Goal: Task Accomplishment & Management: Manage account settings

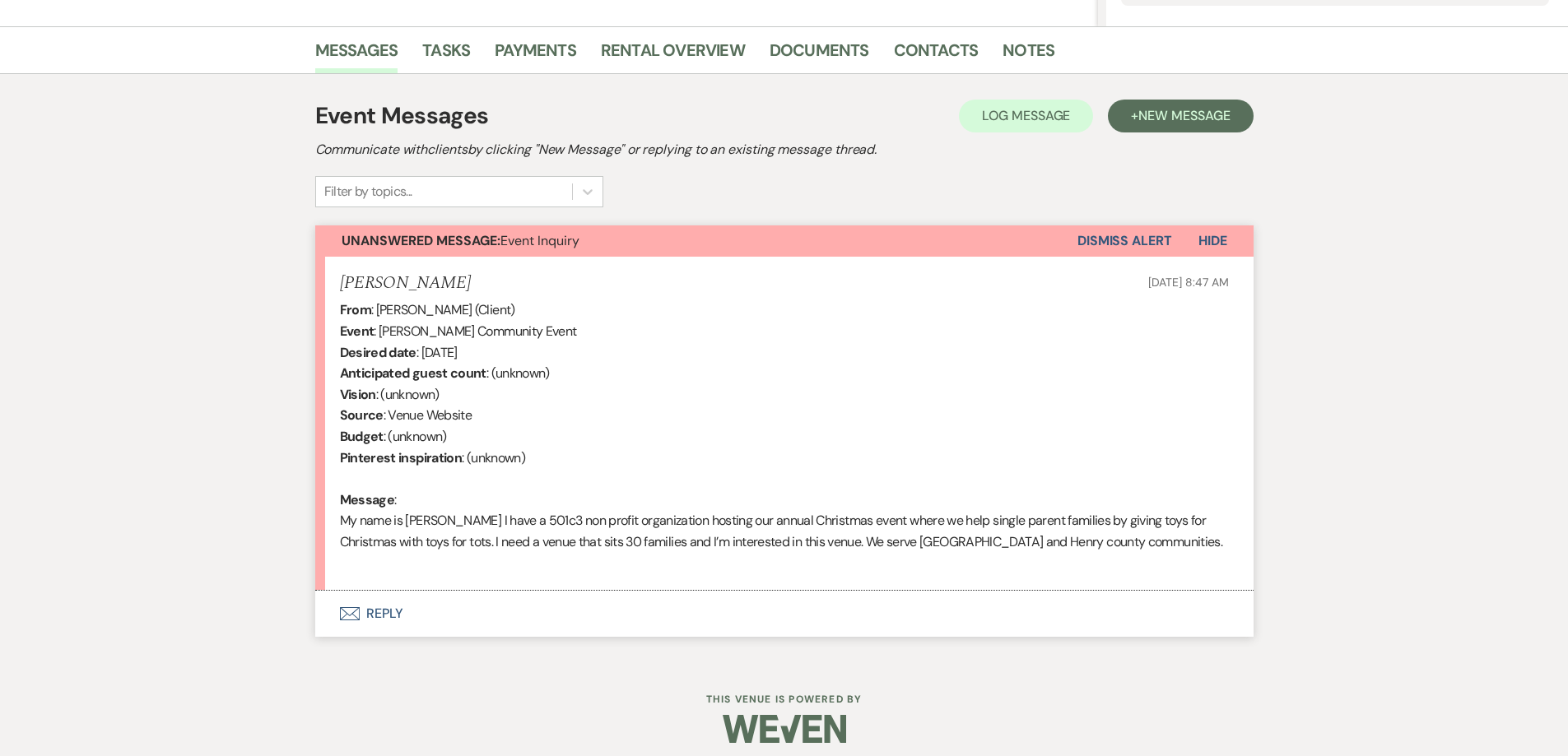
click at [471, 607] on button "Envelope Reply" at bounding box center [784, 614] width 938 height 47
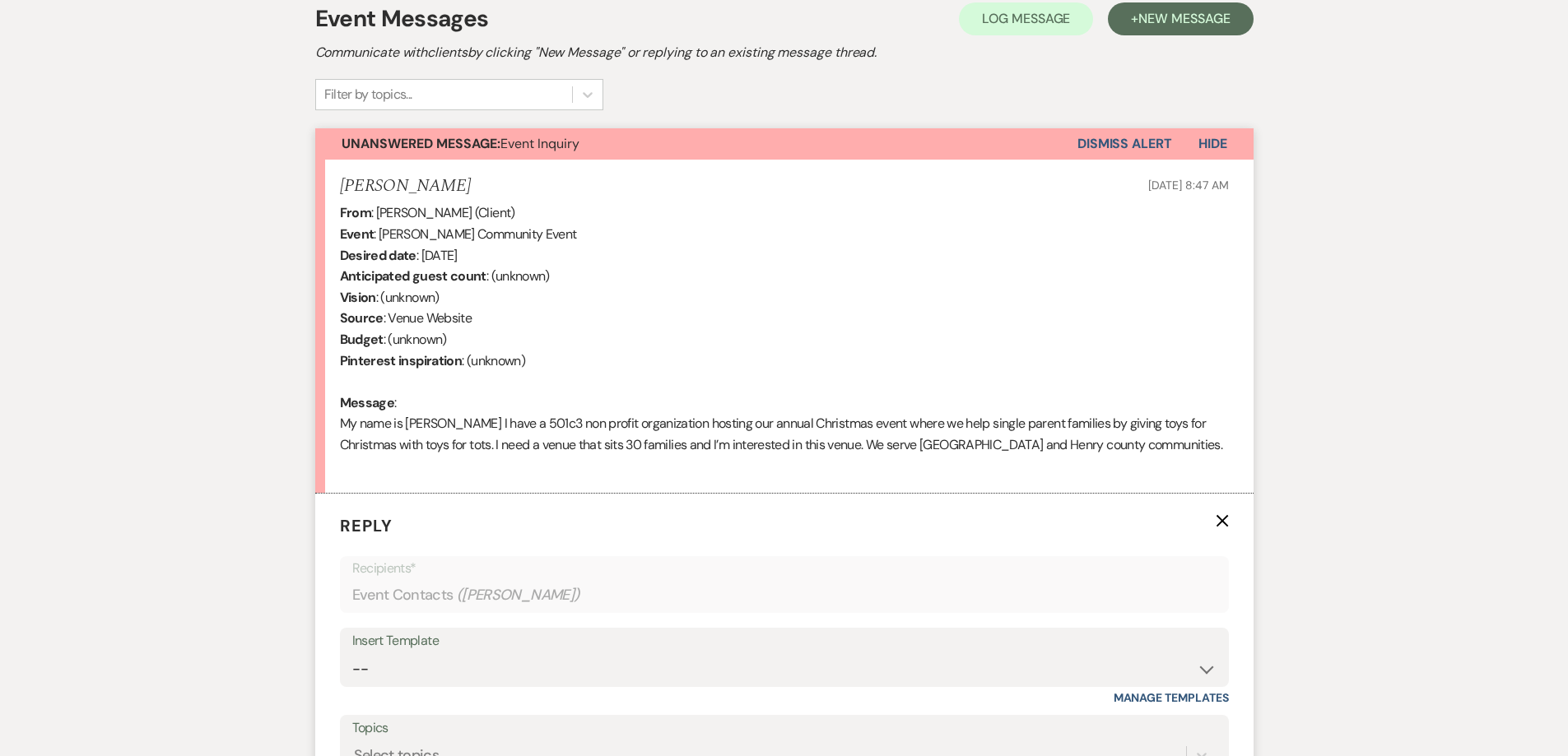
scroll to position [633, 0]
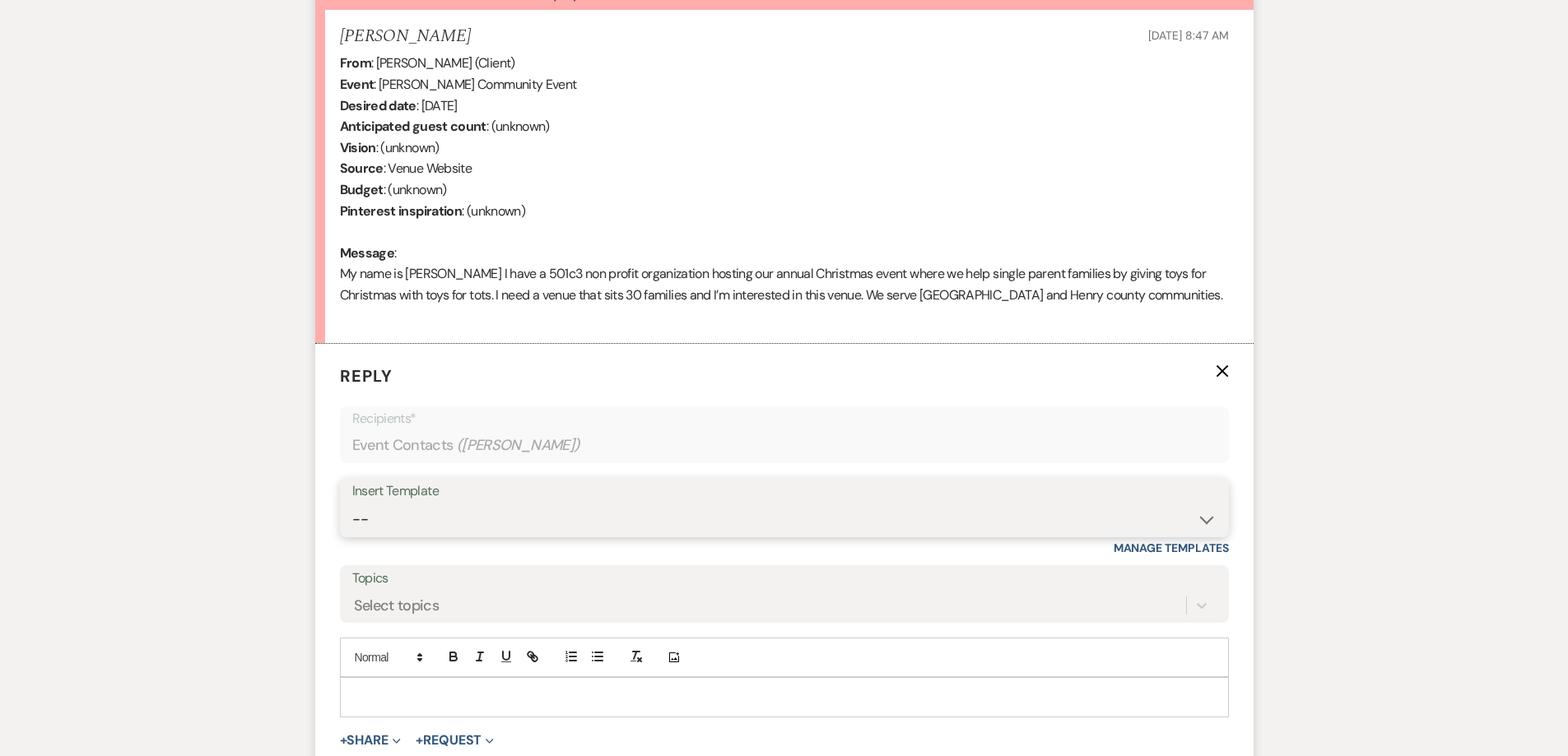
click at [556, 523] on select "-- Initial Inquiry Response-DATE IS AVAILABLE Initial Inquiry Response-DATE NOT…" at bounding box center [784, 520] width 864 height 32
select select "2560"
click at [352, 504] on select "-- Initial Inquiry Response-DATE IS AVAILABLE Initial Inquiry Response-DATE NOT…" at bounding box center [784, 520] width 864 height 32
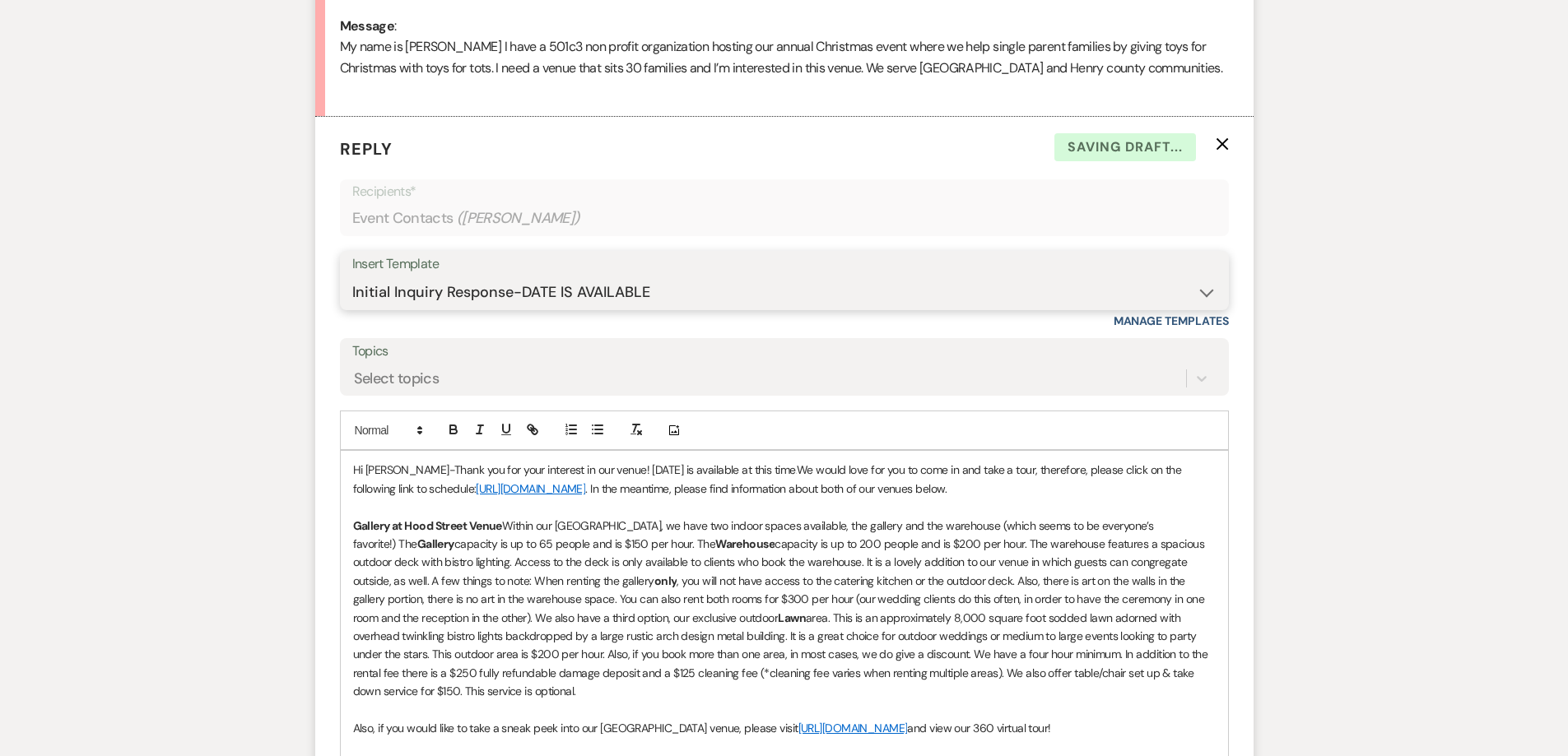
scroll to position [880, 0]
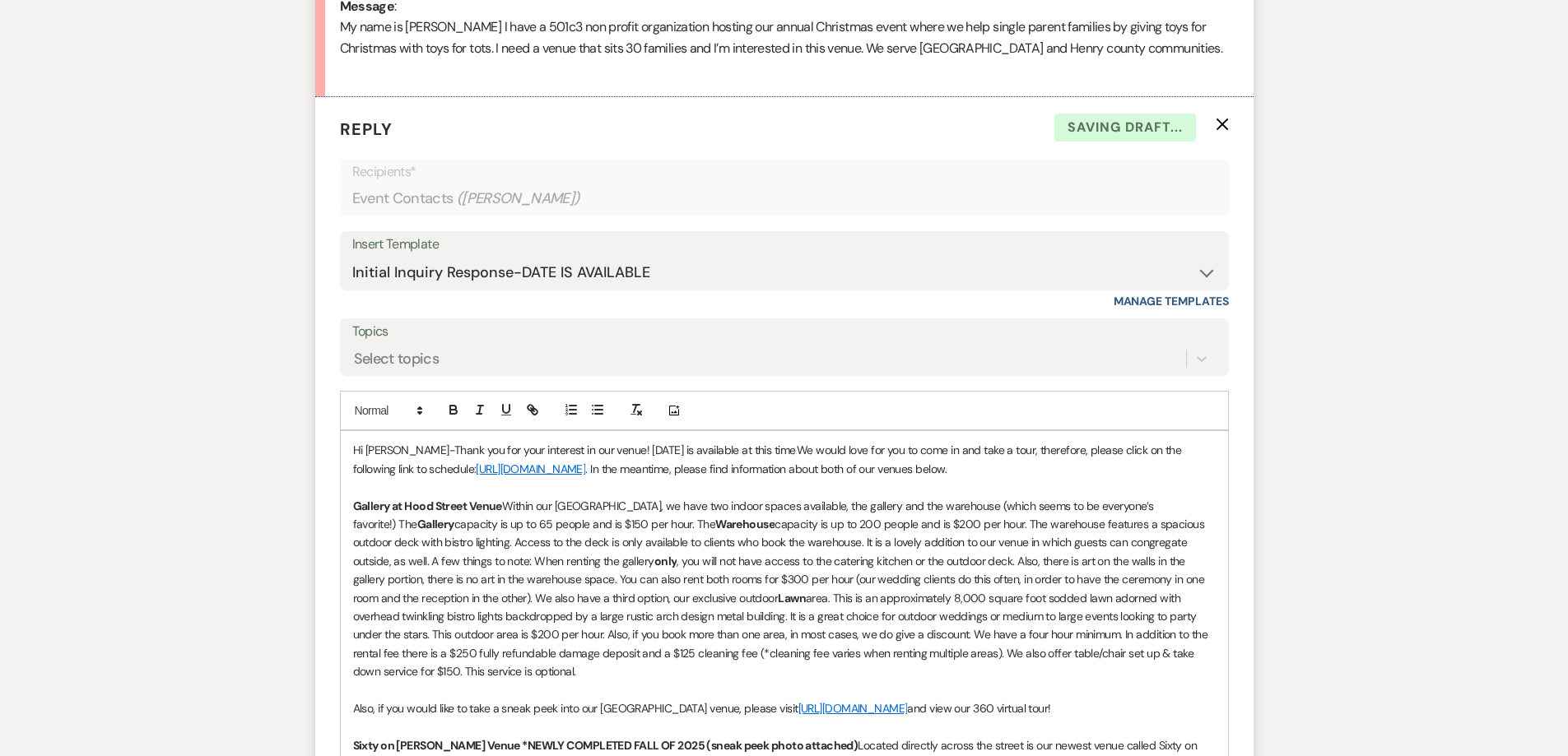
click at [773, 451] on p "Hi Yvonne-Thank you for your interest in our venue! 12/20/2025 is available at …" at bounding box center [784, 459] width 862 height 37
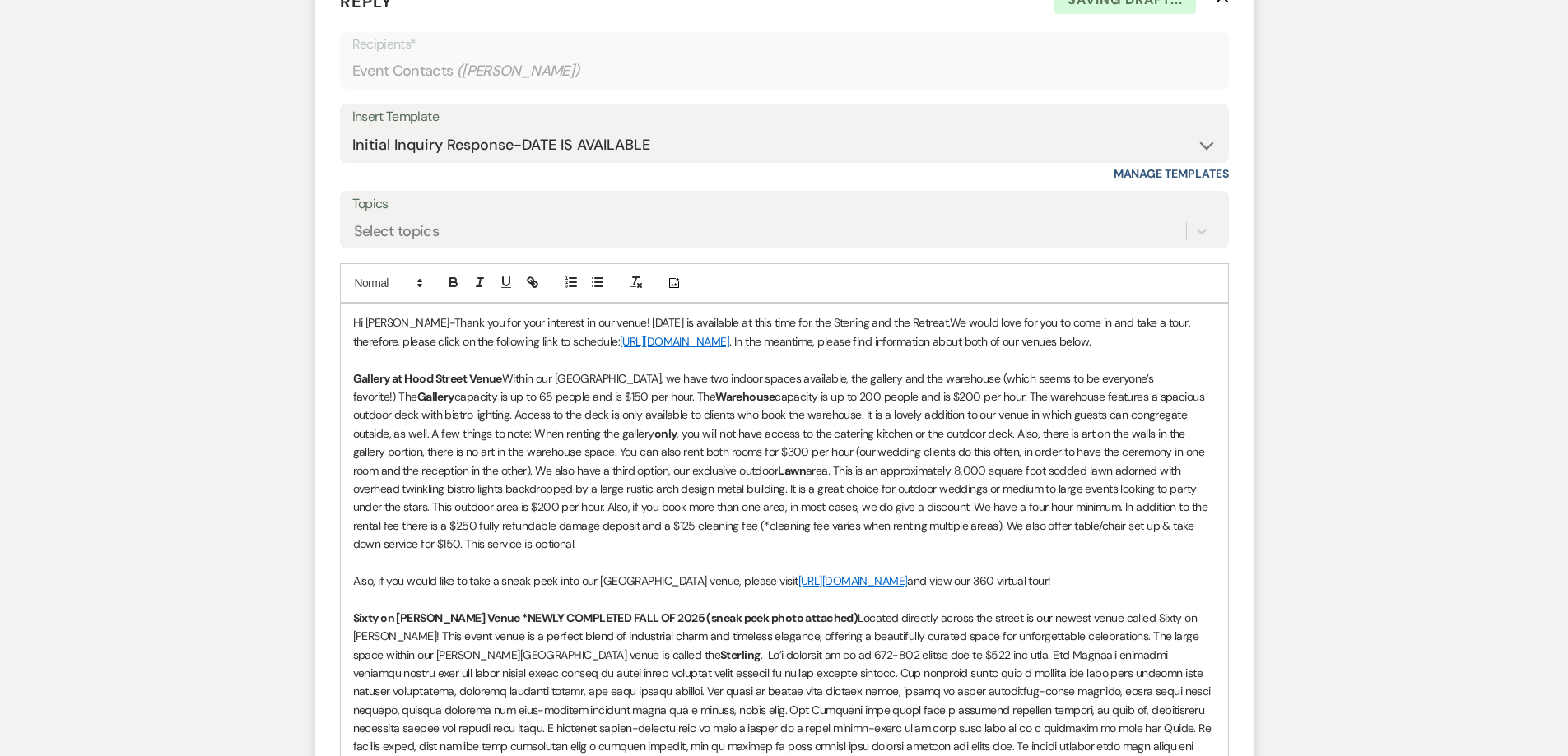
scroll to position [1045, 0]
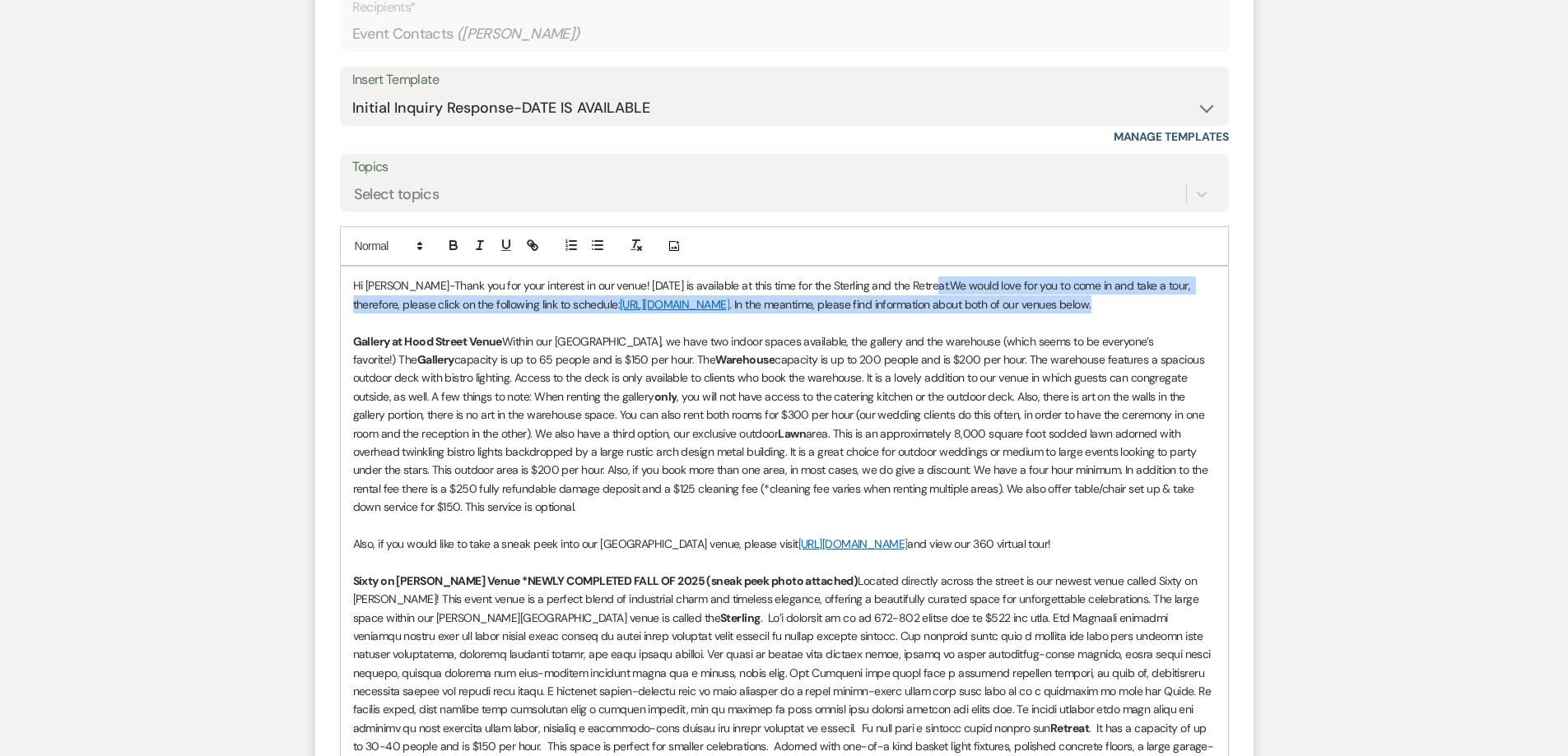
drag, startPoint x: 1192, startPoint y: 305, endPoint x: 928, endPoint y: 289, distance: 264.5
click at [928, 289] on p "Hi Yvonne-Thank you for your interest in our venue! 12/20/2025 is available at …" at bounding box center [784, 294] width 862 height 37
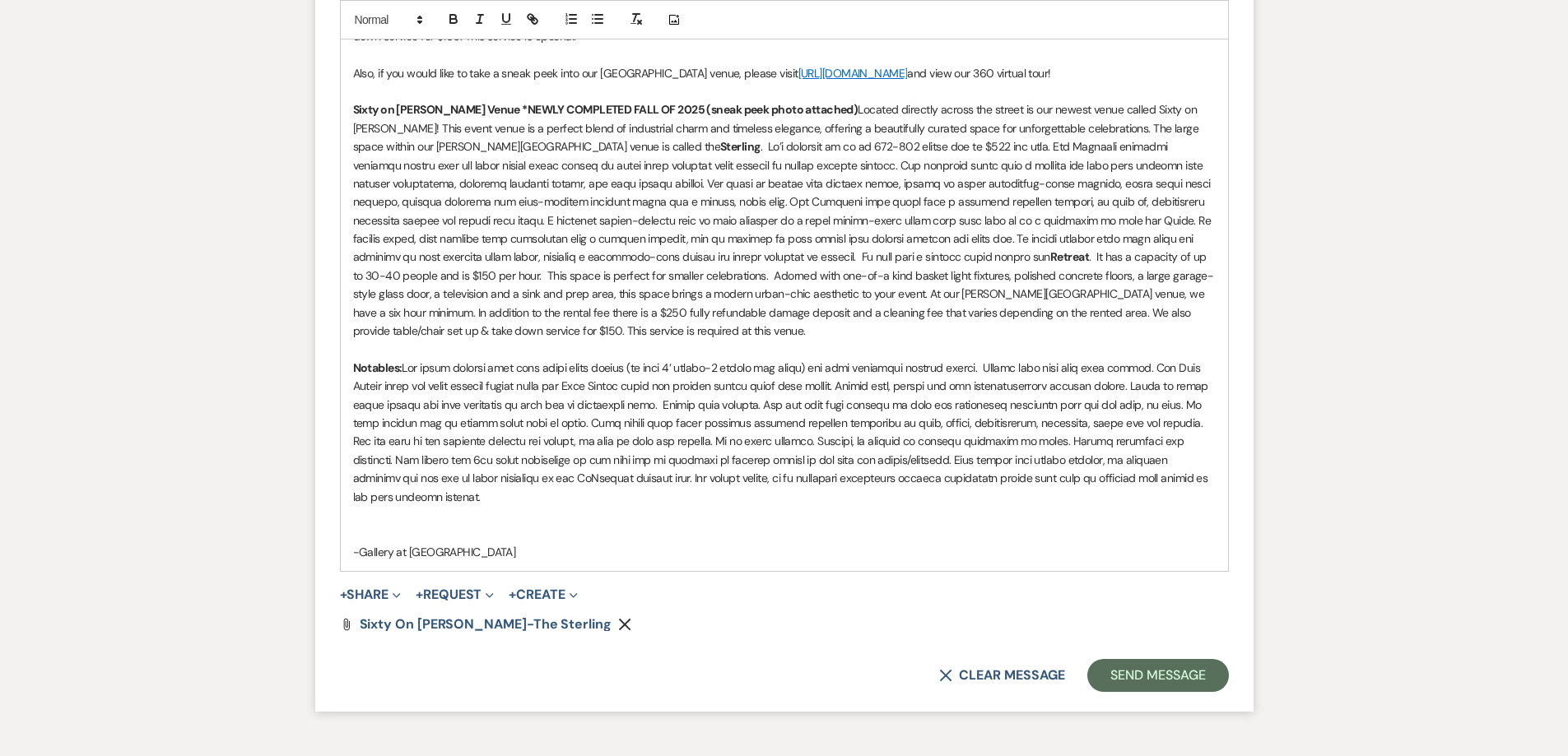
scroll to position [1538, 0]
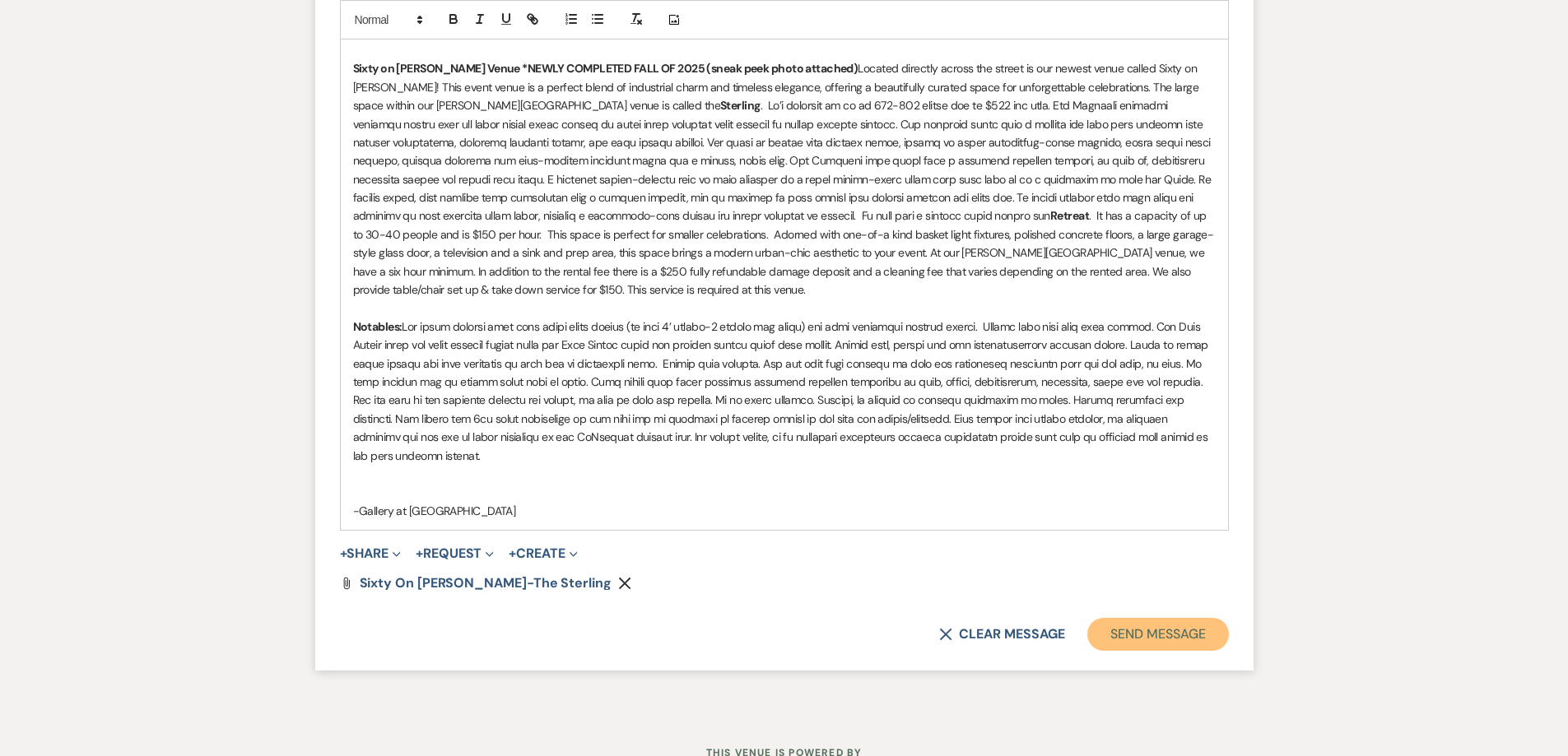
click at [1152, 617] on button "Send Message" at bounding box center [1157, 633] width 141 height 33
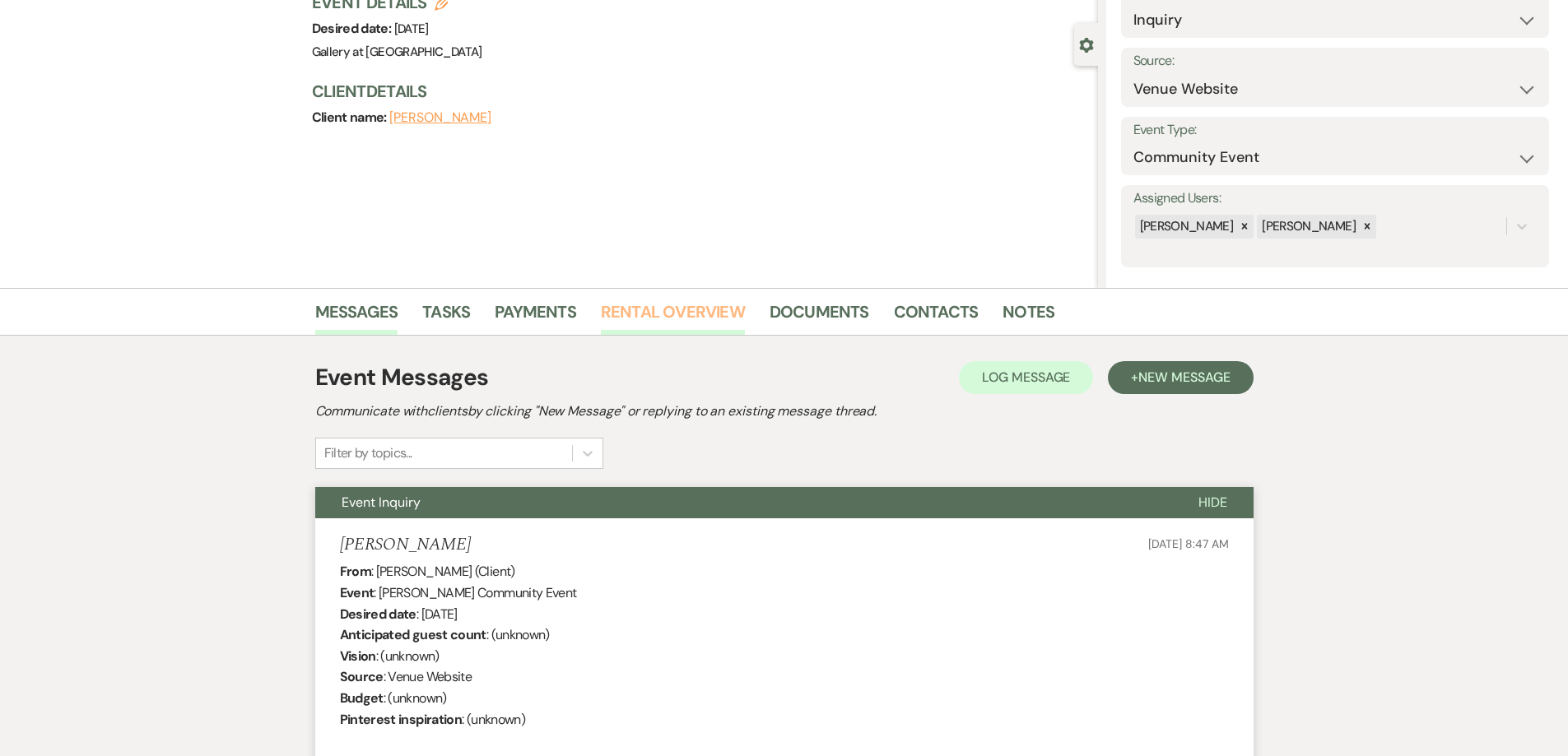
scroll to position [0, 0]
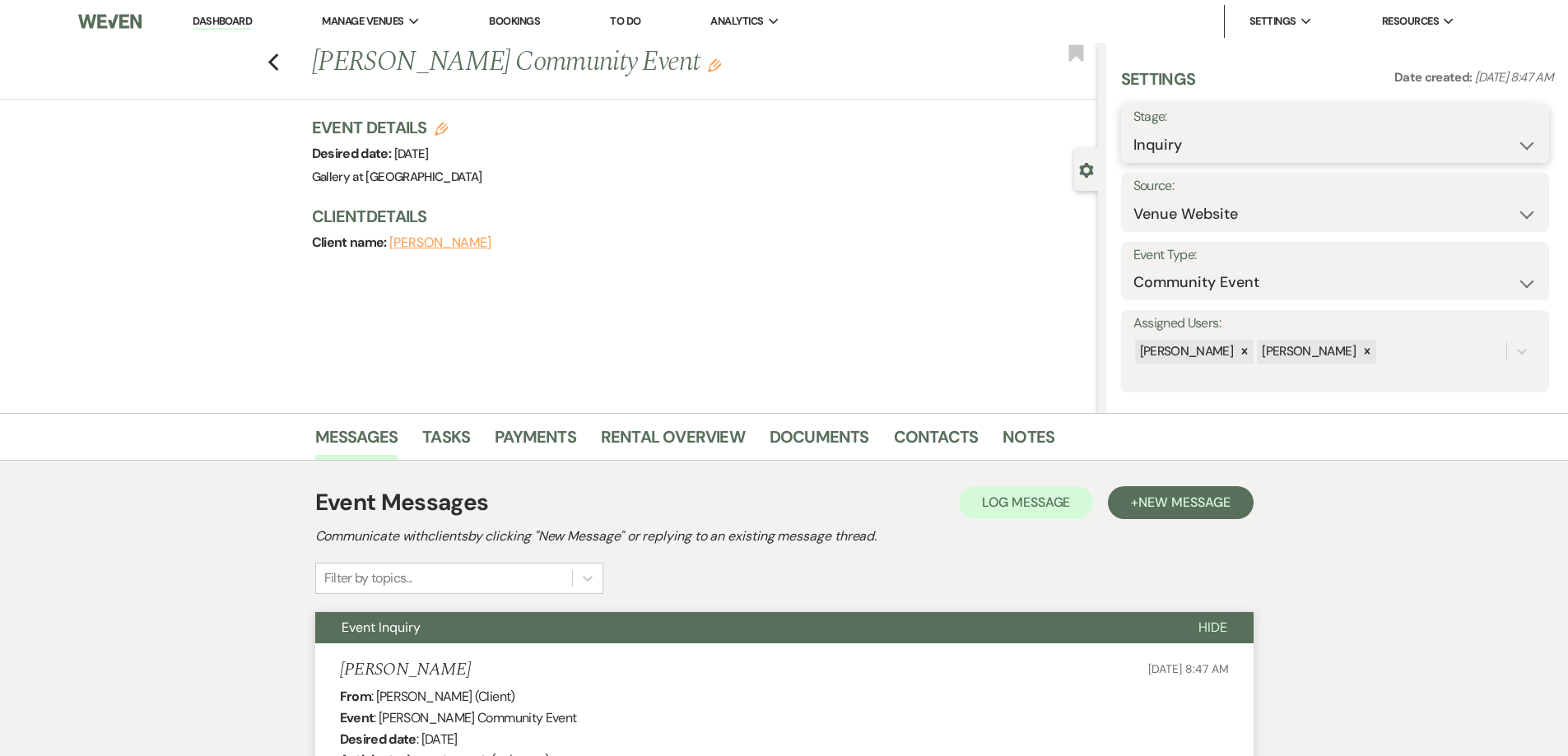
click at [1227, 140] on select "Inquiry Follow Up Tour Requested Tour Confirmed Toured Proposal Sent Booked Lost" at bounding box center [1334, 145] width 403 height 32
select select "4"
click at [1133, 130] on select "Inquiry Follow Up Tour Requested Tour Confirmed Toured Proposal Sent Booked Lost" at bounding box center [1334, 145] width 403 height 32
click at [1470, 134] on button "Save" at bounding box center [1502, 133] width 93 height 33
click at [278, 65] on use "button" at bounding box center [272, 62] width 11 height 18
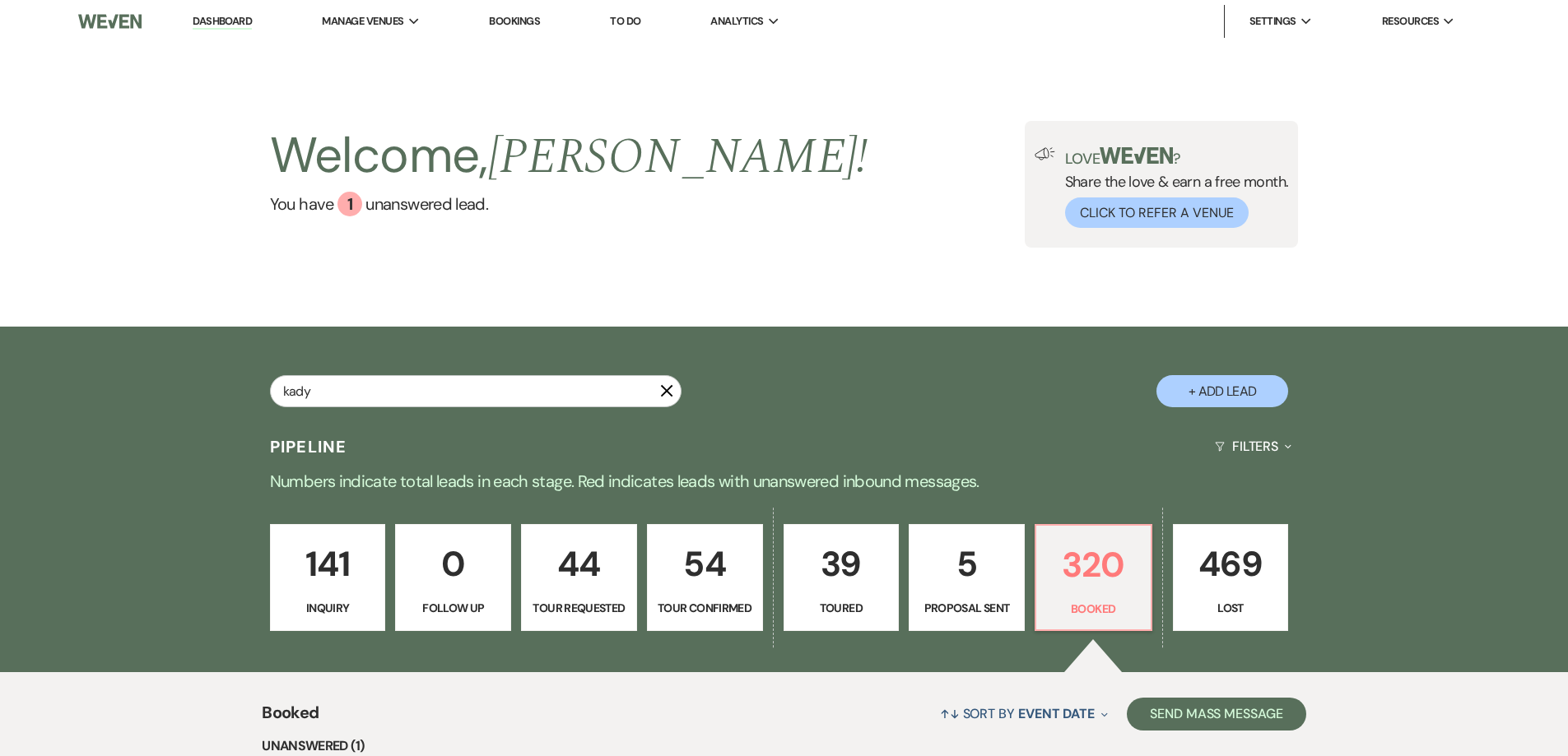
type input "kady"
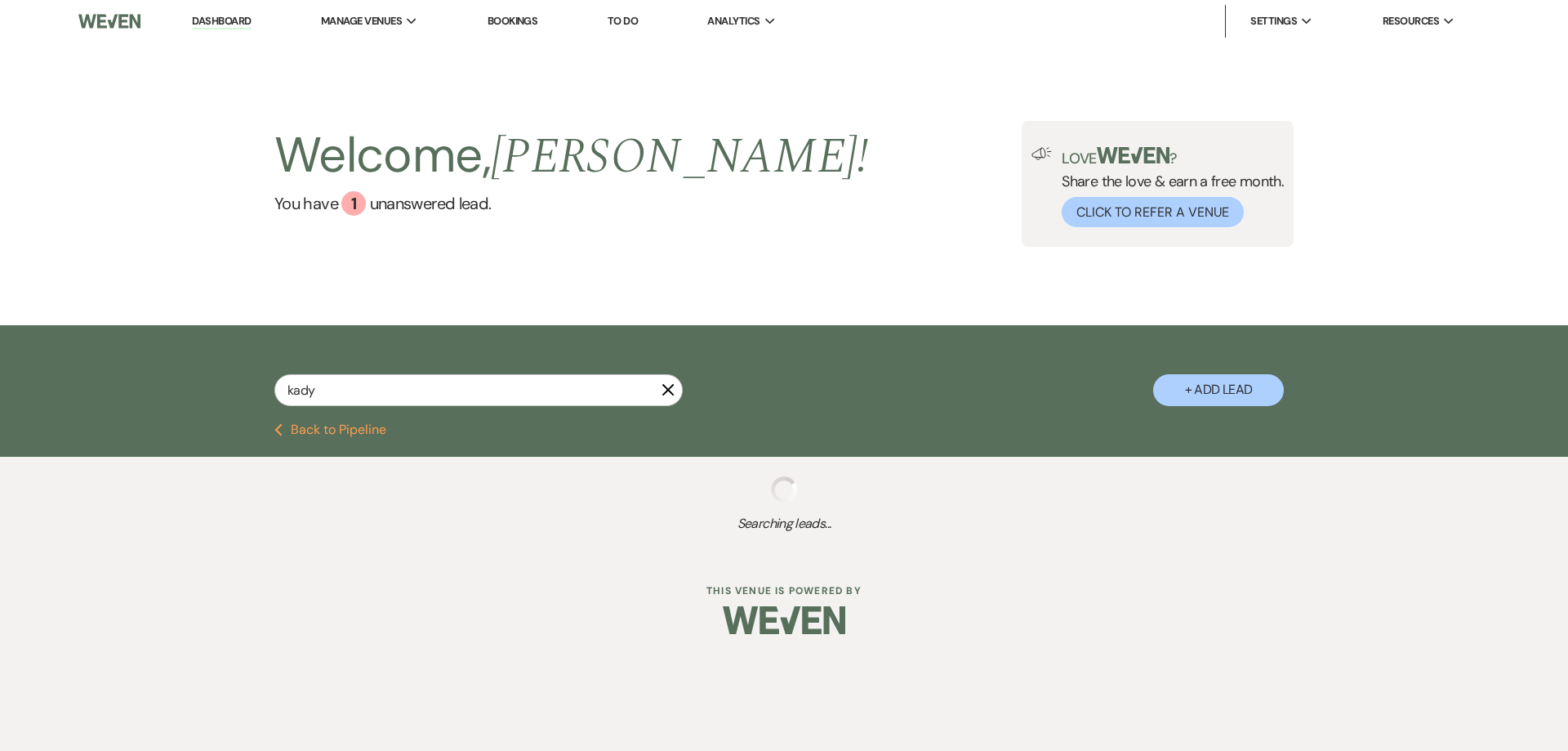
select select "5"
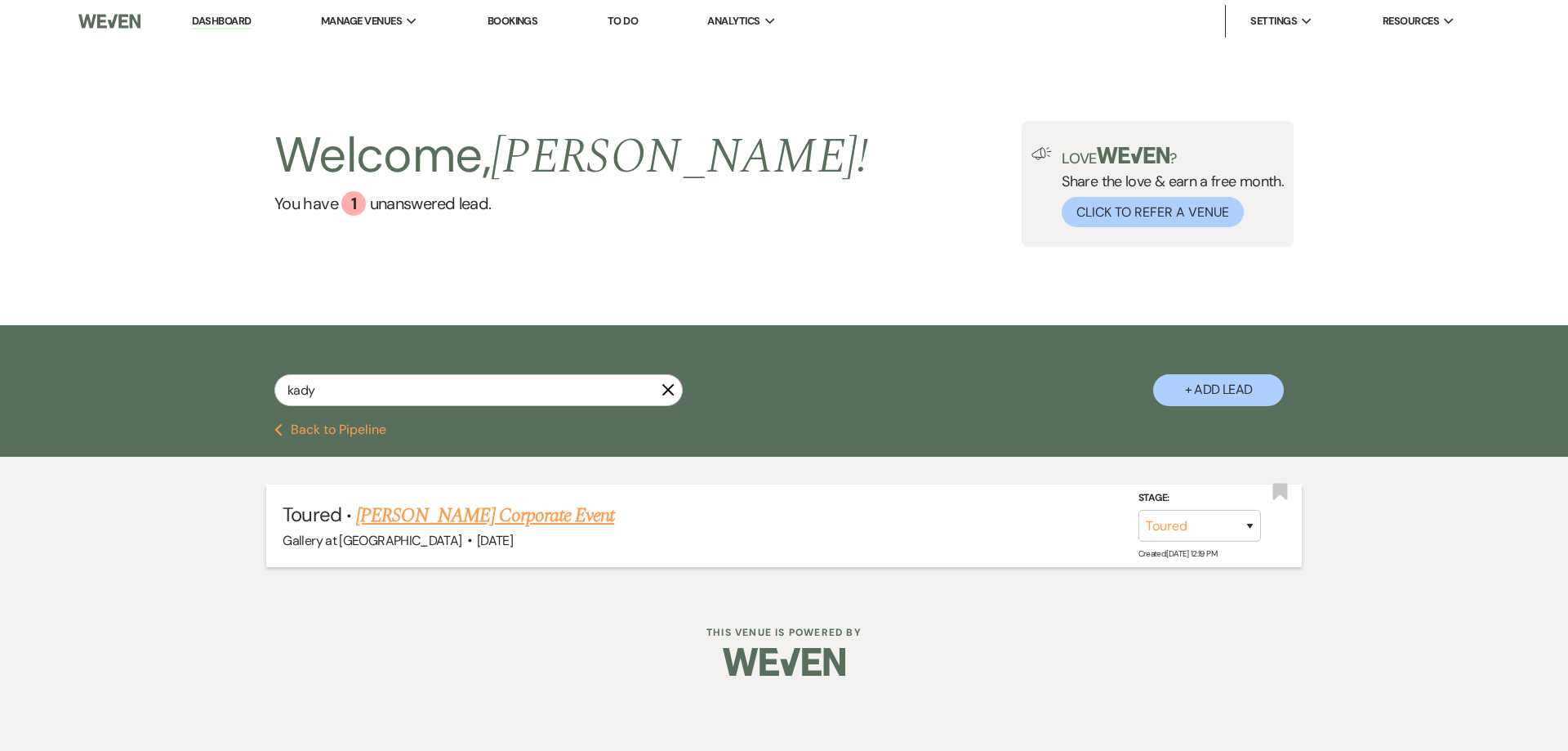
type input "kady"
click at [574, 519] on link "[PERSON_NAME] Corporate Event" at bounding box center [484, 516] width 258 height 29
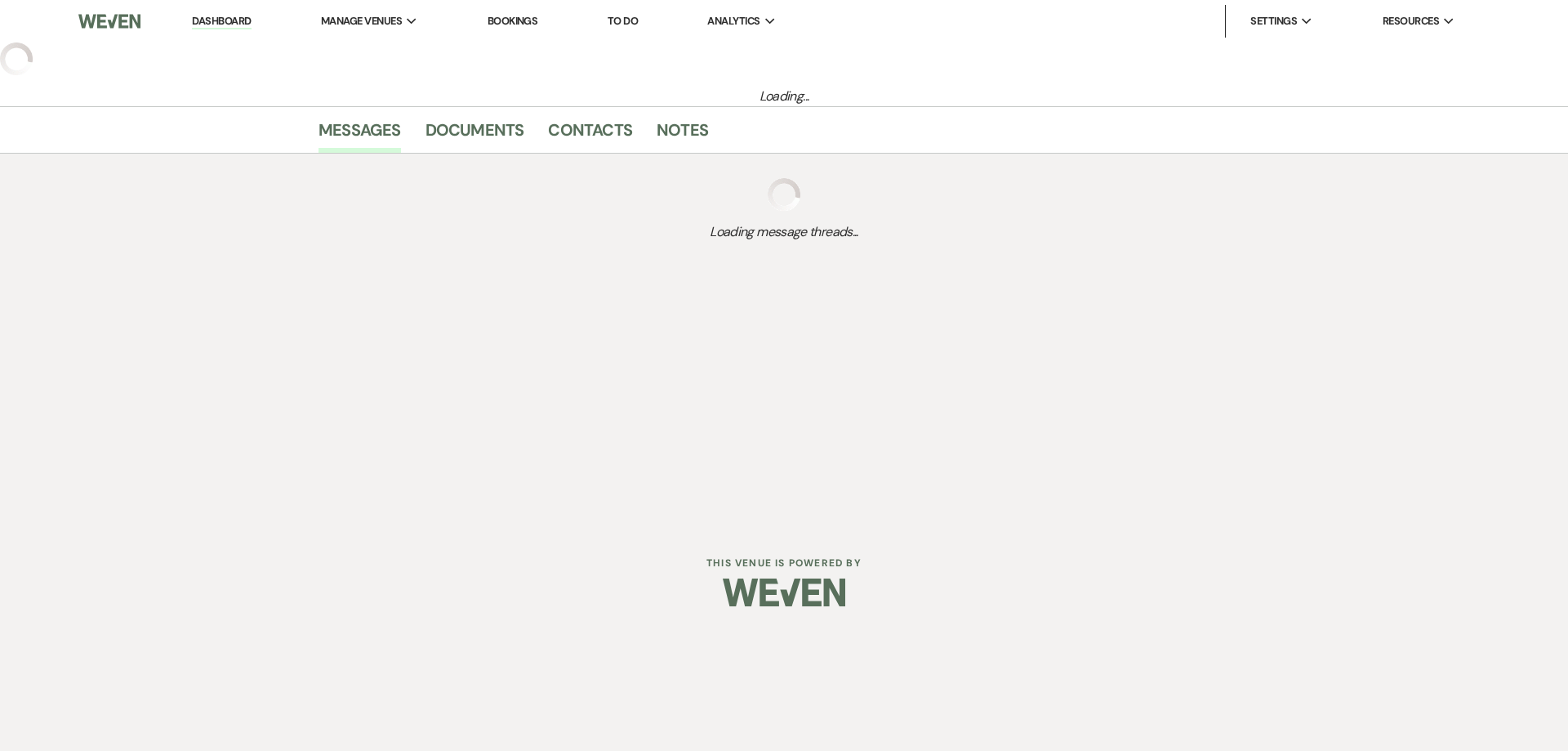
select select "5"
select select "20"
select select "9"
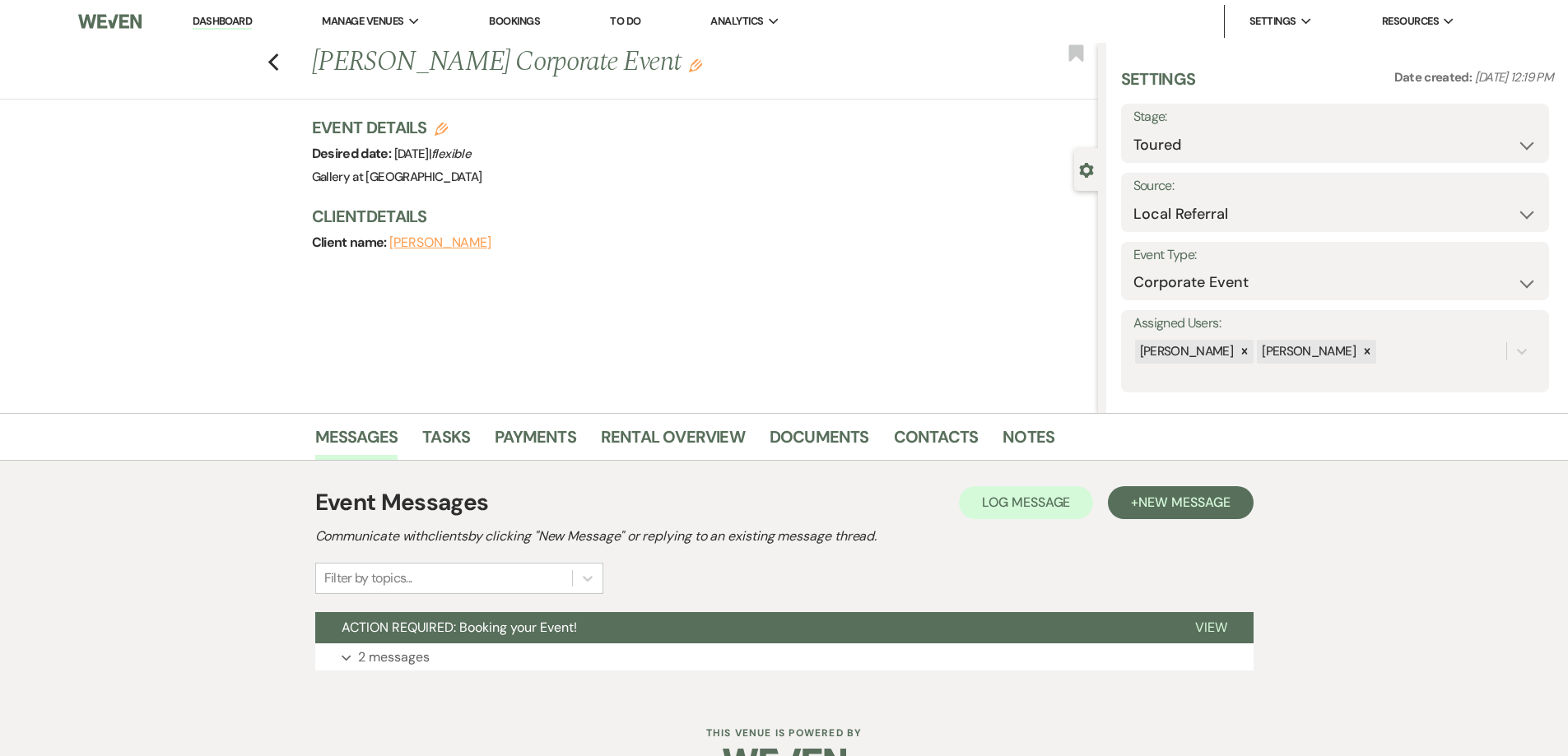
scroll to position [46, 0]
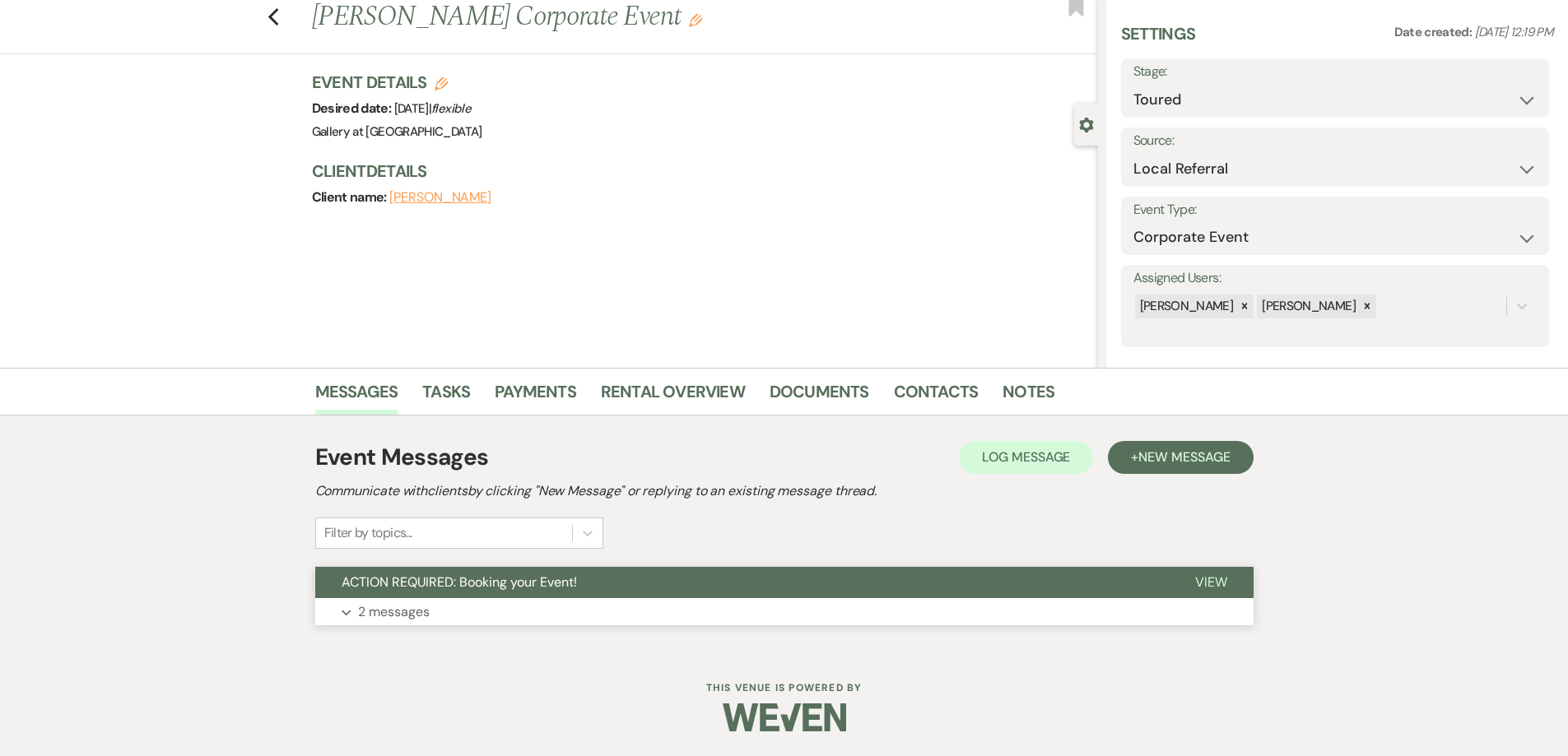
click at [906, 616] on button "Expand 2 messages" at bounding box center [784, 612] width 938 height 28
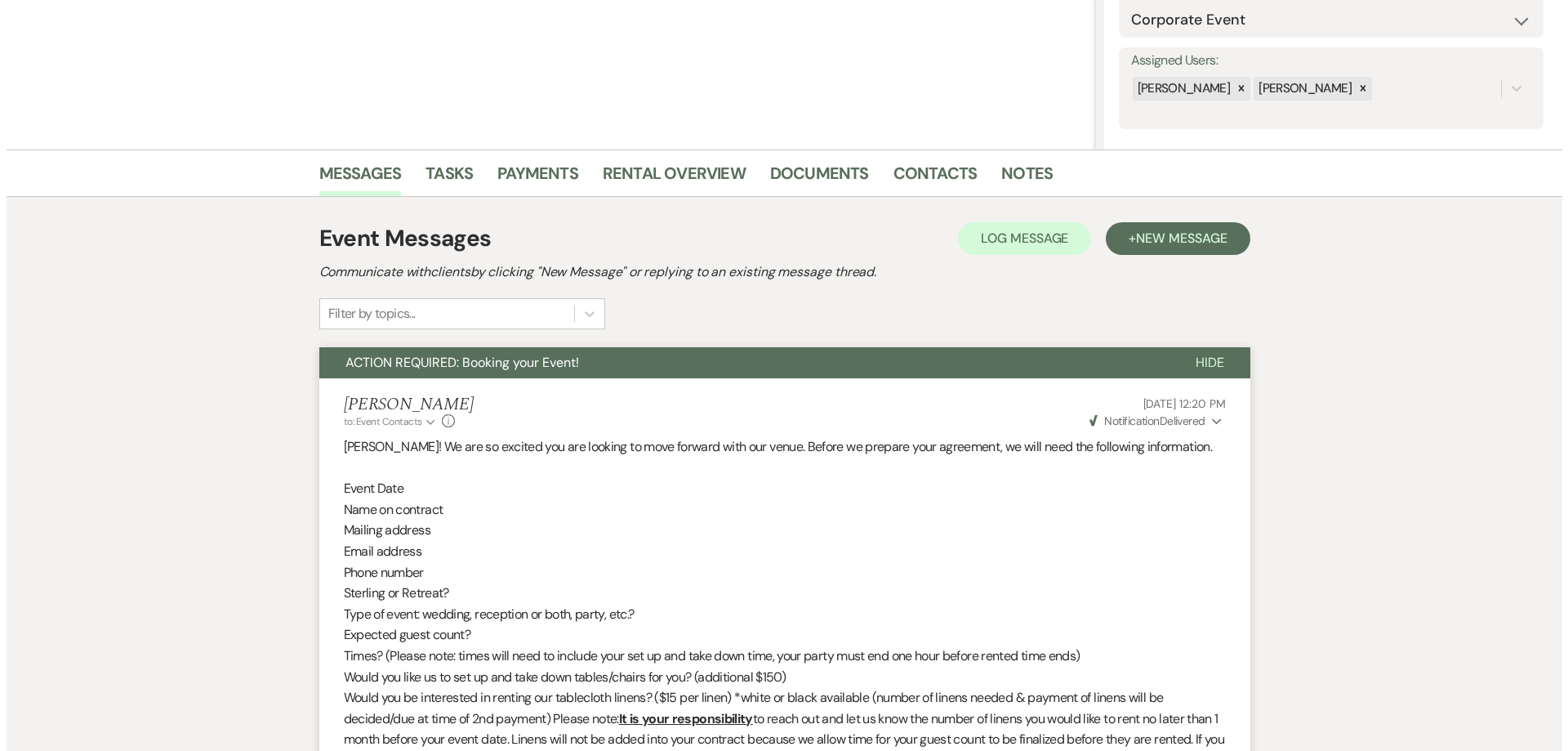
scroll to position [0, 0]
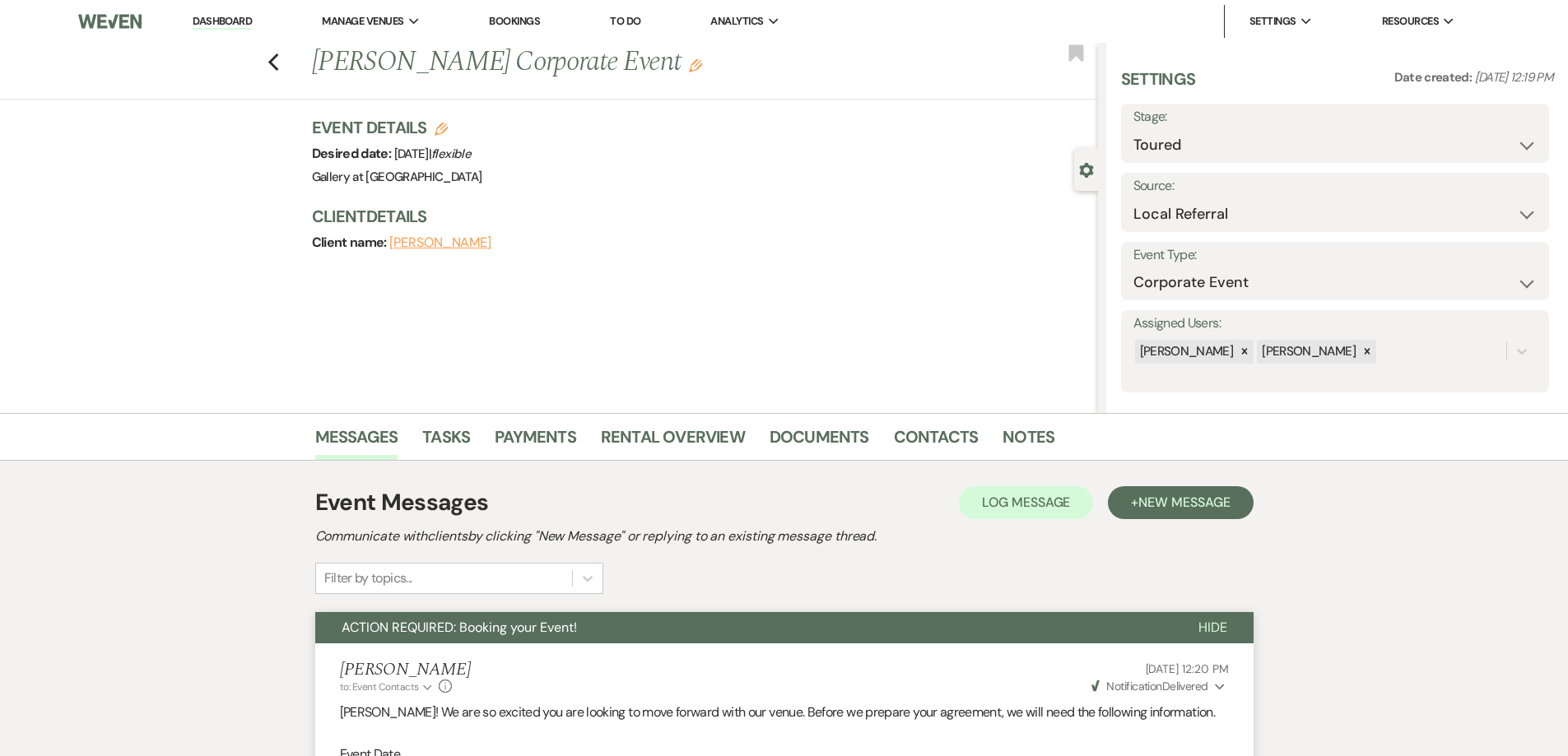
click at [246, 20] on link "Dashboard" at bounding box center [223, 22] width 59 height 16
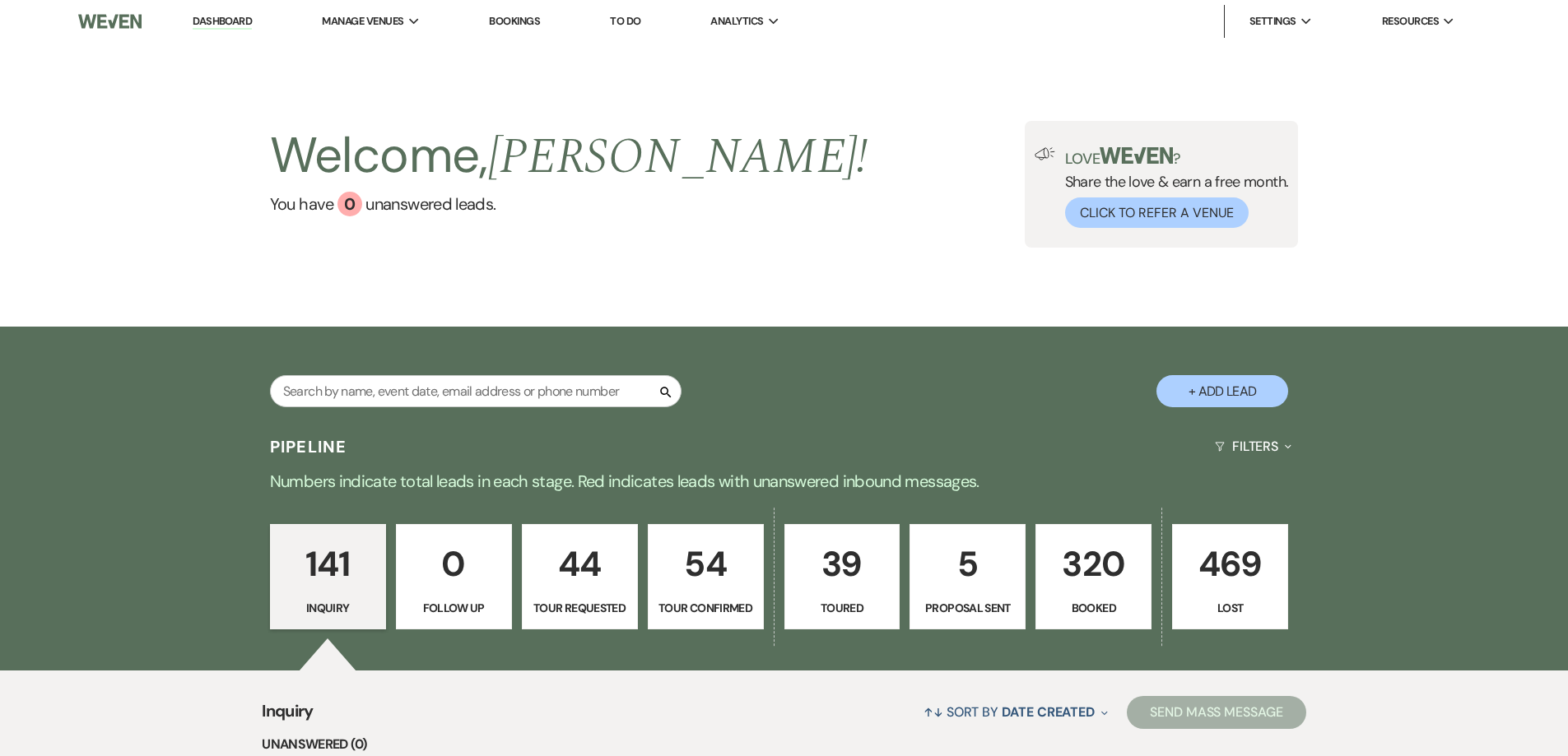
click at [1230, 392] on button "+ Add Lead" at bounding box center [1222, 391] width 132 height 32
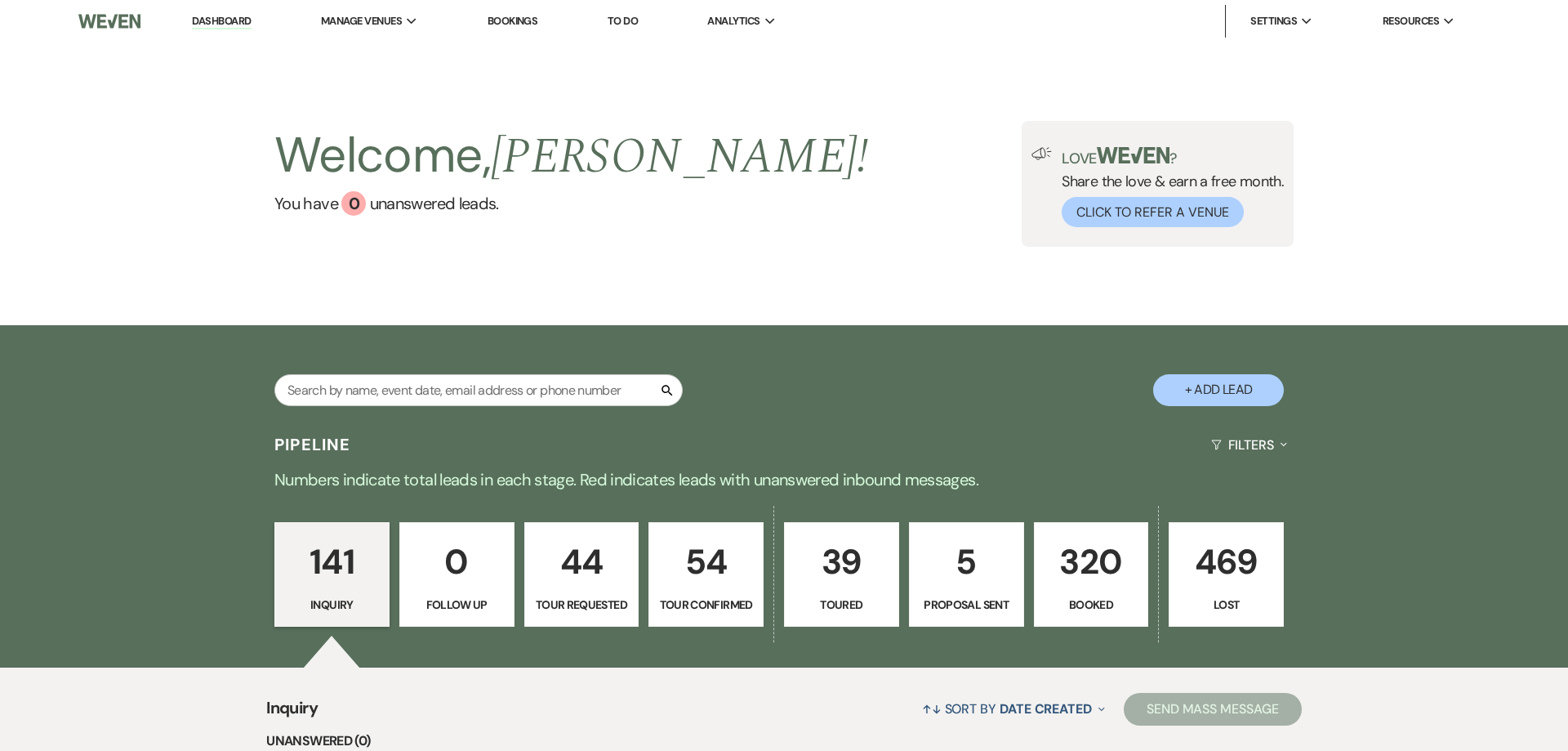
select select "733"
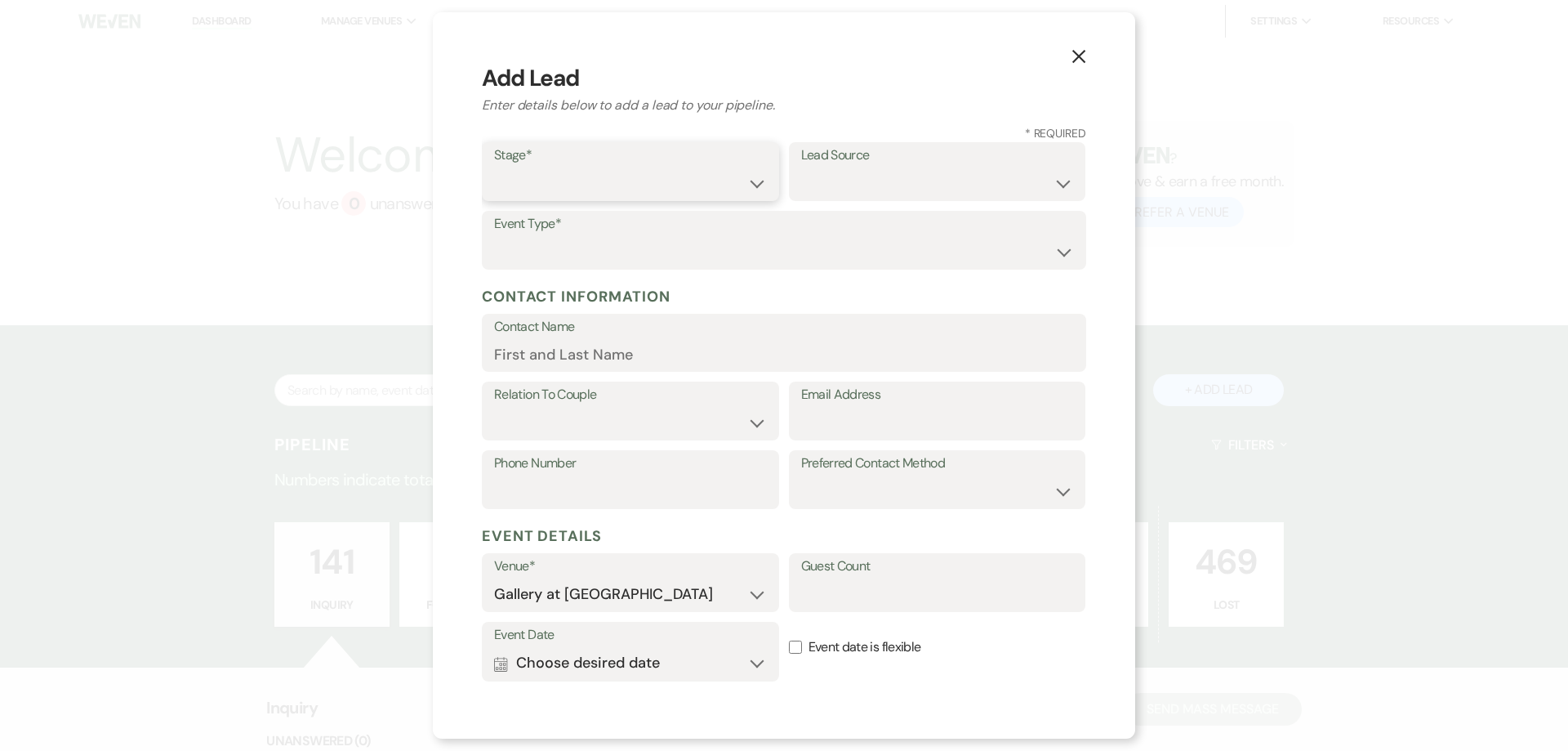
click at [738, 181] on select "Inquiry Follow Up Tour Requested Tour Confirmed Toured Proposal Sent Booked Lost" at bounding box center [631, 183] width 273 height 31
select select "1"
click at [494, 167] on select "Inquiry Follow Up Tour Requested Tour Confirmed Toured Proposal Sent Booked Lost" at bounding box center [631, 183] width 273 height 31
click at [858, 186] on select "Weven Venue Website Instagram Facebook Pinterest Google The Knot Wedding Wire H…" at bounding box center [937, 183] width 273 height 31
select select "22"
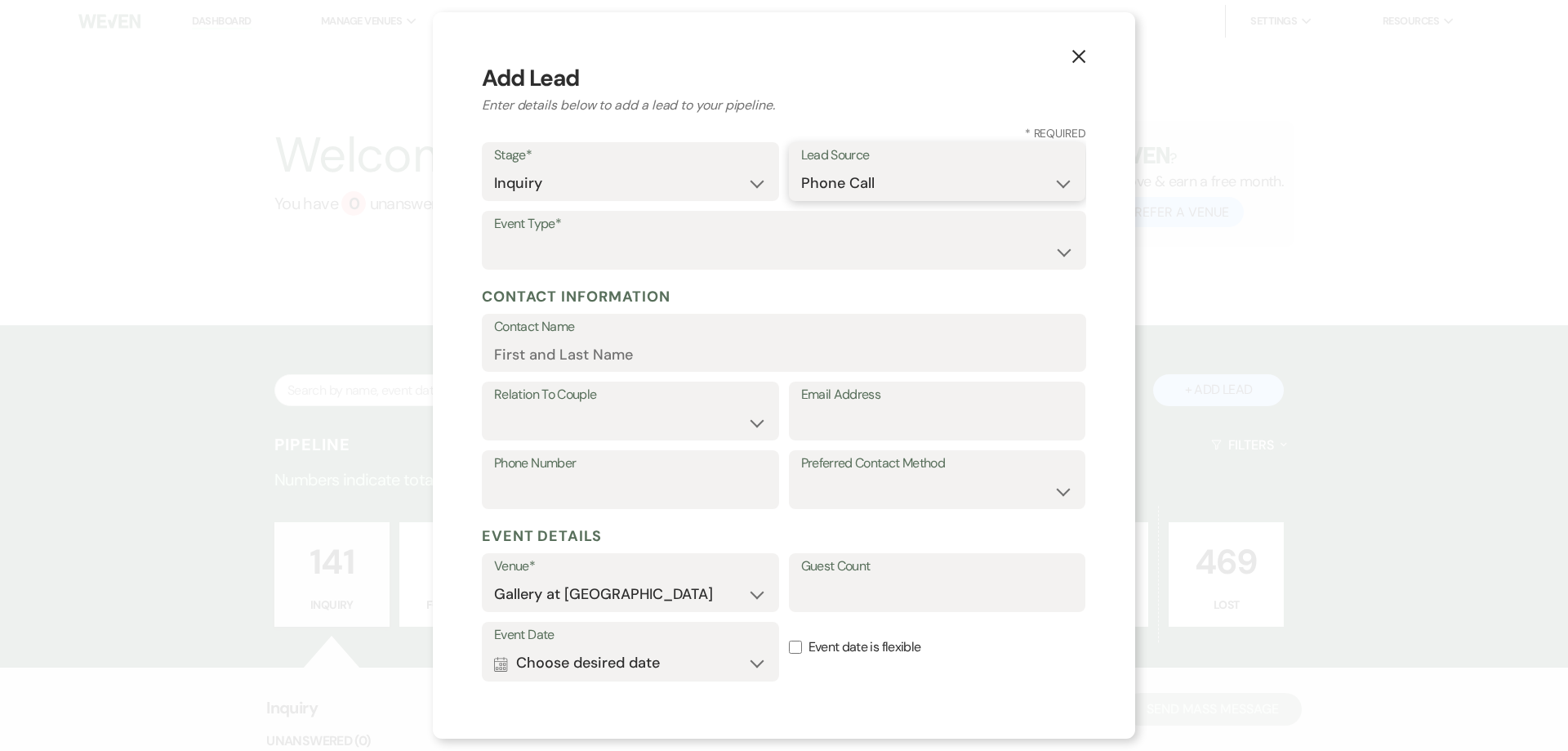
click at [801, 167] on select "Weven Venue Website Instagram Facebook Pinterest Google The Knot Wedding Wire H…" at bounding box center [937, 183] width 273 height 31
click at [589, 219] on label "Event Type*" at bounding box center [784, 224] width 580 height 24
click at [588, 243] on select "Wedding Anniversary Party Baby Shower Bachelorette / Bachelor Party Birthday Pa…" at bounding box center [784, 252] width 580 height 31
click at [456, 629] on div "X Add Lead Enter details below to add a lead to your pipeline. * Required Stage…" at bounding box center [784, 375] width 702 height 726
click at [517, 355] on input "Contact Name" at bounding box center [784, 356] width 580 height 31
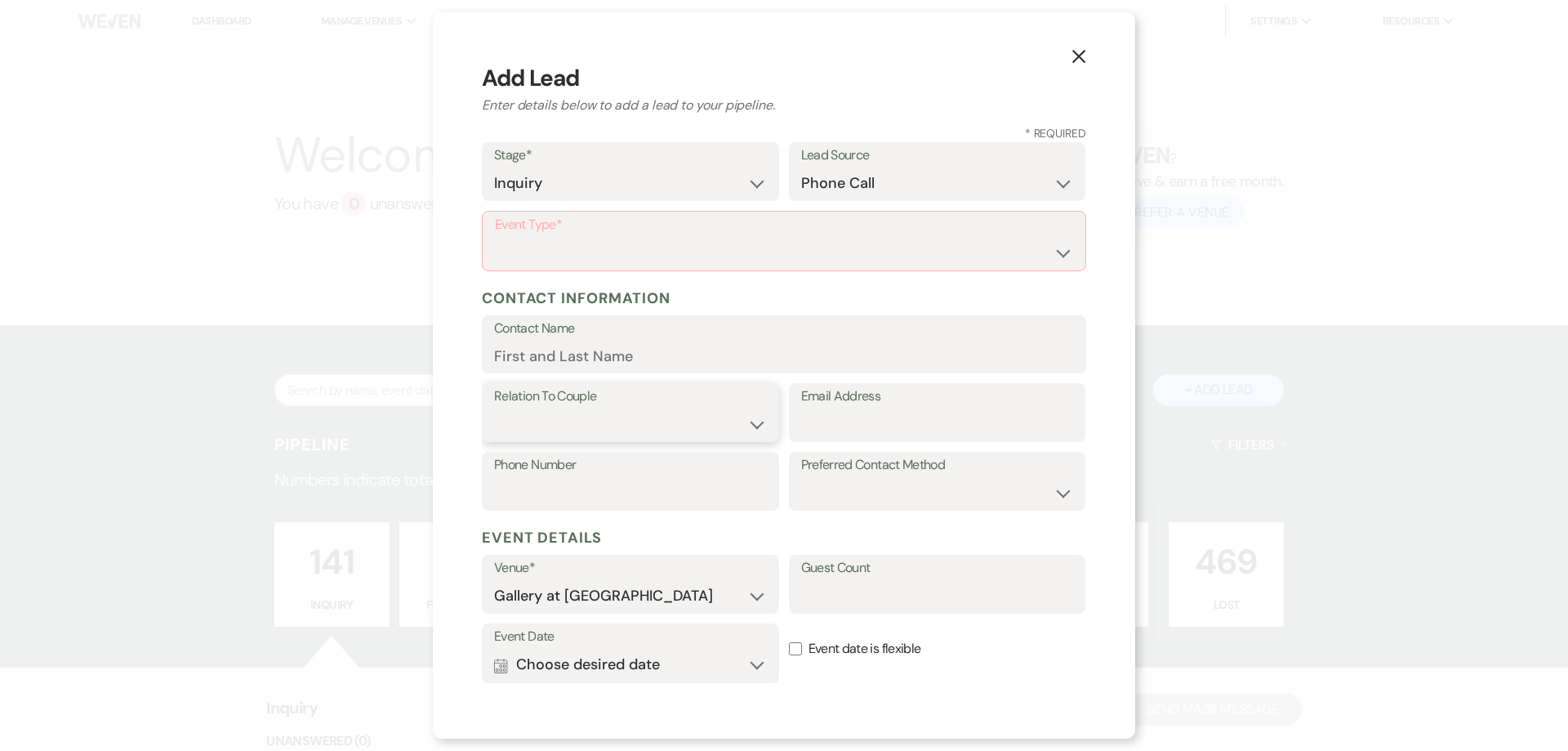
click at [532, 414] on select "Couple Planner Parent of Couple Family Member Friend Other" at bounding box center [631, 425] width 273 height 31
click at [471, 360] on div "X Add Lead Enter details below to add a lead to your pipeline. * Required Stage…" at bounding box center [784, 375] width 702 height 726
click at [842, 422] on input "Email Address" at bounding box center [937, 425] width 273 height 31
click at [837, 272] on div "Event Type* Wedding Anniversary Party Baby Shower Bachelorette / Bachelor Party…" at bounding box center [783, 245] width 604 height 70
click at [837, 271] on div "Event Type* Wedding Anniversary Party Baby Shower Bachelorette / Bachelor Party…" at bounding box center [783, 245] width 604 height 70
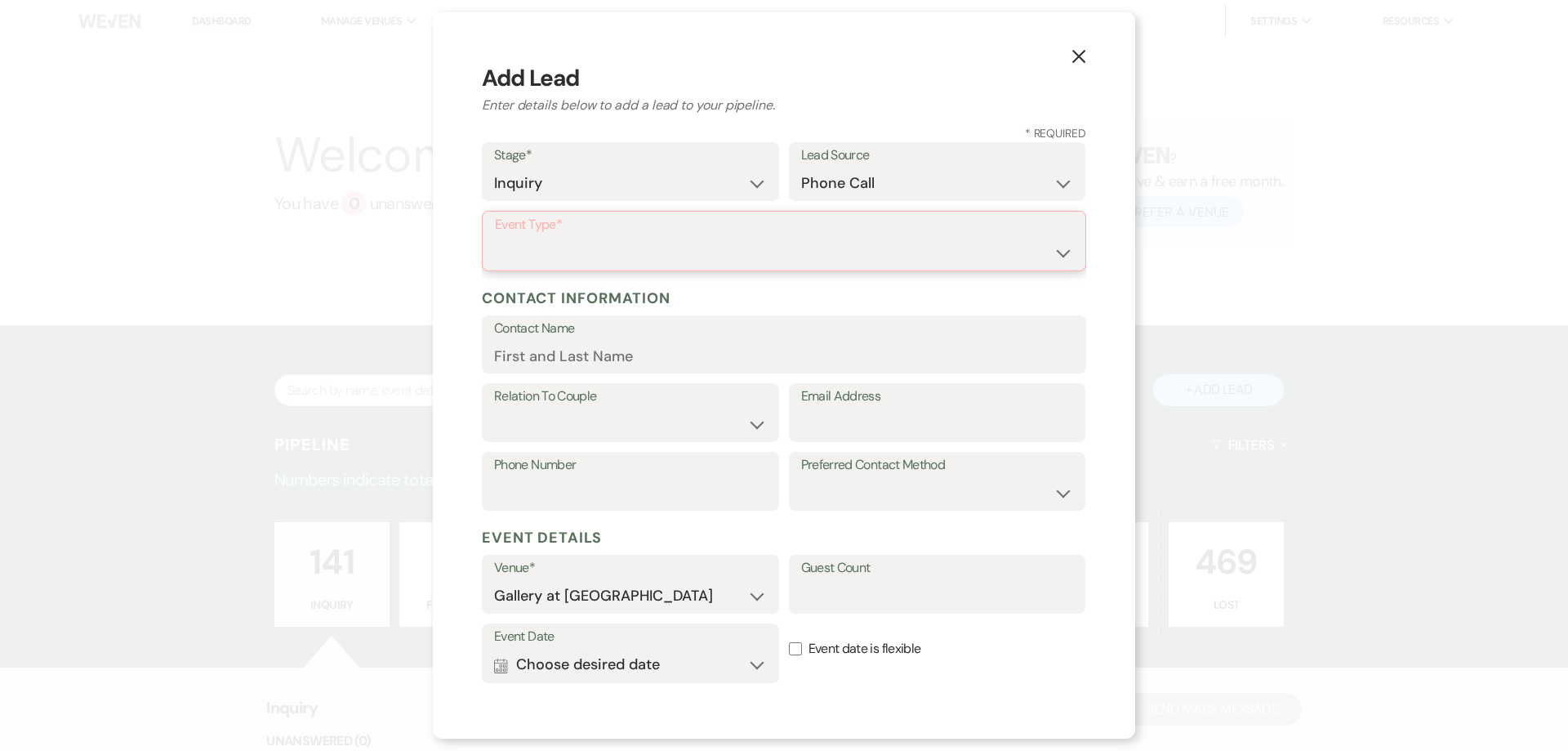
click at [835, 243] on select "Wedding Anniversary Party Baby Shower Bachelorette / Bachelor Party Birthday Pa…" at bounding box center [784, 253] width 579 height 31
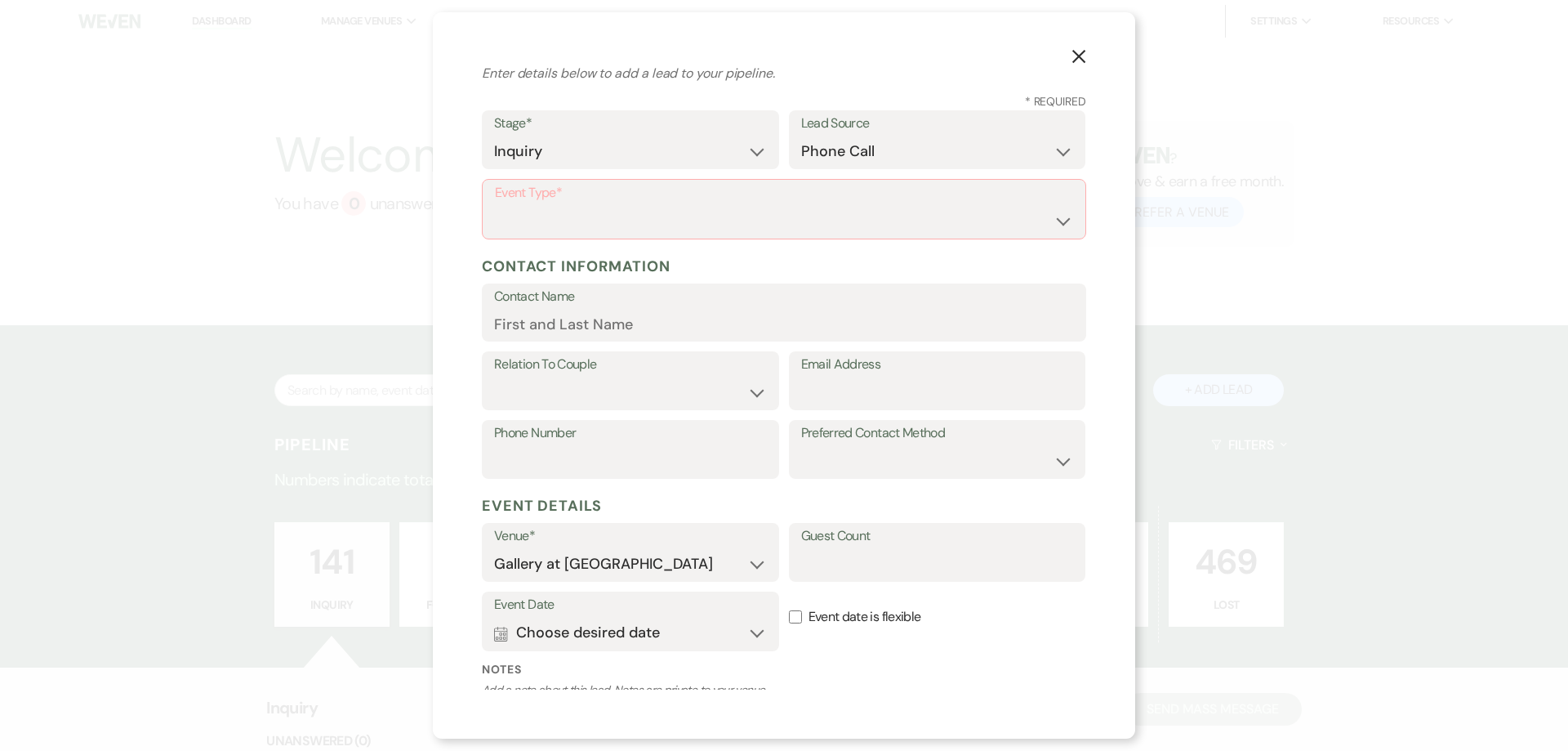
scroll to position [29, 0]
click at [961, 221] on select "Wedding Anniversary Party Baby Shower Bachelorette / Bachelor Party Birthday Pa…" at bounding box center [784, 223] width 579 height 31
select select "13"
click at [816, 212] on input "Other Type*" at bounding box center [937, 222] width 273 height 31
type input "Organization Anniversary"
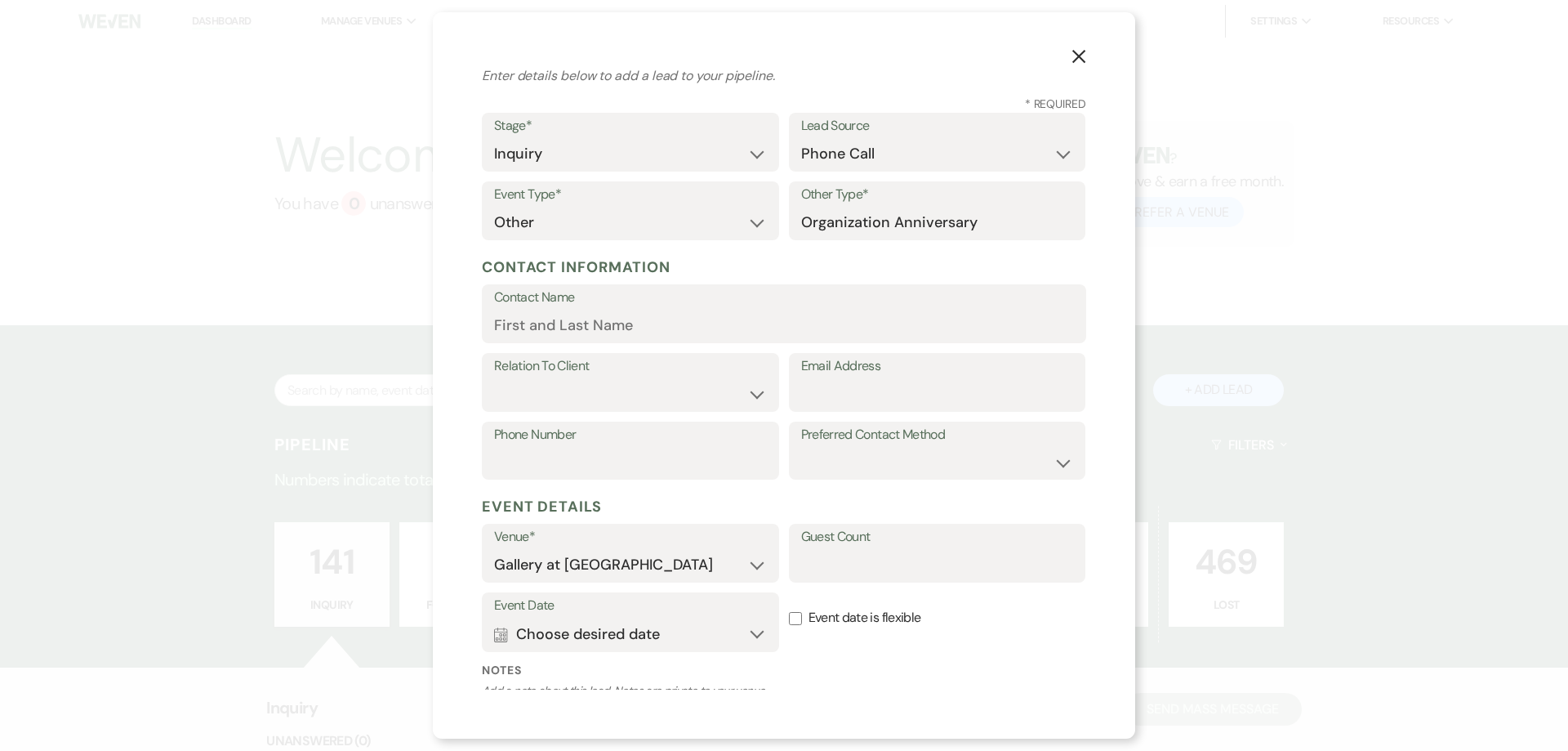
drag, startPoint x: 822, startPoint y: 376, endPoint x: 780, endPoint y: 312, distance: 76.6
click at [820, 373] on label "Email Address" at bounding box center [937, 367] width 273 height 24
click at [780, 328] on input "Contact Name" at bounding box center [784, 325] width 580 height 31
type input "Demetra Daniels"
click at [622, 389] on select "Client Event Planner Parent of Client Family Member Friend Other" at bounding box center [631, 395] width 271 height 31
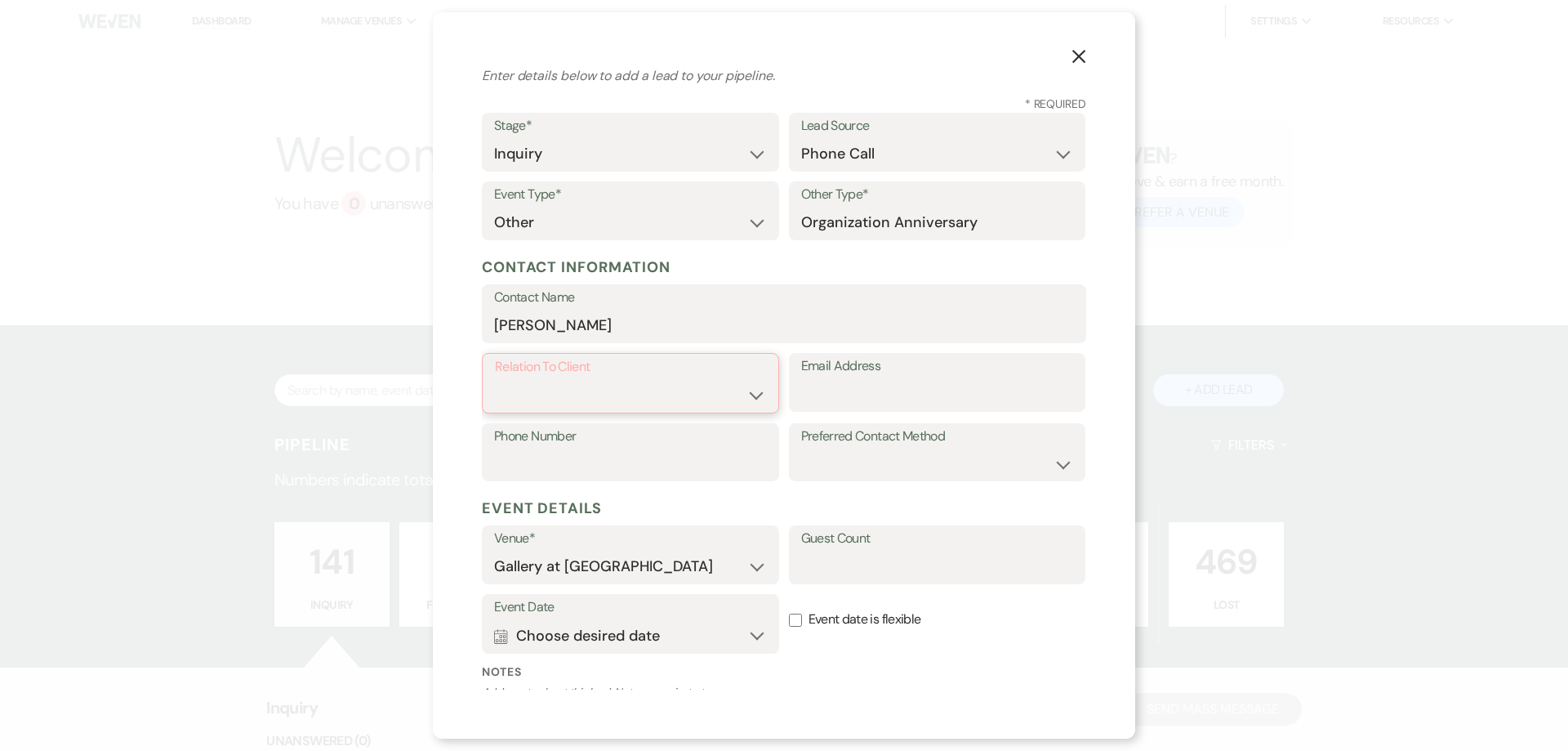
select select "1"
click at [495, 379] on select "Client Event Planner Parent of Client Family Member Friend Other" at bounding box center [631, 395] width 271 height 31
click at [905, 401] on input "Email Address" at bounding box center [937, 394] width 273 height 31
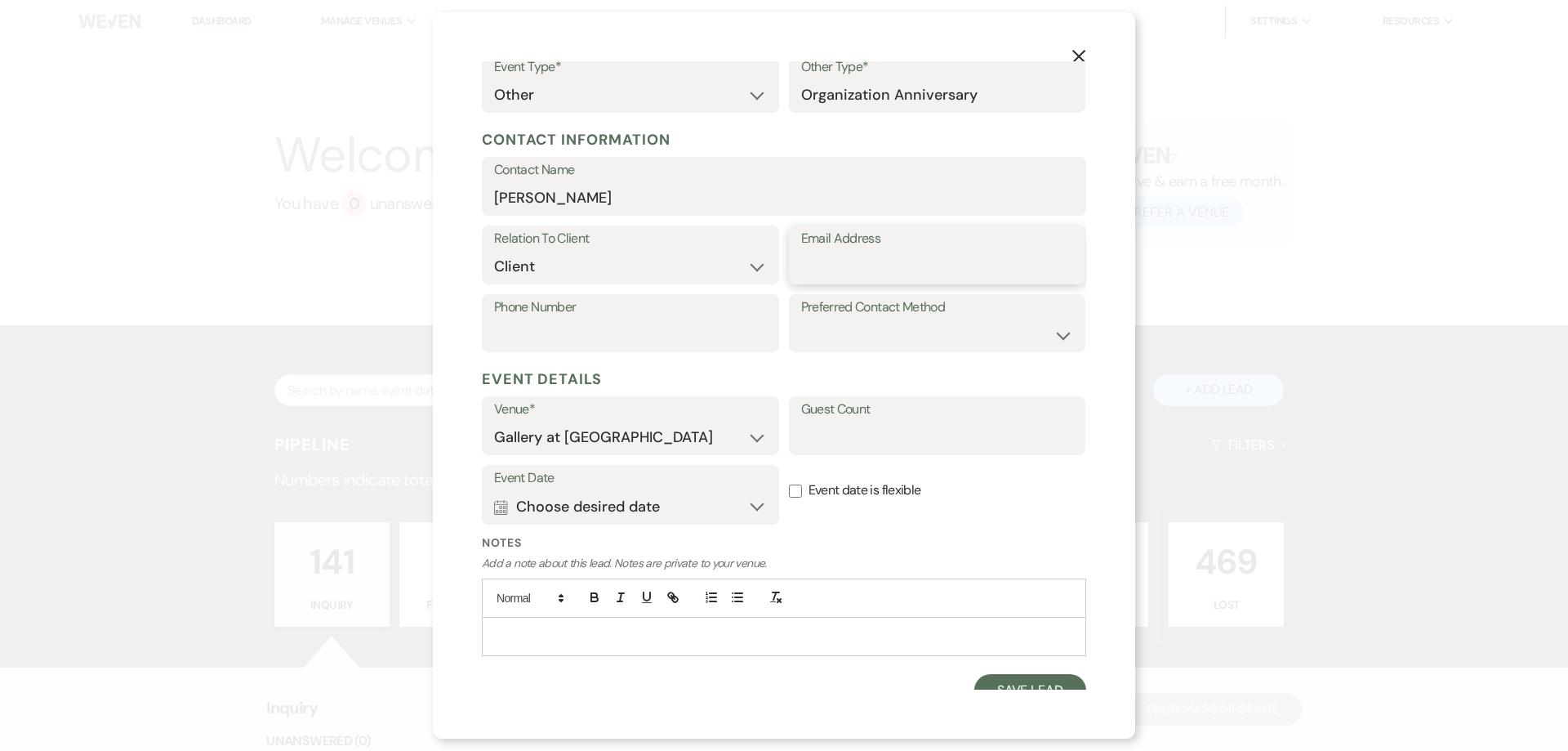
scroll to position [163, 0]
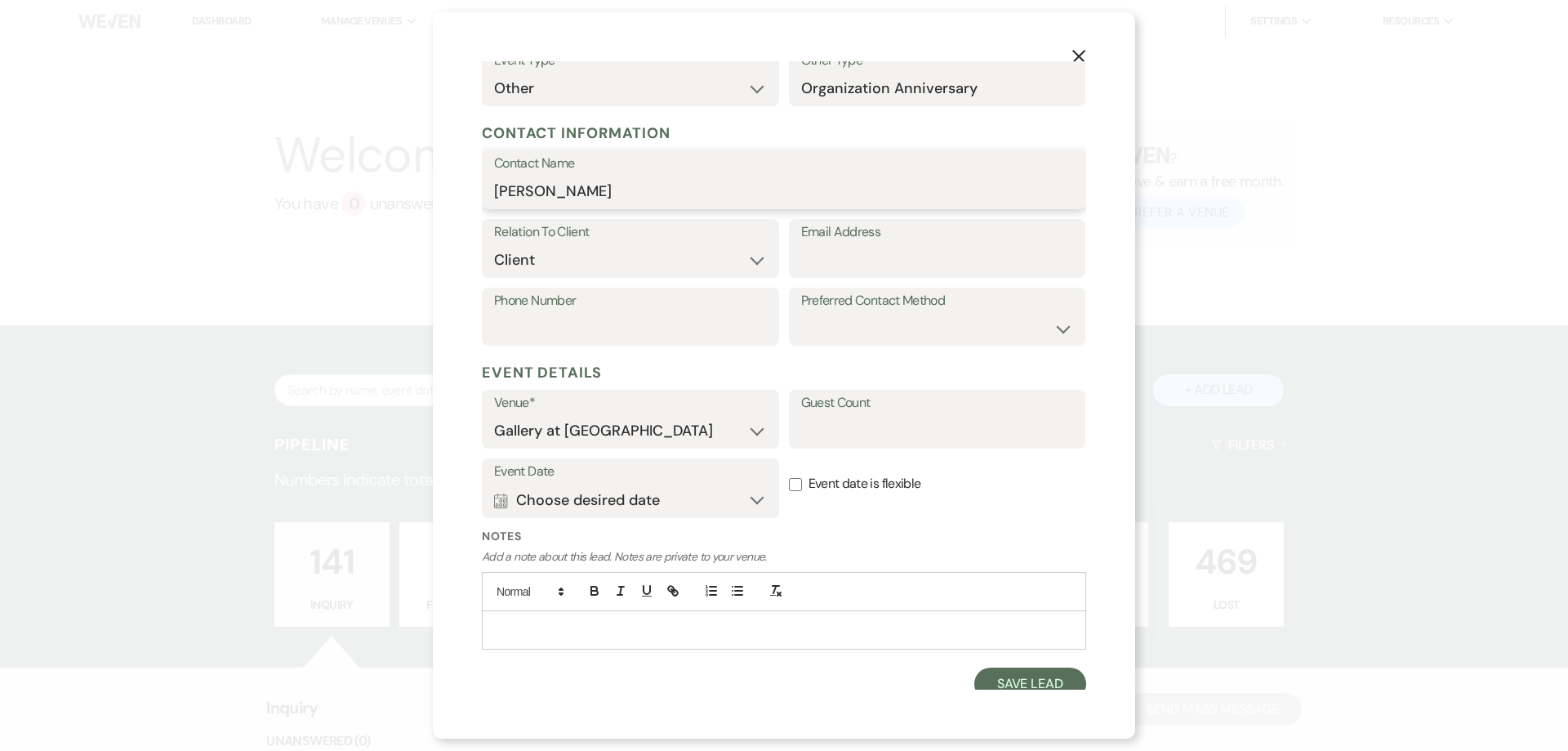
drag, startPoint x: 557, startPoint y: 194, endPoint x: 481, endPoint y: 192, distance: 76.0
click at [481, 192] on div "Contact Name Demetra Daniels" at bounding box center [783, 180] width 604 height 59
type input "Demetra Daniels"
click at [811, 262] on input "Email Address" at bounding box center [937, 260] width 273 height 31
type input "president@hcacdst.org"
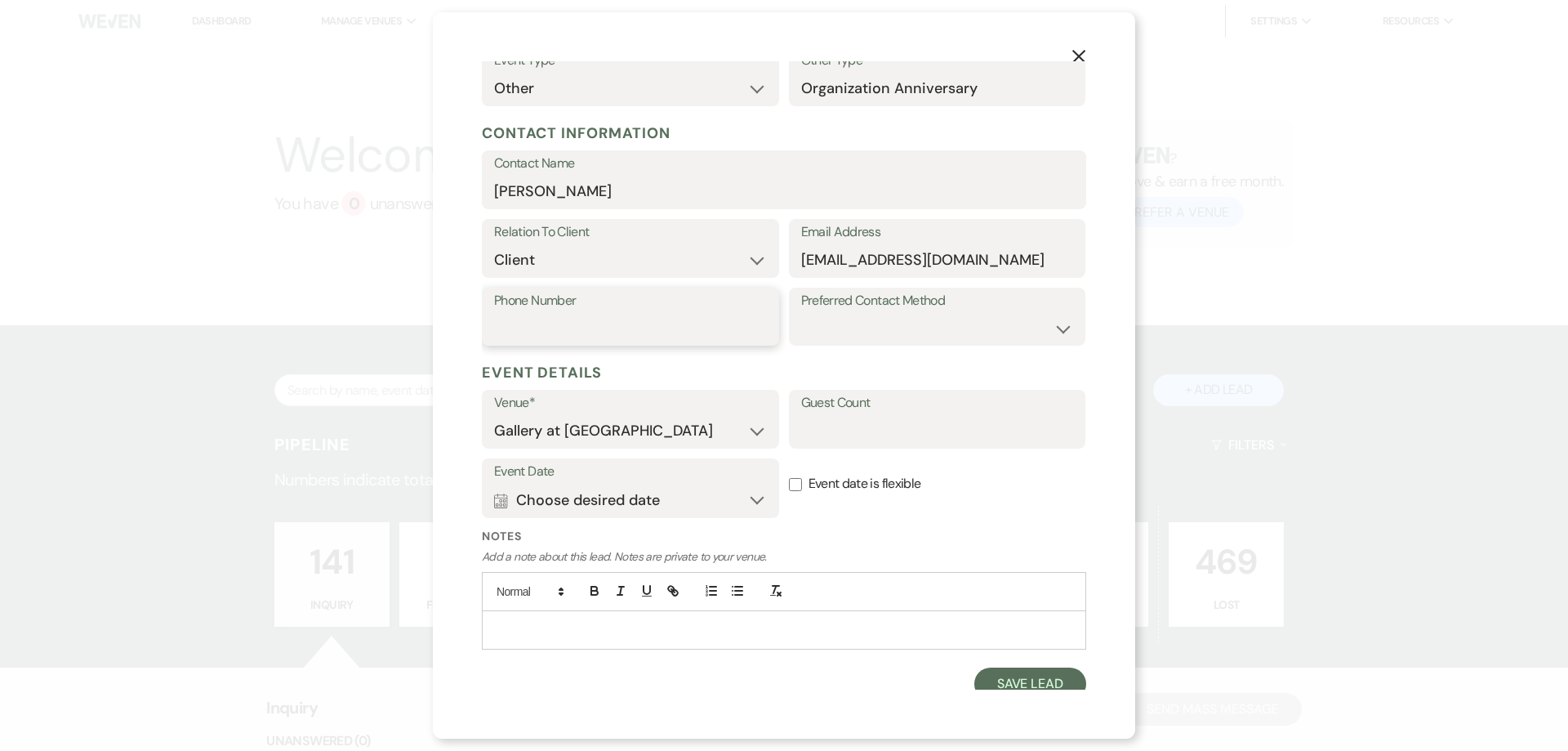
click at [686, 321] on input "Phone Number" at bounding box center [631, 328] width 273 height 31
click at [881, 336] on select "Email Phone Text" at bounding box center [937, 328] width 273 height 31
select select "email"
click at [801, 313] on select "Email Phone Text" at bounding box center [937, 328] width 273 height 31
click at [690, 501] on button "Calendar Choose desired date Expand" at bounding box center [631, 499] width 273 height 32
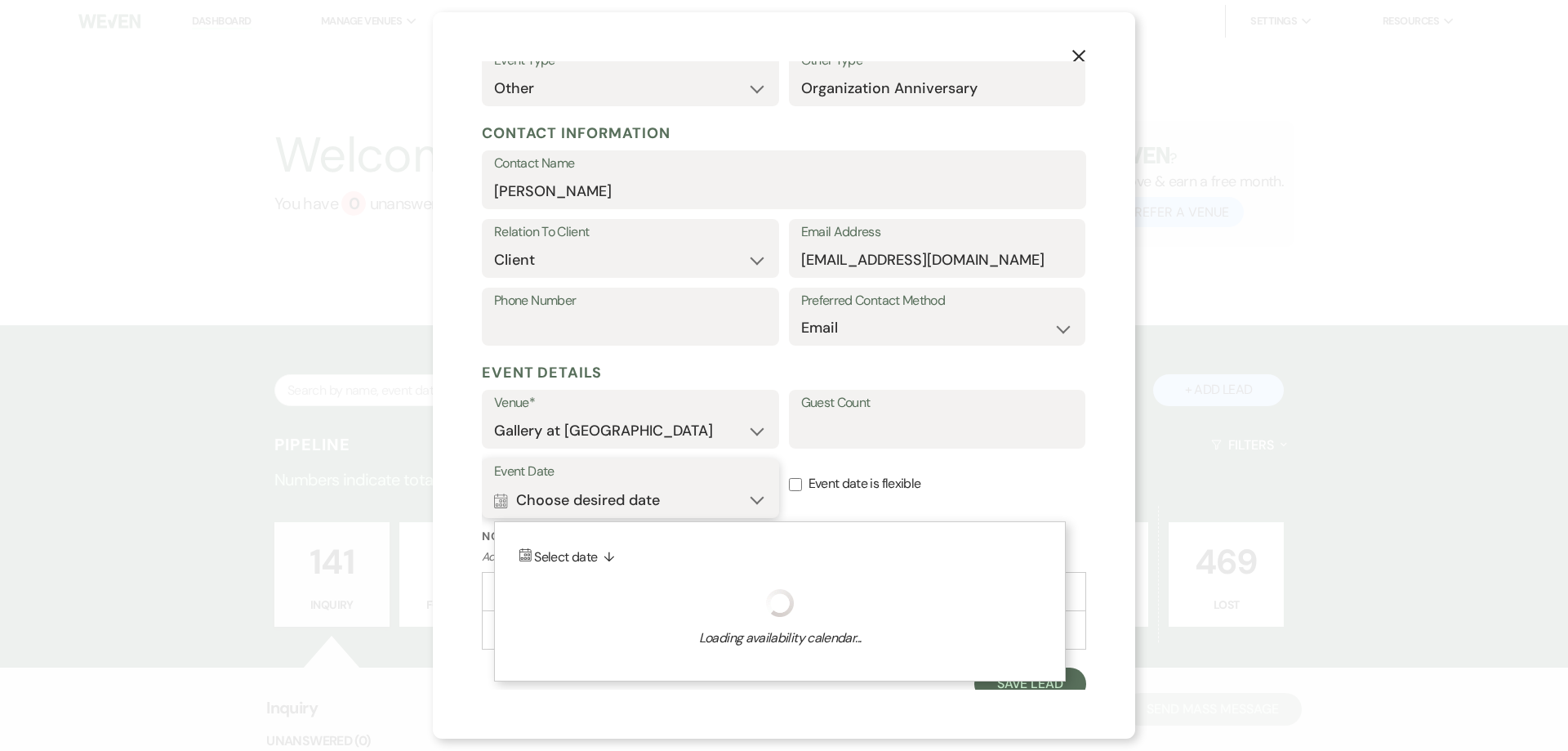
scroll to position [174, 0]
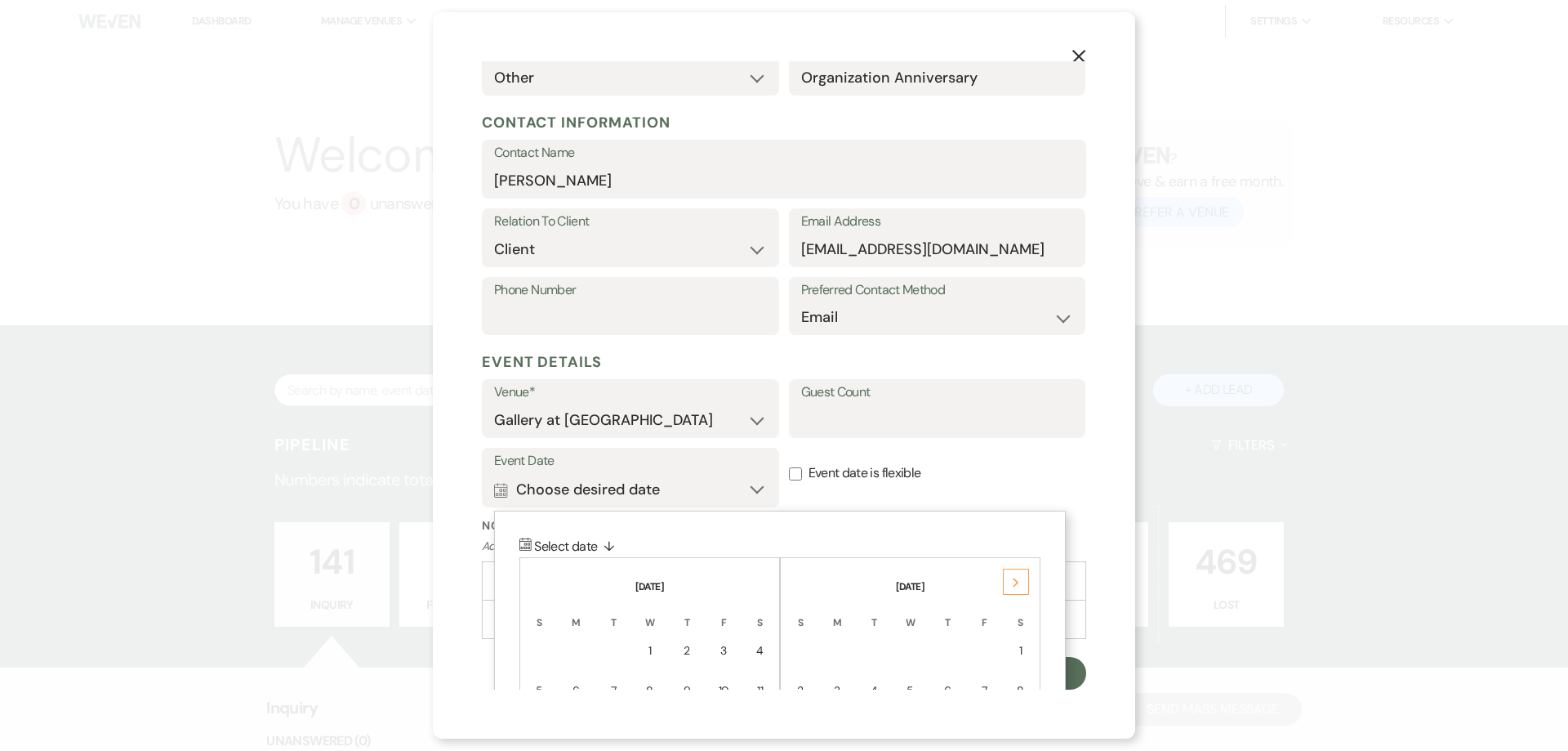
click at [1014, 579] on icon "Next" at bounding box center [1016, 583] width 8 height 10
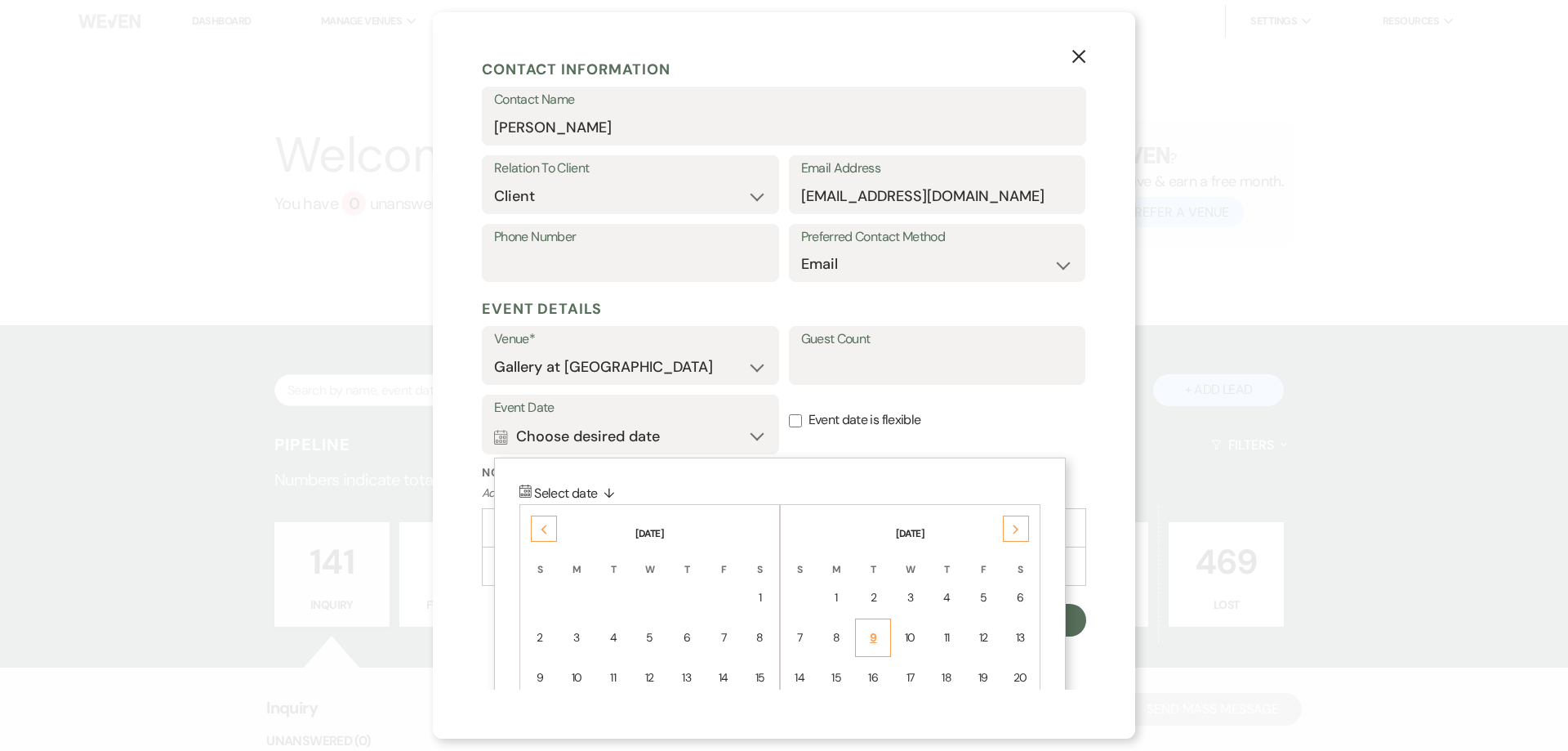
scroll to position [256, 0]
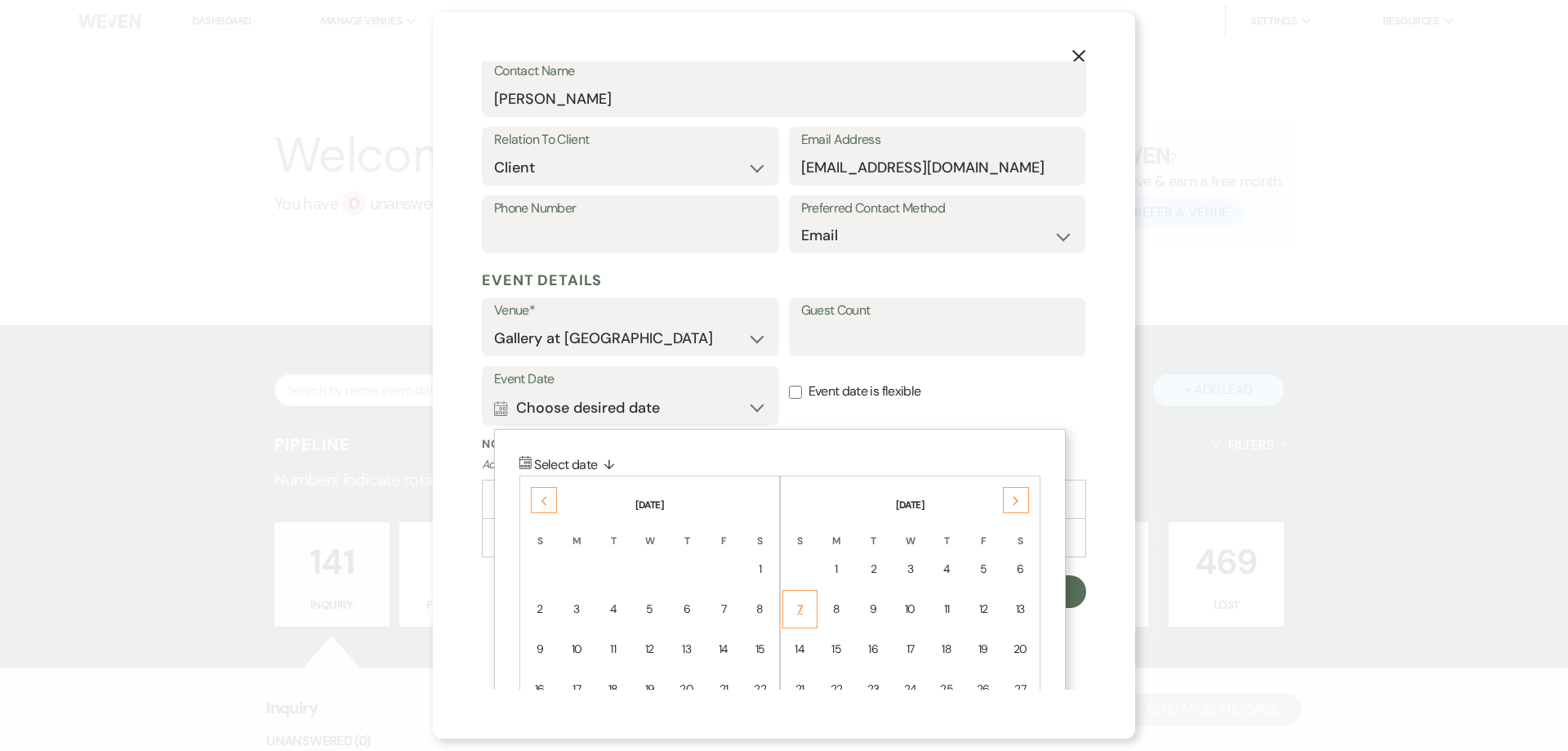
click at [799, 607] on div "7" at bounding box center [800, 608] width 14 height 17
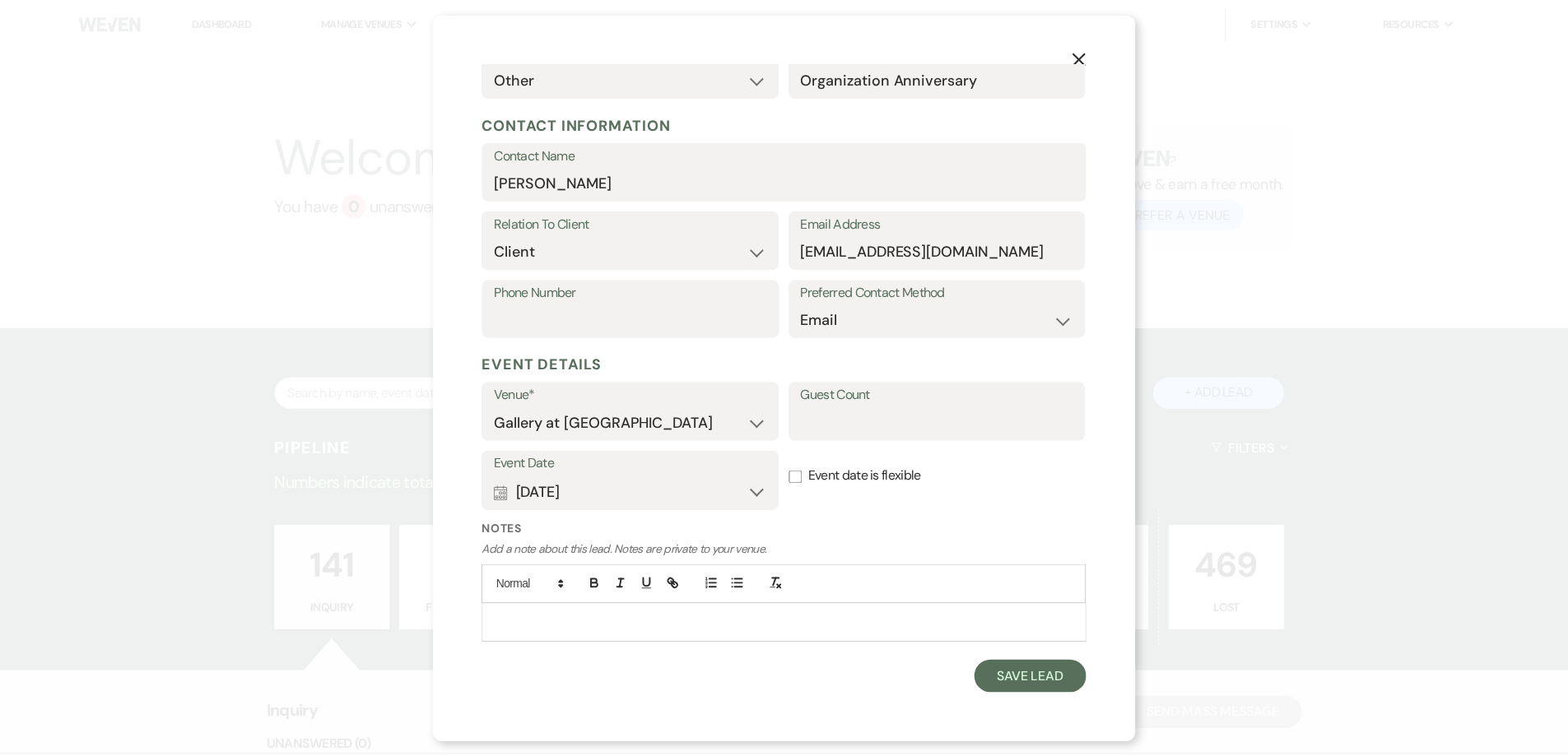
scroll to position [175, 0]
click at [684, 331] on input "Phone Number" at bounding box center [636, 320] width 275 height 32
type input "770-846-4991"
click at [1029, 679] on button "Save Lead" at bounding box center [1038, 677] width 113 height 33
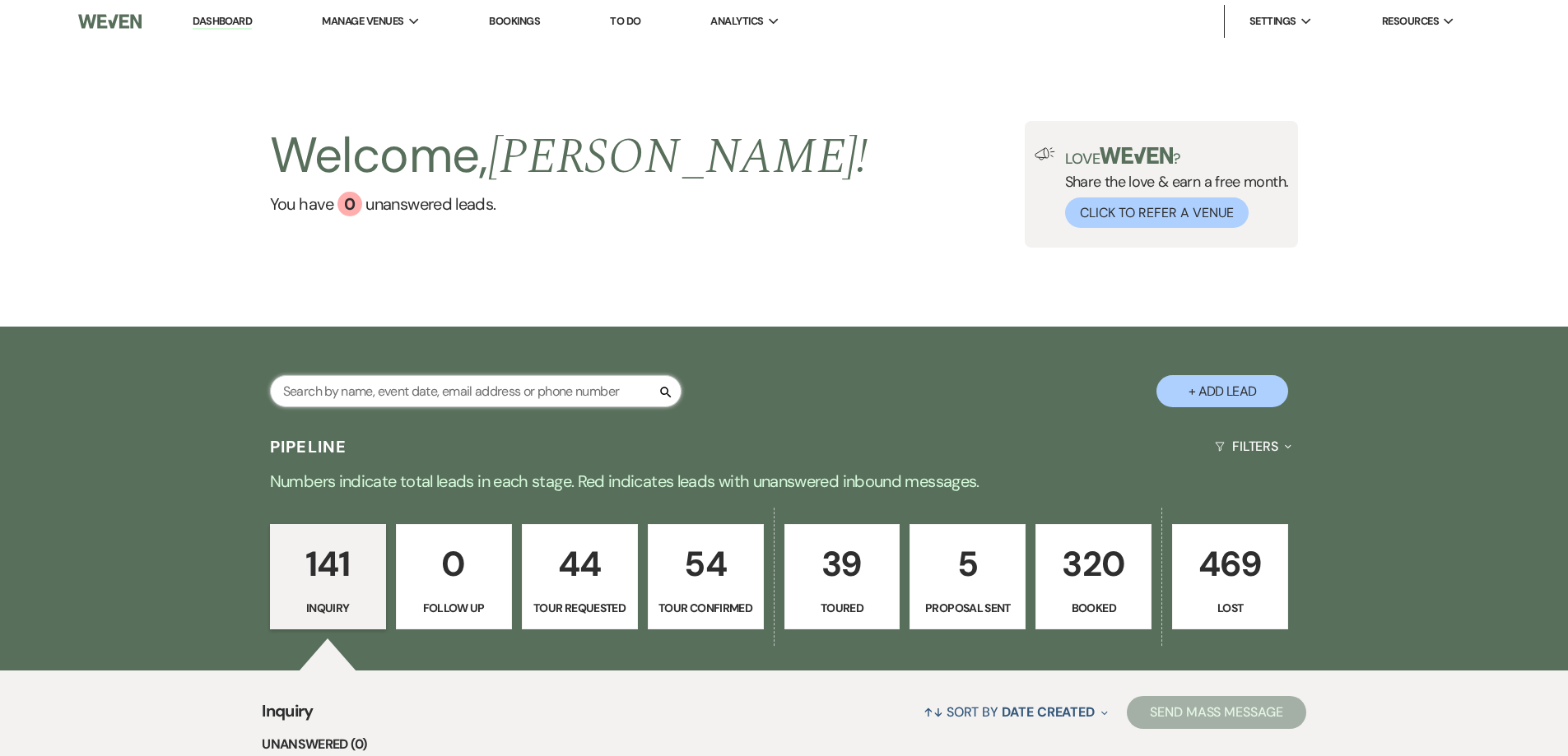
click at [585, 392] on input "text" at bounding box center [476, 391] width 412 height 32
type input "demetra dan"
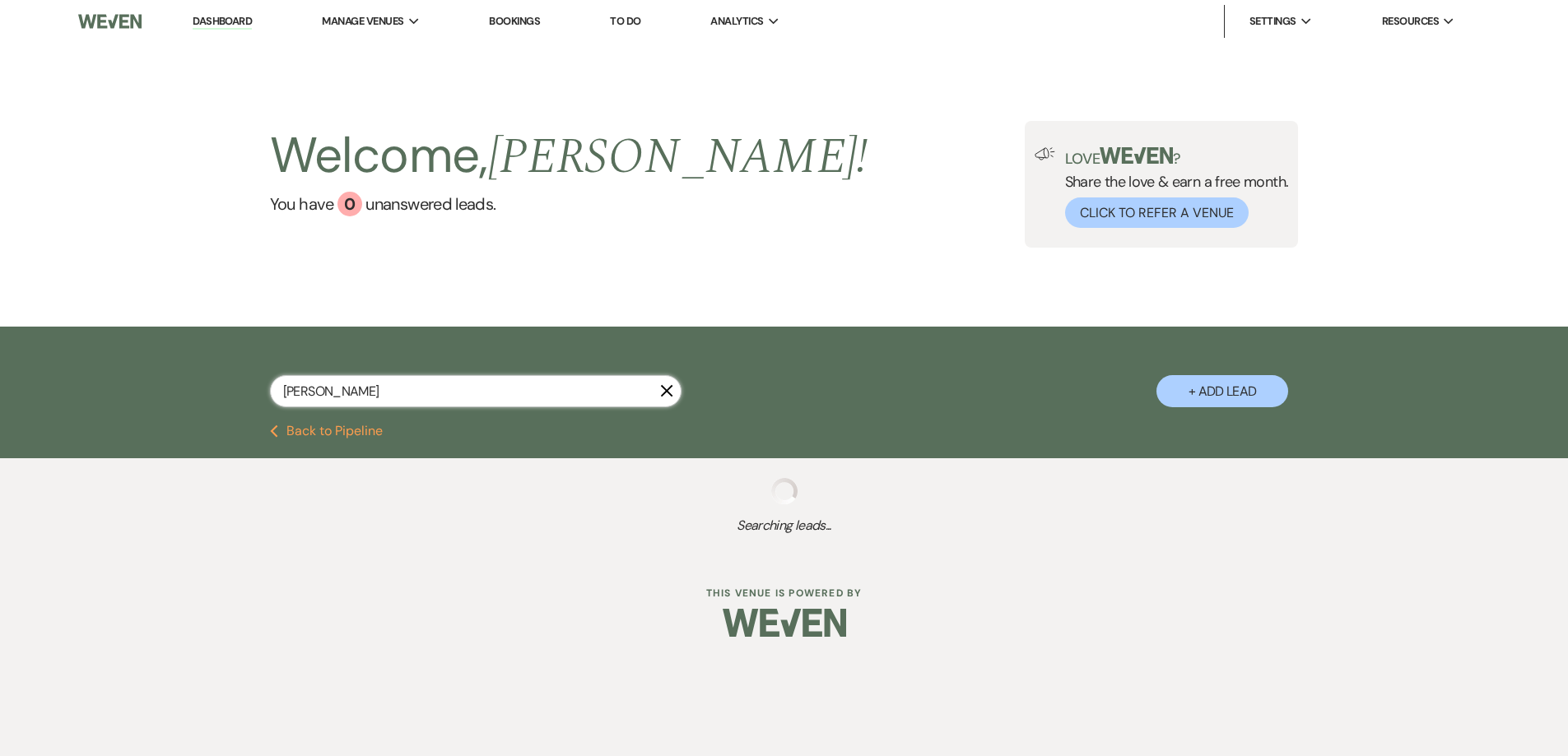
select select "8"
select select "5"
select select "8"
select select "5"
select select "8"
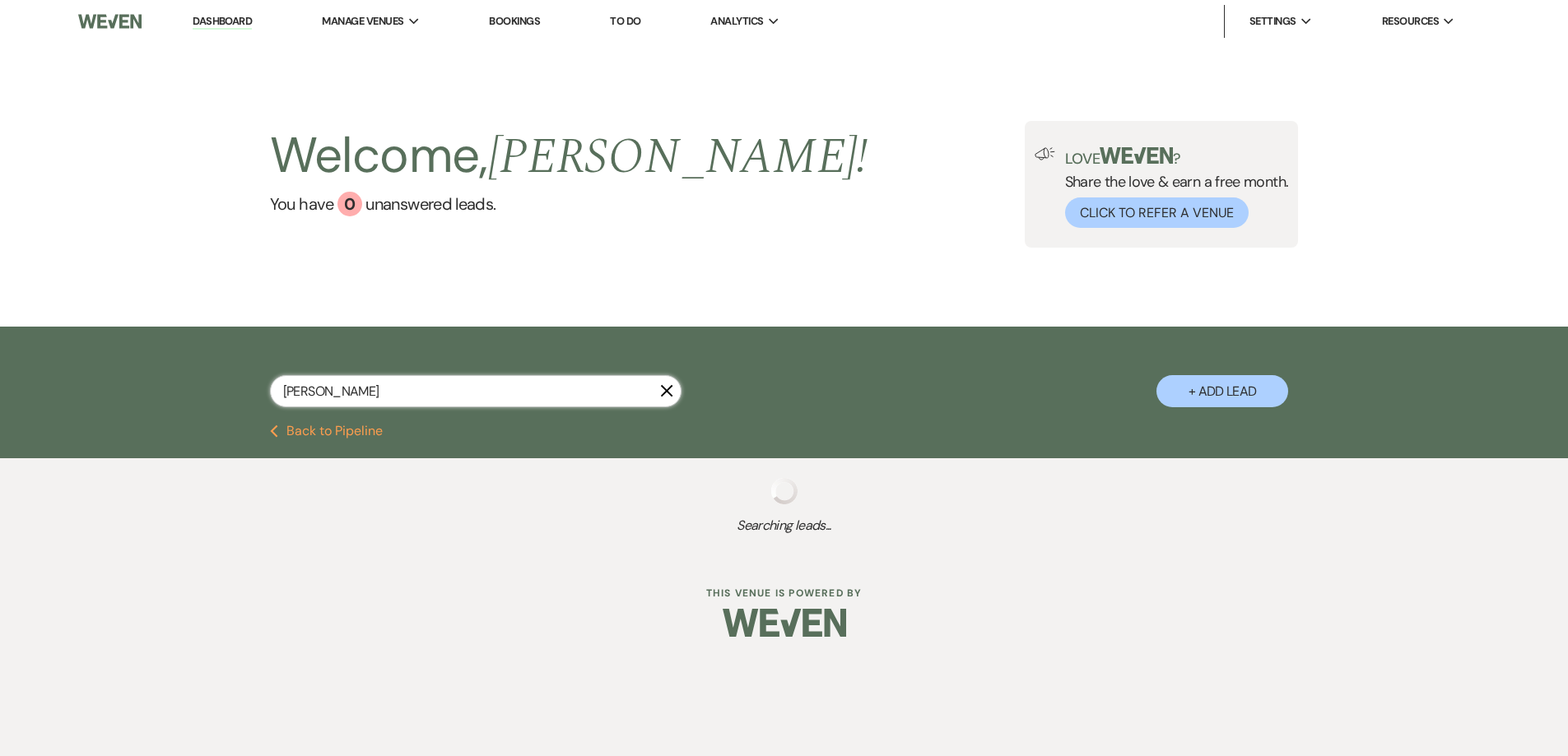
select select "8"
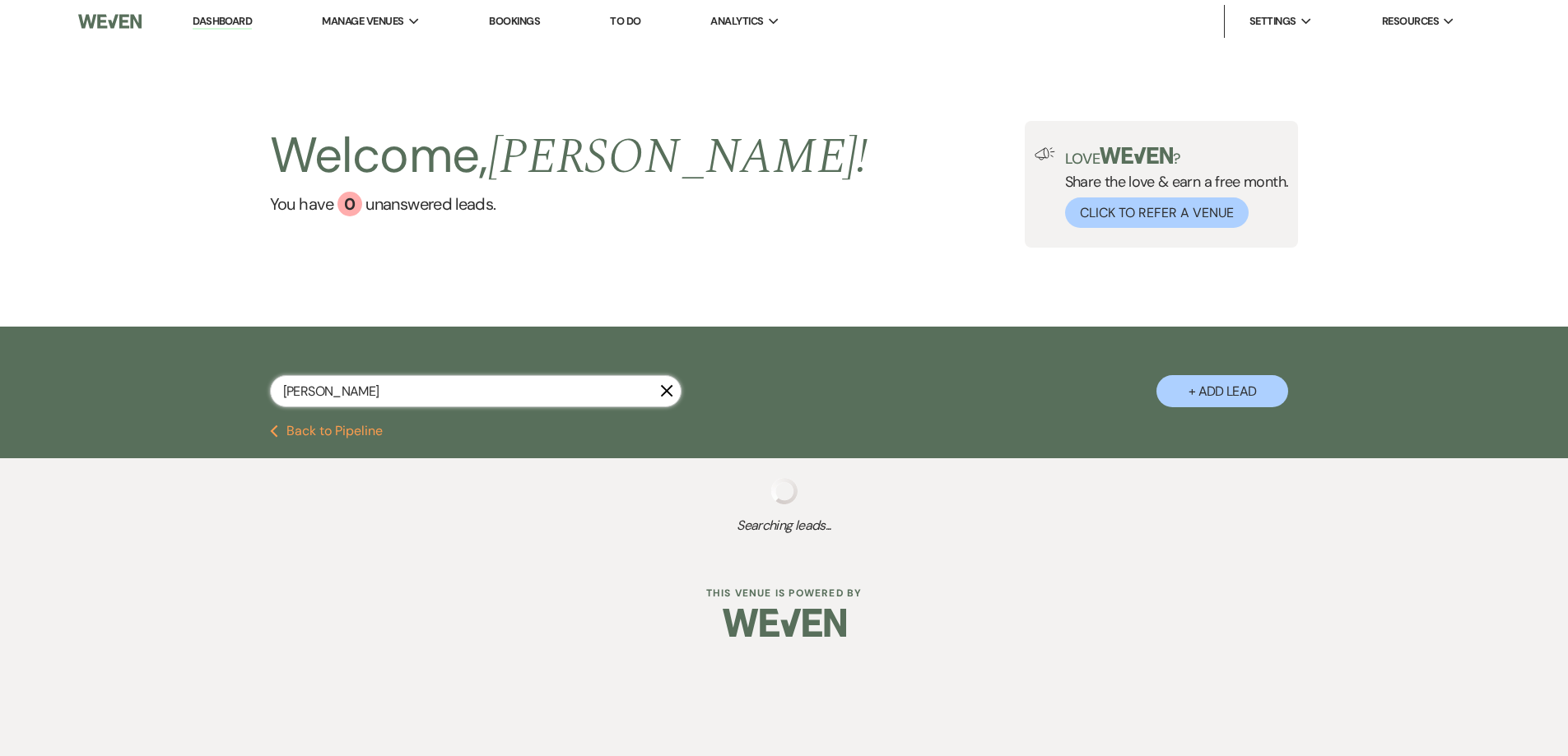
select select "8"
select select "5"
select select "8"
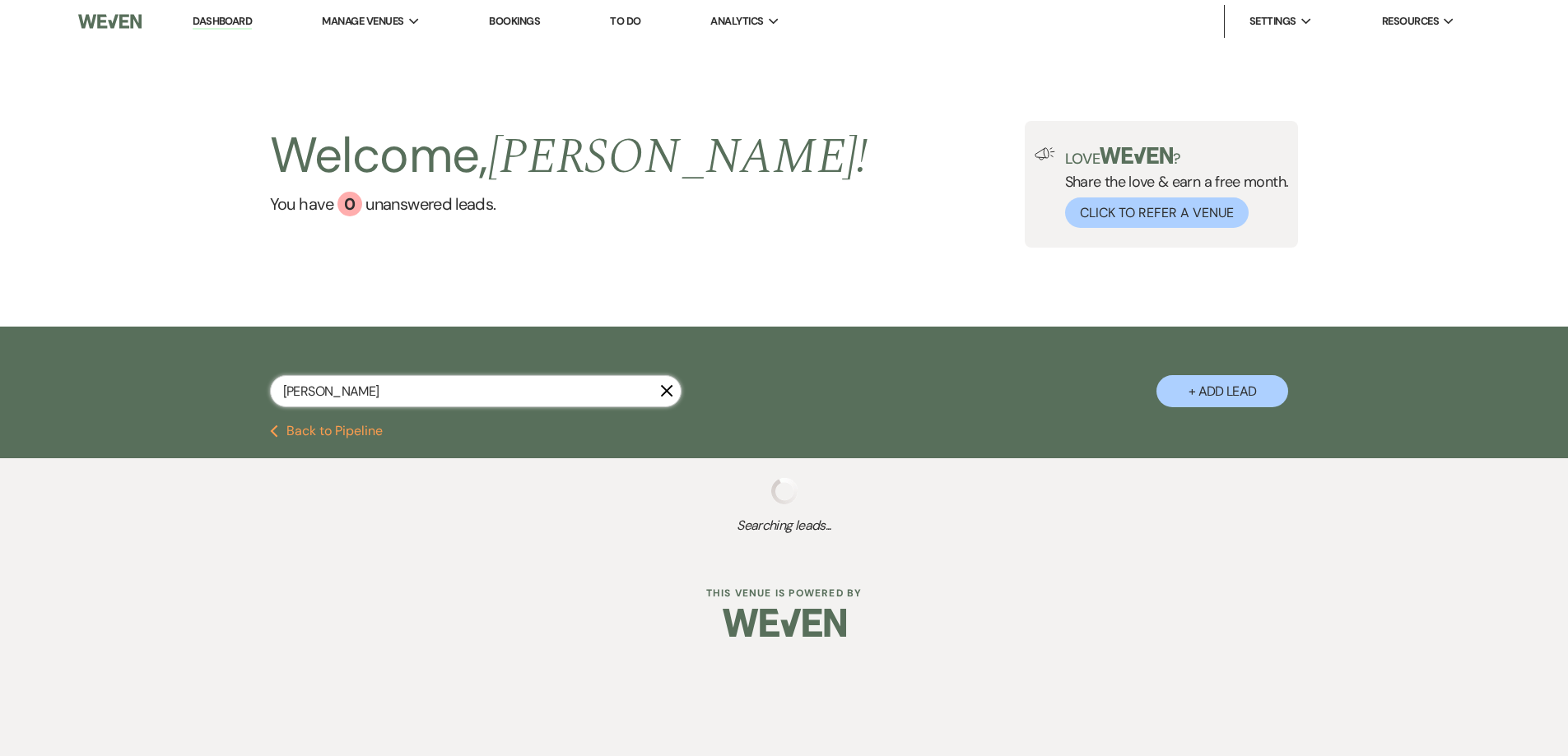
select select "8"
select select "5"
select select "8"
select select "5"
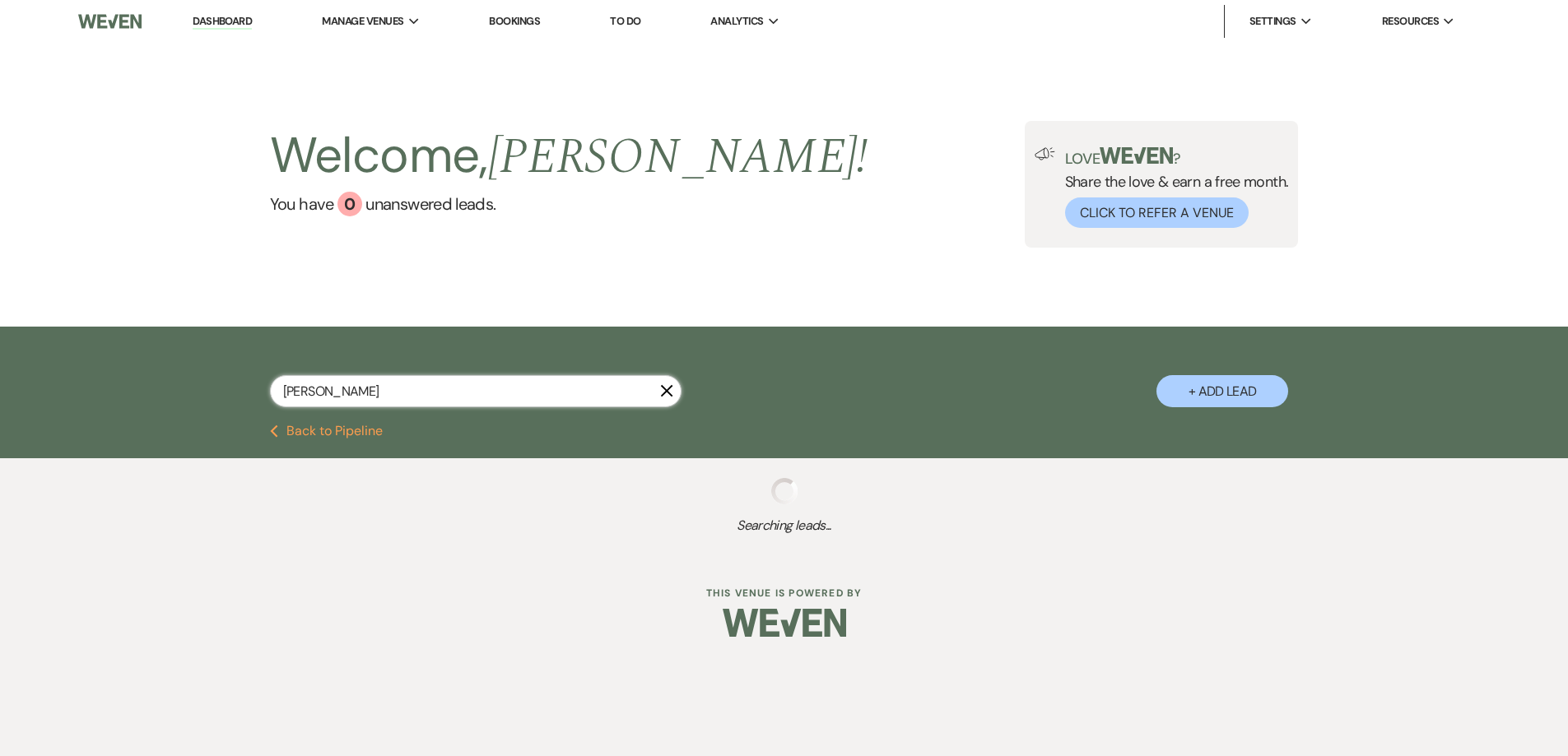
select select "8"
select select "5"
select select "8"
select select "5"
select select "8"
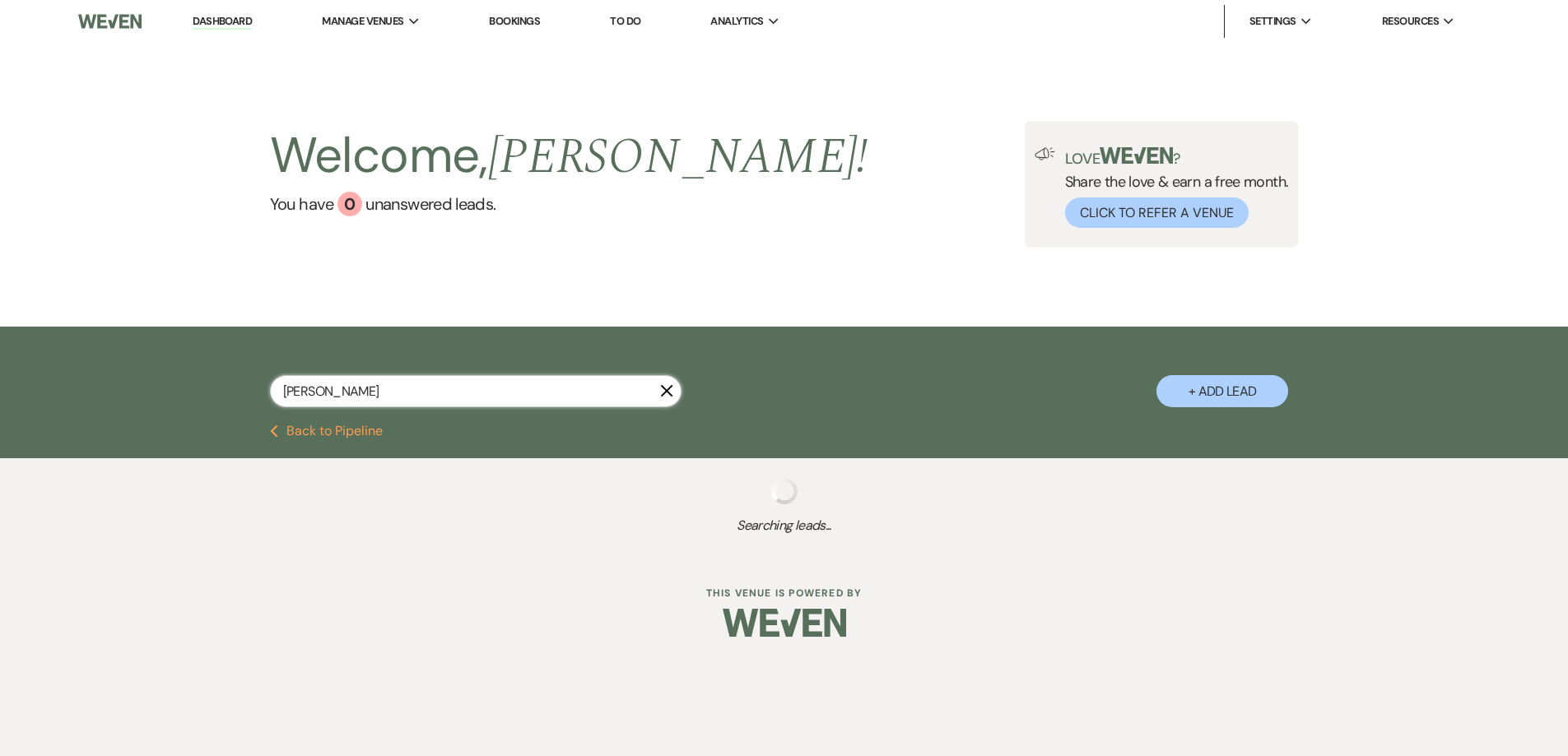
select select "4"
select select "8"
select select "5"
select select "8"
select select "5"
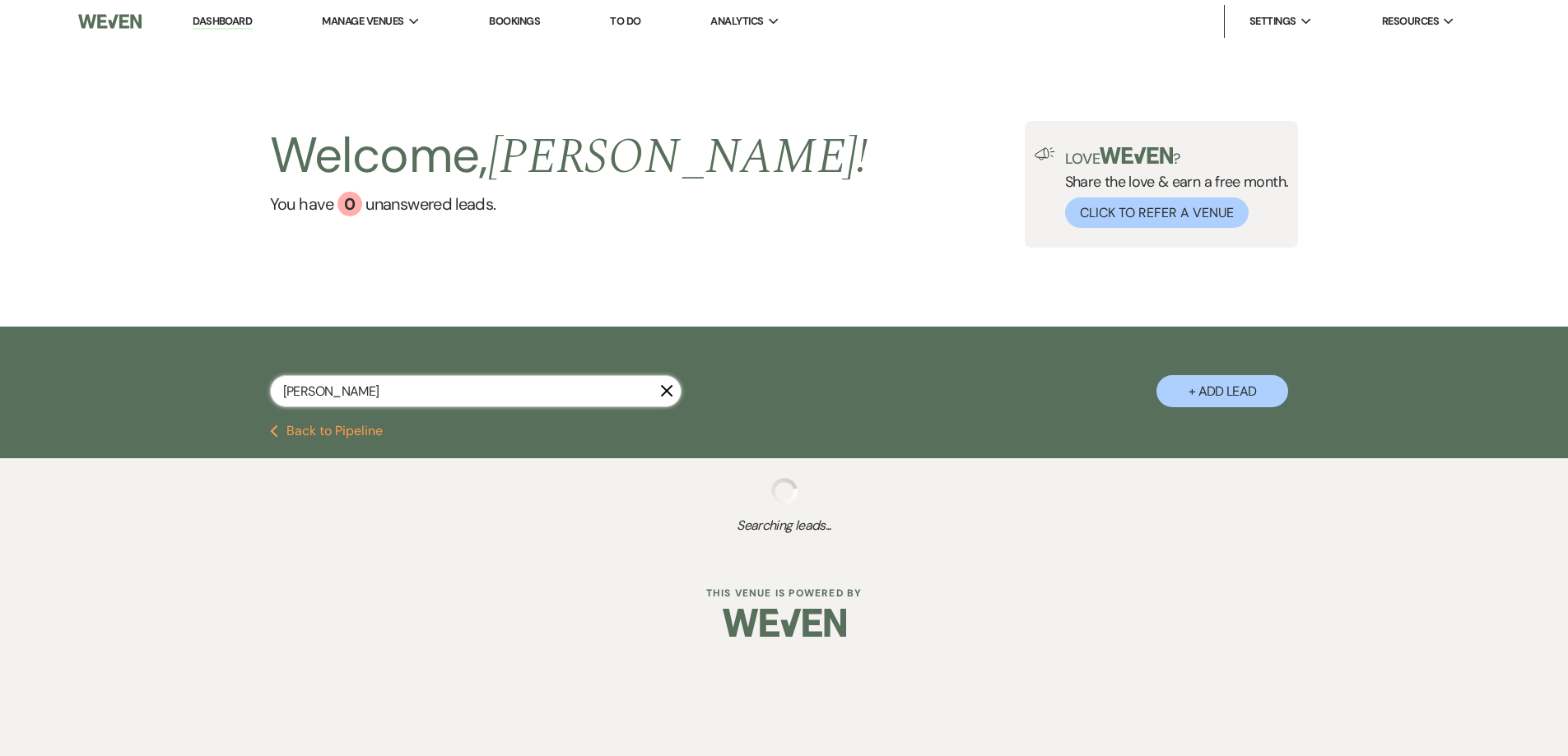
select select "8"
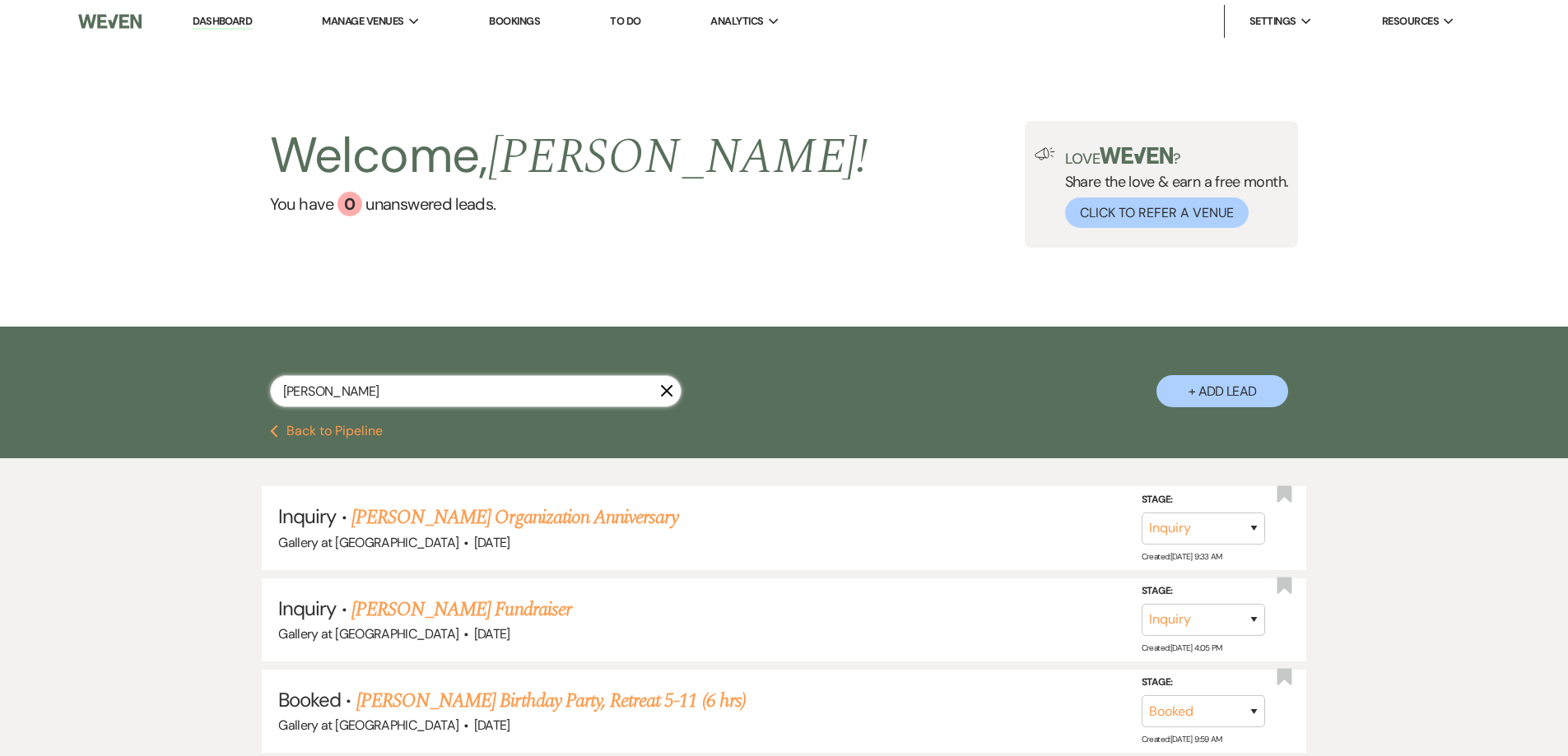
select select "8"
select select "5"
select select "8"
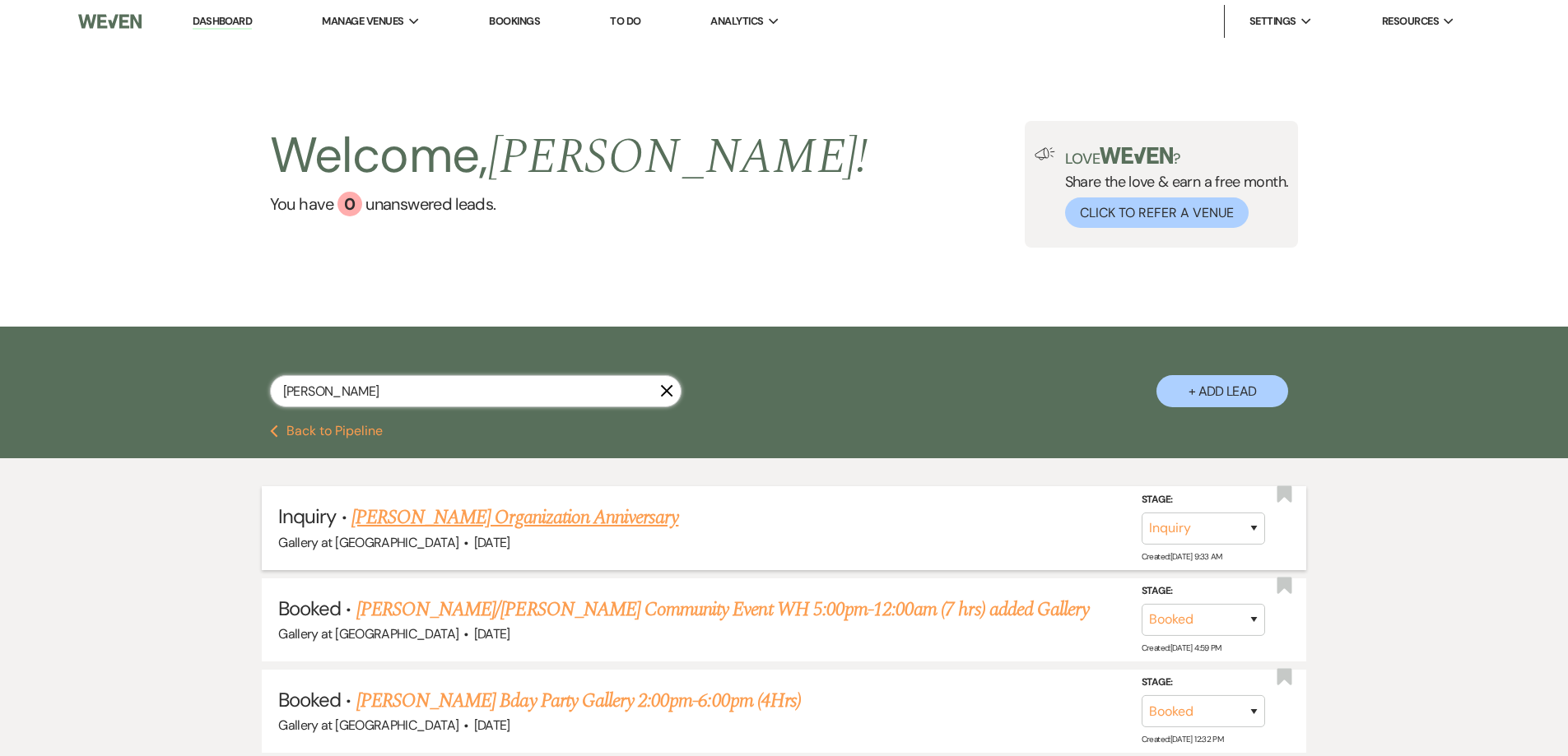
type input "demetra dan"
click at [453, 518] on link "Demetra Daniels's Organization Anniversary" at bounding box center [515, 518] width 328 height 30
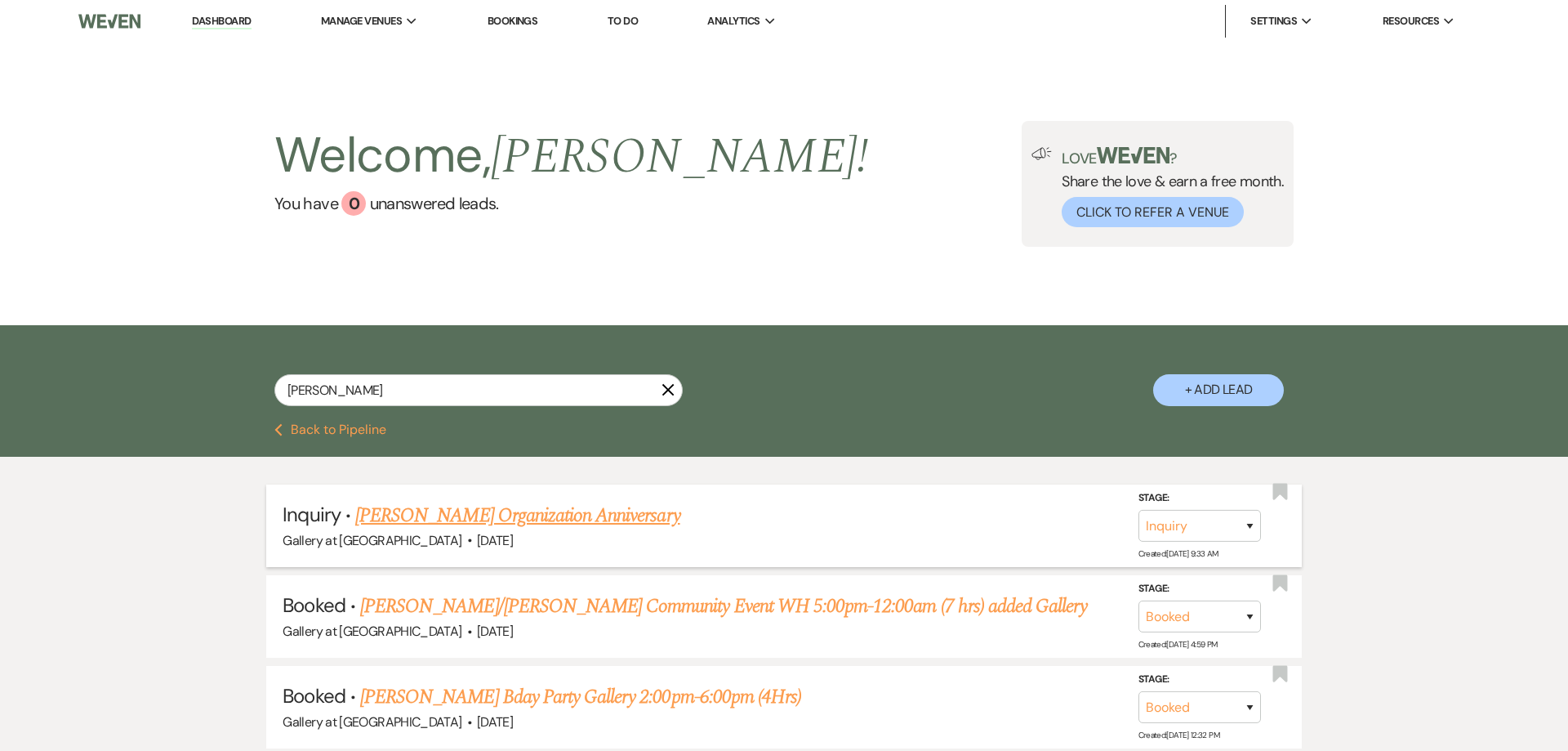
select select "22"
select select "13"
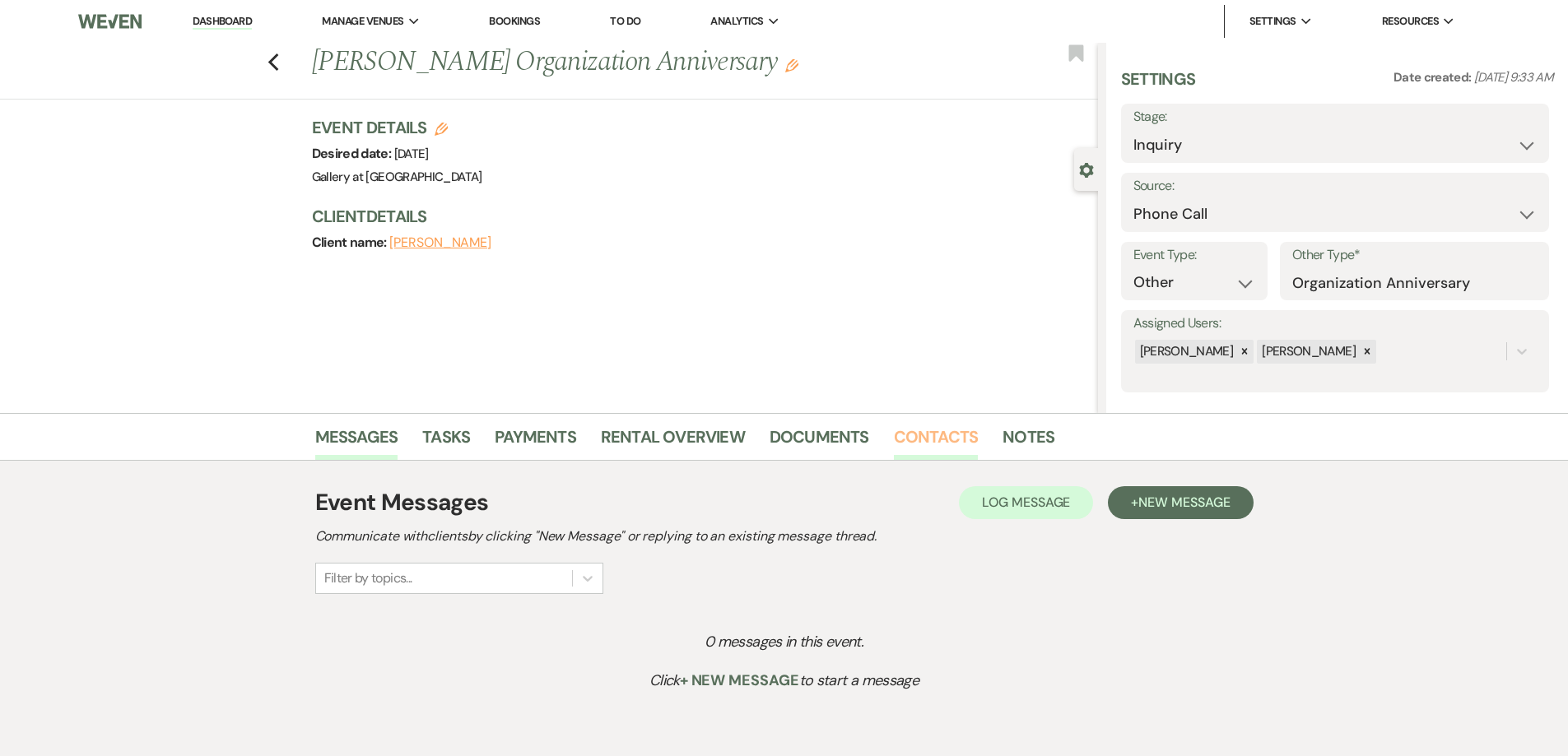
click at [933, 444] on link "Contacts" at bounding box center [936, 441] width 85 height 37
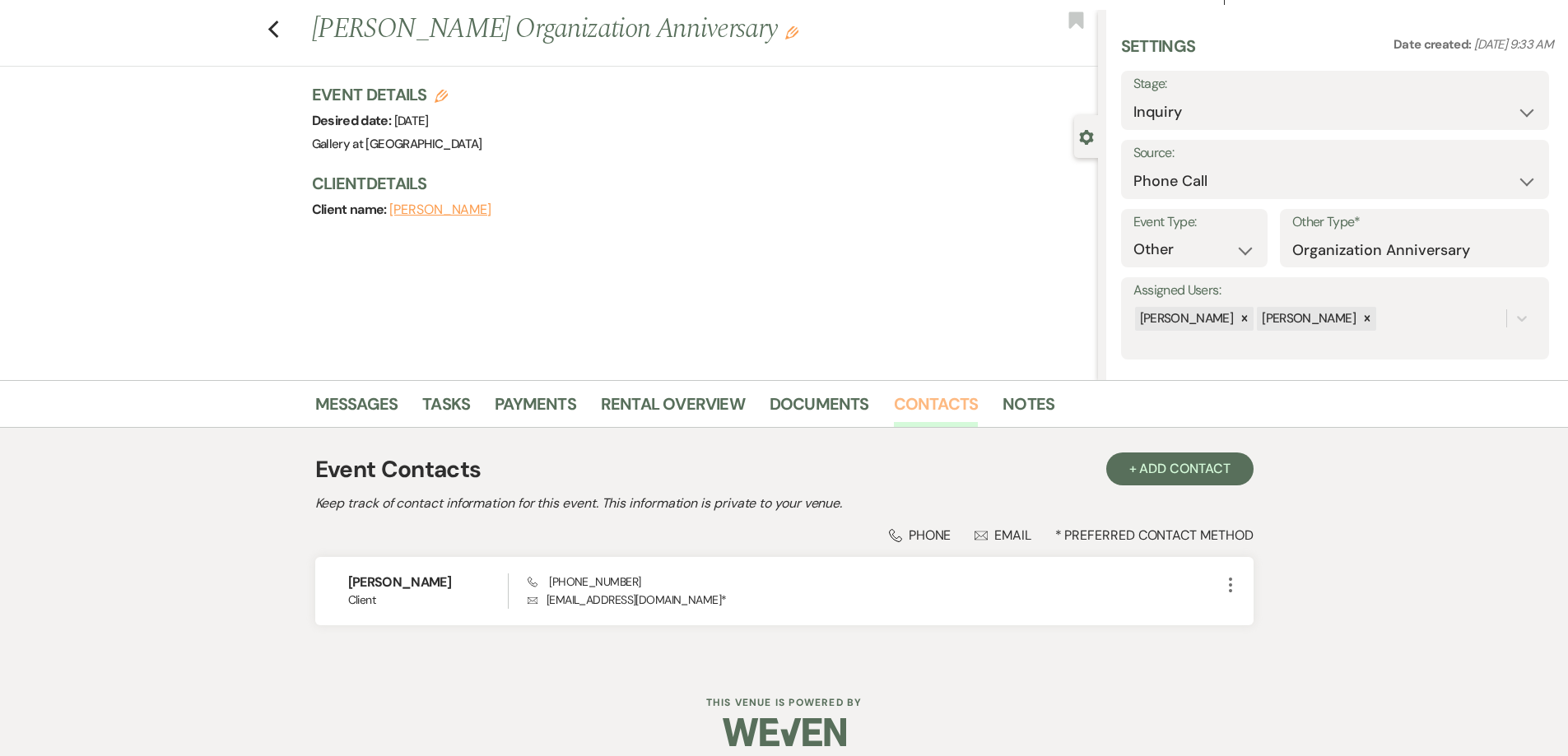
scroll to position [47, 0]
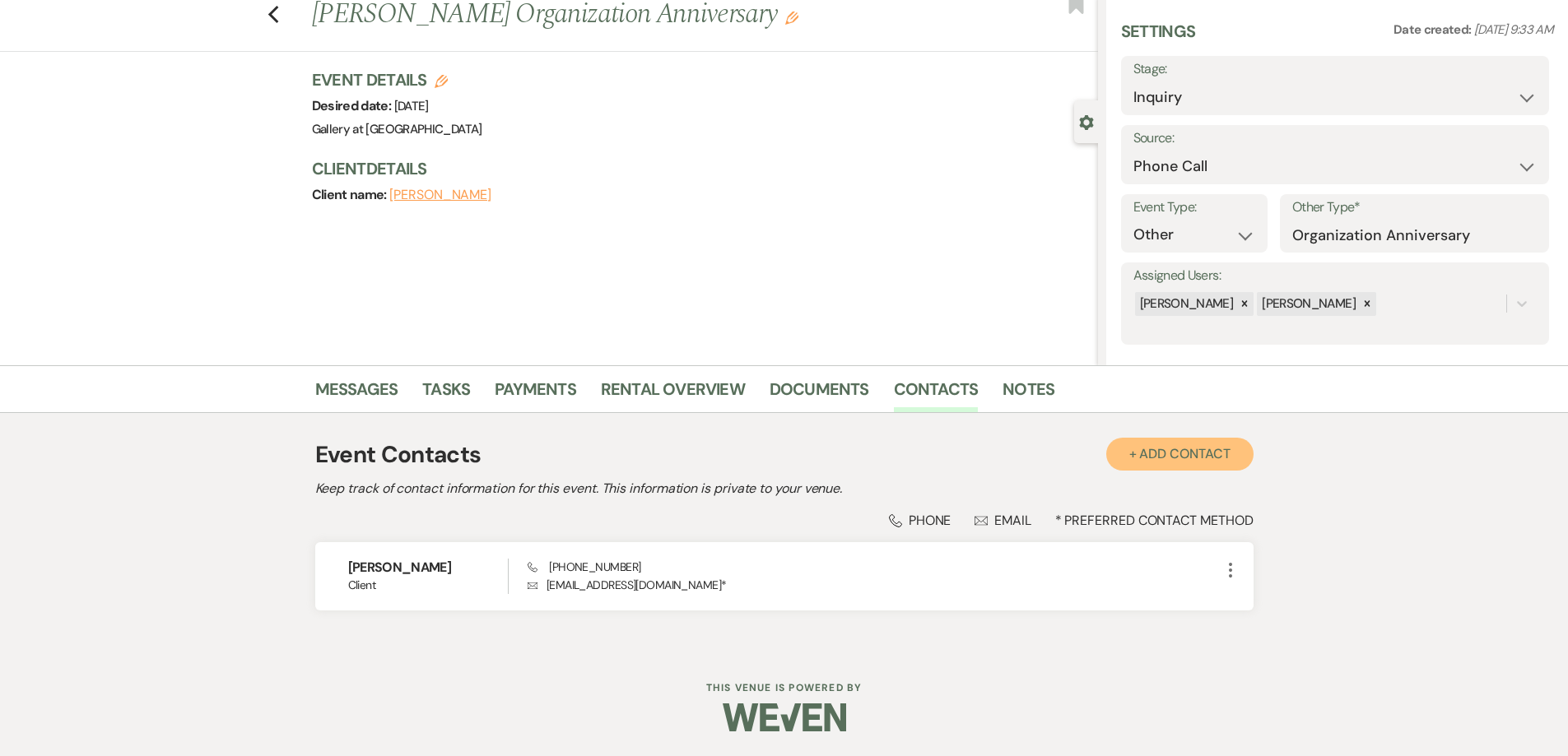
click at [1182, 458] on button "+ Add Contact" at bounding box center [1179, 453] width 147 height 33
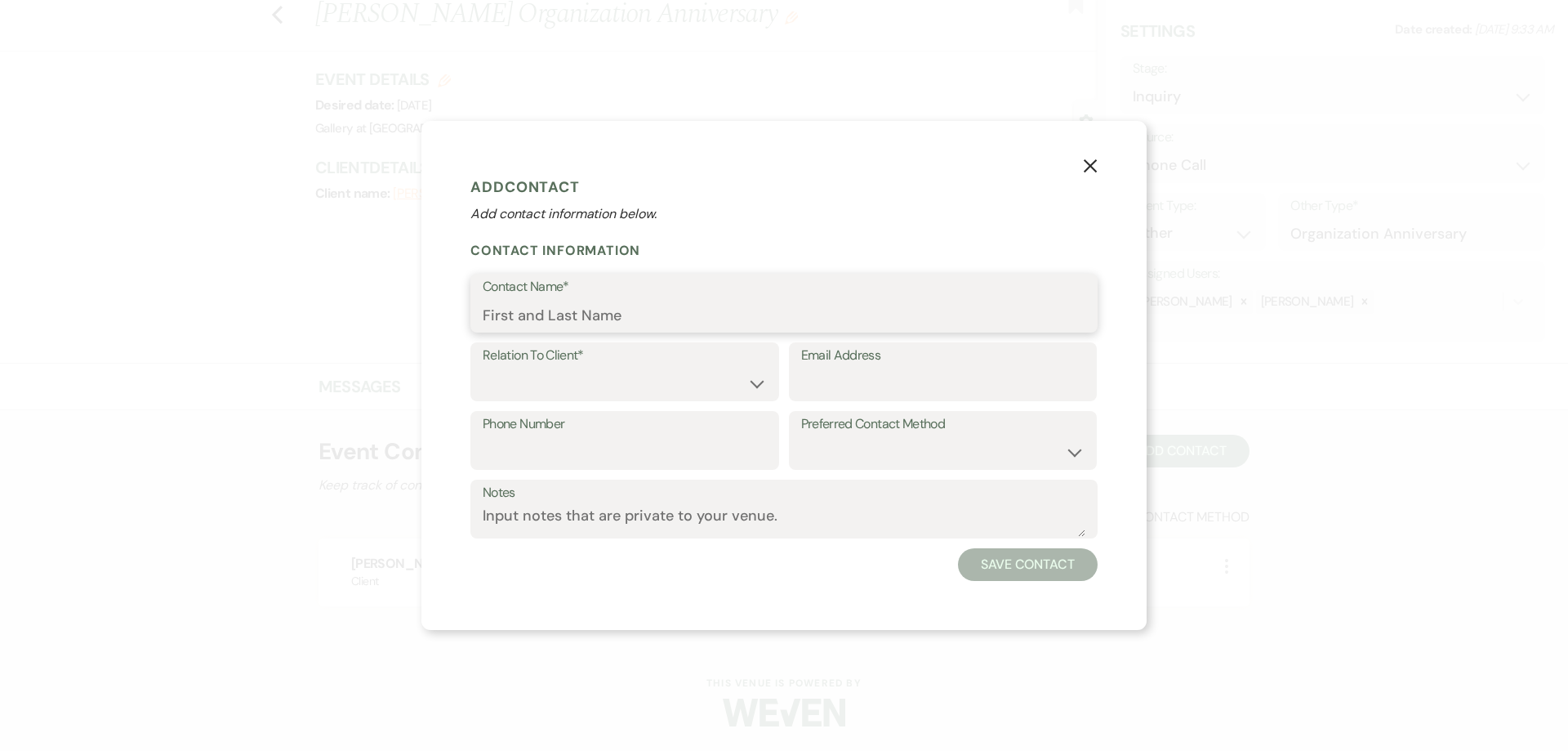
click at [668, 313] on input "Contact Name*" at bounding box center [783, 315] width 602 height 31
click at [662, 315] on input "Contact Name*" at bounding box center [783, 315] width 602 height 31
type input "DeShawn Bullard"
click at [657, 389] on select "Client Event Planner Parent of Client Family Member Friend Other" at bounding box center [624, 383] width 284 height 31
click at [482, 368] on select "Client Event Planner Parent of Client Family Member Friend Other" at bounding box center [624, 383] width 284 height 31
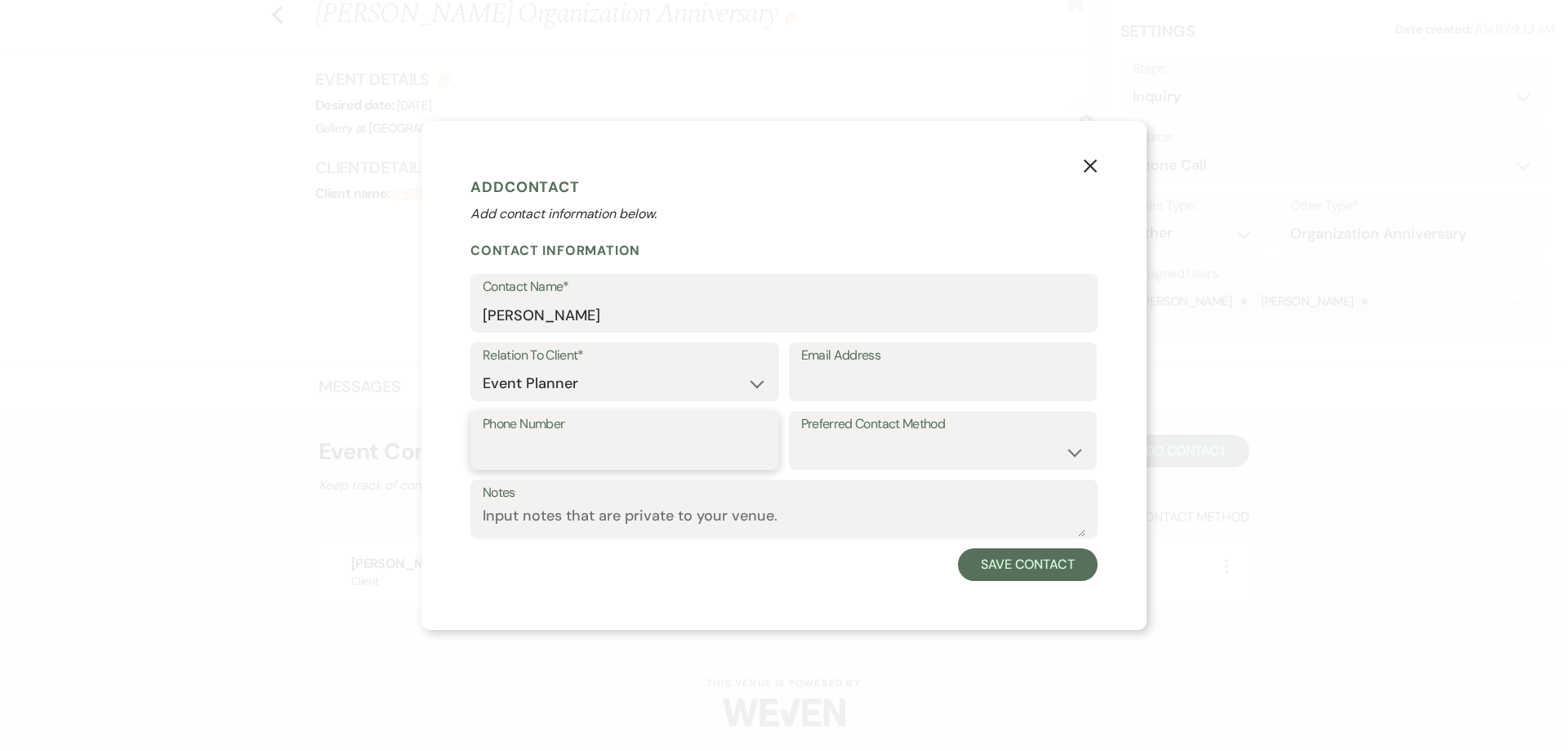
click at [657, 453] on input "Phone Number" at bounding box center [624, 452] width 284 height 31
click at [641, 384] on select "Client Event Planner Parent of Client Family Member Friend Other" at bounding box center [624, 383] width 284 height 31
select select "1"
click at [482, 368] on select "Client Event Planner Parent of Client Family Member Friend Other" at bounding box center [624, 383] width 284 height 31
click at [841, 379] on input "Email Address" at bounding box center [942, 383] width 284 height 31
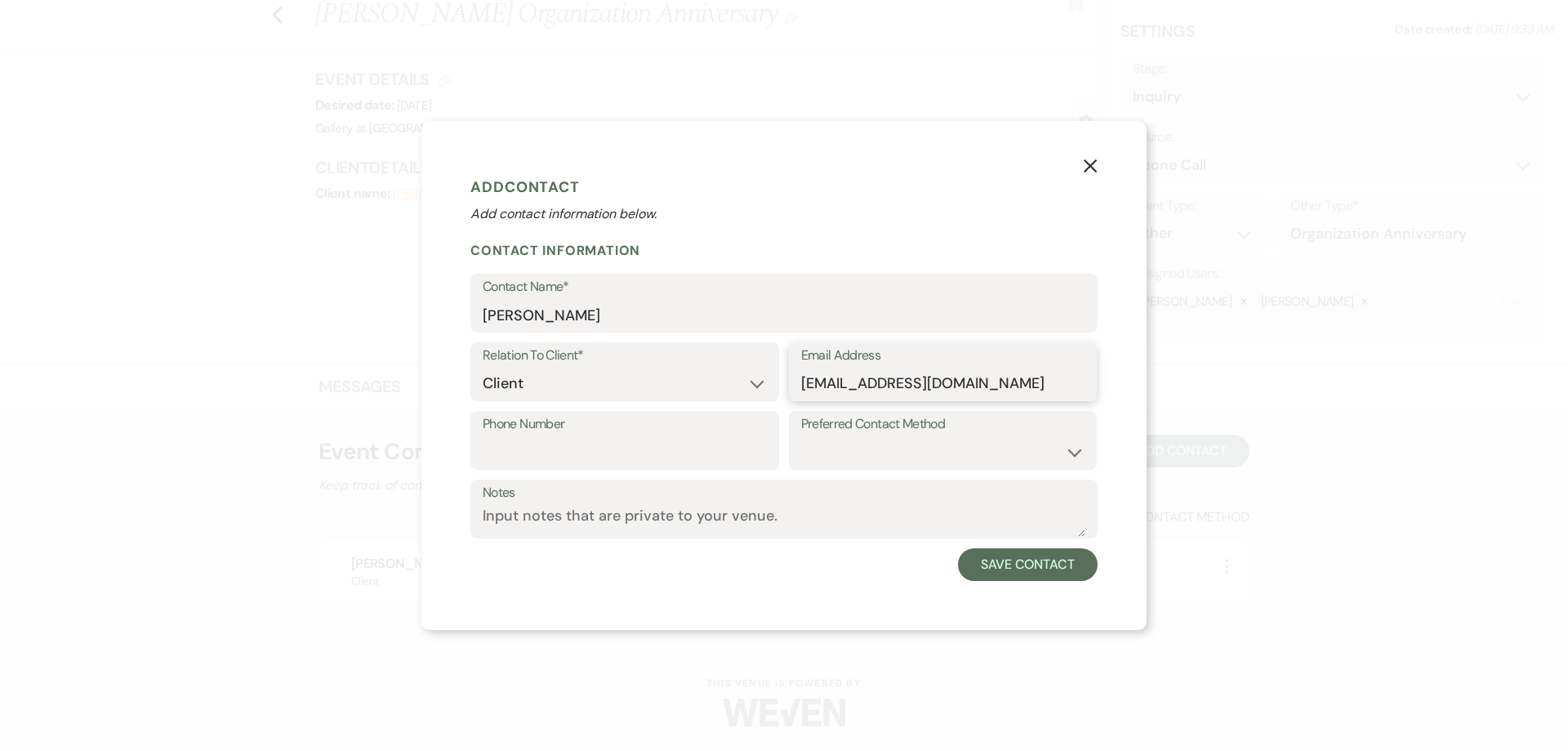
type input "firstvp@hcacdst.org"
click at [735, 452] on input "Phone Number" at bounding box center [624, 452] width 284 height 31
type input "404-931-3068"
click at [949, 444] on select "Email Phone Text" at bounding box center [942, 452] width 284 height 31
select select "email"
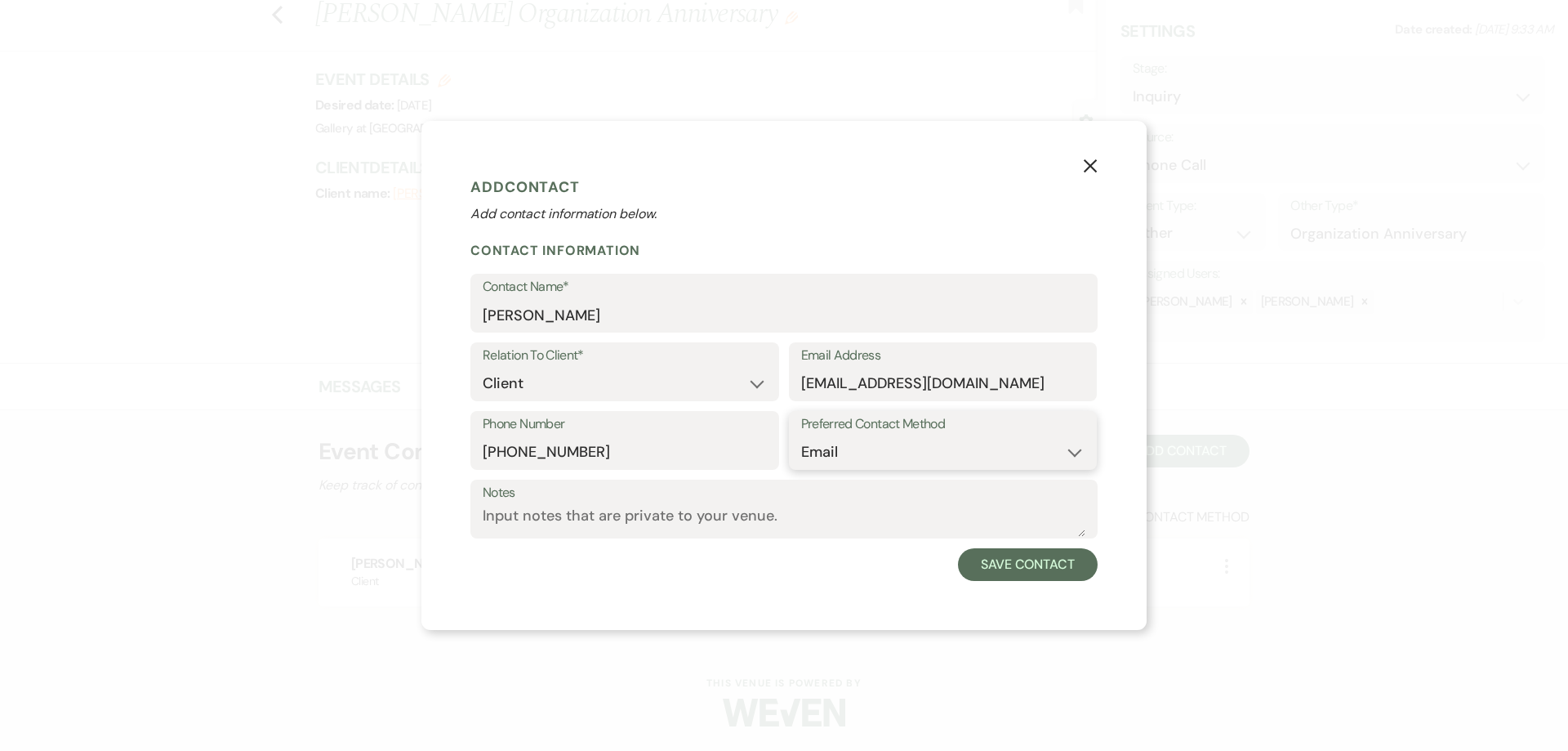
click at [801, 436] on select "Email Phone Text" at bounding box center [942, 452] width 284 height 31
click at [1039, 564] on button "Save Contact" at bounding box center [1028, 564] width 140 height 32
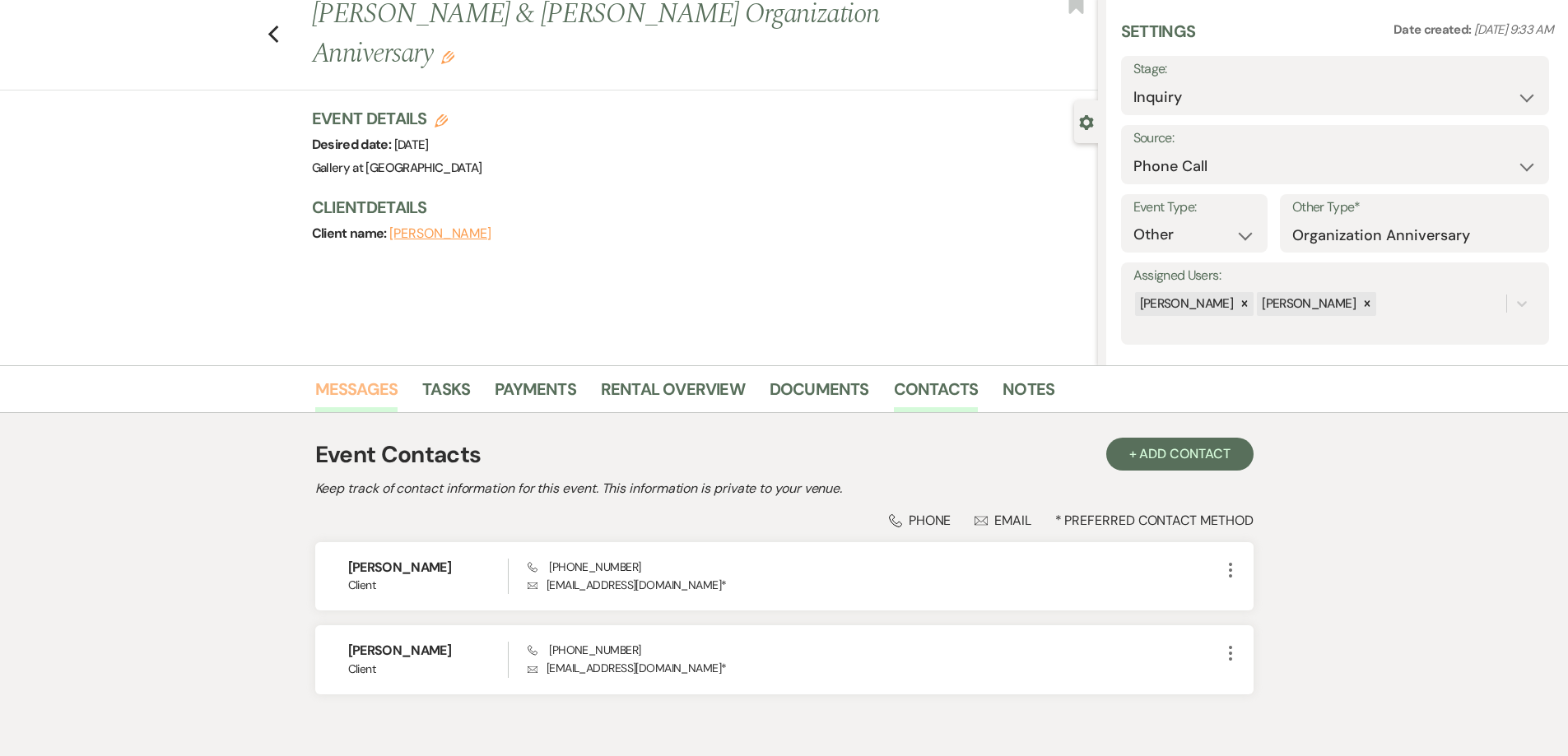
click at [348, 378] on link "Messages" at bounding box center [356, 394] width 83 height 37
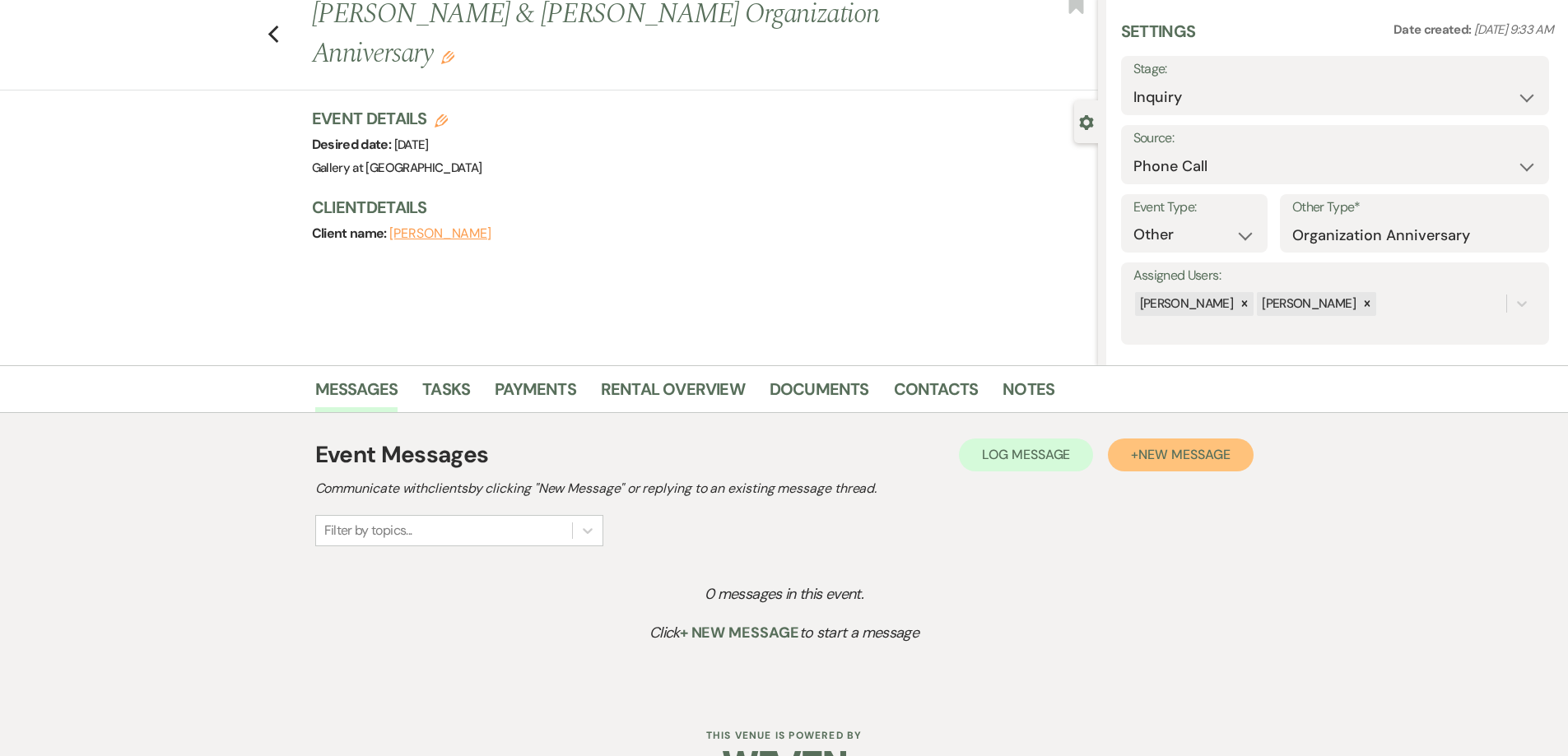
click at [1165, 466] on button "+ New Message" at bounding box center [1180, 454] width 145 height 33
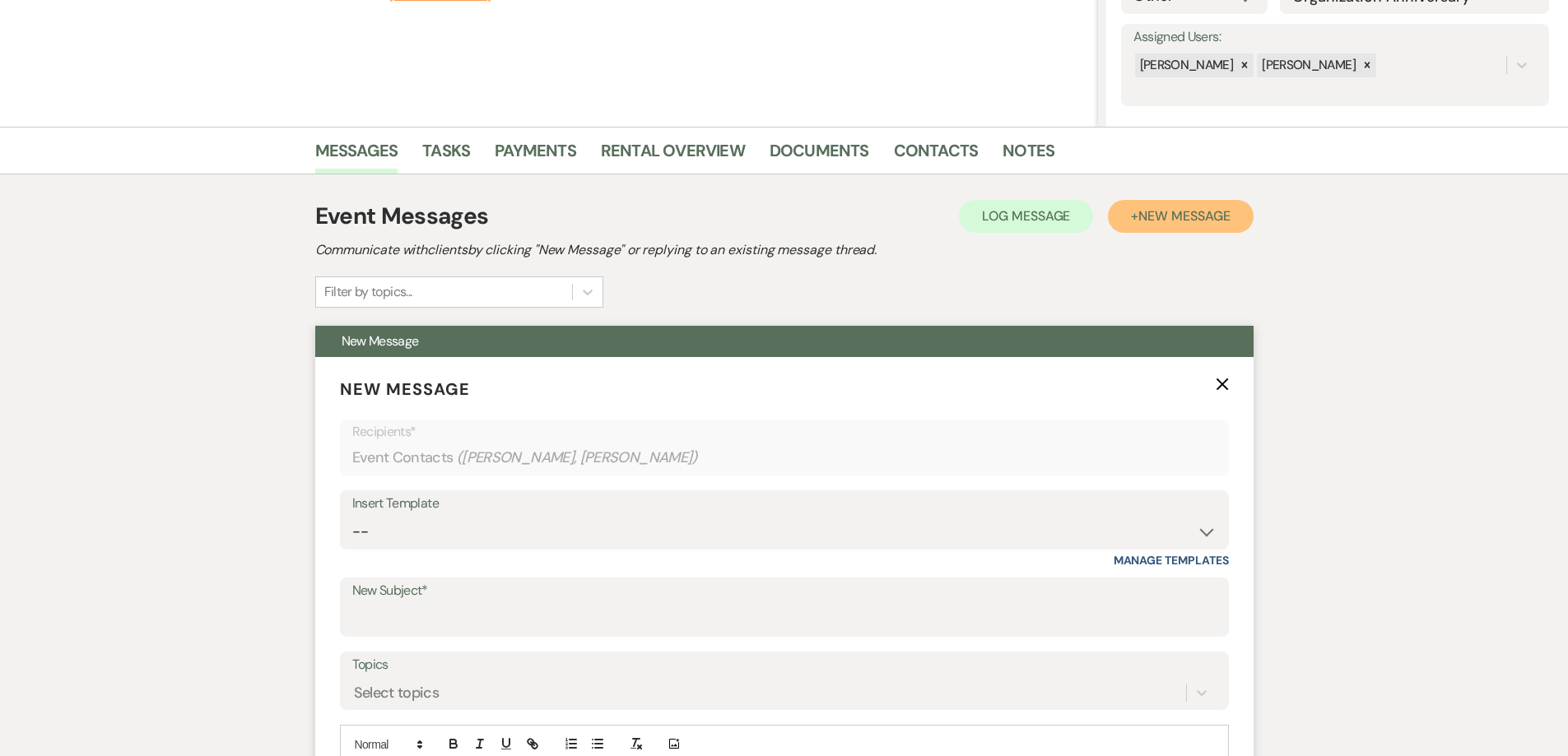
scroll to position [295, 0]
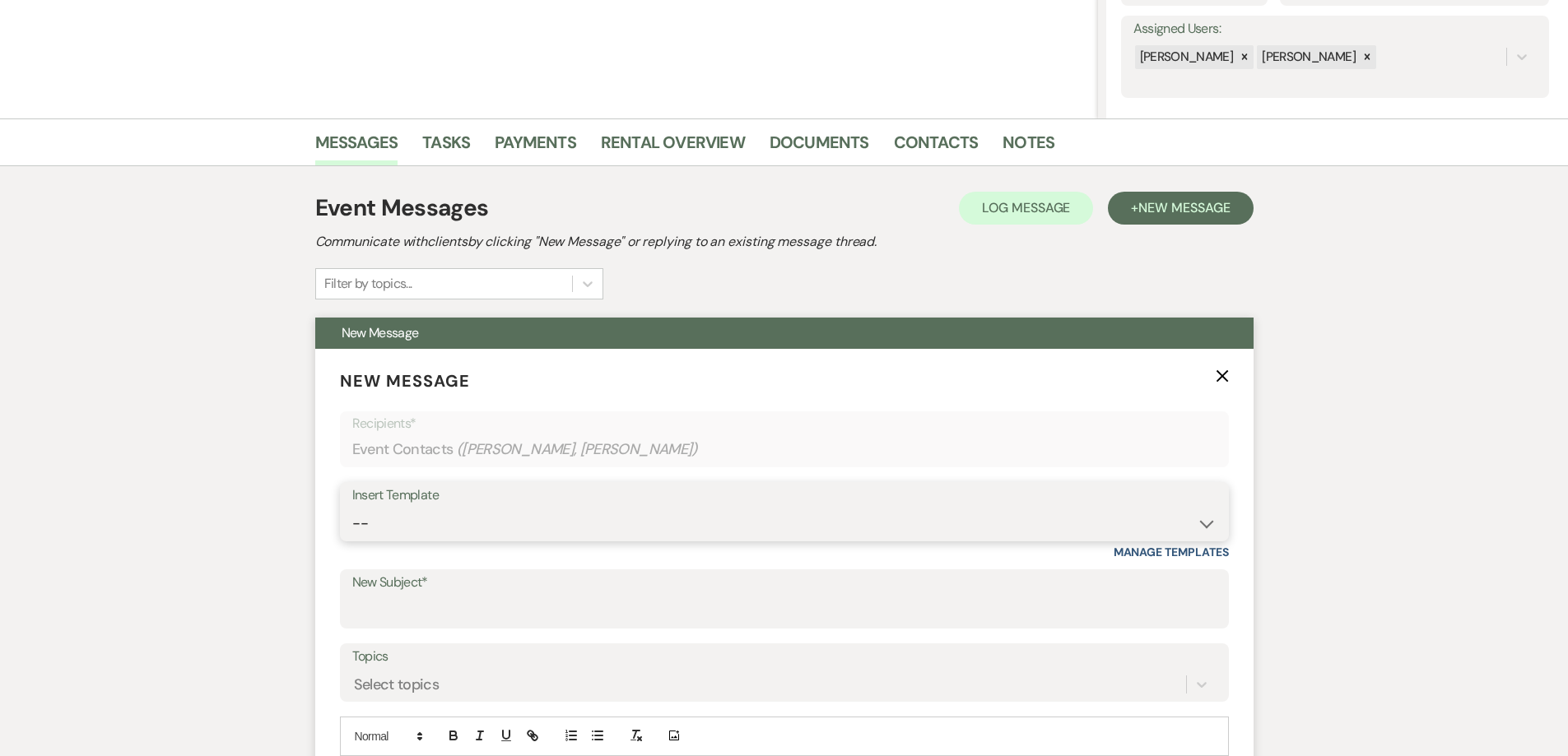
click at [709, 531] on select "-- Initial Inquiry Response-DATE IS AVAILABLE Initial Inquiry Response-DATE NOT…" at bounding box center [784, 523] width 864 height 32
select select "2610"
click at [352, 508] on select "-- Initial Inquiry Response-DATE IS AVAILABLE Initial Inquiry Response-DATE NOT…" at bounding box center [784, 523] width 864 height 32
type input "ACTION REQUIRED: Booking your Event!"
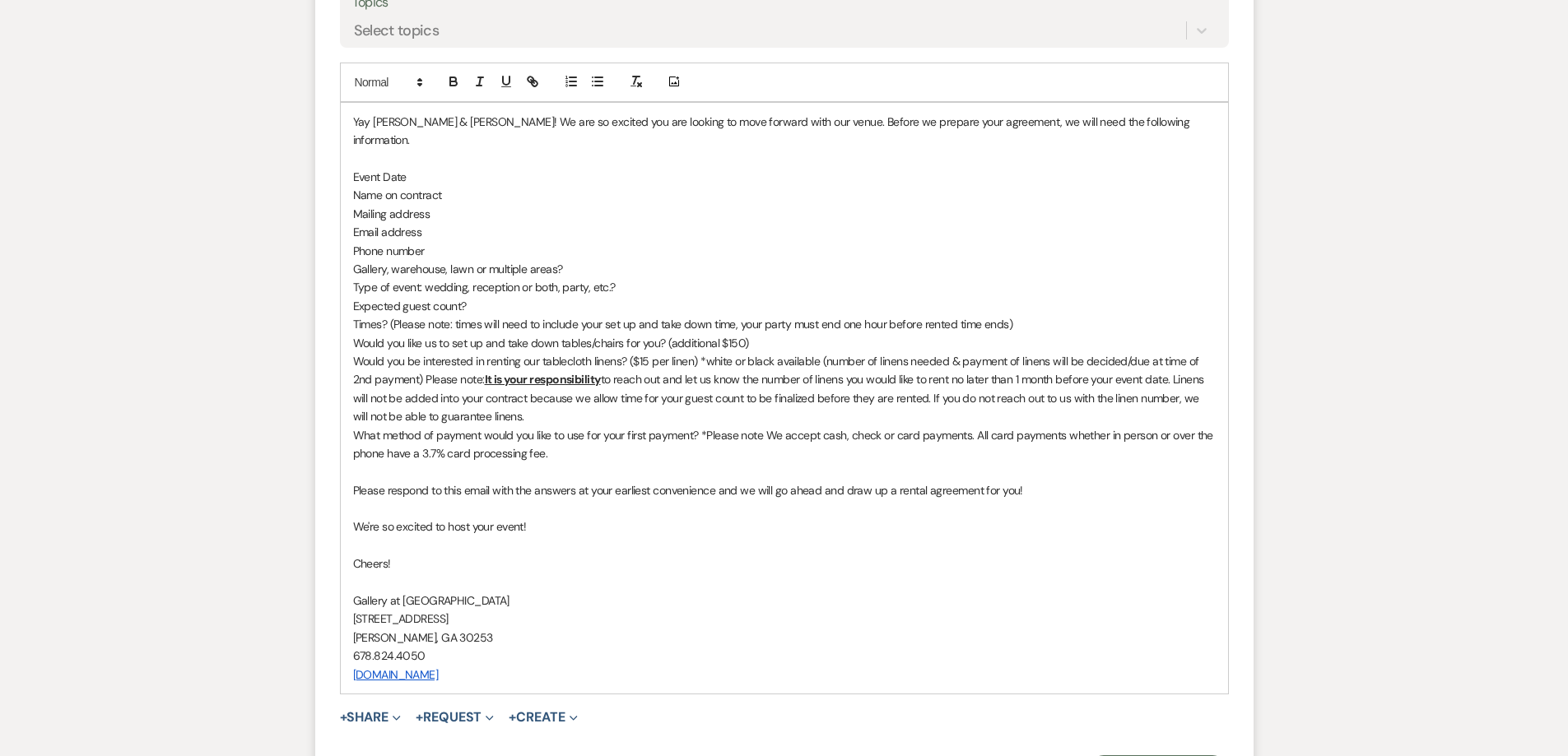
scroll to position [953, 0]
drag, startPoint x: 511, startPoint y: 653, endPoint x: 354, endPoint y: 567, distance: 179.0
click at [354, 567] on div "Yay Demetra & DeShawn! We are so excited you are looking to move forward with o…" at bounding box center [784, 394] width 887 height 591
click at [616, 662] on div "Yay Demetra & DeShawn! We are so excited you are looking to move forward with o…" at bounding box center [784, 394] width 887 height 591
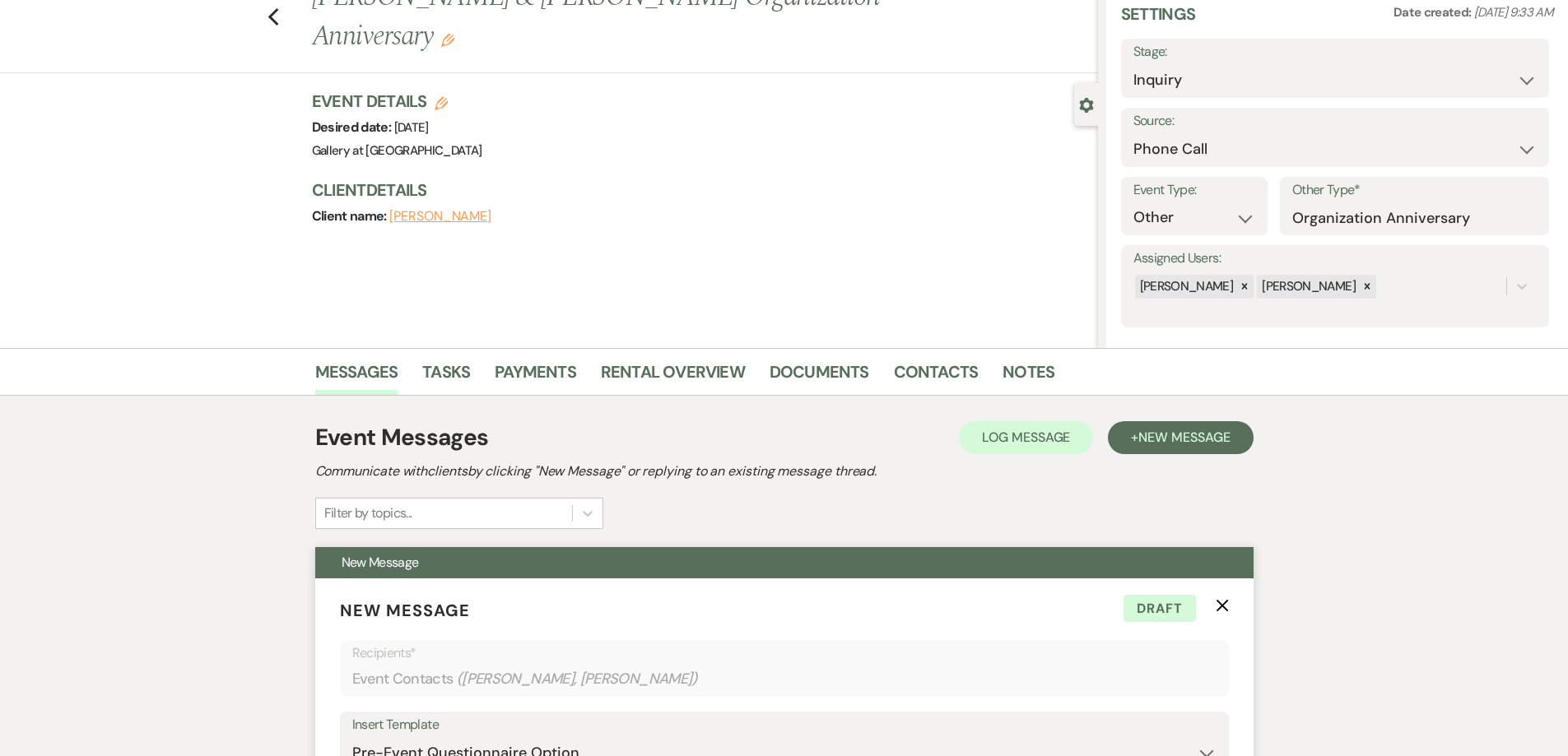
scroll to position [0, 0]
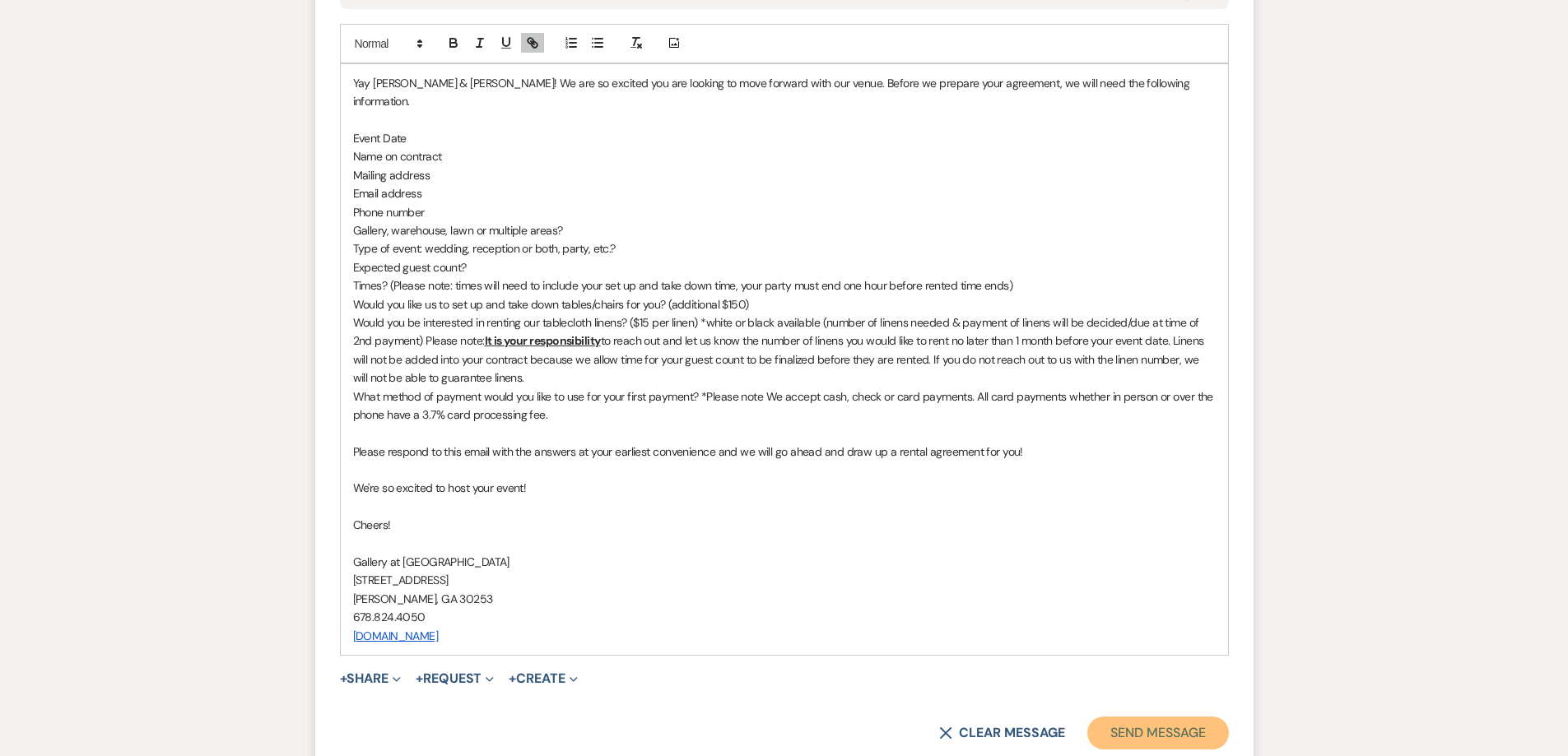
click at [1144, 722] on button "Send Message" at bounding box center [1157, 732] width 141 height 33
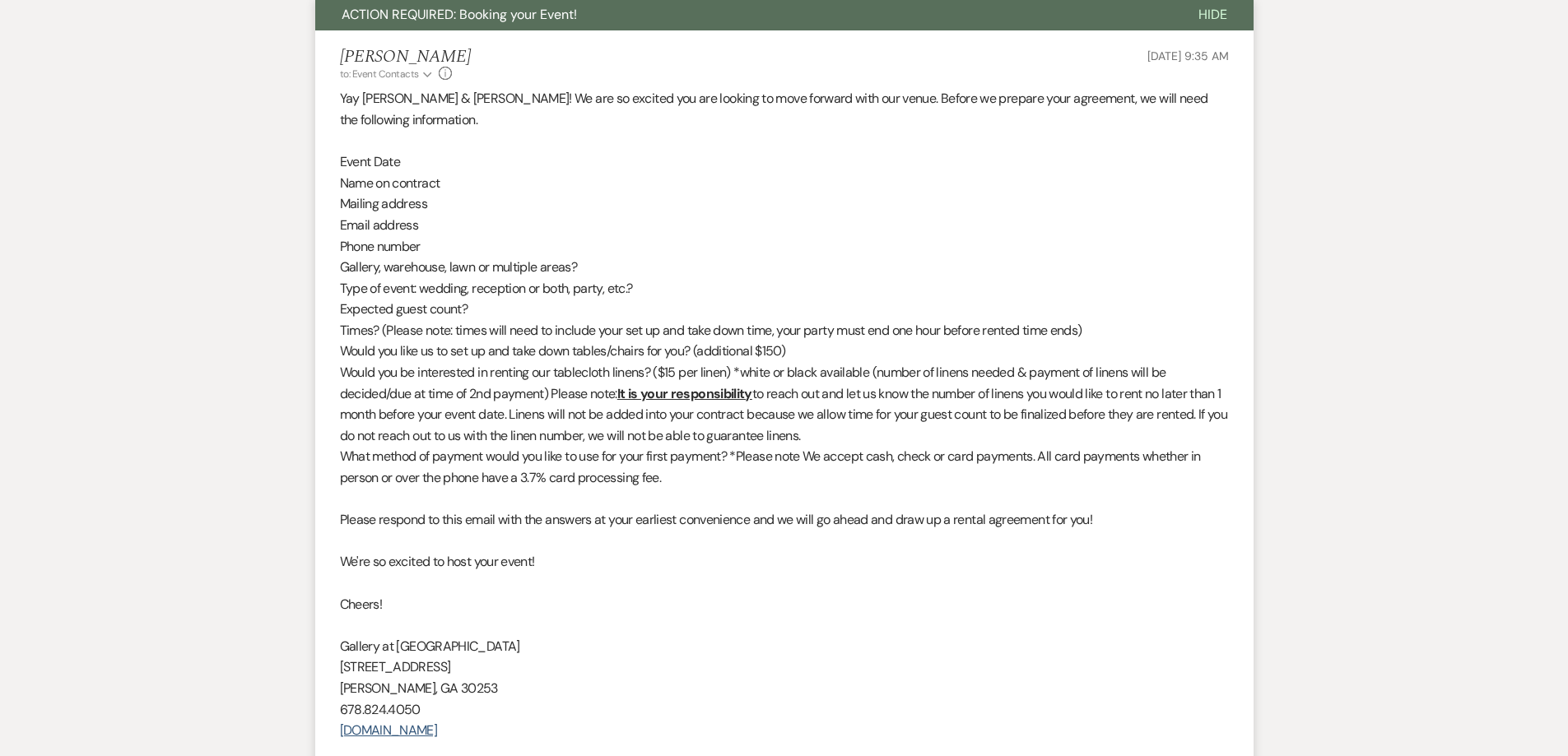
scroll to position [622, 0]
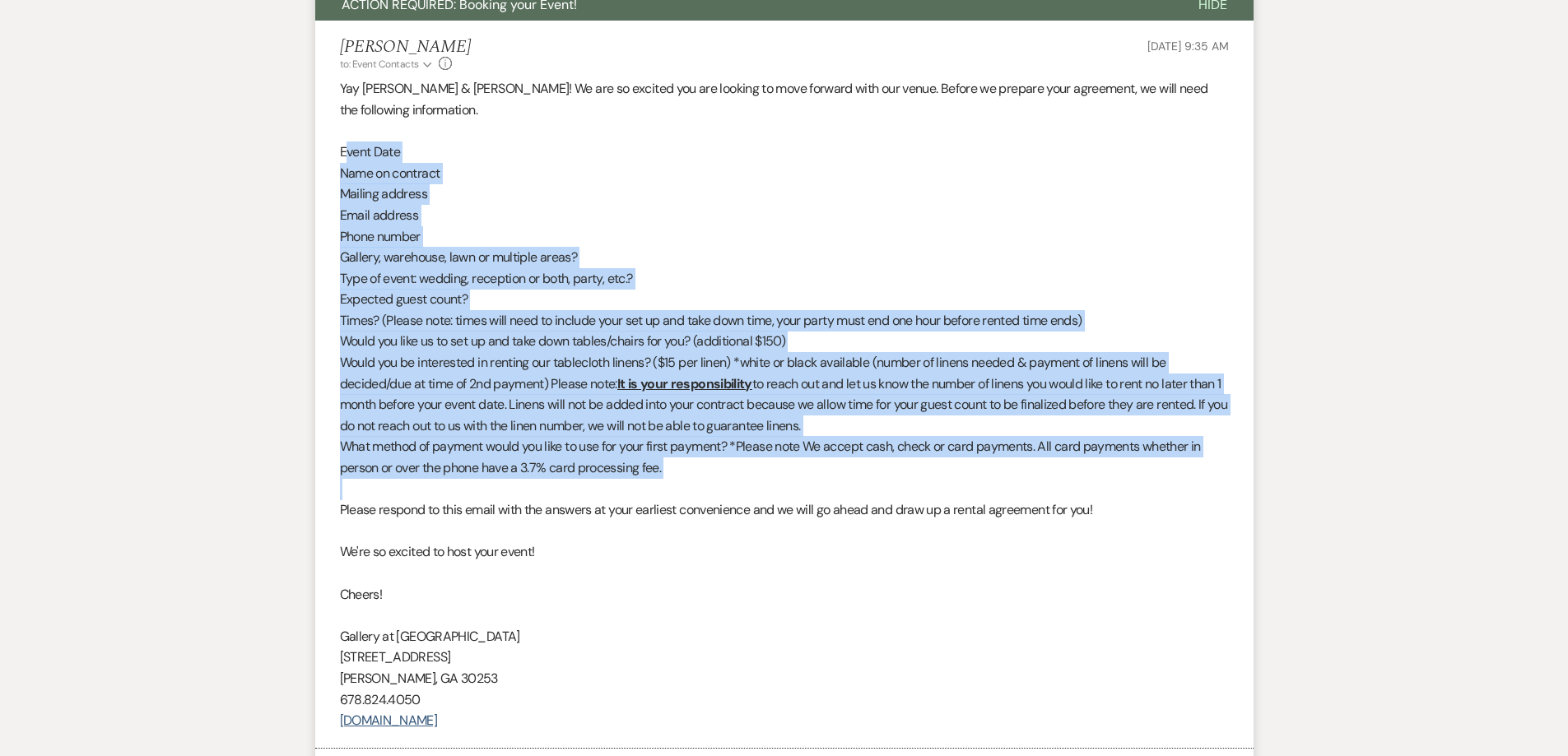
drag, startPoint x: 343, startPoint y: 149, endPoint x: 681, endPoint y: 455, distance: 455.9
click at [710, 491] on div "Yay Demetra & DeShawn! We are so excited you are looking to move forward with o…" at bounding box center [784, 404] width 889 height 652
click at [539, 189] on p "Mailing address" at bounding box center [784, 194] width 889 height 22
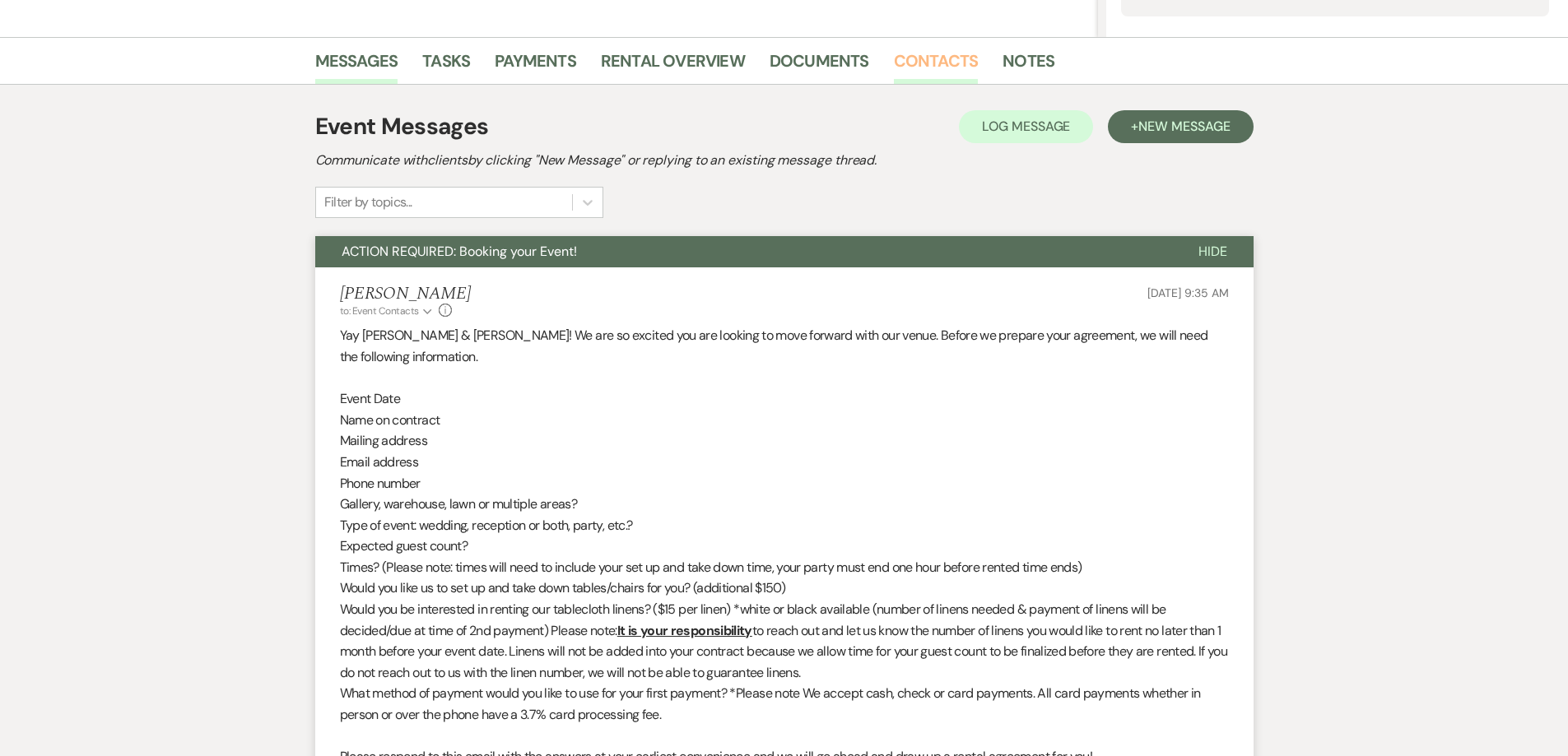
click at [936, 56] on link "Contacts" at bounding box center [936, 65] width 85 height 37
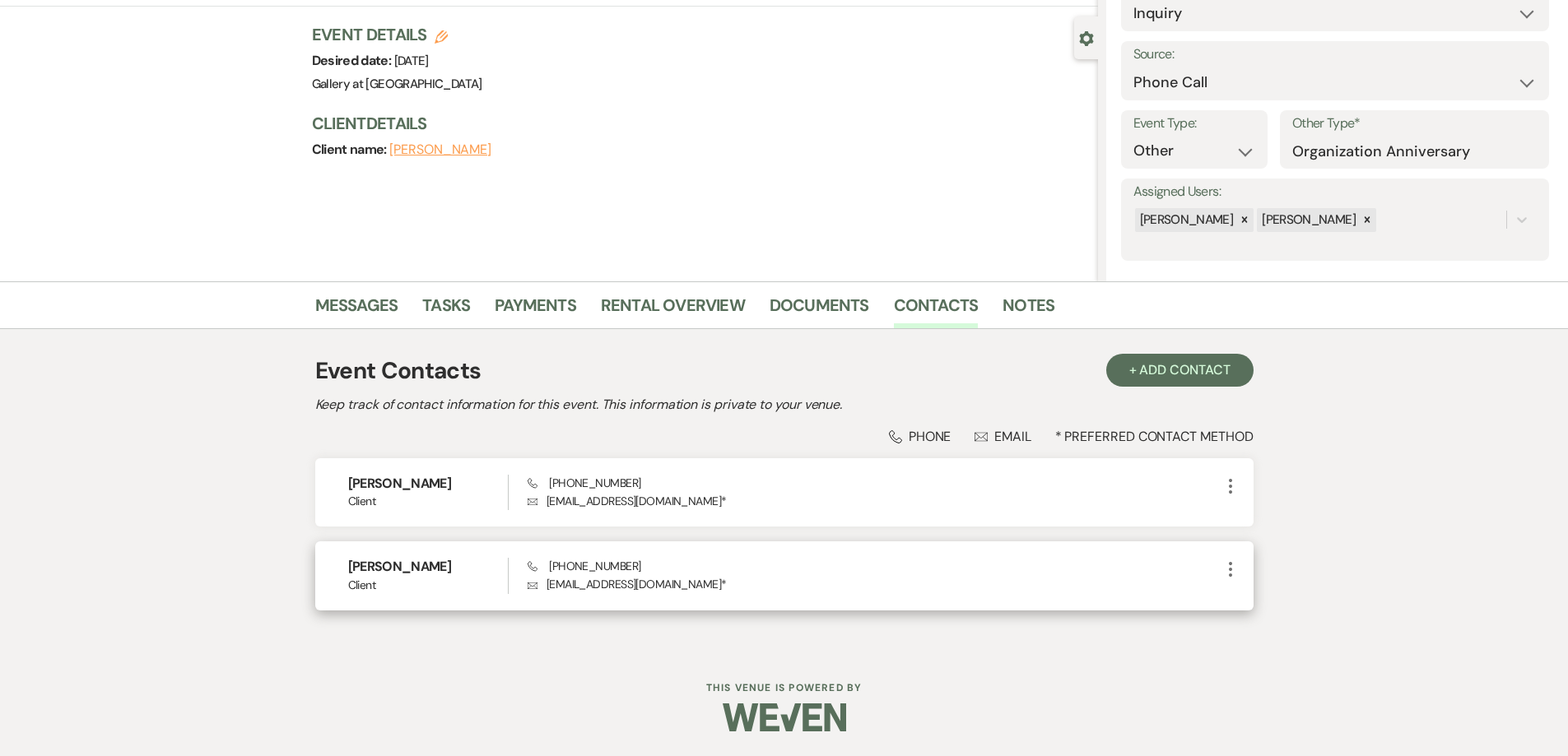
drag, startPoint x: 456, startPoint y: 563, endPoint x: 340, endPoint y: 568, distance: 116.1
click at [334, 565] on div "DeShawn Bullard Client Phone (404) 931-3068 Envelope firstvp@hcacdst.org * More" at bounding box center [784, 575] width 938 height 68
drag, startPoint x: 385, startPoint y: 576, endPoint x: 464, endPoint y: 571, distance: 79.2
click at [465, 583] on span "Client" at bounding box center [429, 585] width 160 height 17
drag, startPoint x: 464, startPoint y: 563, endPoint x: 341, endPoint y: 558, distance: 123.1
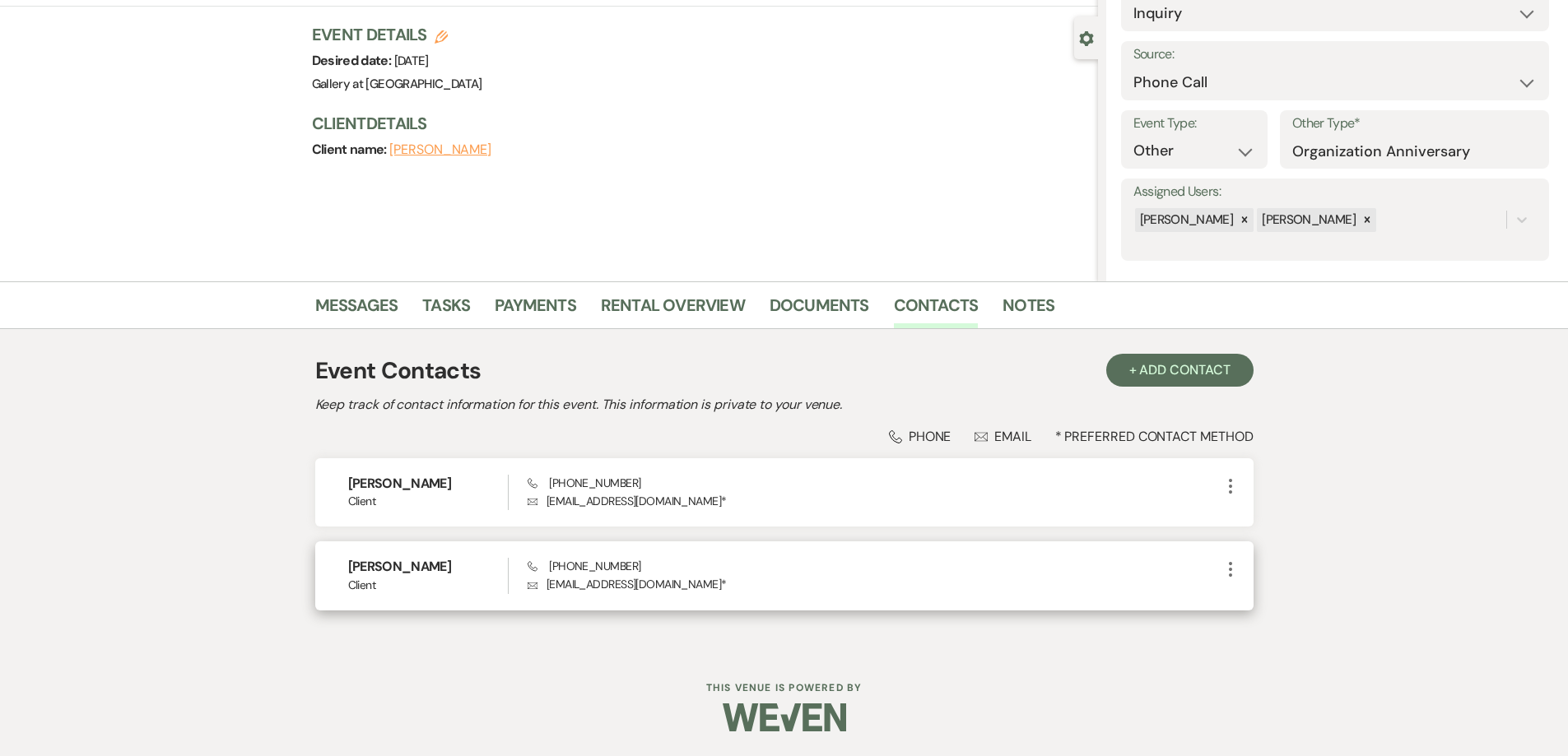
click at [341, 558] on div "DeShawn Bullard Client Phone (404) 931-3068 Envelope firstvp@hcacdst.org * More" at bounding box center [784, 575] width 938 height 68
copy h6 "DeShawn Bullard"
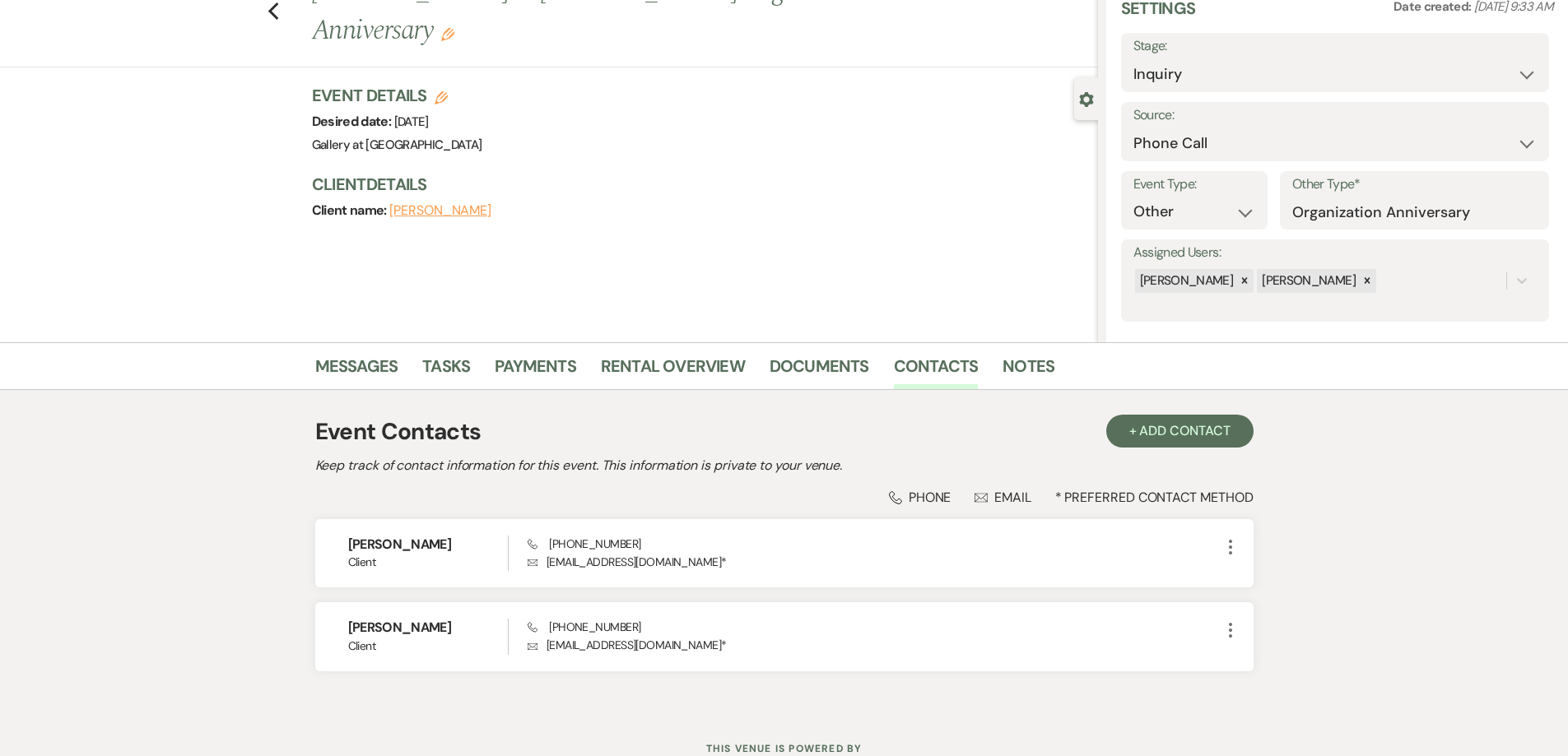
scroll to position [0, 0]
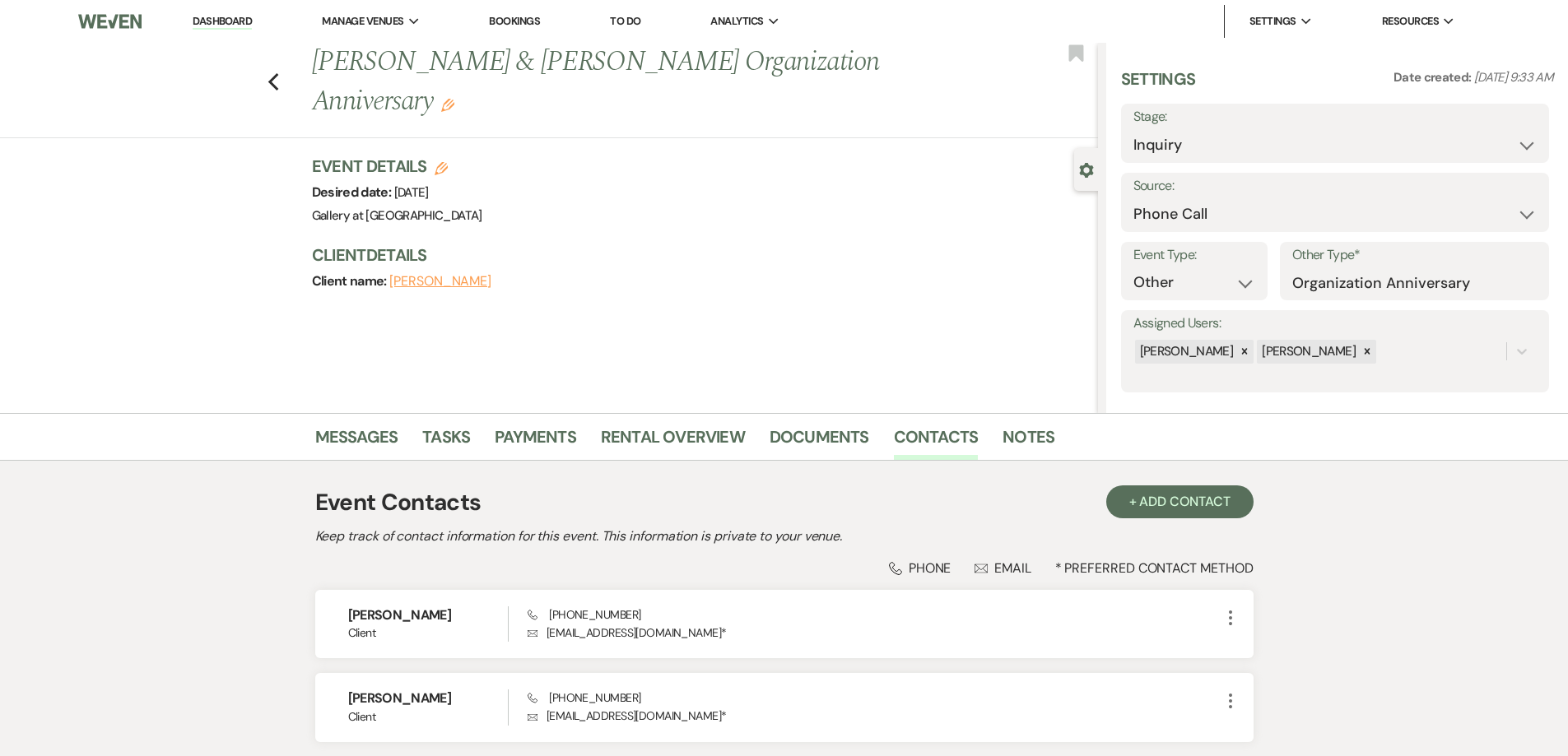
click at [237, 19] on link "Dashboard" at bounding box center [223, 22] width 59 height 16
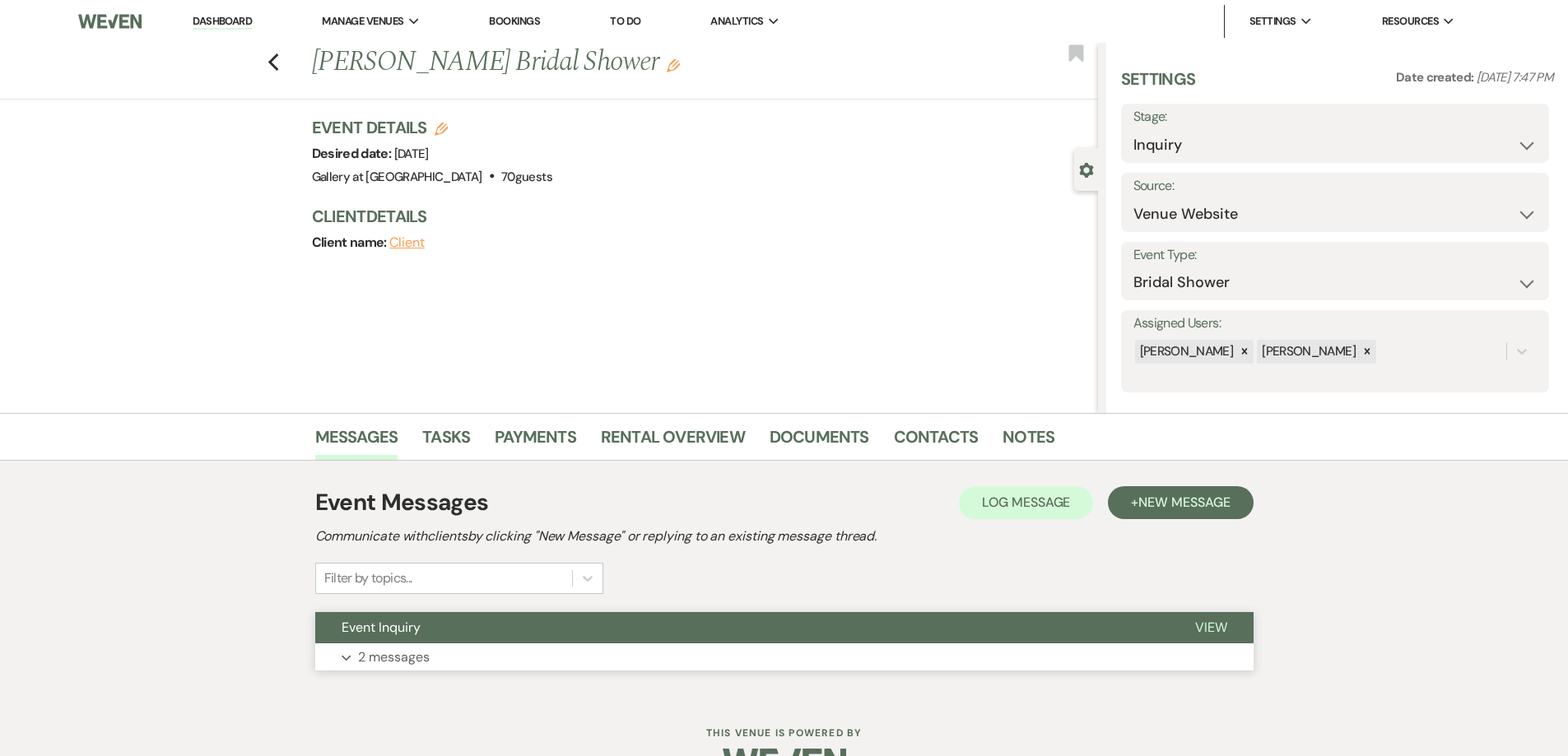
click at [597, 658] on button "Expand 2 messages" at bounding box center [784, 657] width 938 height 28
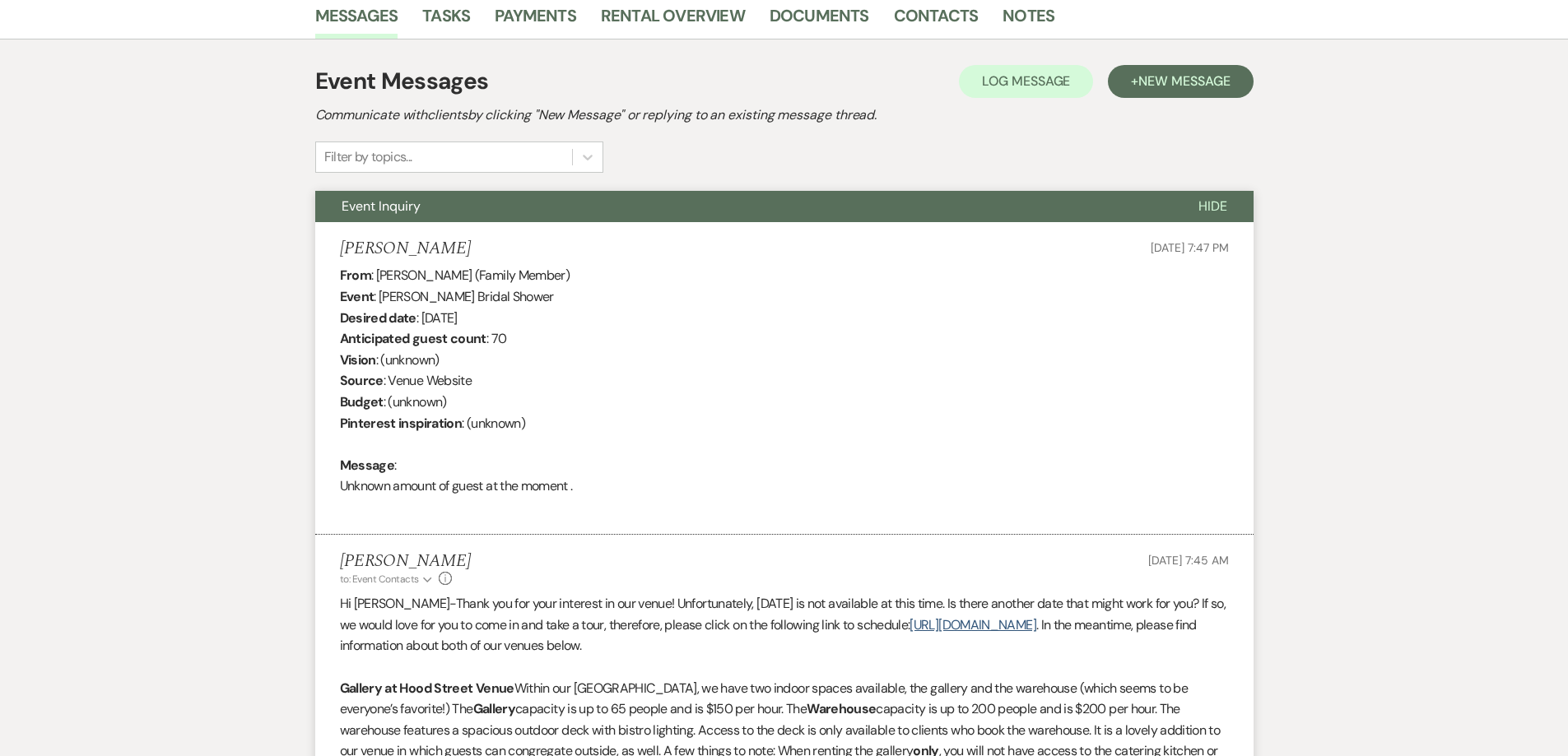
scroll to position [422, 0]
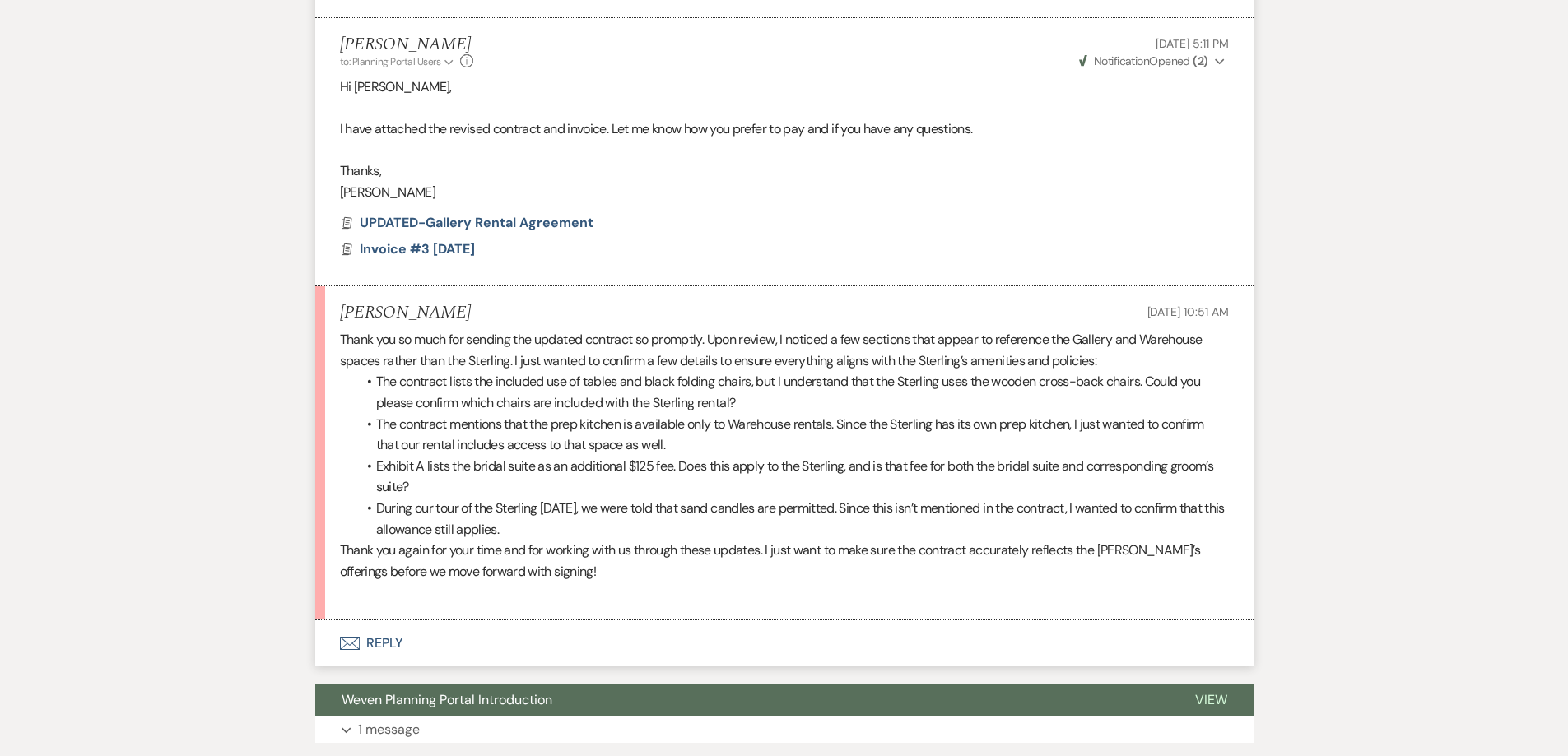
scroll to position [2203, 0]
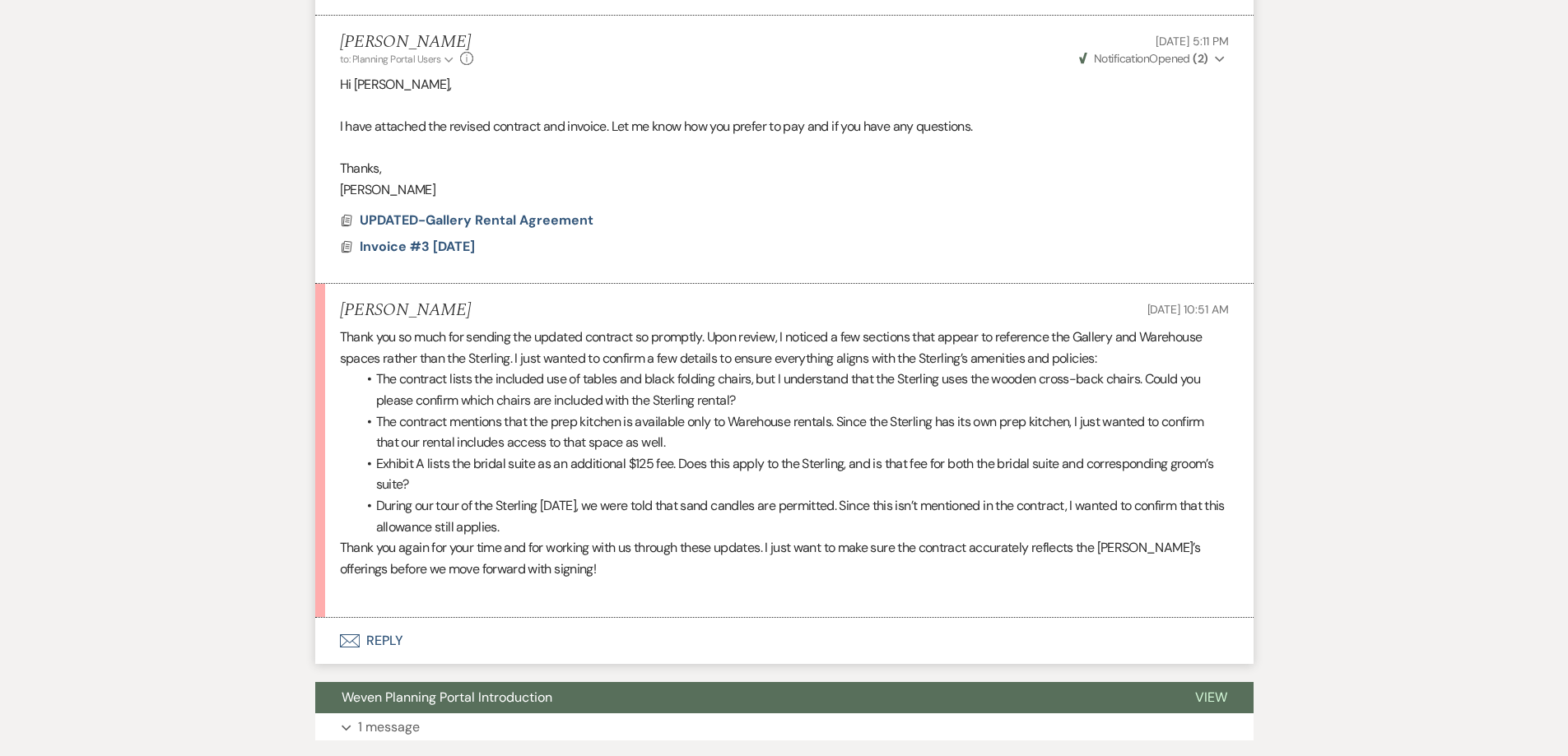
click at [644, 617] on button "Envelope Reply" at bounding box center [784, 640] width 938 height 47
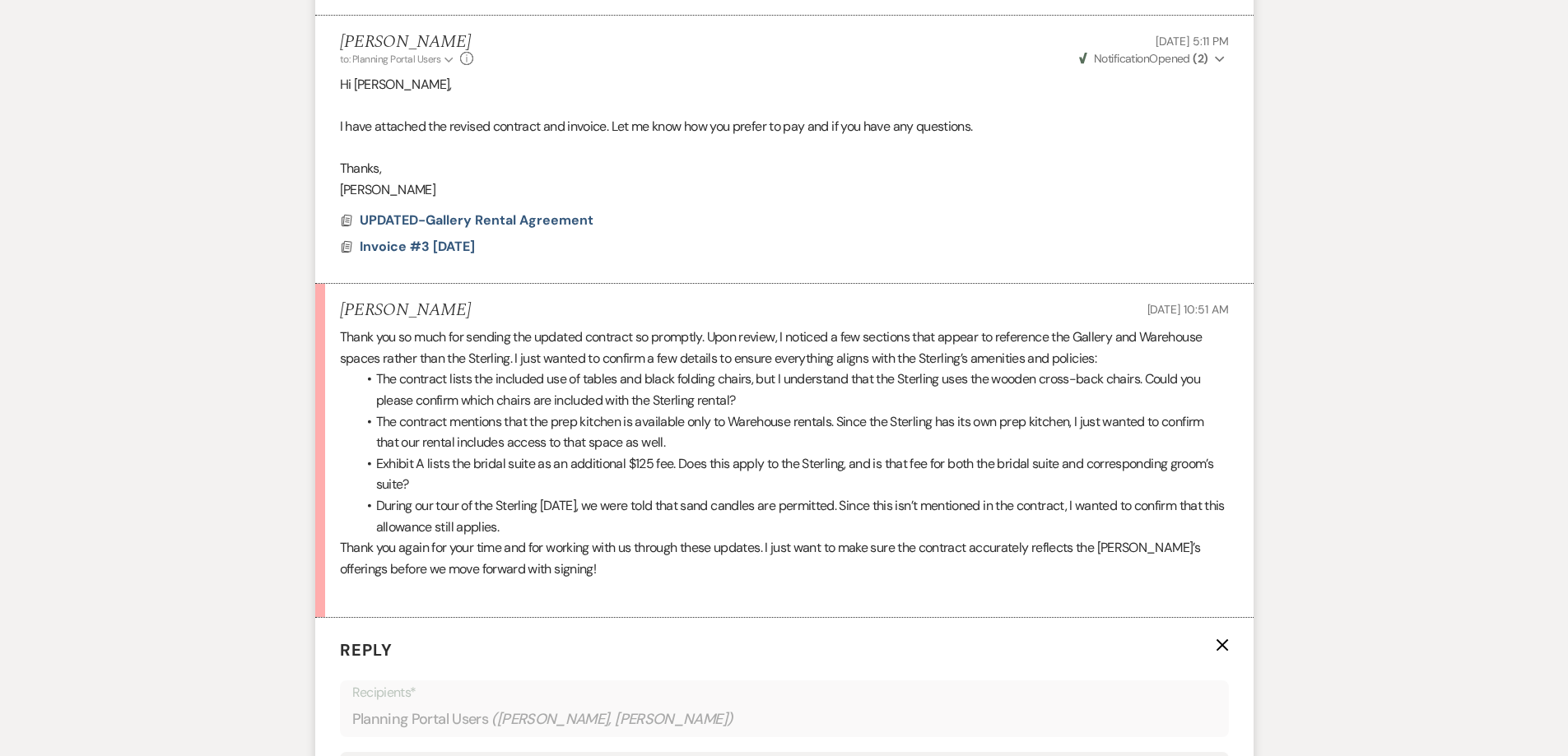
scroll to position [2449, 0]
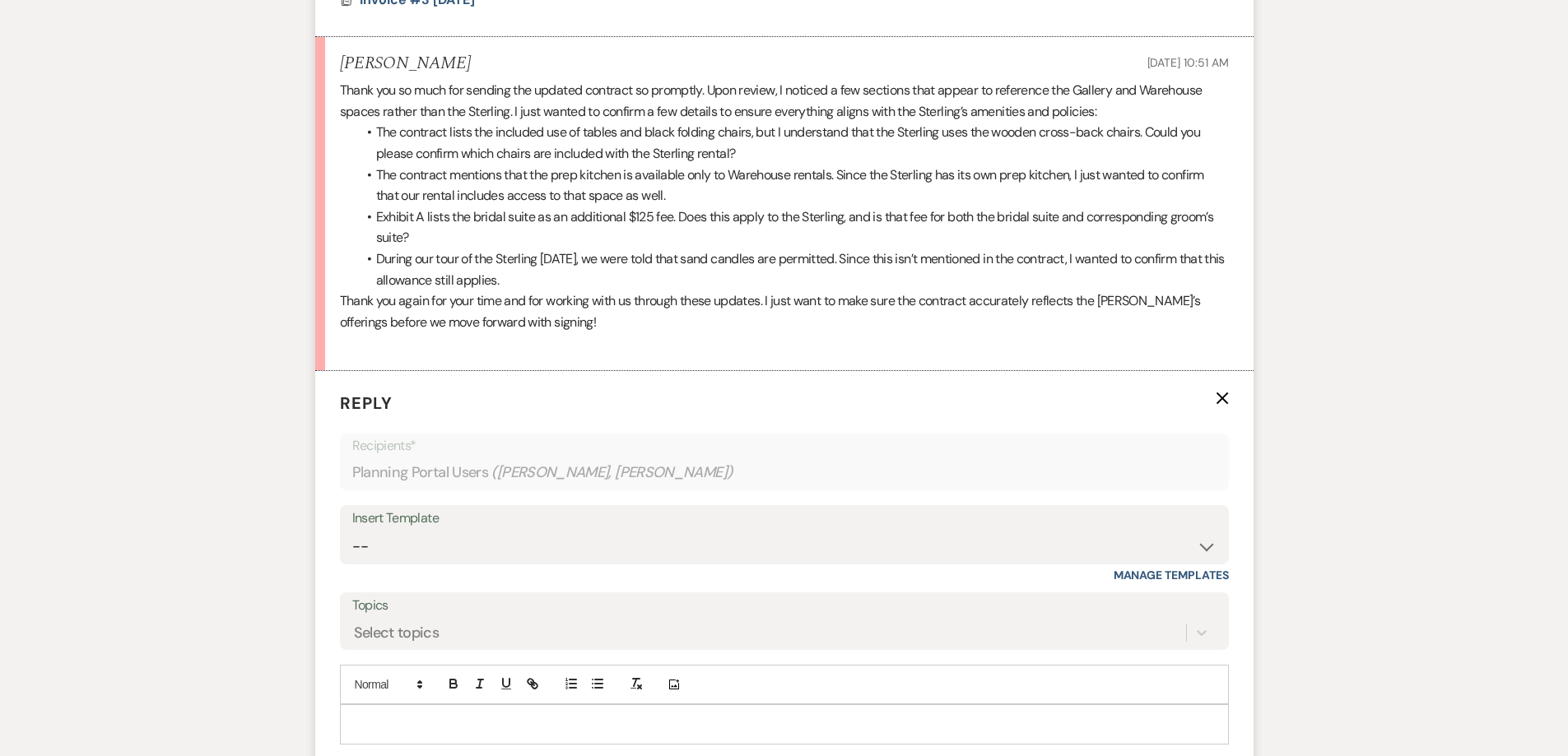
click at [655, 705] on div at bounding box center [784, 723] width 887 height 38
click at [399, 752] on p "Yes, everythign does align with the Sterling's amenities and policies." at bounding box center [784, 761] width 862 height 18
click at [720, 752] on p "Yes, everything does align with the Sterling's amenities and policies." at bounding box center [784, 761] width 862 height 18
click at [362, 714] on p "HI Abigail," at bounding box center [784, 723] width 862 height 18
click at [874, 752] on p "Yes, everything does align with the Sterling's amenities and policies. Thank yo…" at bounding box center [784, 761] width 862 height 18
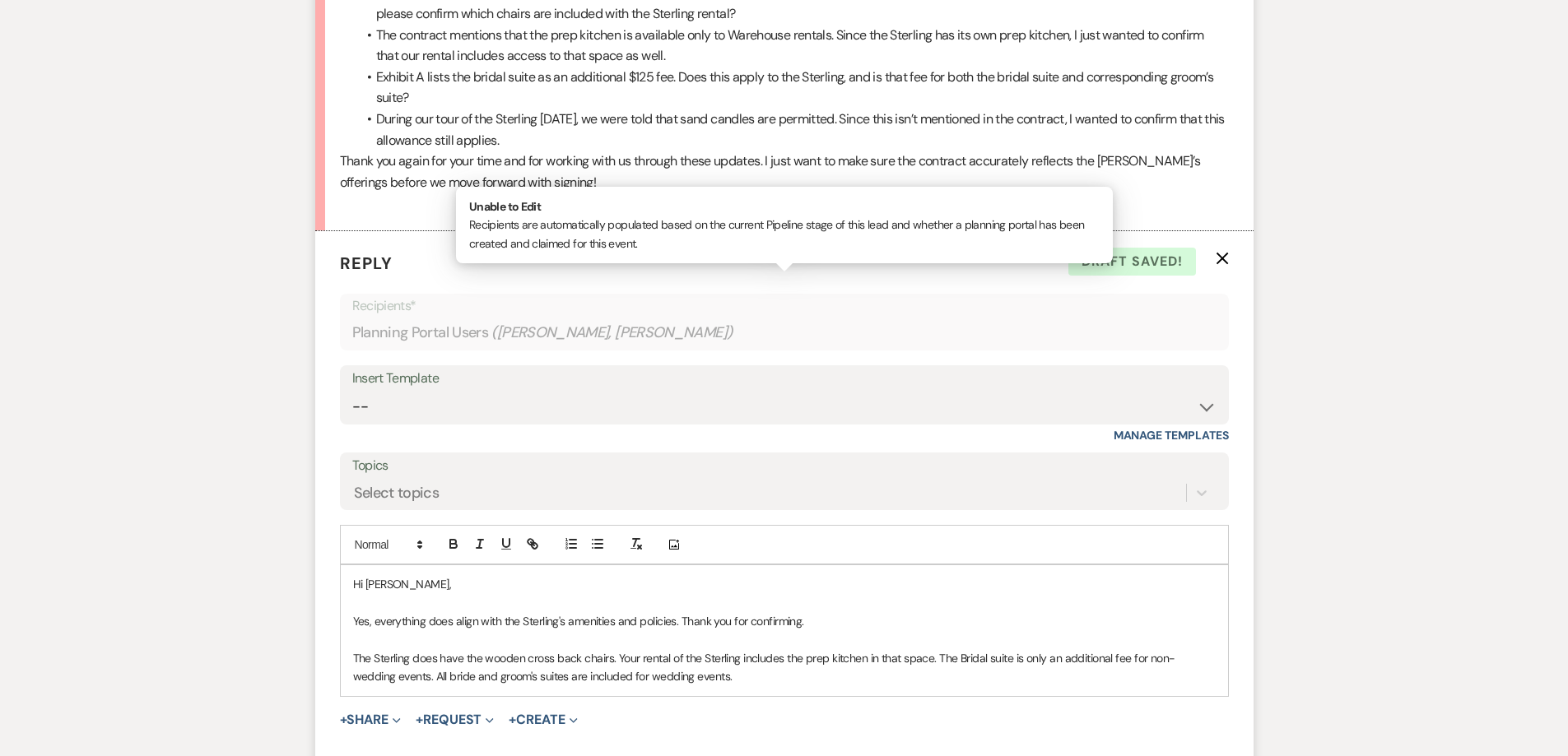
scroll to position [2614, 0]
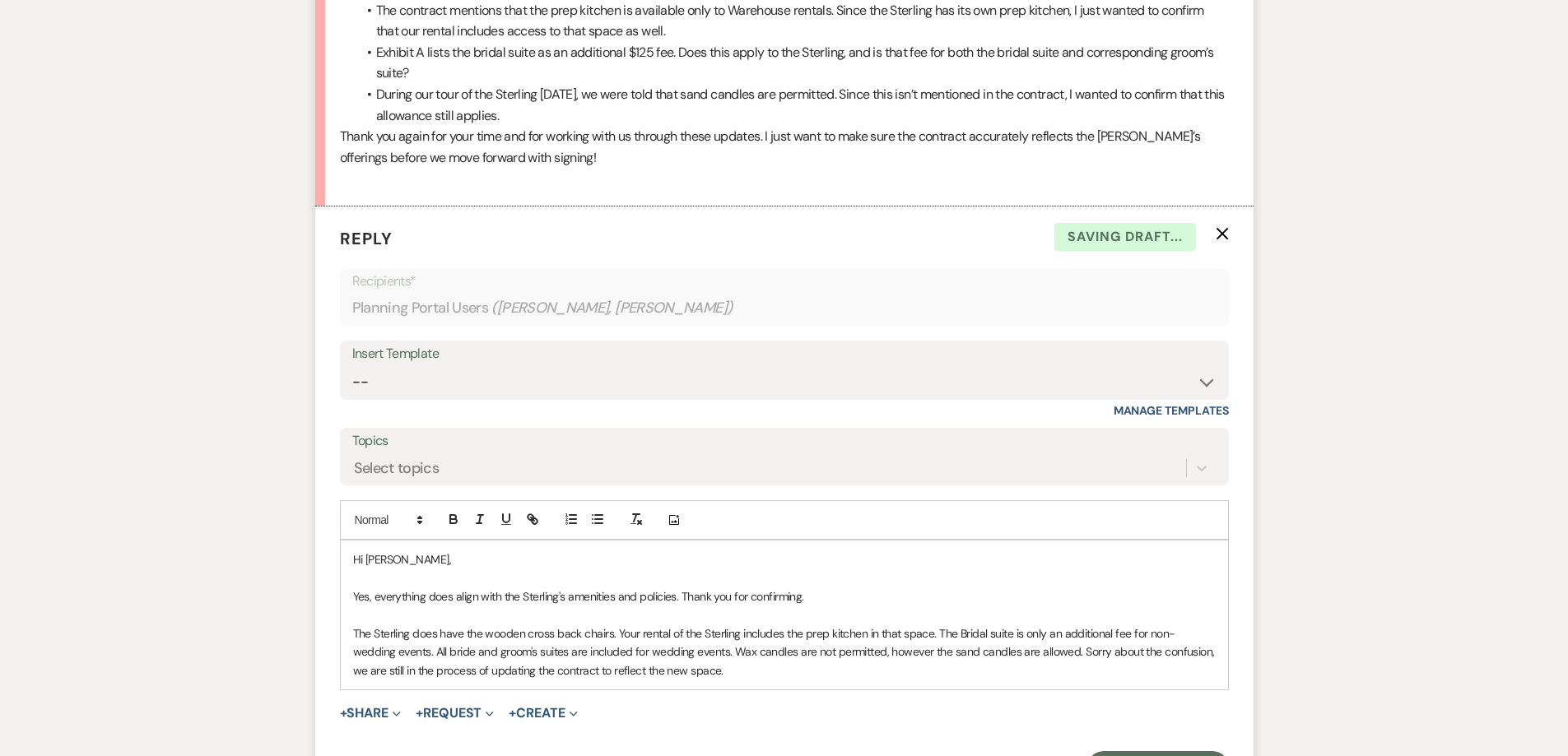
click at [681, 588] on p "Yes, everything does align with the Sterling's amenities and policies. Thank yo…" at bounding box center [784, 597] width 862 height 18
click at [753, 624] on p "The Sterling does have the wooden cross back chairs. Your rental of the Sterlin…" at bounding box center [784, 652] width 862 height 55
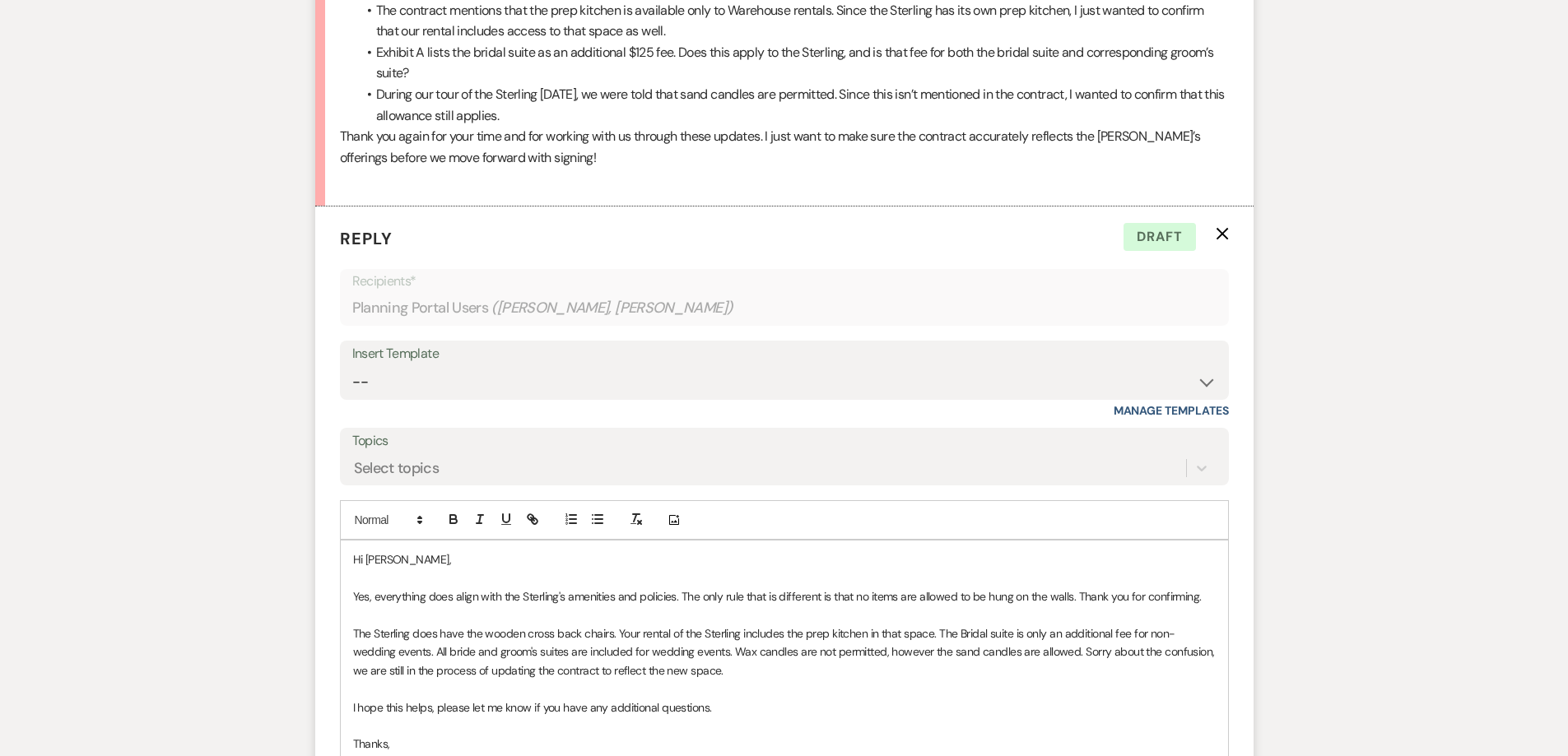
click at [485, 624] on p "The Sterling does have the wooden cross back chairs. Your rental of the Sterlin…" at bounding box center [784, 652] width 862 height 55
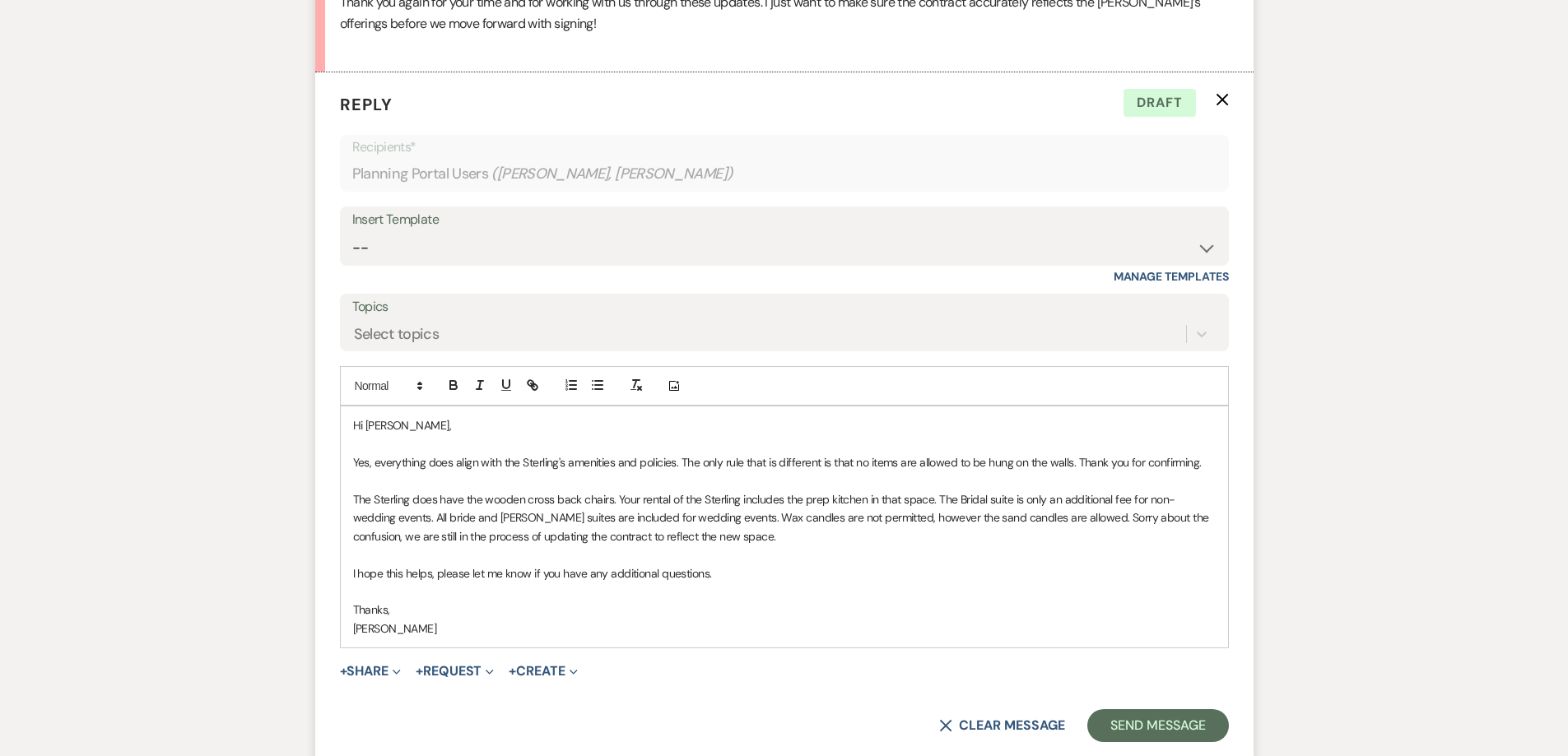
scroll to position [2779, 0]
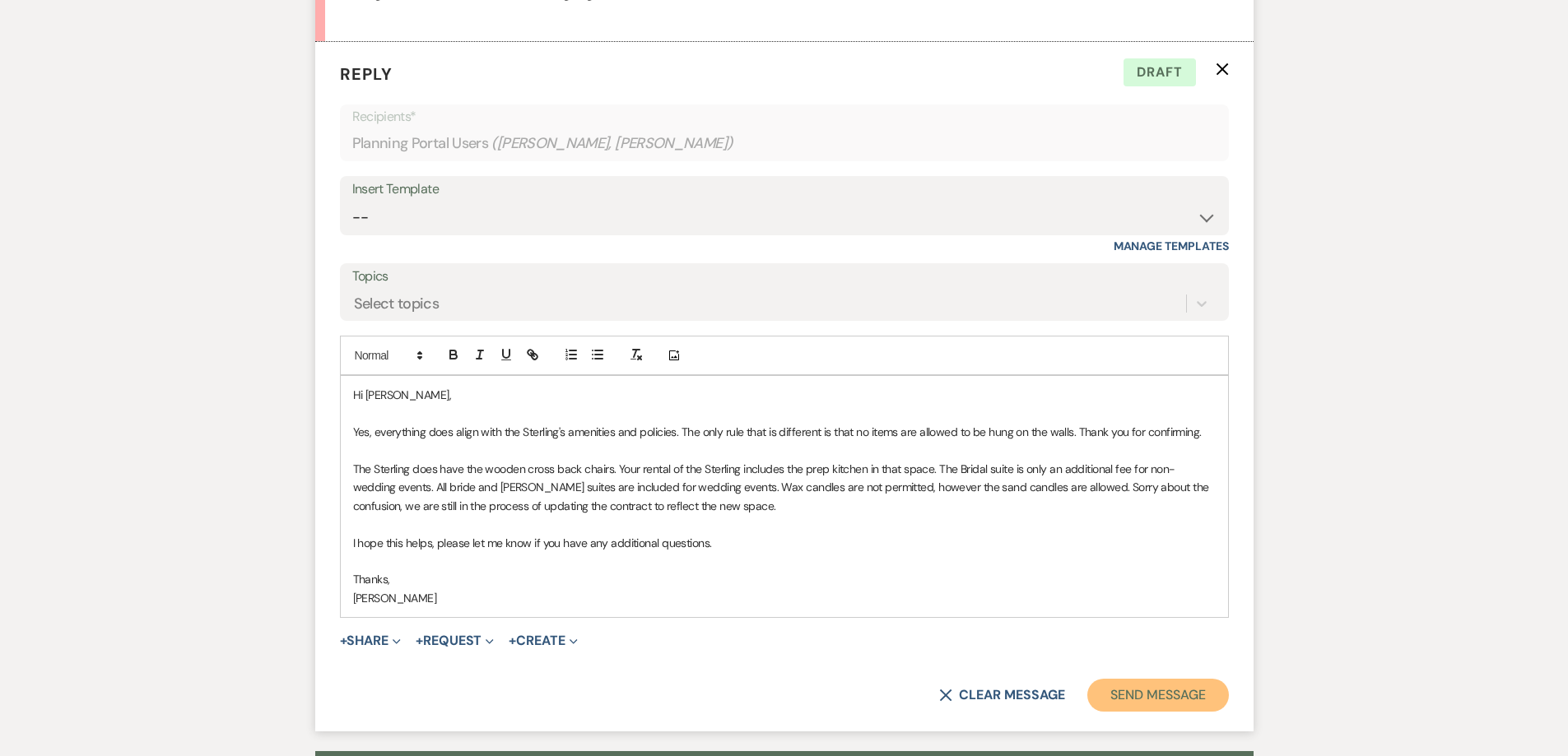
click at [1148, 679] on button "Send Message" at bounding box center [1157, 695] width 141 height 33
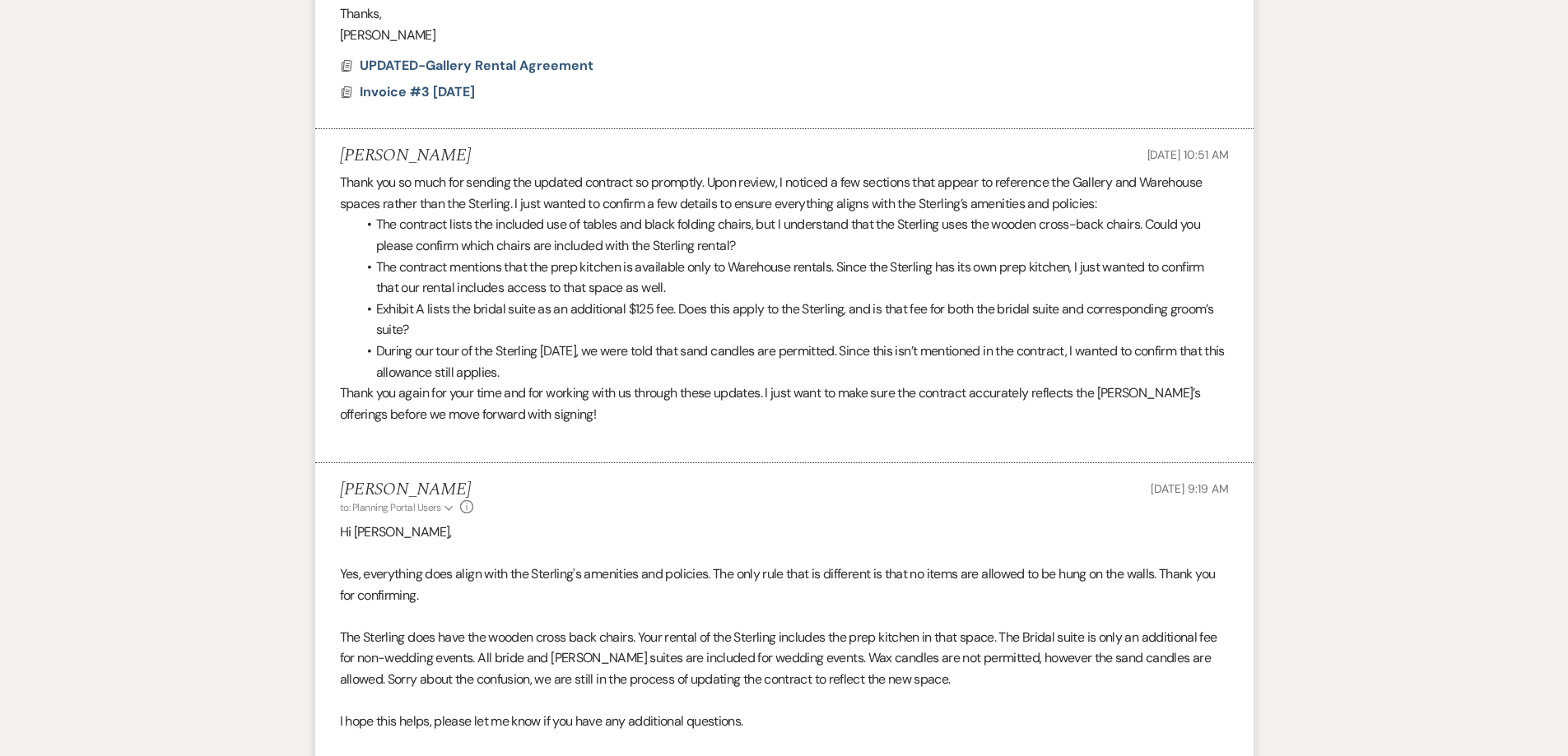
scroll to position [2267, 0]
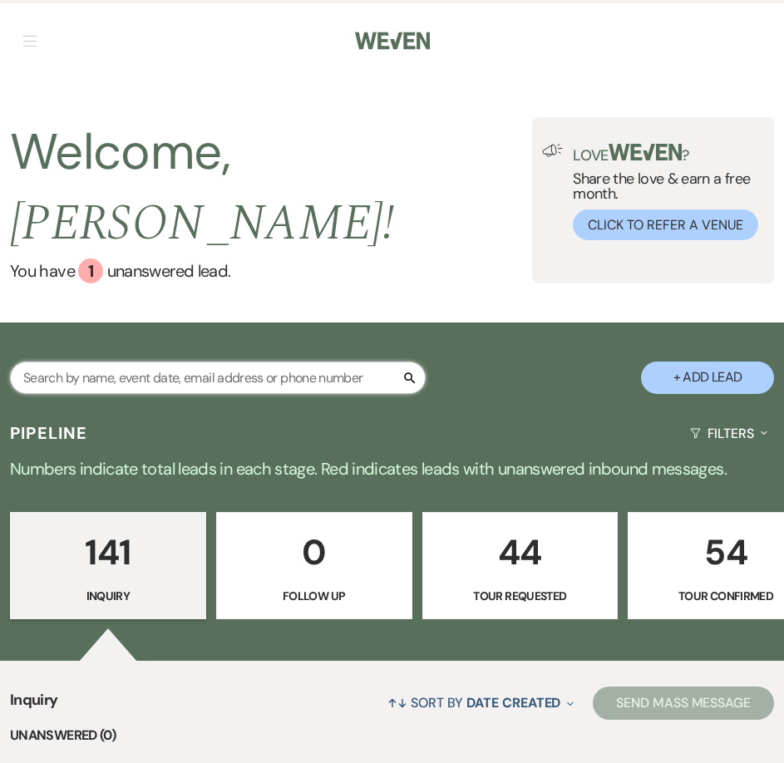
click at [351, 362] on input "text" at bounding box center [218, 378] width 416 height 32
type input "kady"
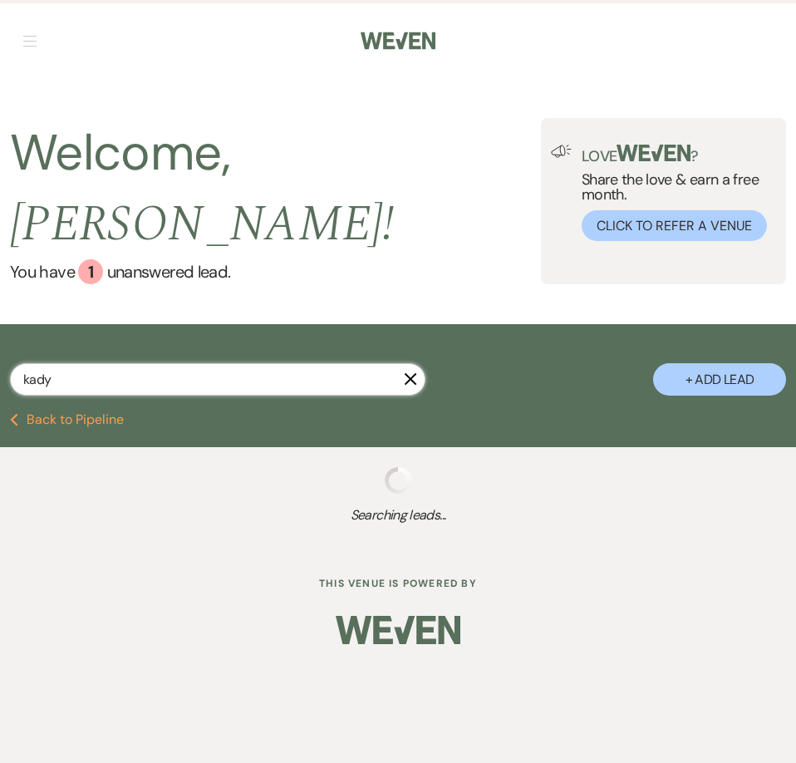
select select "5"
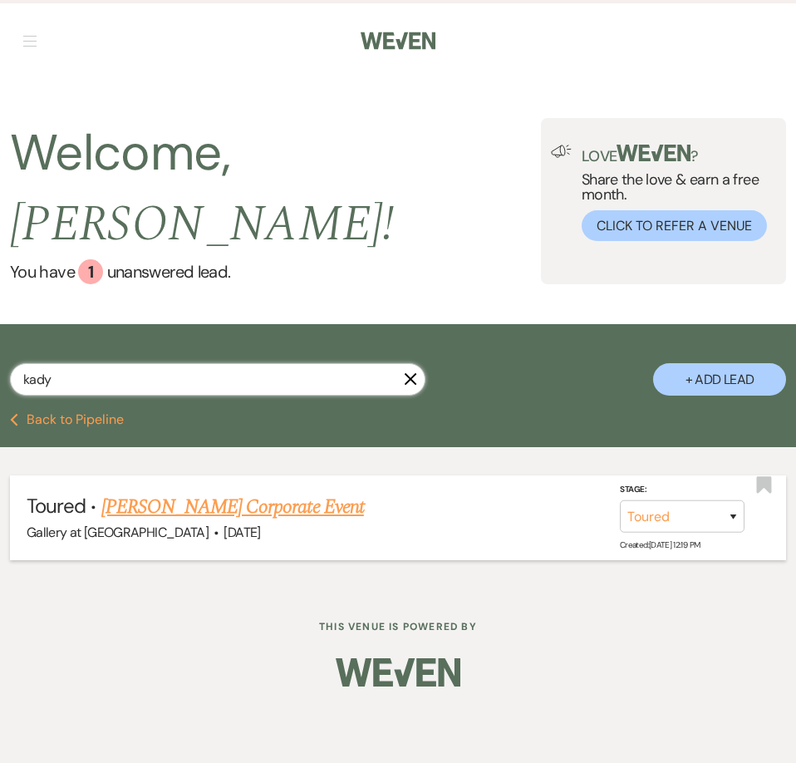
type input "kady"
click at [167, 492] on link "[PERSON_NAME] Corporate Event" at bounding box center [232, 507] width 263 height 30
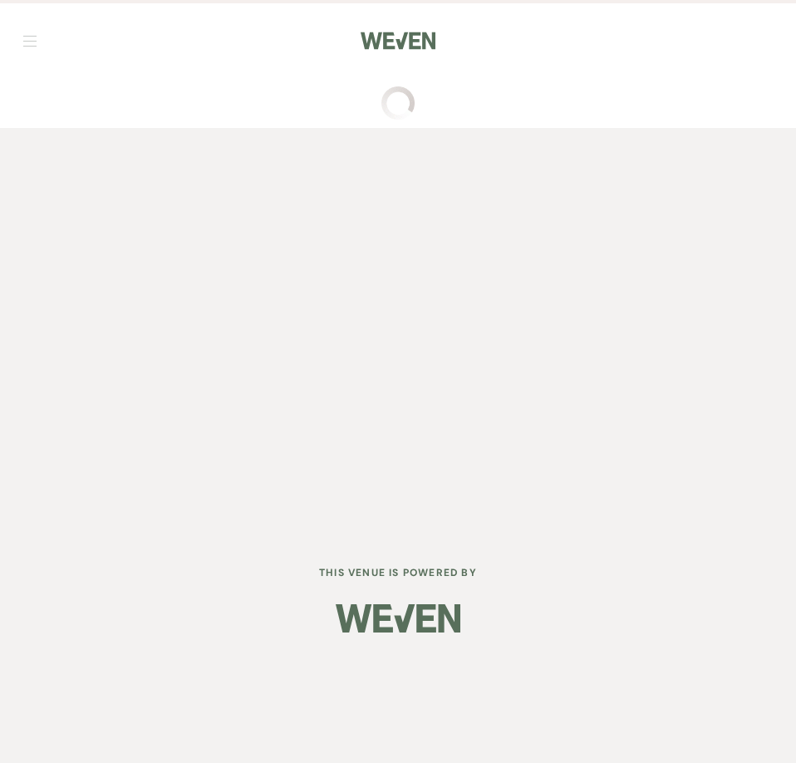
select select "5"
select select "20"
select select "9"
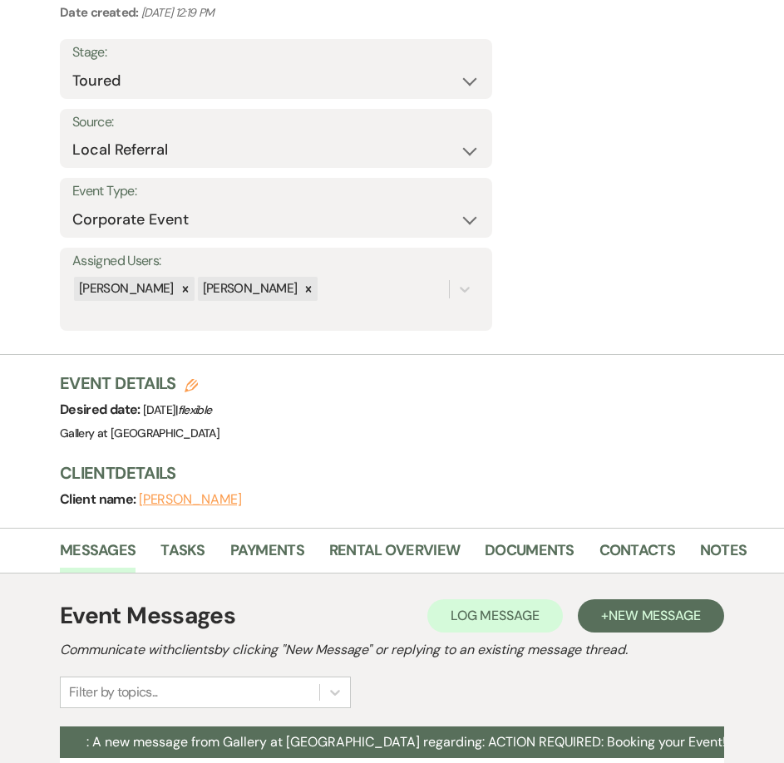
scroll to position [166, 0]
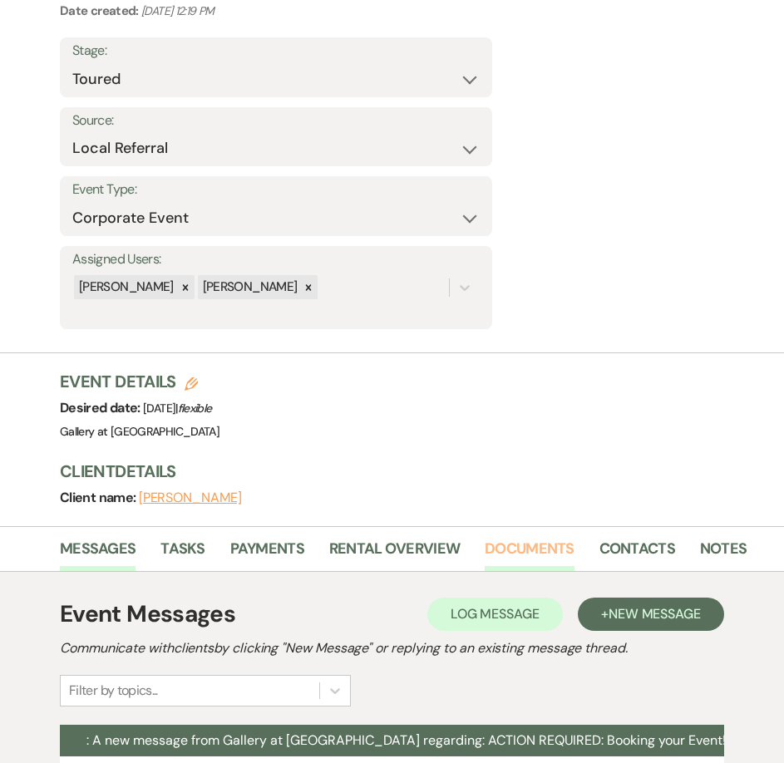
click at [500, 549] on link "Documents" at bounding box center [530, 554] width 90 height 34
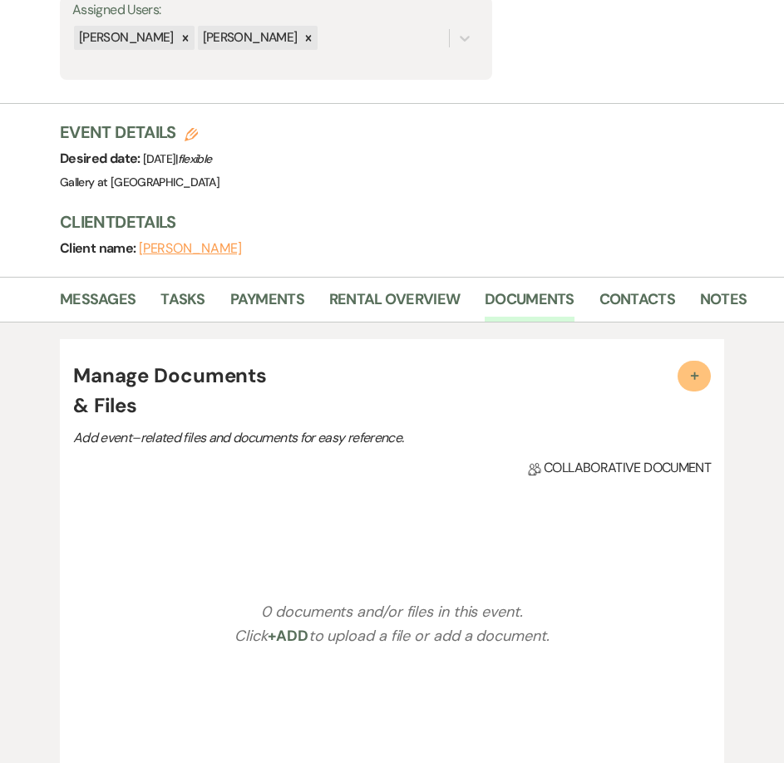
click at [699, 377] on span "+" at bounding box center [694, 375] width 17 height 17
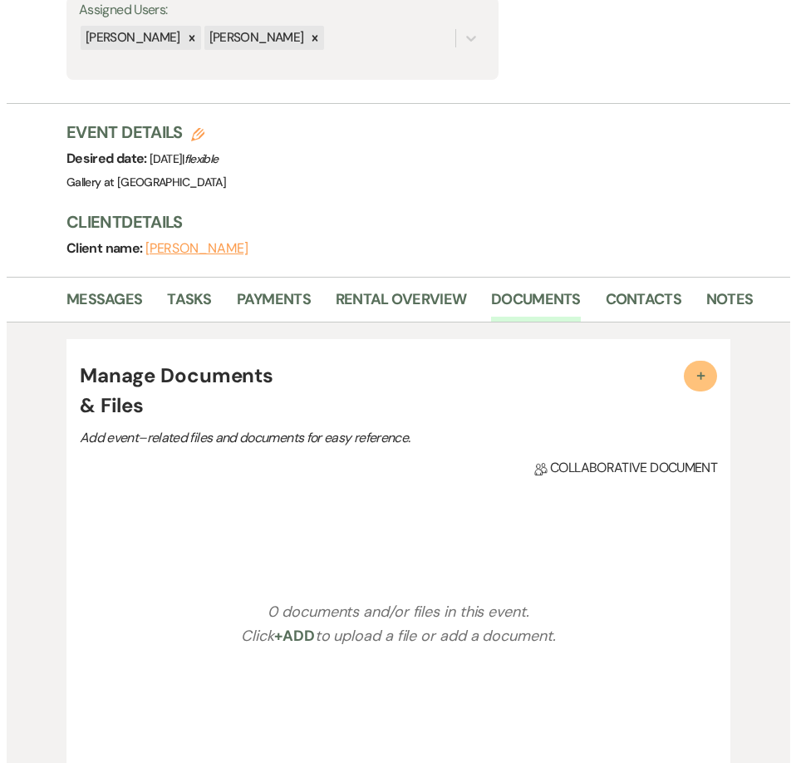
scroll to position [416, 0]
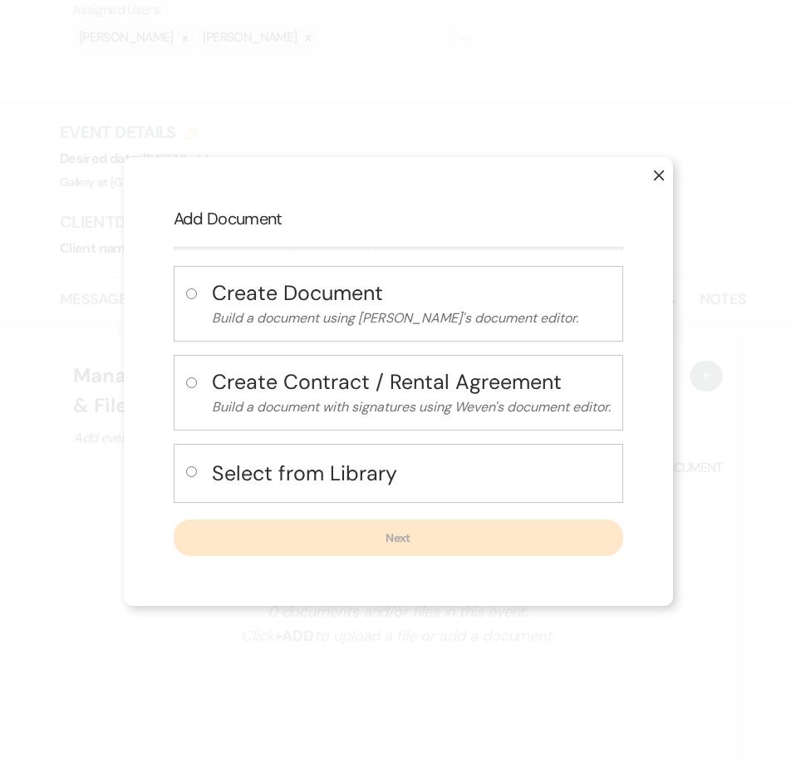
click at [190, 474] on input "radio" at bounding box center [191, 471] width 11 height 11
radio input "true"
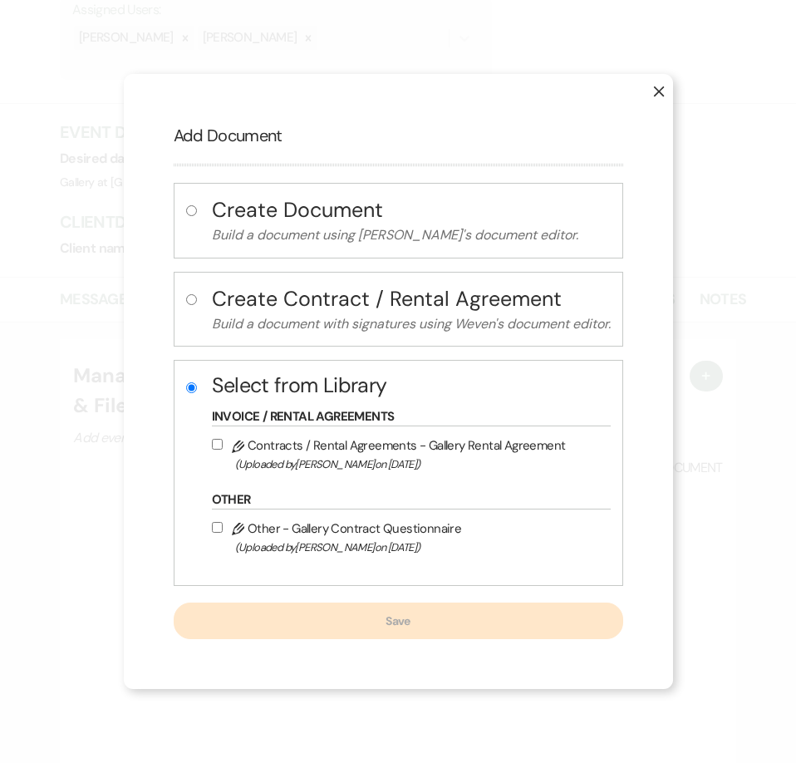
click at [212, 446] on input "Pencil Contracts / Rental Agreements - Gallery Rental Agreement (Uploaded by [P…" at bounding box center [217, 444] width 11 height 11
checkbox input "true"
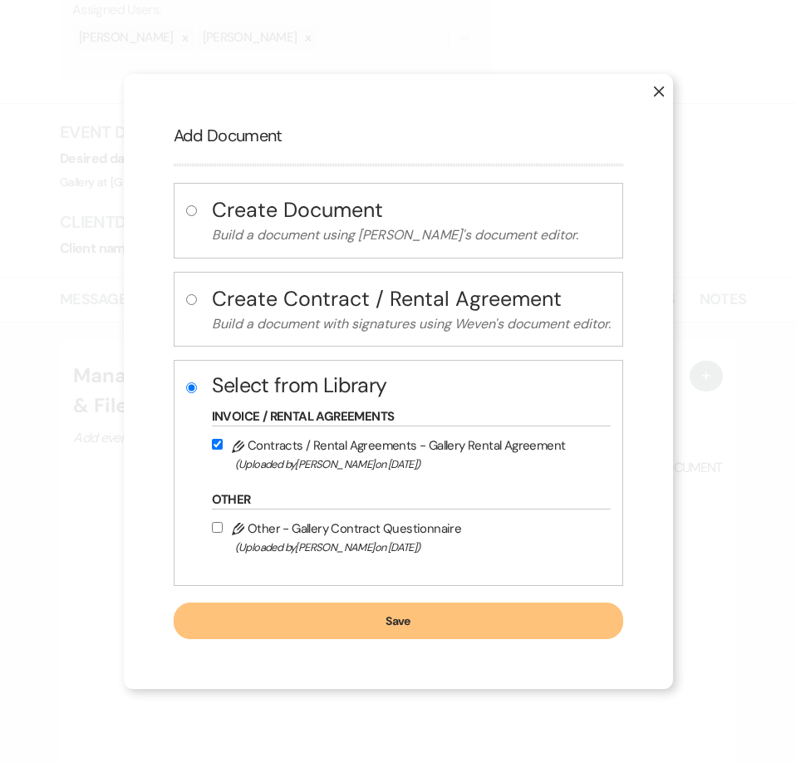
click at [288, 628] on button "Save" at bounding box center [399, 621] width 450 height 37
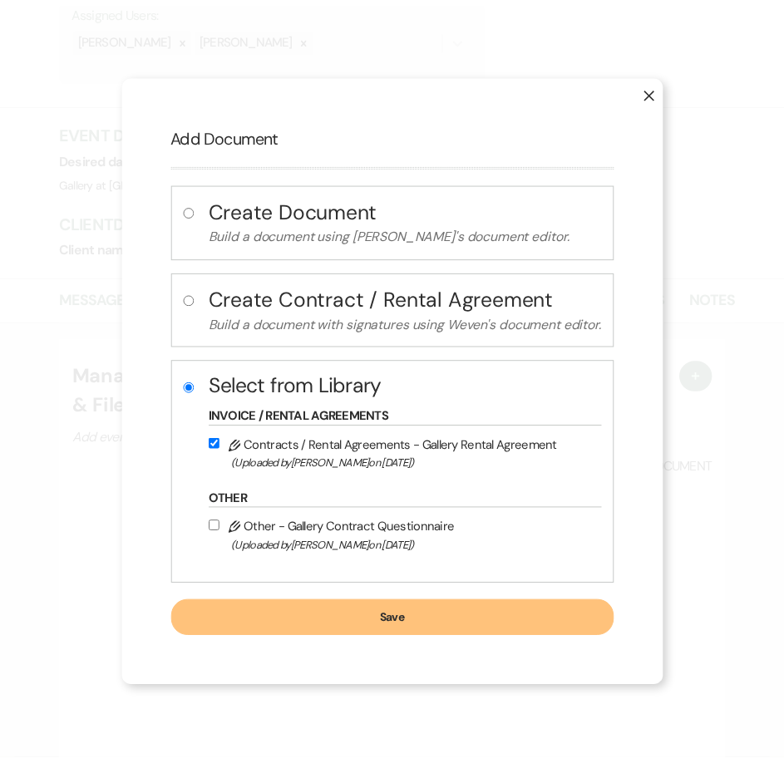
scroll to position [416, 0]
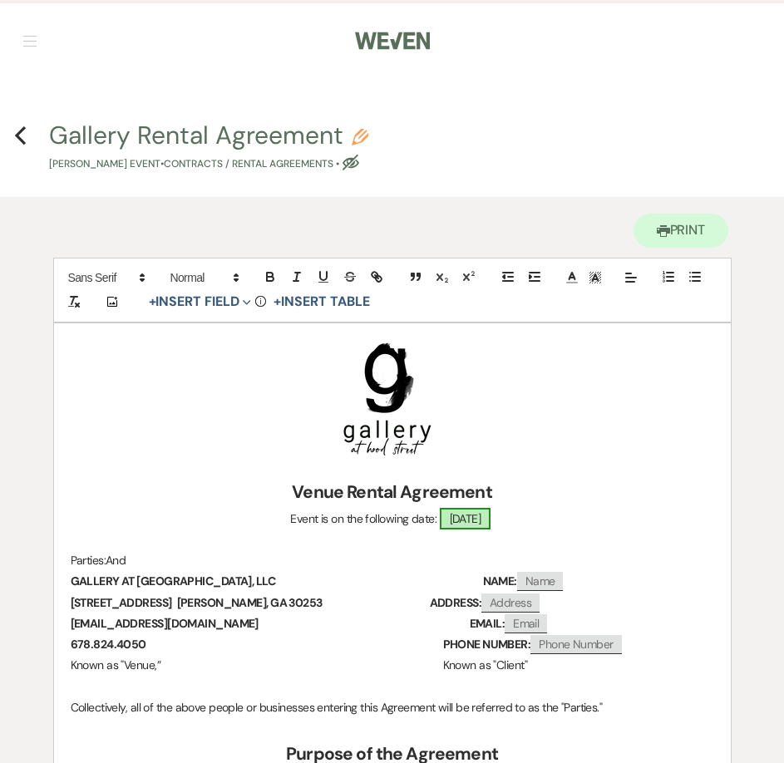
click at [467, 513] on span "10/20/2025" at bounding box center [466, 519] width 52 height 22
select select "smartCustomField"
select select "owner"
select select "{{eventDate}}"
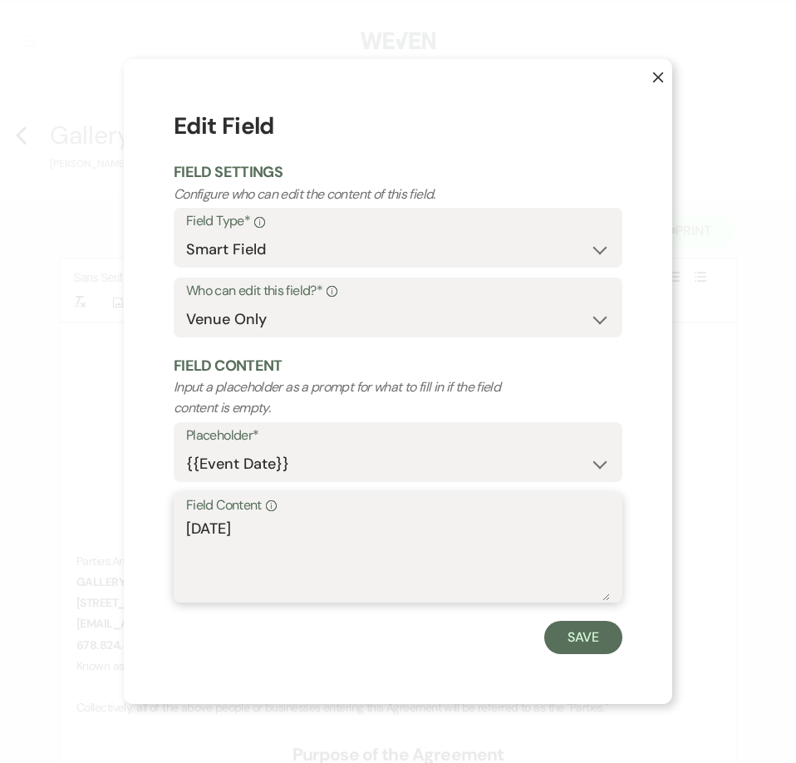
drag, startPoint x: 373, startPoint y: 529, endPoint x: 106, endPoint y: 515, distance: 268.0
click at [106, 515] on div "X Edit Field Field Settings Configure who can edit the content of this field. F…" at bounding box center [398, 381] width 796 height 763
click at [330, 520] on textarea "Monday, October 20-Wednesday, October 22, 2025" at bounding box center [398, 559] width 424 height 83
type textarea "Monday, October 20, 2025-Wednesday, October 22, 2025"
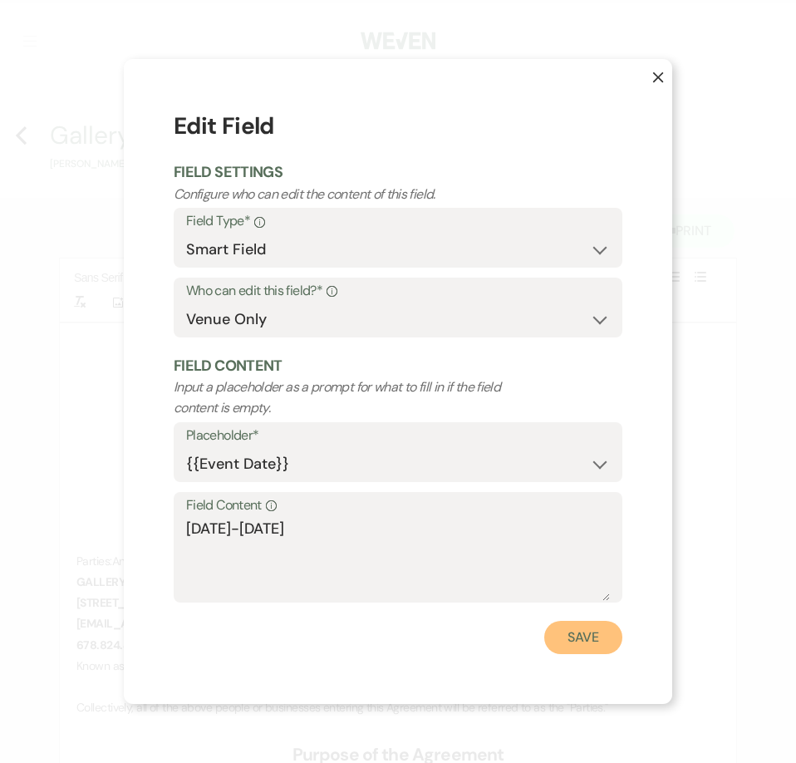
click at [577, 639] on button "Save" at bounding box center [583, 637] width 78 height 33
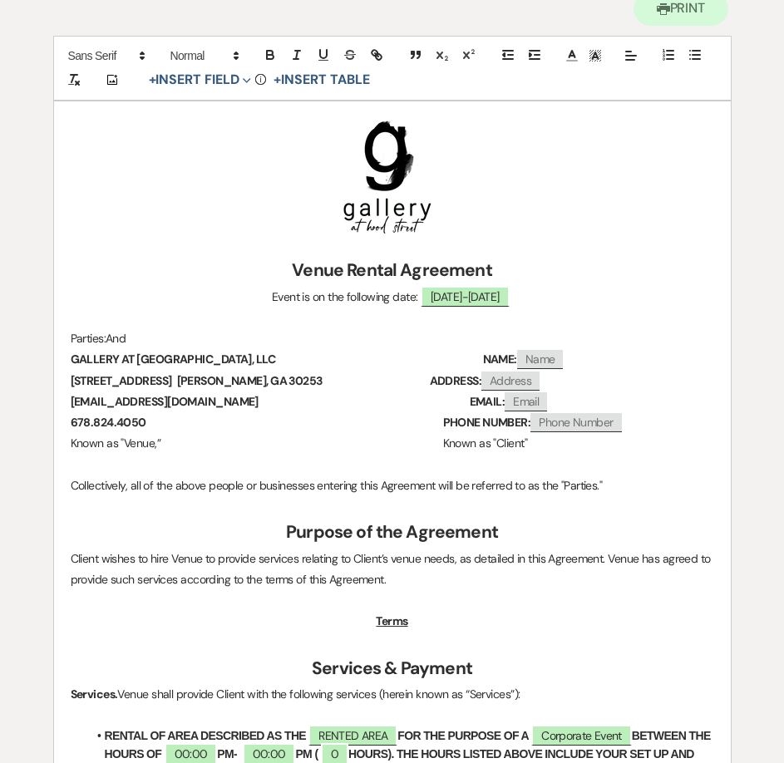
scroll to position [332, 0]
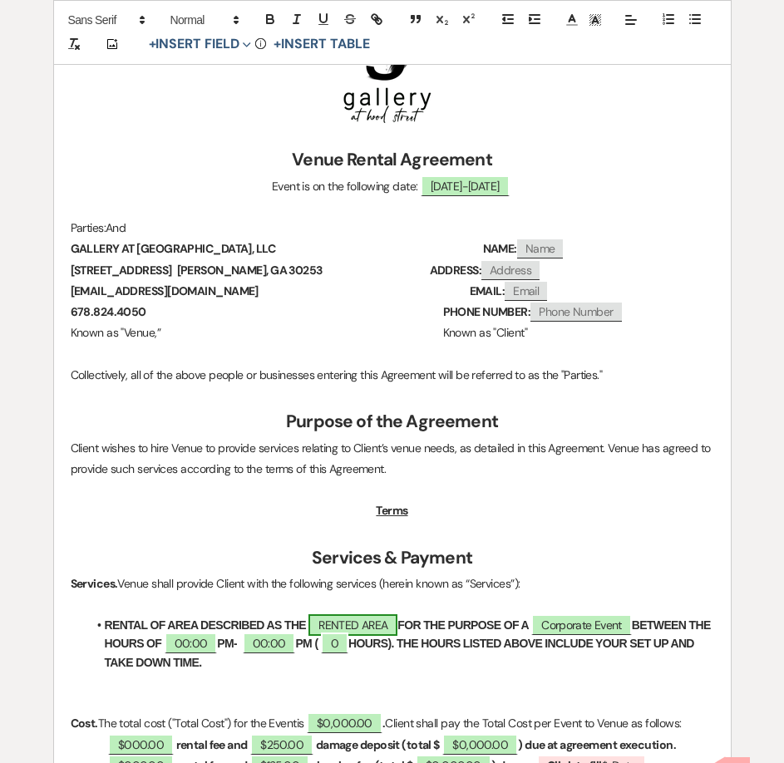
click at [347, 633] on span "RENTED AREA" at bounding box center [352, 625] width 89 height 22
select select "owner"
select select "Location"
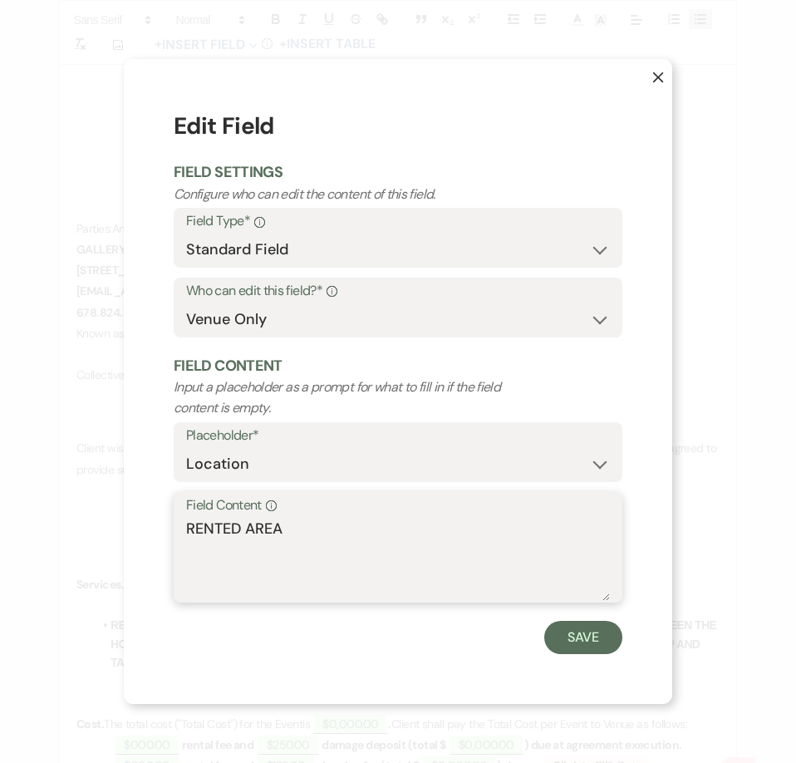
drag, startPoint x: 321, startPoint y: 544, endPoint x: 114, endPoint y: 529, distance: 207.5
click at [114, 529] on div "X Edit Field Field Settings Configure who can edit the content of this field. F…" at bounding box center [398, 381] width 796 height 763
type textarea "RETREAT"
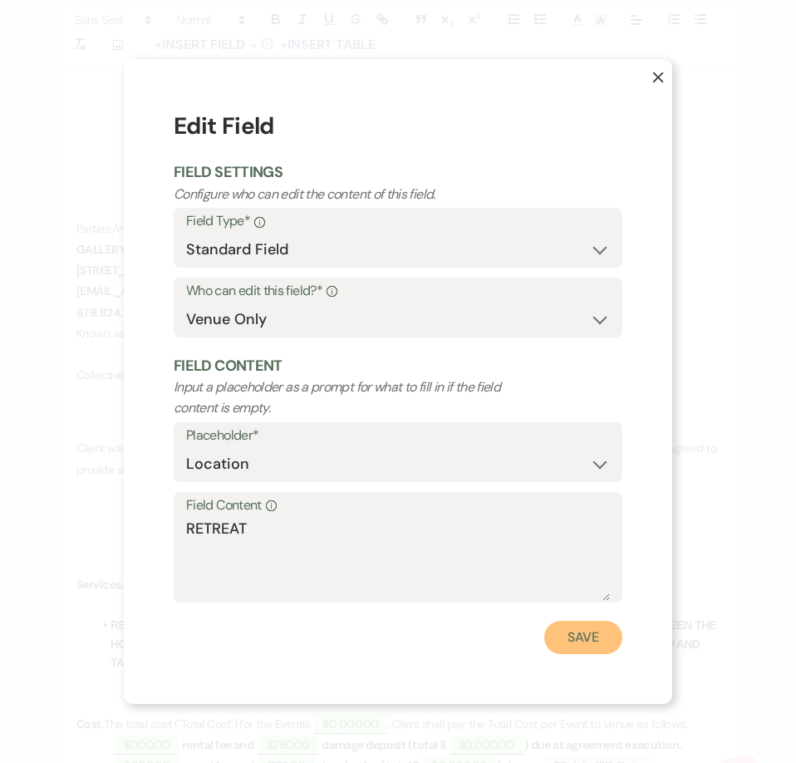
click at [569, 638] on button "Save" at bounding box center [583, 637] width 78 height 33
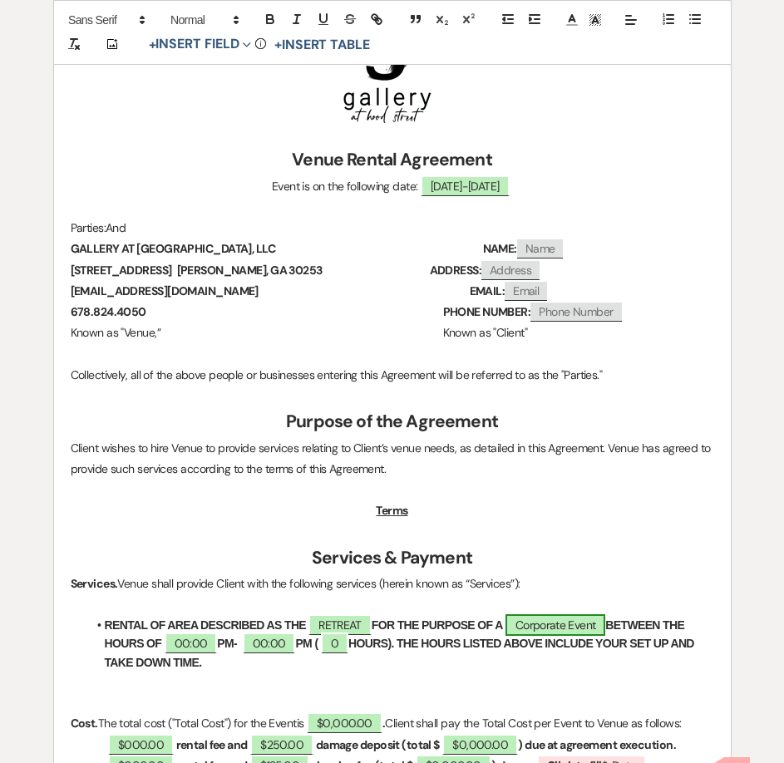
click at [574, 623] on span "Corporate Event" at bounding box center [555, 625] width 100 height 22
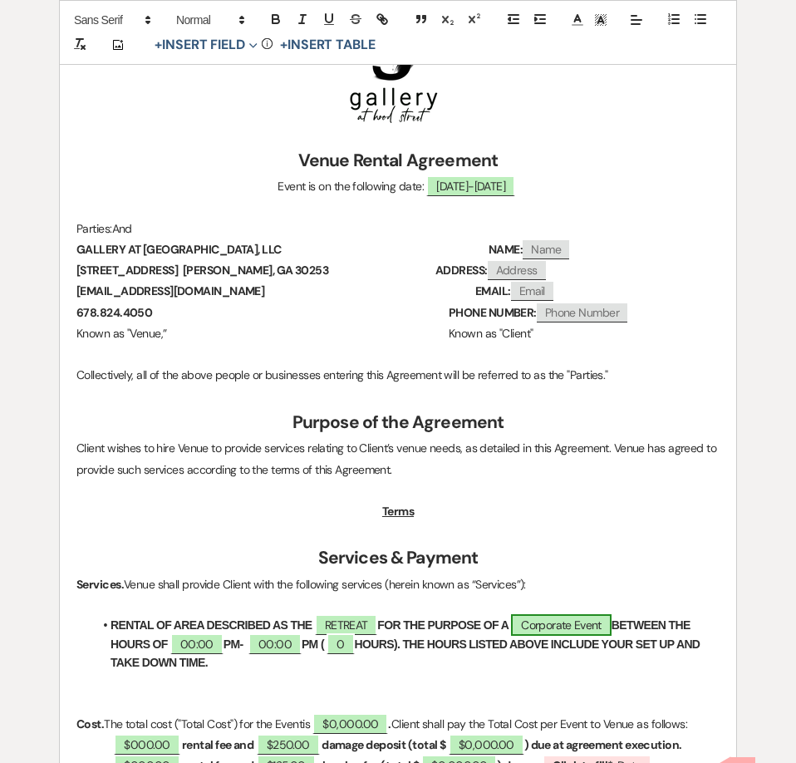
select select "smartCustomField"
select select "owner"
select select "{{eventType}}"
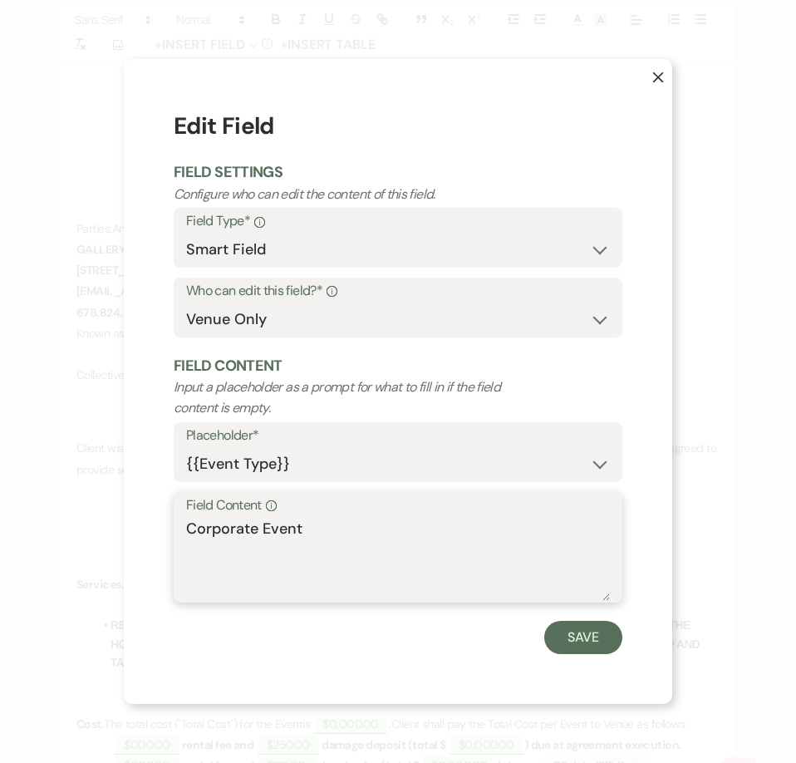
drag, startPoint x: 296, startPoint y: 533, endPoint x: 140, endPoint y: 535, distance: 156.3
click at [140, 535] on div "X Edit Field Field Settings Configure who can edit the content of this field. F…" at bounding box center [398, 381] width 549 height 644
click at [367, 558] on textarea "Corporate Event" at bounding box center [398, 559] width 424 height 83
drag, startPoint x: 335, startPoint y: 529, endPoint x: 160, endPoint y: 537, distance: 174.7
click at [161, 537] on div "X Edit Field Field Settings Configure who can edit the content of this field. F…" at bounding box center [398, 381] width 549 height 644
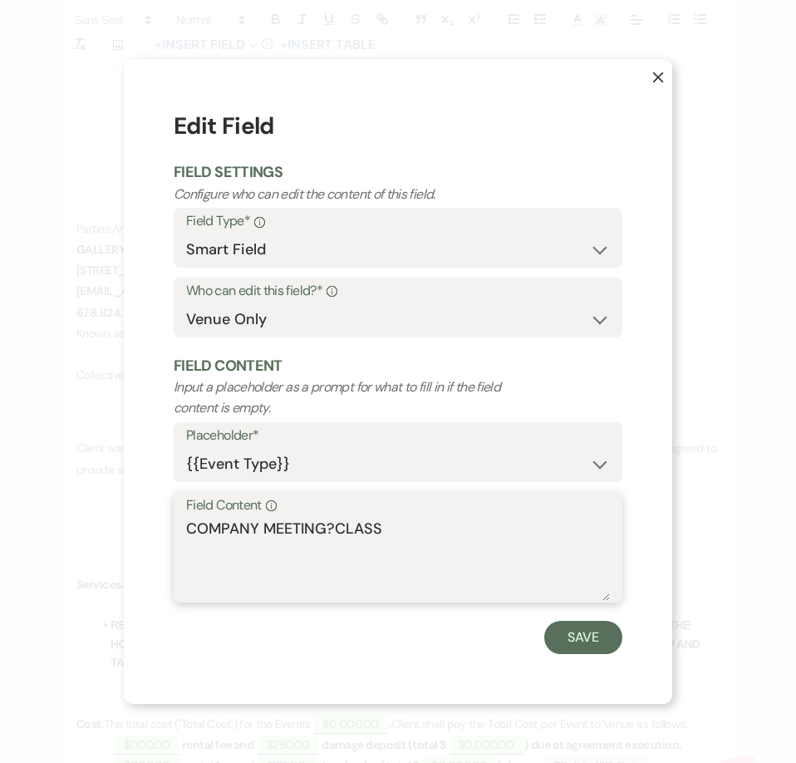
click at [328, 525] on textarea "COMPANY MEETING?CLASS" at bounding box center [398, 559] width 424 height 83
click at [332, 525] on textarea "COMPANY MEETING?CLASS" at bounding box center [398, 559] width 424 height 83
type textarea "COMPANY MEETING/CLASS"
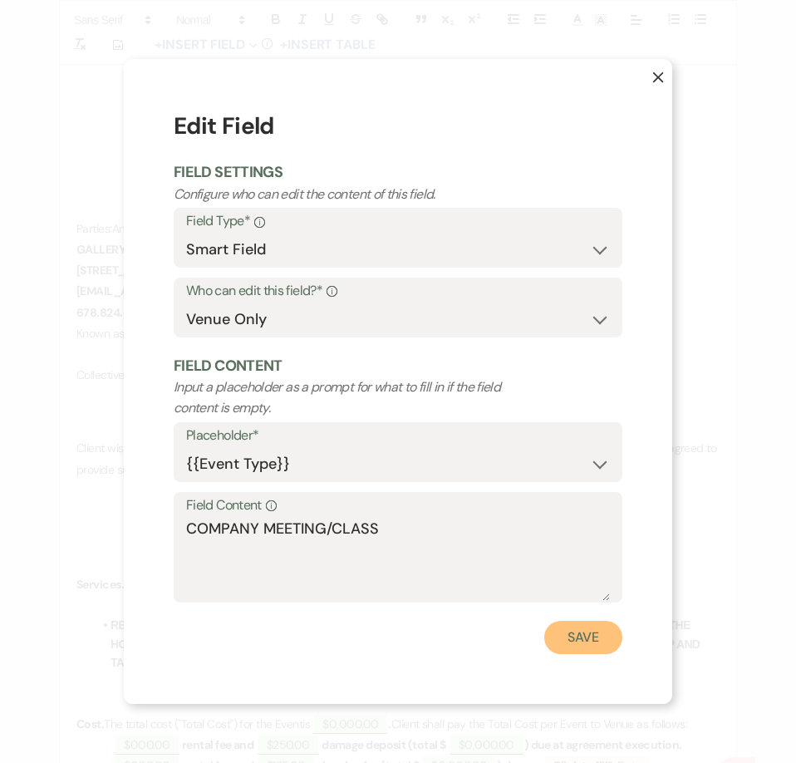
click at [578, 643] on button "Save" at bounding box center [583, 637] width 78 height 33
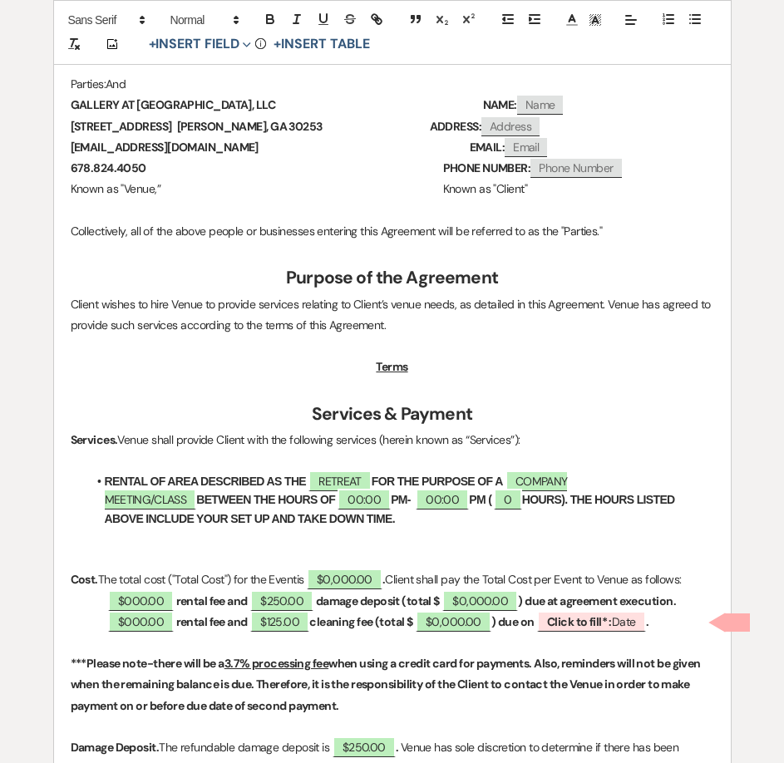
scroll to position [499, 0]
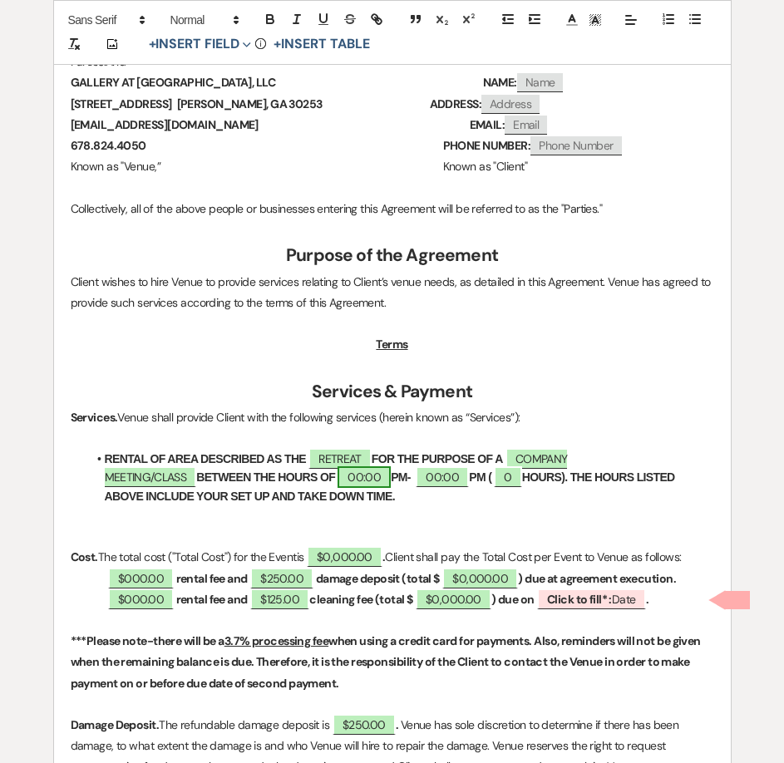
click at [337, 479] on span "00:00" at bounding box center [363, 477] width 53 height 22
select select "owner"
select select "Time"
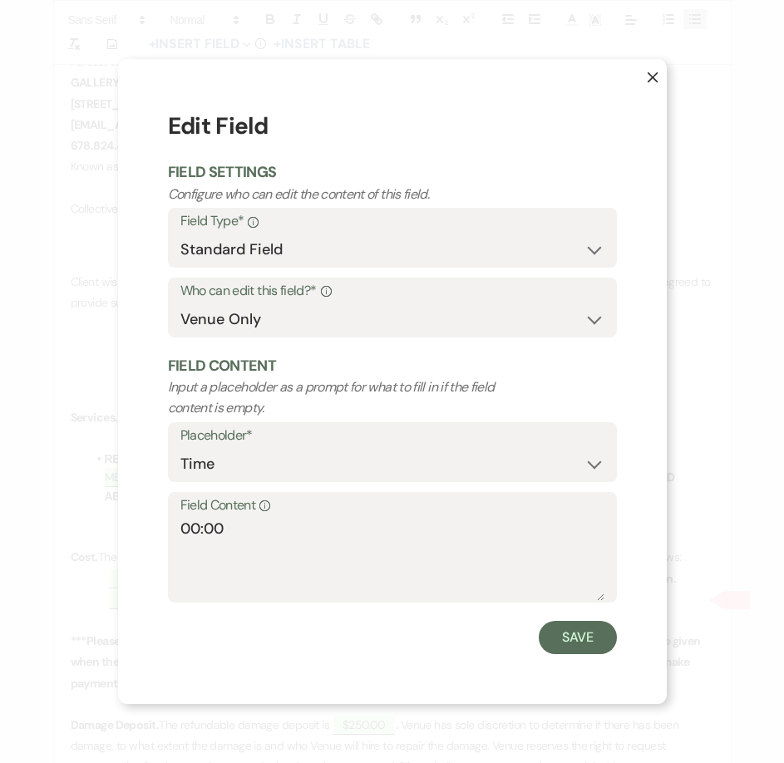
scroll to position [500, 0]
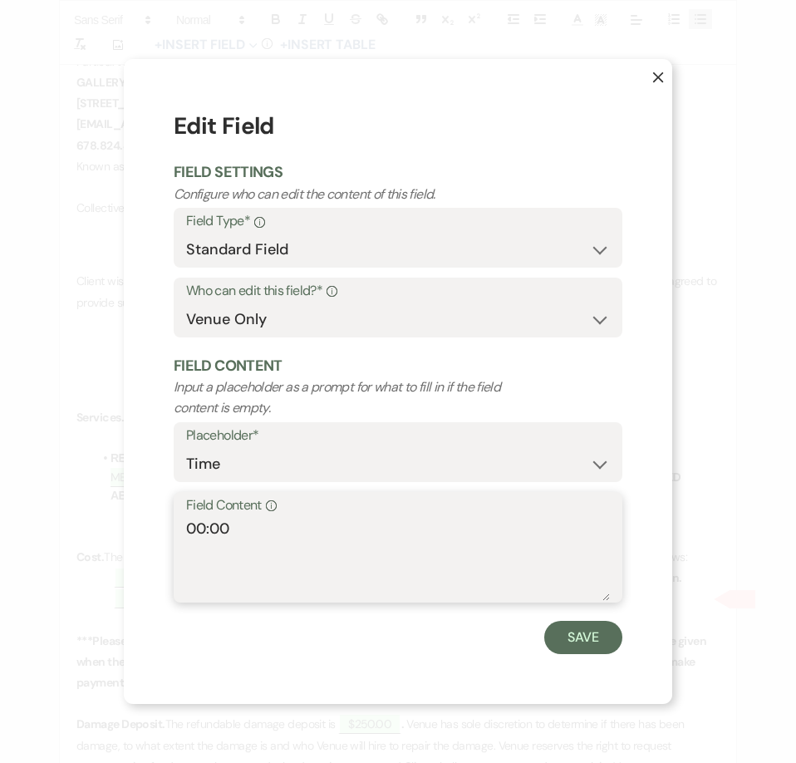
click at [206, 525] on textarea "00:00" at bounding box center [398, 559] width 424 height 83
type textarea "7:00"
click at [584, 654] on div "X Edit Field Field Settings Configure who can edit the content of this field. F…" at bounding box center [398, 381] width 549 height 644
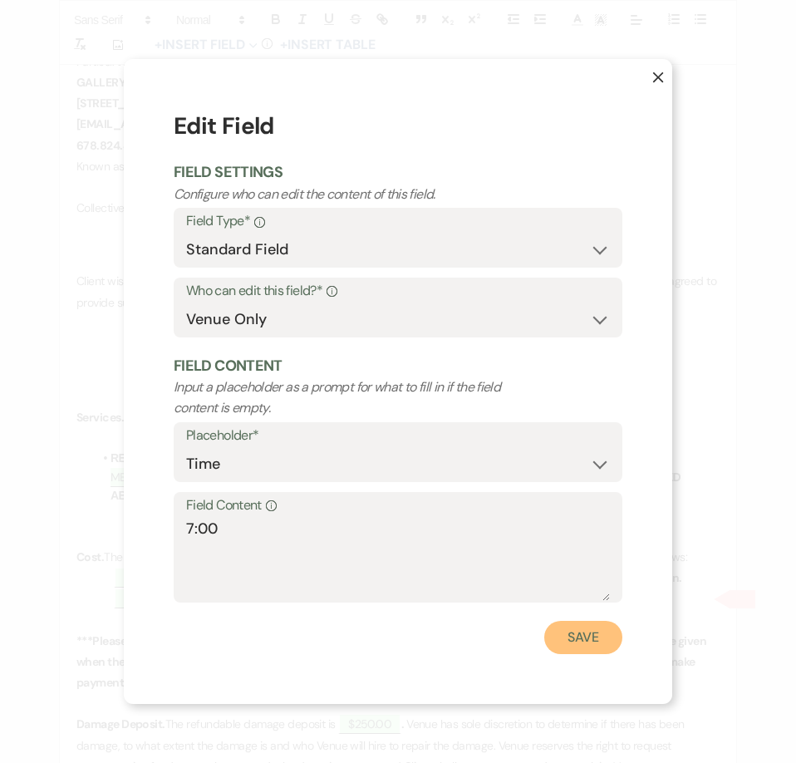
click at [570, 633] on button "Save" at bounding box center [583, 637] width 78 height 33
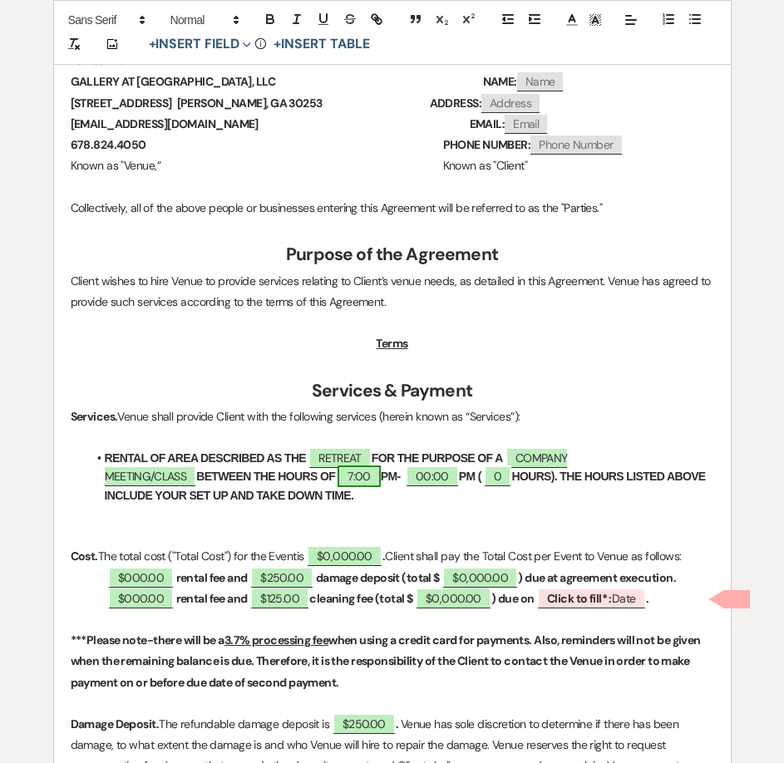
click at [337, 477] on span "7:00" at bounding box center [358, 476] width 42 height 22
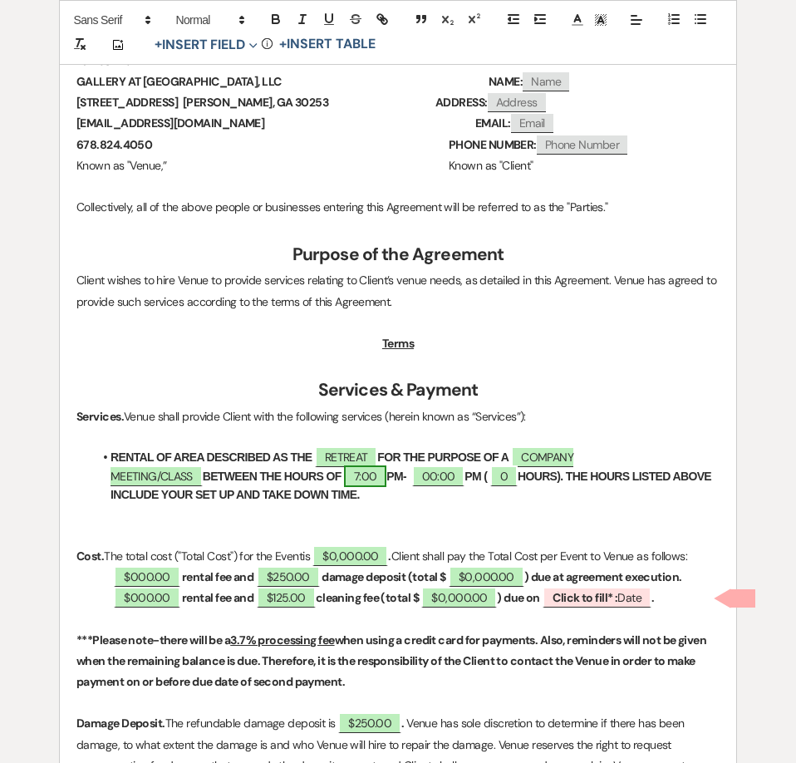
select select "owner"
select select "Time"
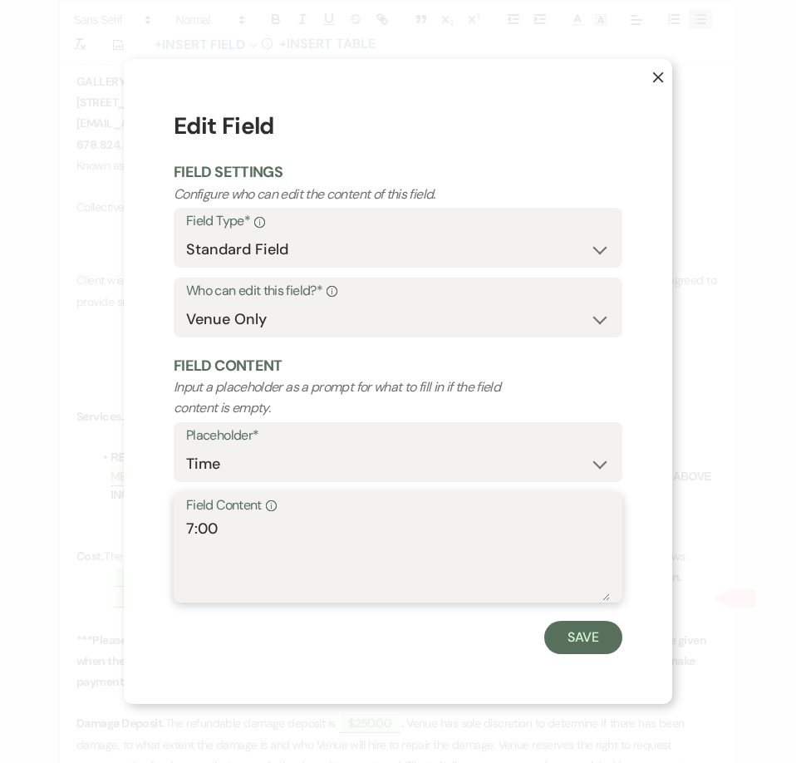
click at [209, 534] on textarea "7:00" at bounding box center [398, 559] width 424 height 83
type textarea "7:30"
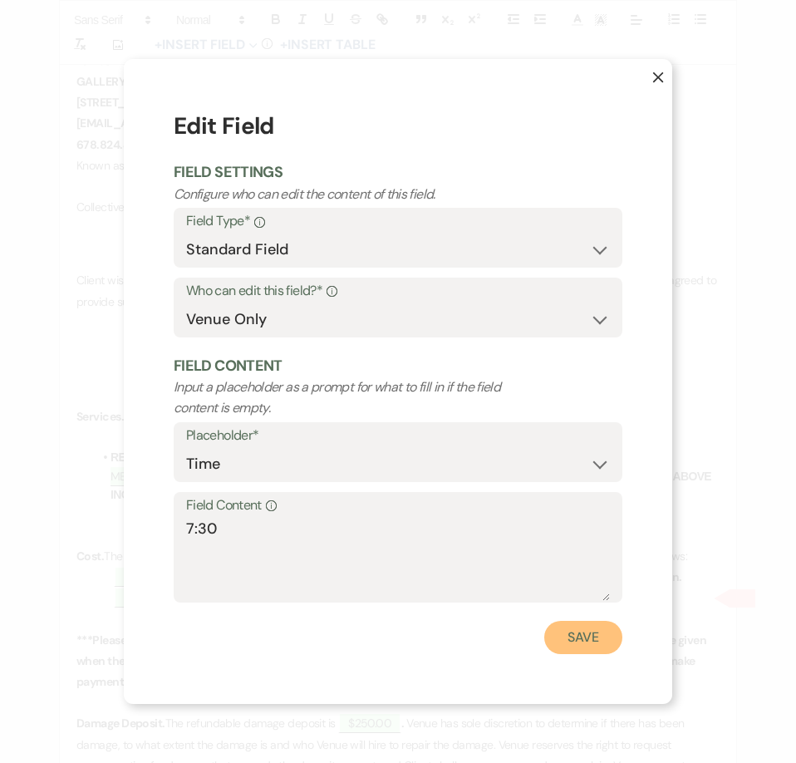
click at [589, 642] on button "Save" at bounding box center [583, 637] width 78 height 33
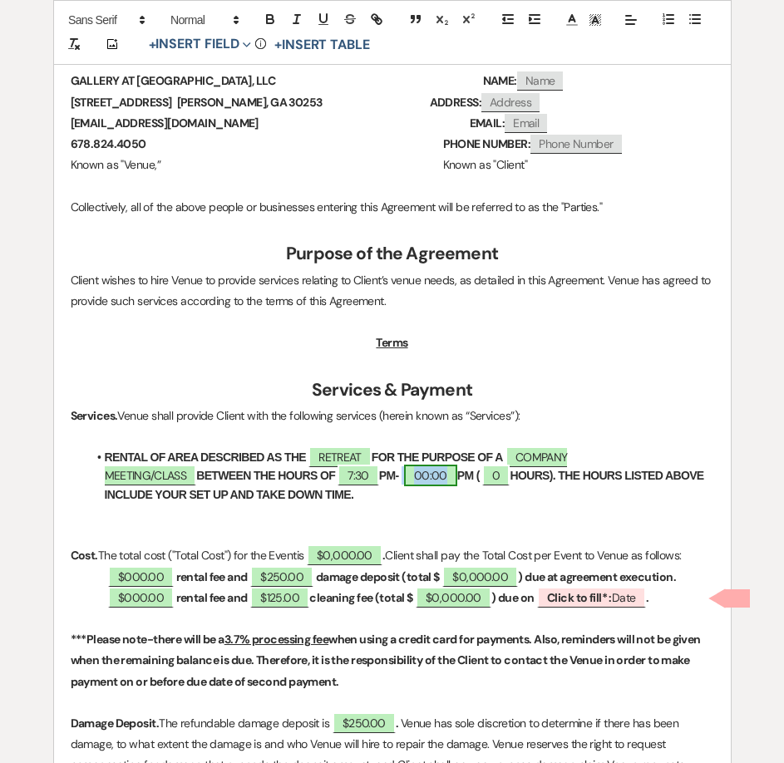
click at [404, 472] on span "00:00" at bounding box center [430, 476] width 53 height 22
select select "owner"
select select "Time"
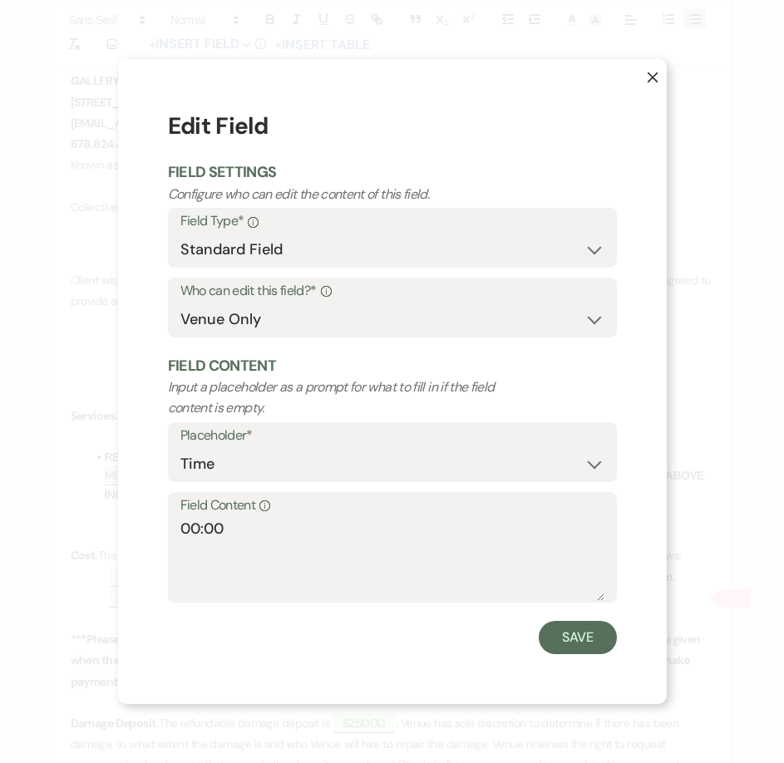
scroll to position [501, 0]
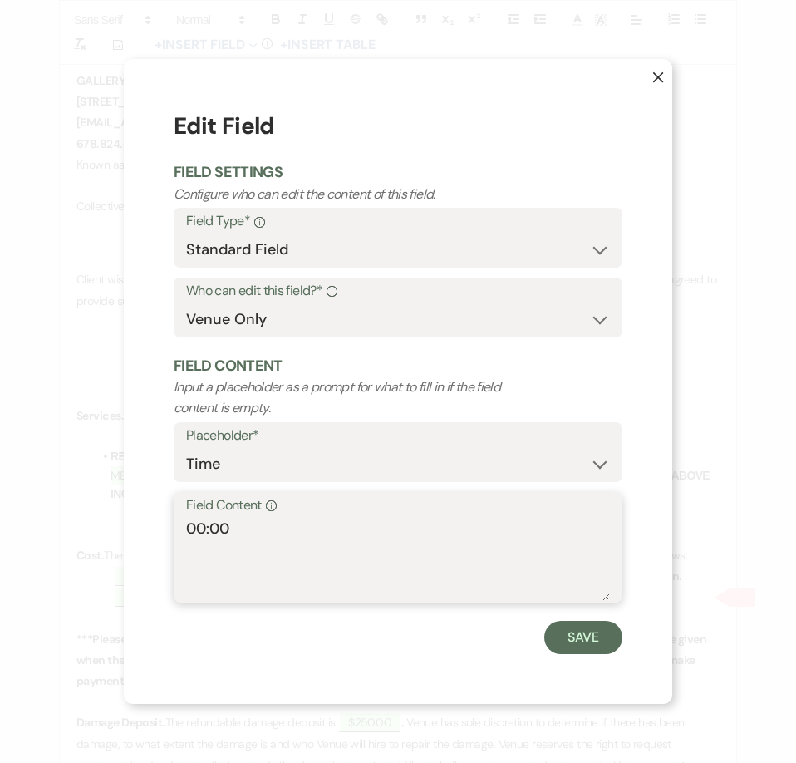
click at [205, 527] on textarea "00:00" at bounding box center [398, 559] width 424 height 83
click at [209, 532] on textarea "5:00" at bounding box center [398, 559] width 424 height 83
type textarea "5:30"
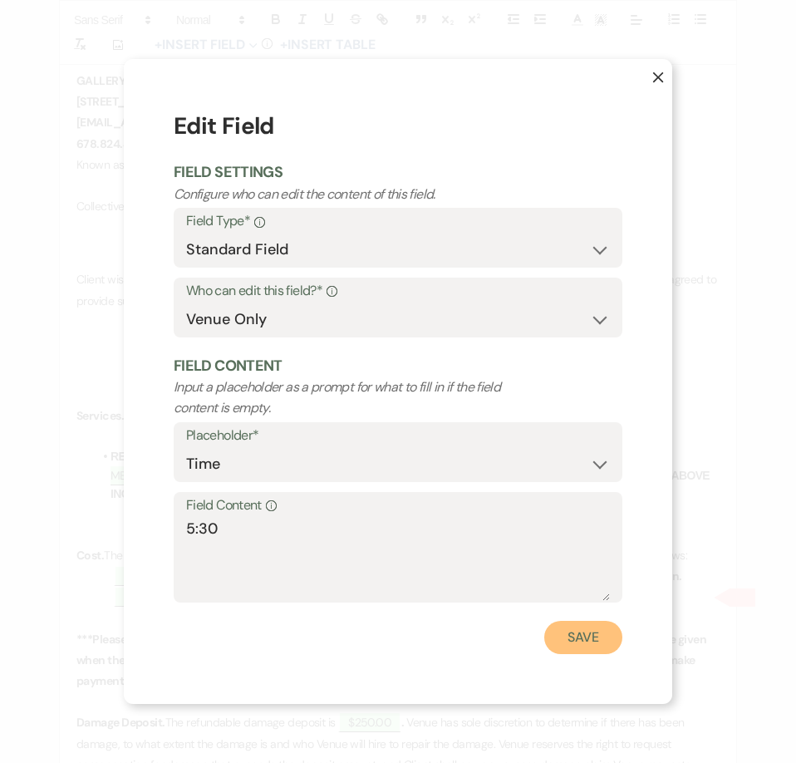
click at [564, 634] on button "Save" at bounding box center [583, 637] width 78 height 33
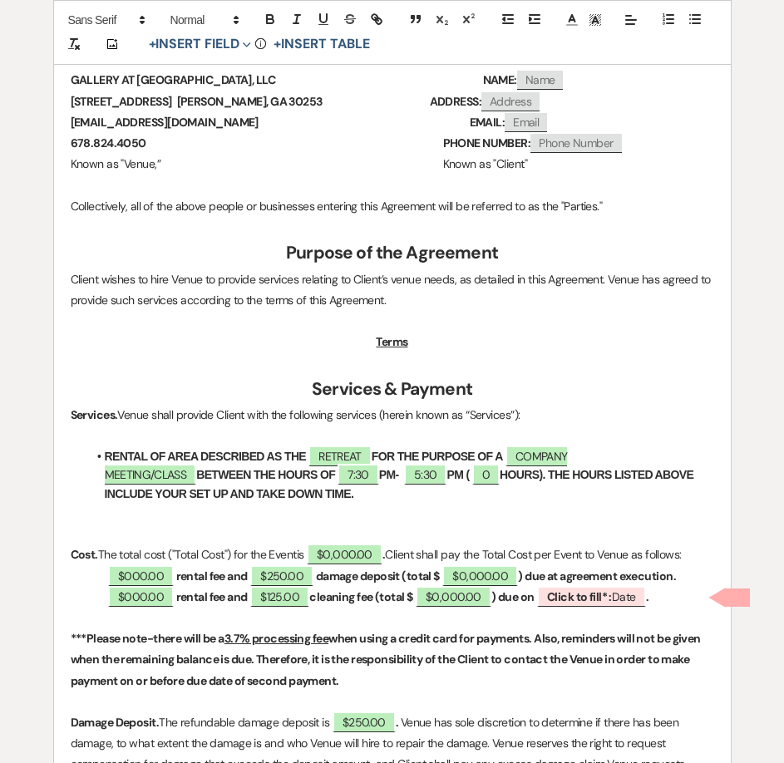
click at [379, 468] on strong "PM-" at bounding box center [389, 474] width 20 height 13
click at [472, 465] on span "0" at bounding box center [485, 475] width 27 height 22
select select "owner"
select select "Number"
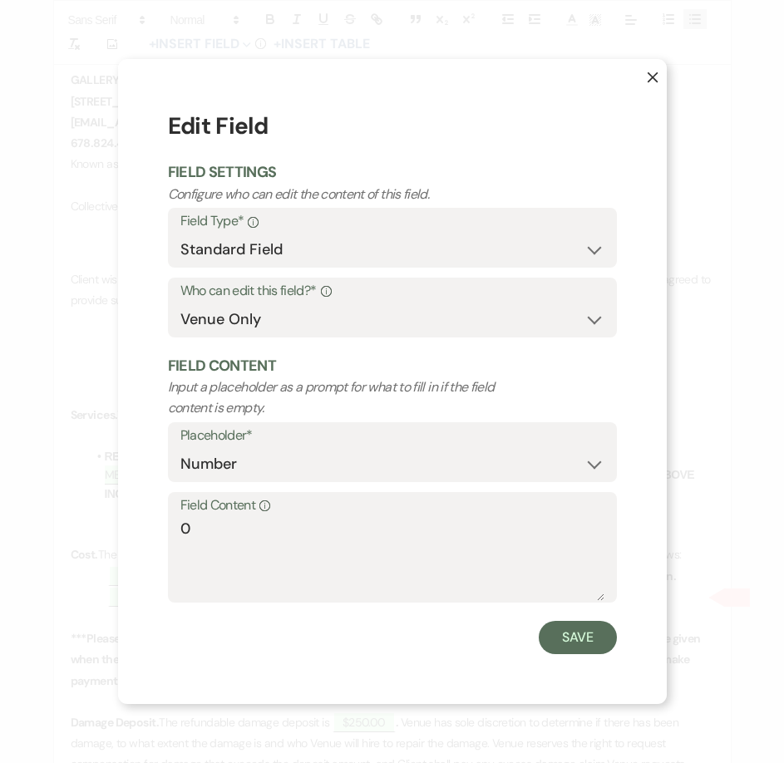
scroll to position [502, 0]
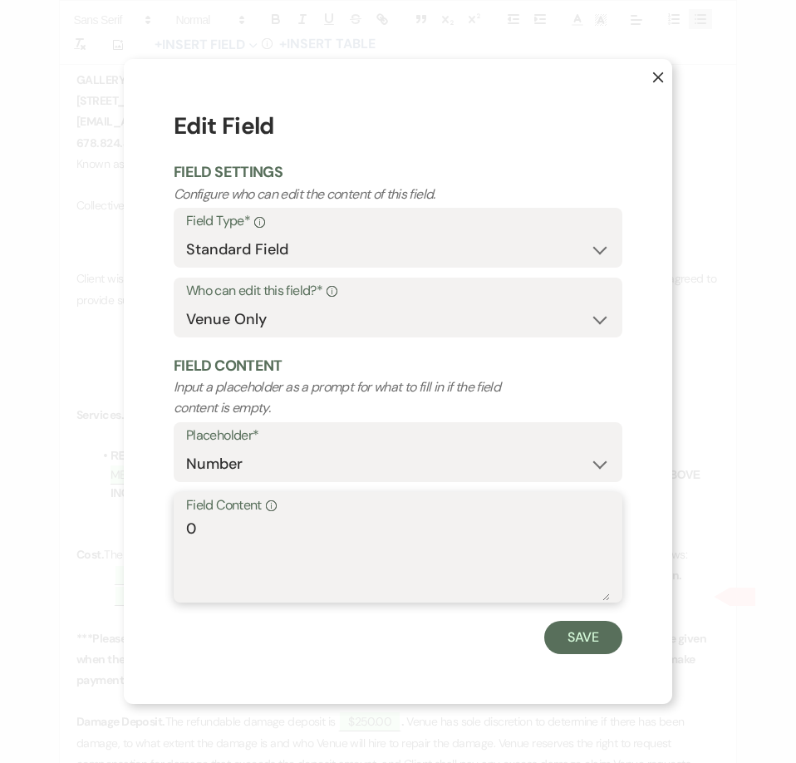
drag, startPoint x: 170, startPoint y: 528, endPoint x: 145, endPoint y: 529, distance: 25.0
click at [145, 529] on div "X Edit Field Field Settings Configure who can edit the content of this field. F…" at bounding box center [398, 381] width 549 height 644
type textarea "10"
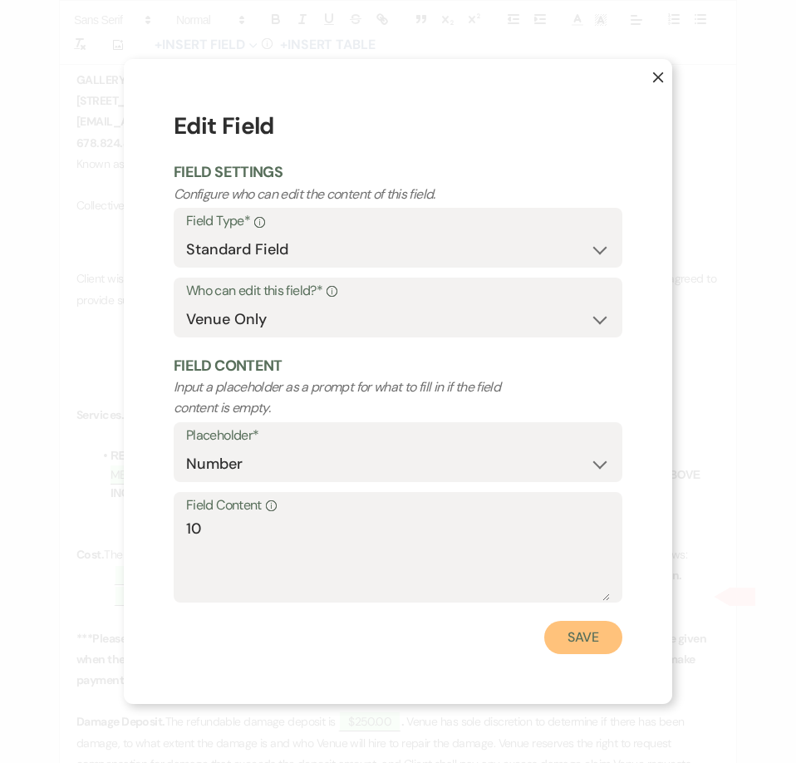
click at [587, 634] on button "Save" at bounding box center [583, 637] width 78 height 33
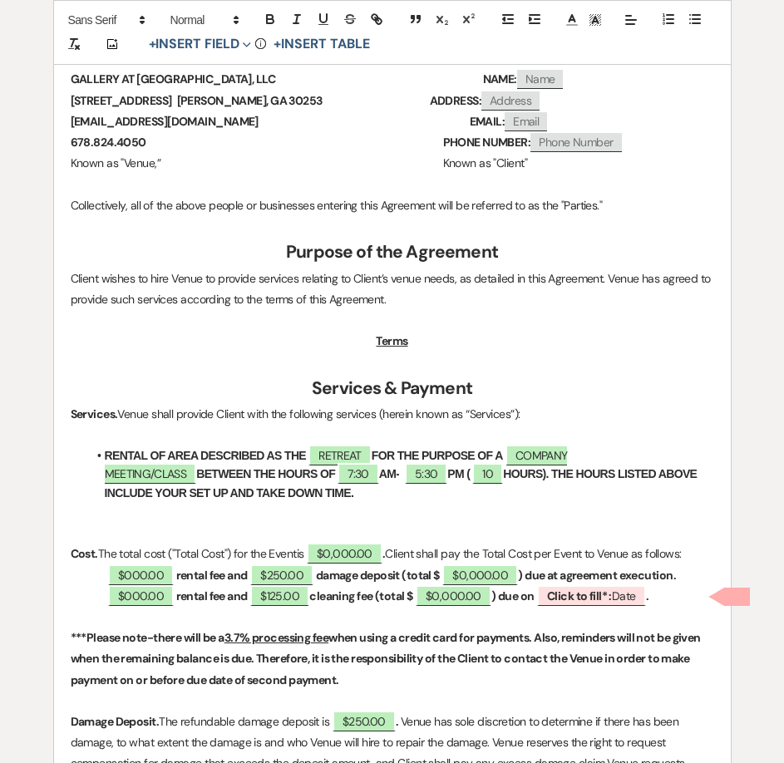
click at [470, 476] on strong "HOURS). THE HOURS LISTED ABOVE INCLUDE YOUR SET UP AND TAKE DOWN TIME." at bounding box center [402, 483] width 595 height 32
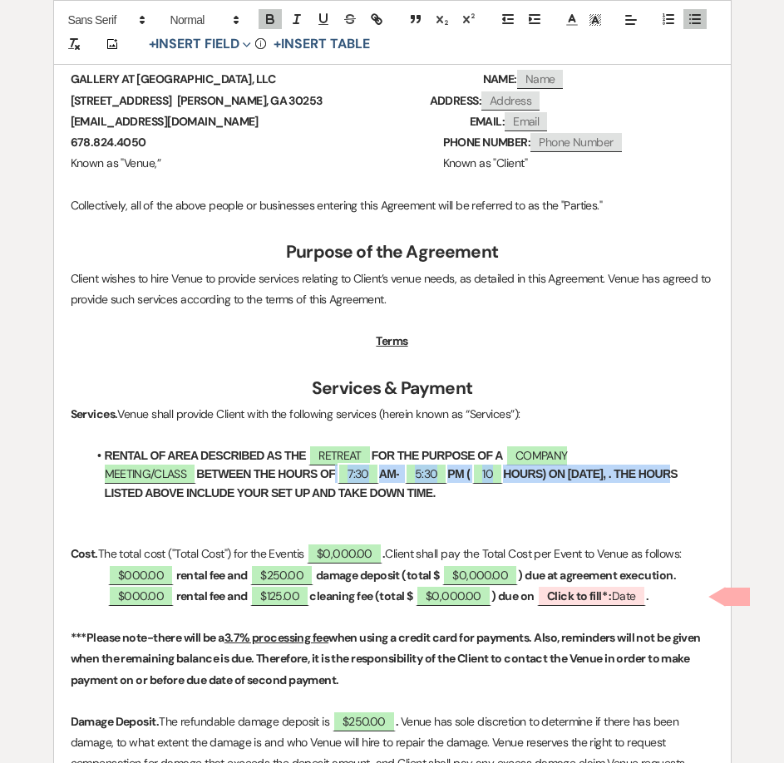
drag, startPoint x: 240, startPoint y: 474, endPoint x: 592, endPoint y: 471, distance: 351.6
click at [592, 471] on li "RENTAL OF AREA DESCRIBED AS THE RETREAT FOR THE PURPOSE OF A COMPANY MEETING/CL…" at bounding box center [400, 474] width 627 height 56
copy li "7:30 AM- 5:30 PM ( 10 HOURS) ON OCTOBER 20, 2025,"
click at [593, 470] on strong "HOURS) ON OCTOBER 20, 2025, . THE HOURS LISTED ABOVE INCLUDE YOUR SET UP AND TA…" at bounding box center [393, 483] width 576 height 32
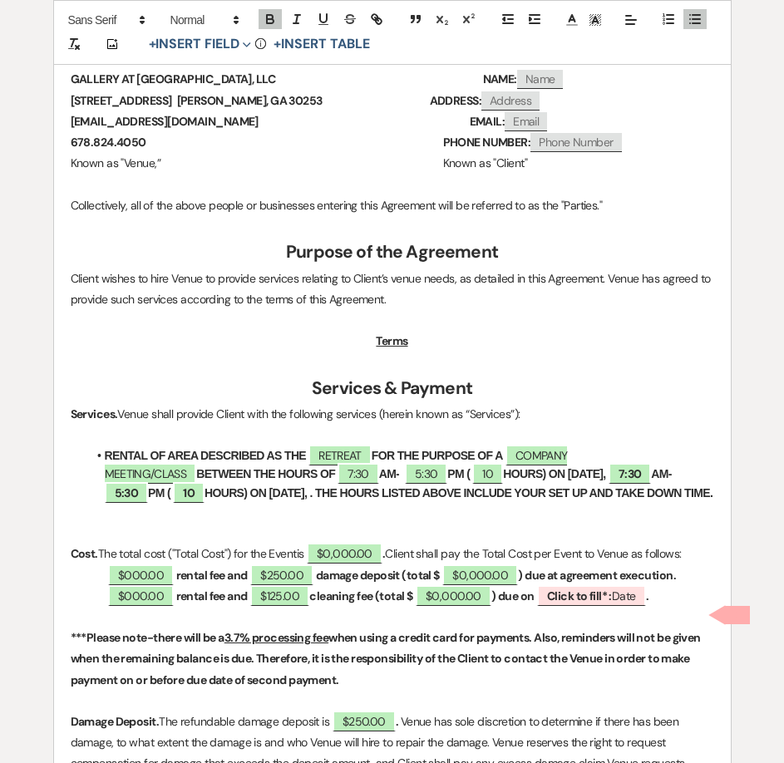
click at [303, 491] on strong "﻿ 5:30 ﻿ PM ( ﻿ 10 ﻿ HOURS) ON OCTOBER 20, 2025, . THE HOURS LISTED ABOVE INCLU…" at bounding box center [409, 492] width 608 height 13
click at [335, 497] on strong "﻿ 5:30 ﻿ PM ( ﻿ 10 ﻿ HOURS) ON OCTOBER 21, 2025, . THE HOURS LISTED ABOVE INCLU…" at bounding box center [409, 492] width 608 height 13
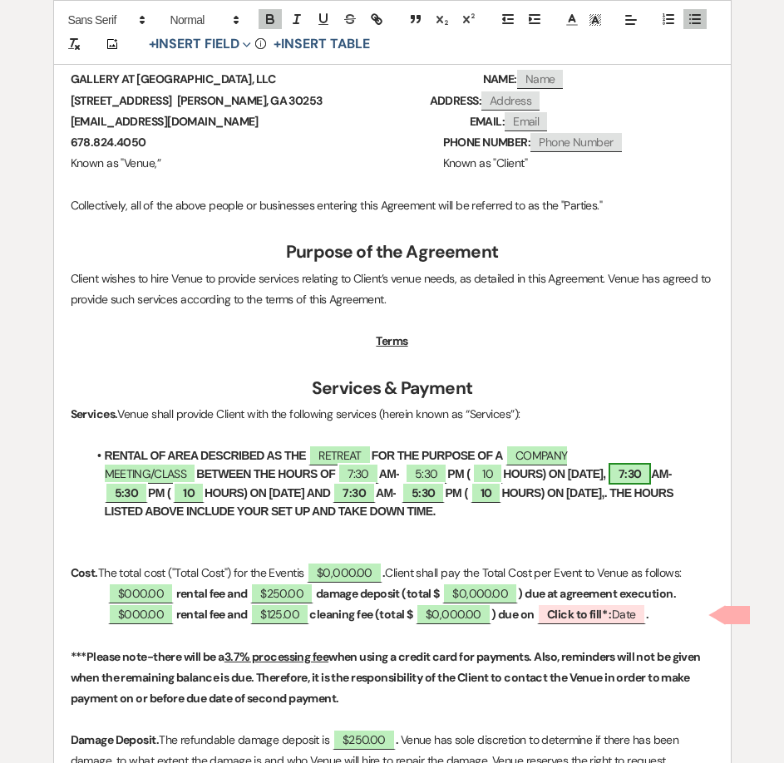
click at [613, 474] on span "7:30" at bounding box center [629, 474] width 42 height 22
select select "owner"
select select "Time"
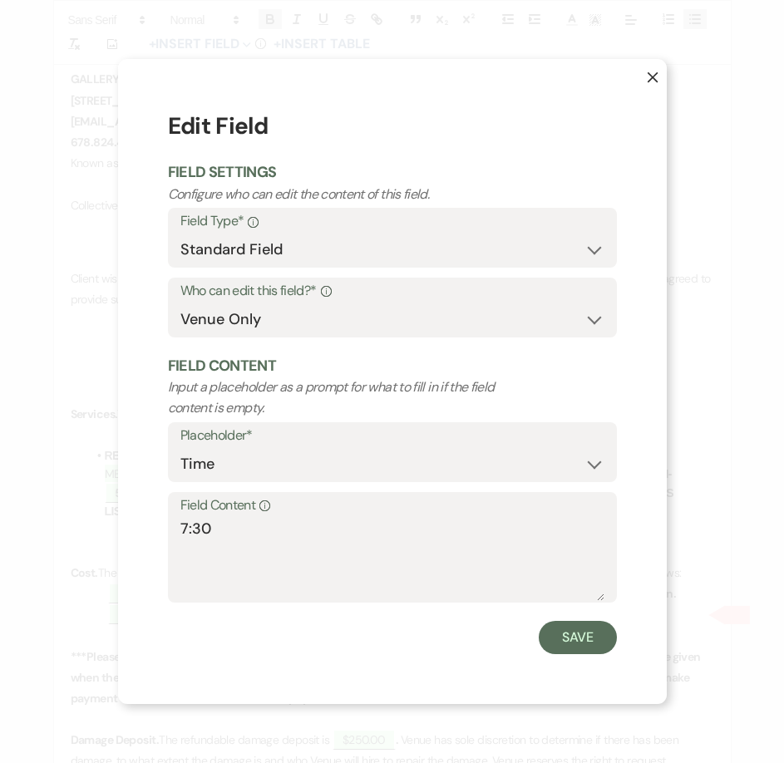
scroll to position [503, 0]
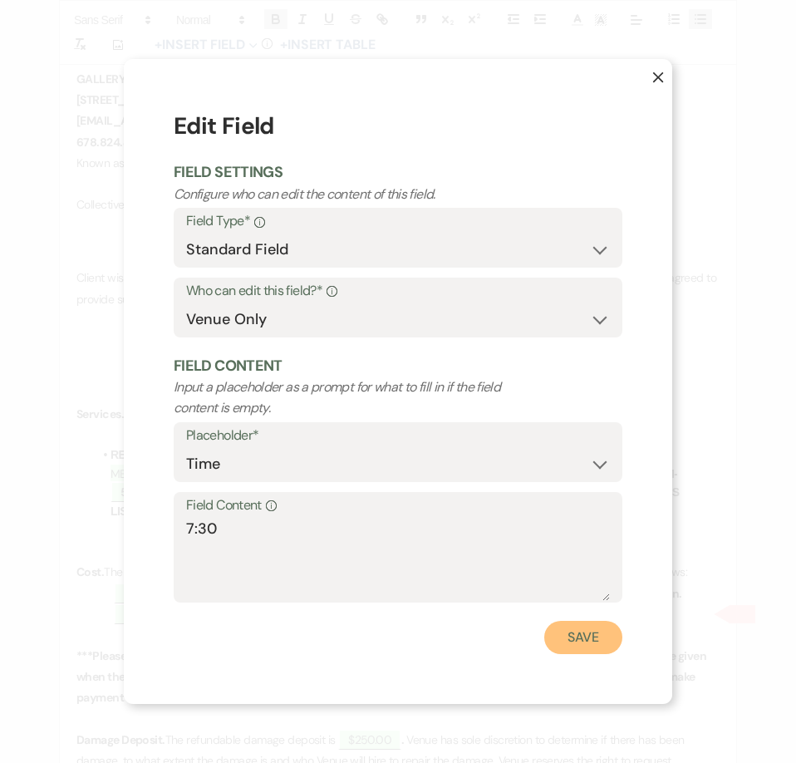
click at [577, 648] on button "Save" at bounding box center [583, 637] width 78 height 33
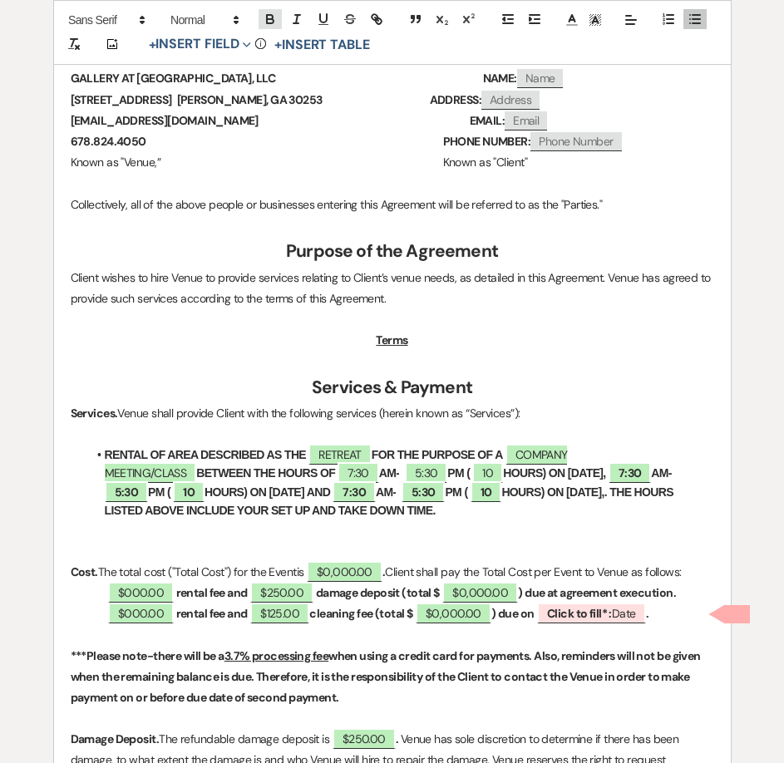
click at [267, 17] on icon "button" at bounding box center [270, 17] width 6 height 4
click at [148, 481] on span "5:30" at bounding box center [126, 492] width 43 height 22
select select "owner"
select select "Time"
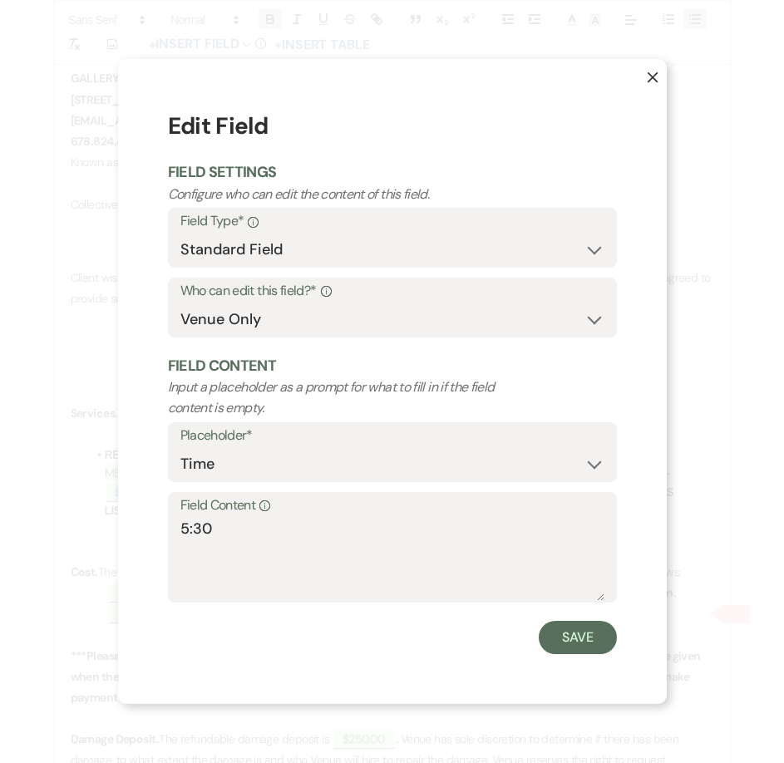
scroll to position [504, 0]
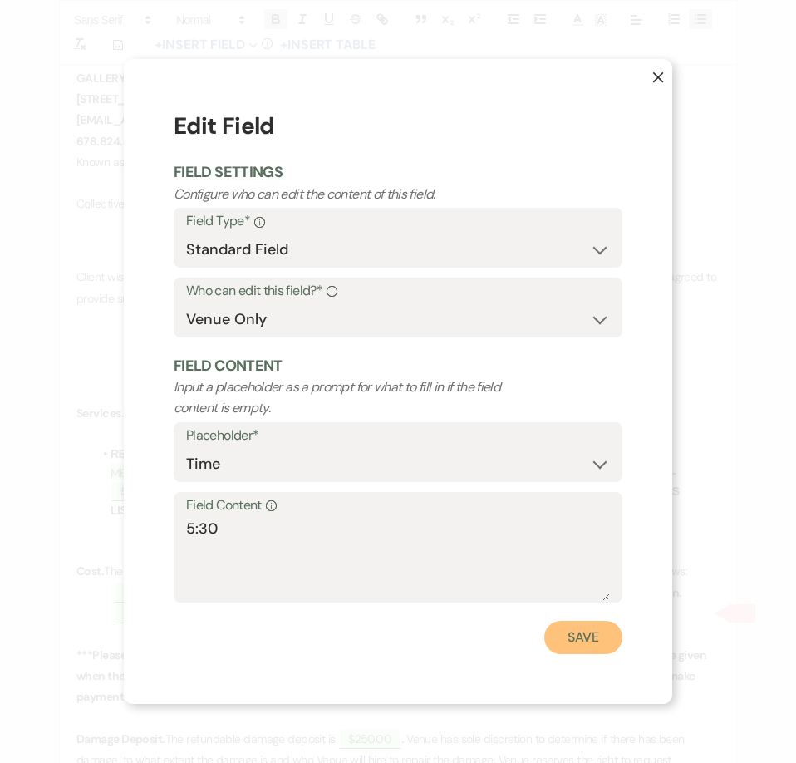
drag, startPoint x: 586, startPoint y: 641, endPoint x: 312, endPoint y: 159, distance: 554.7
click at [586, 639] on button "Save" at bounding box center [583, 637] width 78 height 33
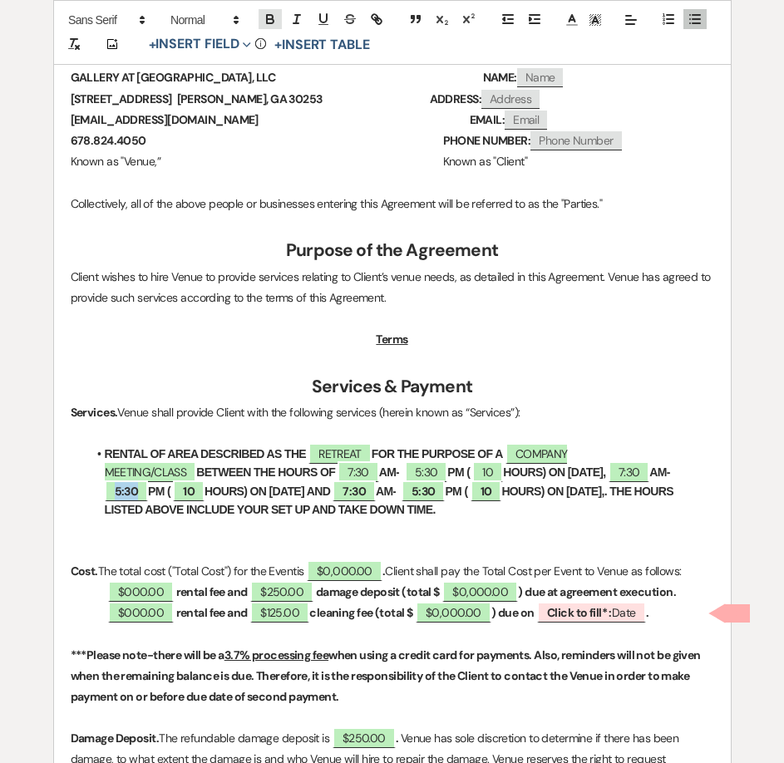
click at [261, 22] on button "button" at bounding box center [270, 19] width 23 height 20
click at [374, 492] on span "7:30" at bounding box center [353, 491] width 42 height 22
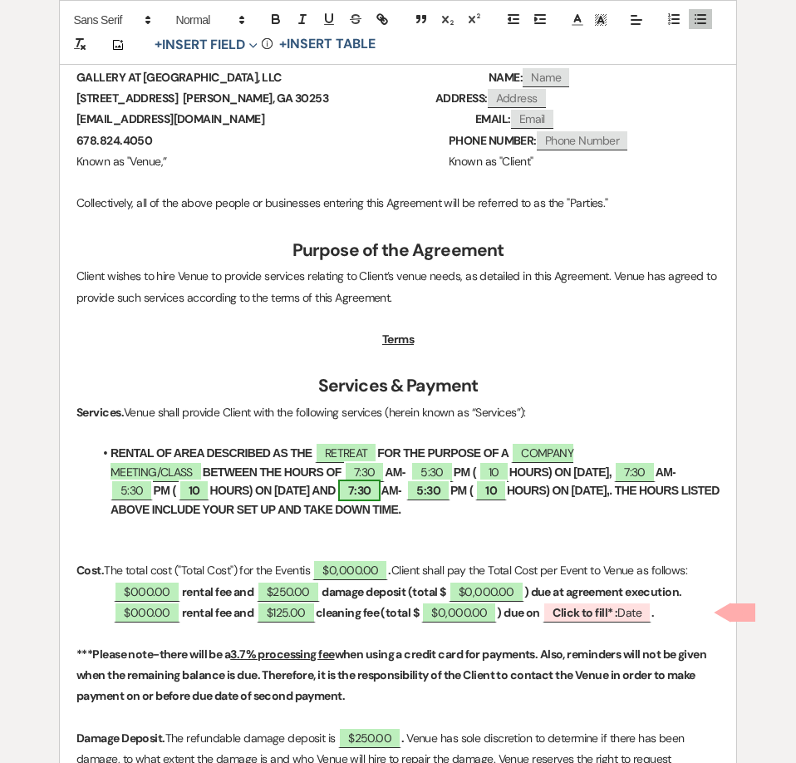
select select "owner"
select select "Time"
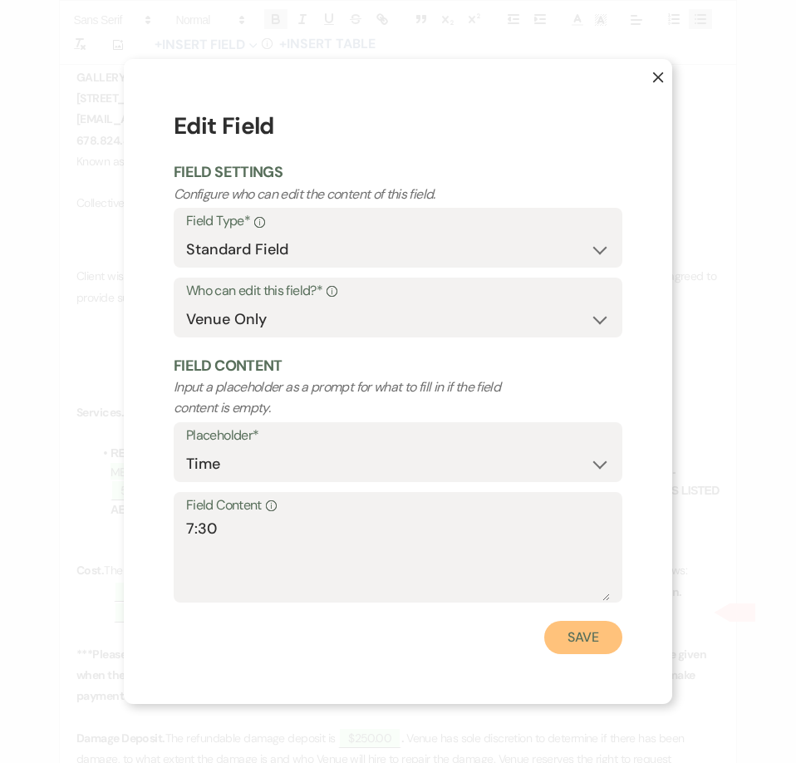
drag, startPoint x: 593, startPoint y: 626, endPoint x: 577, endPoint y: 590, distance: 39.1
click at [593, 625] on button "Save" at bounding box center [583, 637] width 78 height 33
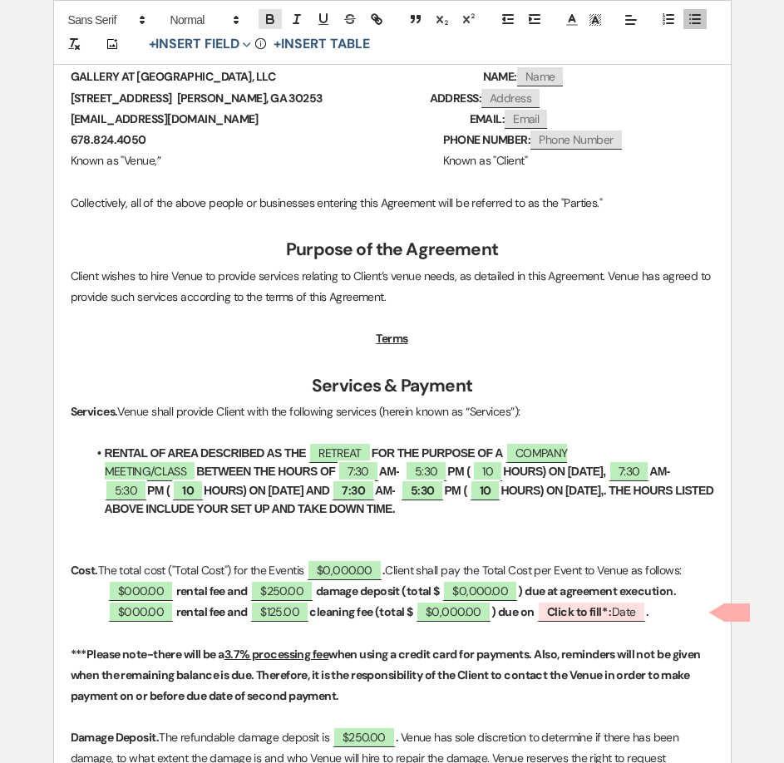
click at [273, 17] on icon "button" at bounding box center [270, 17] width 6 height 4
click at [442, 487] on span "5:30" at bounding box center [420, 491] width 43 height 22
select select "owner"
select select "Time"
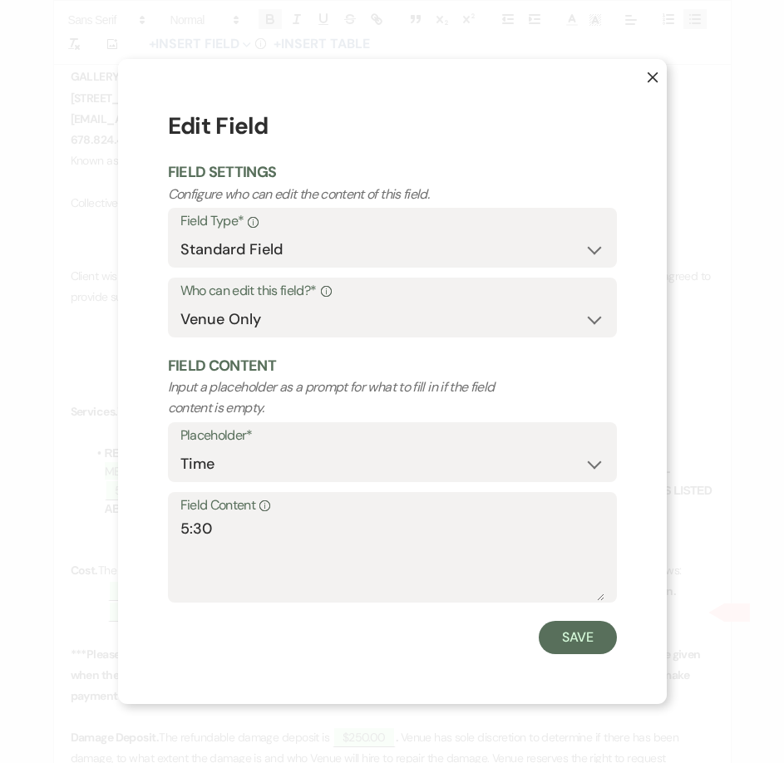
scroll to position [505, 0]
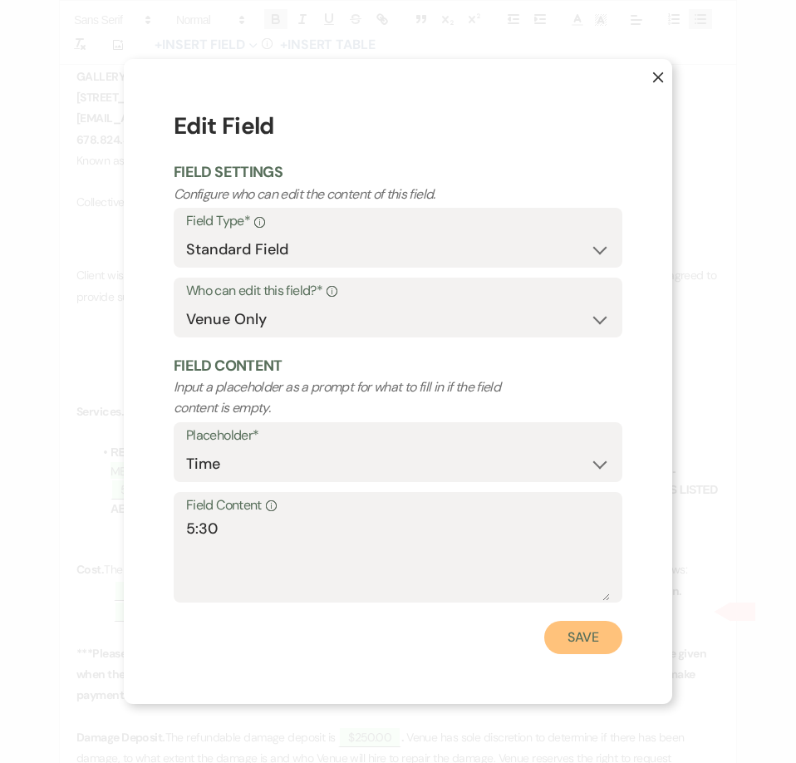
drag, startPoint x: 581, startPoint y: 648, endPoint x: 401, endPoint y: 342, distance: 354.0
click at [581, 646] on button "Save" at bounding box center [583, 637] width 78 height 33
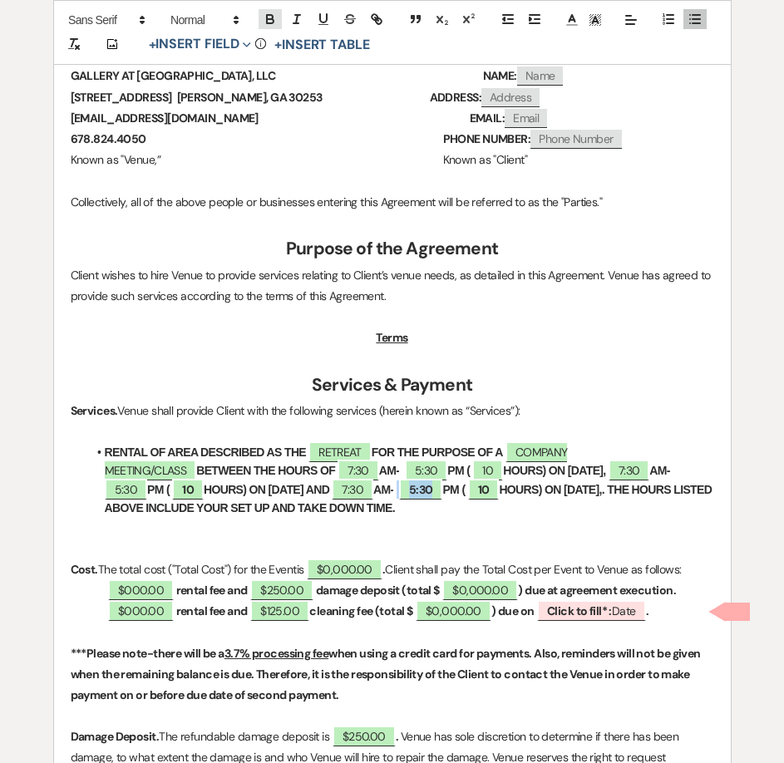
click at [271, 19] on icon "button" at bounding box center [270, 21] width 7 height 4
click at [499, 484] on span "10" at bounding box center [483, 490] width 32 height 22
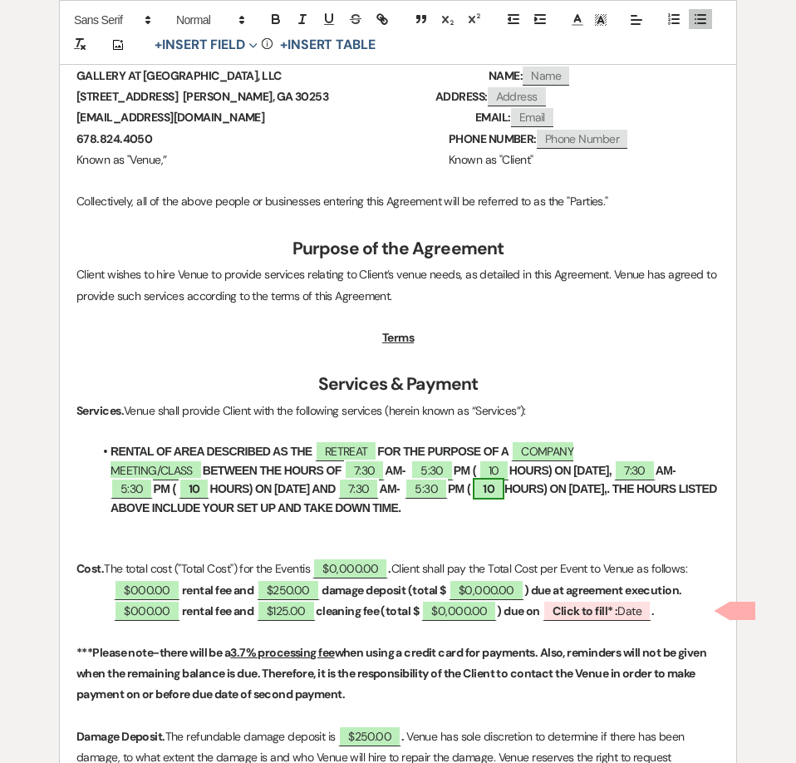
select select "owner"
select select "Number"
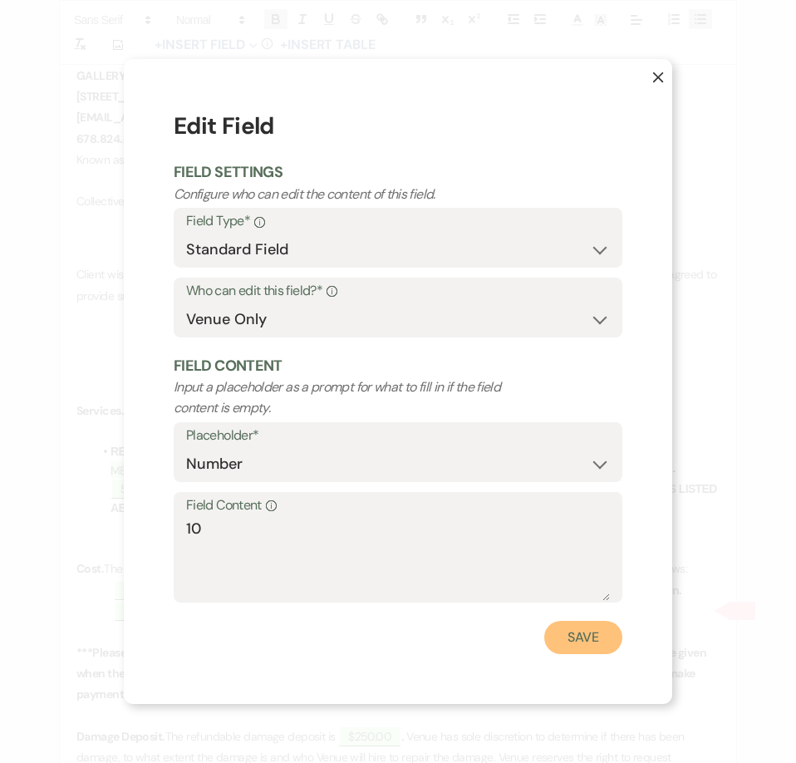
click at [557, 641] on button "Save" at bounding box center [583, 637] width 78 height 33
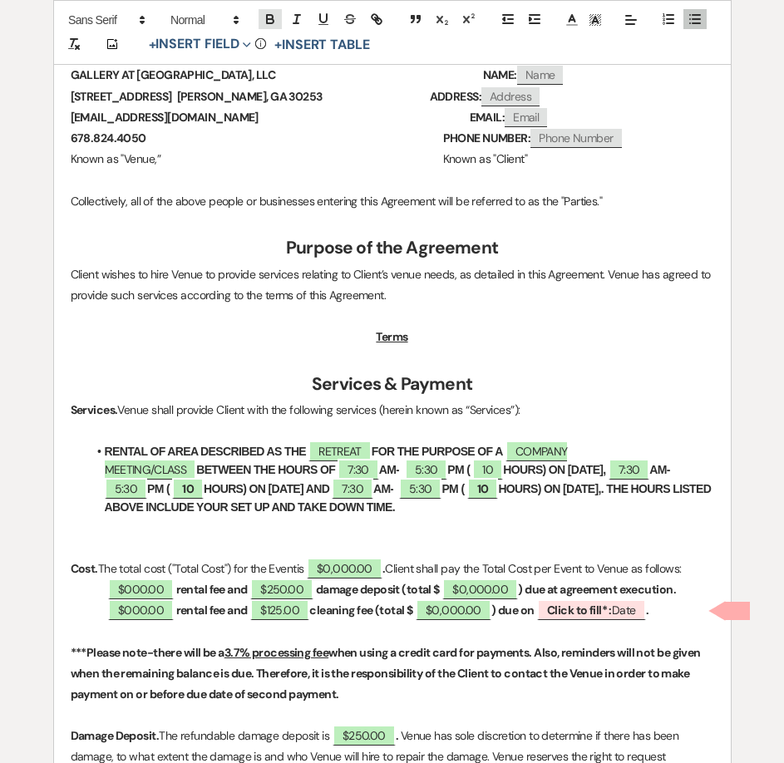
click at [267, 19] on icon "button" at bounding box center [270, 21] width 7 height 4
click at [172, 487] on span "10" at bounding box center [188, 489] width 32 height 22
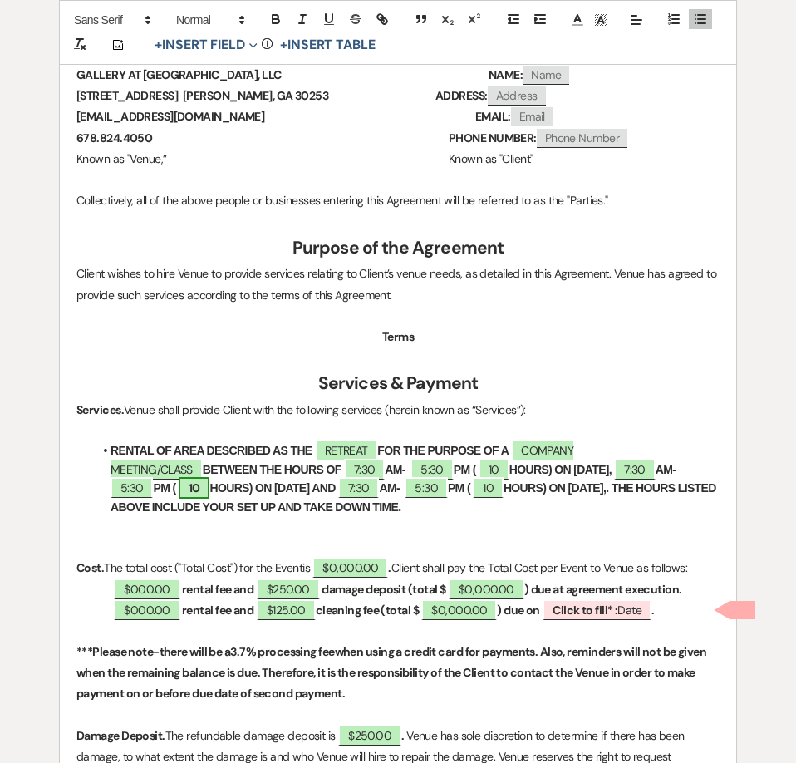
select select "owner"
select select "Number"
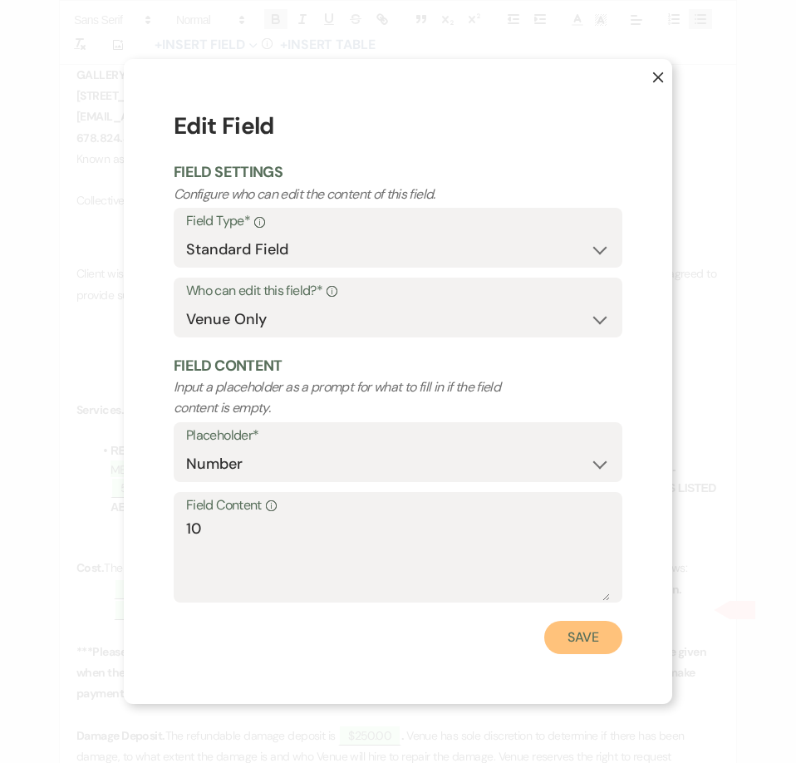
click at [553, 633] on button "Save" at bounding box center [583, 637] width 78 height 33
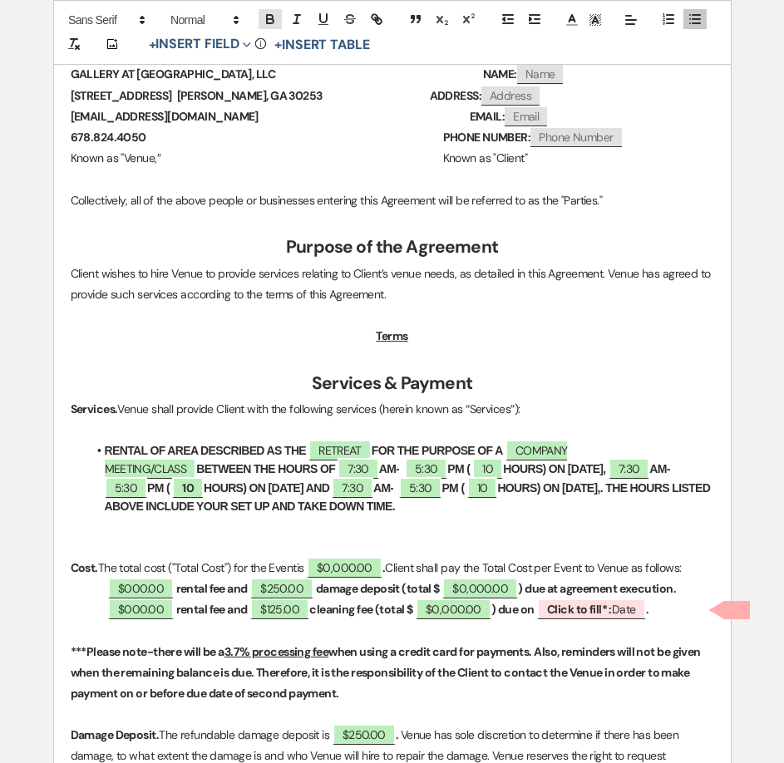
click at [263, 13] on icon "button" at bounding box center [270, 19] width 15 height 15
click at [299, 537] on p at bounding box center [392, 547] width 643 height 21
click at [673, 490] on strong "HOURS) ON OCTOBER 20, 2025,. THE HOURS LISTED ABOVE INCLUDE YOUR SET UP AND TAK…" at bounding box center [408, 497] width 607 height 32
click at [705, 495] on li "RENTAL OF AREA DESCRIBED AS THE RETREAT FOR THE PURPOSE OF A COMPANY MEETING/CL…" at bounding box center [400, 478] width 627 height 75
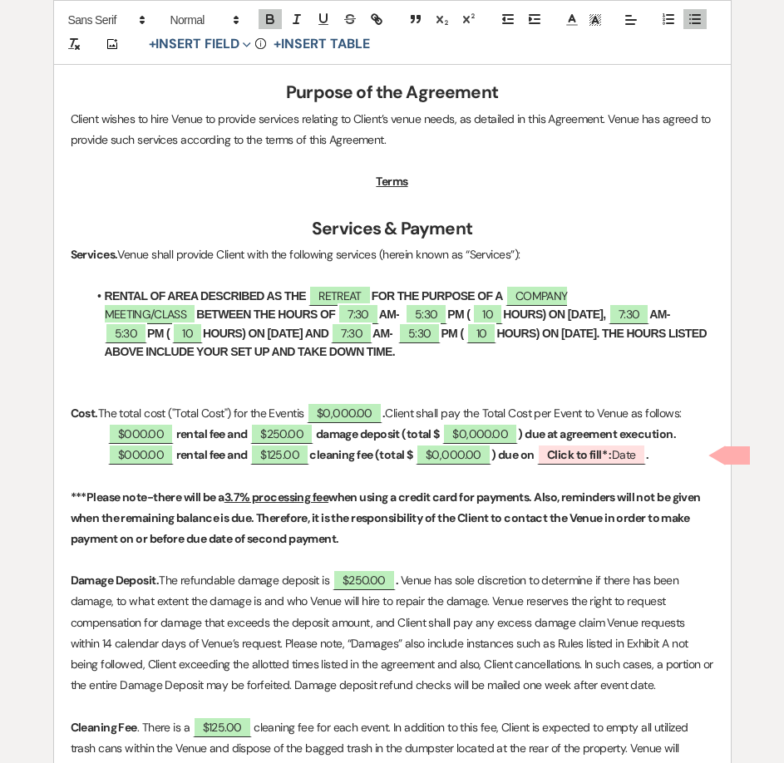
scroll to position [673, 0]
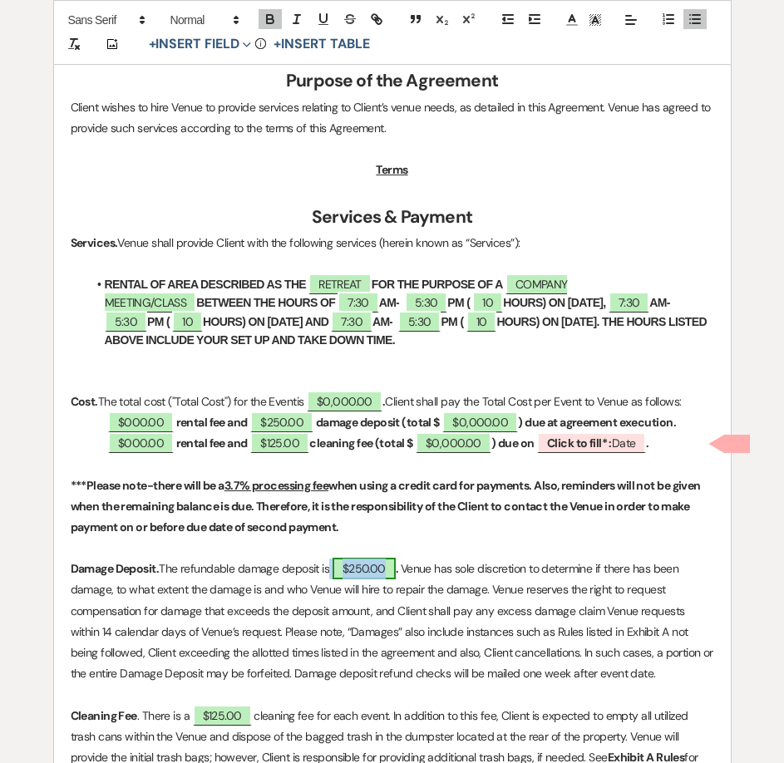
click at [387, 569] on span "$250.00" at bounding box center [363, 569] width 63 height 22
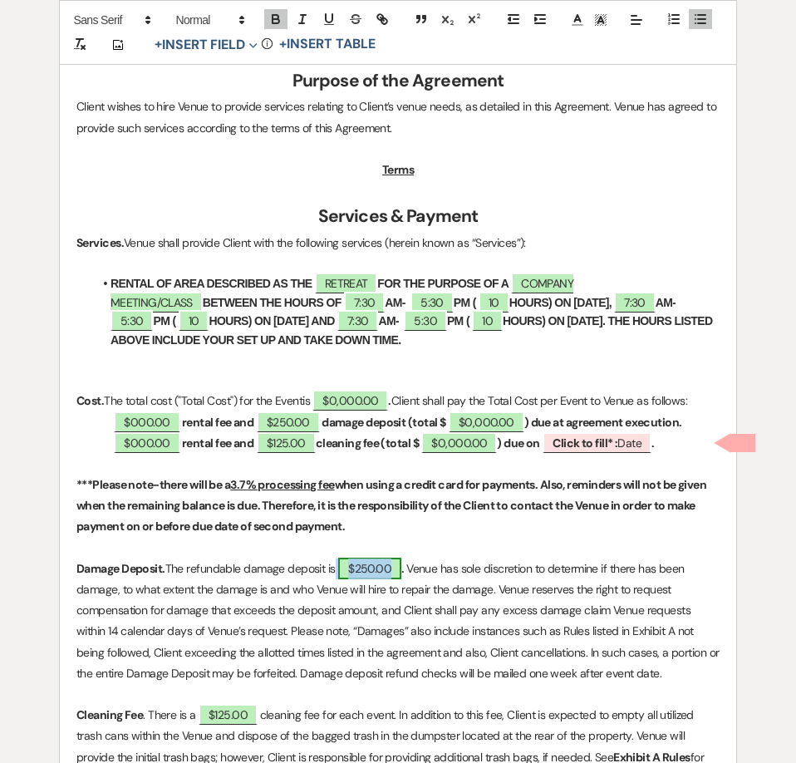
select select "owner"
select select "Amount"
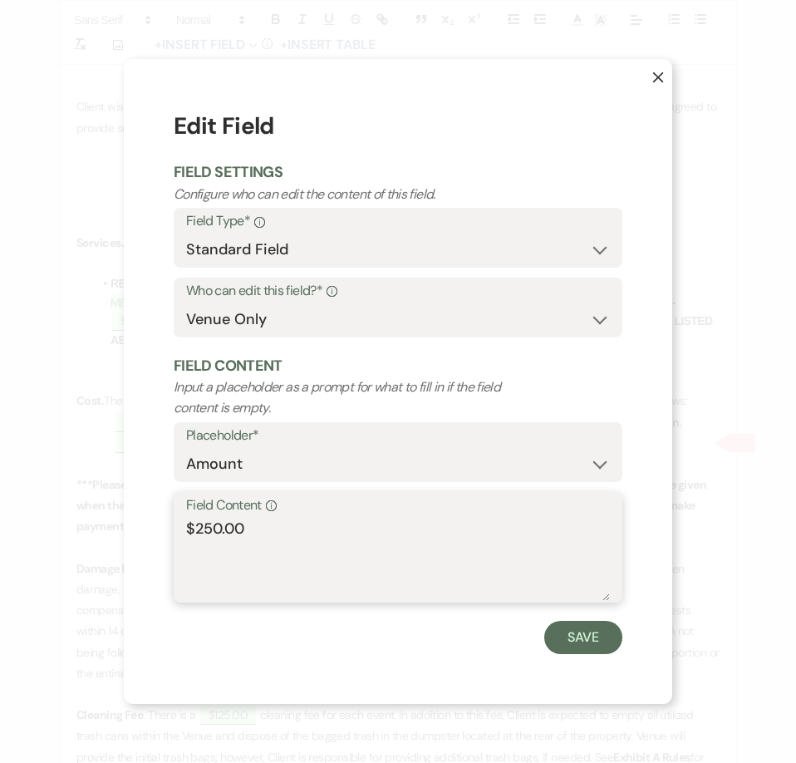
drag, startPoint x: 328, startPoint y: 537, endPoint x: 181, endPoint y: 533, distance: 146.4
click at [181, 533] on div "Field Content Info $250.00" at bounding box center [398, 547] width 449 height 111
drag, startPoint x: 252, startPoint y: 529, endPoint x: 88, endPoint y: 519, distance: 164.1
click at [91, 533] on div "X Edit Field Field Settings Configure who can edit the content of this field. F…" at bounding box center [398, 381] width 796 height 763
type textarea "WAIVED"
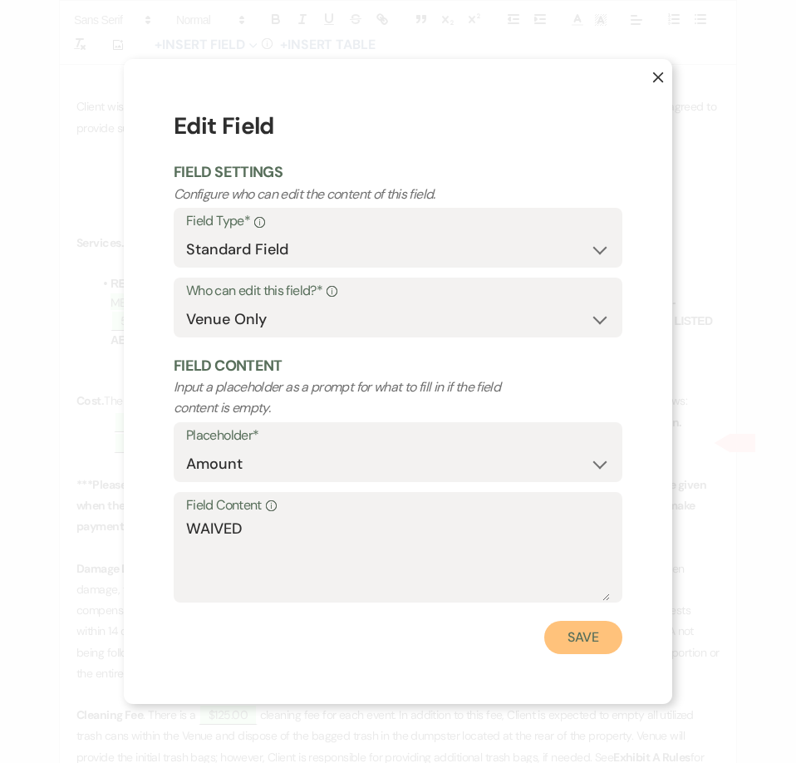
click at [578, 645] on button "Save" at bounding box center [583, 637] width 78 height 33
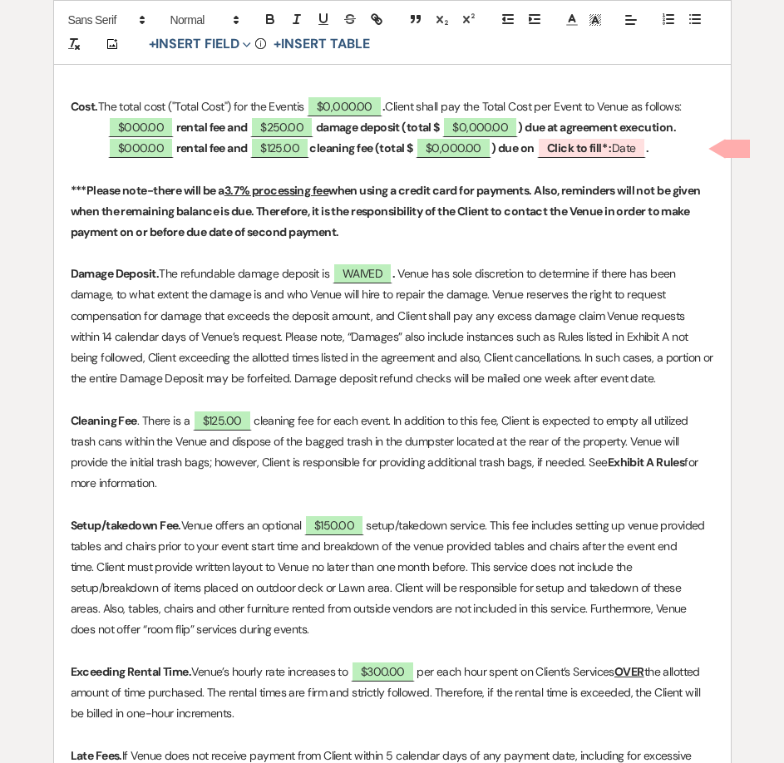
scroll to position [1007, 0]
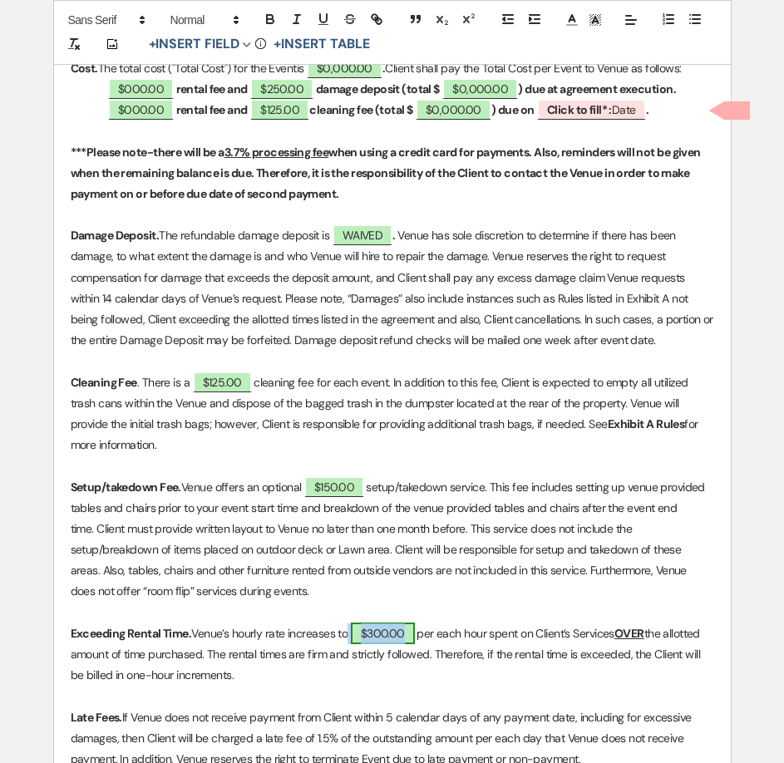
click at [378, 633] on span "$300.00" at bounding box center [383, 634] width 64 height 22
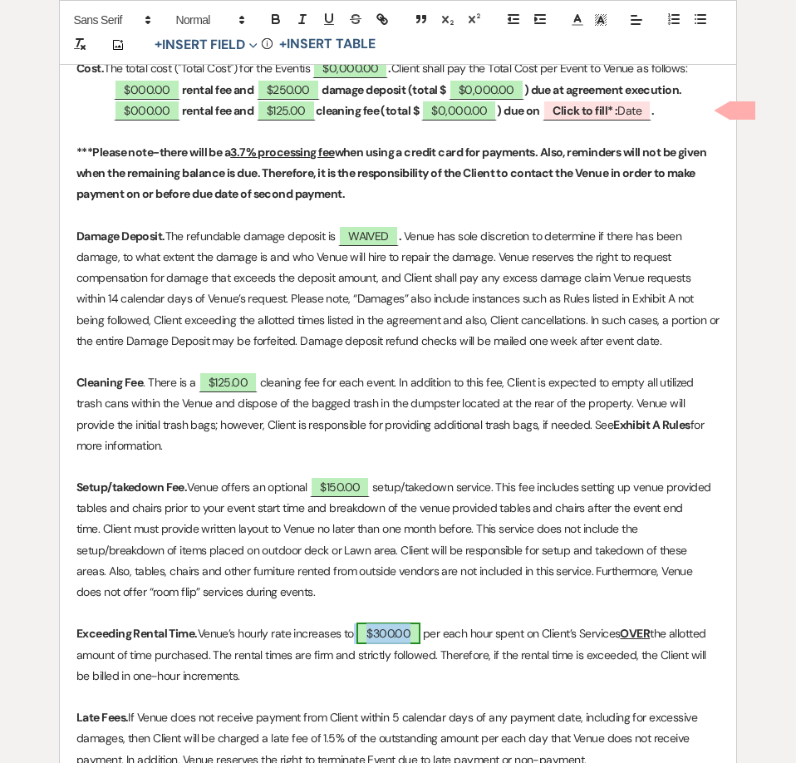
select select "owner"
select select "Amount"
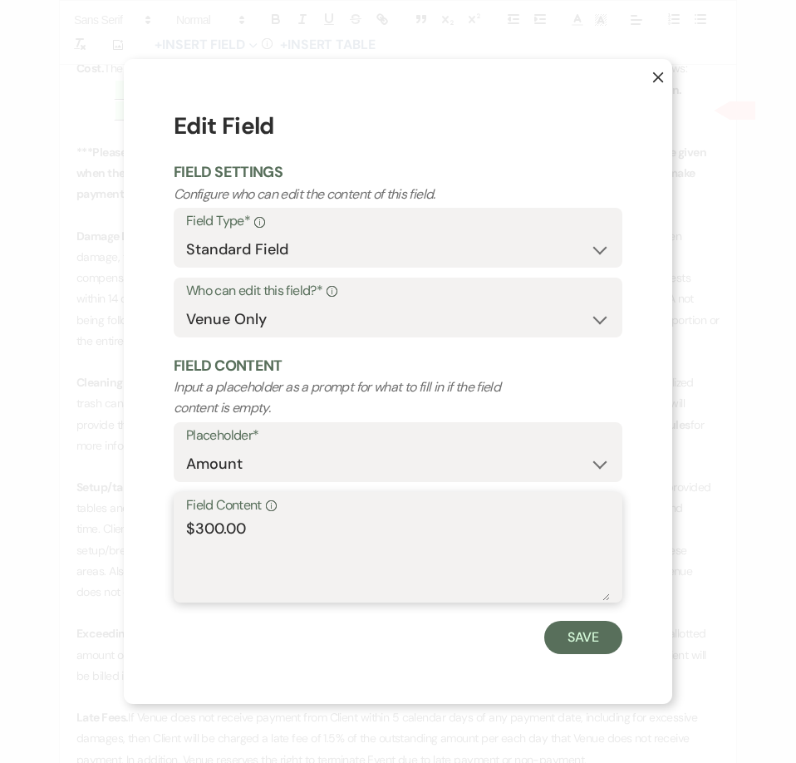
drag, startPoint x: 223, startPoint y: 527, endPoint x: 193, endPoint y: 527, distance: 29.9
click at [193, 527] on textarea "$300.00" at bounding box center [398, 559] width 424 height 83
type textarea "$250.00"
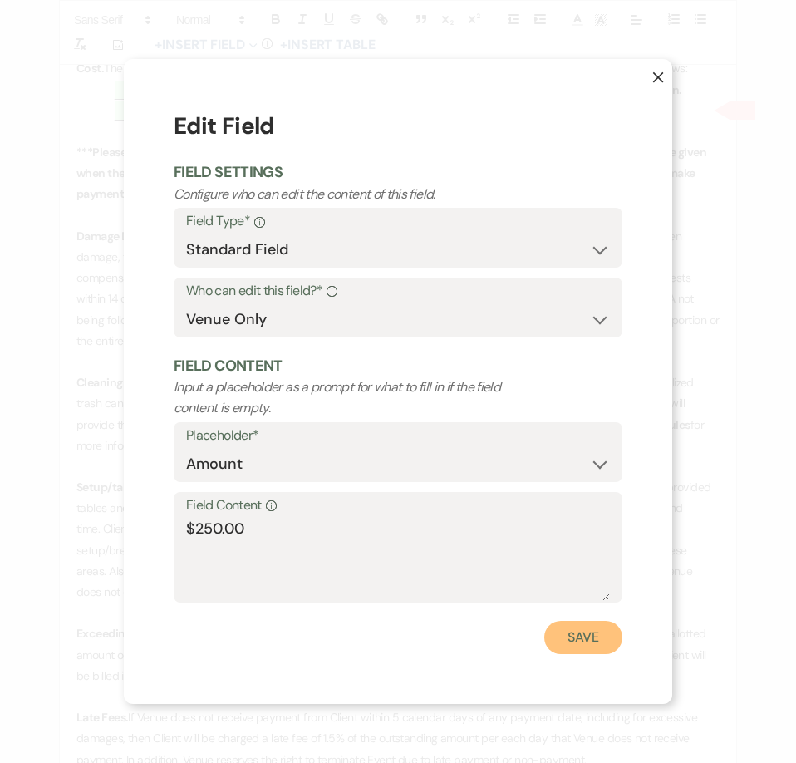
click at [569, 631] on button "Save" at bounding box center [583, 637] width 78 height 33
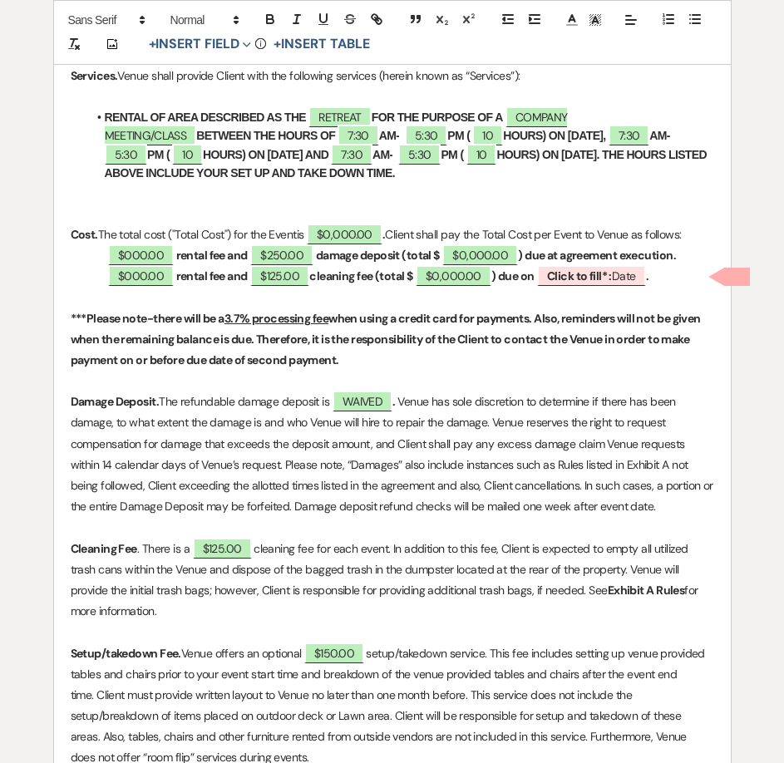
scroll to position [757, 0]
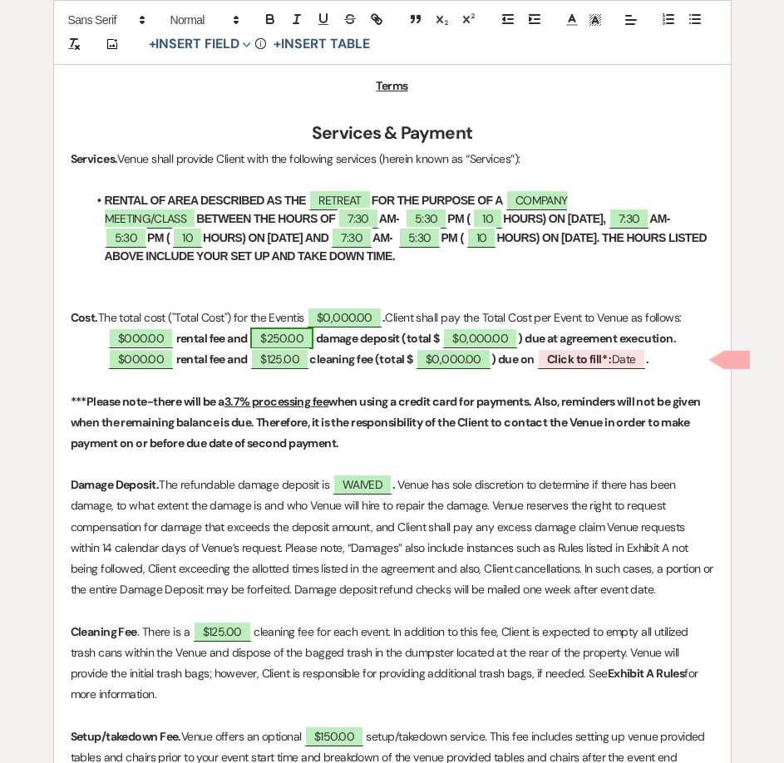
click at [313, 345] on span "$250.00" at bounding box center [281, 339] width 63 height 22
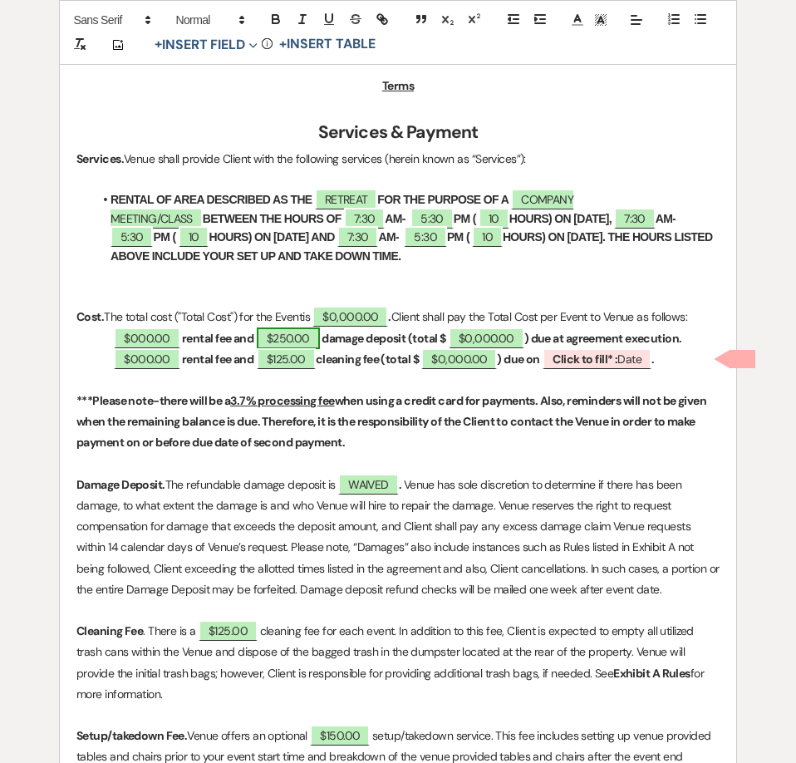
select select "owner"
select select "Amount"
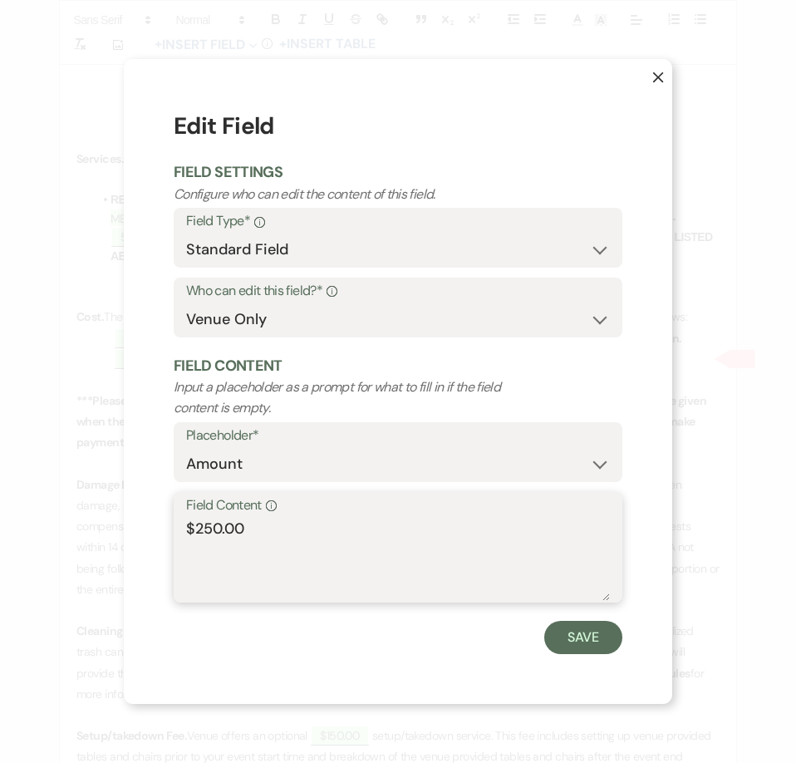
drag, startPoint x: 267, startPoint y: 544, endPoint x: 140, endPoint y: 550, distance: 126.5
click at [148, 556] on div "X Edit Field Field Settings Configure who can edit the content of this field. F…" at bounding box center [398, 381] width 549 height 644
type textarea "w"
type textarea "WAIVED"
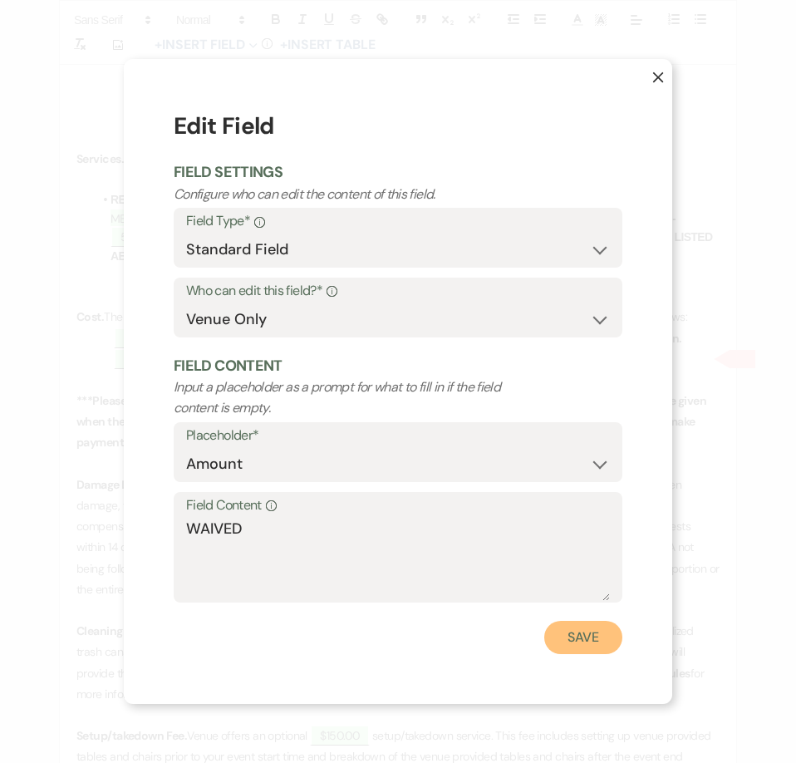
click at [588, 633] on button "Save" at bounding box center [583, 637] width 78 height 33
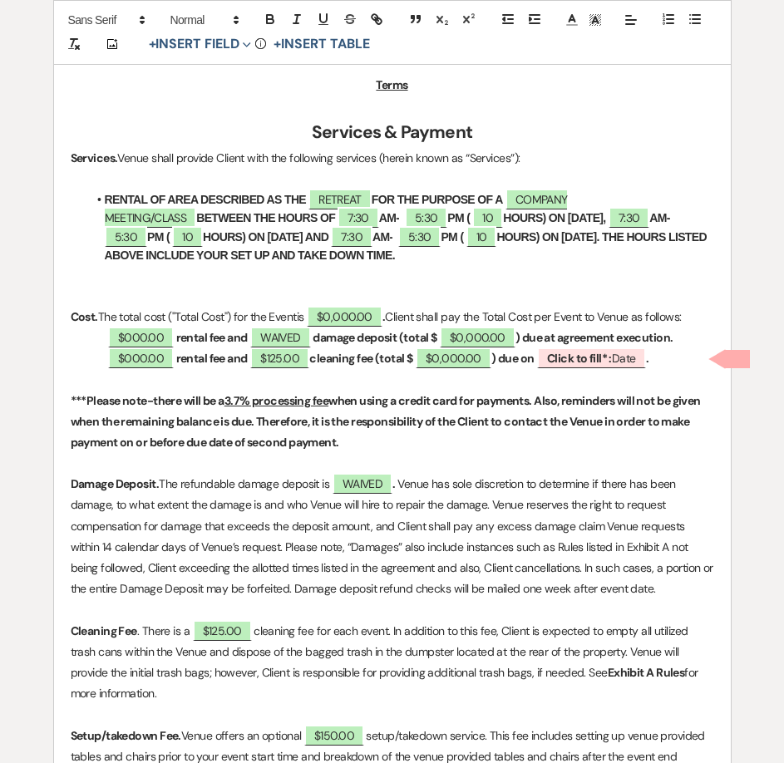
click at [248, 332] on strong "rental fee and" at bounding box center [211, 337] width 71 height 15
click at [152, 338] on span "$000.00" at bounding box center [141, 338] width 66 height 22
select select "owner"
select select "Amount"
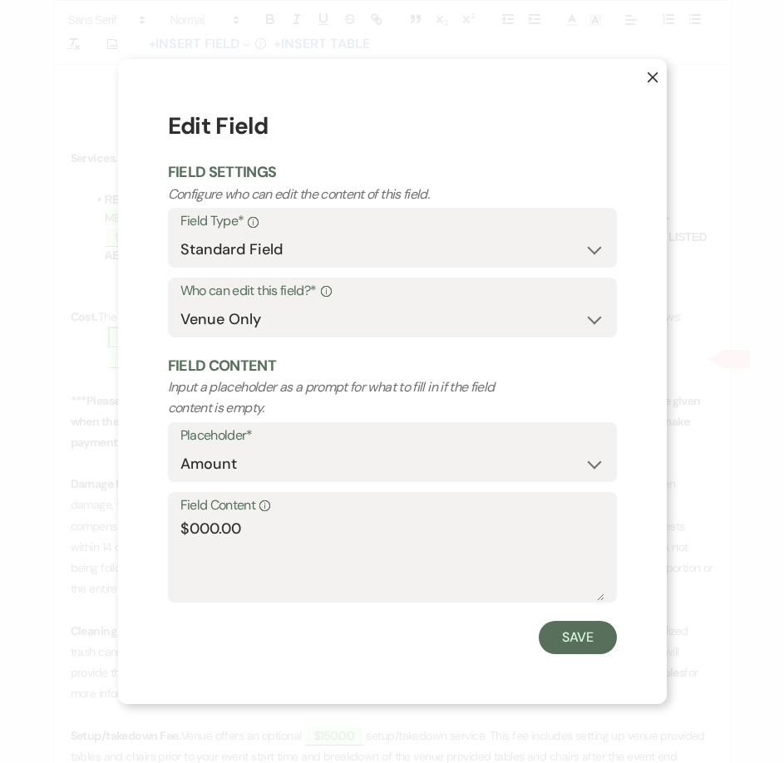
scroll to position [759, 0]
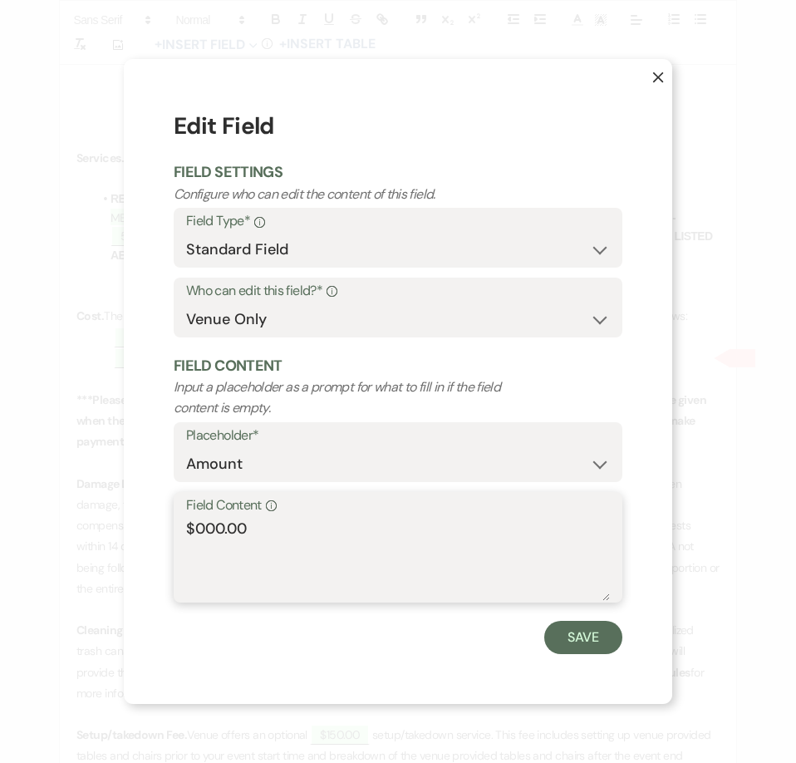
click at [224, 529] on textarea "$000.00" at bounding box center [398, 559] width 424 height 83
type textarea "$1,500.00"
click at [578, 654] on div "X Edit Field Field Settings Configure who can edit the content of this field. F…" at bounding box center [398, 381] width 549 height 644
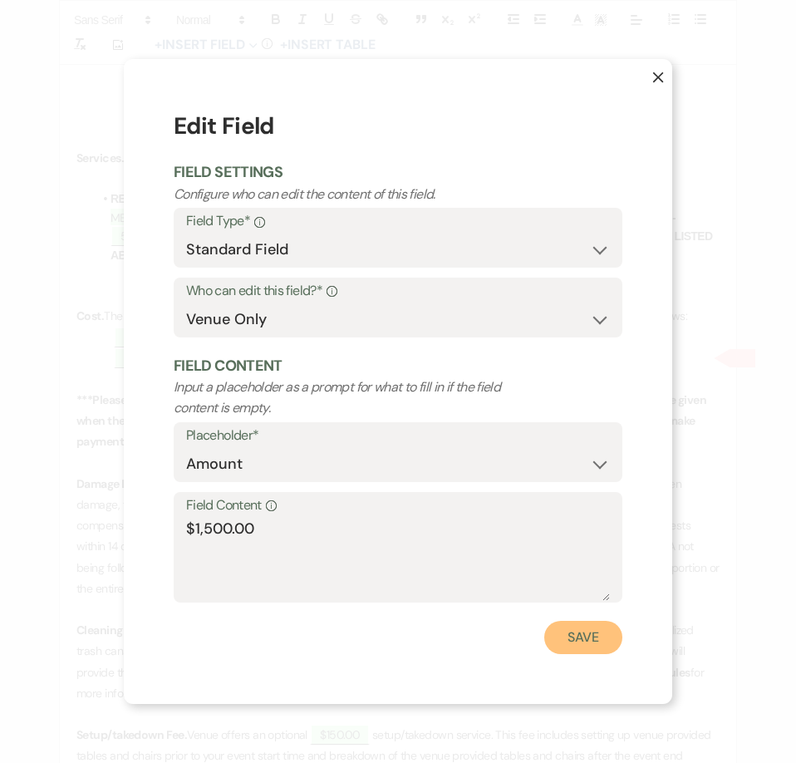
click at [569, 635] on button "Save" at bounding box center [583, 637] width 78 height 33
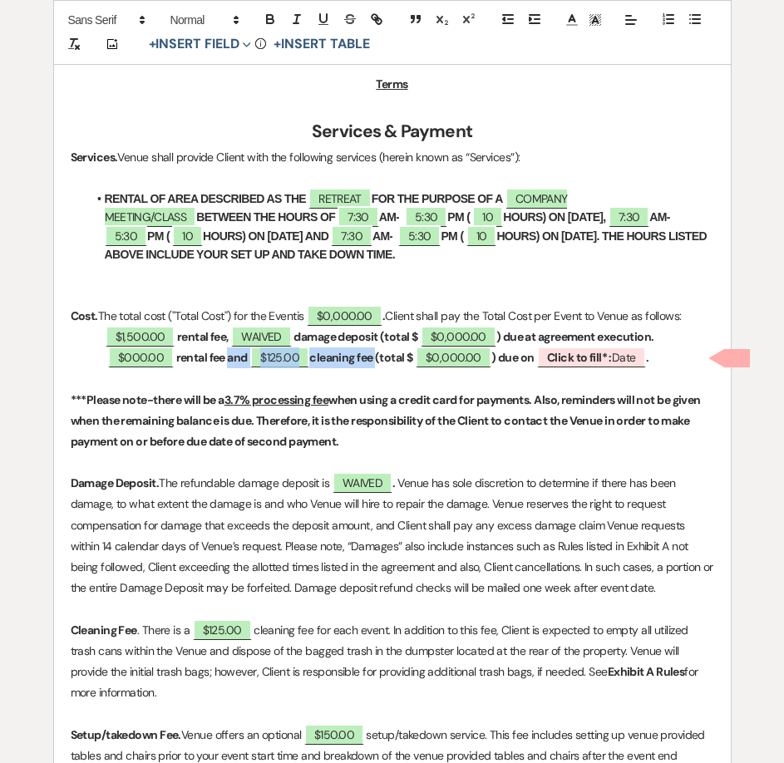
drag, startPoint x: 229, startPoint y: 360, endPoint x: 379, endPoint y: 362, distance: 149.6
click at [379, 362] on p "﻿ $000.00 ﻿ rental fee and ﻿ $125.00 ﻿ cleaning fee (total $ ﻿ $0,000.00 ﻿ ) du…" at bounding box center [392, 357] width 643 height 21
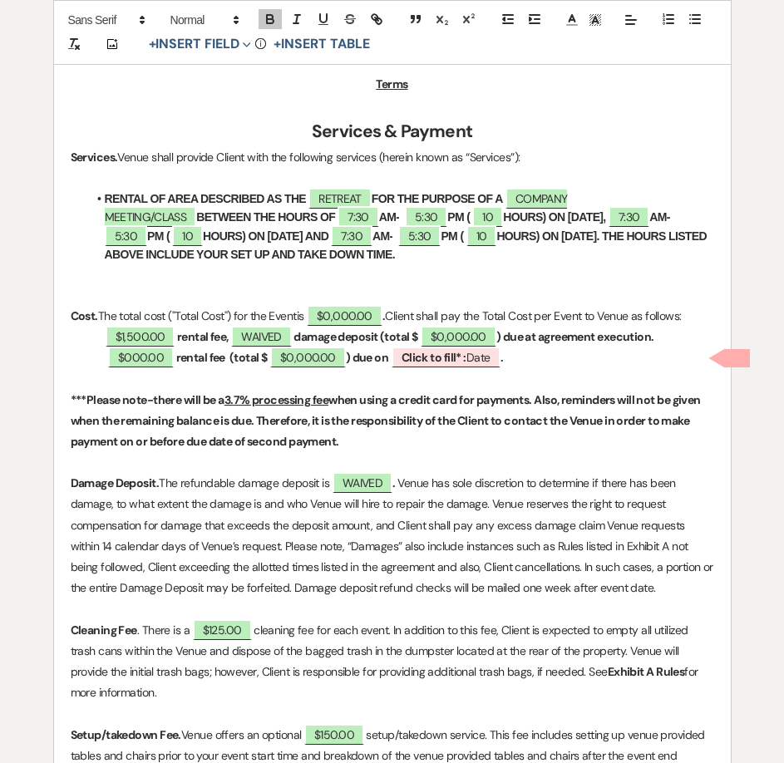
click at [387, 335] on strong "damage deposit (total $" at bounding box center [355, 336] width 124 height 15
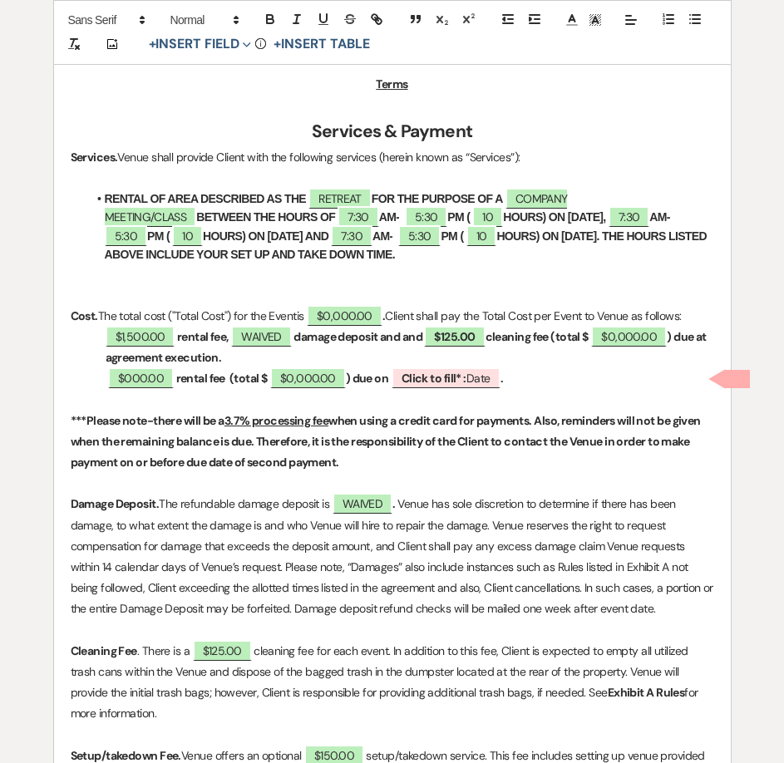
drag, startPoint x: 445, startPoint y: 378, endPoint x: 99, endPoint y: 371, distance: 345.9
click at [99, 371] on p "﻿ $000.00 ﻿ rental fee (total $ ﻿ $0,000.00 ﻿ ) due on ﻿ Click to fill* : Date …" at bounding box center [392, 378] width 643 height 21
click at [536, 371] on p "﻿ $000.00 ﻿ rental fee (total $ ﻿ $0,000.00 ﻿ ) due on ﻿ Click to fill* : Date …" at bounding box center [392, 378] width 643 height 21
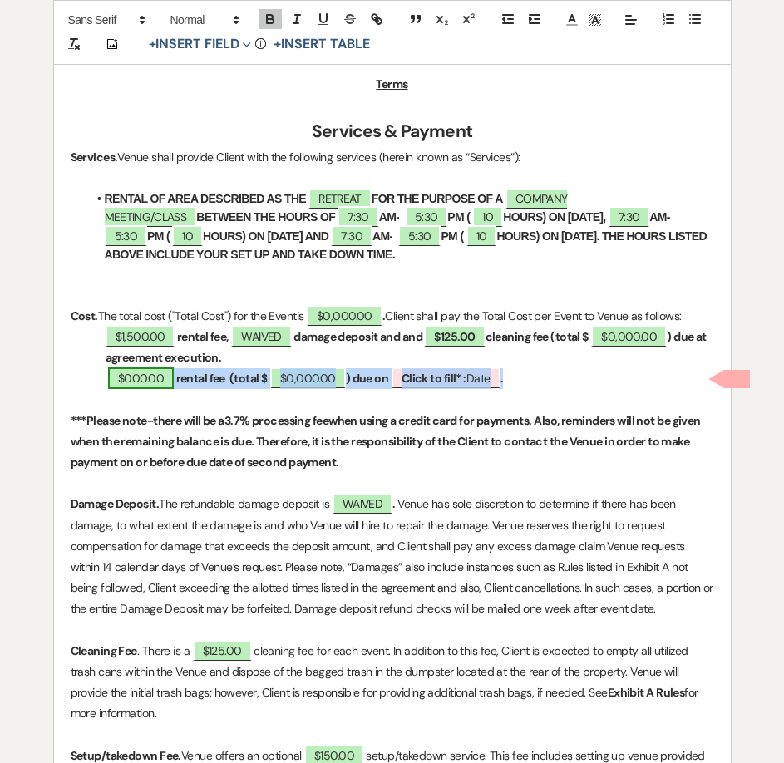
drag, startPoint x: 536, startPoint y: 372, endPoint x: 126, endPoint y: 382, distance: 409.9
click at [126, 382] on p "﻿ $000.00 ﻿ rental fee (total $ ﻿ $0,000.00 ﻿ ) due on ﻿ Click to fill* : Date …" at bounding box center [392, 378] width 643 height 21
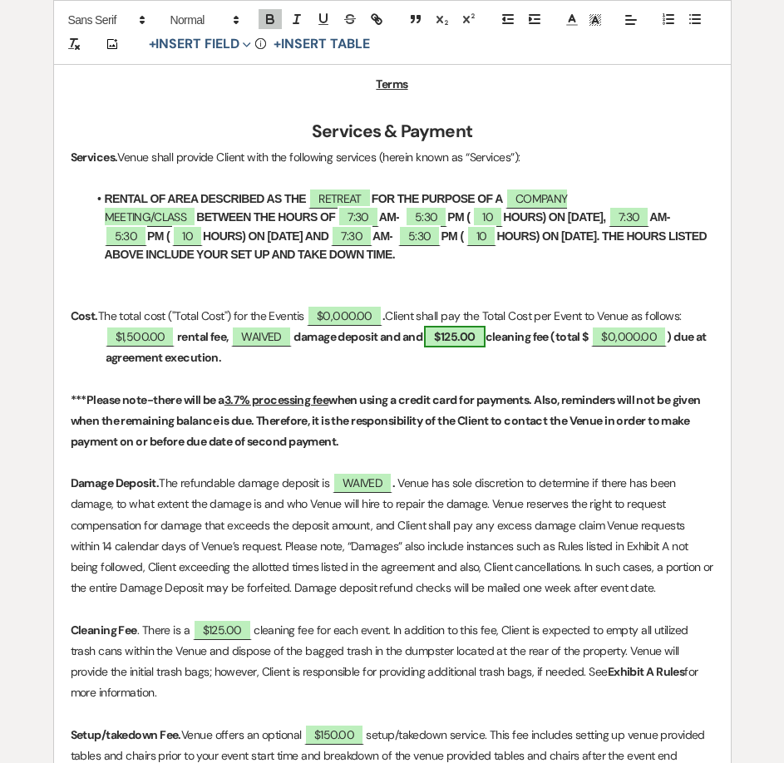
click at [485, 337] on span "$125.00" at bounding box center [454, 337] width 61 height 22
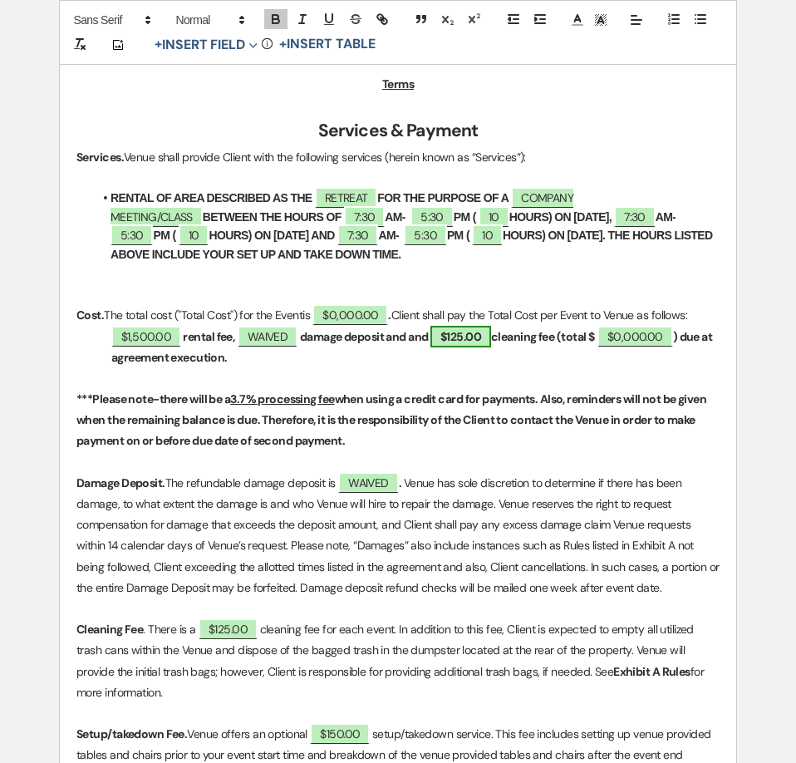
select select "owner"
select select "Amount"
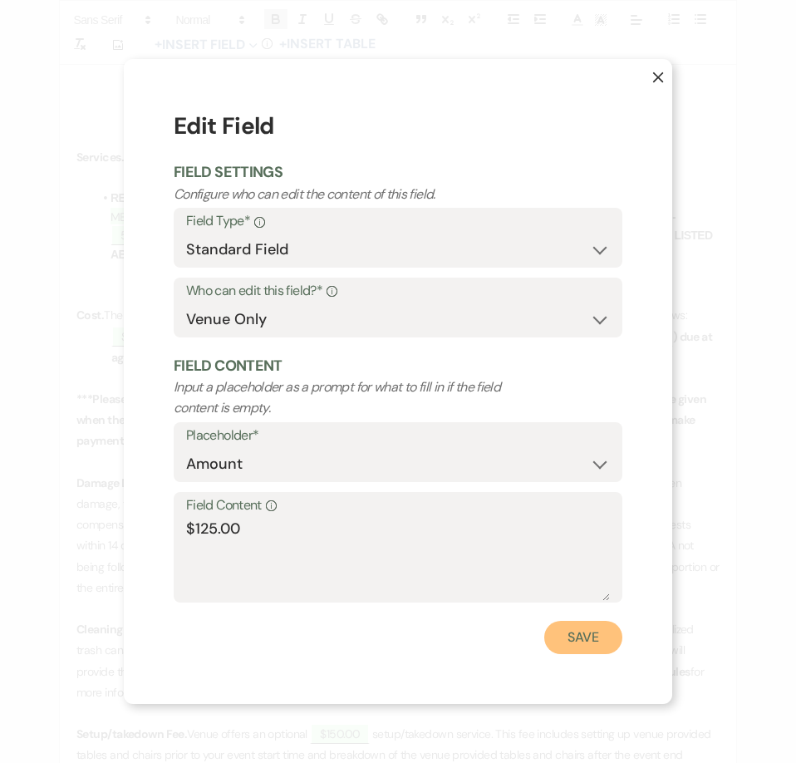
click at [560, 627] on button "Save" at bounding box center [583, 637] width 78 height 33
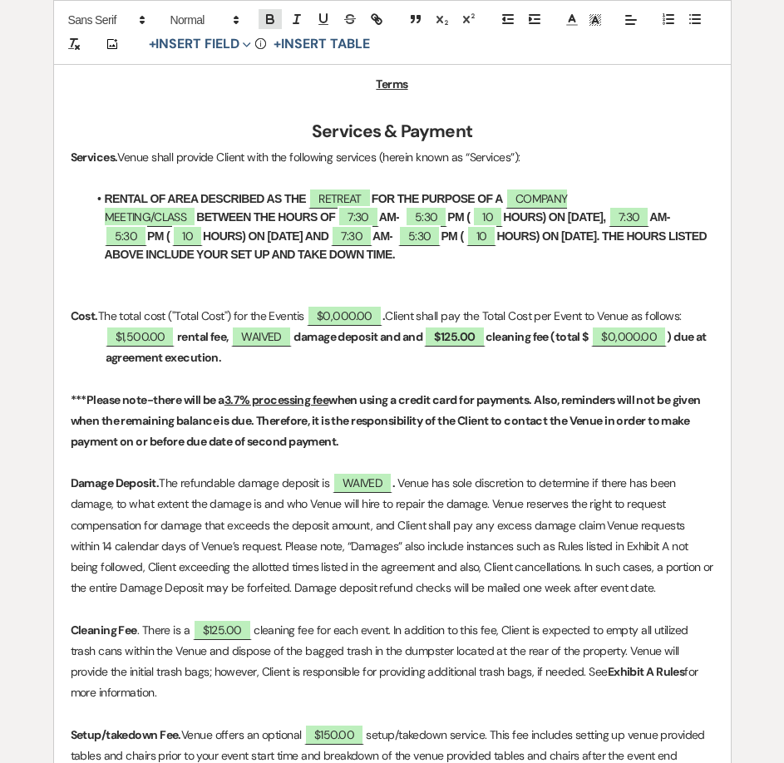
click at [279, 14] on button "button" at bounding box center [270, 19] width 23 height 20
click at [438, 367] on p "$1,500.00 rental fee, WAIVED damage deposit and and $125.00 cleaning fee (total…" at bounding box center [392, 348] width 643 height 42
click at [638, 330] on span "$0,000.00" at bounding box center [628, 337] width 76 height 22
select select "owner"
select select "Total"
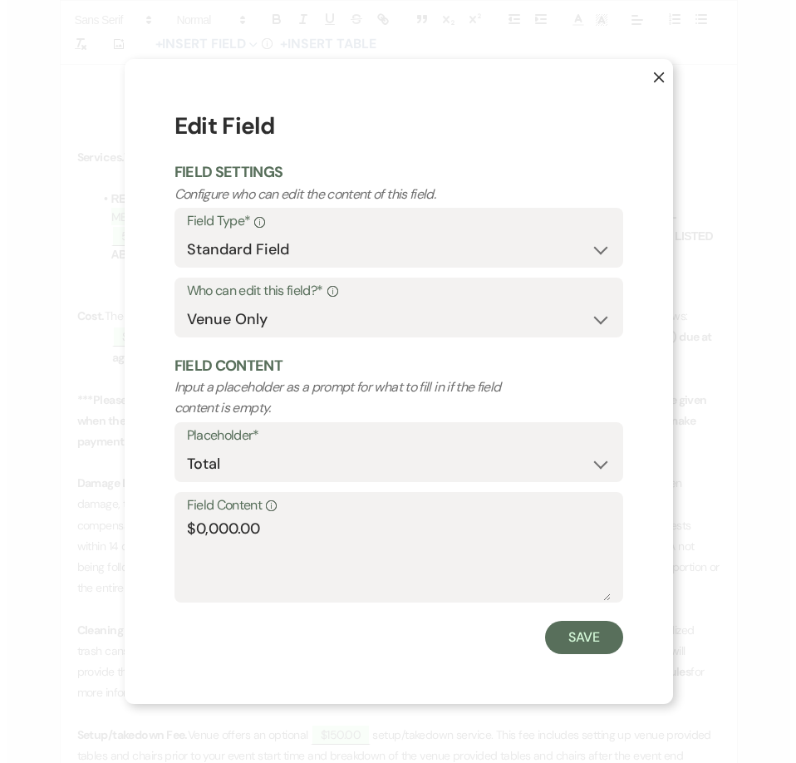
scroll to position [760, 0]
click at [234, 527] on textarea "$0,000.00" at bounding box center [398, 559] width 424 height 83
type textarea "$1,625.00"
click at [623, 642] on div "X Edit Field Field Settings Configure who can edit the content of this field. F…" at bounding box center [398, 381] width 549 height 644
click at [592, 629] on button "Save" at bounding box center [583, 637] width 78 height 33
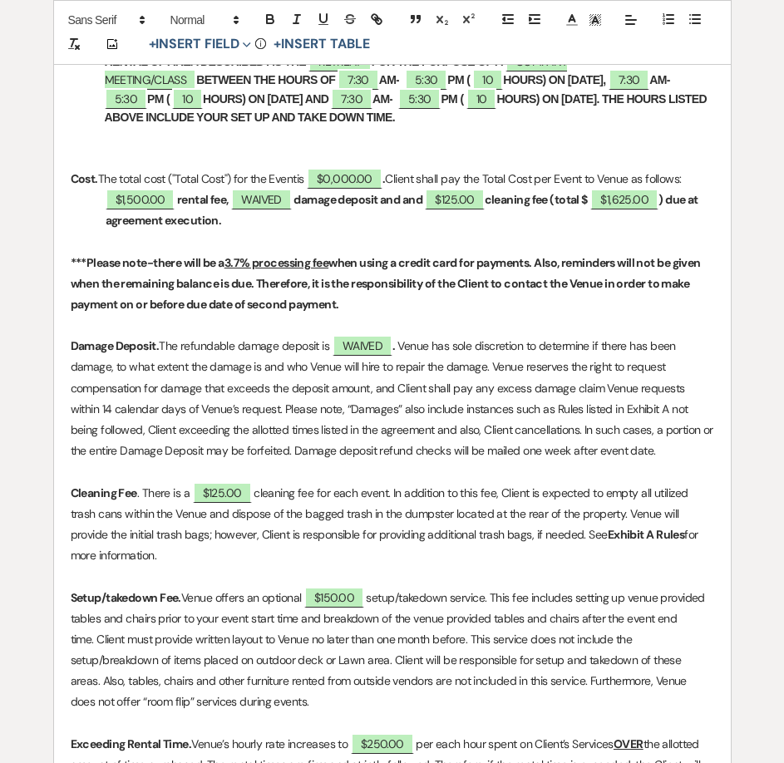
scroll to position [925, 0]
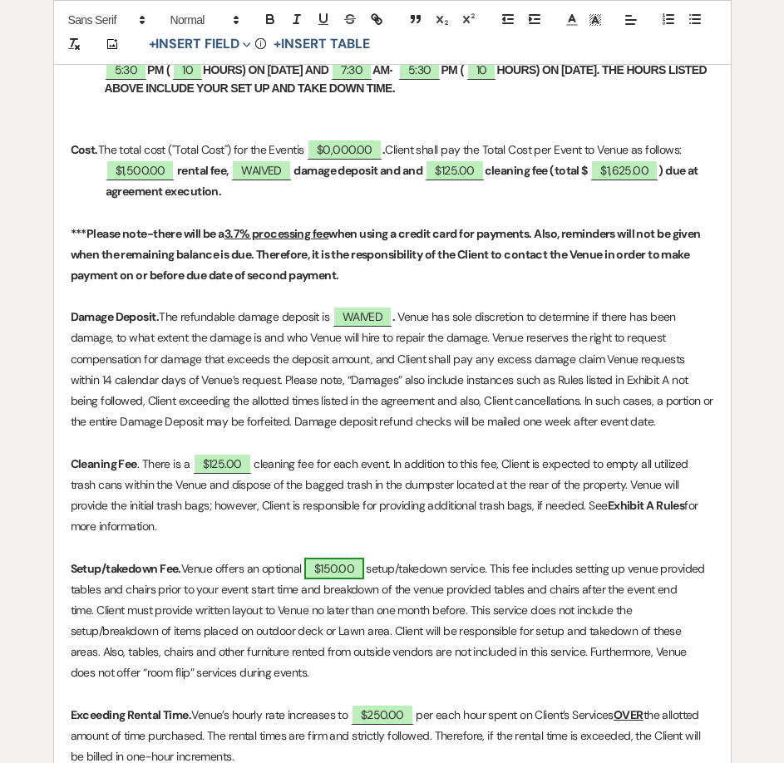
click at [353, 565] on span "$150.00" at bounding box center [334, 569] width 60 height 22
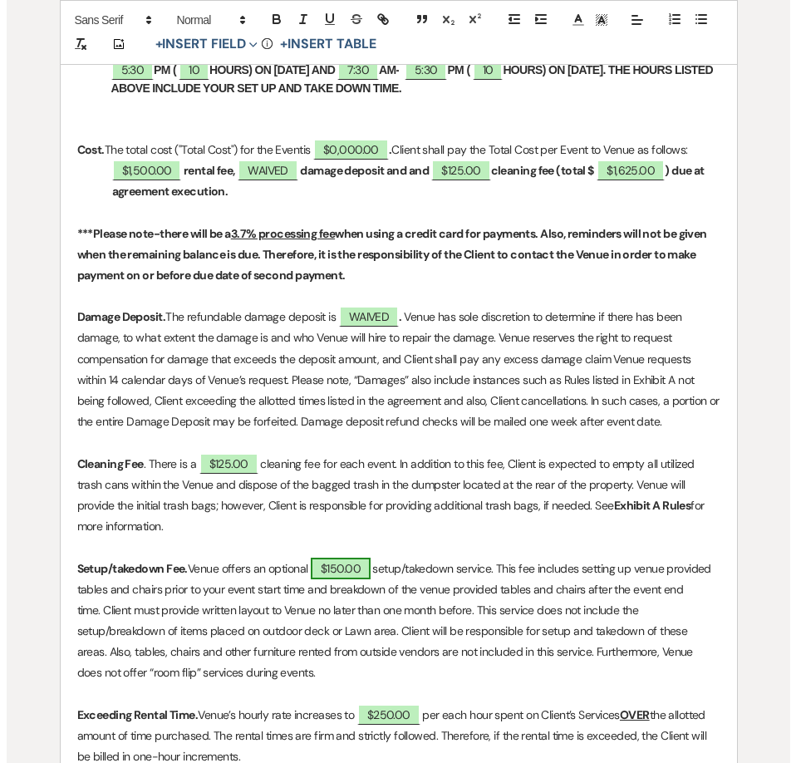
scroll to position [926, 0]
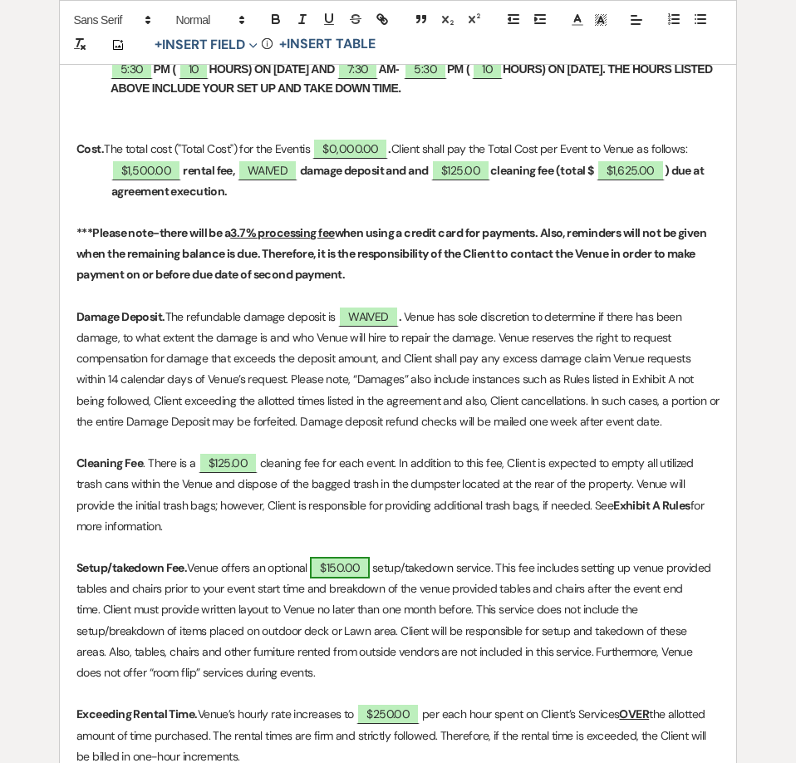
select select "owner"
select select "Amount"
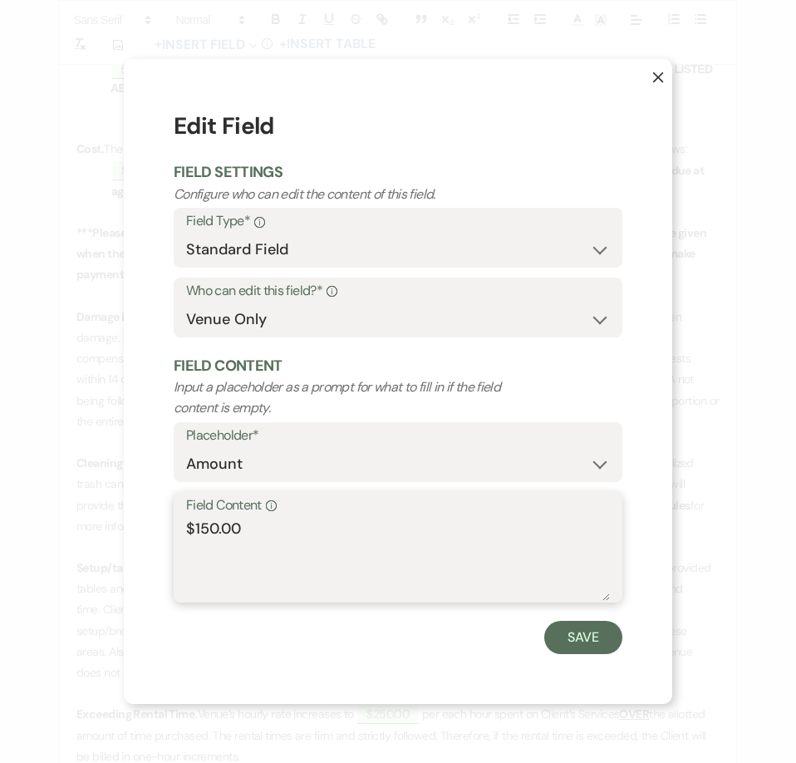
drag, startPoint x: 288, startPoint y: 539, endPoint x: 95, endPoint y: 523, distance: 194.4
click at [95, 523] on div "X Edit Field Field Settings Configure who can edit the content of this field. F…" at bounding box center [398, 381] width 796 height 763
type textarea "WAIVED"
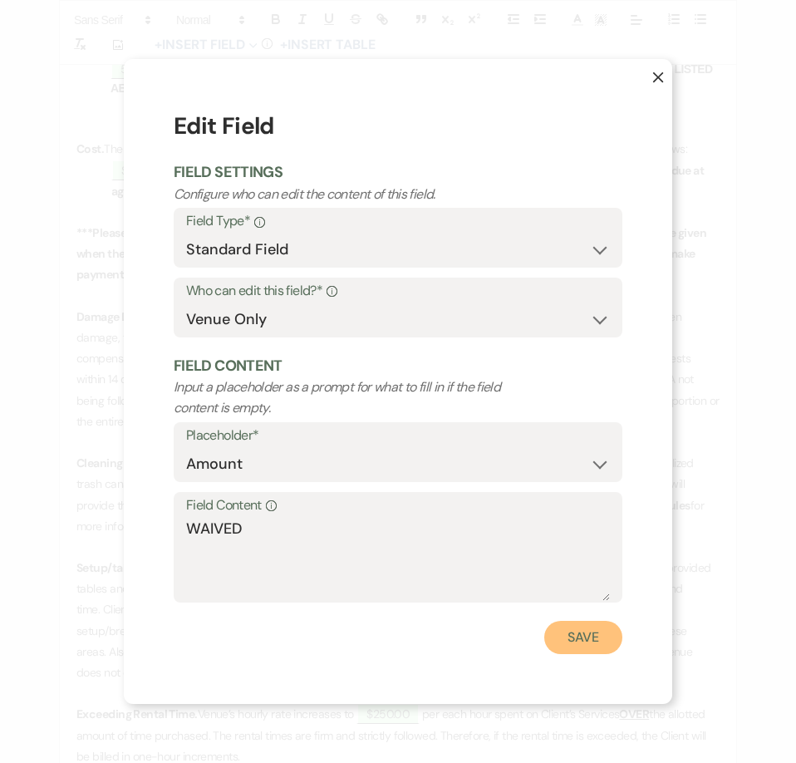
click at [598, 652] on button "Save" at bounding box center [583, 637] width 78 height 33
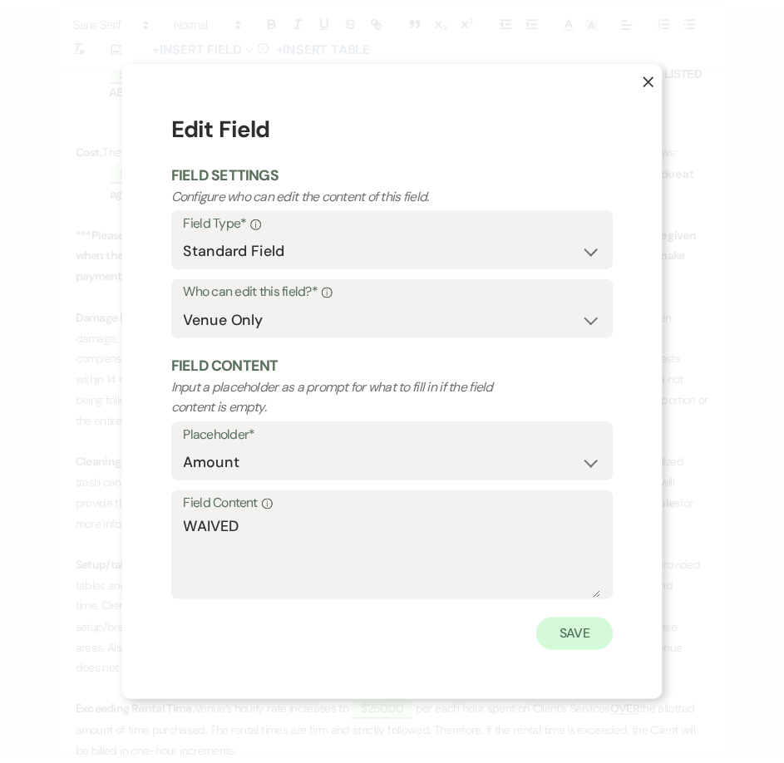
scroll to position [925, 0]
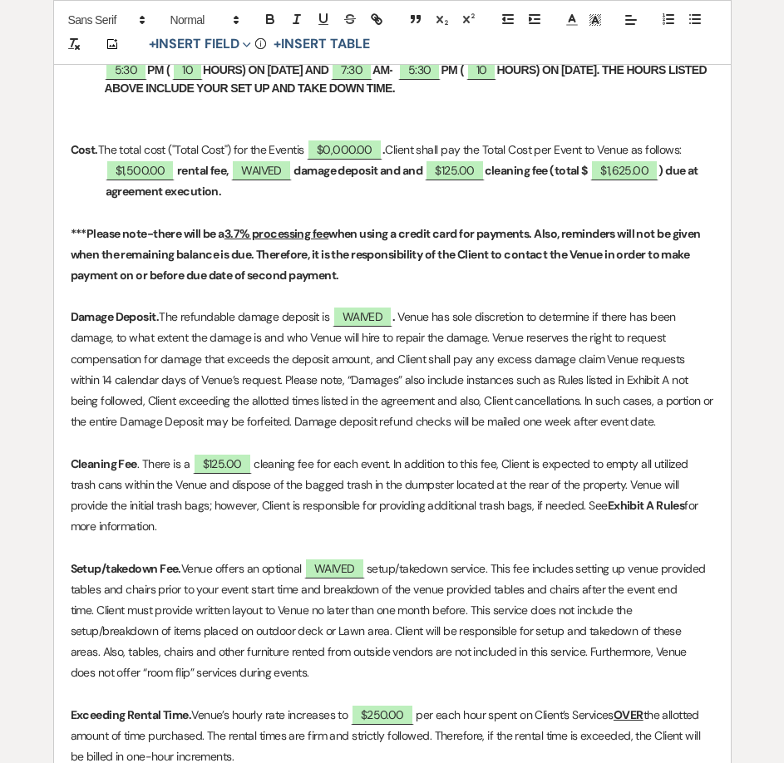
click at [409, 164] on strong "damage deposit and and" at bounding box center [357, 170] width 129 height 15
click at [209, 43] on button "+ Insert Field Expand" at bounding box center [200, 45] width 115 height 20
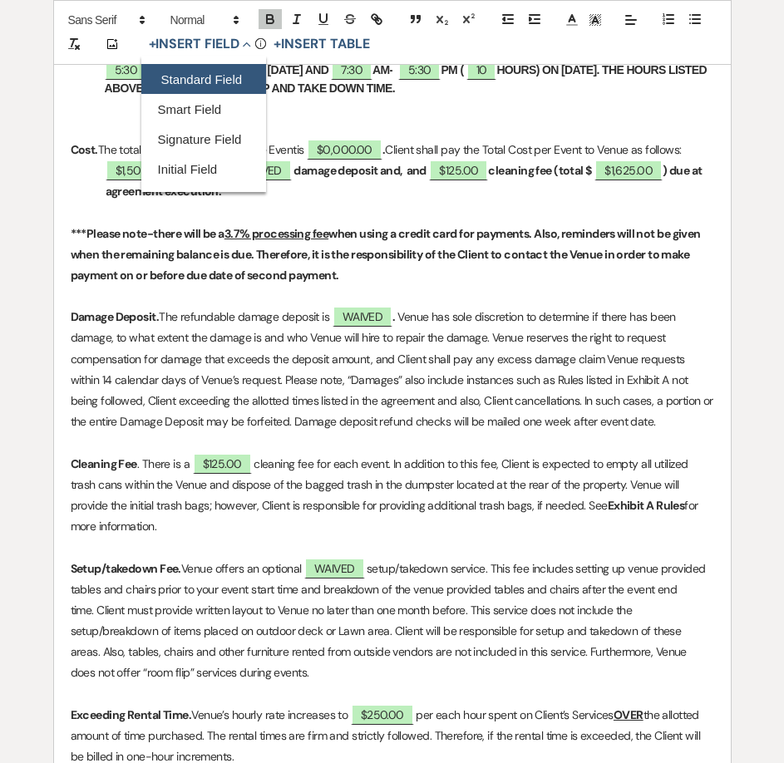
click at [209, 73] on button "Standard Field" at bounding box center [203, 80] width 125 height 30
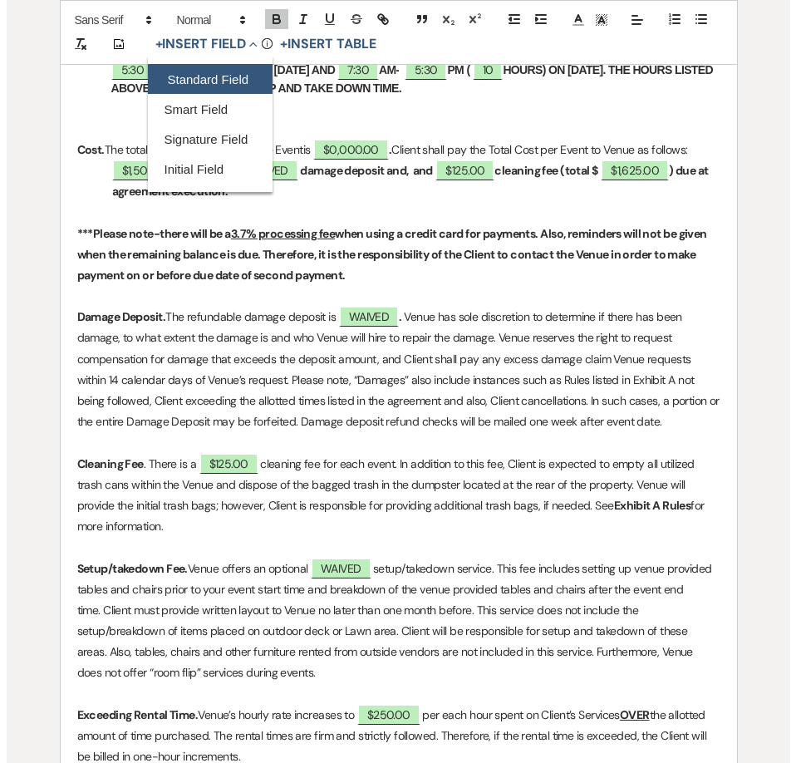
scroll to position [926, 0]
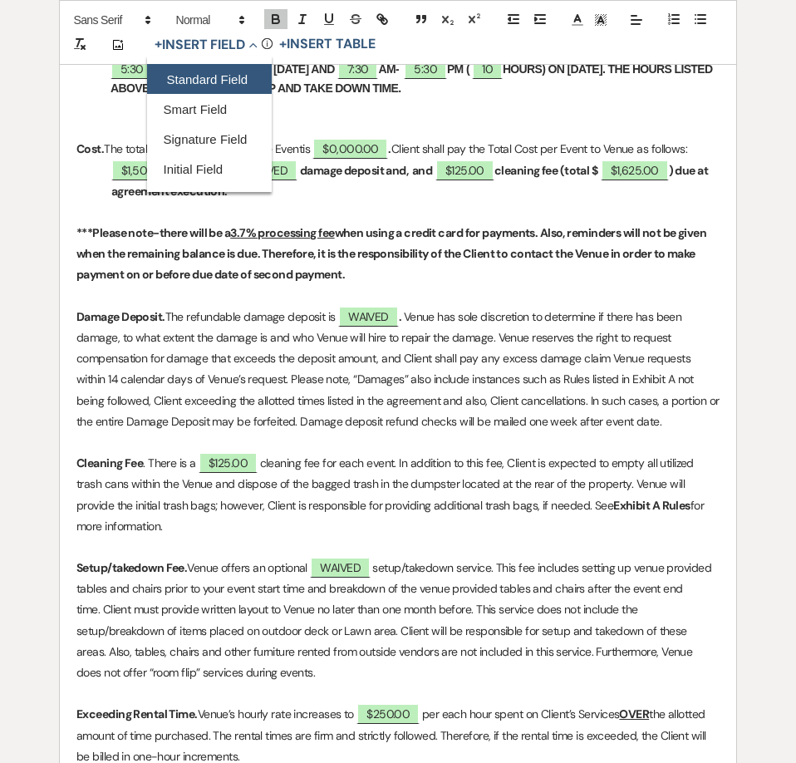
select select "owner"
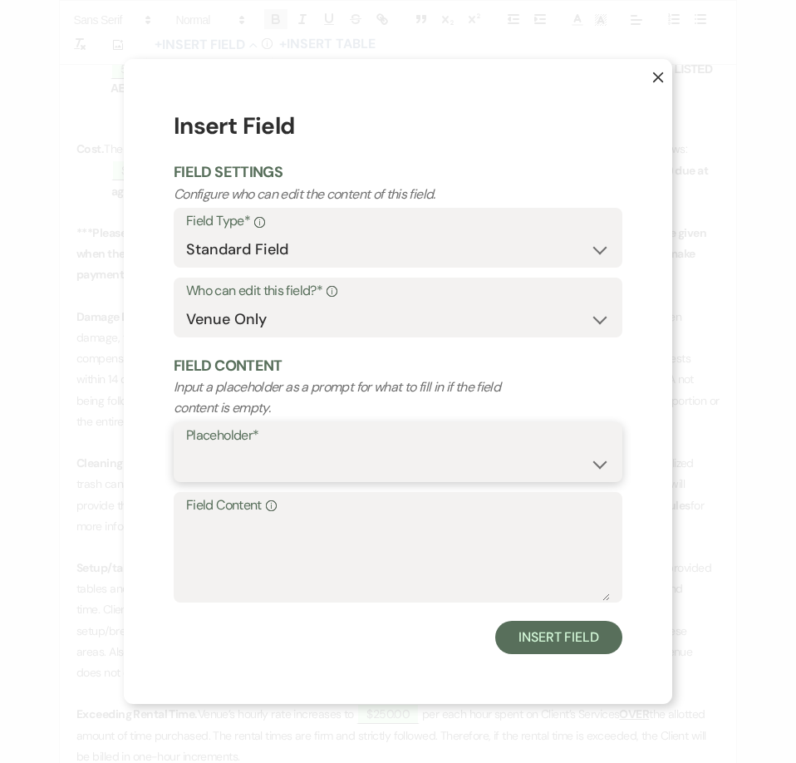
click at [298, 461] on select "Custom Placeholder Date Time Name Location Venue Name Type Number Budget Addres…" at bounding box center [398, 464] width 424 height 32
click at [186, 448] on select "Custom Placeholder Date Time Name Location Venue Name Type Number Budget Addres…" at bounding box center [398, 464] width 424 height 32
click at [280, 452] on select "Custom Placeholder Date Time Name Location Venue Name Type Number Budget Addres…" at bounding box center [398, 464] width 424 height 32
select select "Amount"
click at [186, 448] on select "Custom Placeholder Date Time Name Location Venue Name Type Number Budget Addres…" at bounding box center [398, 464] width 424 height 32
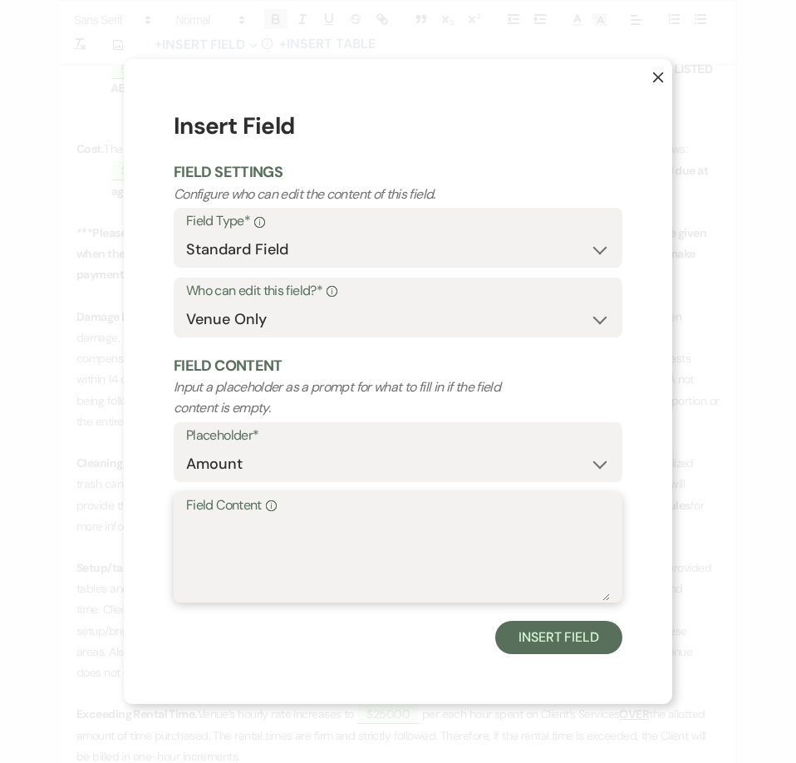
click at [263, 518] on textarea "Field Content Info" at bounding box center [398, 559] width 424 height 83
type textarea "$150.00"
click at [574, 617] on form "Insert Field Field Settings Configure who can edit the content of this field. F…" at bounding box center [398, 381] width 449 height 544
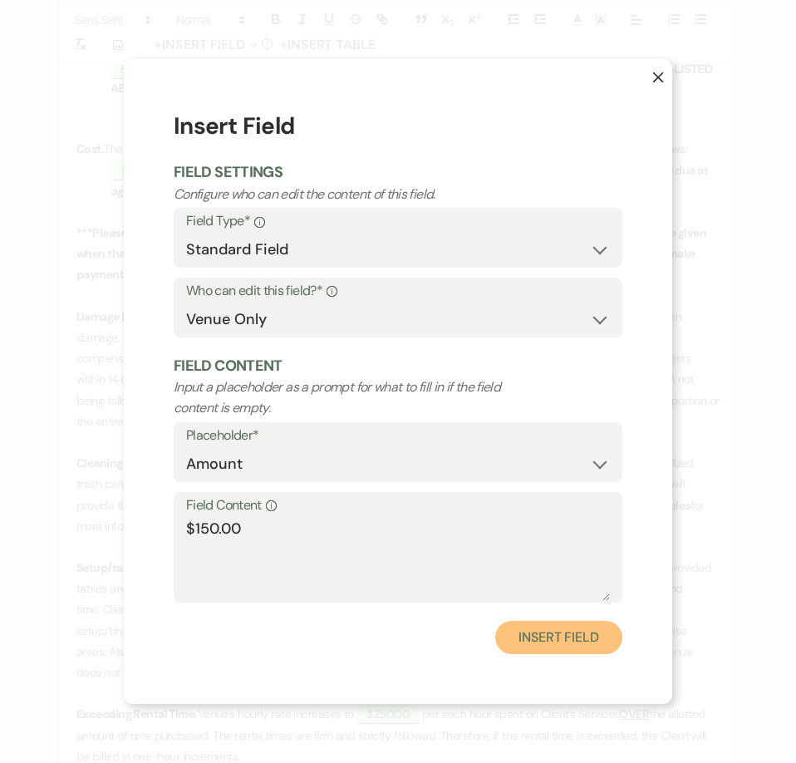
click at [566, 641] on button "Insert Field" at bounding box center [558, 637] width 127 height 33
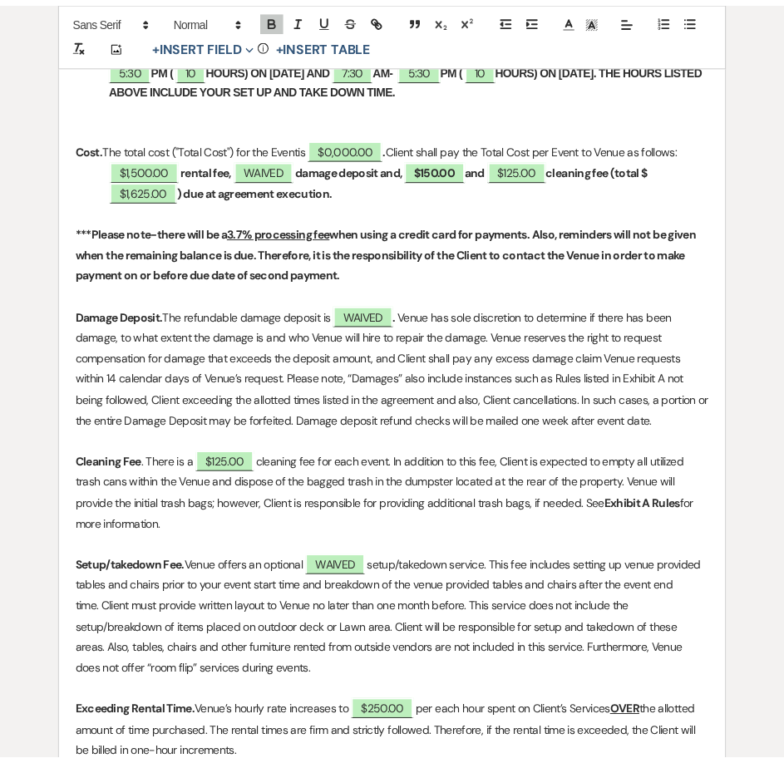
scroll to position [925, 0]
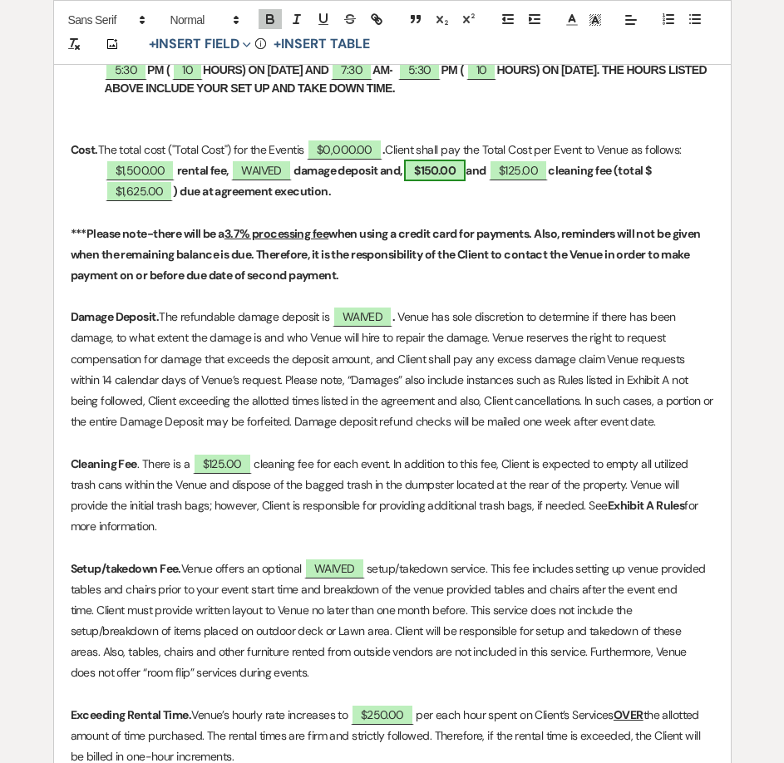
click at [448, 171] on span "$150.00" at bounding box center [435, 171] width 62 height 22
select select "owner"
select select "Amount"
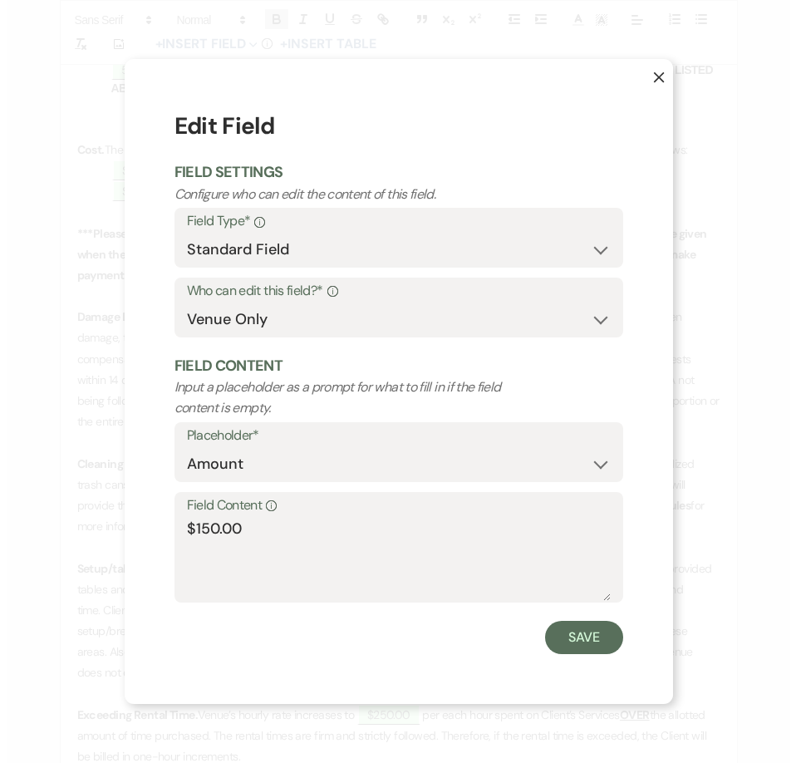
scroll to position [926, 0]
click at [583, 628] on button "Save" at bounding box center [583, 637] width 78 height 33
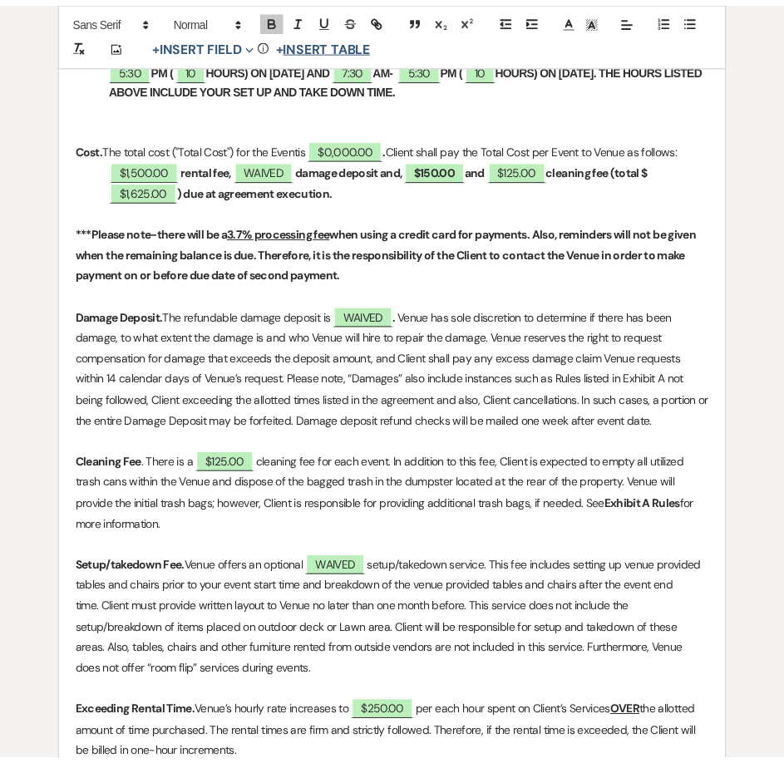
scroll to position [925, 0]
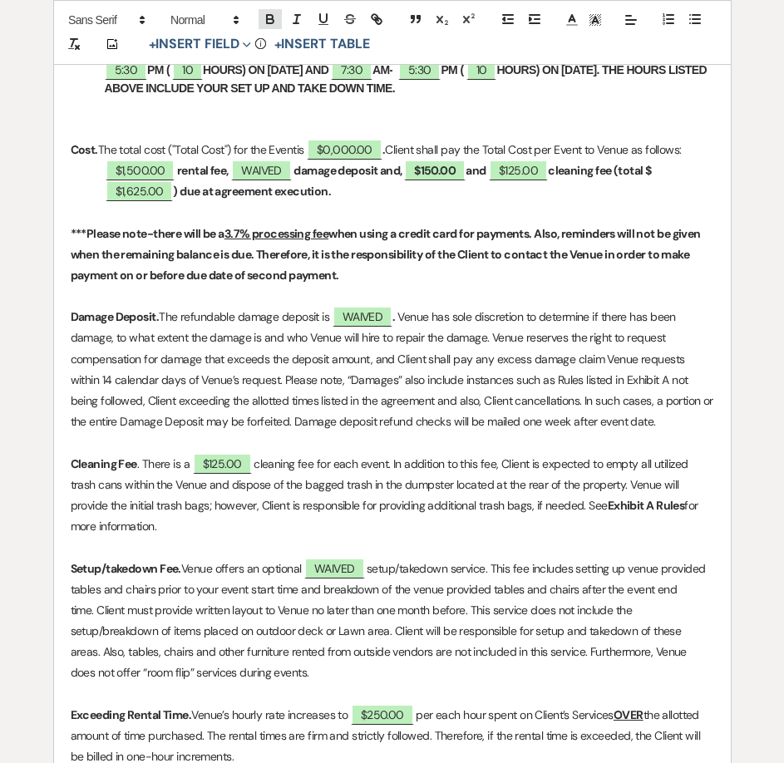
click at [269, 17] on icon "button" at bounding box center [270, 19] width 15 height 15
click at [479, 176] on strong "and" at bounding box center [475, 170] width 20 height 15
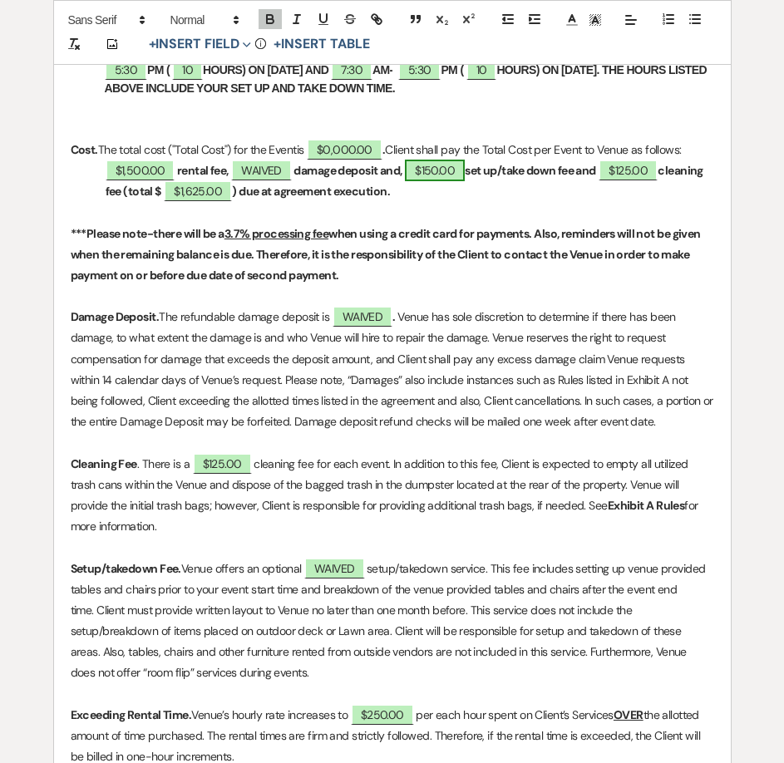
click at [465, 176] on span "$150.00" at bounding box center [435, 171] width 60 height 22
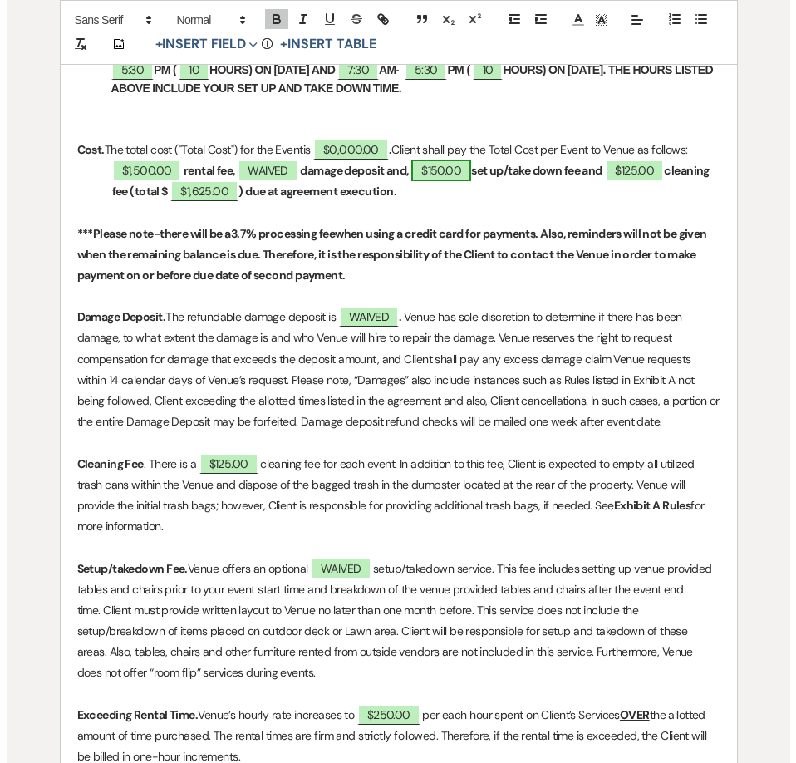
scroll to position [926, 0]
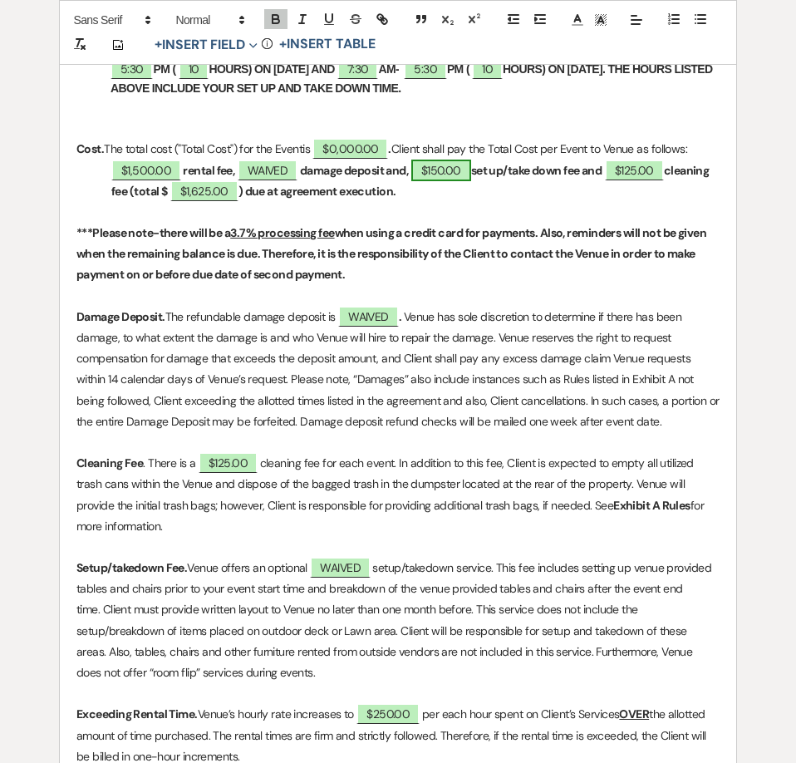
select select "owner"
select select "Amount"
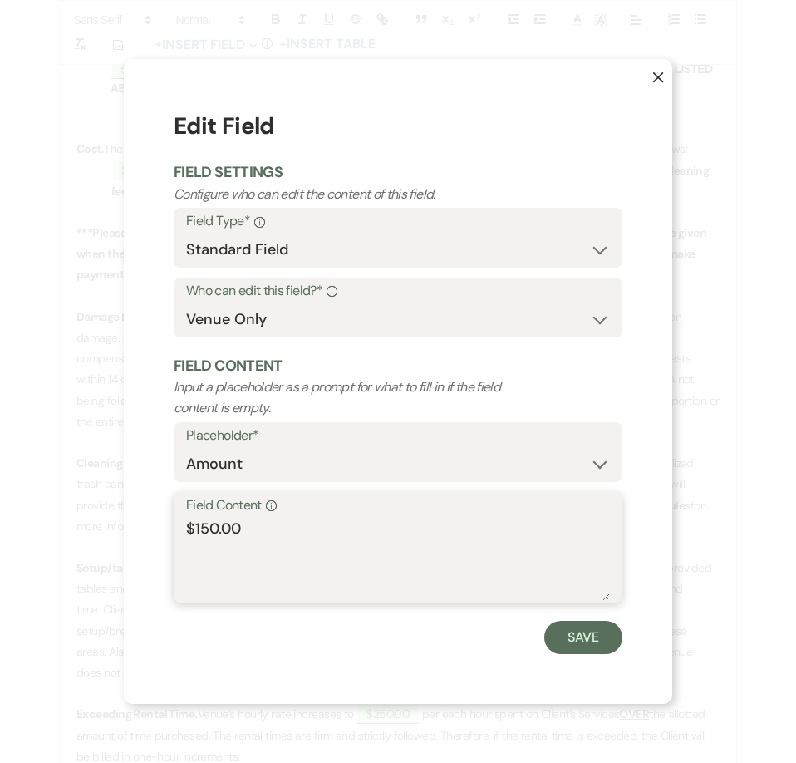
drag, startPoint x: 247, startPoint y: 540, endPoint x: 140, endPoint y: 544, distance: 106.5
click at [140, 544] on div "X Edit Field Field Settings Configure who can edit the content of this field. F…" at bounding box center [398, 381] width 549 height 644
type textarea "WAIVED"
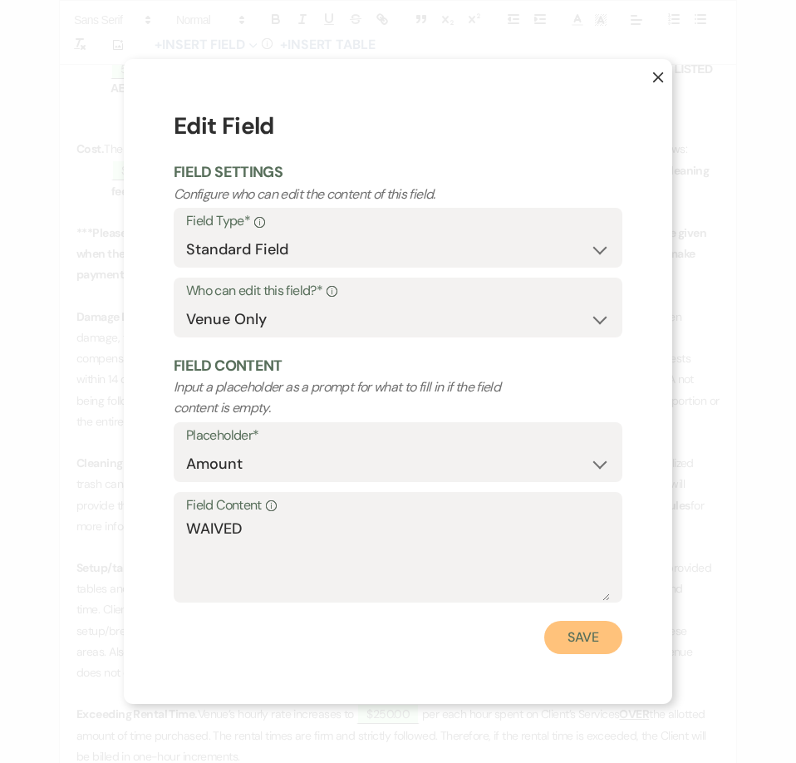
click at [569, 648] on button "Save" at bounding box center [583, 637] width 78 height 33
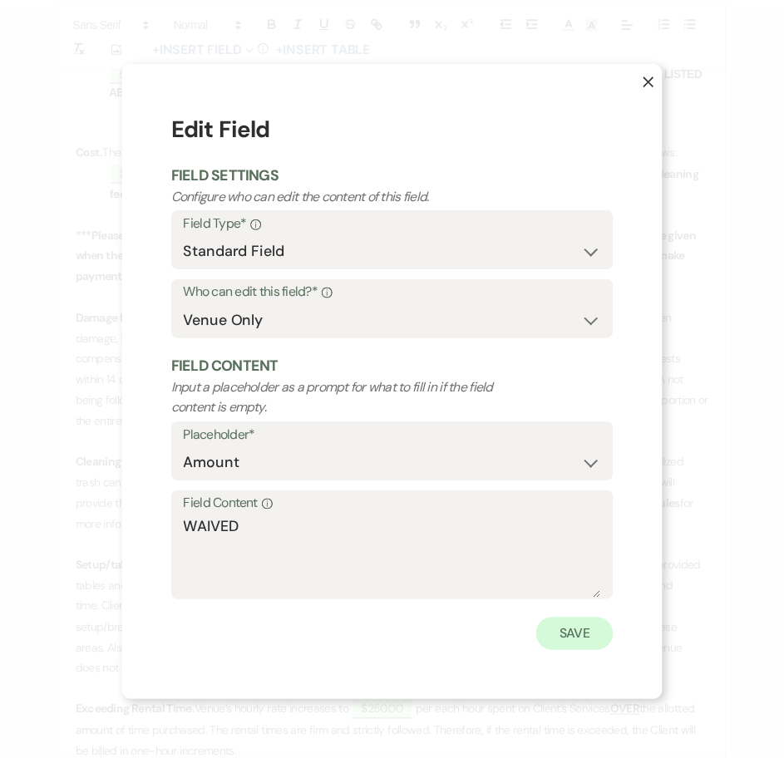
scroll to position [925, 0]
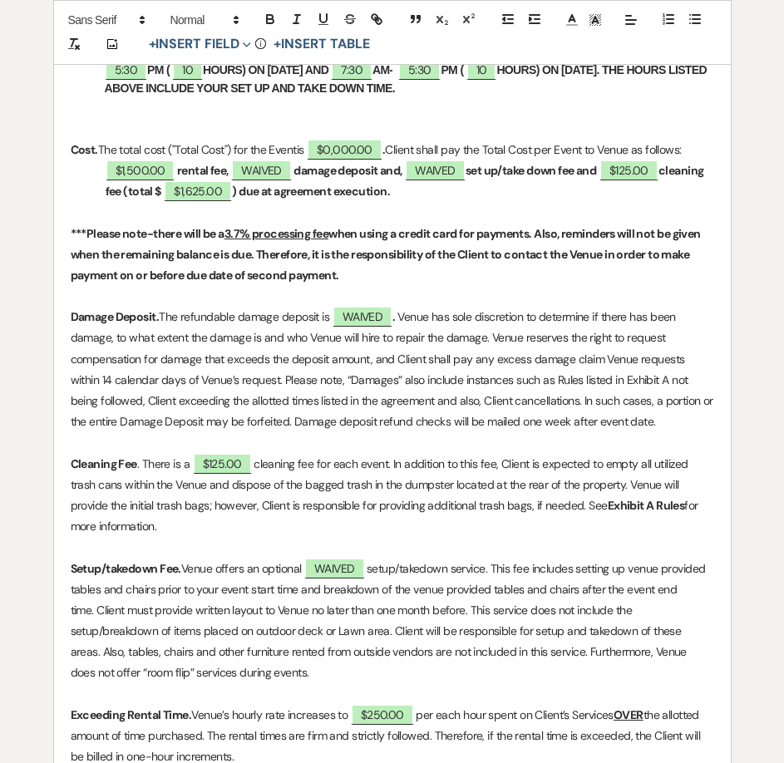
click at [401, 172] on strong "damage deposit and," at bounding box center [347, 170] width 108 height 15
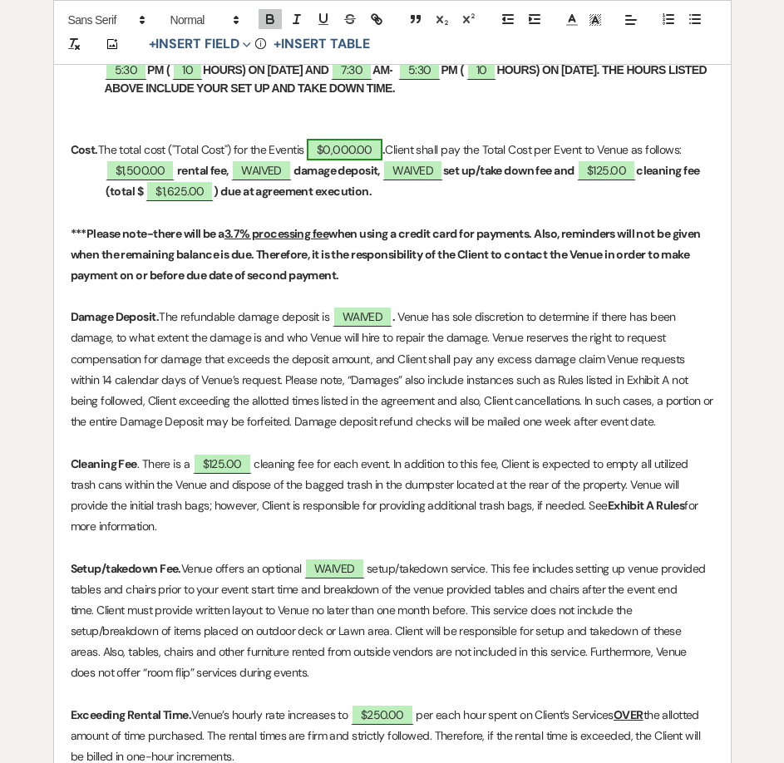
click at [352, 147] on span "$0,000.00" at bounding box center [345, 150] width 76 height 22
select select "owner"
select select "Total"
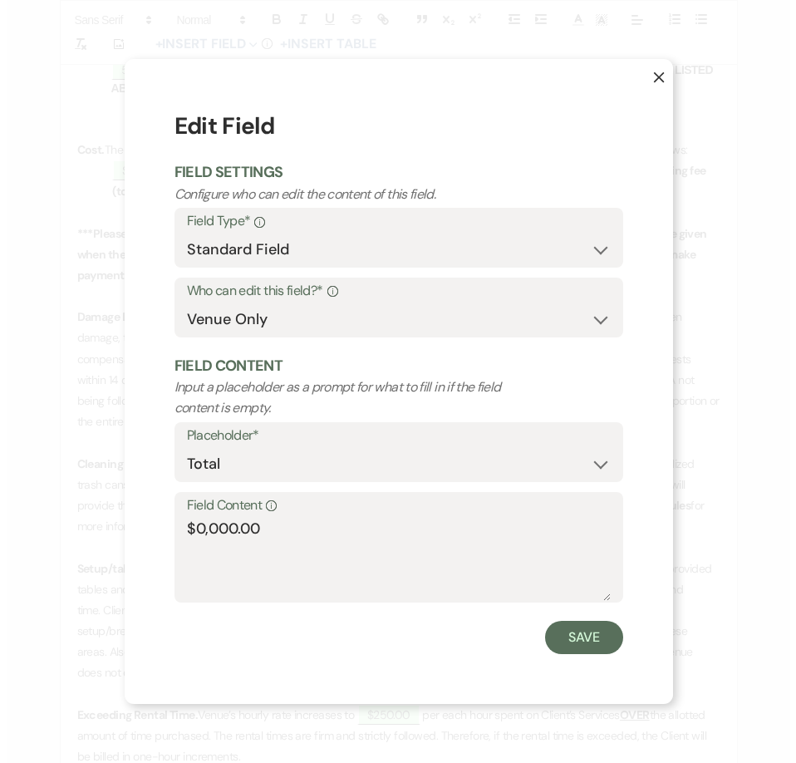
scroll to position [926, 0]
drag, startPoint x: 235, startPoint y: 525, endPoint x: 198, endPoint y: 529, distance: 37.6
click at [198, 529] on textarea "$0,000.00" at bounding box center [398, 559] width 424 height 83
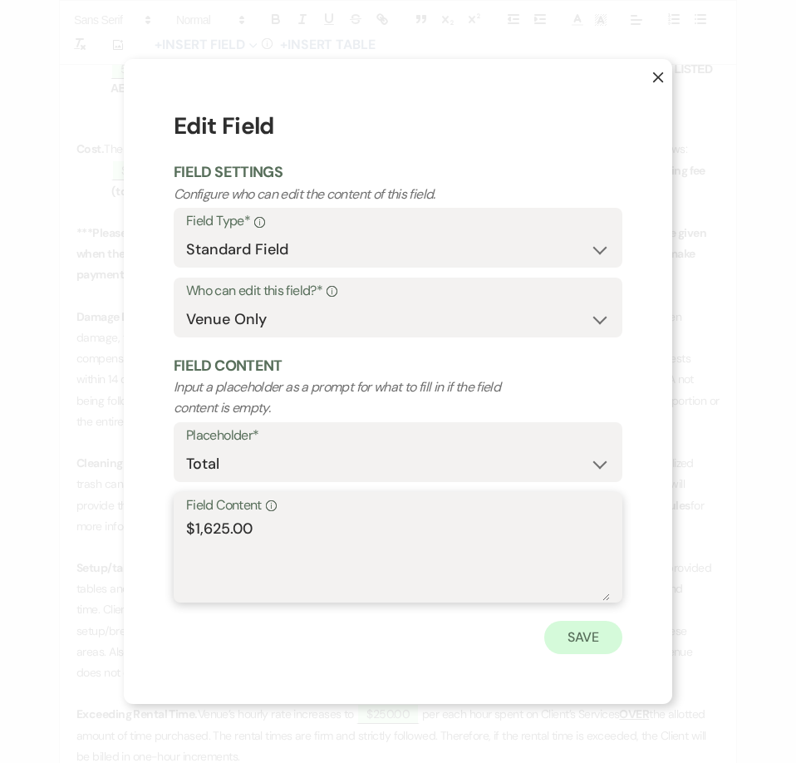
type textarea "$1,625.00"
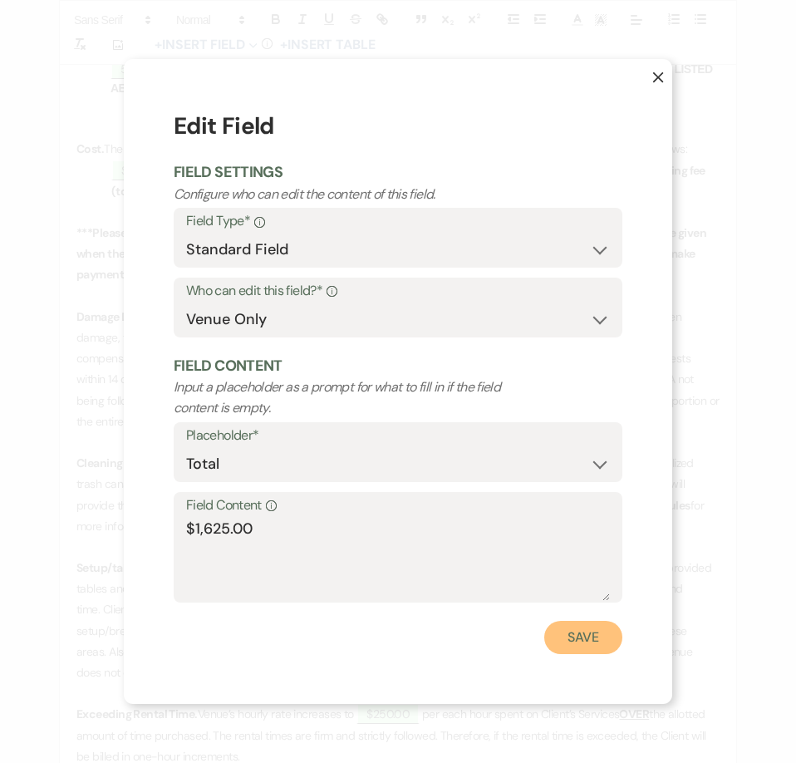
click at [560, 638] on button "Save" at bounding box center [583, 637] width 78 height 33
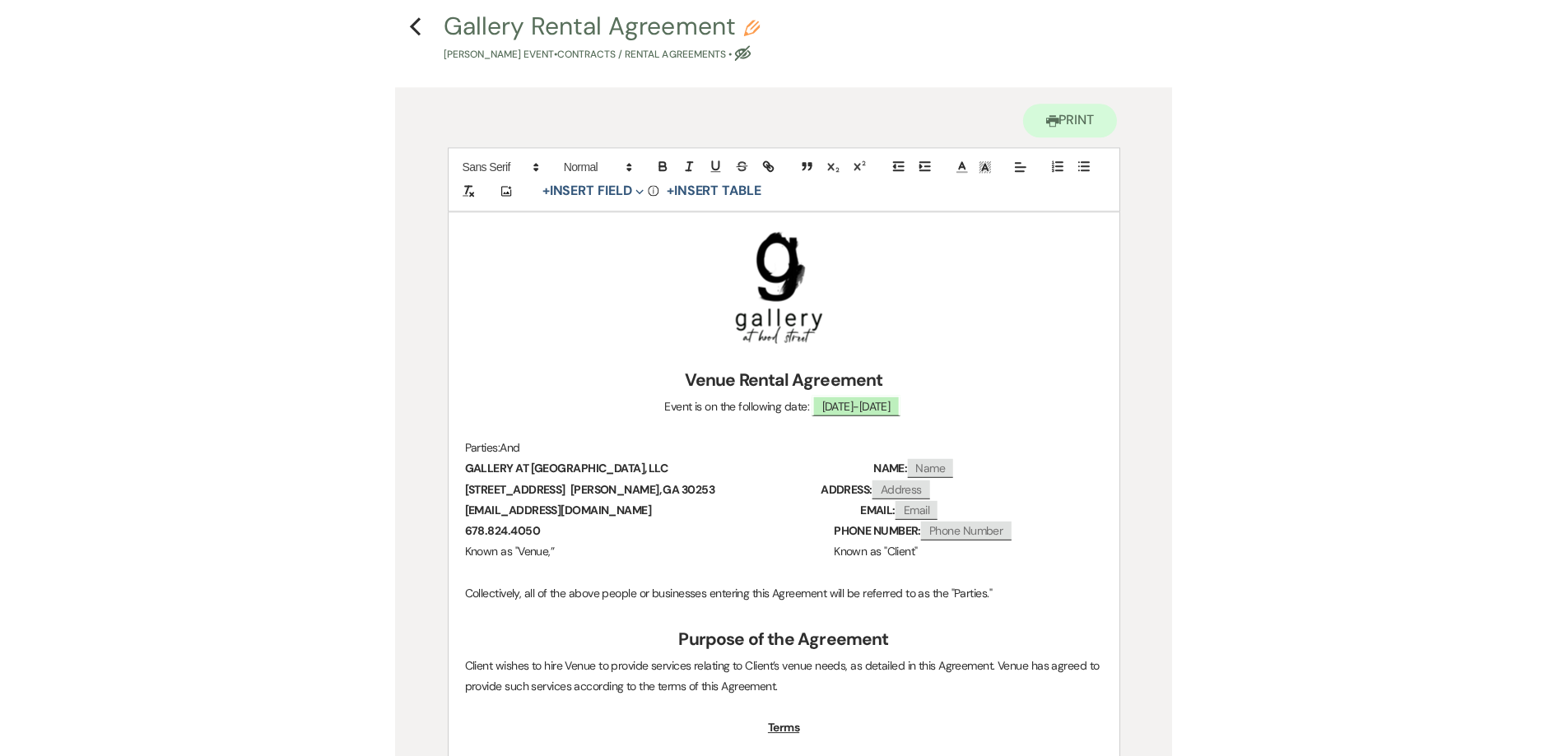
scroll to position [93, 0]
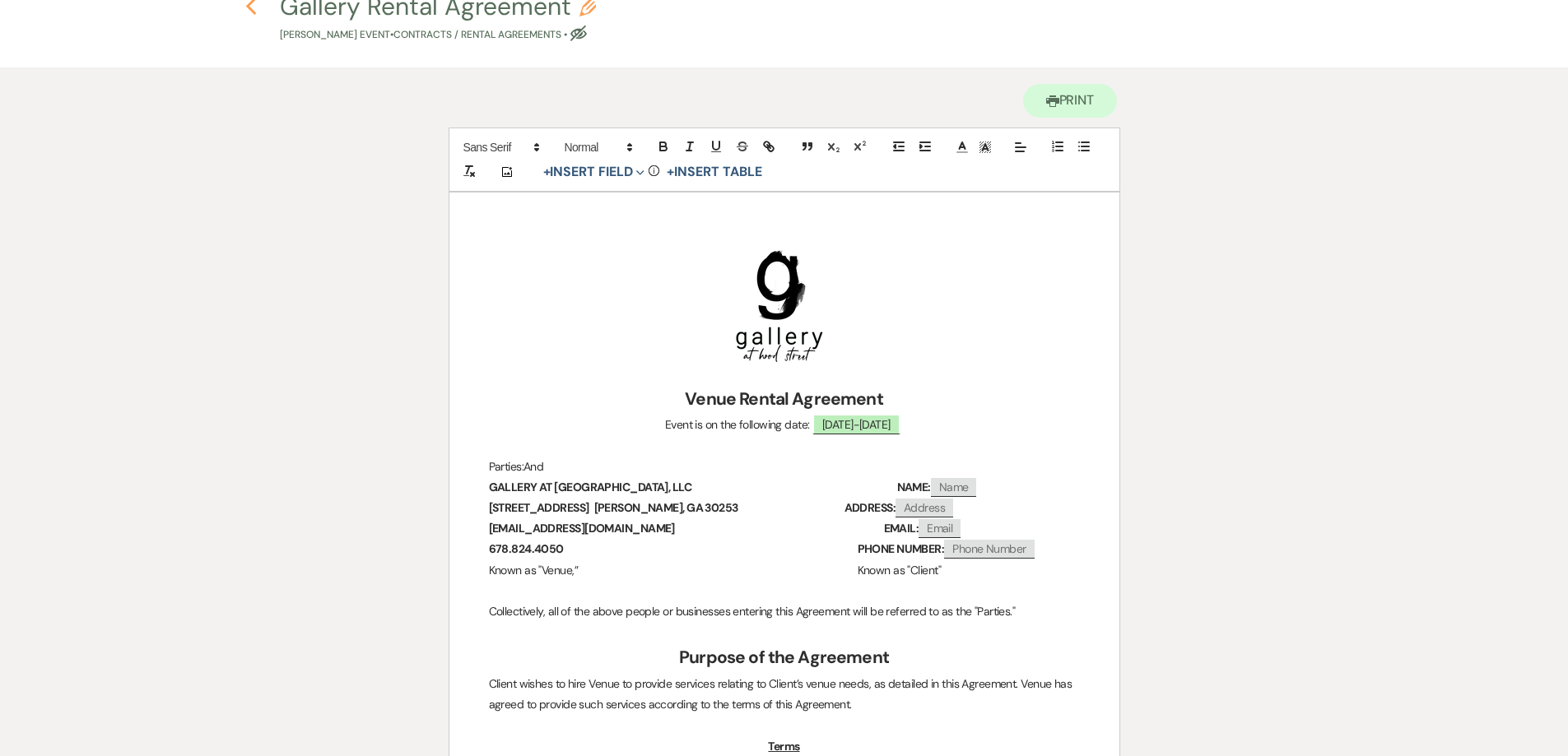
click at [249, 12] on icon "Previous" at bounding box center [251, 7] width 12 height 20
select select "5"
select select "20"
select select "9"
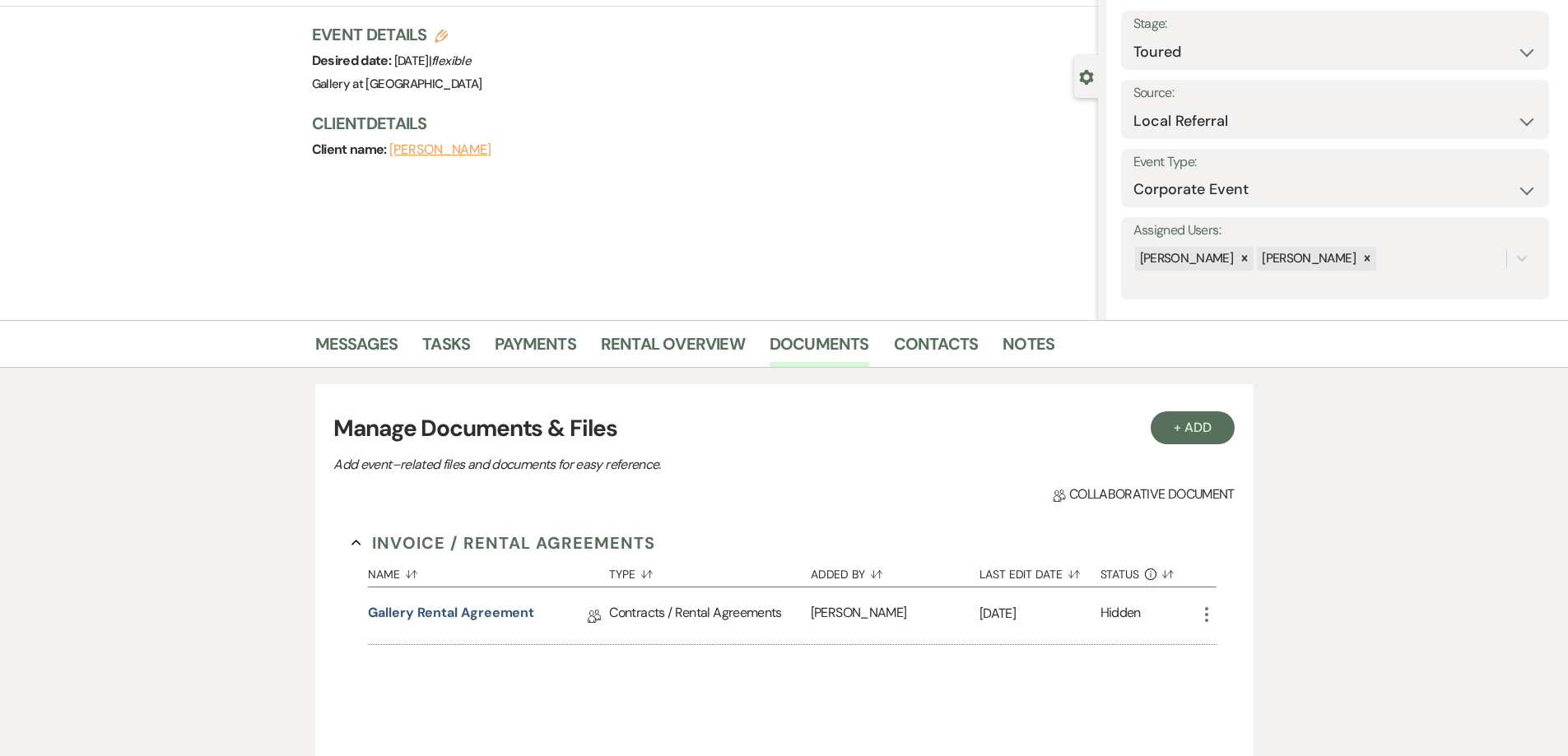
scroll to position [412, 0]
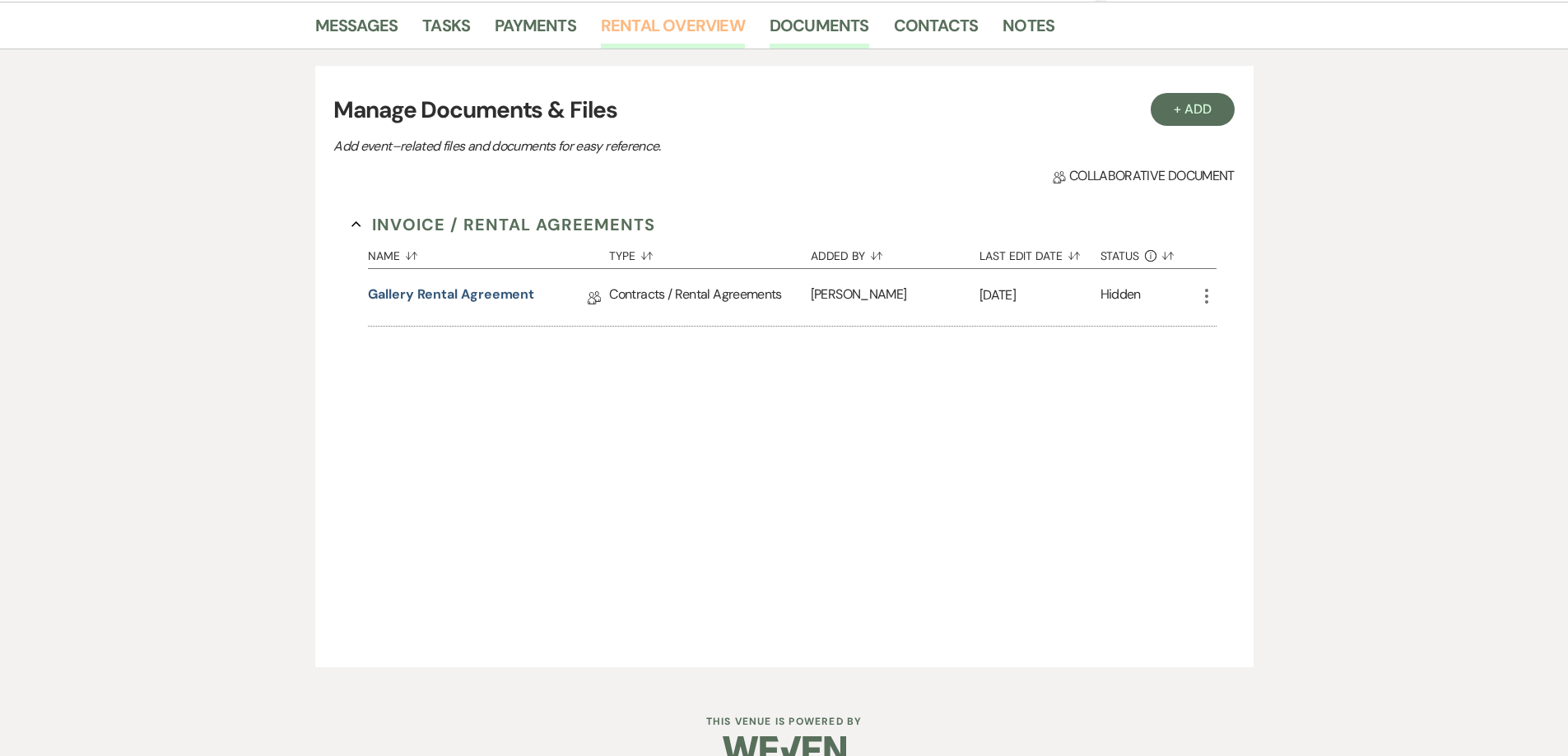
click at [692, 35] on link "Rental Overview" at bounding box center [672, 30] width 144 height 37
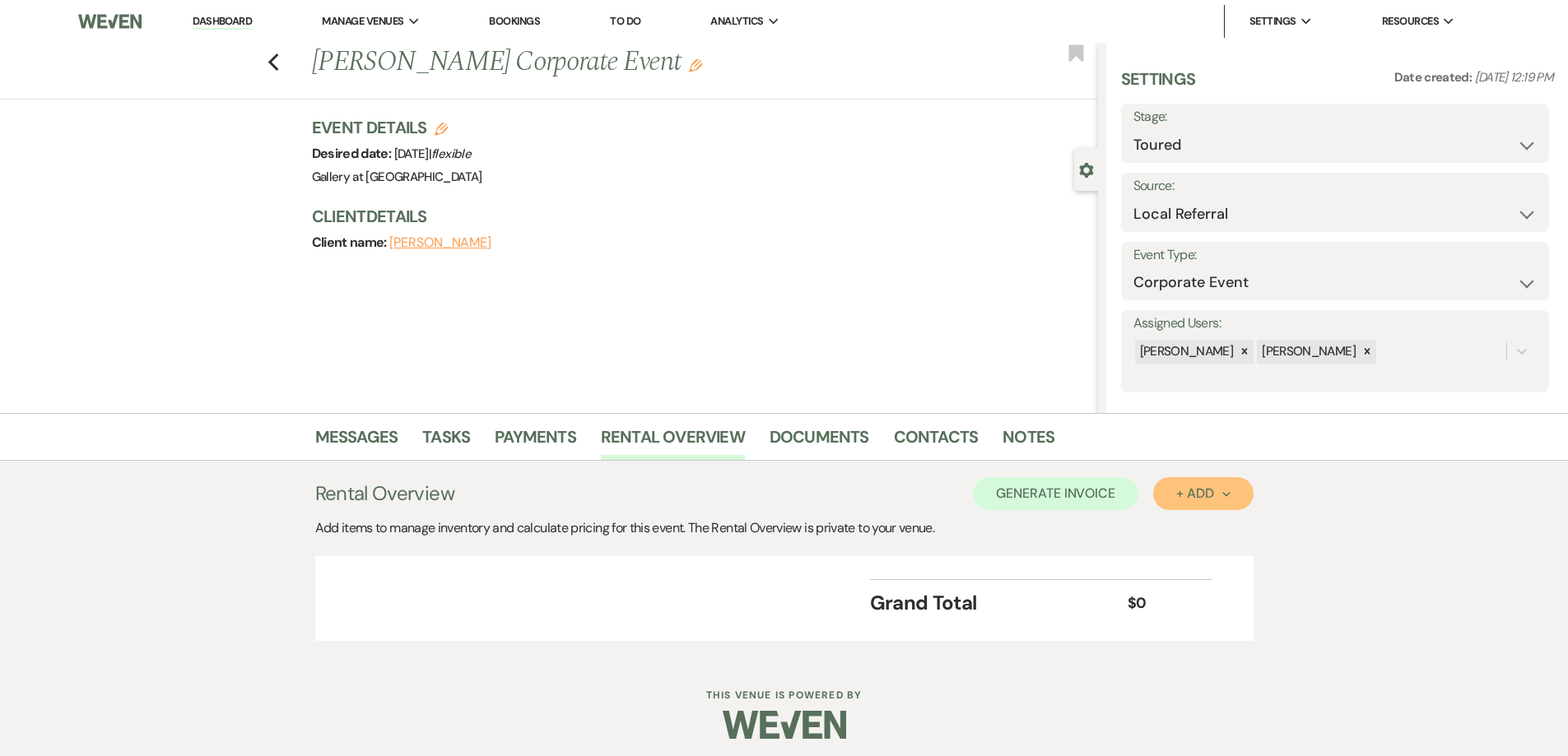
click at [1197, 490] on div "+ Add Next" at bounding box center [1203, 493] width 53 height 13
click at [1197, 554] on button "Category" at bounding box center [1196, 556] width 86 height 26
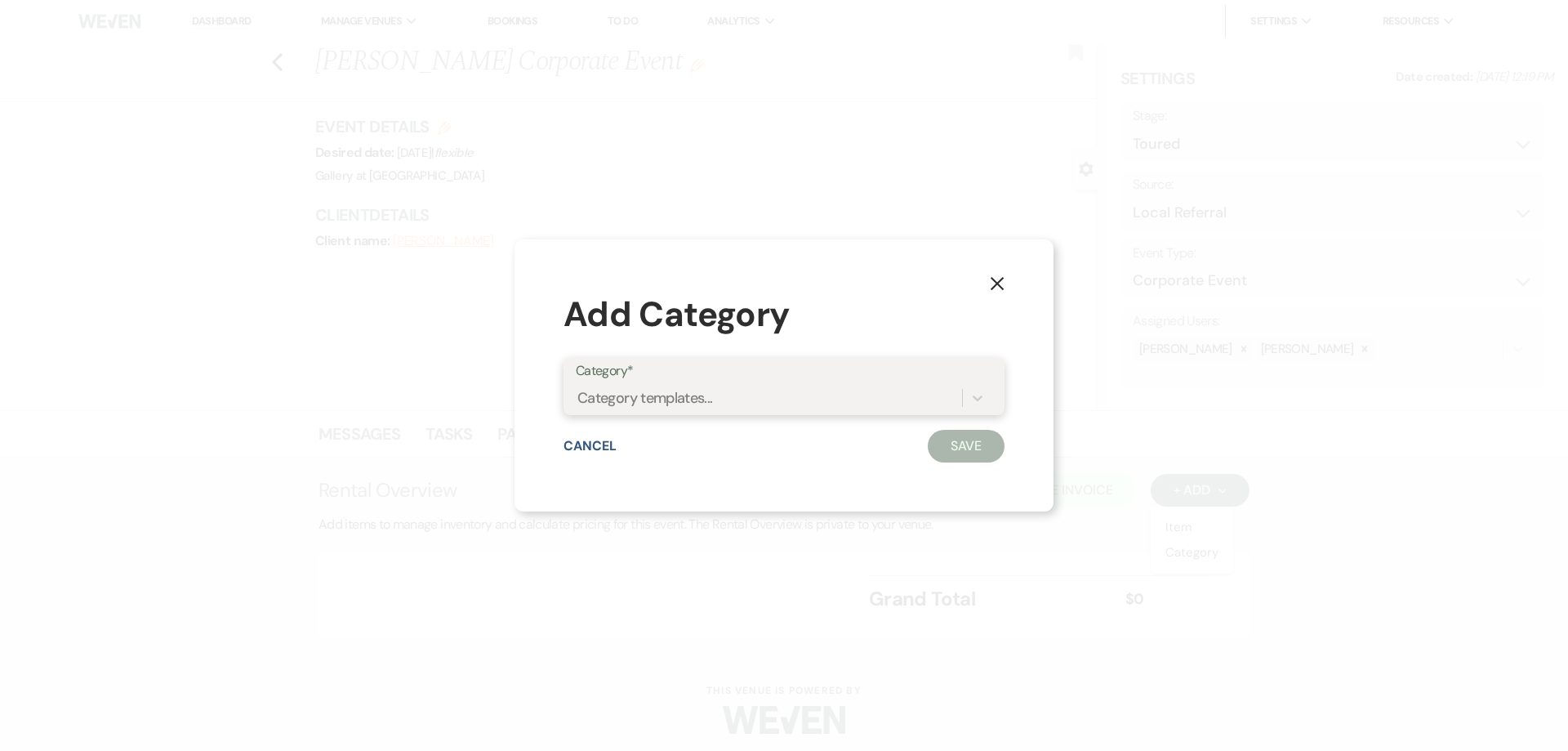
click at [887, 405] on div "Category templates..." at bounding box center [768, 398] width 386 height 29
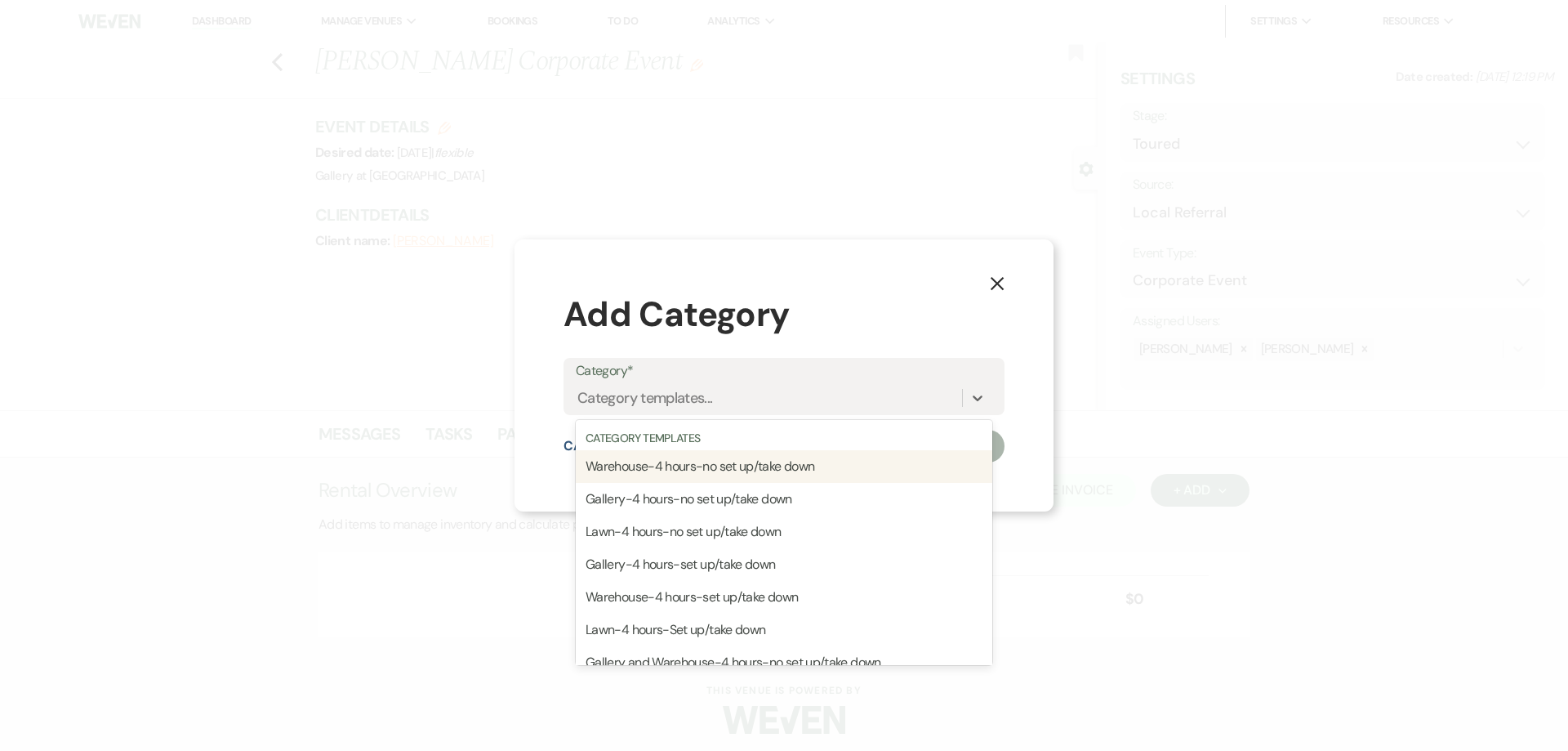
click at [993, 296] on button "X" at bounding box center [996, 282] width 25 height 29
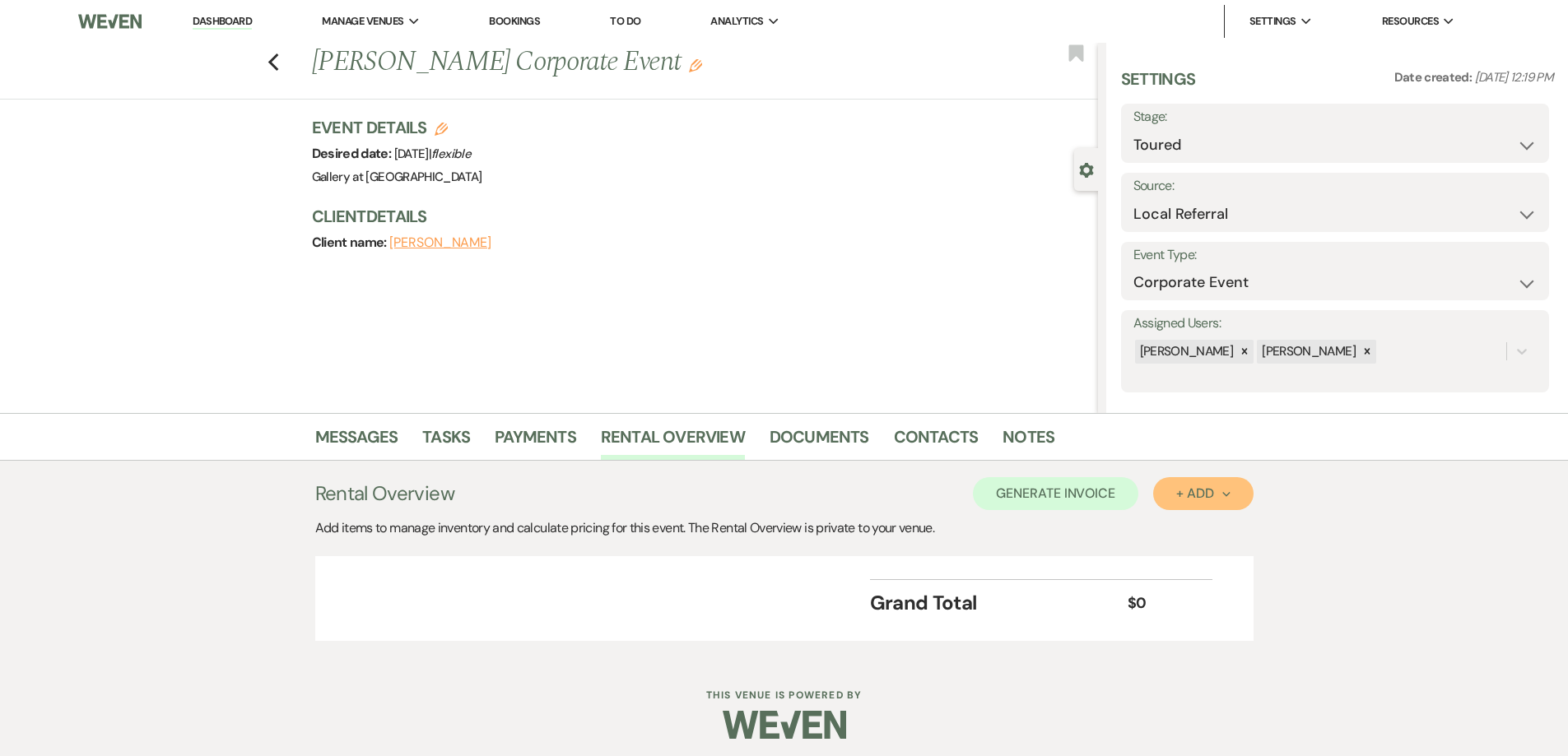
click at [1223, 498] on icon "Next" at bounding box center [1225, 494] width 8 height 8
click at [1206, 562] on button "Category" at bounding box center [1196, 556] width 86 height 26
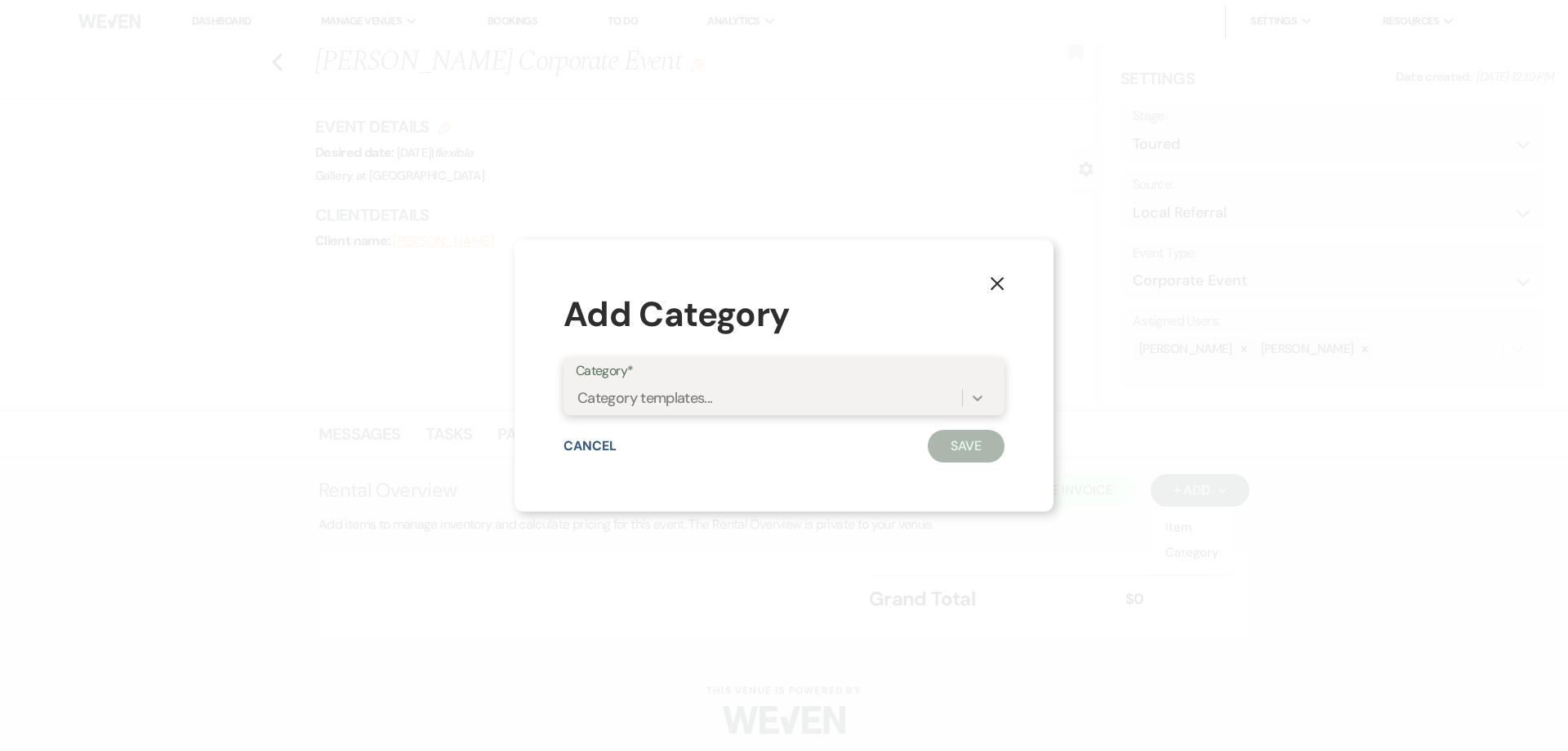
click at [985, 402] on div at bounding box center [978, 398] width 29 height 29
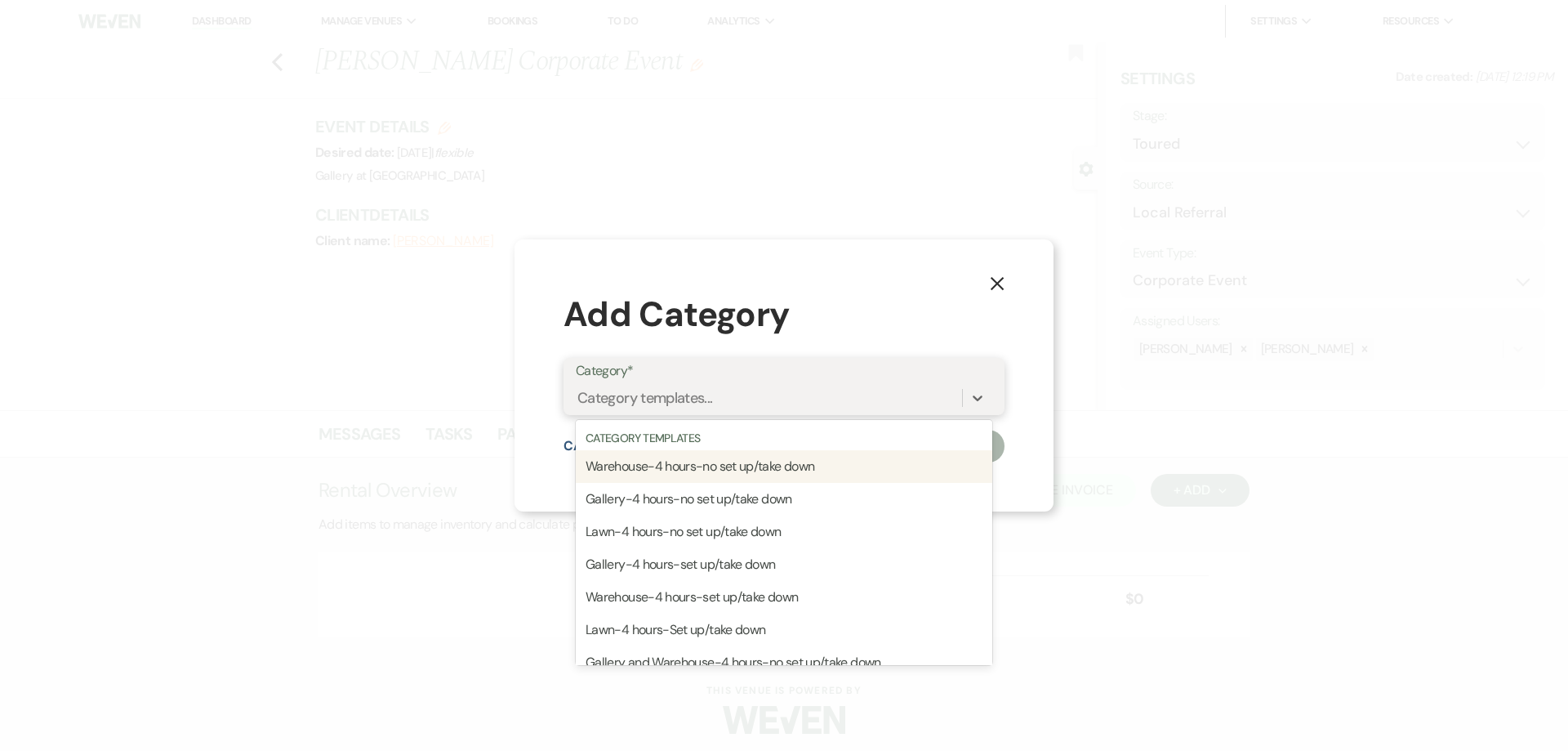
click at [883, 463] on div "Warehouse-4 hours-no set up/take down" at bounding box center [784, 466] width 417 height 32
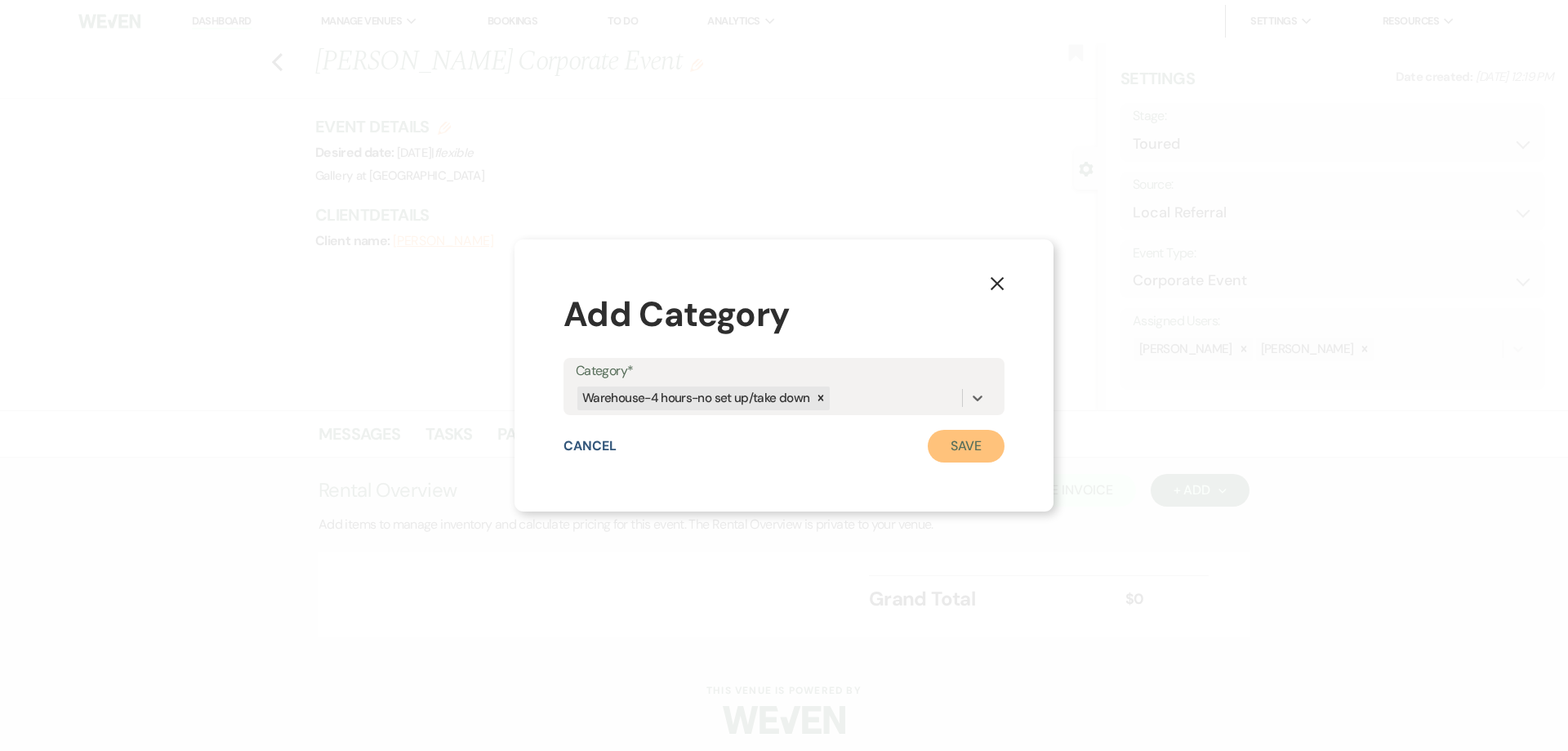
click at [996, 448] on button "Save" at bounding box center [966, 445] width 77 height 32
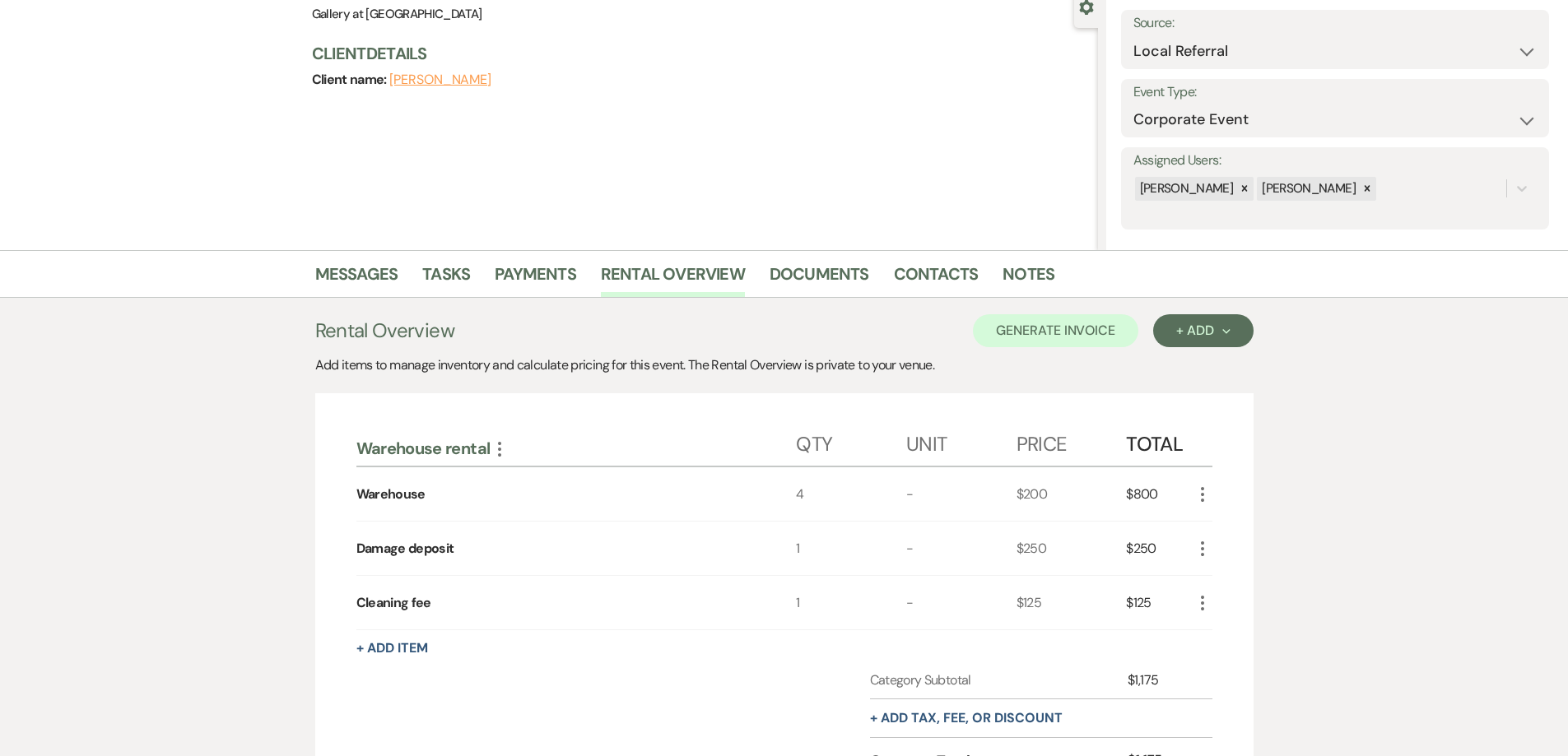
scroll to position [164, 0]
click at [1204, 495] on icon "More" at bounding box center [1202, 493] width 20 height 20
click at [1208, 524] on button "Pencil Edit" at bounding box center [1234, 524] width 85 height 27
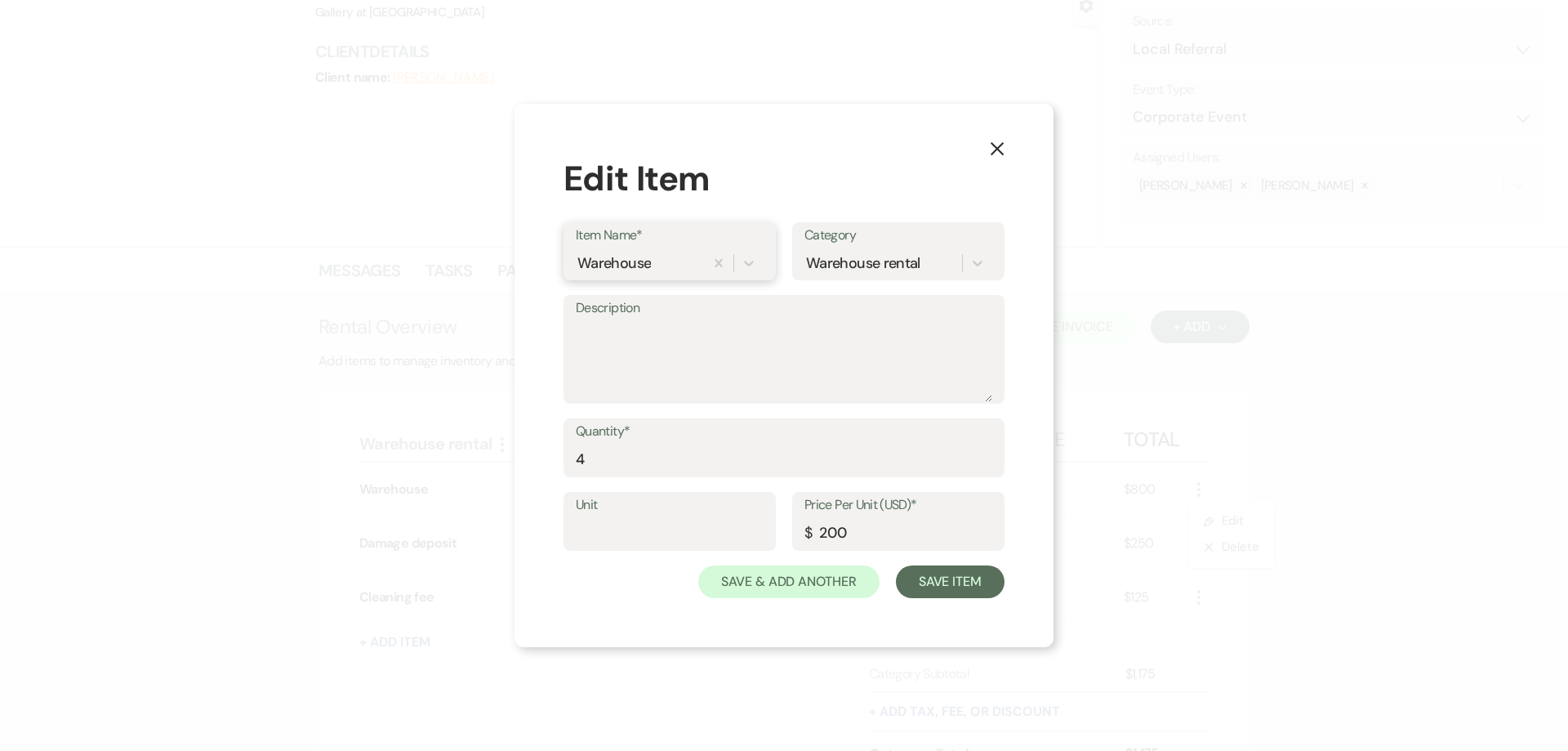
click at [685, 260] on div "Warehouse" at bounding box center [640, 263] width 129 height 29
type input "T"
type input "Retreat"
drag, startPoint x: 700, startPoint y: 308, endPoint x: 664, endPoint y: 323, distance: 39.0
click at [700, 308] on div "+ Add "Retreat"" at bounding box center [670, 304] width 187 height 32
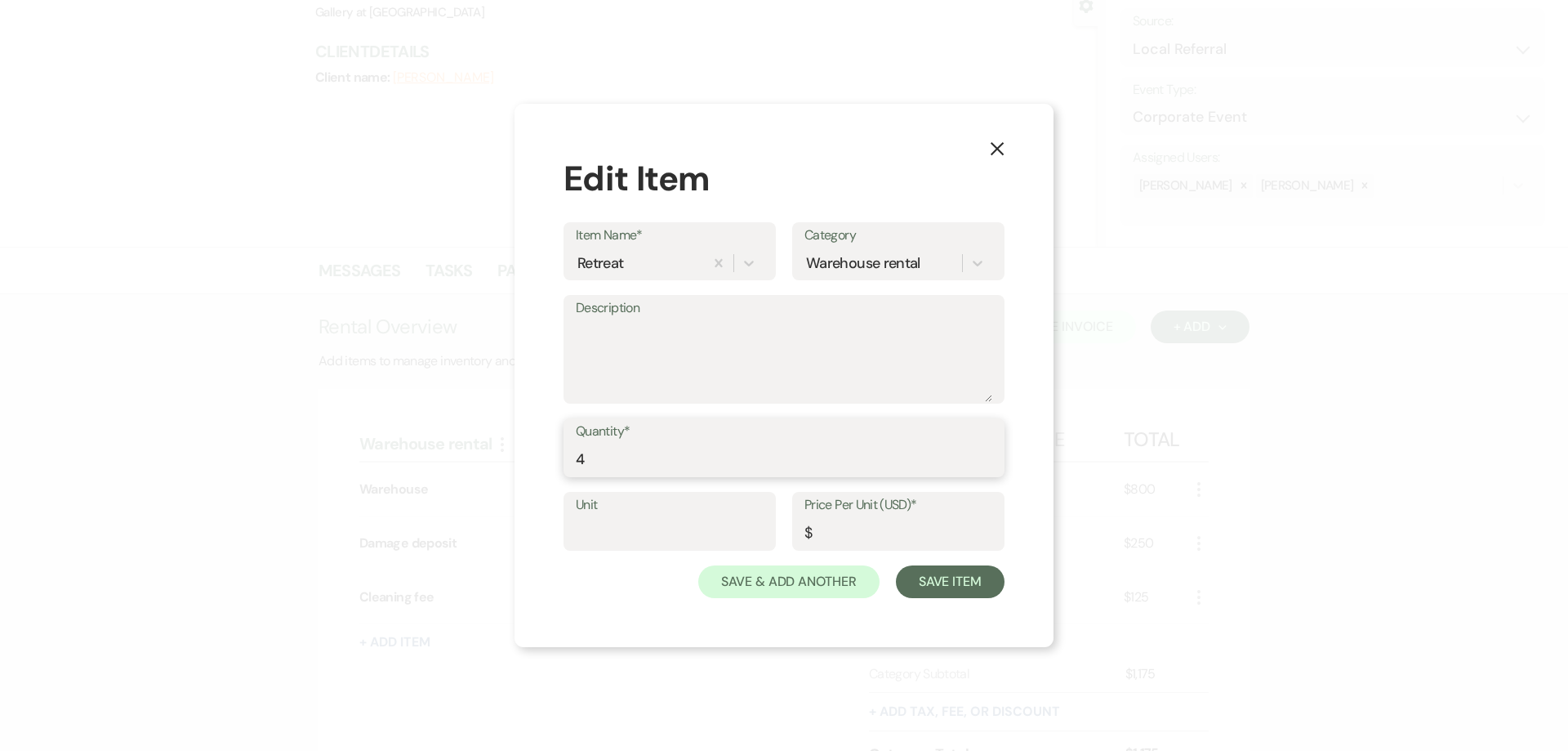
drag, startPoint x: 619, startPoint y: 461, endPoint x: 559, endPoint y: 467, distance: 60.3
click at [559, 467] on div "X Edit Item Item Name* Retreat Category Warehouse rental Description Quantity* …" at bounding box center [784, 376] width 539 height 544
type input "1"
click at [825, 521] on input "Price Per Unit (USD)*" at bounding box center [898, 533] width 188 height 31
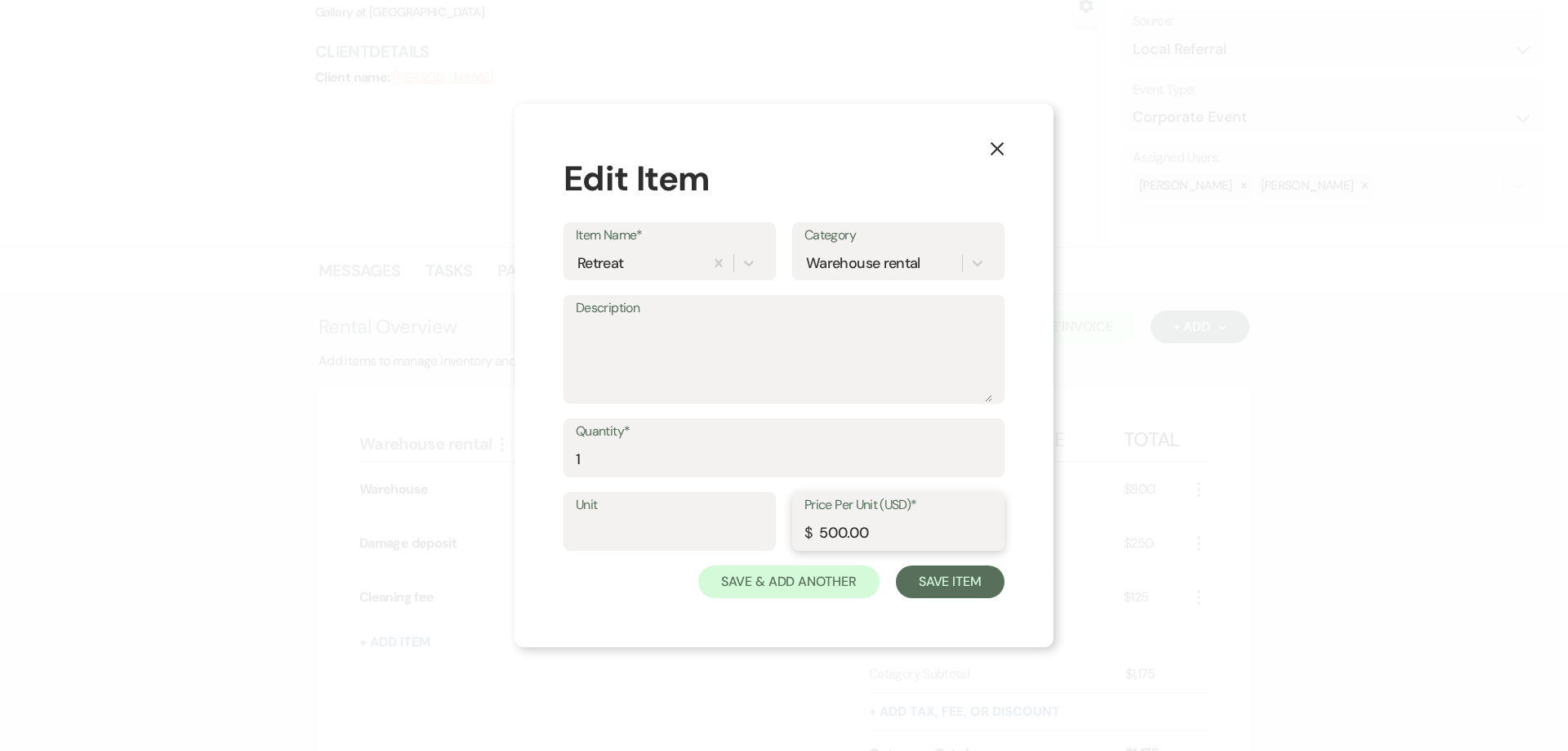
type input "500.00"
click at [732, 316] on label "Description" at bounding box center [784, 309] width 417 height 24
click at [732, 320] on textarea "Description" at bounding box center [784, 361] width 417 height 82
type textarea "Monday, October 20, 2025"
click at [949, 590] on button "Save Item" at bounding box center [950, 581] width 109 height 32
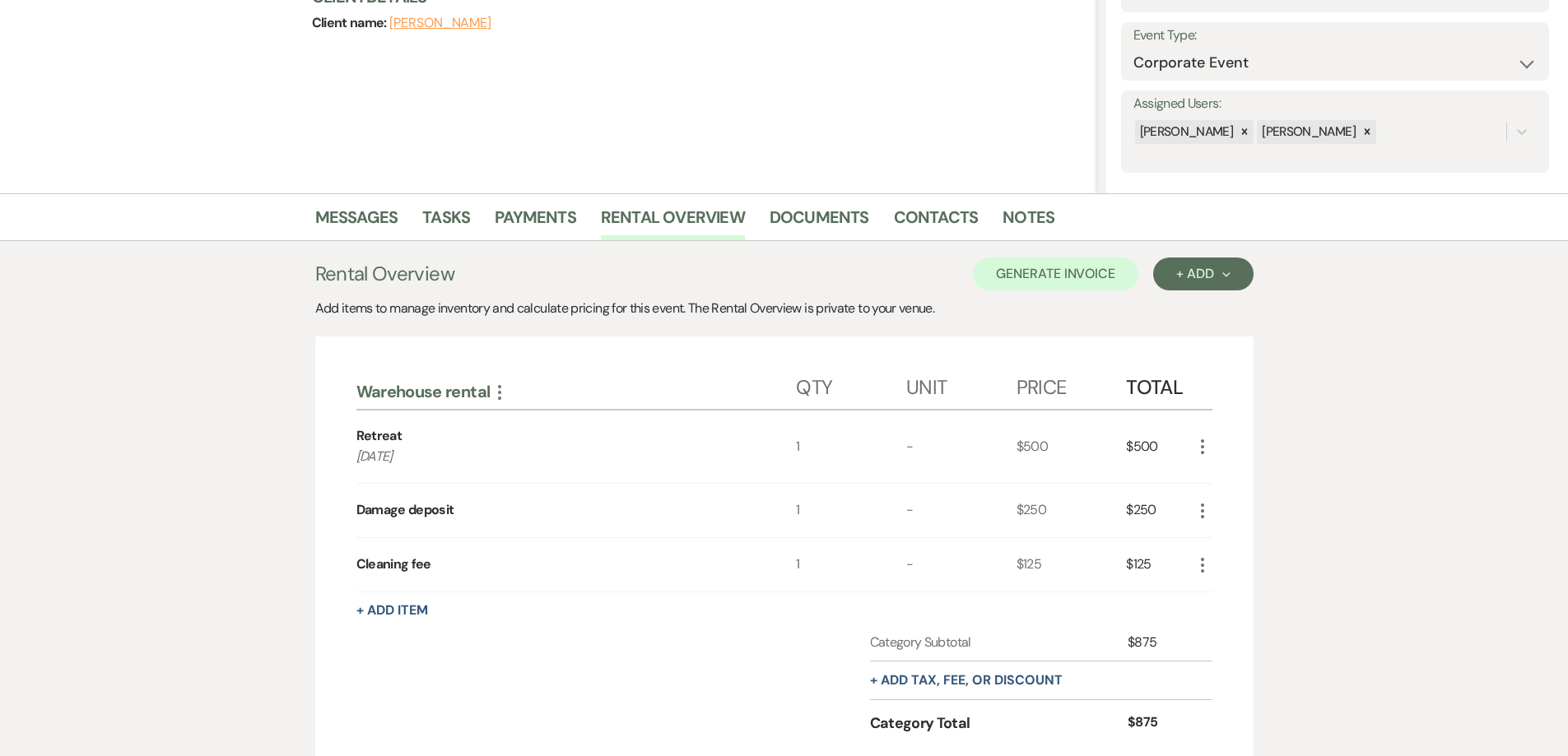
scroll to position [246, 0]
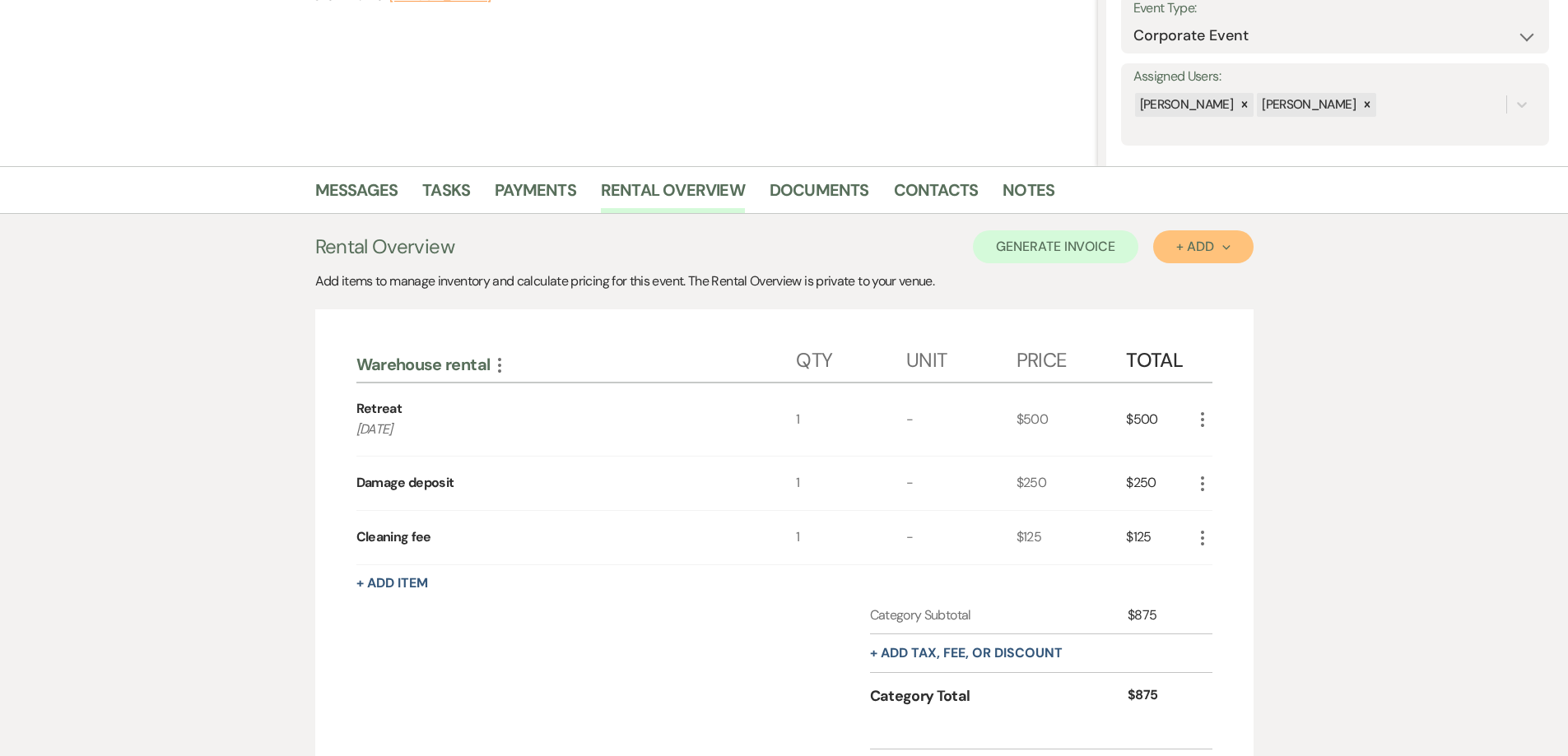
click at [1183, 253] on div "+ Add Next" at bounding box center [1203, 246] width 53 height 13
click at [1189, 292] on button "Item" at bounding box center [1195, 284] width 83 height 26
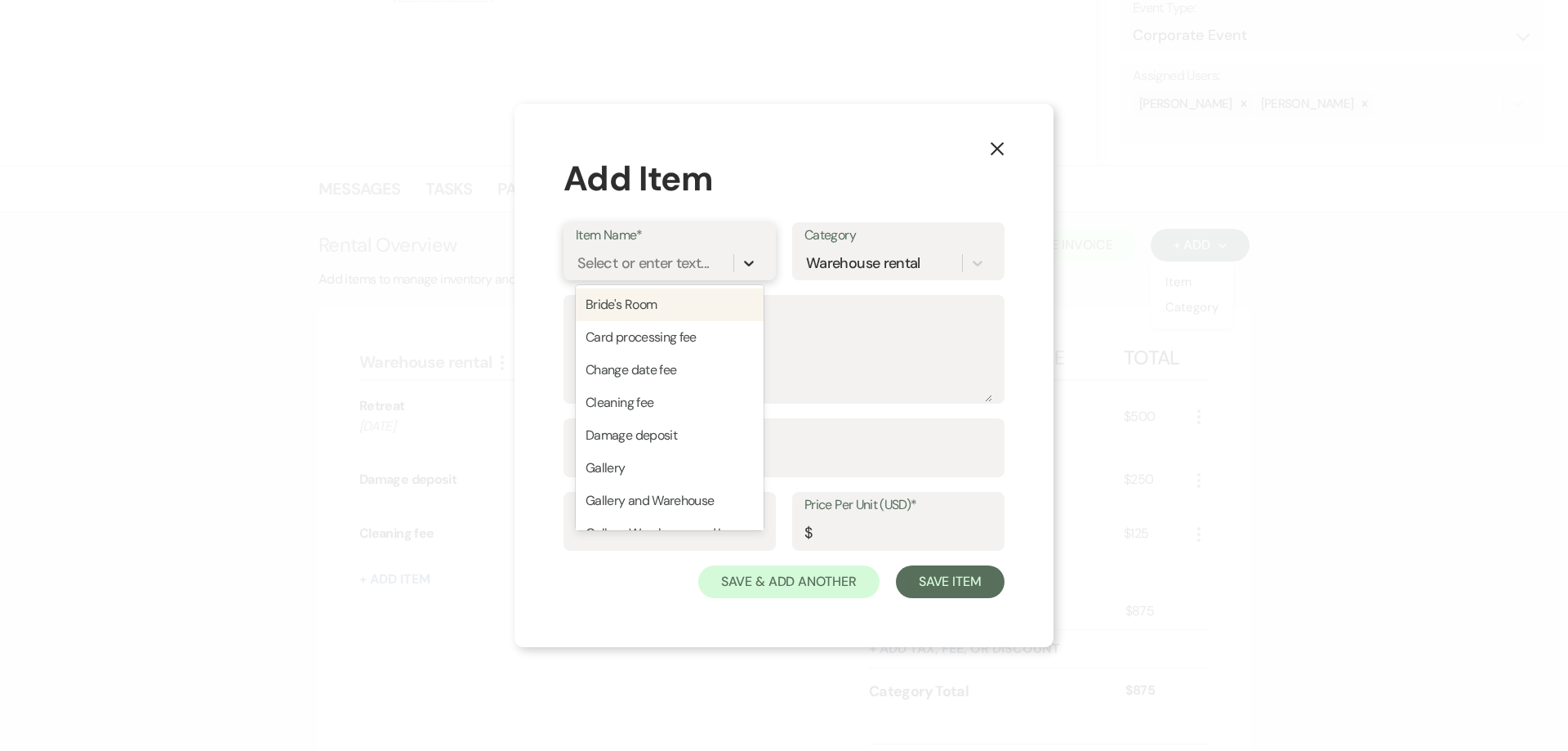
click at [743, 264] on icon at bounding box center [749, 262] width 17 height 17
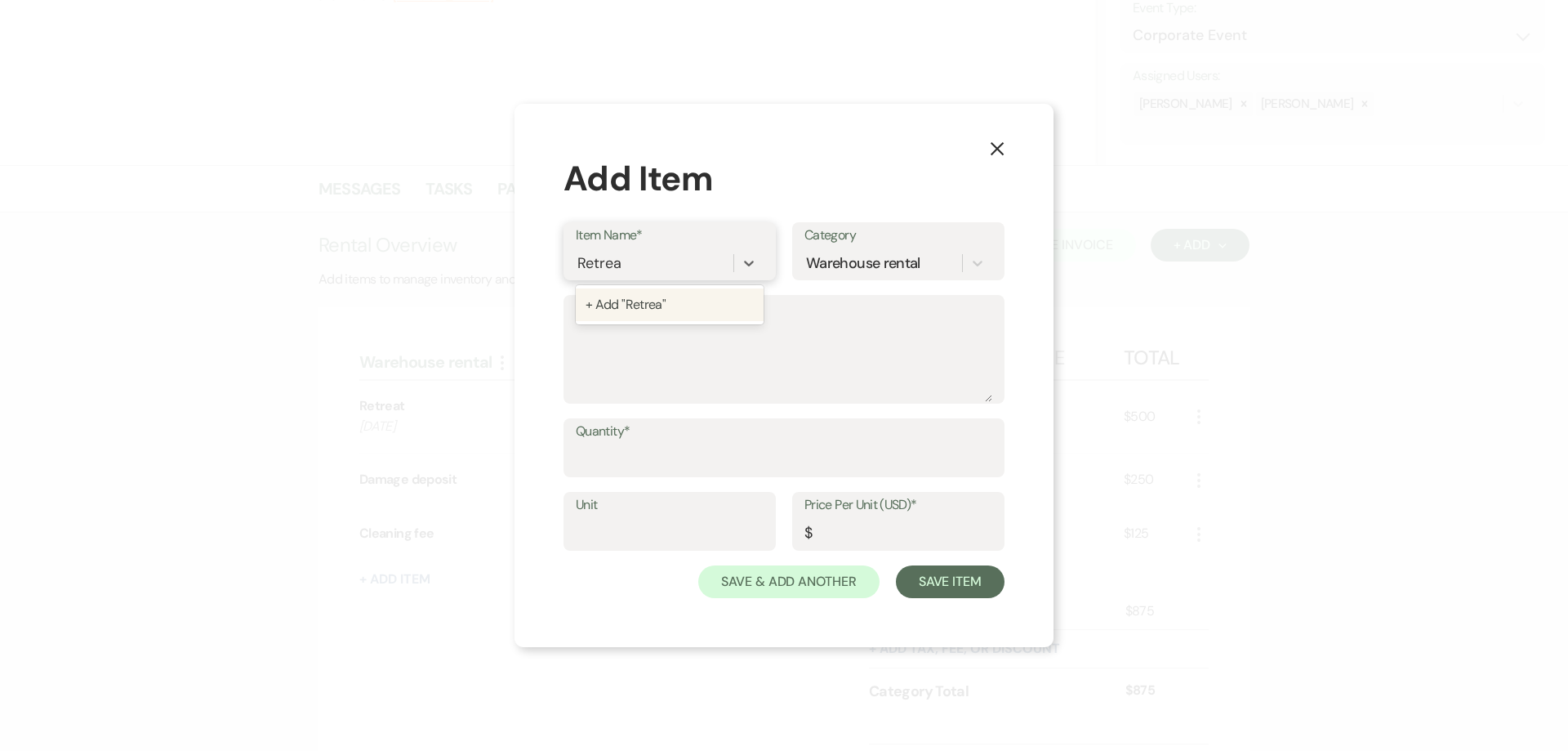
type input "Retreat"
click at [642, 318] on div "+ Add "Retreat"" at bounding box center [669, 304] width 188 height 32
click at [641, 323] on textarea "Description" at bounding box center [784, 361] width 417 height 82
type textarea "Tuesday, October 21, 2025"
click at [661, 459] on input "Quantity*" at bounding box center [784, 459] width 417 height 31
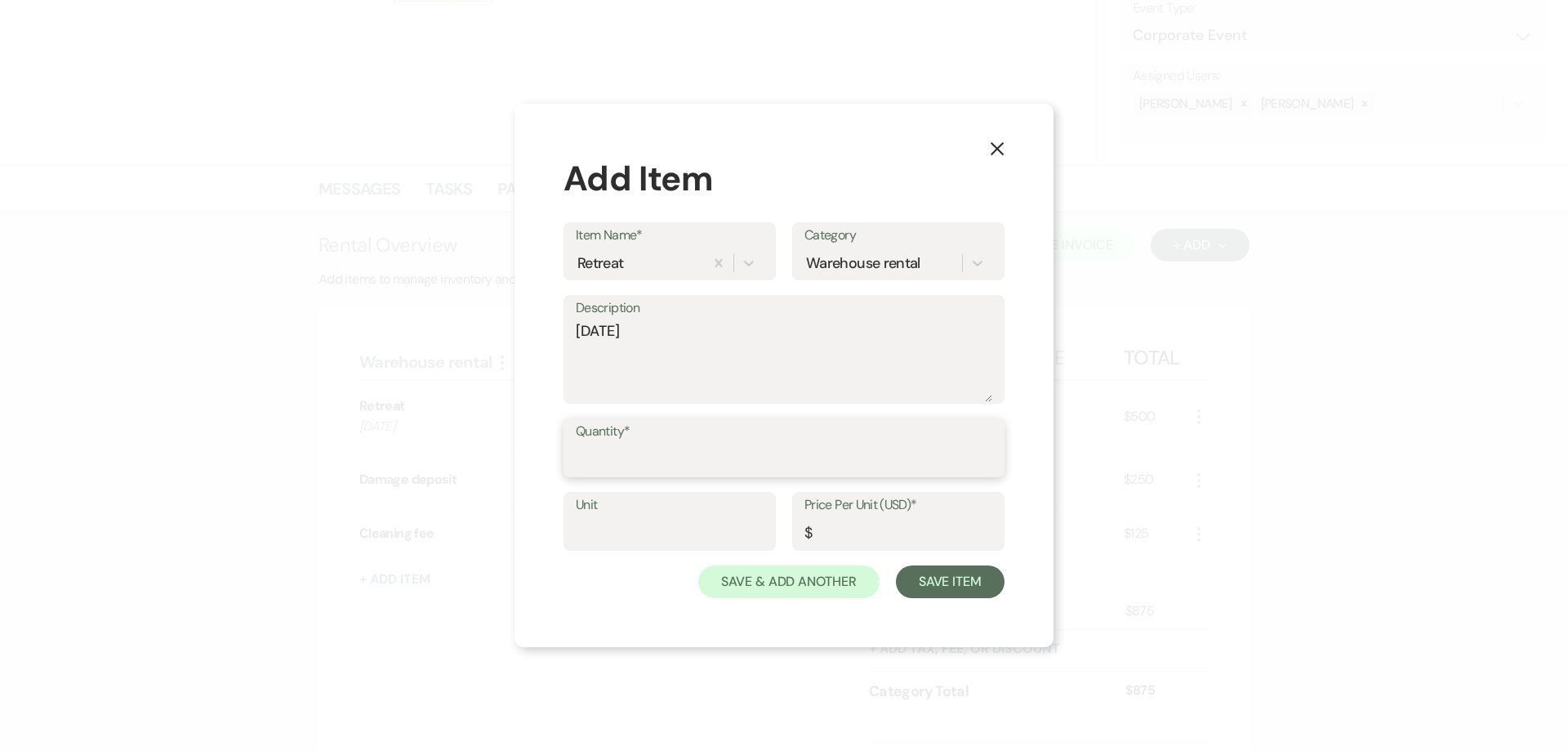
type input "5"
type input "1"
click at [889, 508] on label "Price Per Unit (USD)*" at bounding box center [898, 505] width 188 height 24
click at [889, 517] on input "Price Per Unit (USD)*" at bounding box center [898, 533] width 188 height 31
type input "500.00"
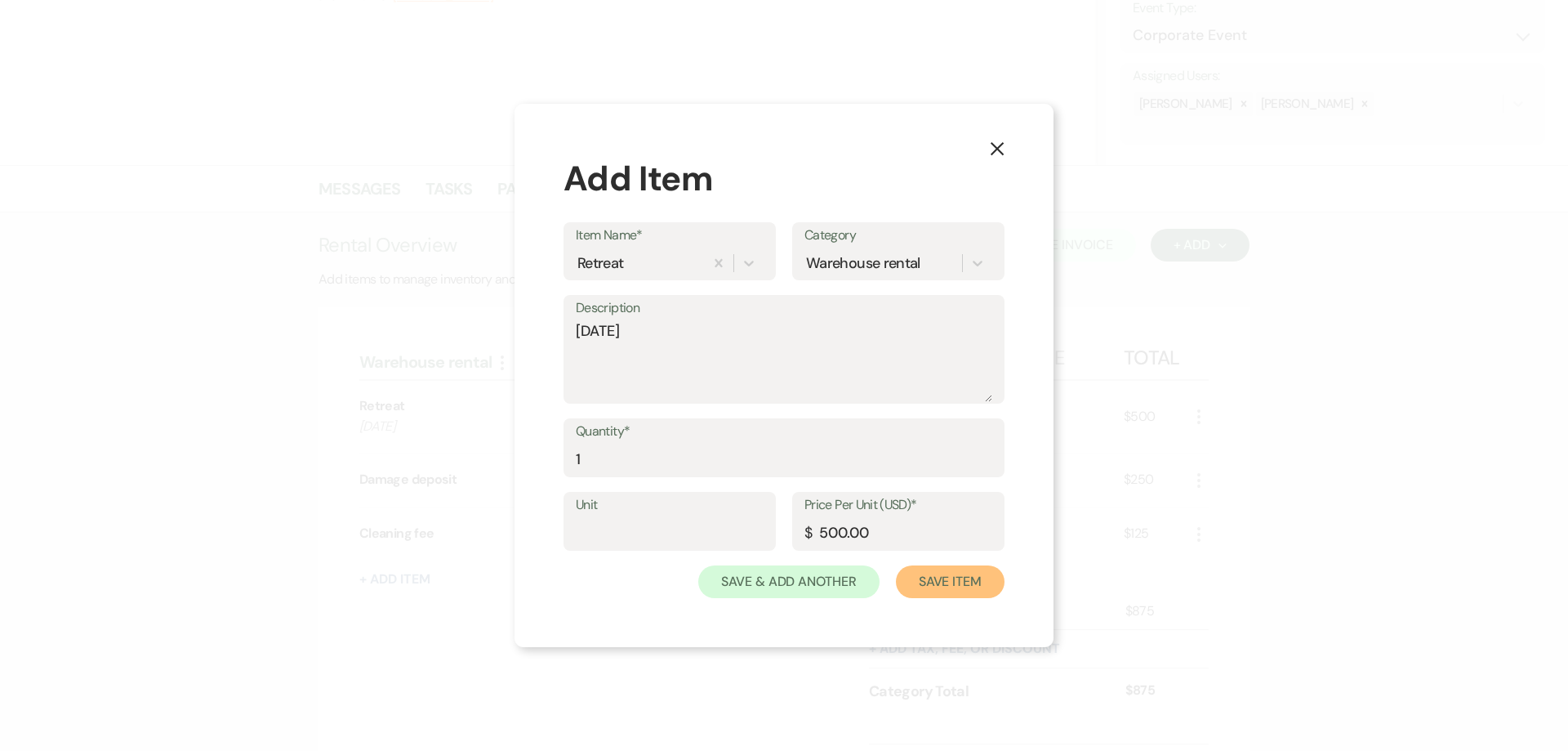
click at [924, 584] on button "Save Item" at bounding box center [950, 581] width 109 height 32
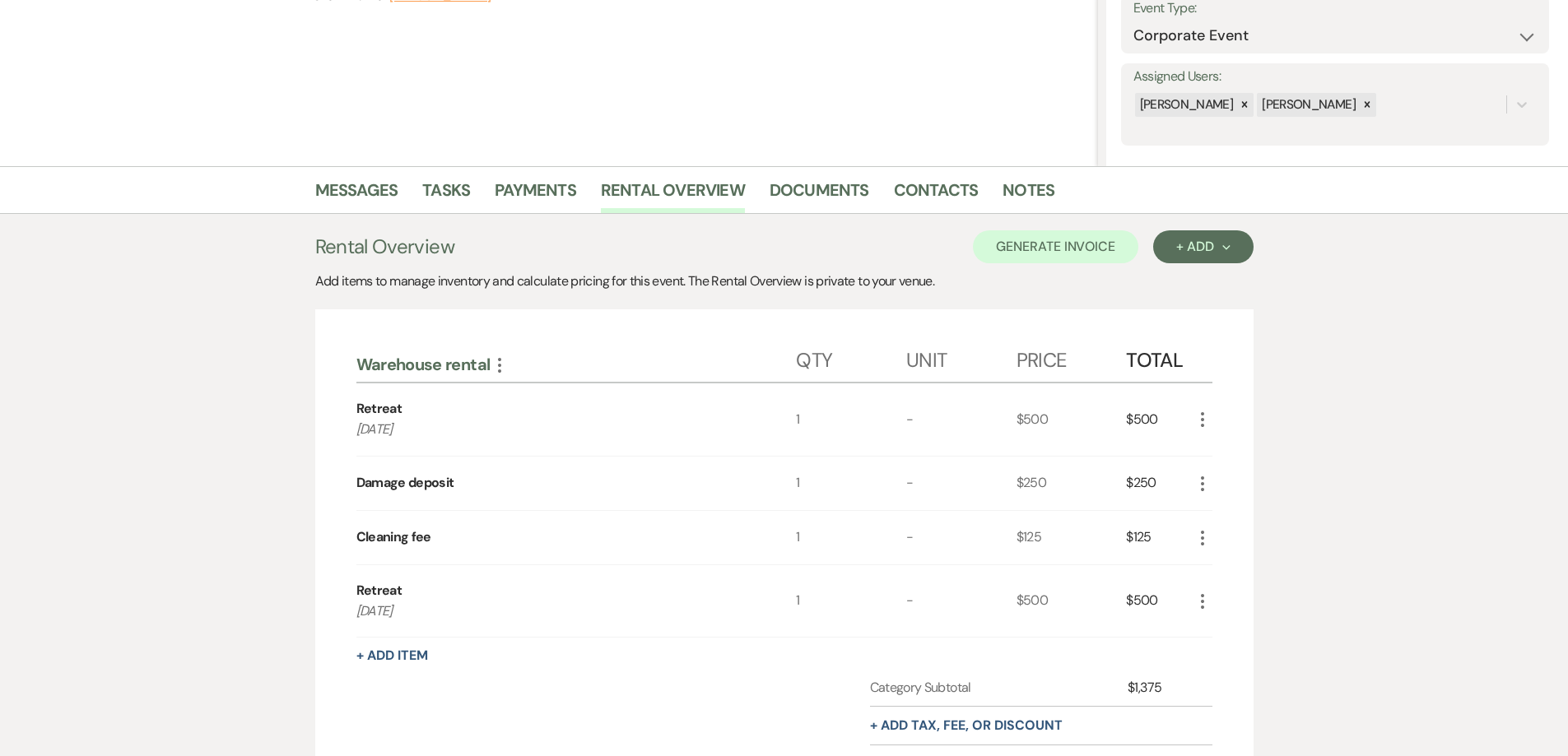
click at [1205, 478] on icon "More" at bounding box center [1202, 484] width 20 height 20
click at [1213, 539] on use "button" at bounding box center [1215, 541] width 9 height 9
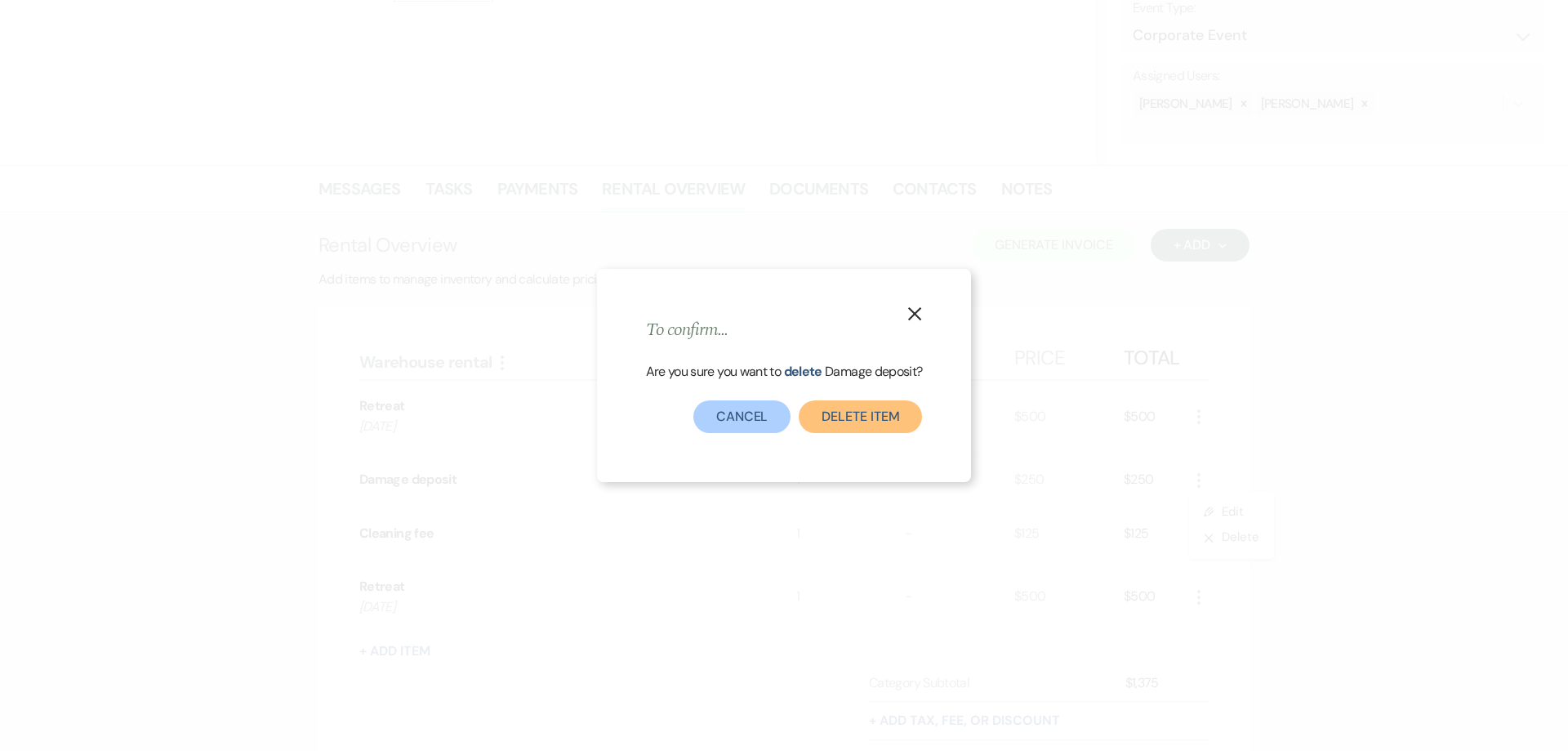
click at [903, 419] on button "Delete Item" at bounding box center [861, 416] width 124 height 32
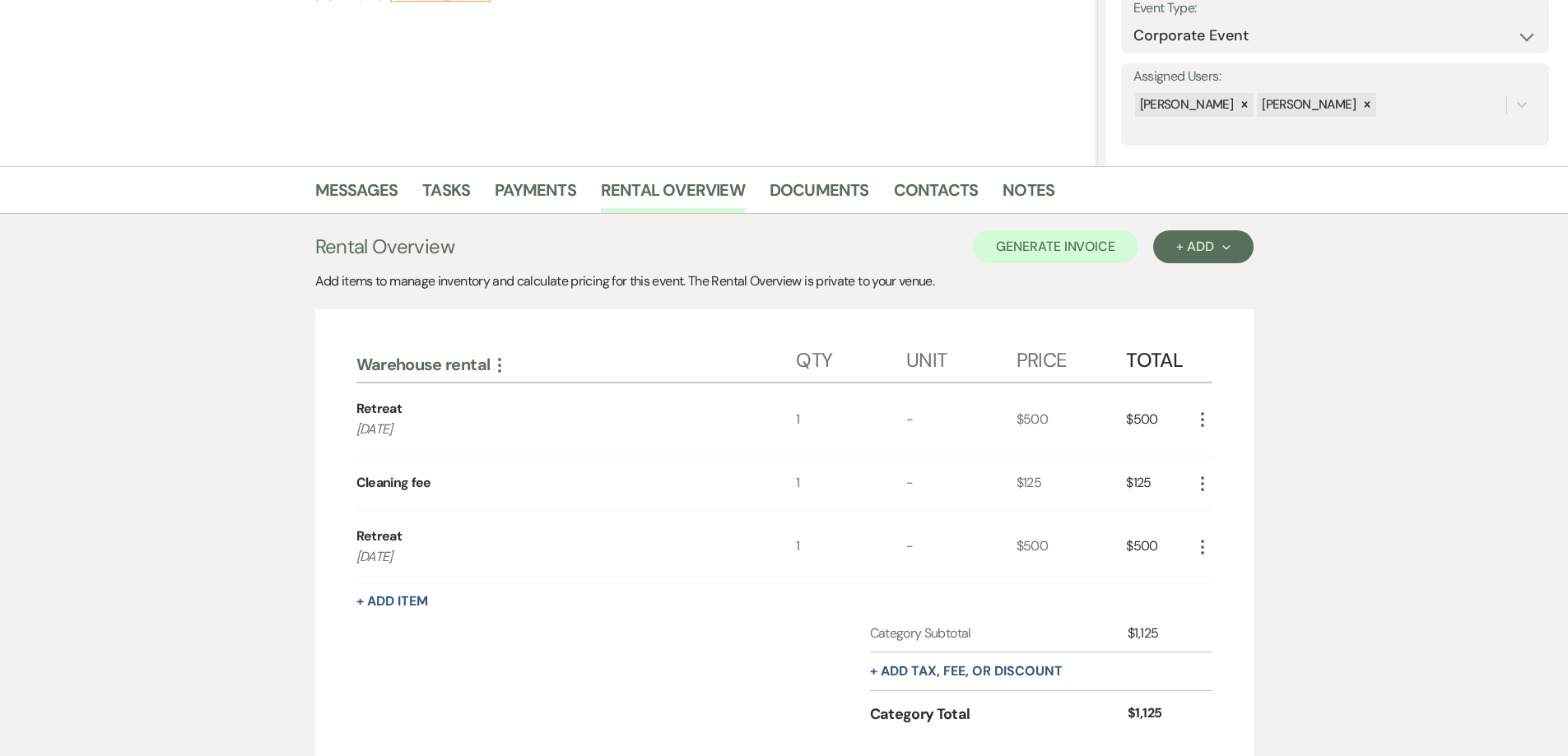
click at [1201, 485] on icon "More" at bounding box center [1202, 484] width 20 height 20
click at [1214, 535] on icon "X" at bounding box center [1216, 541] width 10 height 12
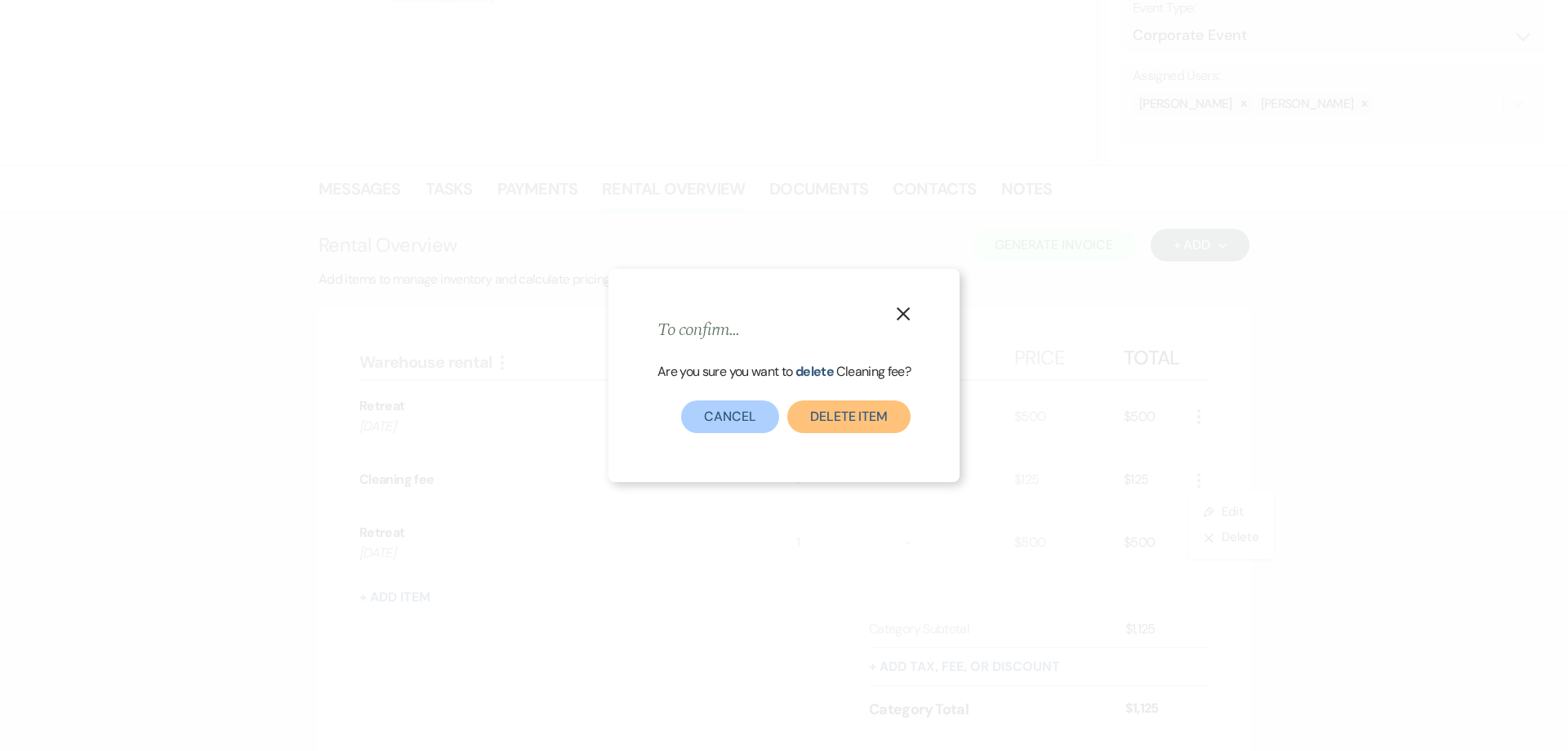
click at [875, 418] on button "Delete Item" at bounding box center [849, 416] width 124 height 32
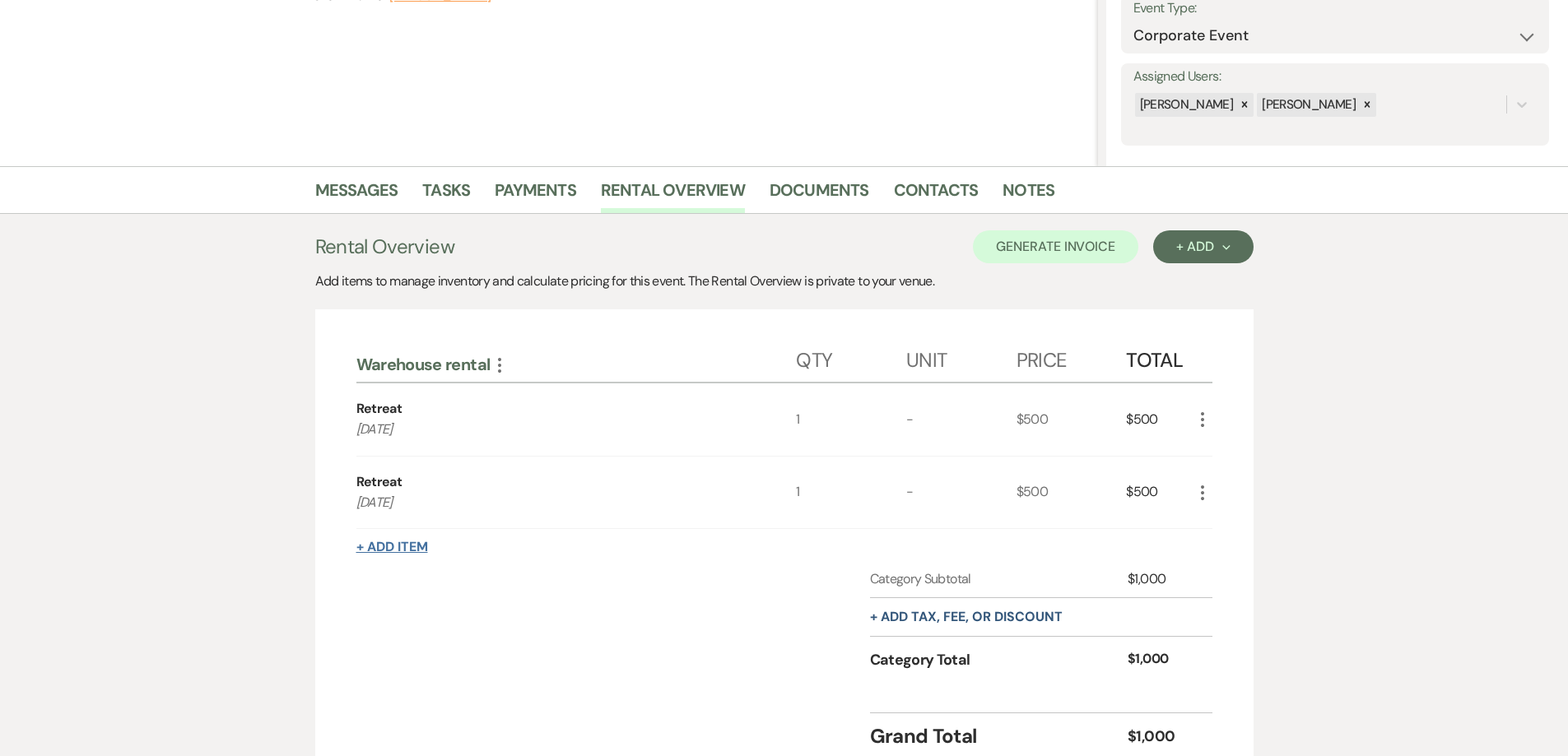
click at [412, 548] on button "+ Add Item" at bounding box center [392, 546] width 71 height 13
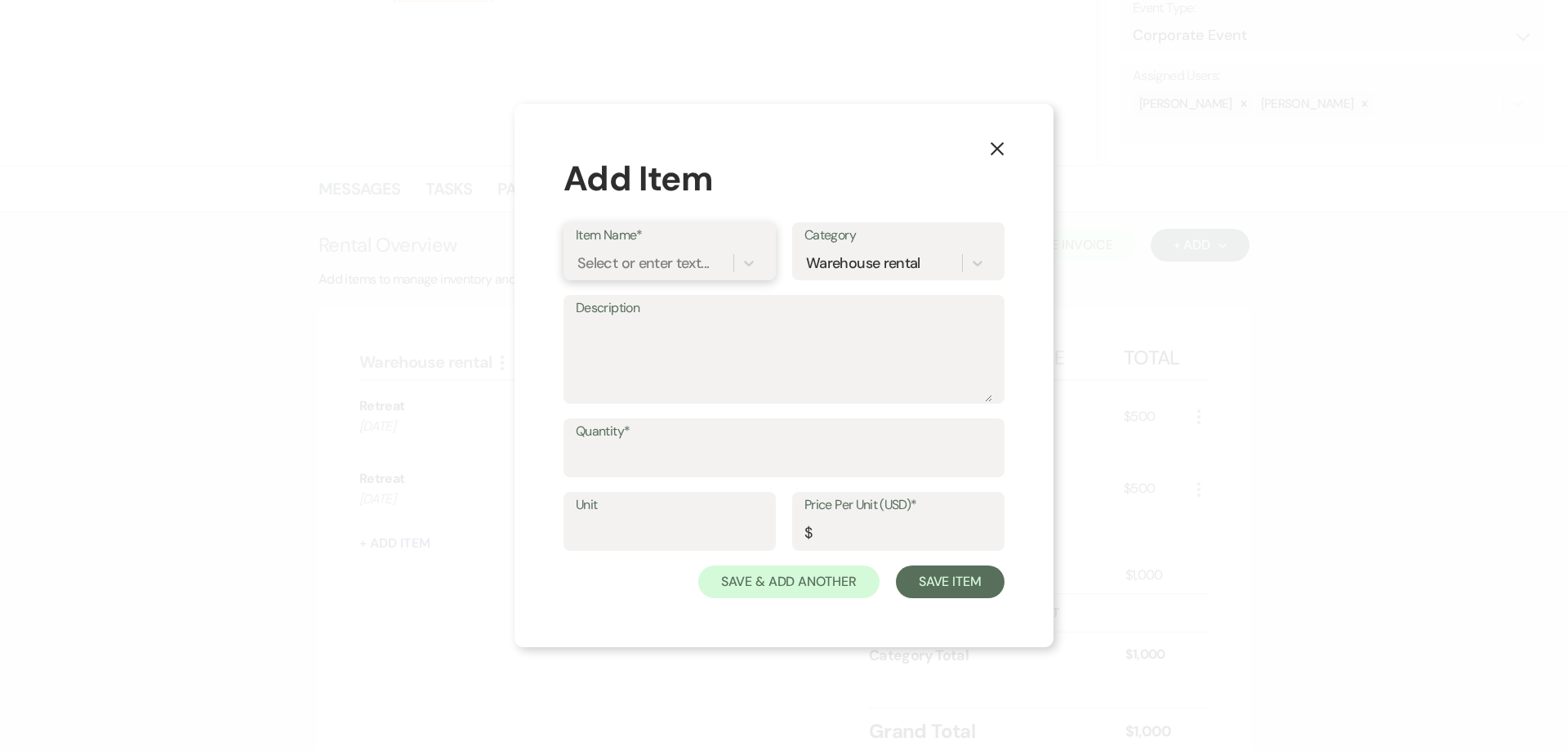
click at [670, 253] on div "Select or enter text..." at bounding box center [644, 263] width 132 height 22
type input "Retreat"
click at [703, 313] on div "+ Add "Retreat"" at bounding box center [669, 304] width 188 height 32
click at [663, 449] on input "Quantity*" at bounding box center [784, 459] width 417 height 31
type input "1"
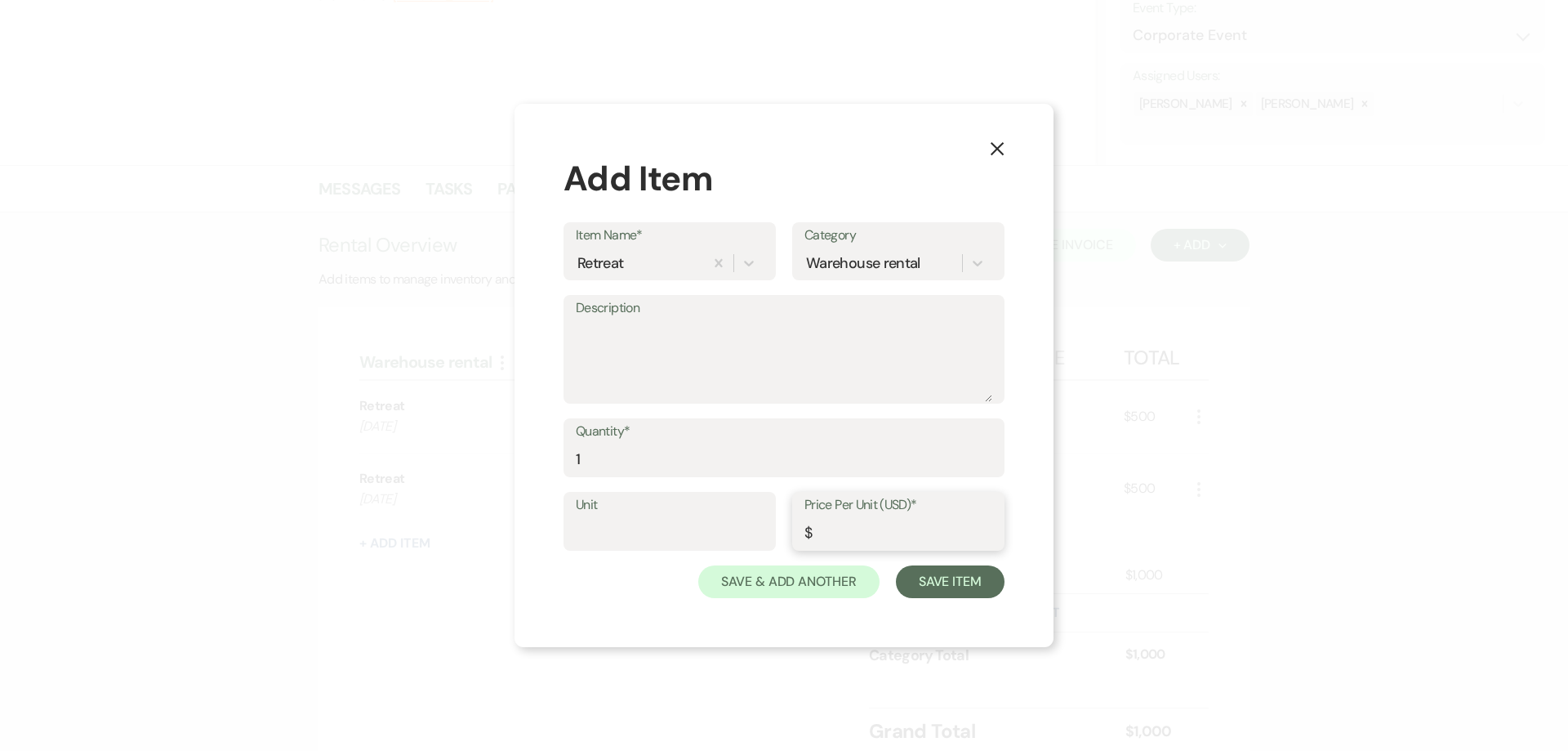
click at [825, 522] on input "Price Per Unit (USD)*" at bounding box center [898, 533] width 188 height 31
type input "500.00"
click at [926, 581] on button "Save Item" at bounding box center [950, 581] width 109 height 32
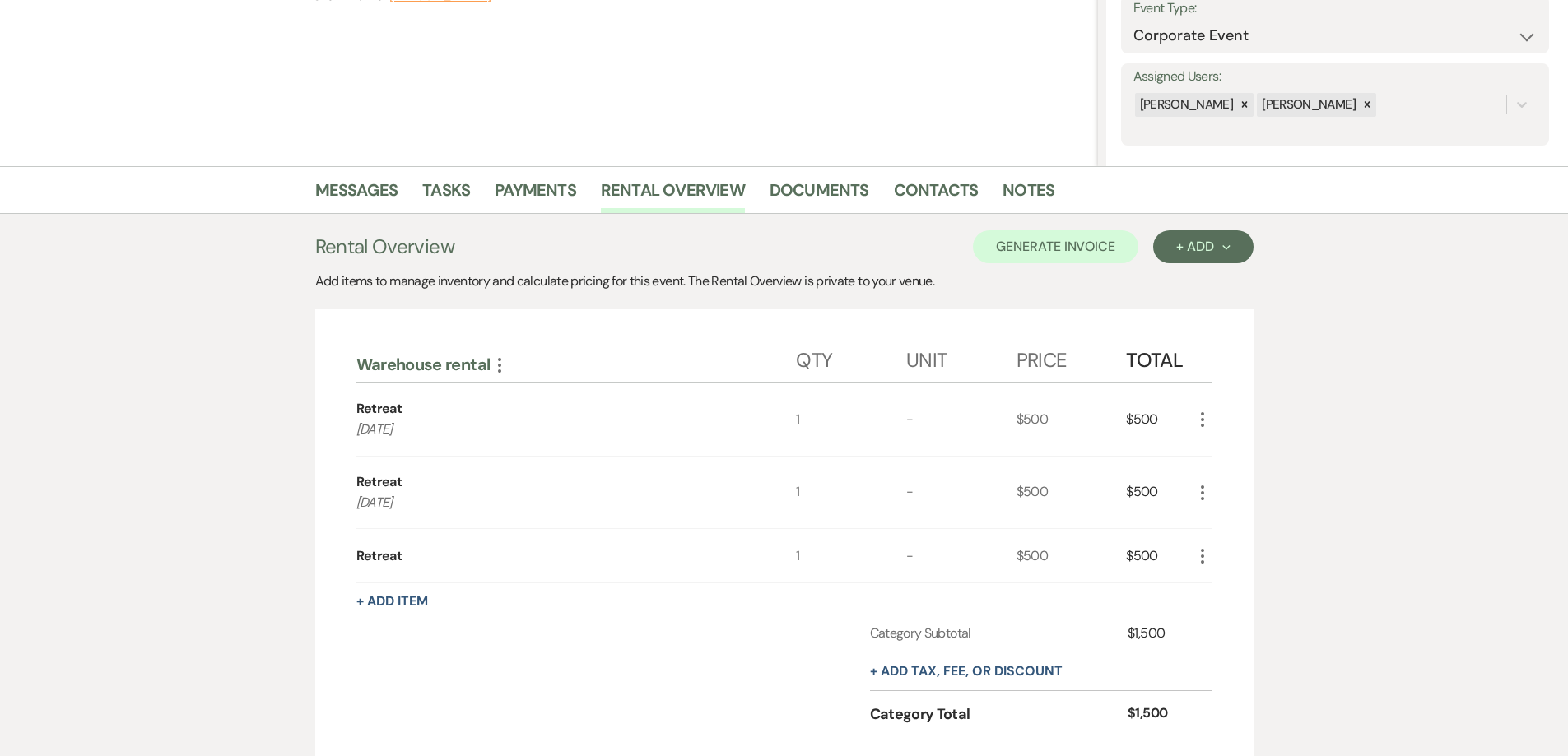
click at [1184, 551] on div "$500" at bounding box center [1158, 555] width 65 height 53
click at [1200, 554] on icon "More" at bounding box center [1202, 556] width 20 height 20
click at [1215, 574] on ul "Pencil Edit X Delete" at bounding box center [1234, 601] width 85 height 68
click at [1218, 580] on button "Pencil Edit" at bounding box center [1234, 588] width 85 height 27
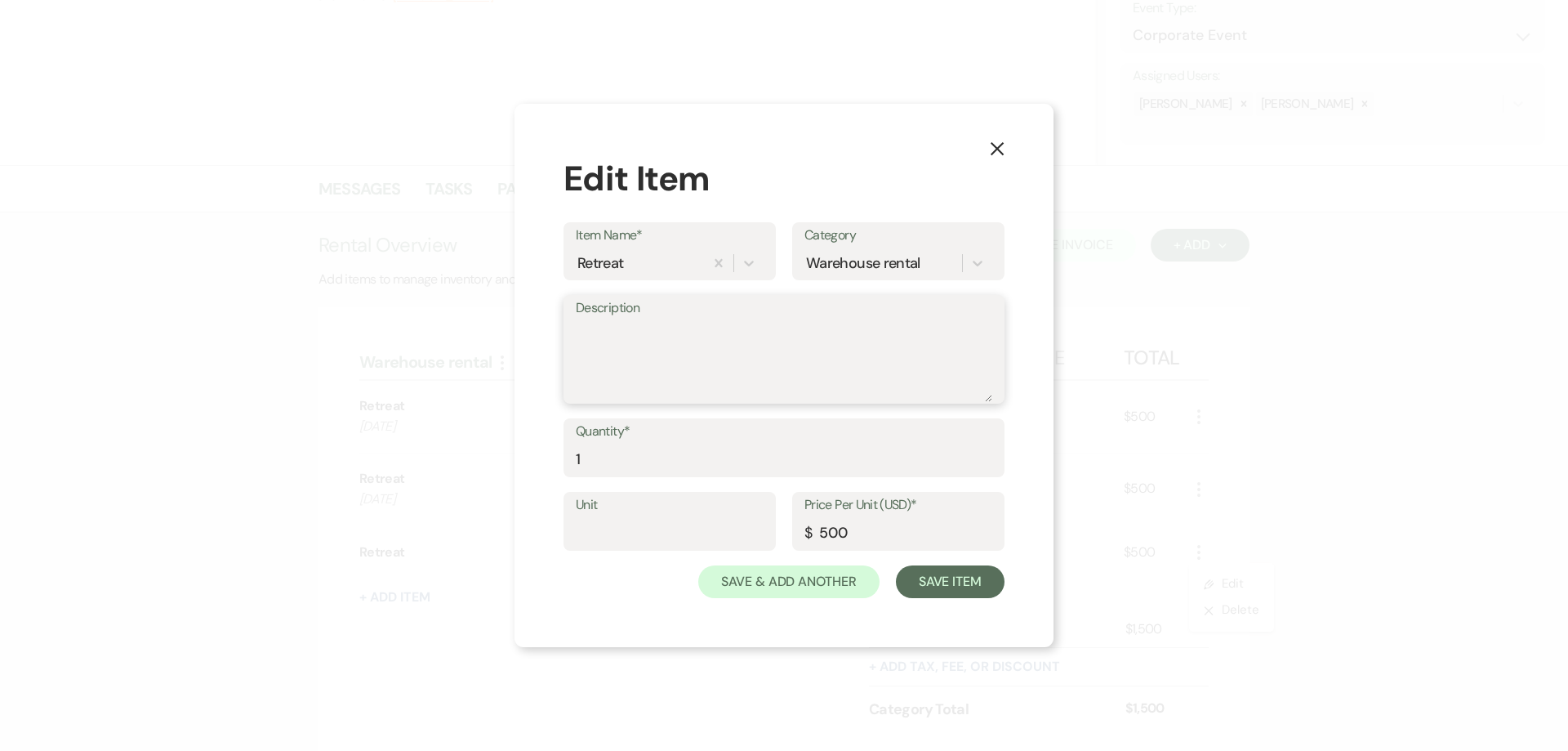
click at [761, 363] on textarea "Description" at bounding box center [784, 361] width 417 height 82
type textarea "w"
type textarea "Wednesday, October 22, 2025"
click at [944, 559] on div "Unit Price Per Unit (USD)* $ 500" at bounding box center [784, 528] width 441 height 74
click at [946, 586] on button "Save Item" at bounding box center [950, 581] width 109 height 32
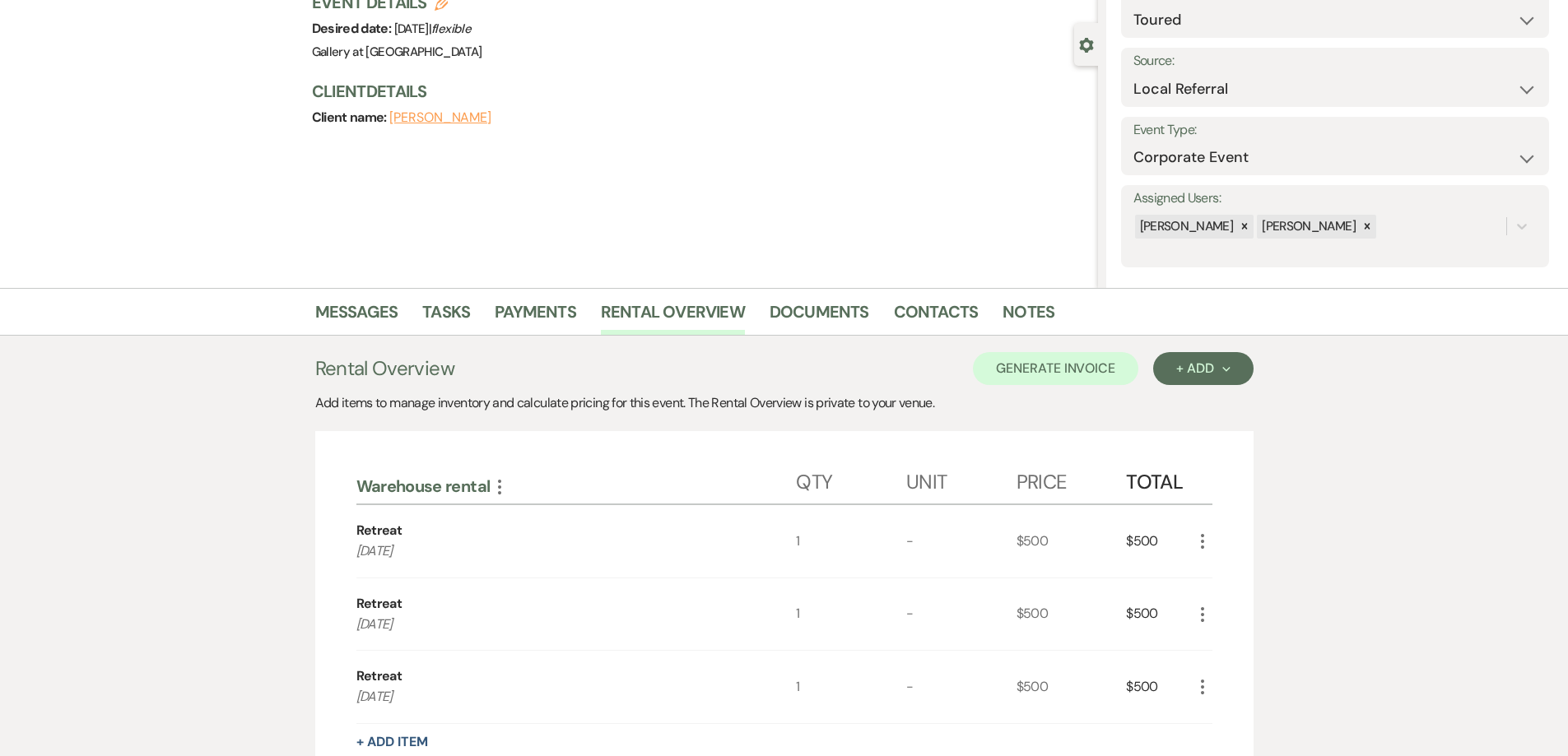
scroll to position [0, 0]
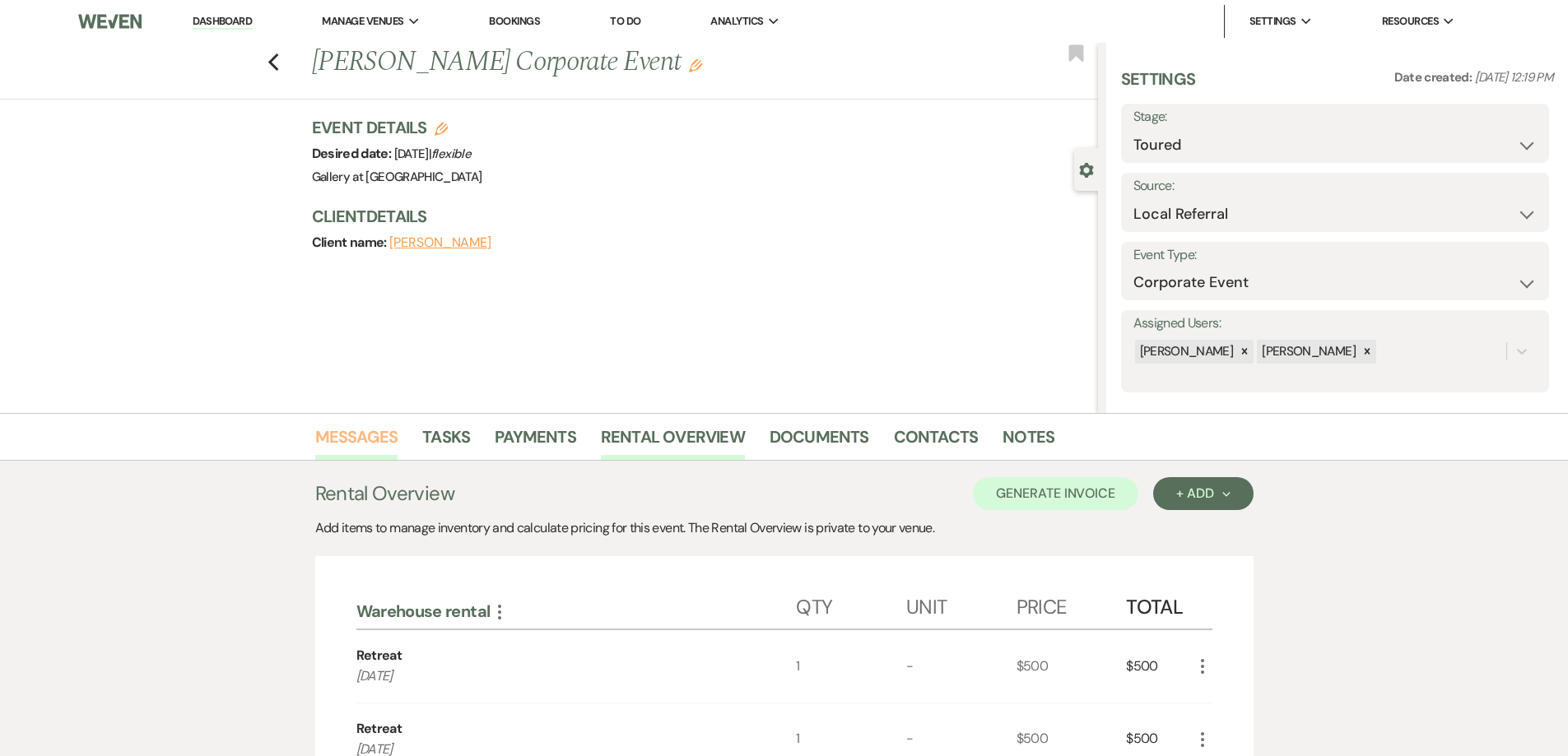
click at [353, 432] on link "Messages" at bounding box center [356, 441] width 83 height 37
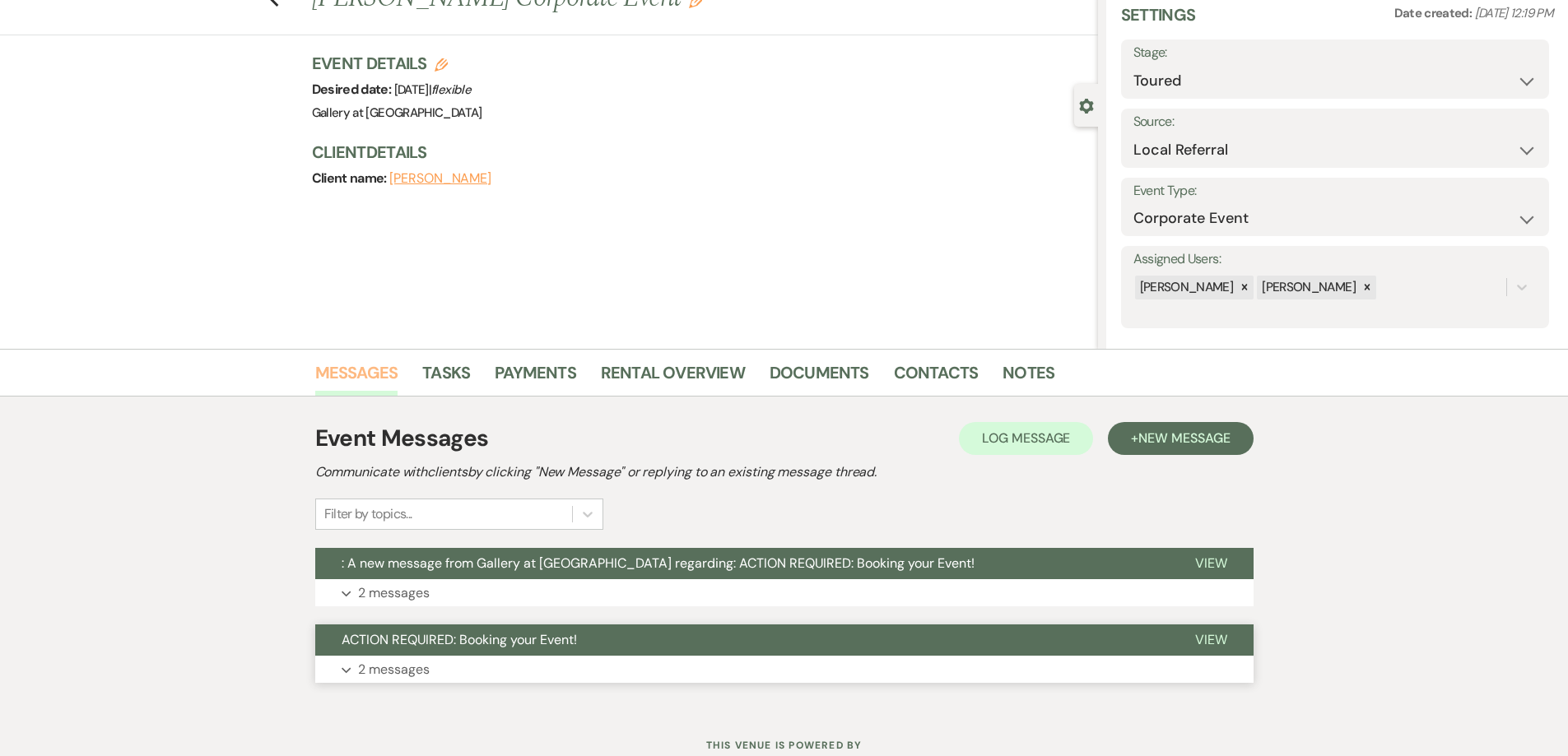
scroll to position [82, 0]
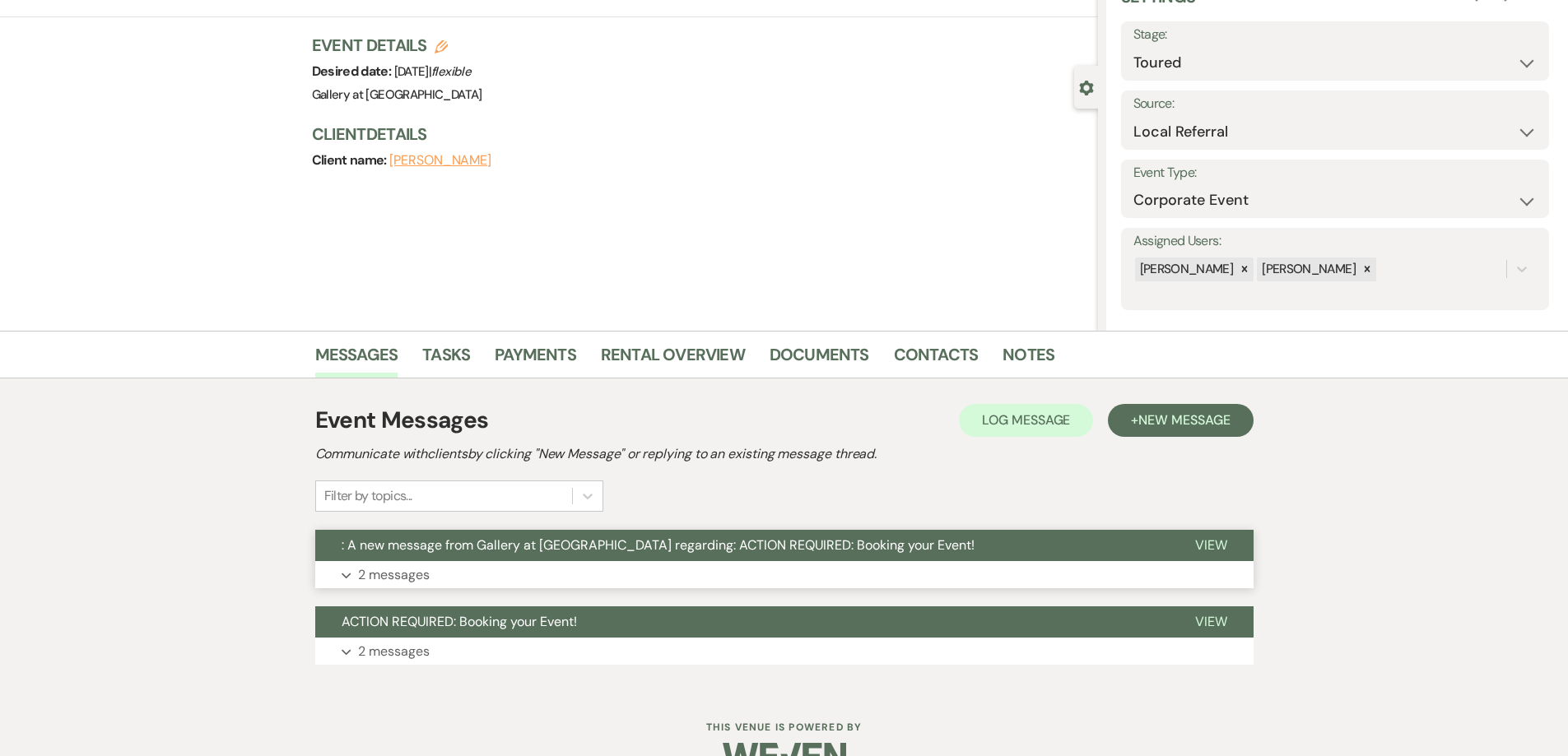
click at [556, 585] on button "Expand 2 messages" at bounding box center [784, 575] width 938 height 28
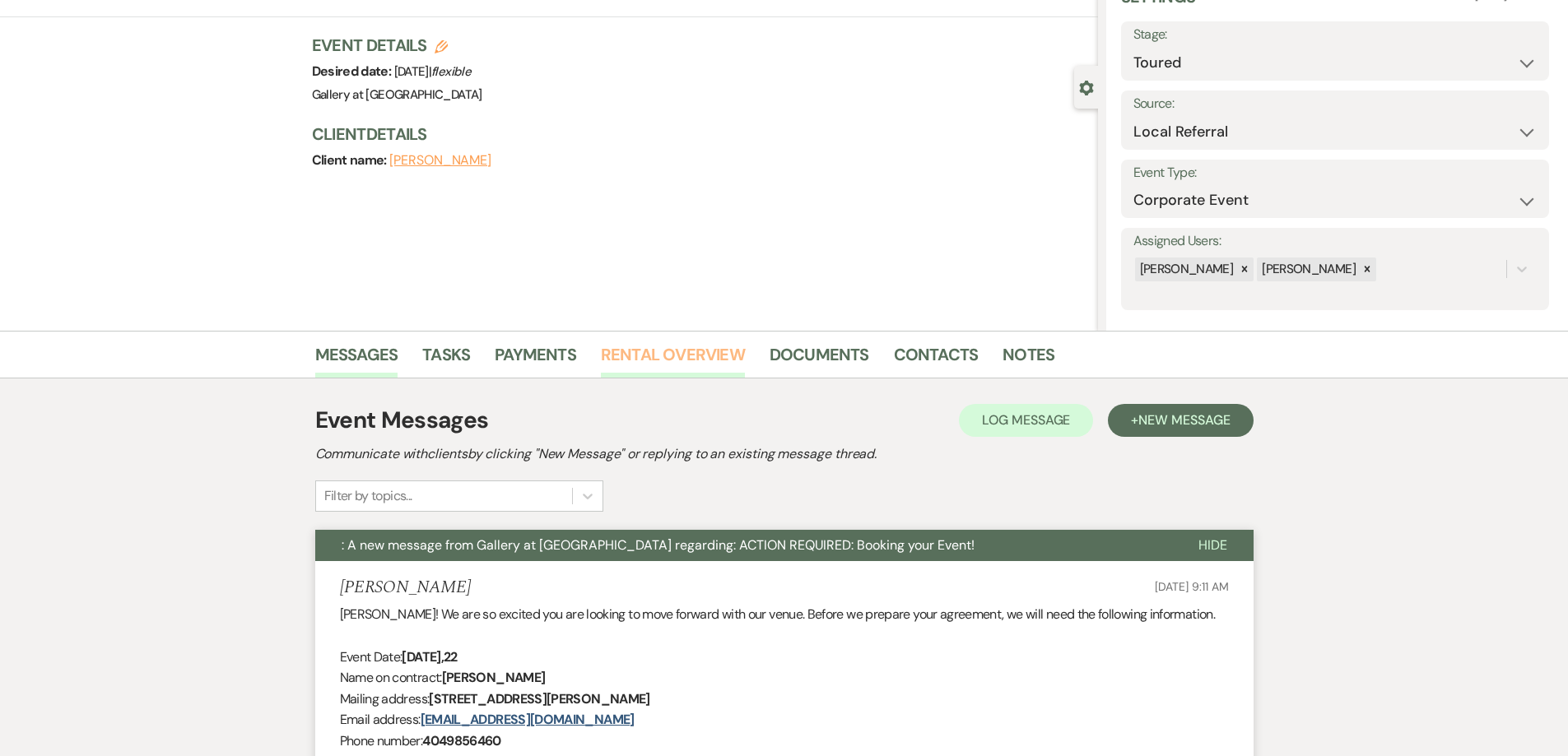
click at [634, 359] on link "Rental Overview" at bounding box center [672, 359] width 144 height 37
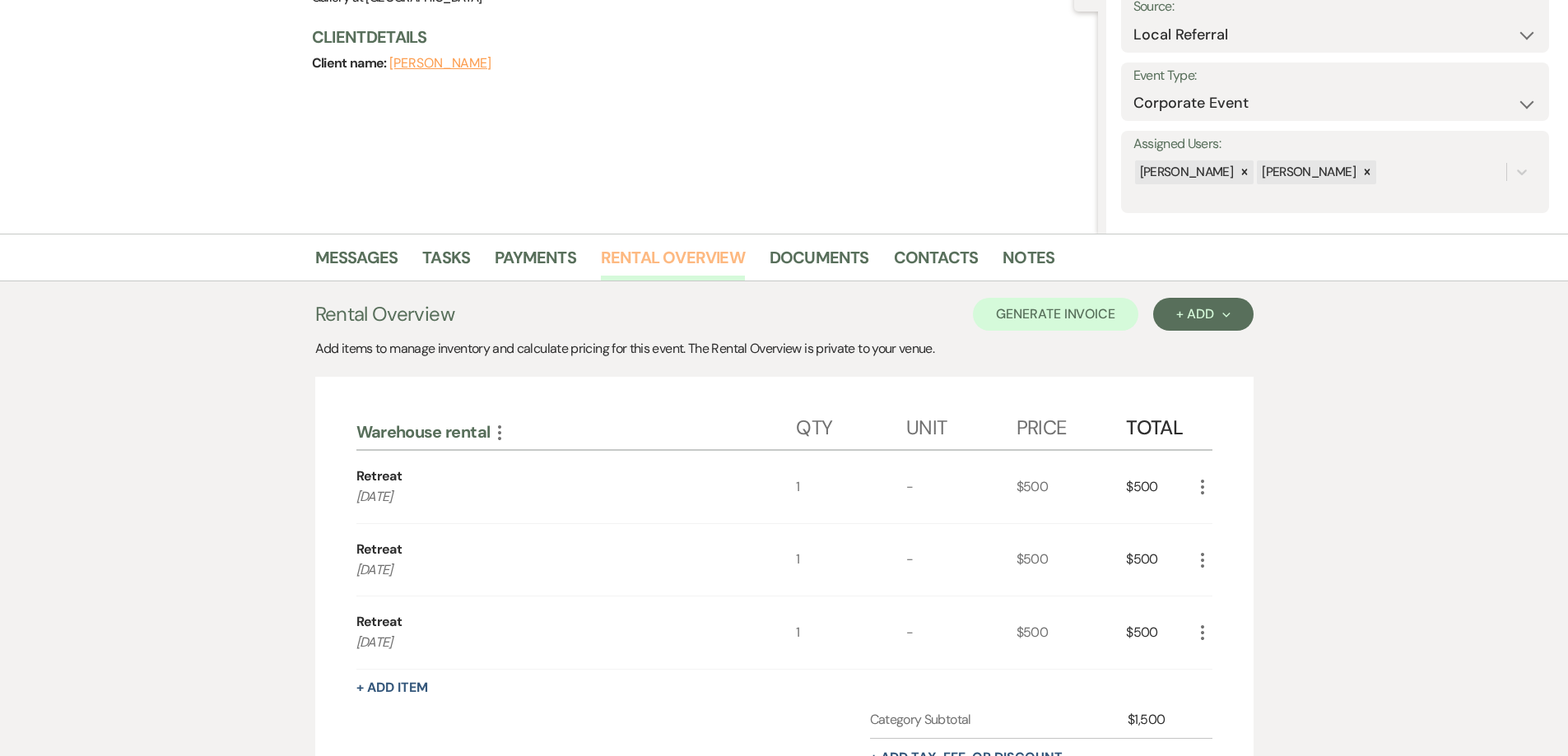
scroll to position [412, 0]
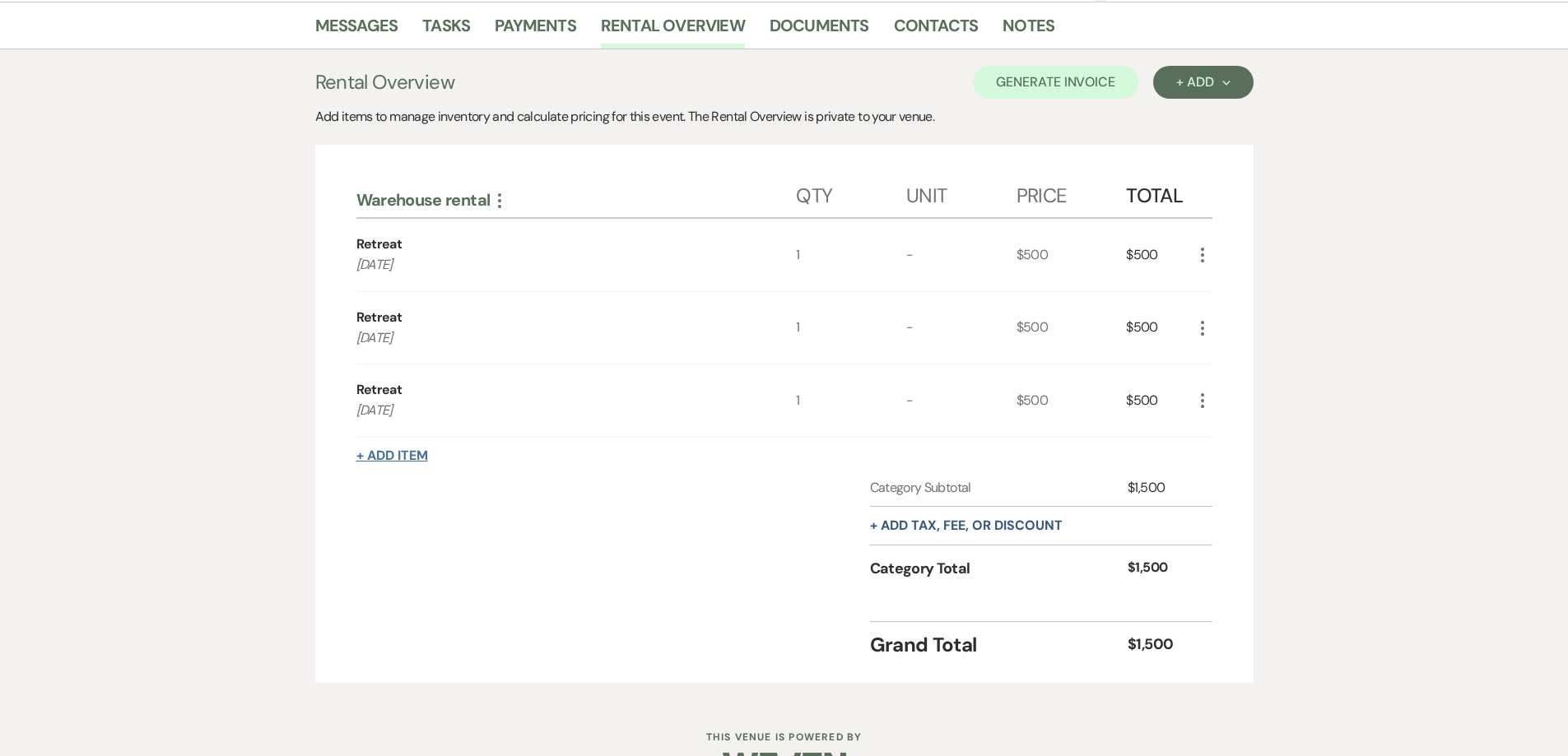
click at [417, 451] on button "+ Add Item" at bounding box center [392, 455] width 71 height 13
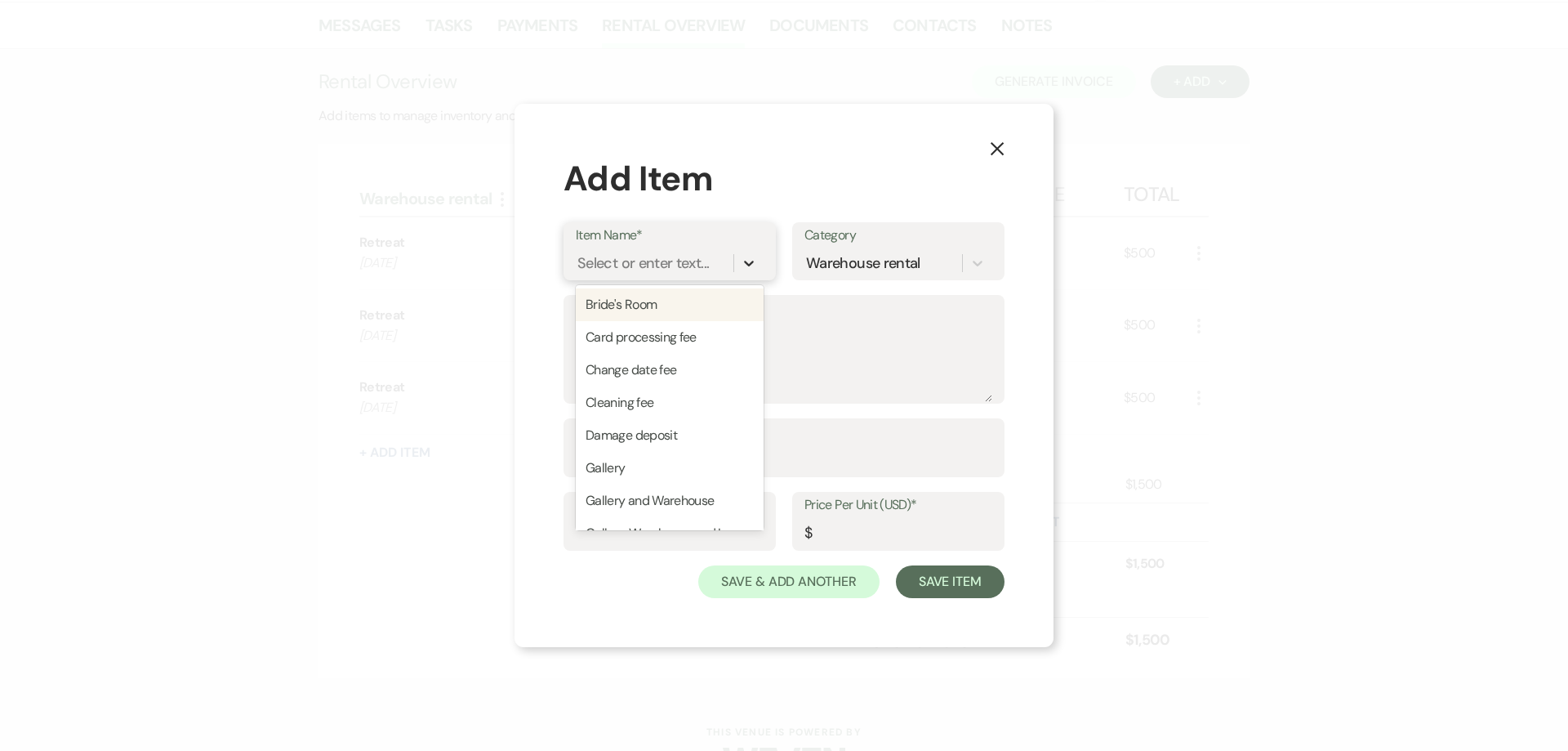
click at [748, 255] on div at bounding box center [749, 263] width 29 height 29
click at [665, 399] on div "Cleaning fee" at bounding box center [669, 402] width 188 height 32
type input "125"
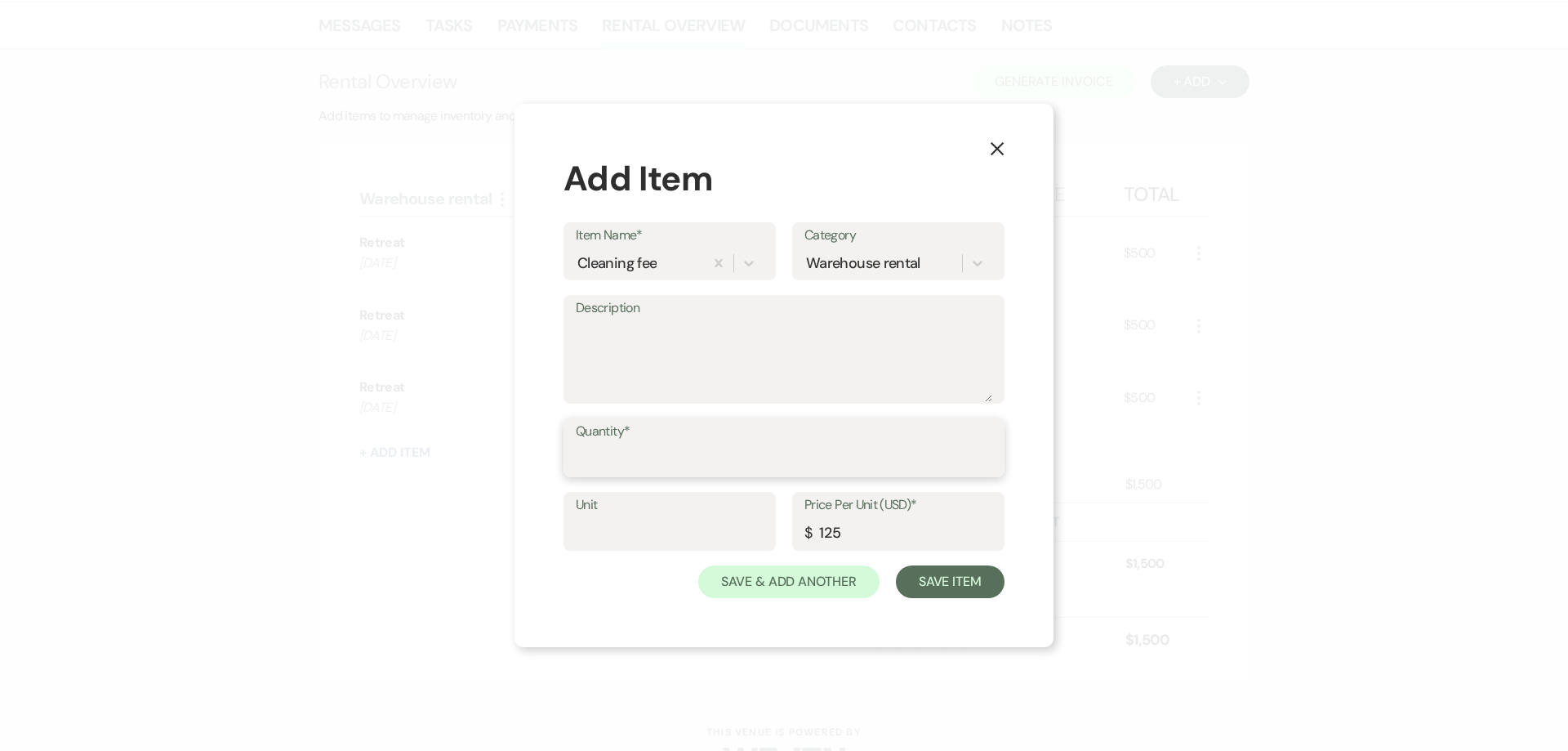
click at [660, 458] on input "Quantity*" at bounding box center [784, 459] width 417 height 31
type input "1"
click at [976, 590] on button "Save Item" at bounding box center [950, 581] width 109 height 32
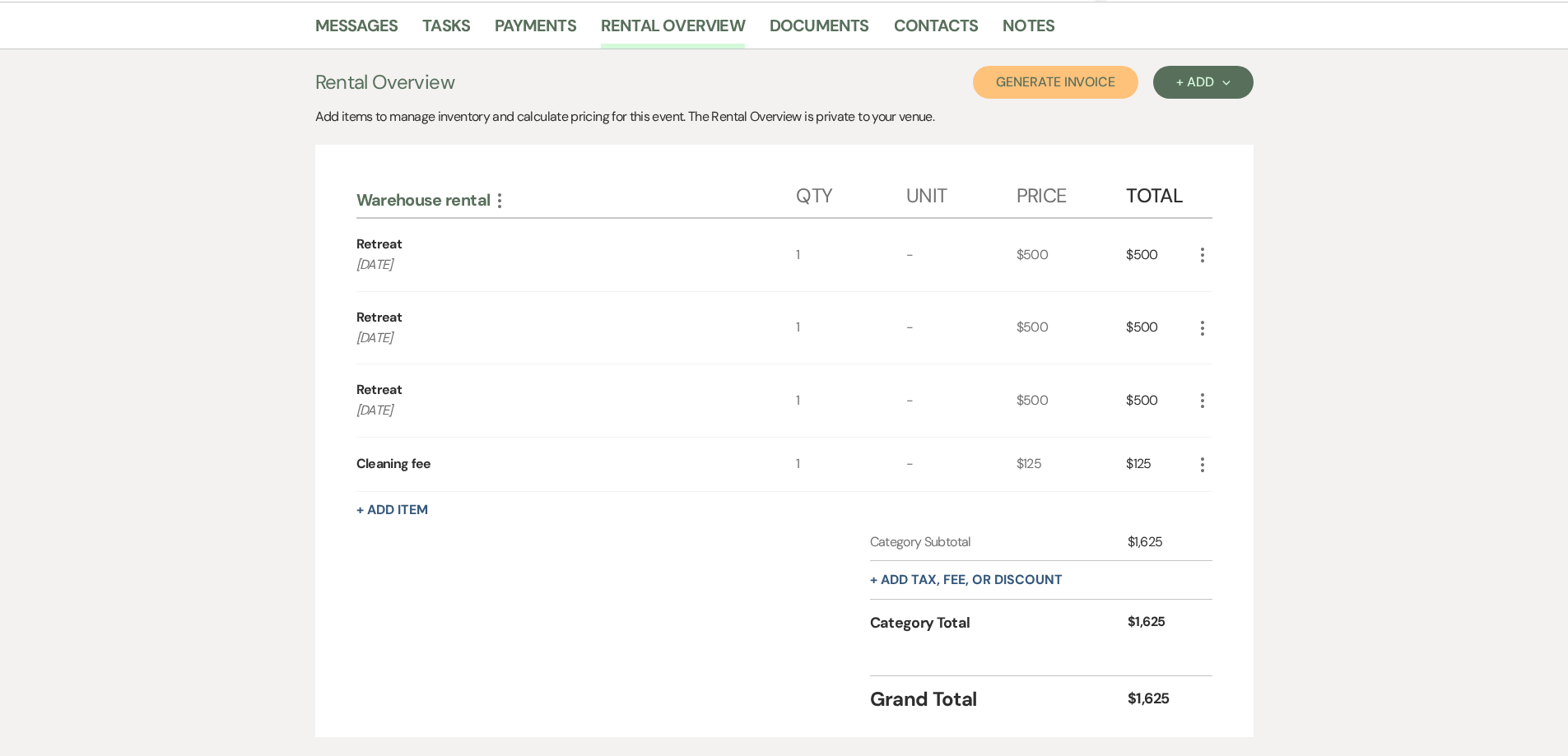
click at [1066, 88] on button "Generate Invoice" at bounding box center [1055, 81] width 165 height 33
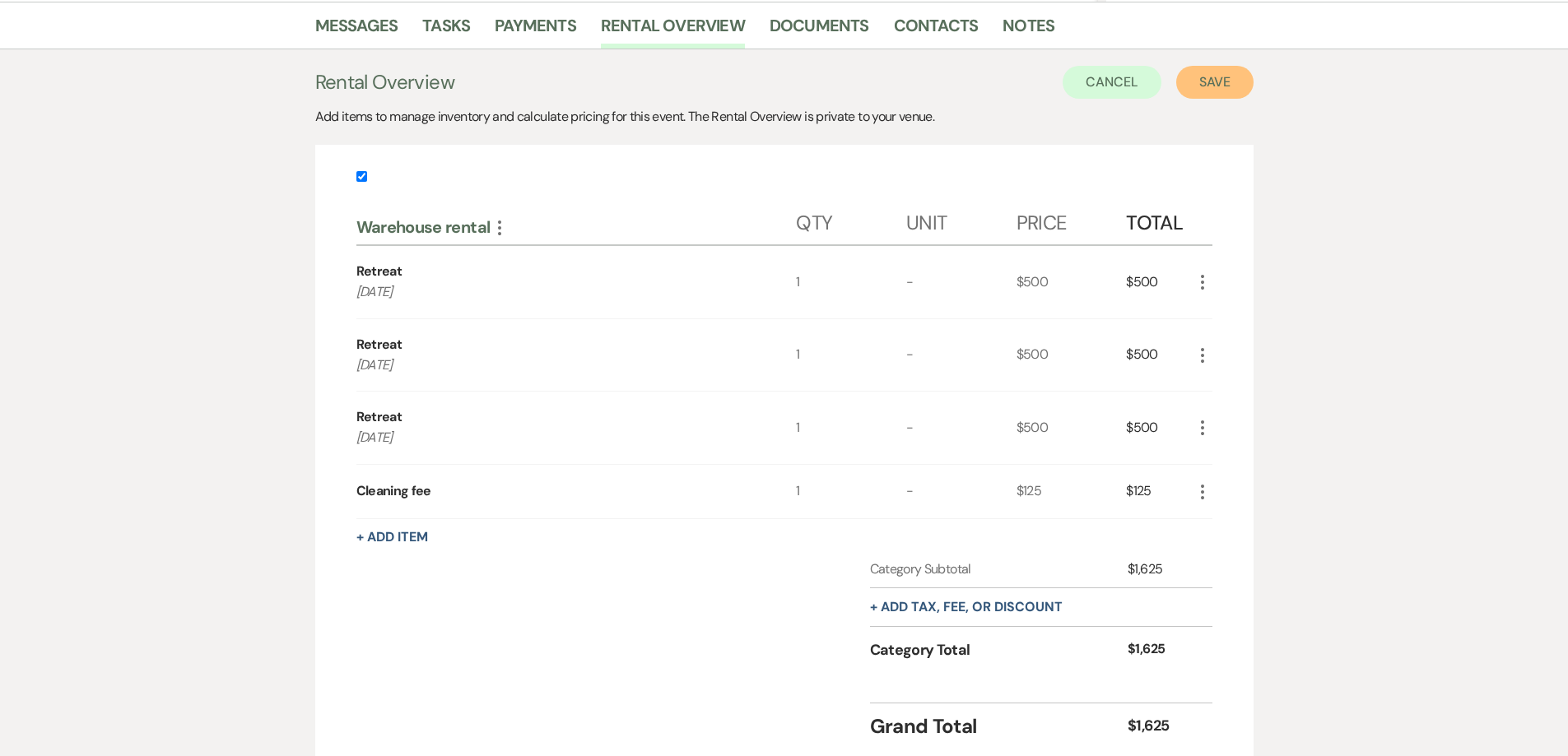
click at [1208, 88] on button "Save" at bounding box center [1215, 81] width 77 height 33
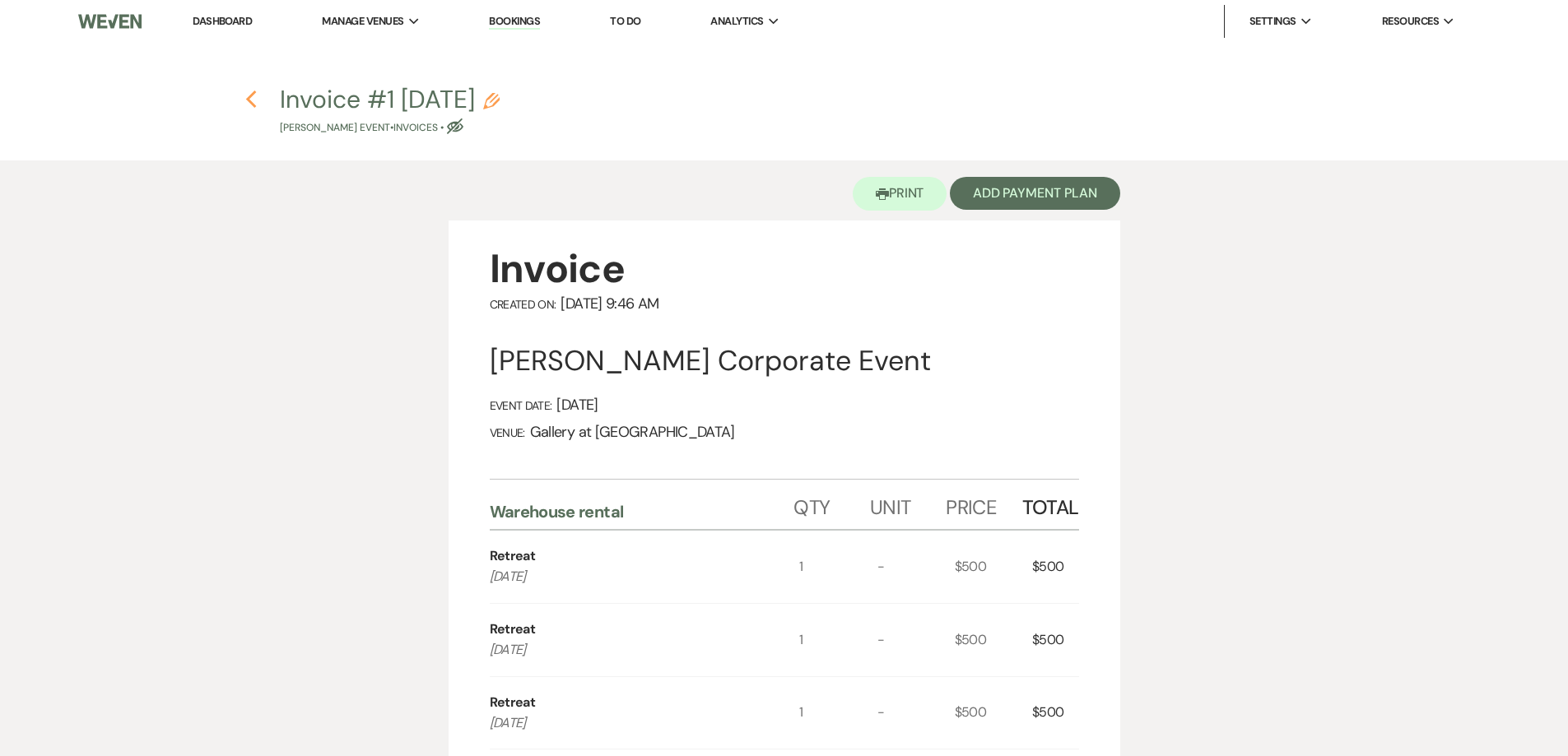
click at [254, 103] on icon "Previous" at bounding box center [251, 100] width 12 height 20
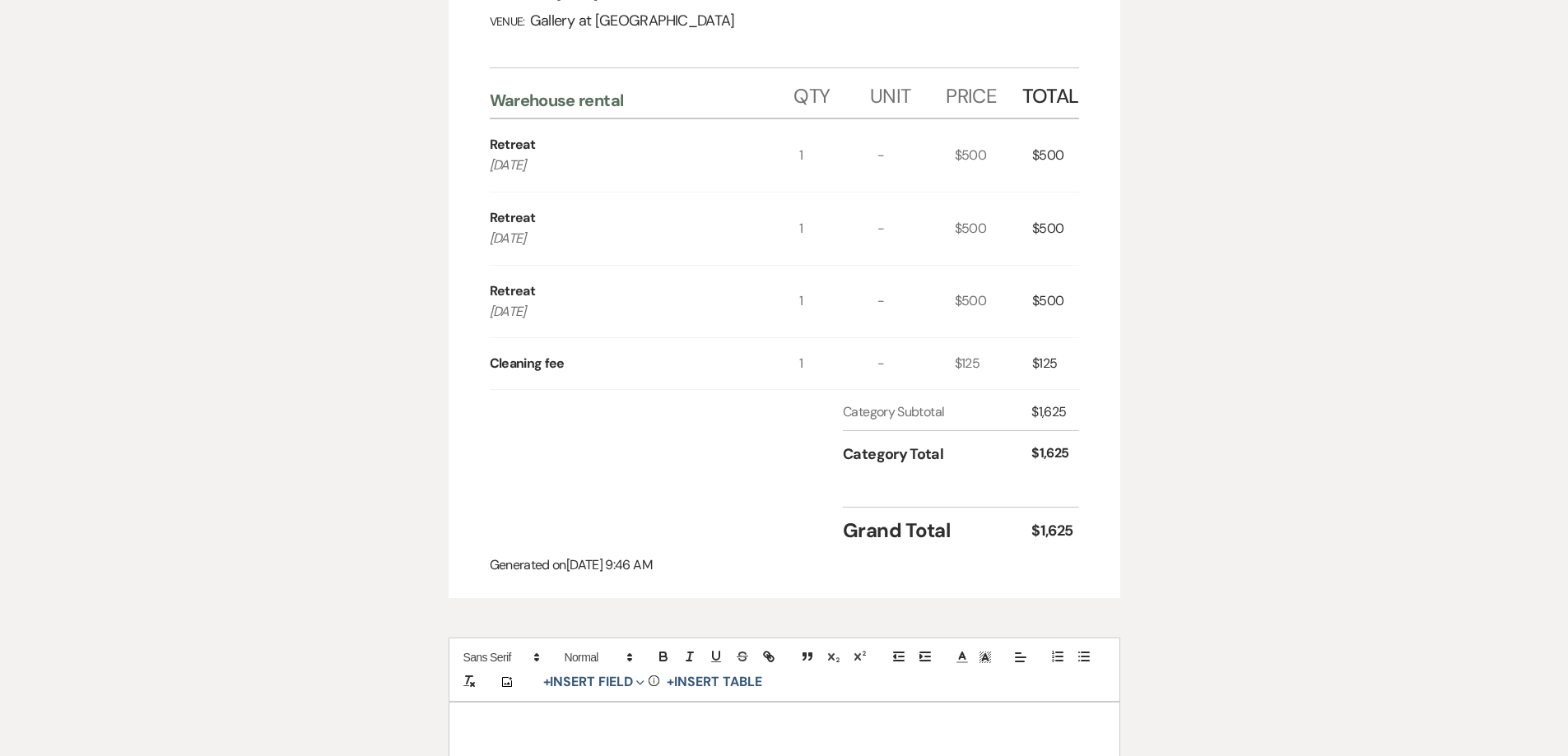
select select "5"
select select "20"
select select "9"
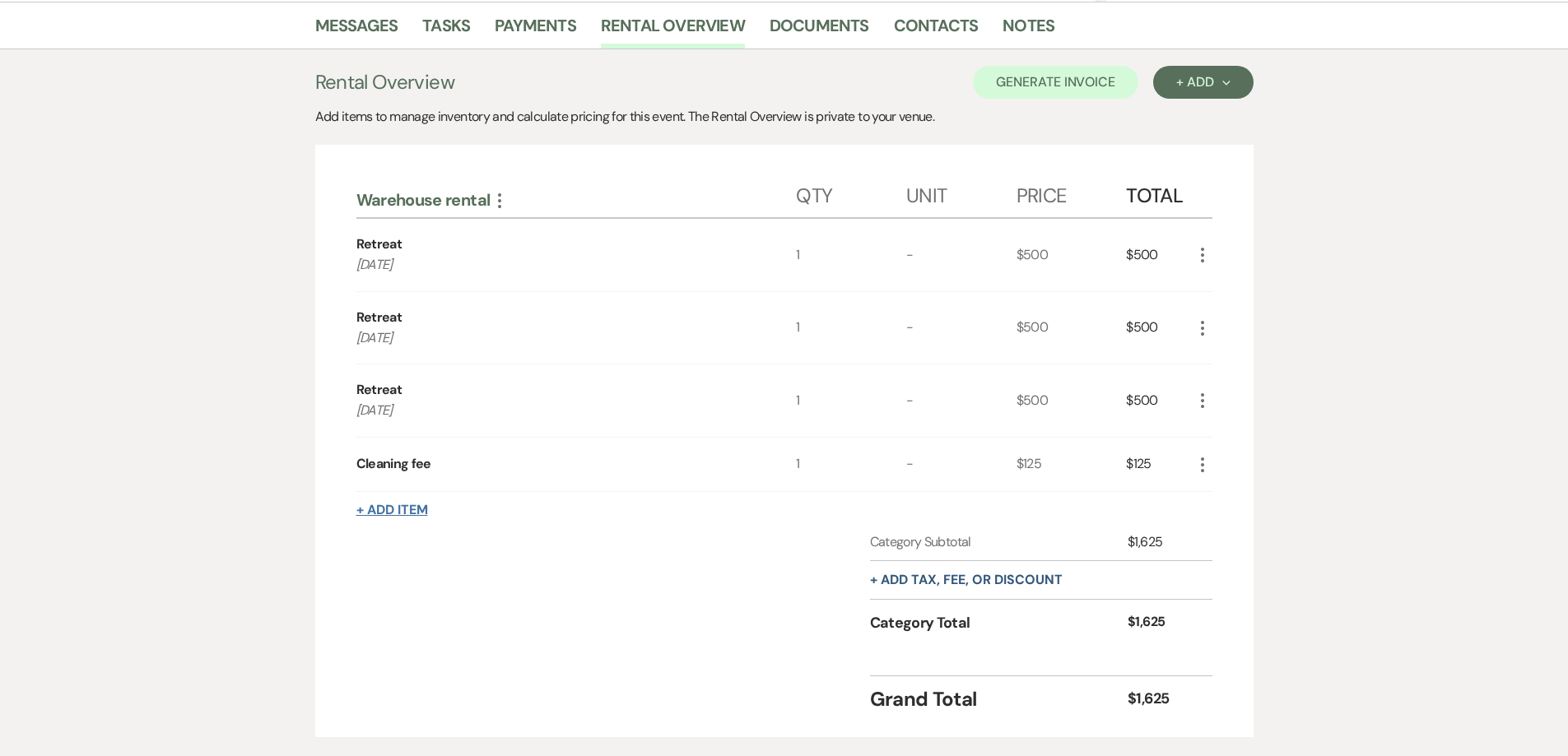
click at [420, 509] on button "+ Add Item" at bounding box center [392, 510] width 71 height 13
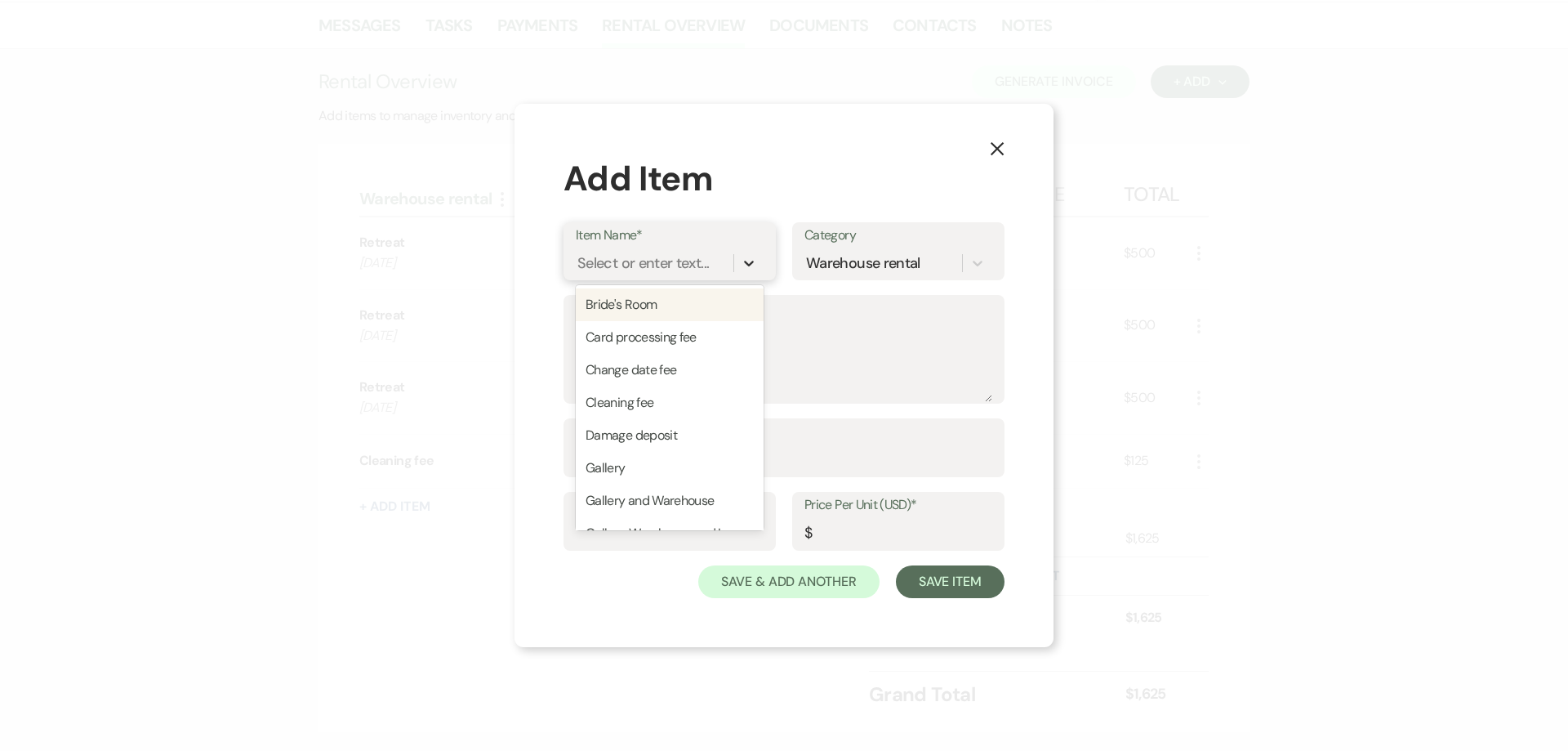
click at [748, 264] on icon at bounding box center [749, 263] width 10 height 6
type input "Da"
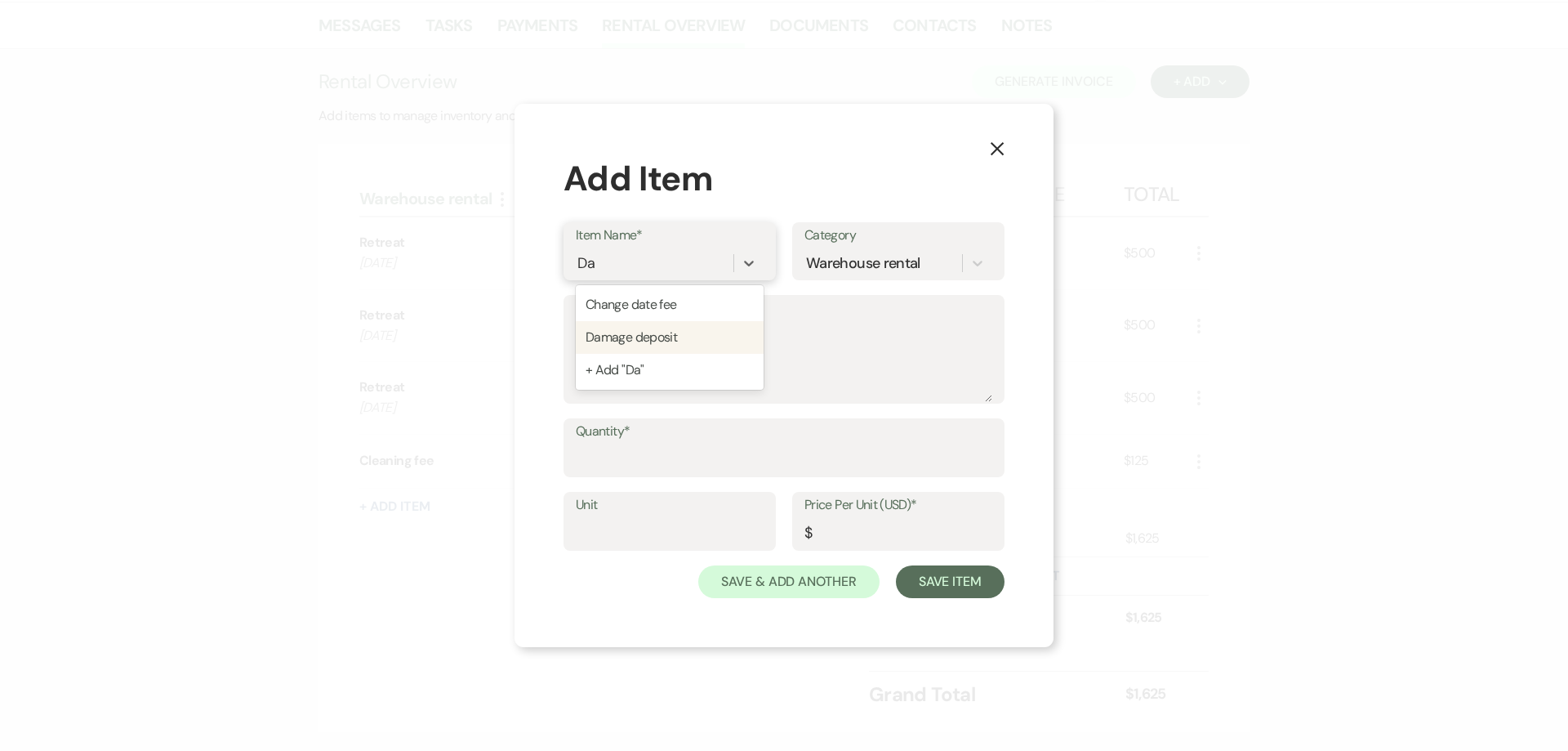
click at [672, 341] on div "Damage deposit" at bounding box center [669, 337] width 188 height 32
type input "250"
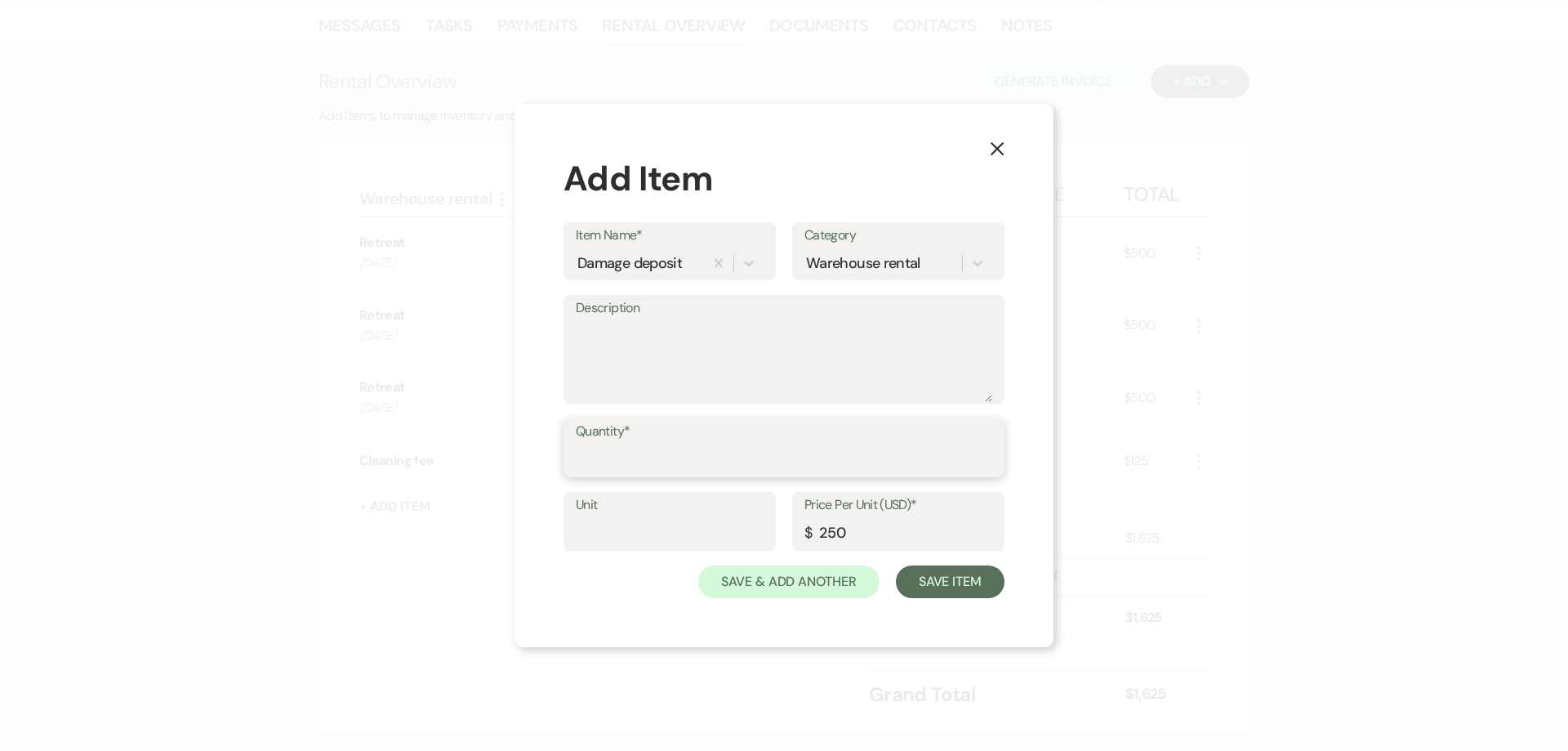
click at [650, 457] on input "Quantity*" at bounding box center [784, 459] width 417 height 31
type input "0"
click at [663, 367] on textarea "Description" at bounding box center [784, 361] width 417 height 82
type textarea "Waived"
click at [953, 587] on button "Save Item" at bounding box center [950, 581] width 109 height 32
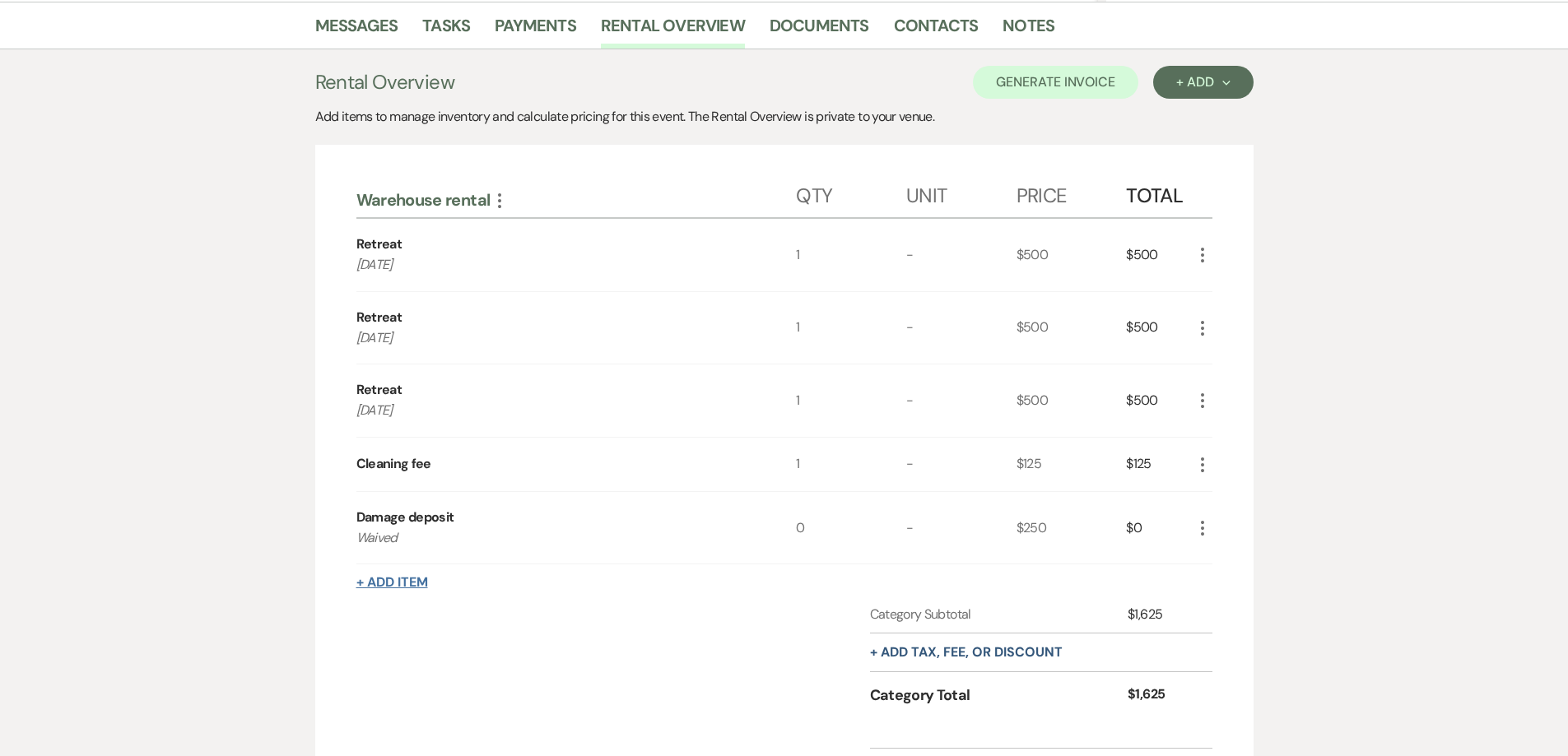
click at [420, 586] on button "+ Add Item" at bounding box center [392, 582] width 71 height 13
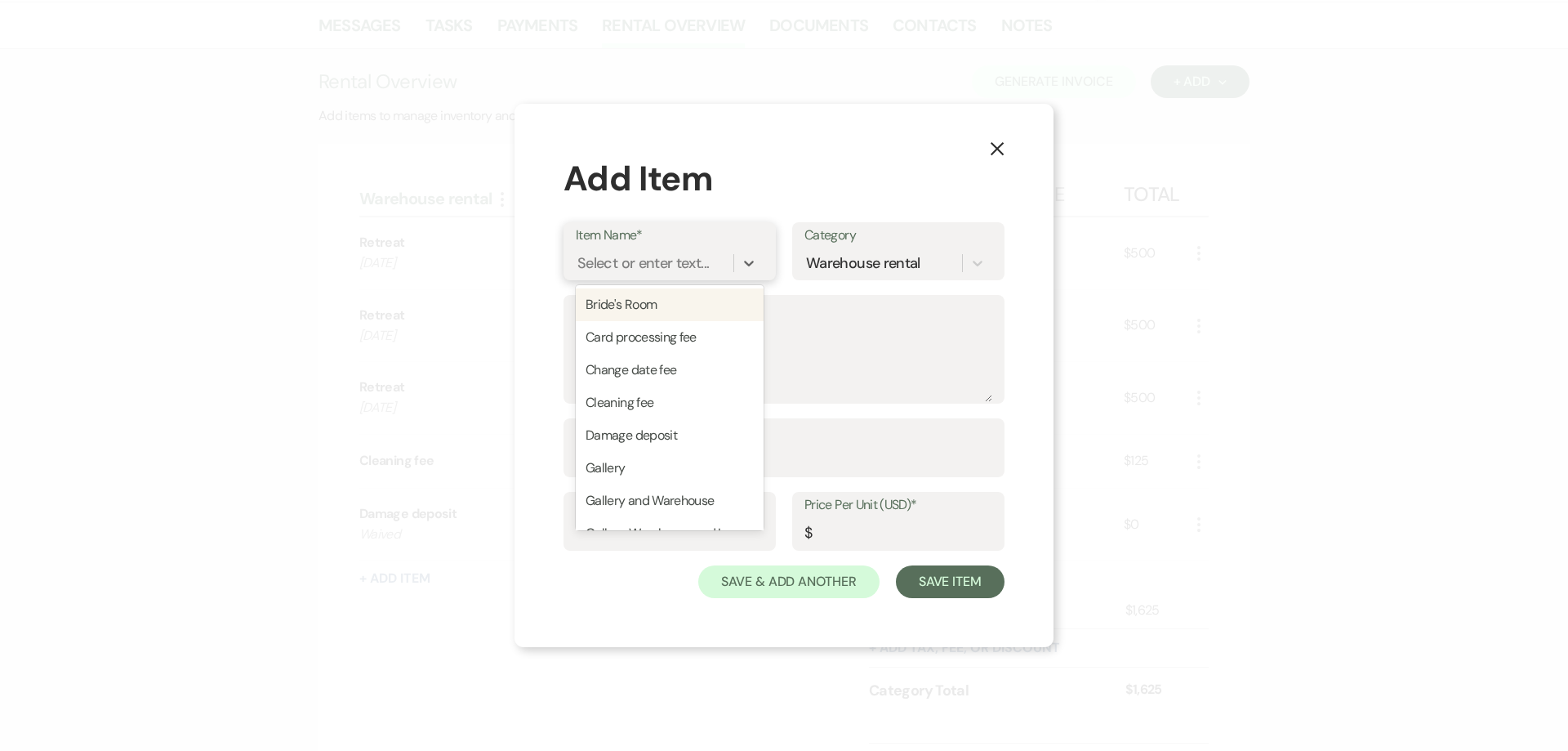
click at [665, 266] on div "Select or enter text..." at bounding box center [644, 263] width 132 height 22
type input "Set"
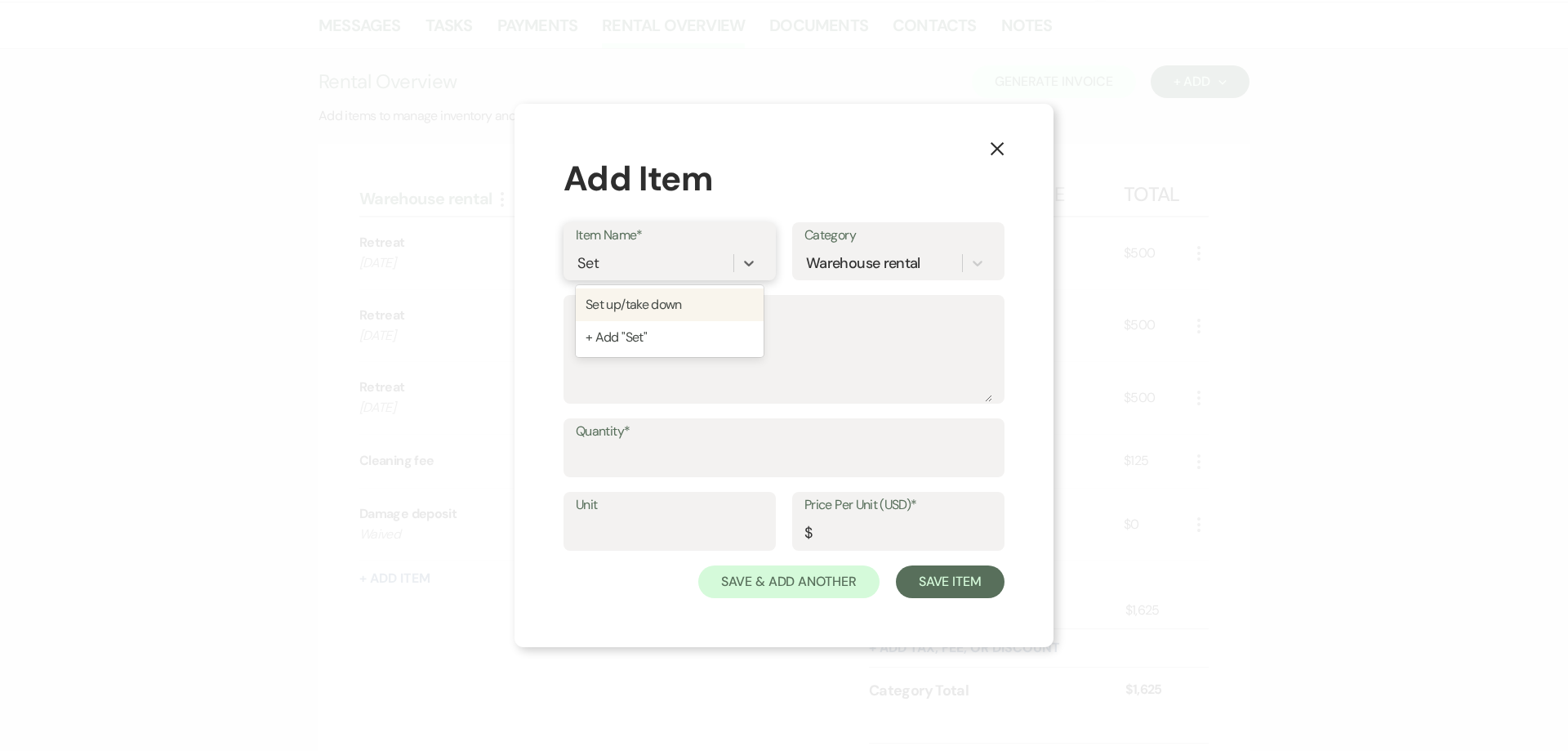
click at [675, 309] on div "Set up/take down" at bounding box center [669, 304] width 188 height 32
type input "150"
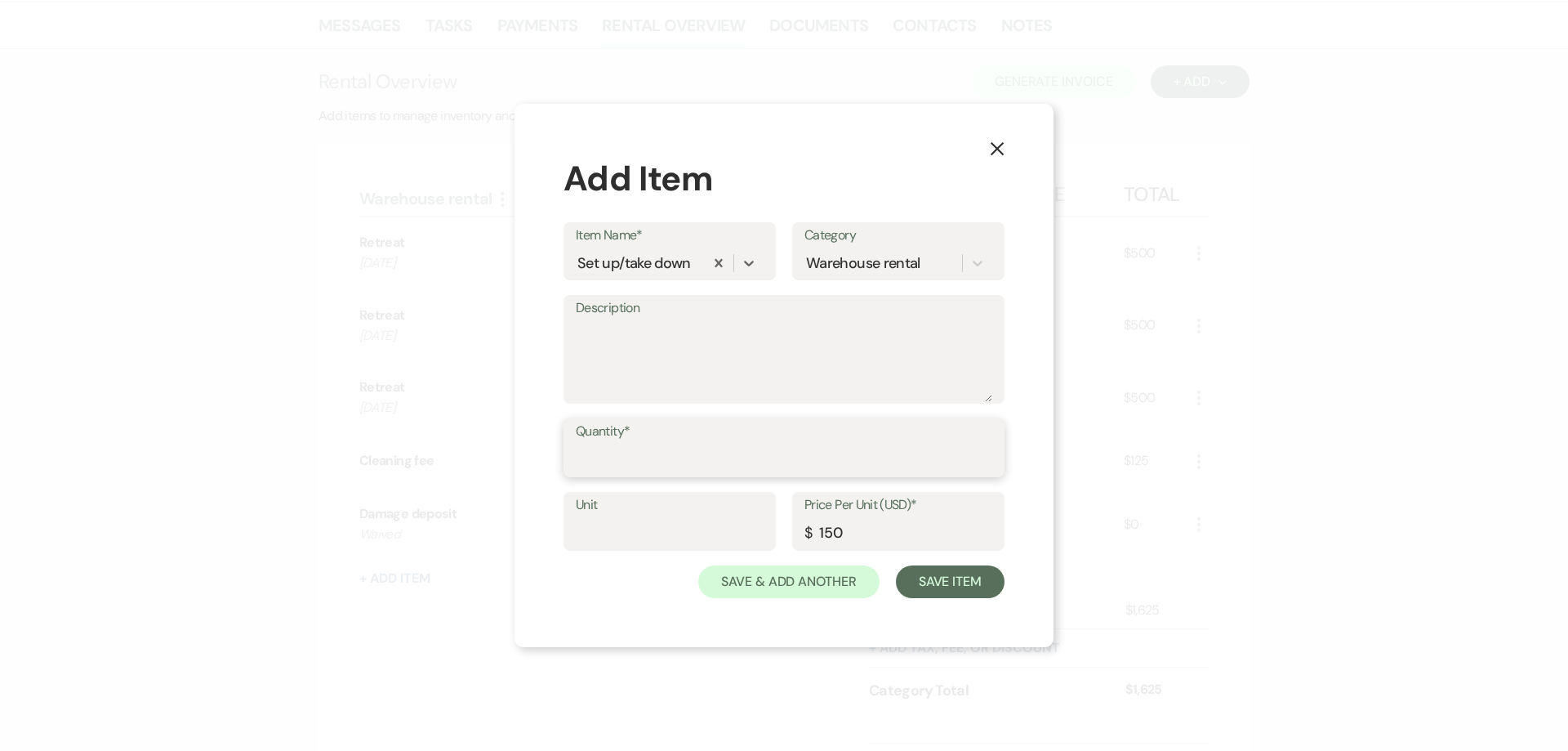
click at [643, 453] on input "Quantity*" at bounding box center [784, 459] width 417 height 31
type input "0"
click at [630, 340] on textarea "Description" at bounding box center [784, 361] width 417 height 82
click at [588, 331] on textarea "waived" at bounding box center [784, 361] width 417 height 82
type textarea "Waived"
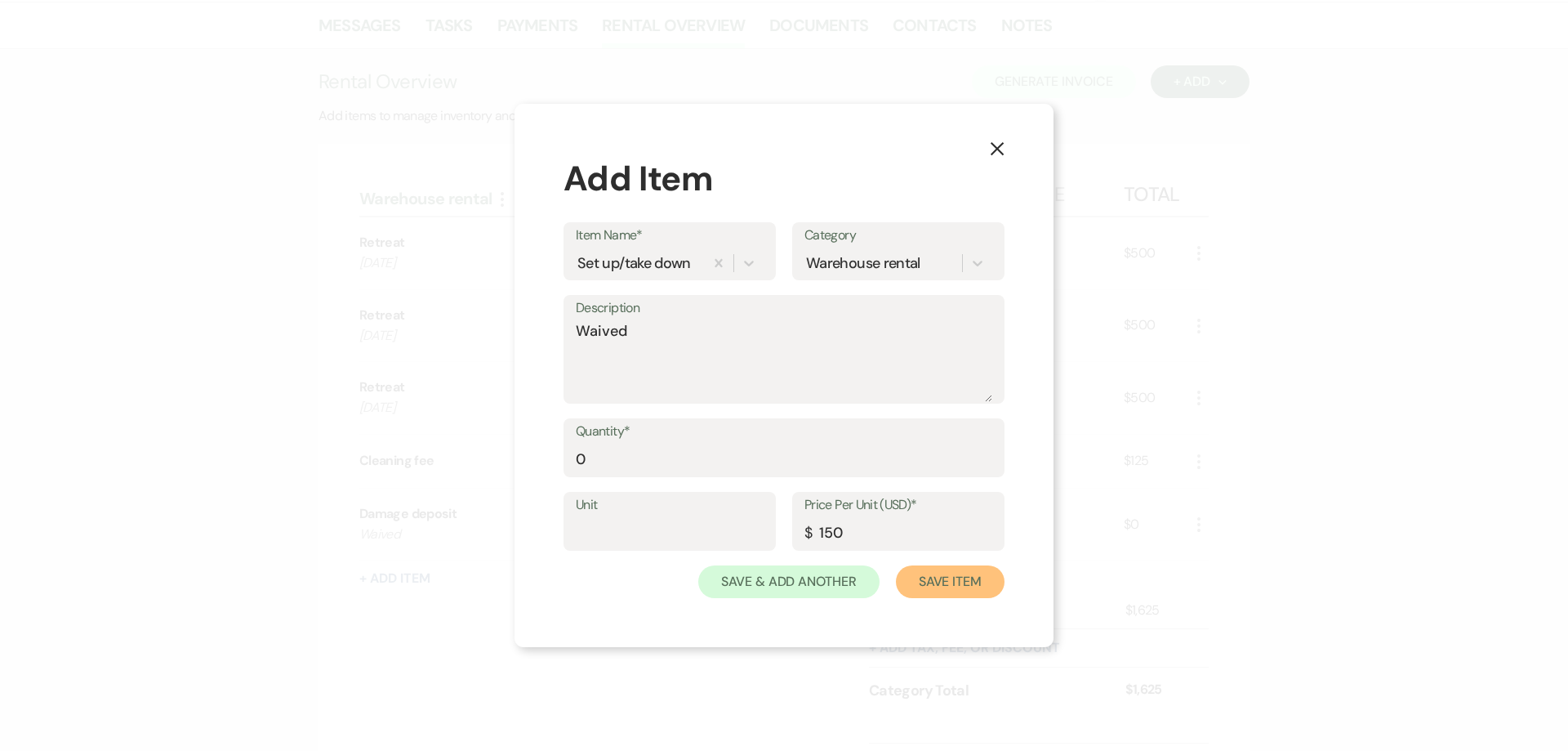
click at [948, 593] on button "Save Item" at bounding box center [950, 581] width 109 height 32
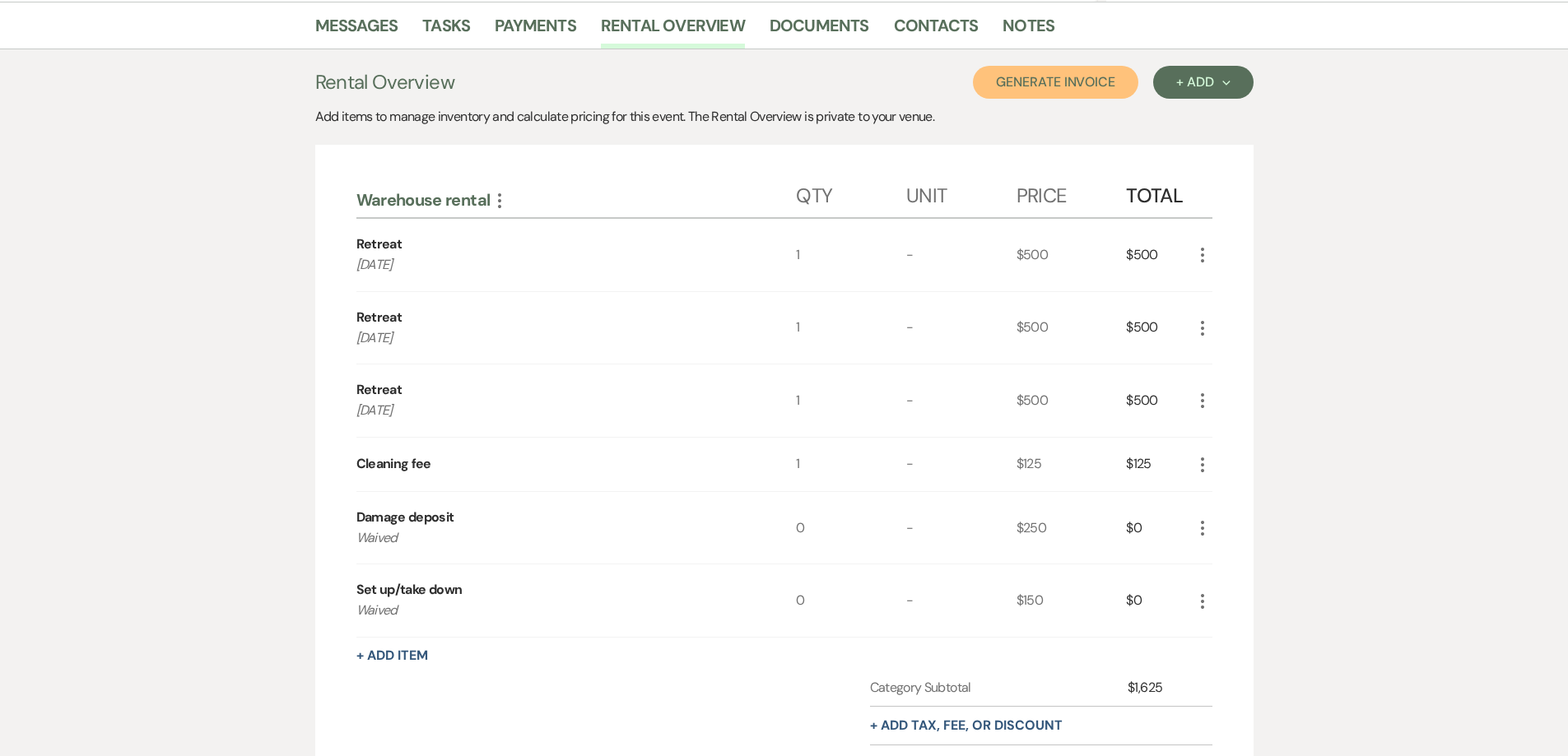
click at [1077, 94] on button "Generate Invoice" at bounding box center [1055, 81] width 165 height 33
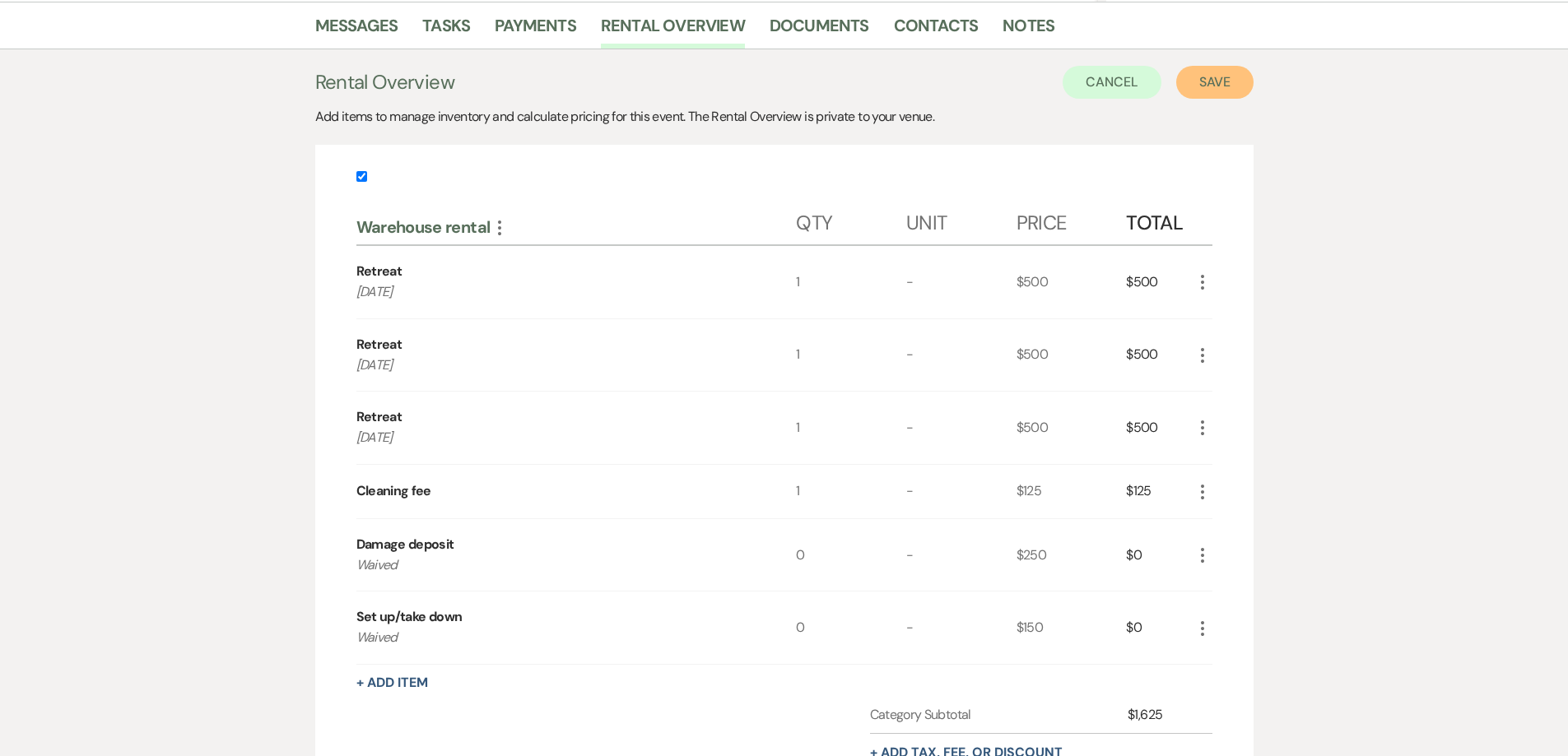
drag, startPoint x: 1200, startPoint y: 85, endPoint x: 1217, endPoint y: 102, distance: 24.0
click at [1200, 84] on button "Save" at bounding box center [1215, 81] width 77 height 33
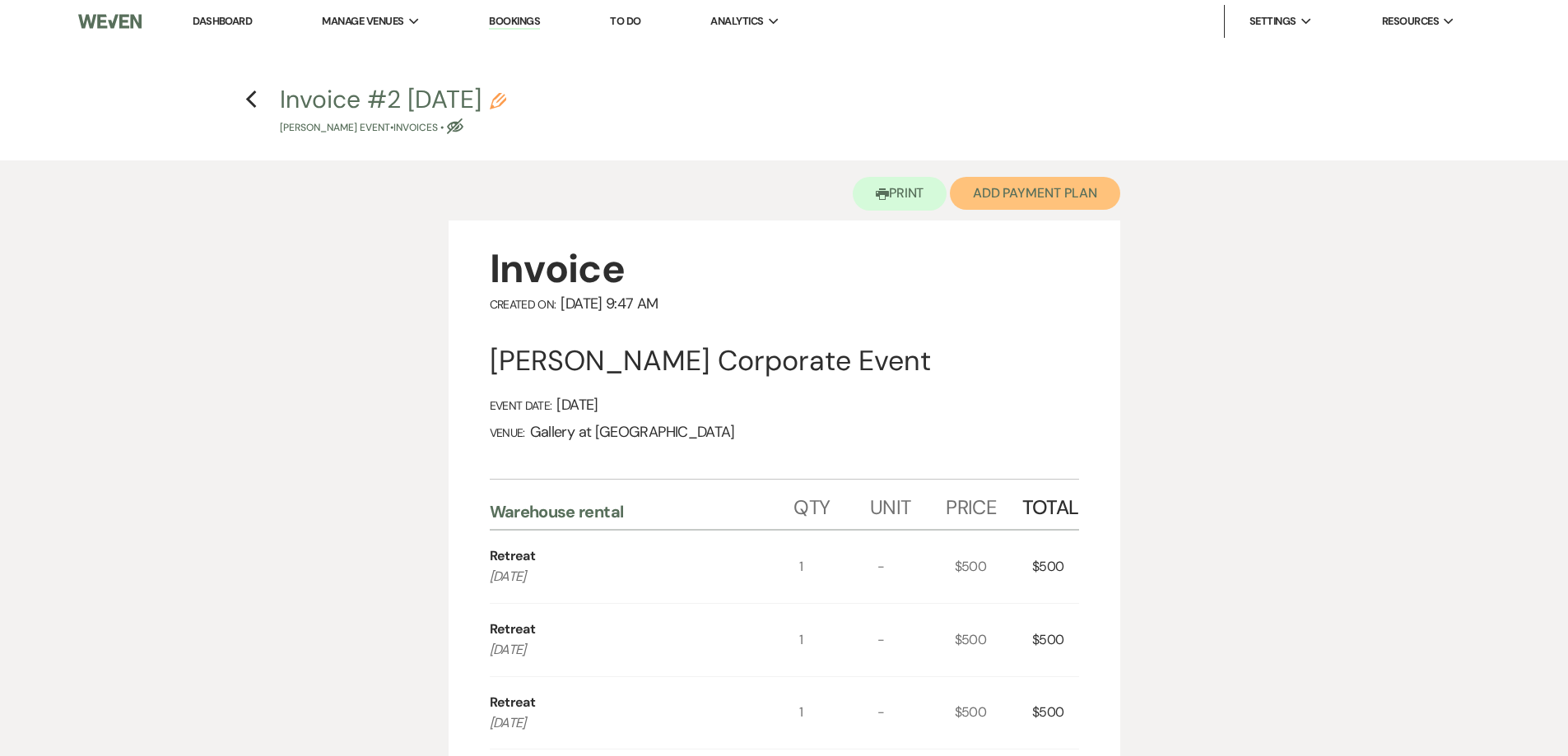
click at [1016, 197] on button "Add Payment Plan" at bounding box center [1034, 193] width 170 height 33
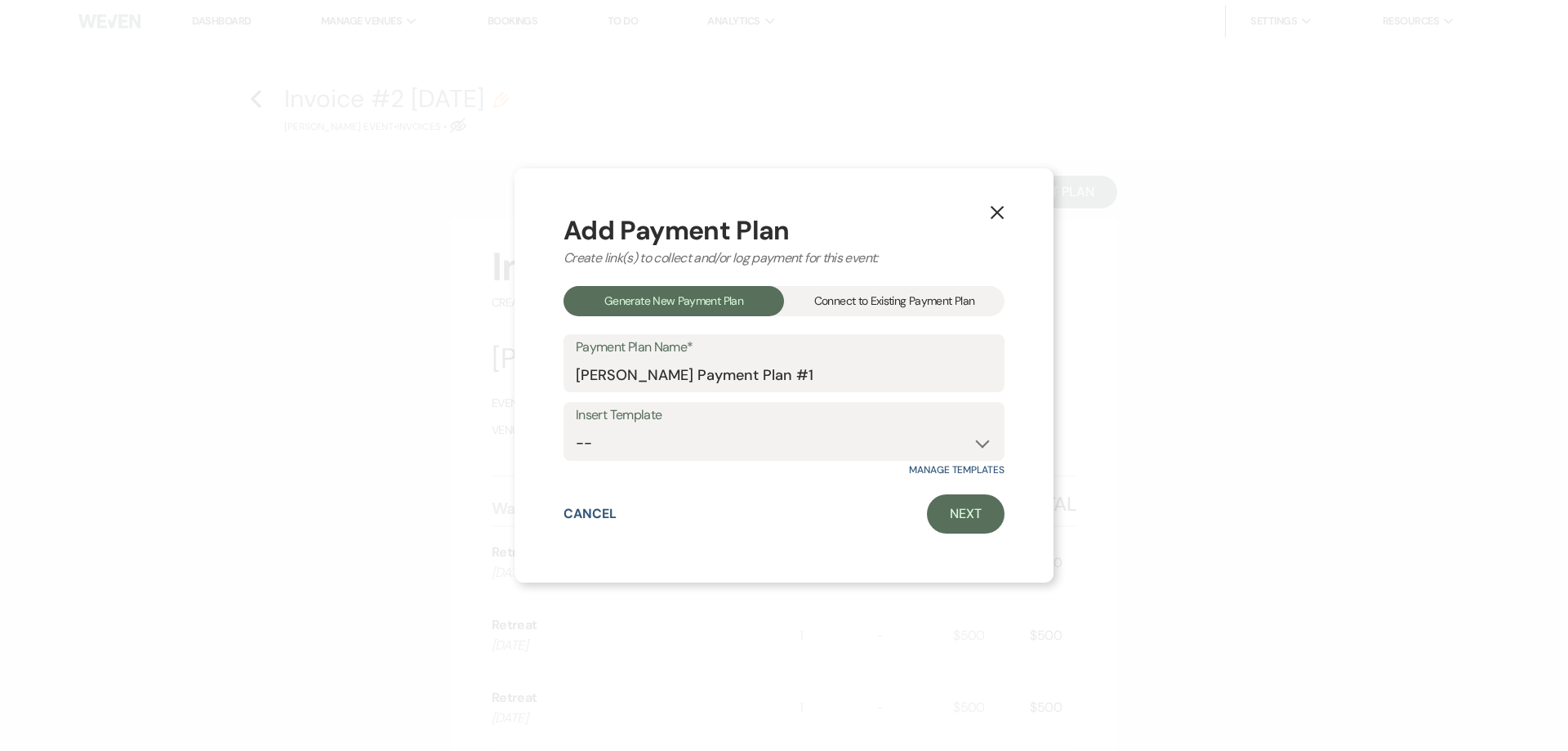
click at [944, 297] on div "Connect to Existing Payment Plan" at bounding box center [894, 301] width 220 height 30
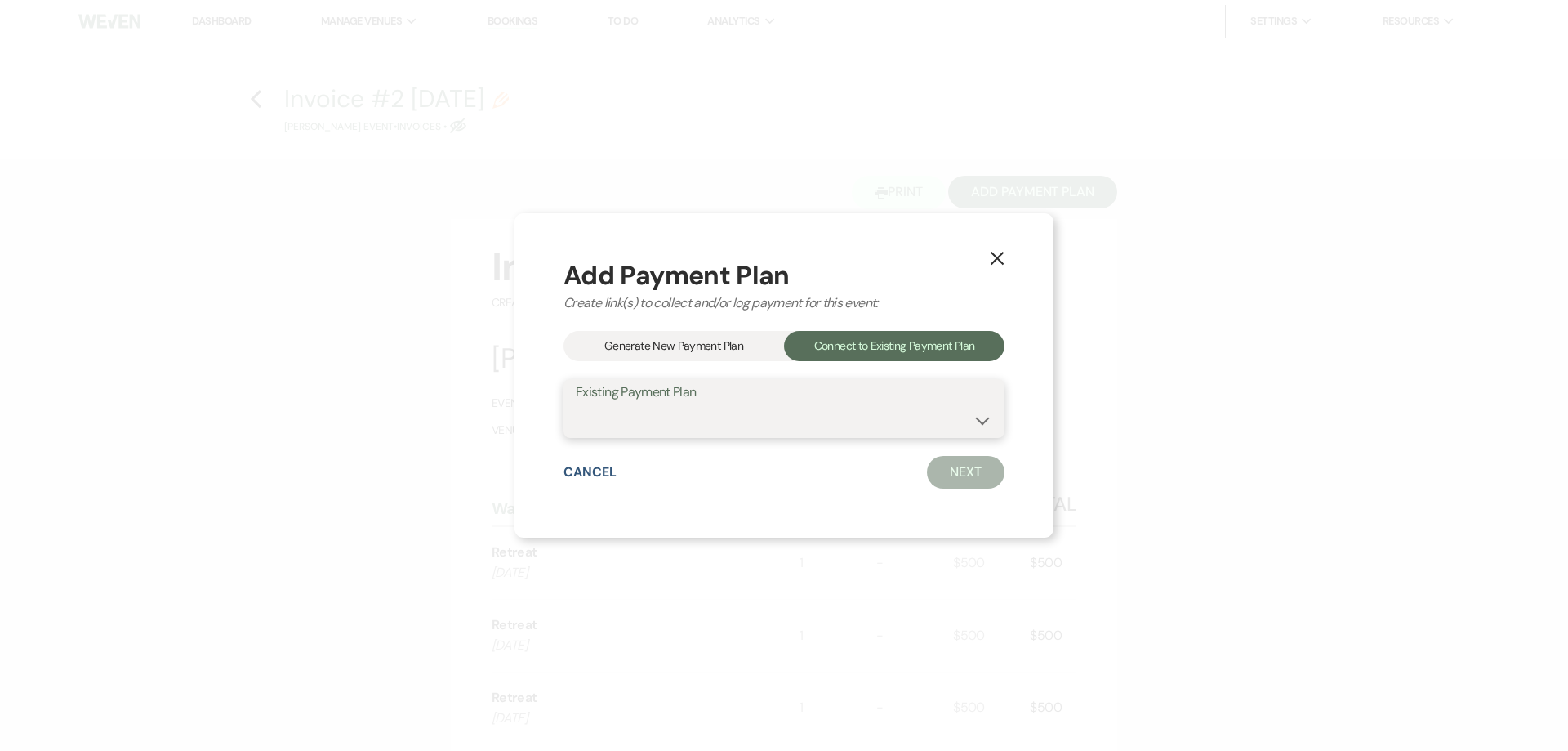
click at [914, 413] on select at bounding box center [784, 420] width 417 height 31
click at [712, 355] on div "Generate New Payment Plan" at bounding box center [674, 346] width 220 height 30
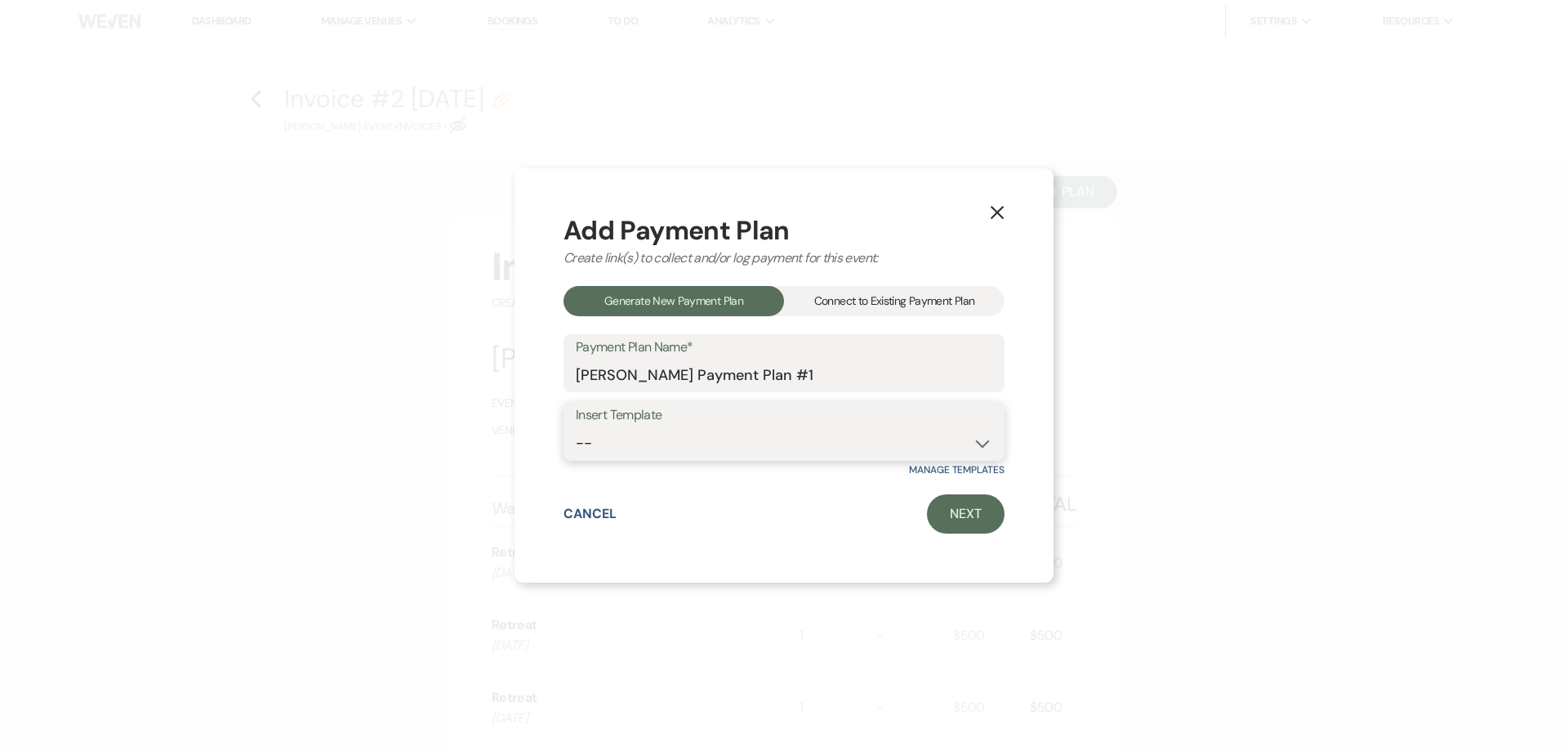
click at [740, 447] on select "-- Warehouse 4 hour rental-no set up/take down Gallery 4 hour rental-no set up/…" at bounding box center [784, 443] width 417 height 31
select select "49"
click at [576, 428] on select "-- Warehouse 4 hour rental-no set up/take down Gallery 4 hour rental-no set up/…" at bounding box center [784, 443] width 417 height 31
click at [987, 516] on link "Next" at bounding box center [965, 514] width 78 height 39
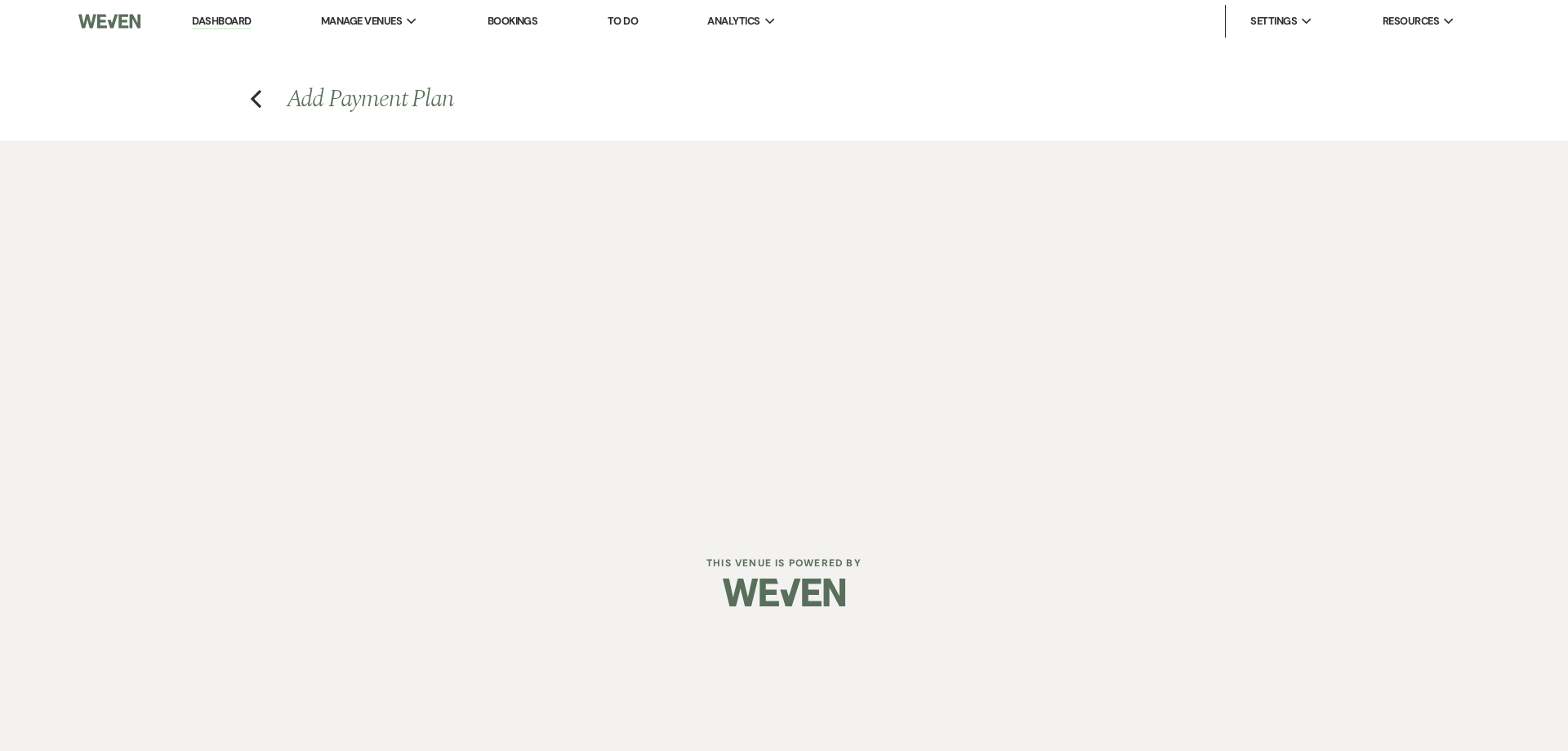
select select "29893"
select select "2"
select select "flat"
select select "true"
select select "both"
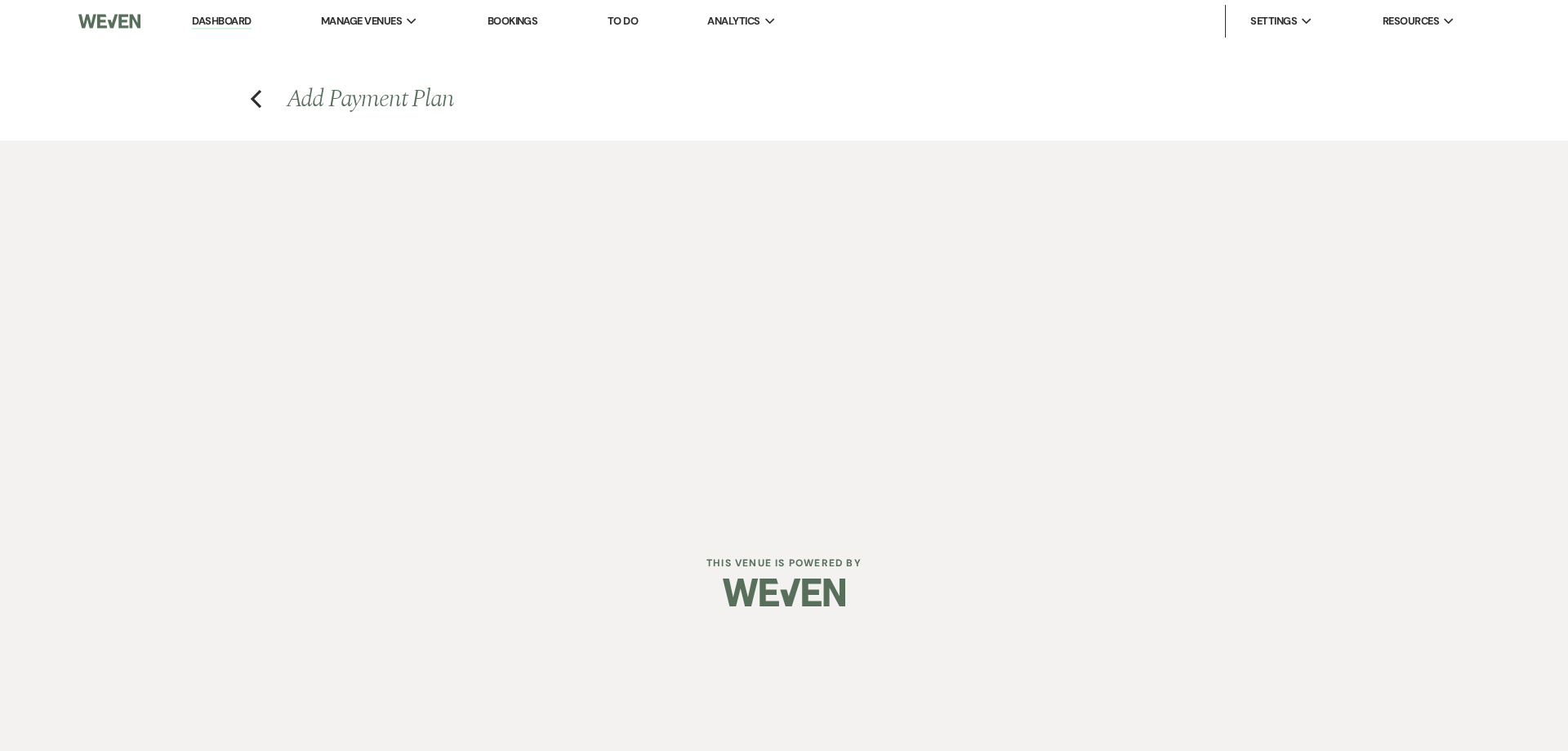
select select "days"
select select "afterDueDate"
select select "2"
select select "flat"
select select "true"
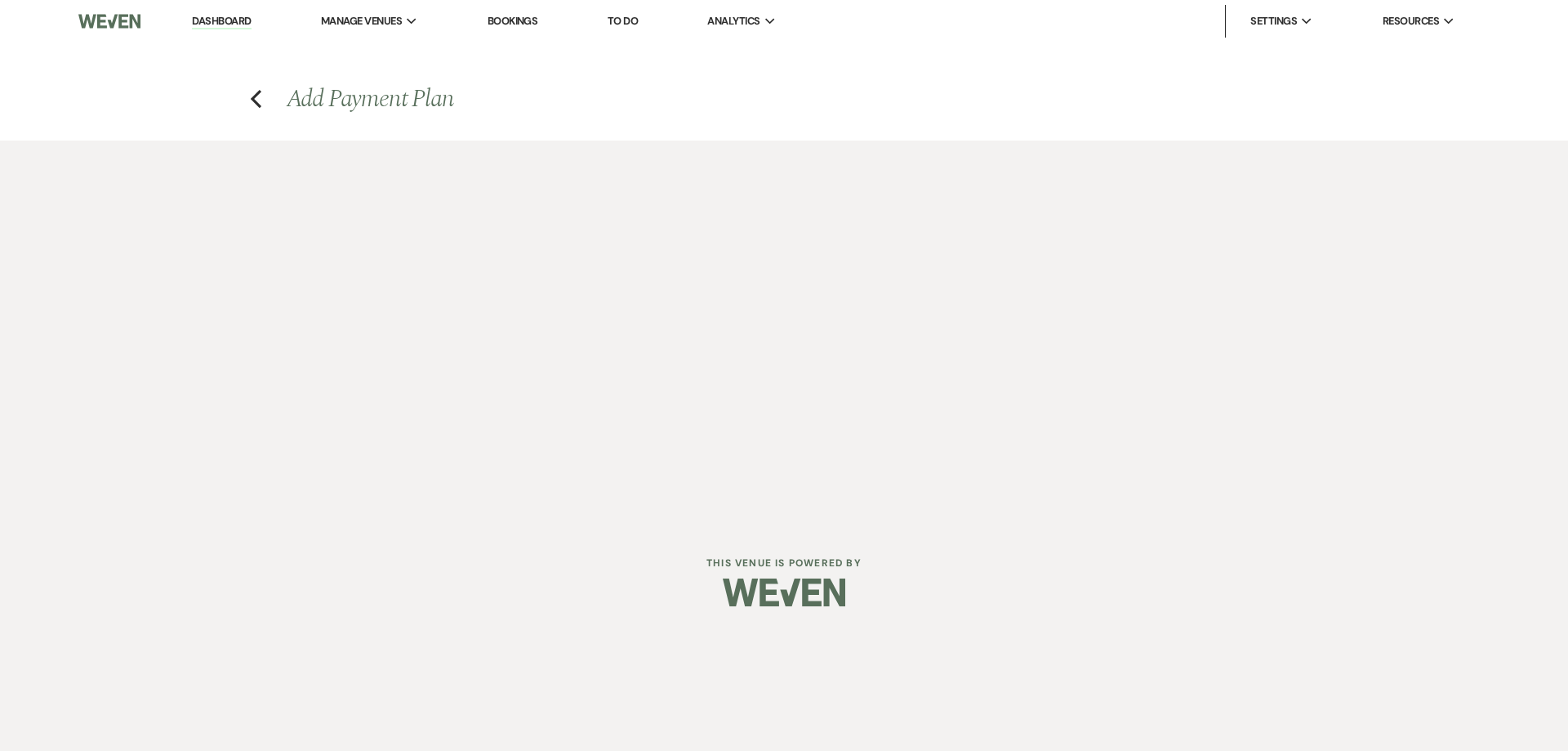
select select "both"
select select "weeks"
select select "both"
select select "weeks"
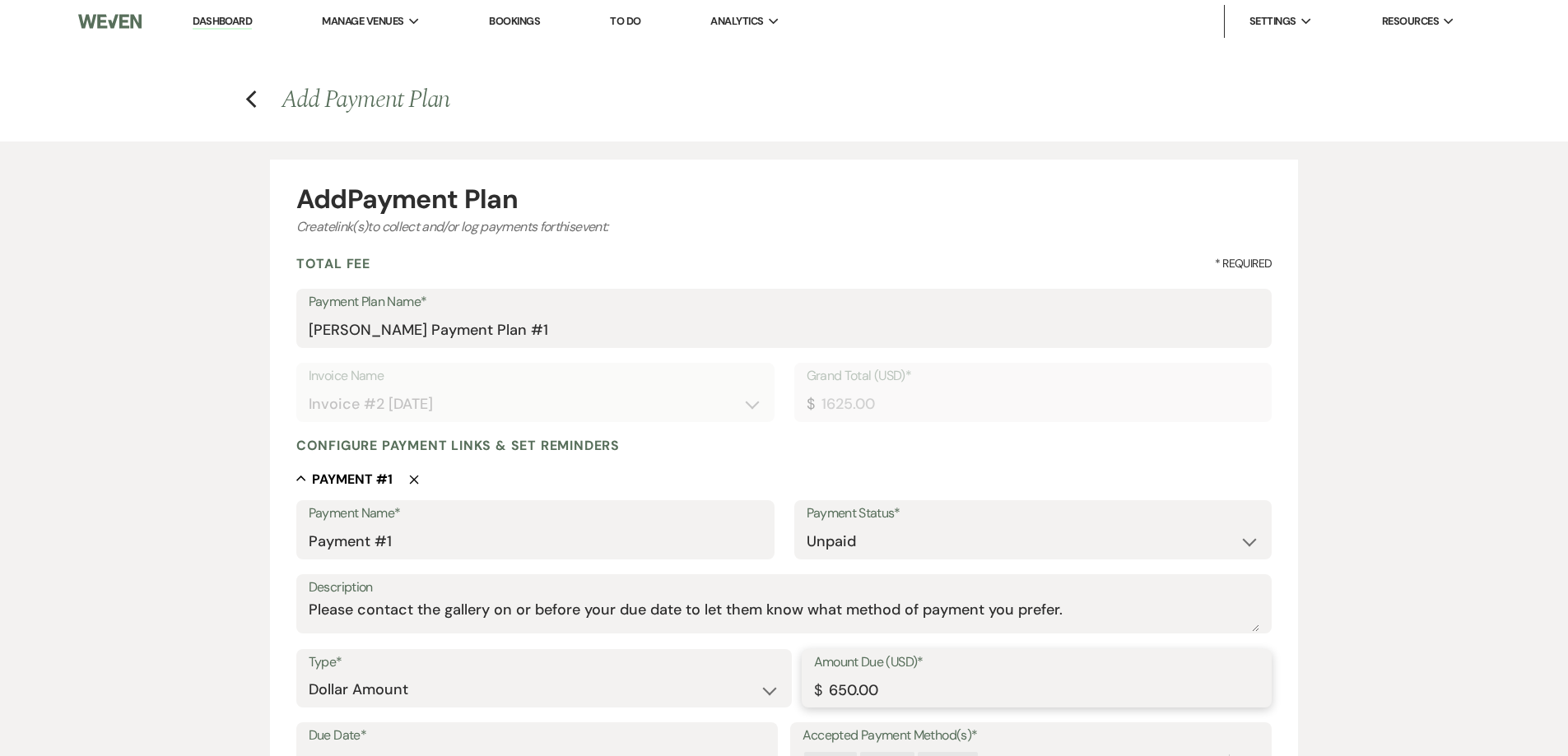
drag, startPoint x: 904, startPoint y: 684, endPoint x: 797, endPoint y: 671, distance: 107.8
click at [797, 671] on div "Type* Dollar Amount Percentage of Grand Total Amount Due (USD)* $ 650.00" at bounding box center [784, 686] width 976 height 74
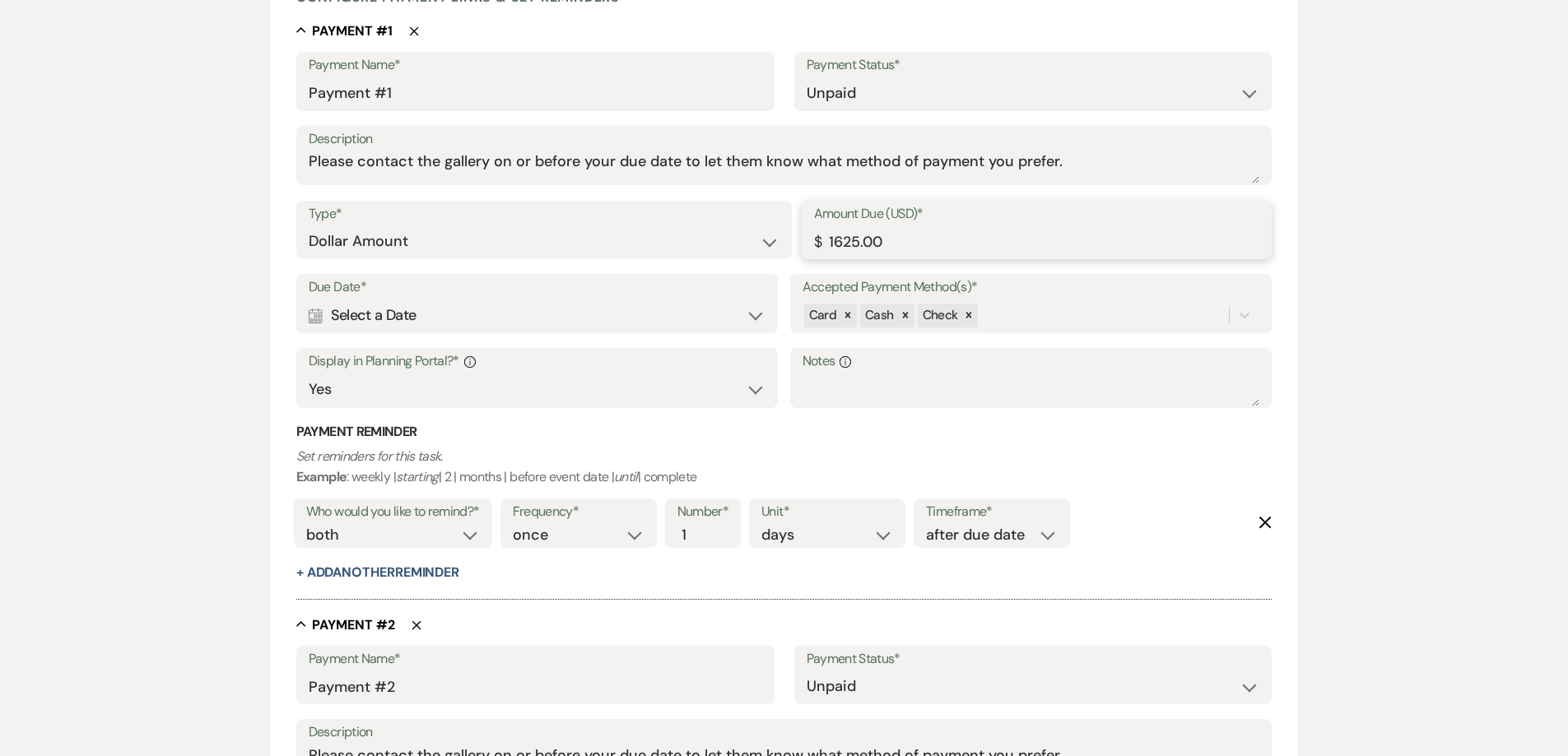
scroll to position [494, 0]
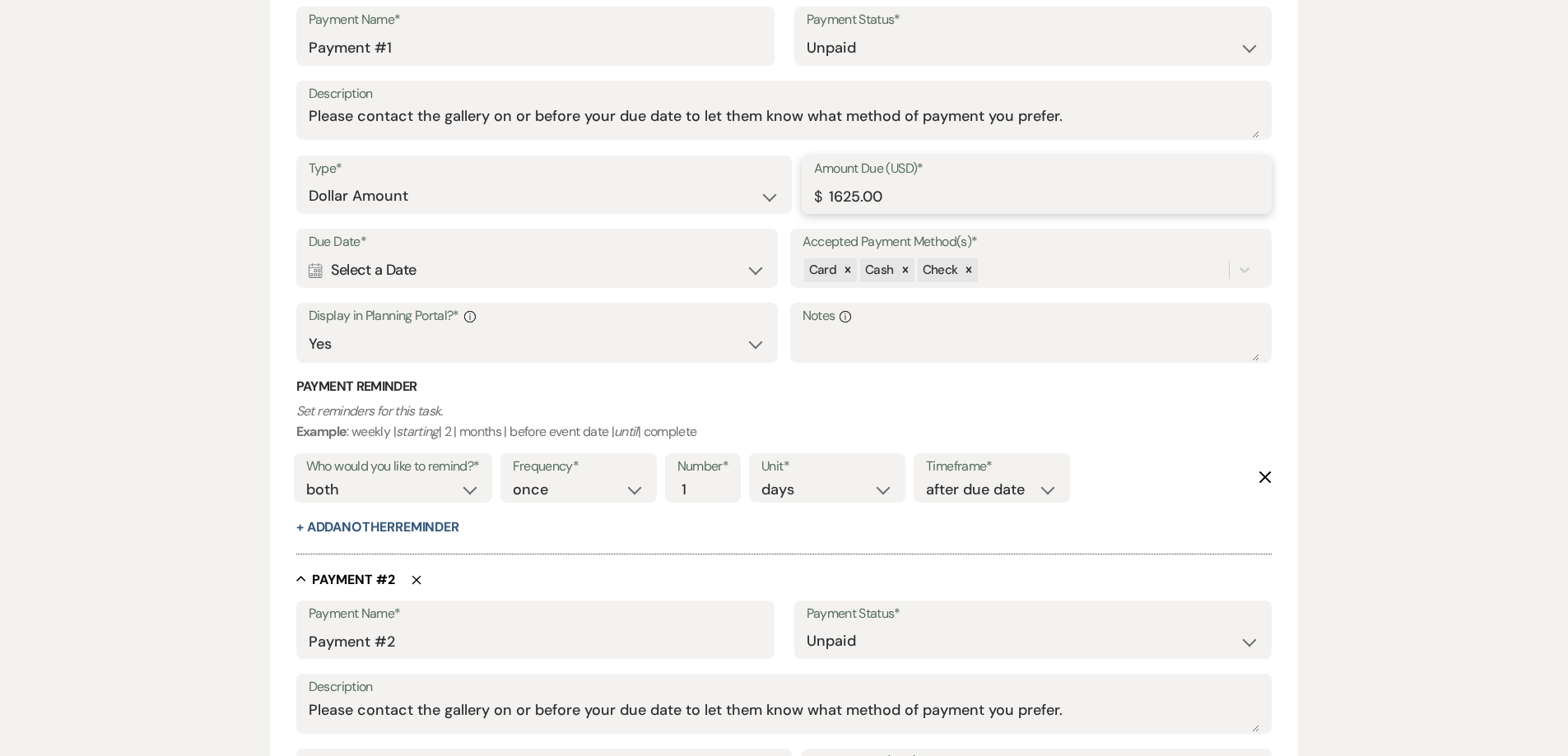
type input "1625.00"
click at [408, 586] on div "Collapse Payment # 2 Delete" at bounding box center [784, 579] width 976 height 17
click at [417, 579] on use "button" at bounding box center [416, 579] width 9 height 9
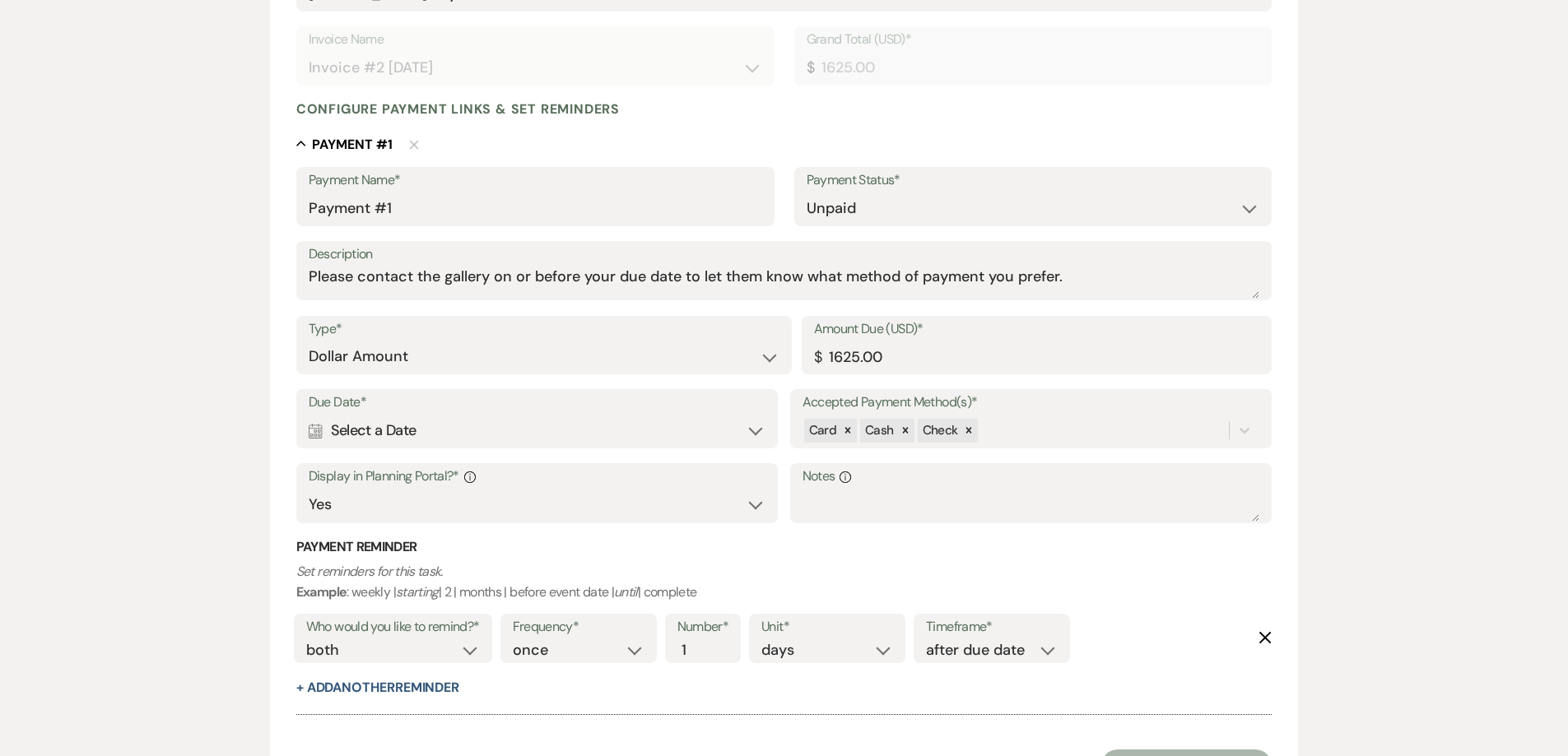
scroll to position [330, 0]
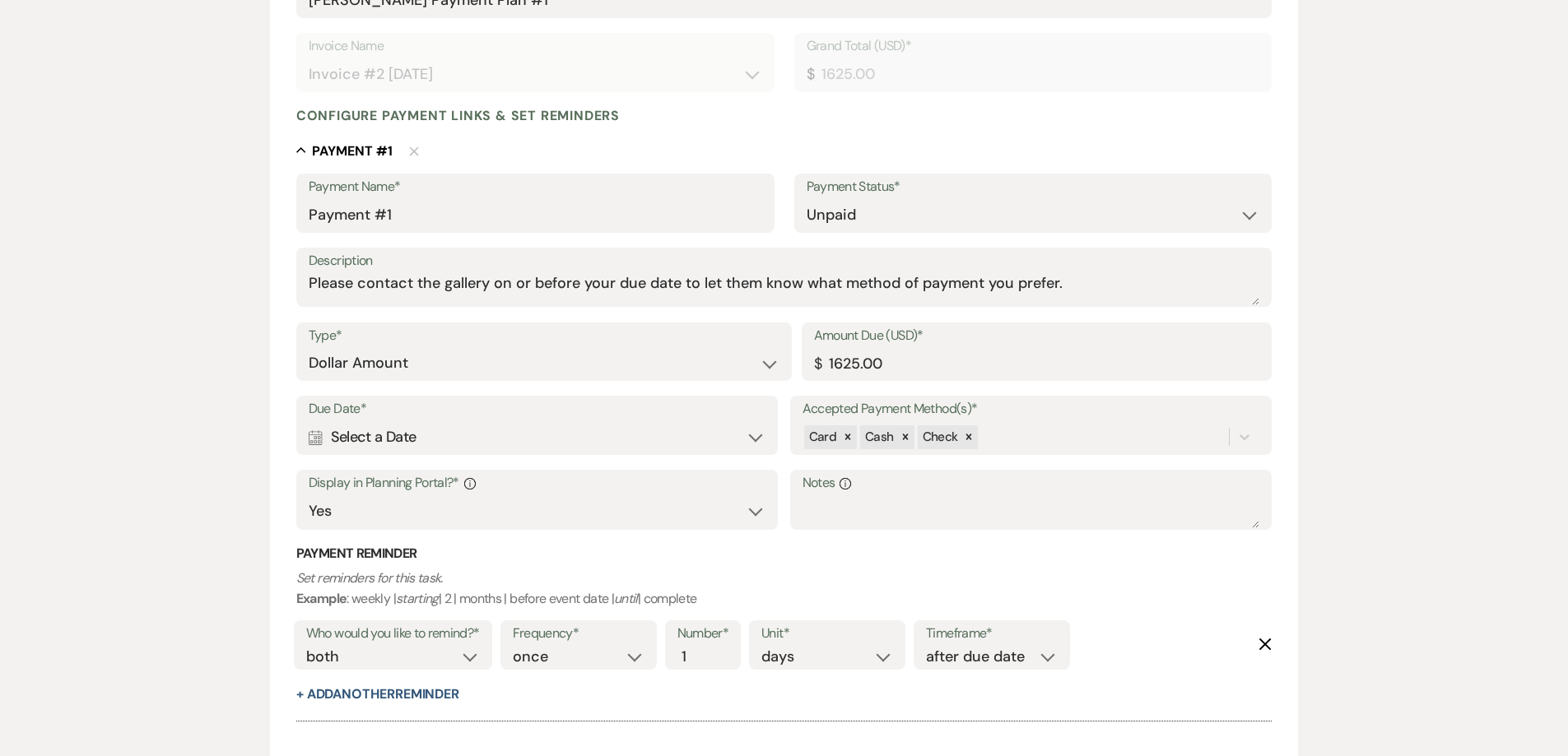
click at [522, 435] on div "Calendar Select a Date Expand" at bounding box center [538, 437] width 457 height 32
select select "day"
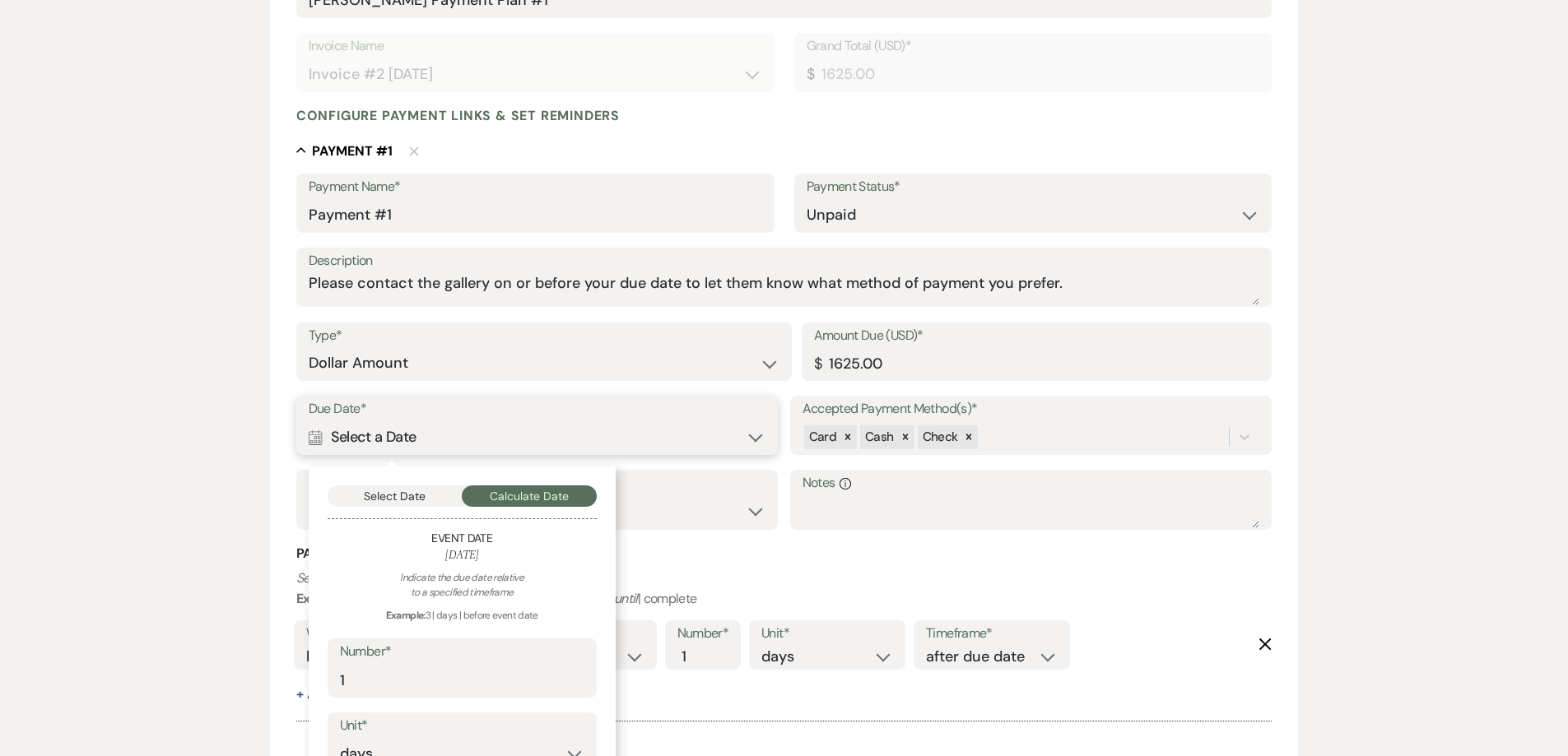
click at [440, 495] on button "Select Date" at bounding box center [395, 496] width 135 height 22
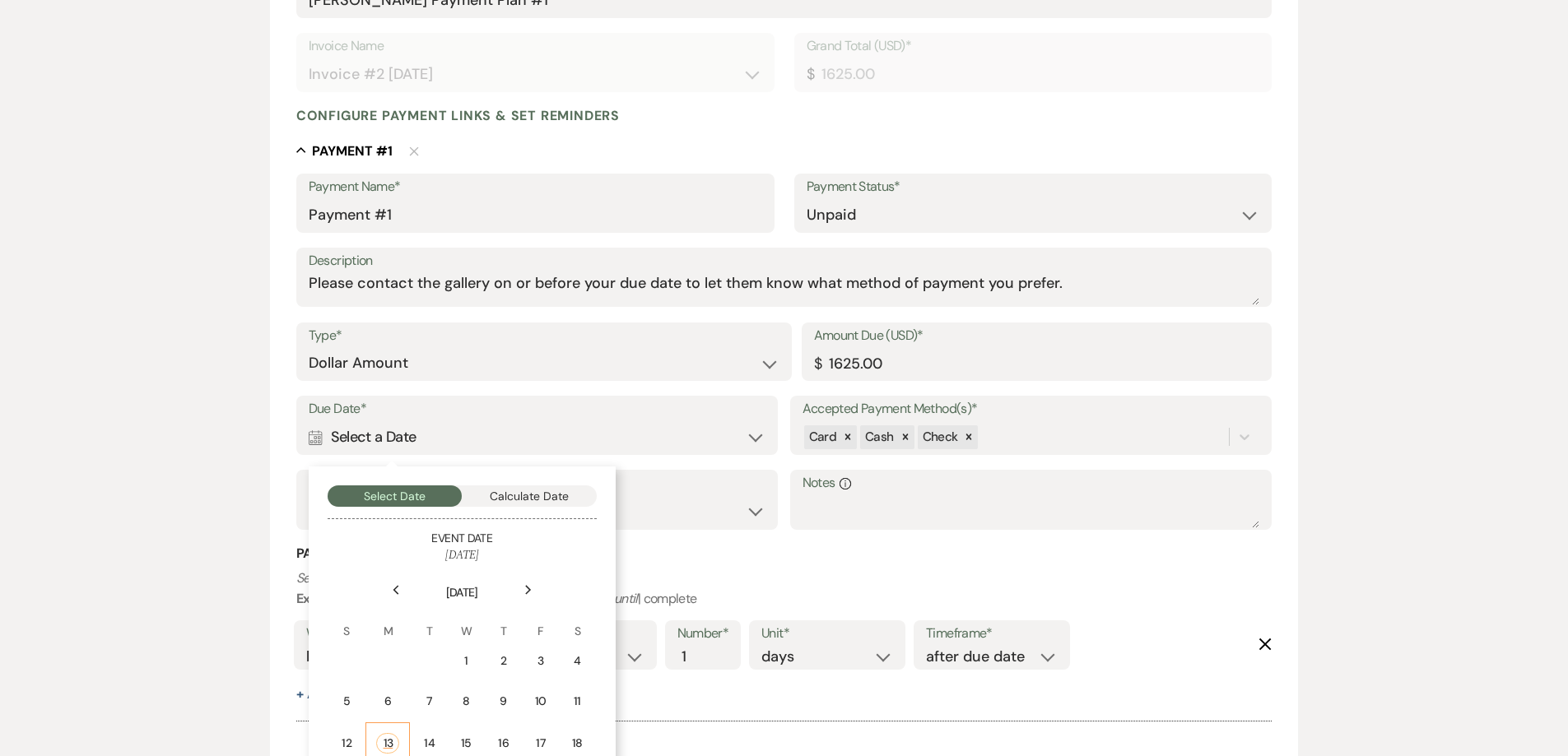
click at [403, 740] on td "13" at bounding box center [387, 743] width 45 height 42
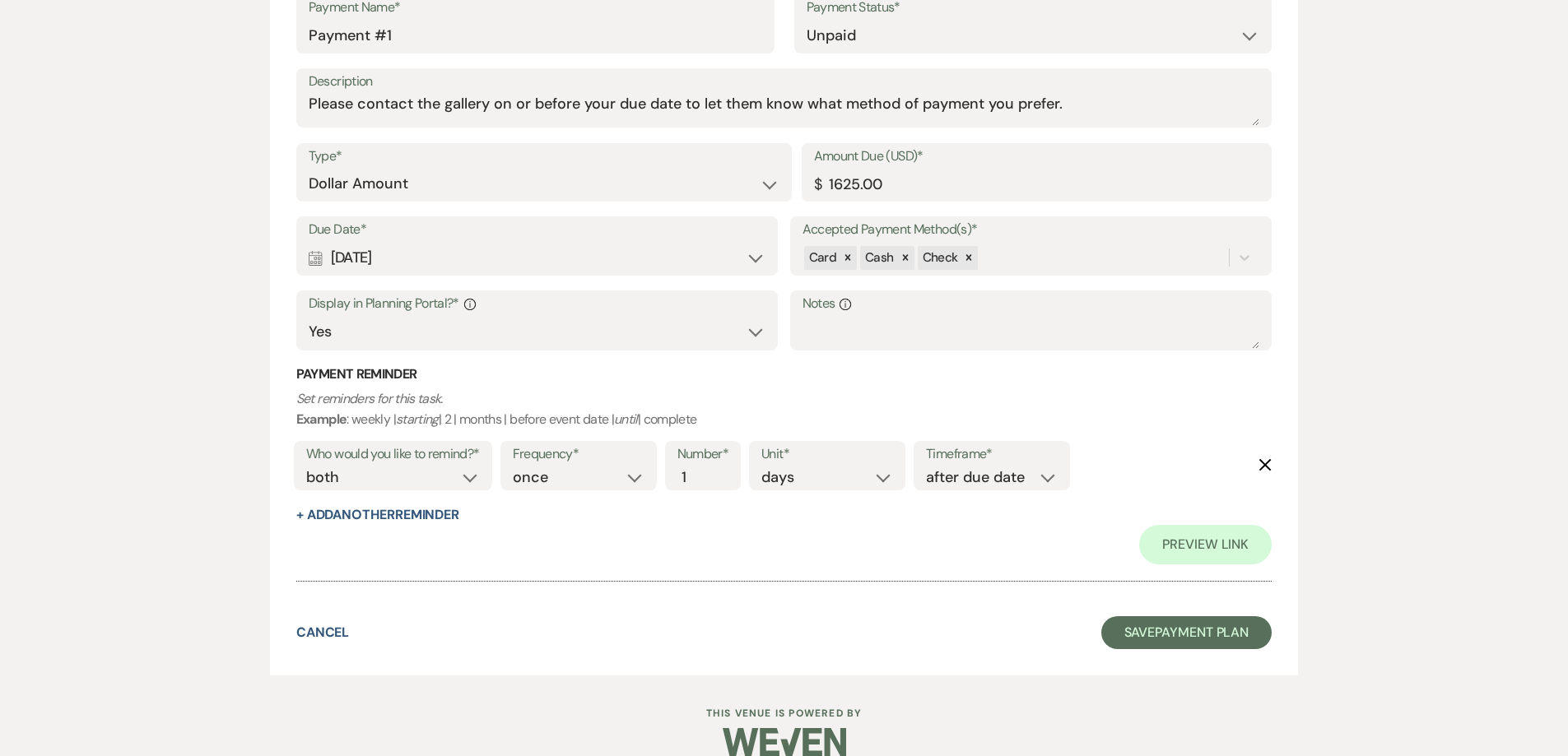
scroll to position [533, 0]
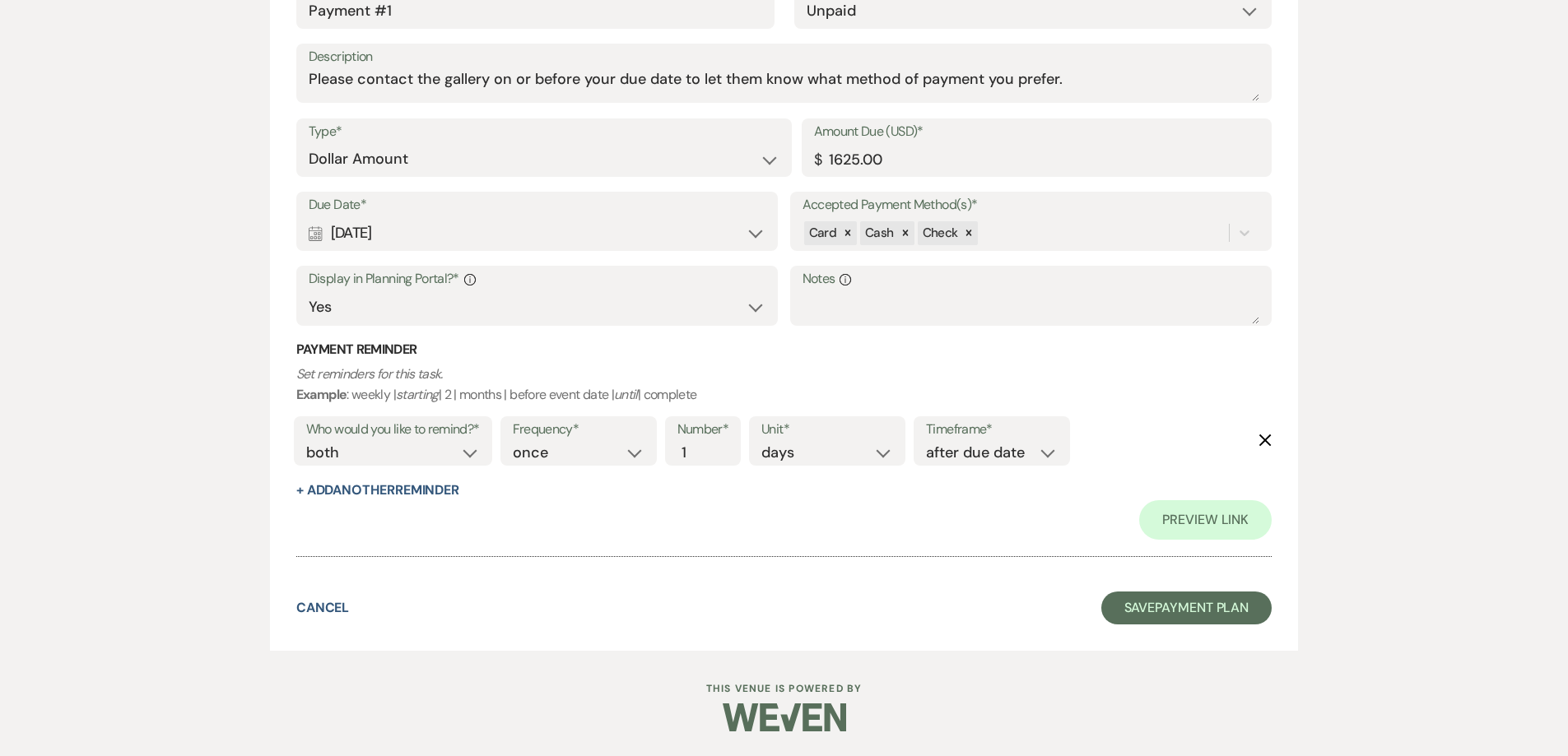
click at [1160, 590] on form "Add Payment Plan Create link(s) to collect and/or log payments for this event: …" at bounding box center [784, 139] width 1029 height 1025
click at [1159, 605] on button "Save Payment Plan" at bounding box center [1186, 608] width 171 height 33
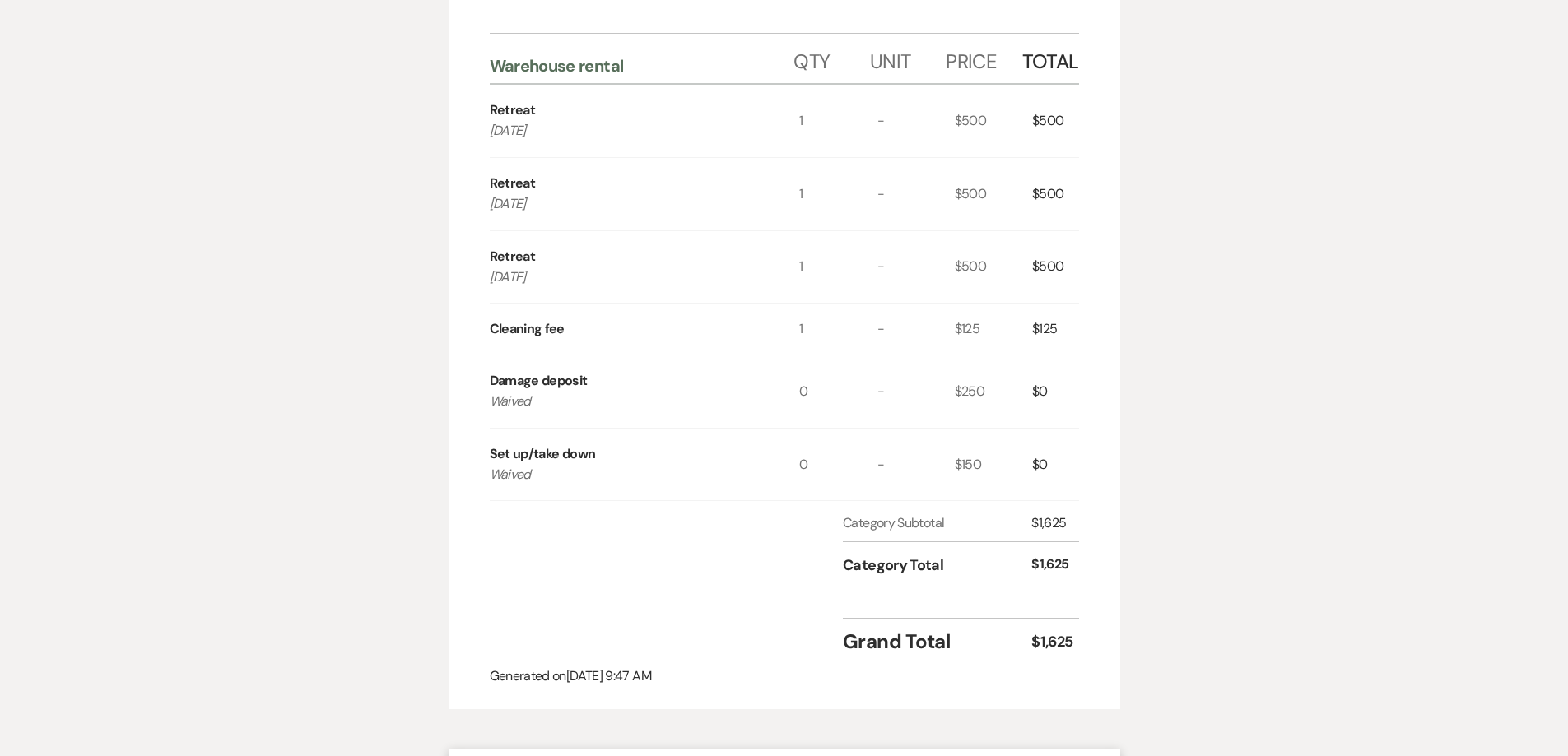
scroll to position [82, 0]
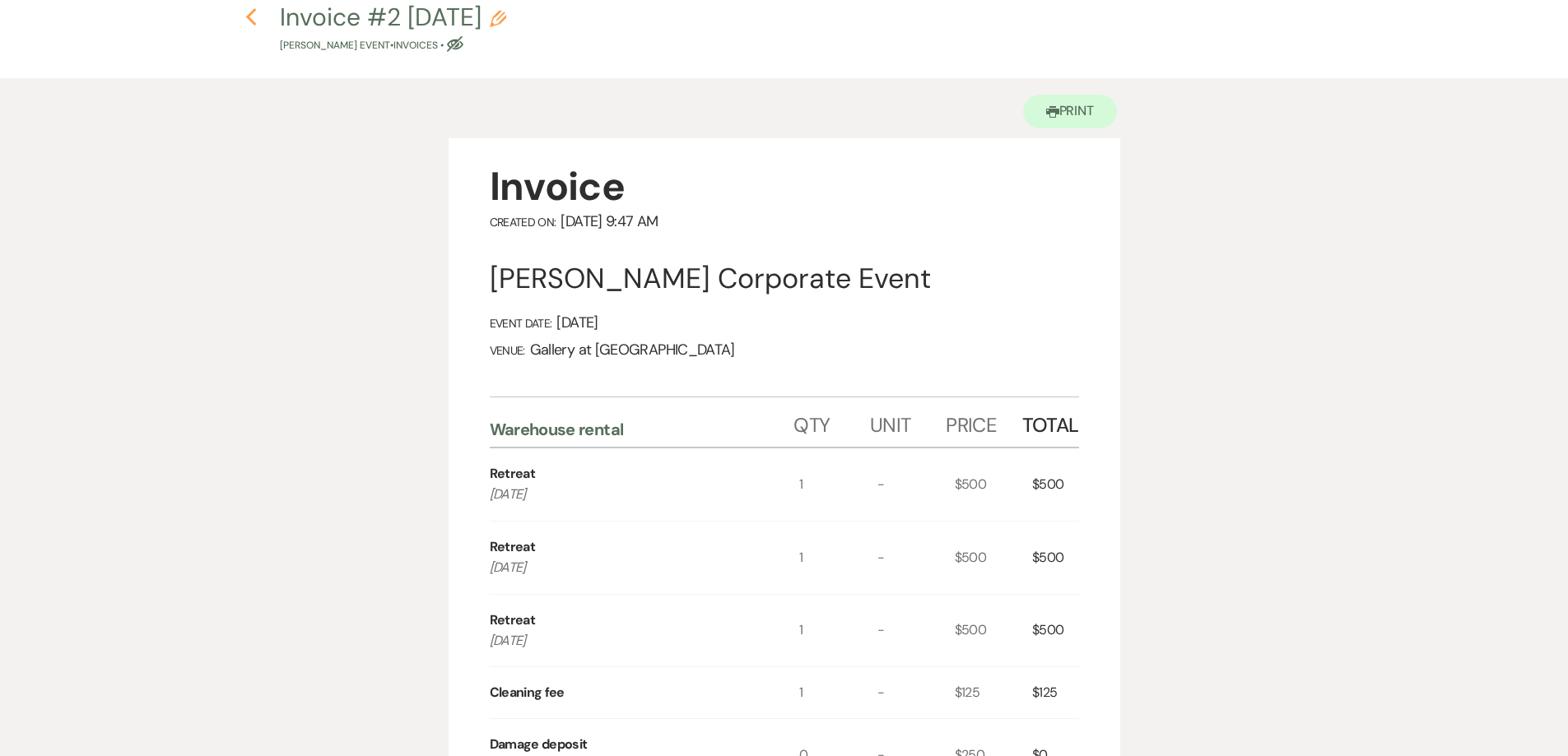
click at [256, 15] on icon "Previous" at bounding box center [251, 17] width 12 height 20
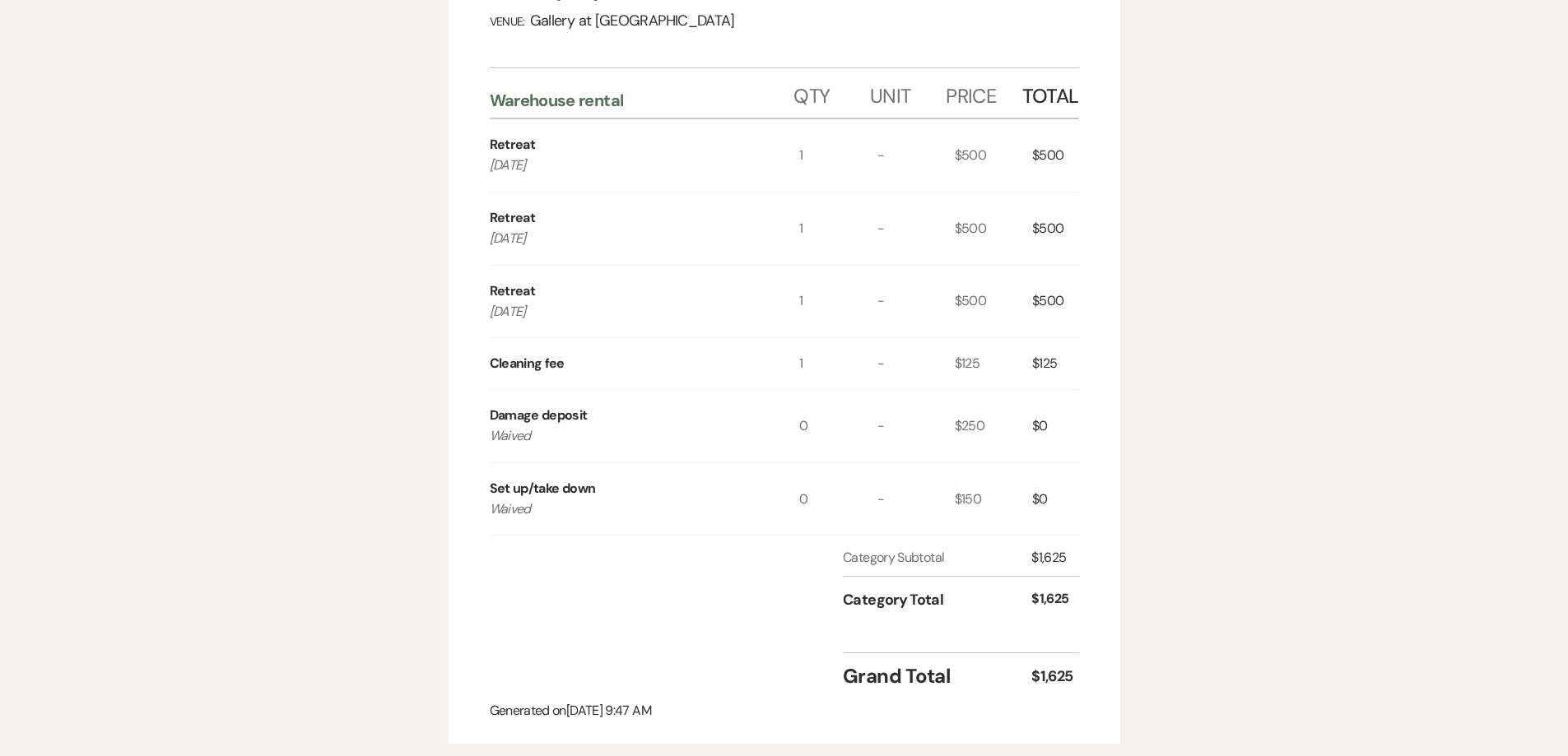
select select "5"
select select "20"
select select "9"
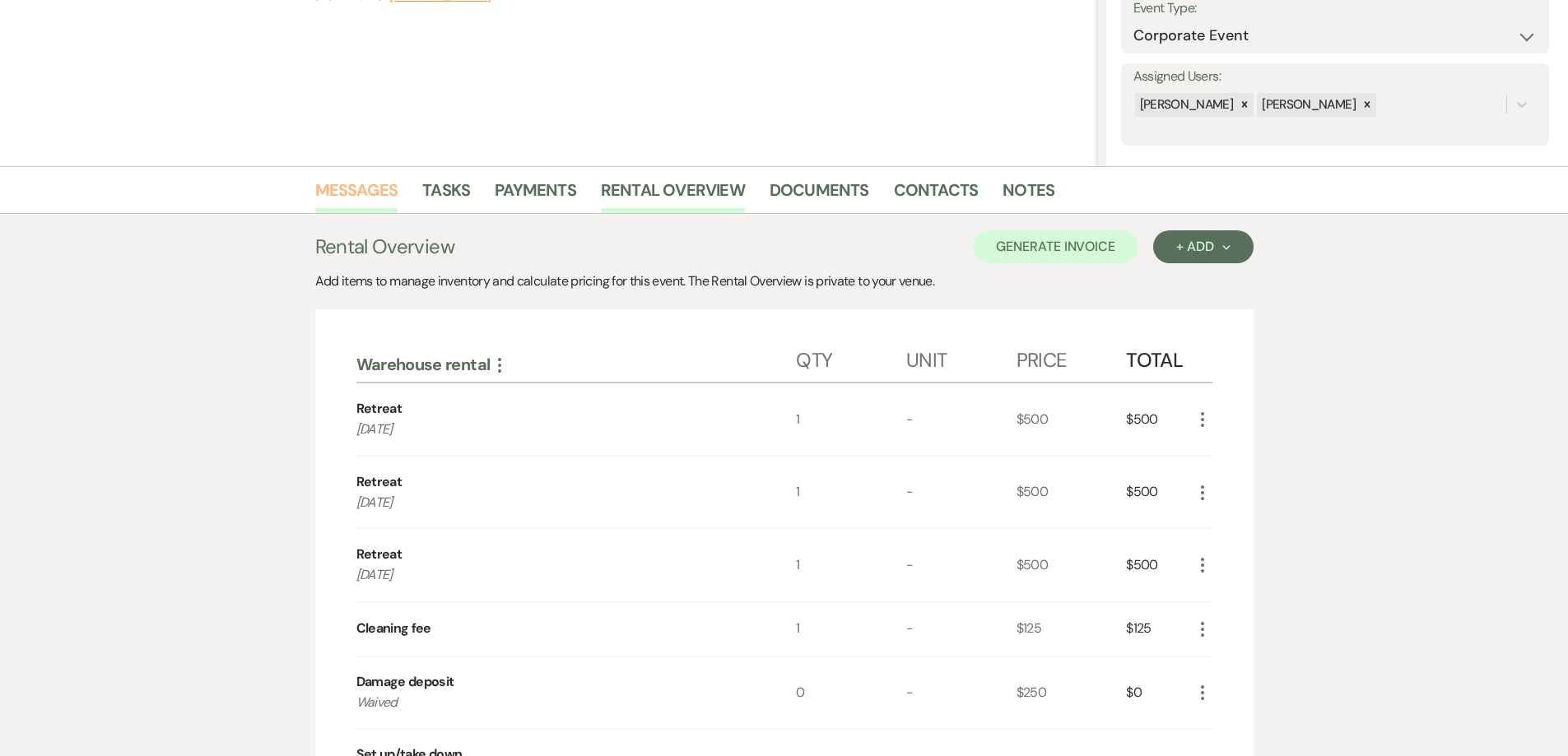
click at [353, 193] on link "Messages" at bounding box center [356, 195] width 83 height 37
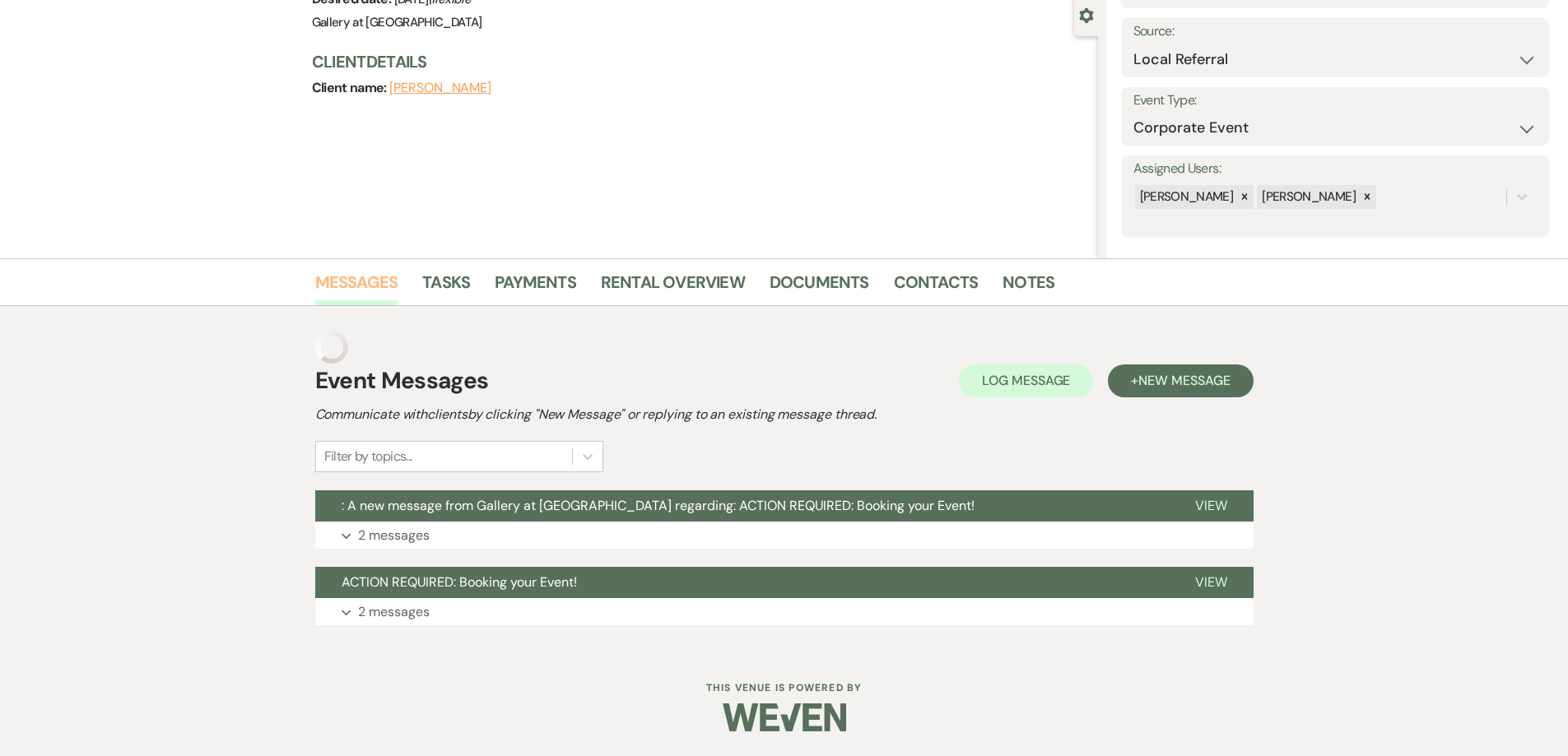
scroll to position [122, 0]
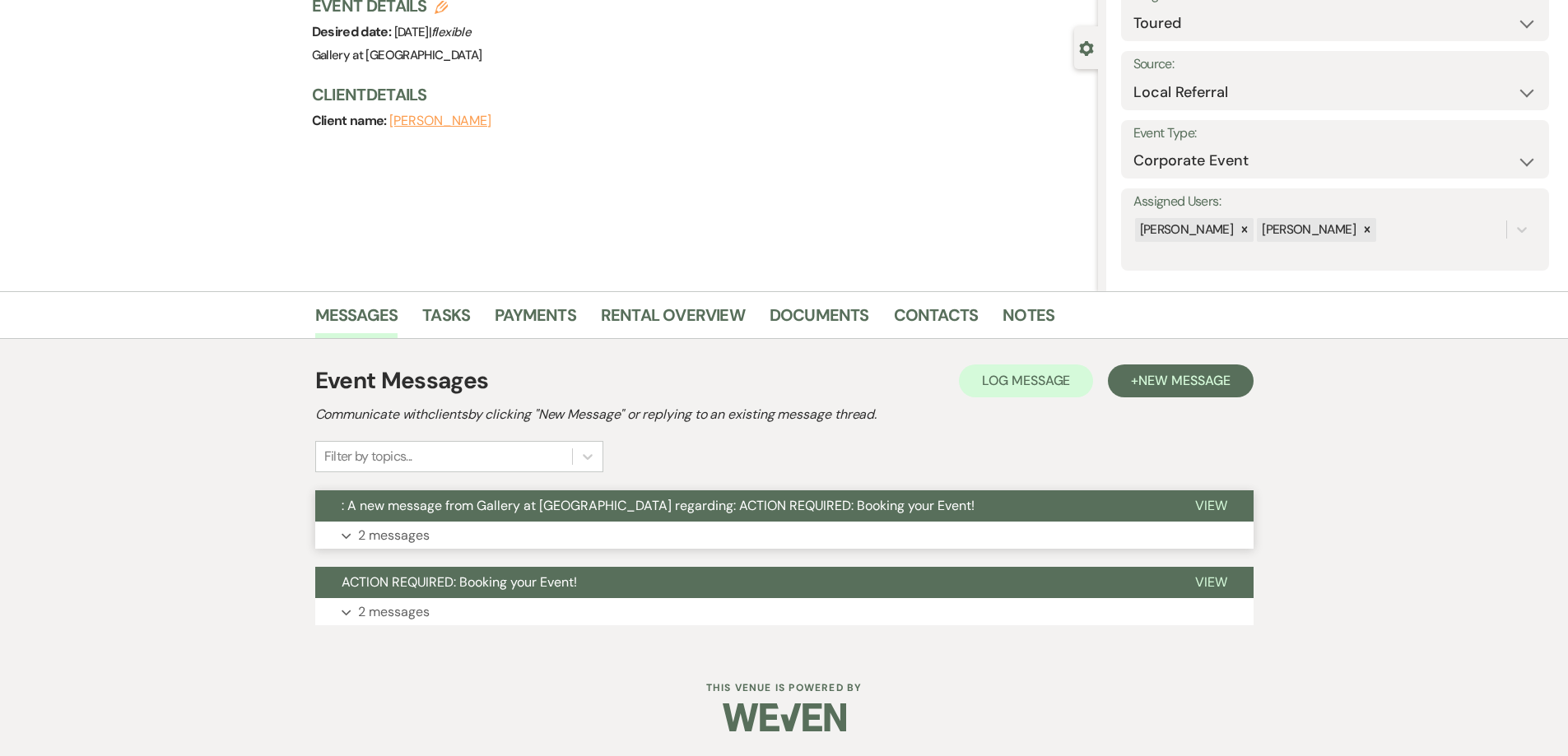
click at [741, 530] on button "Expand 2 messages" at bounding box center [784, 535] width 938 height 28
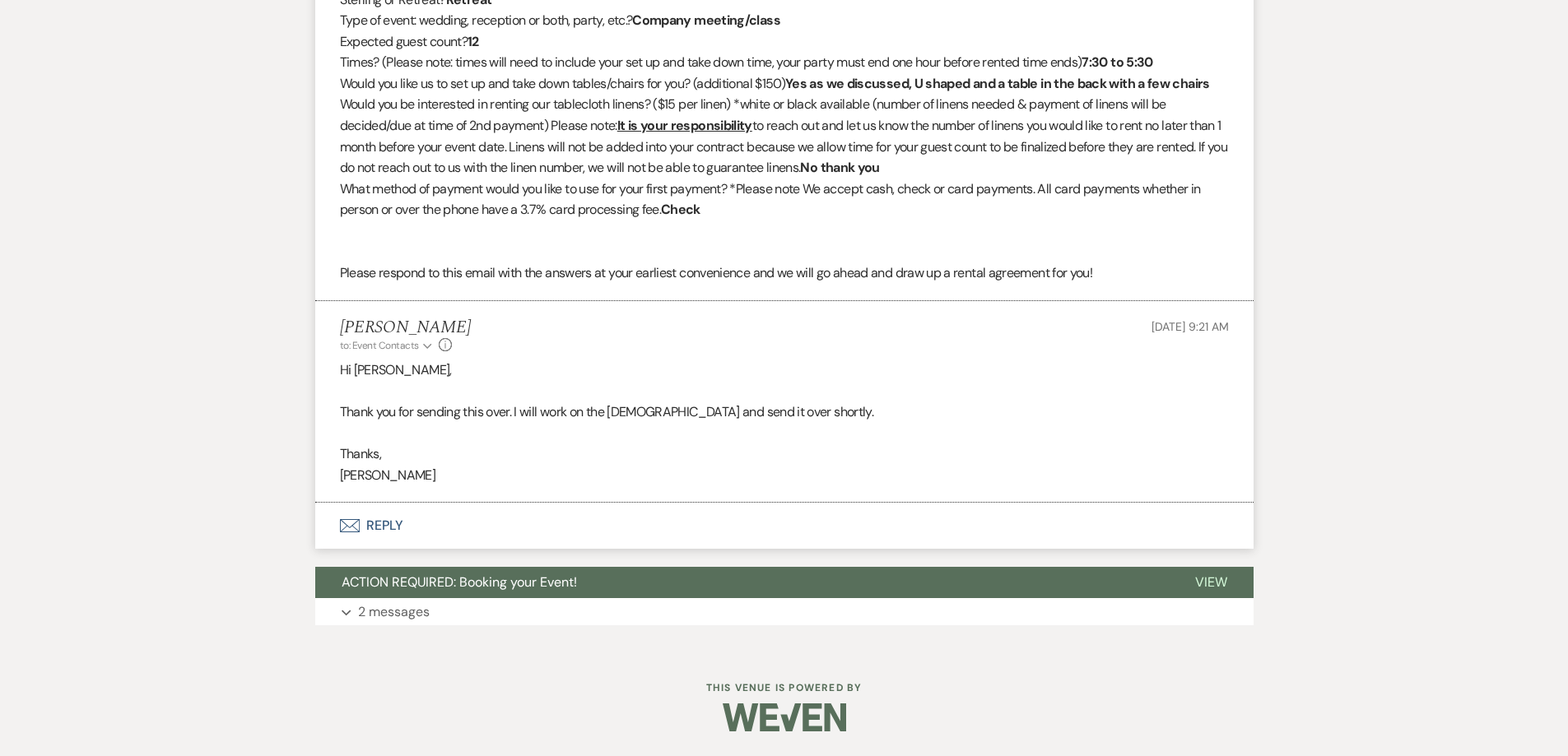
click at [635, 525] on button "Envelope Reply" at bounding box center [784, 525] width 938 height 47
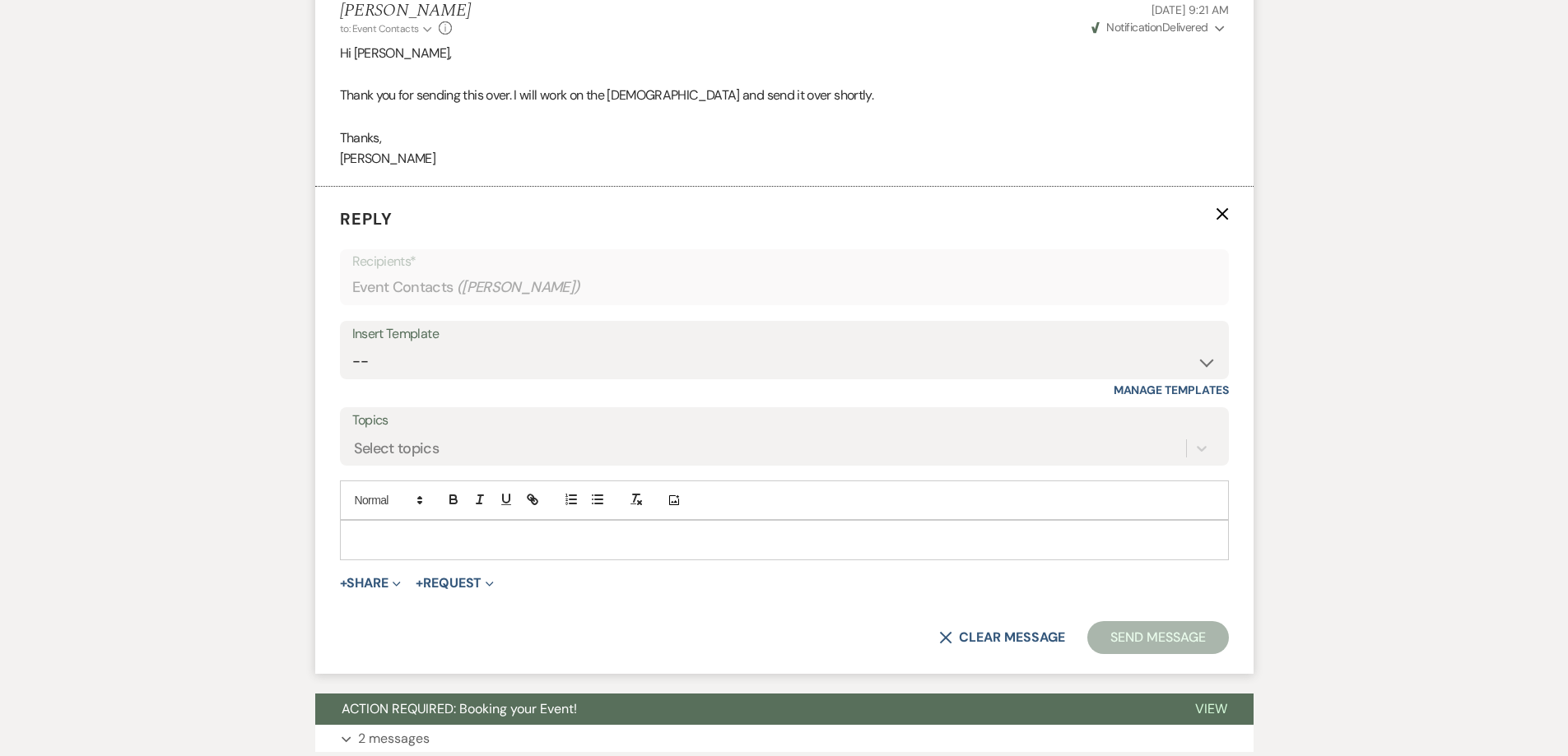
scroll to position [1288, 0]
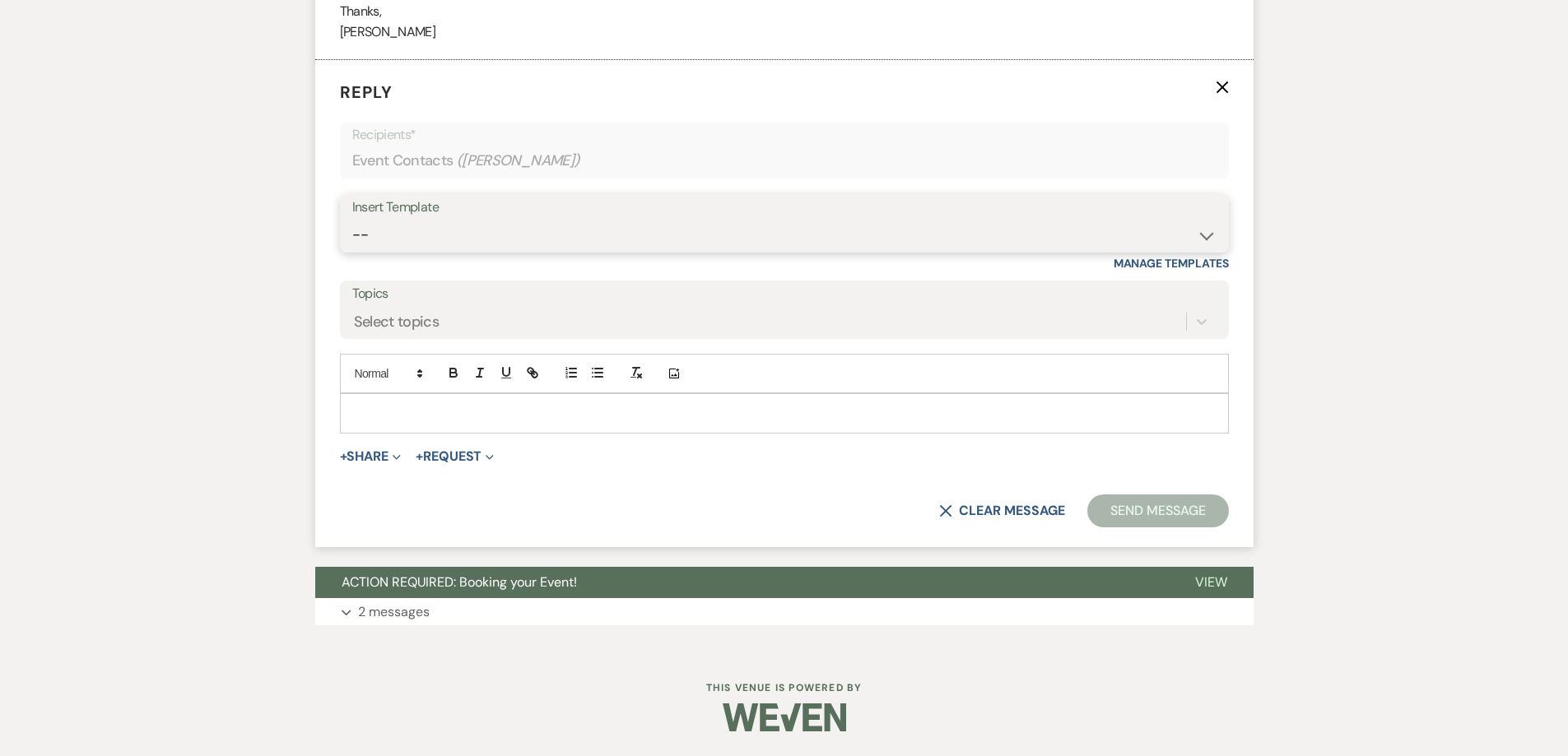
click at [619, 241] on select "-- Initial Inquiry Response-DATE IS AVAILABLE Initial Inquiry Response-DATE NOT…" at bounding box center [784, 235] width 864 height 32
select select "2825"
click at [352, 219] on select "-- Initial Inquiry Response-DATE IS AVAILABLE Initial Inquiry Response-DATE NOT…" at bounding box center [784, 235] width 864 height 32
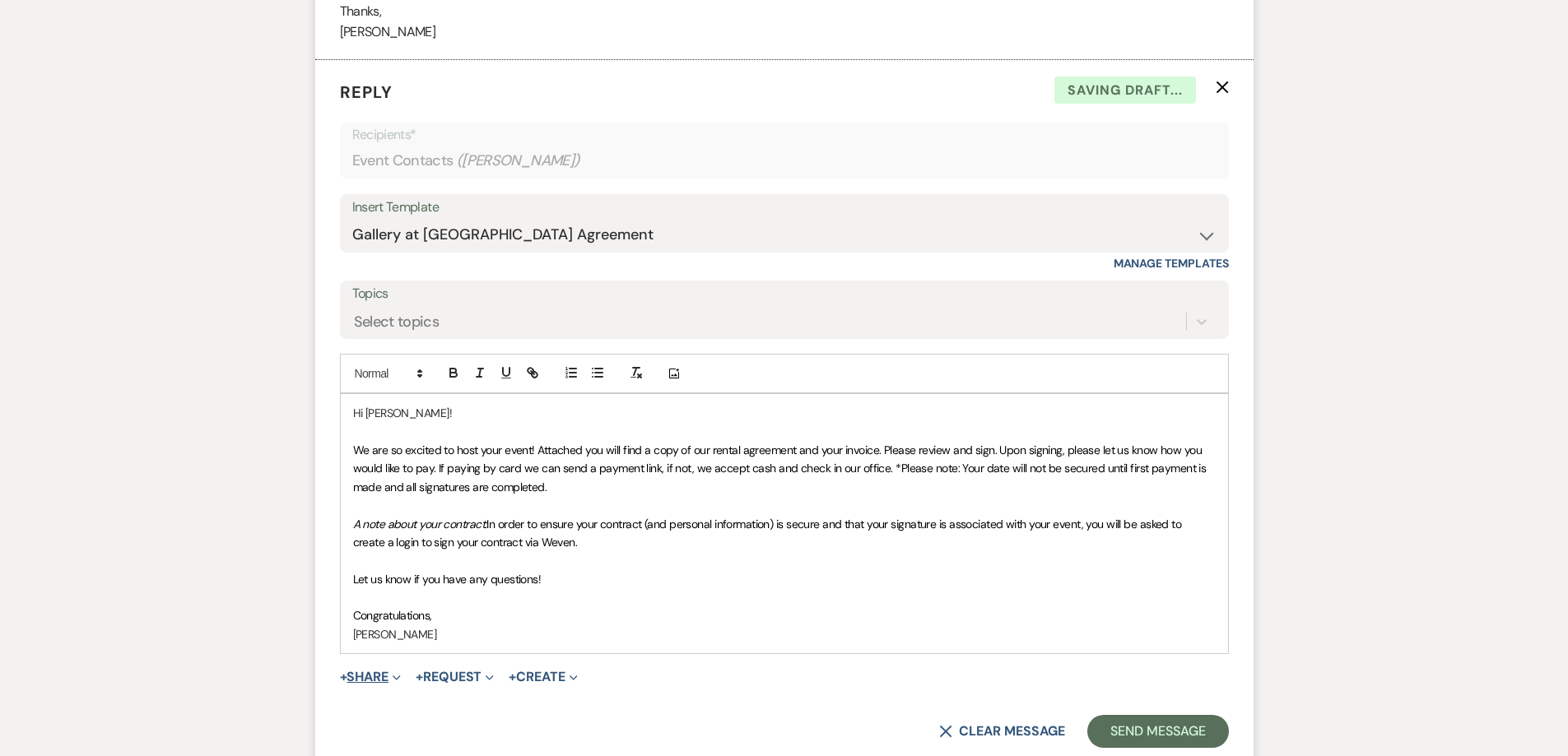
click at [401, 683] on span "Expand" at bounding box center [394, 676] width 12 height 17
click at [433, 704] on span "Doc Upload Documents" at bounding box center [406, 709] width 94 height 17
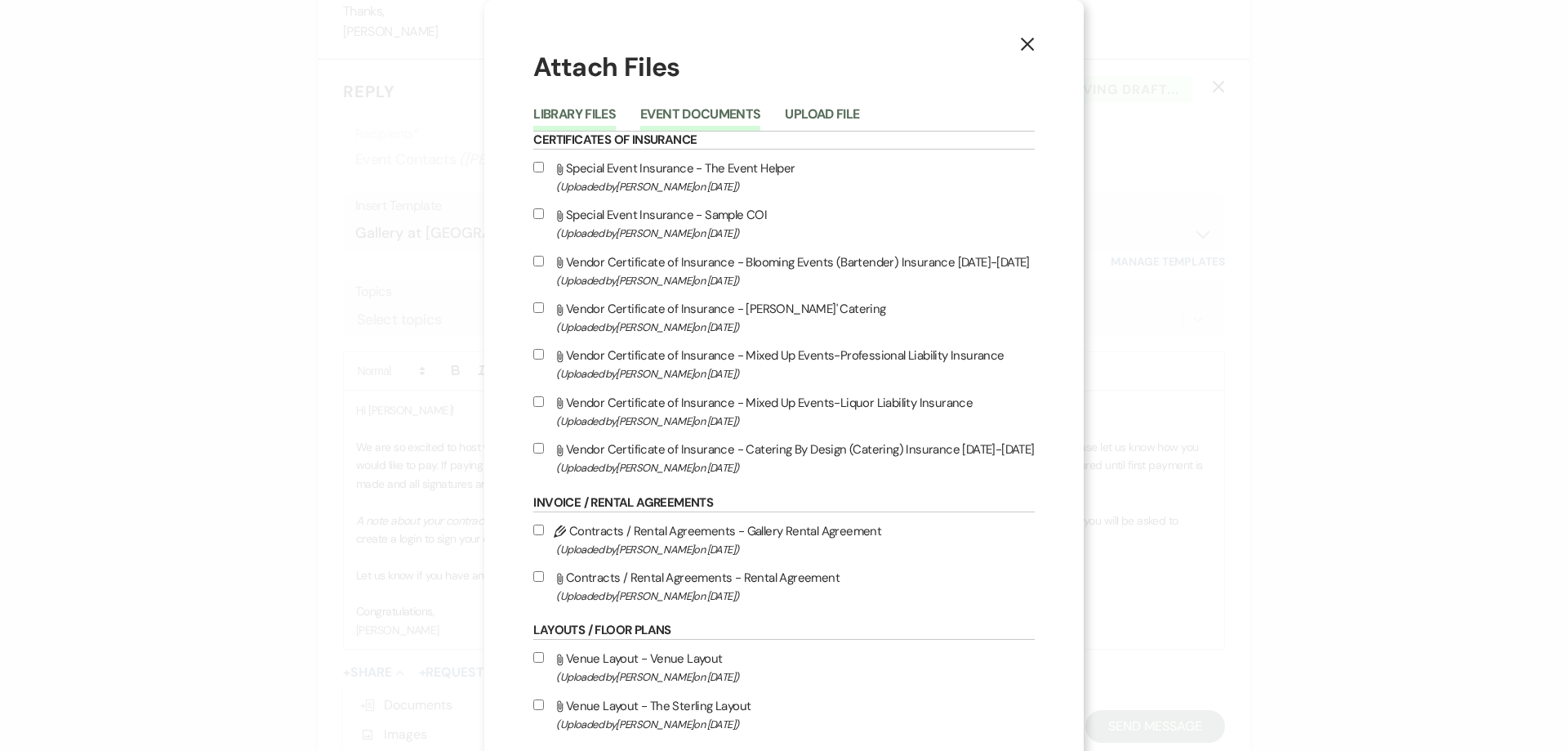
click at [674, 114] on button "Event Documents" at bounding box center [700, 119] width 120 height 23
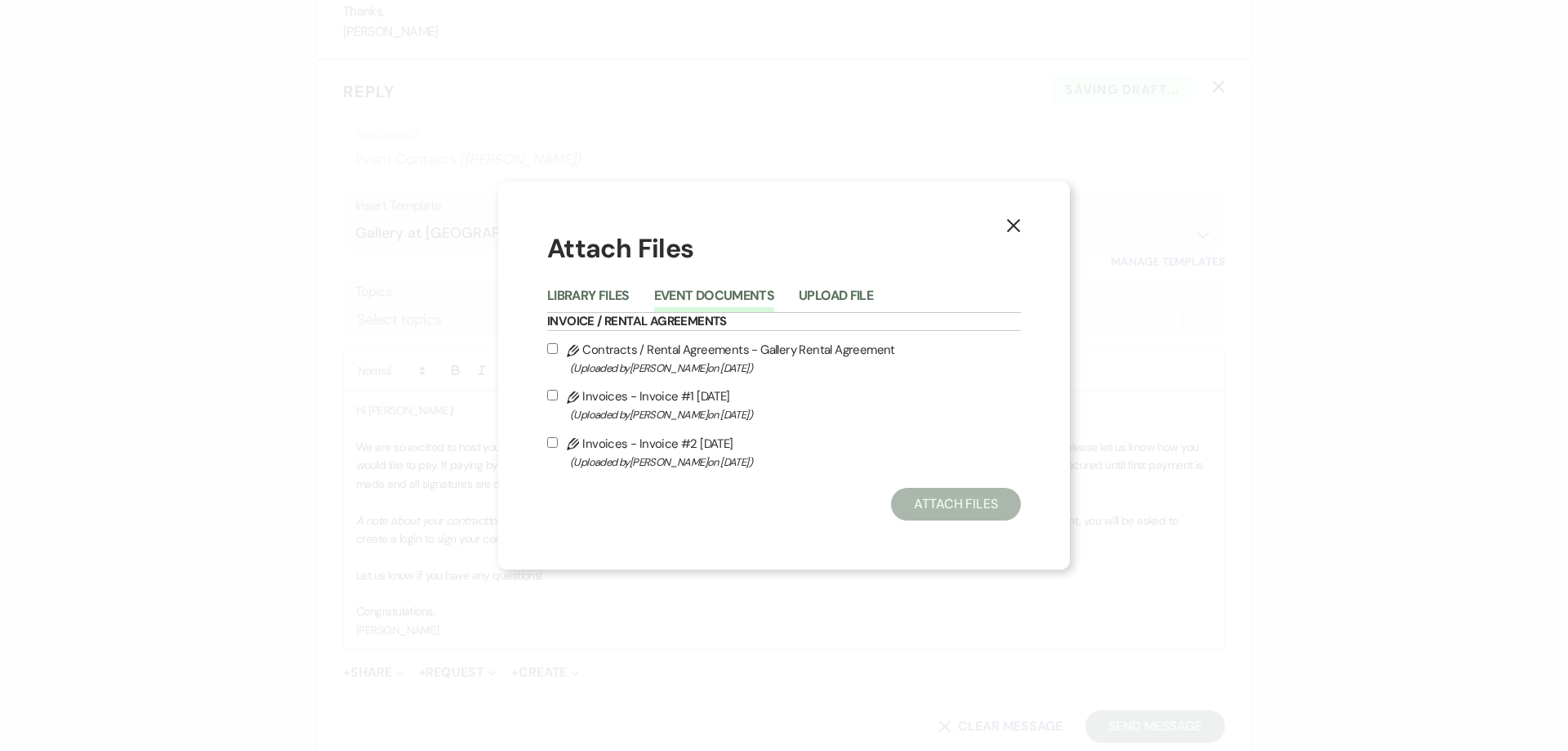
click at [551, 339] on label "Pencil Contracts / Rental Agreements - Gallery Rental Agreement (Uploaded by Sh…" at bounding box center [784, 358] width 474 height 38
click at [551, 343] on input "Pencil Contracts / Rental Agreements - Gallery Rental Agreement (Uploaded by Sh…" at bounding box center [552, 348] width 11 height 11
checkbox input "true"
click at [548, 455] on label "Pencil Invoices - Invoice #2 10-13-2025 (Uploaded by Shelby on Oct 13th, 2025 )" at bounding box center [784, 452] width 474 height 38
click at [548, 448] on input "Pencil Invoices - Invoice #2 10-13-2025 (Uploaded by Shelby on Oct 13th, 2025 )" at bounding box center [552, 442] width 11 height 11
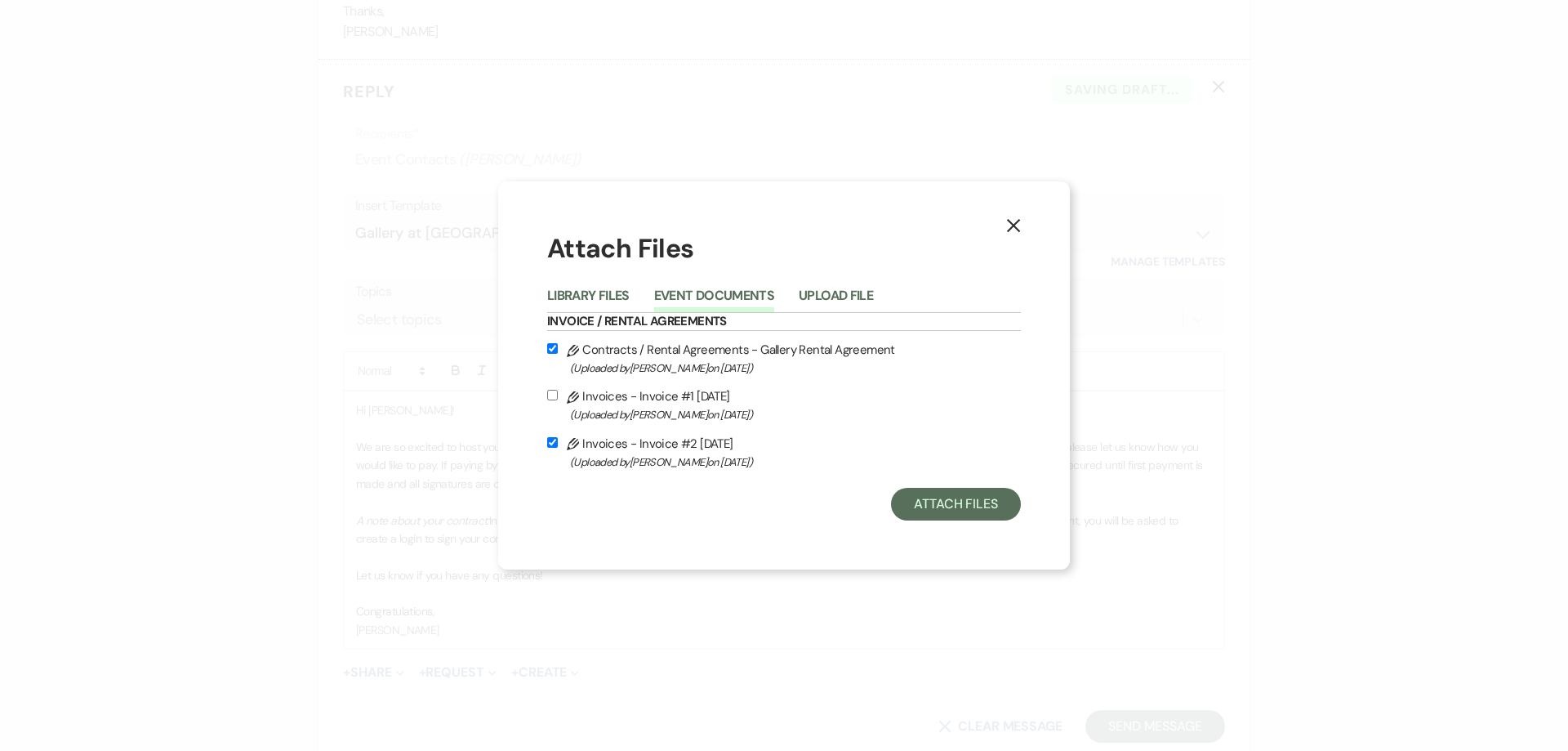
click at [555, 441] on input "Pencil Invoices - Invoice #2 10-13-2025 (Uploaded by Shelby on Oct 13th, 2025 )" at bounding box center [552, 442] width 11 height 11
click at [550, 443] on input "Pencil Invoices - Invoice #2 10-13-2025 (Uploaded by Shelby on Oct 13th, 2025 )" at bounding box center [552, 442] width 11 height 11
checkbox input "true"
click at [964, 506] on button "Attach Files" at bounding box center [956, 503] width 130 height 32
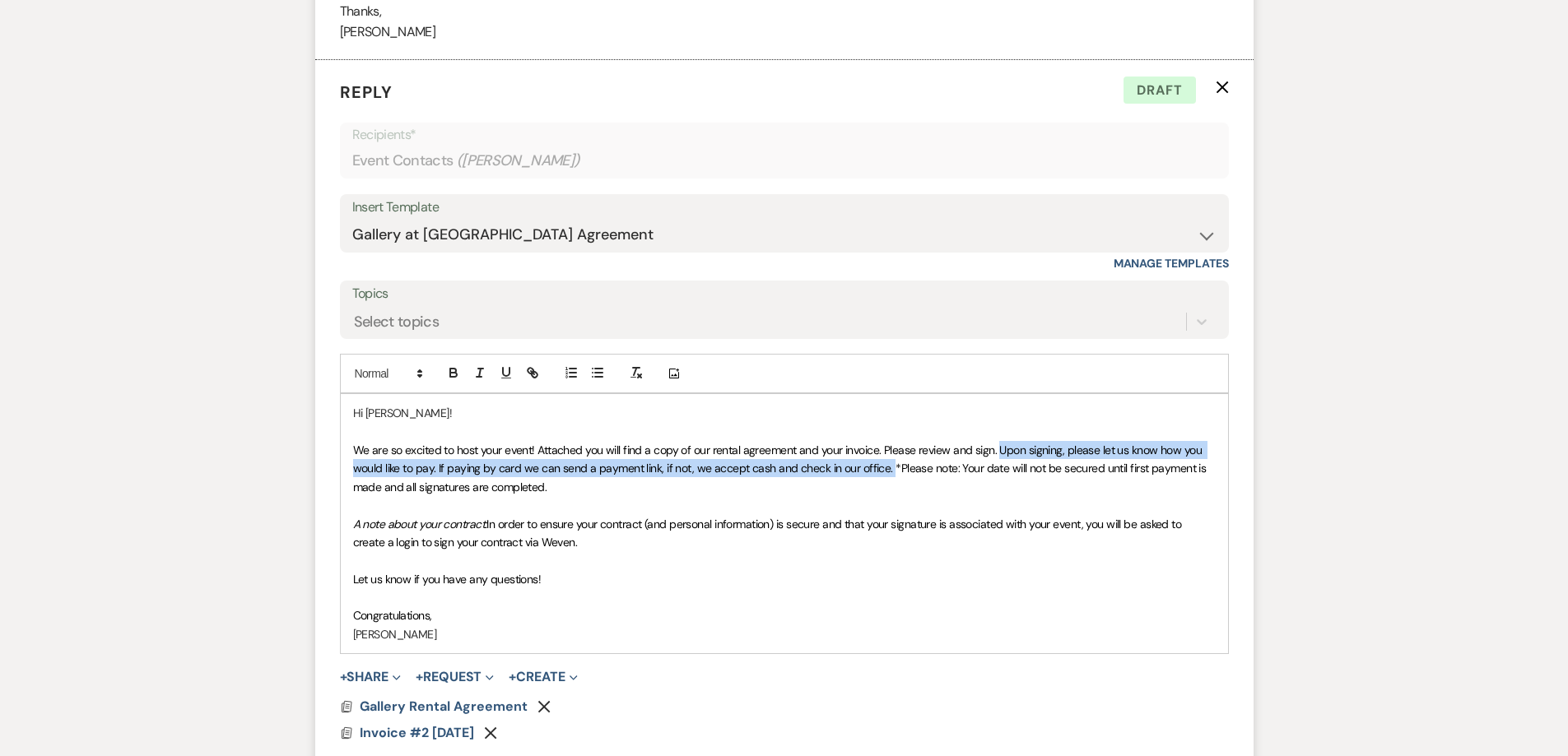
drag, startPoint x: 999, startPoint y: 446, endPoint x: 888, endPoint y: 472, distance: 114.0
click at [888, 472] on span "We are so excited to host your event! Attached you will find a copy of our rent…" at bounding box center [781, 468] width 855 height 51
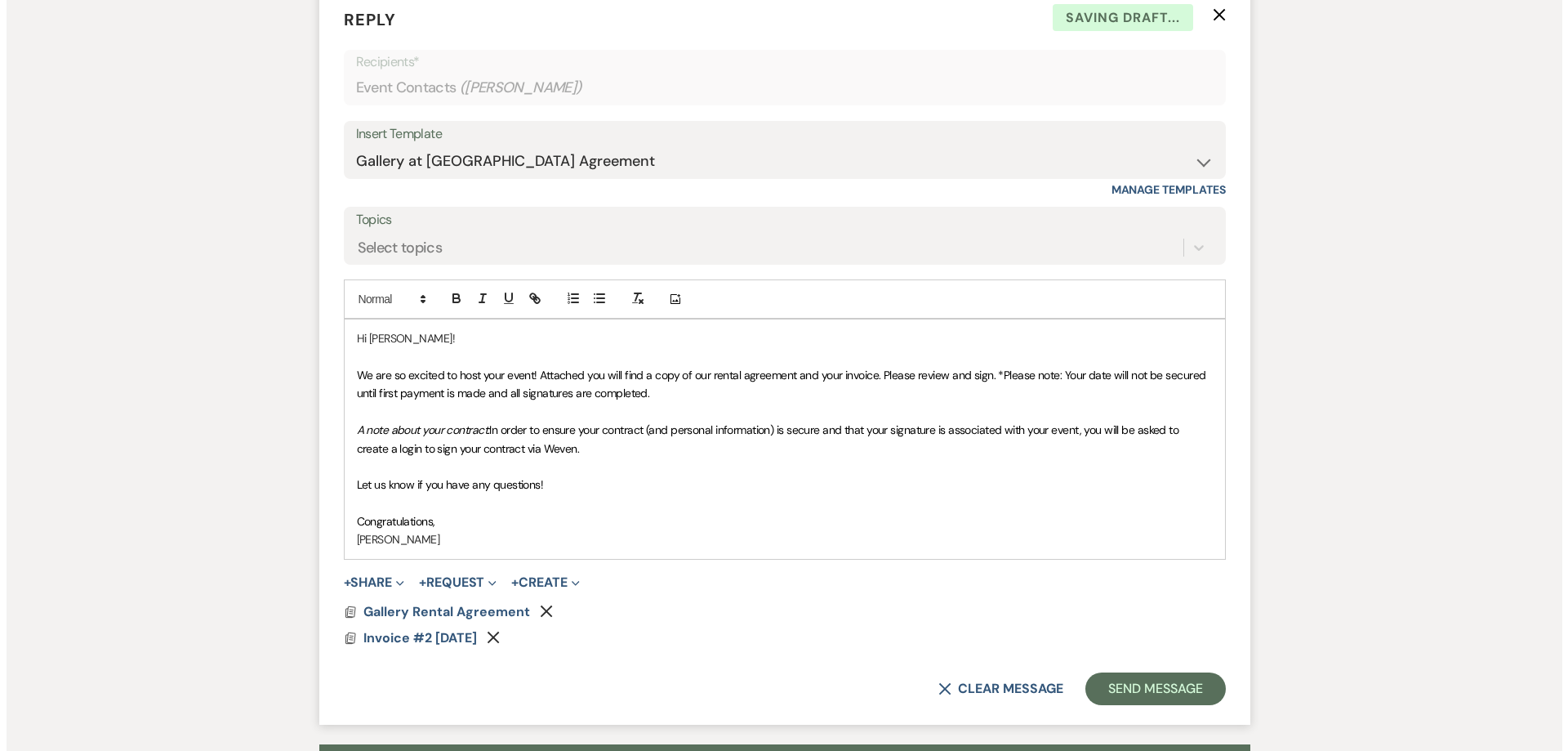
scroll to position [1361, 0]
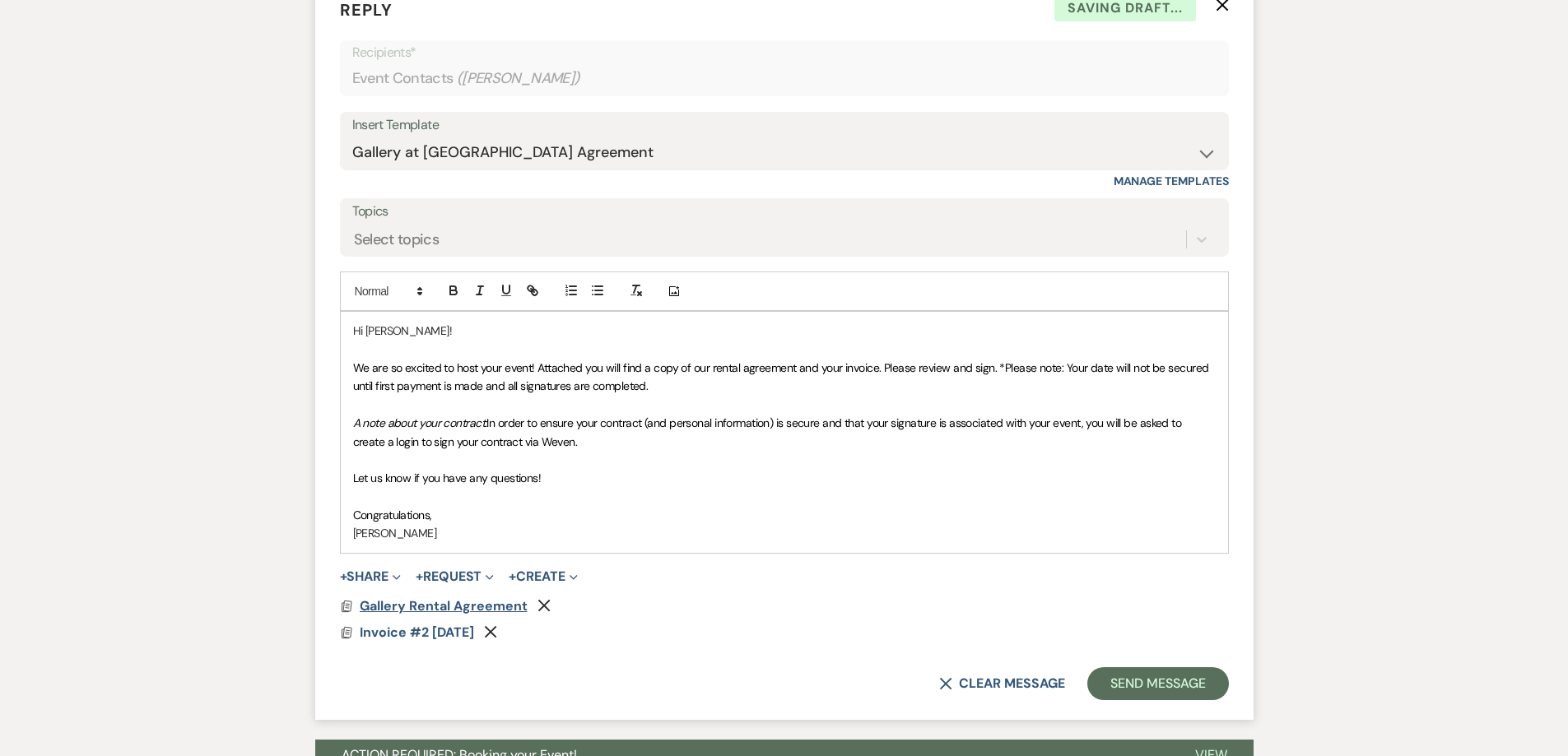
click at [485, 607] on span "Gallery Rental Agreement" at bounding box center [443, 605] width 168 height 17
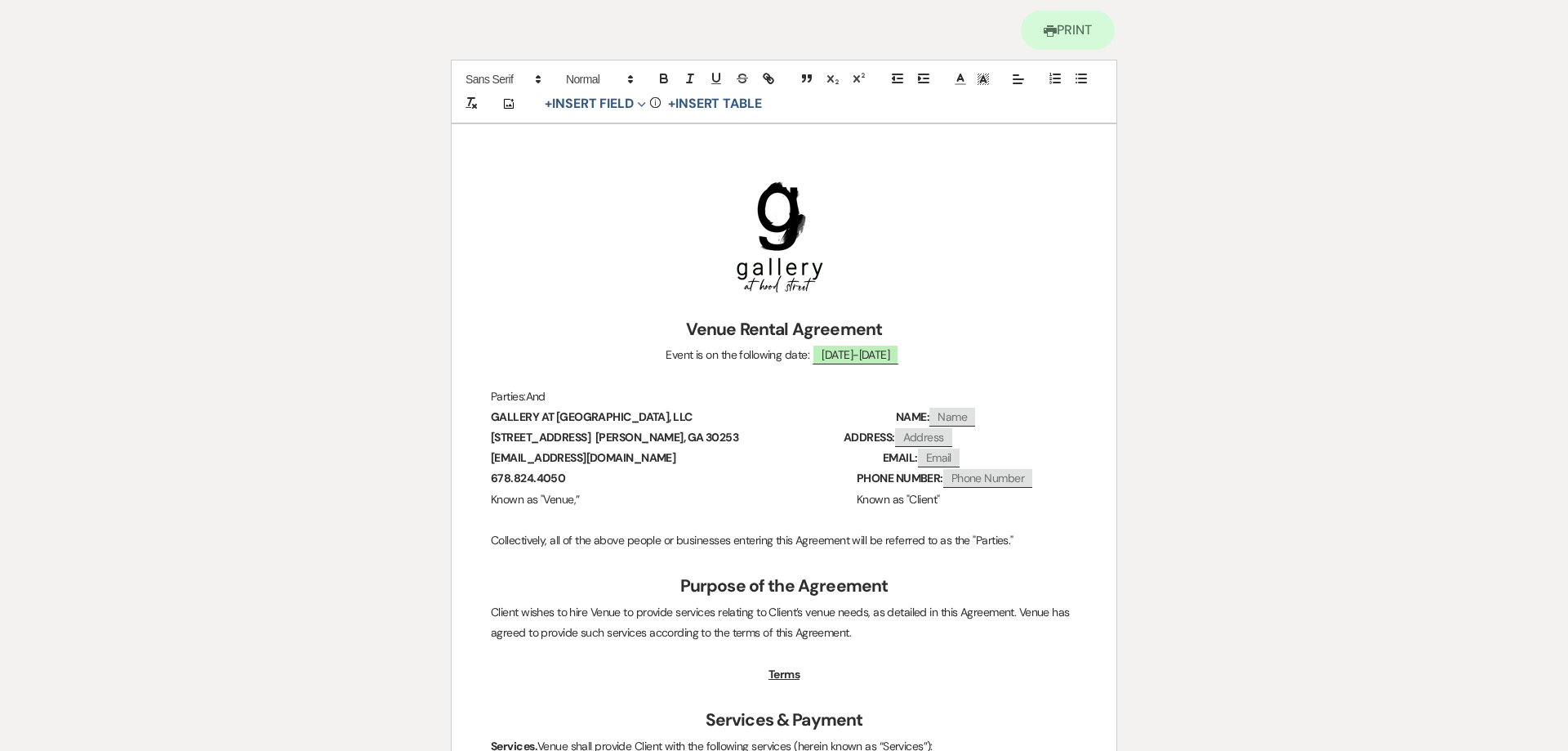
scroll to position [0, 0]
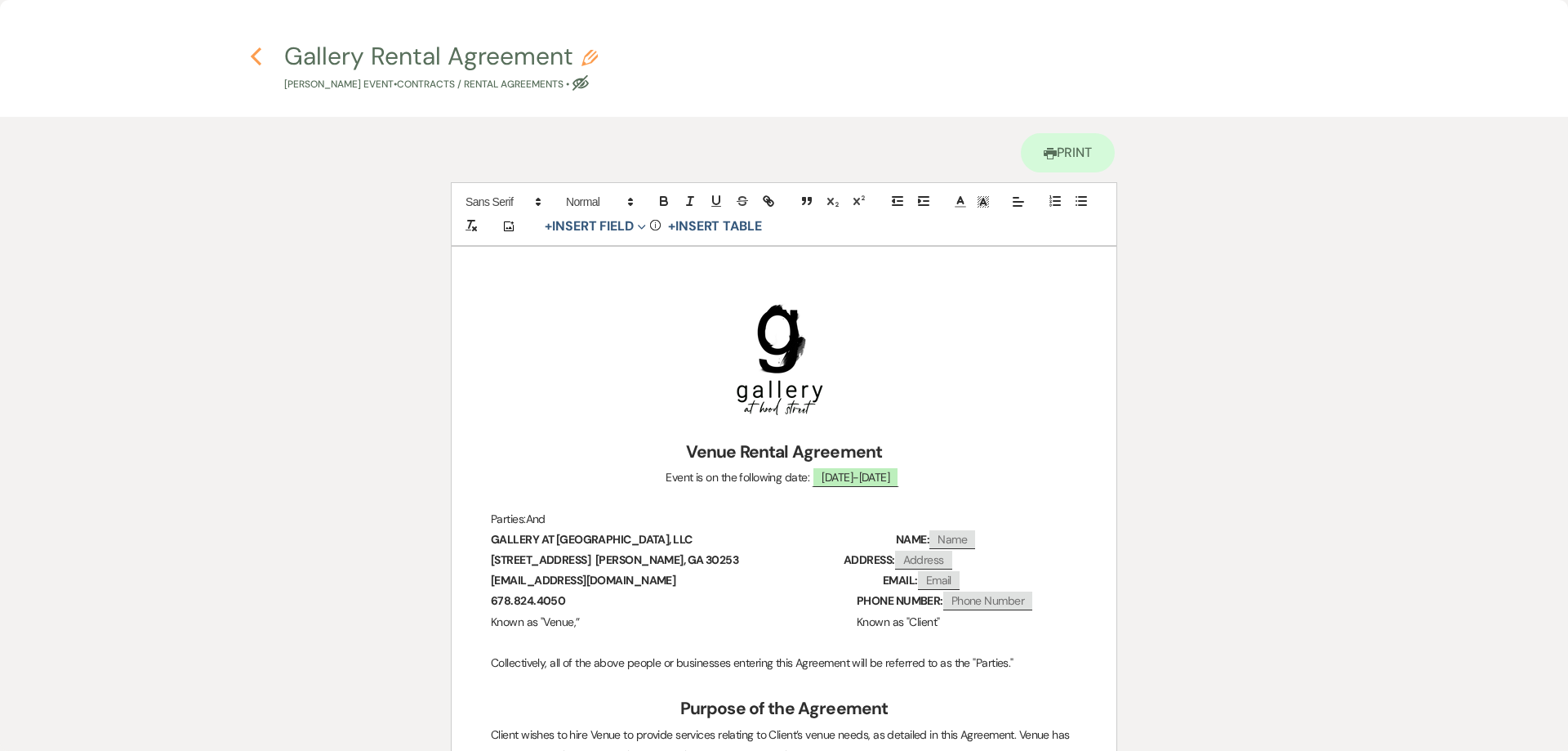
click at [257, 49] on icon "Previous" at bounding box center [255, 56] width 12 height 20
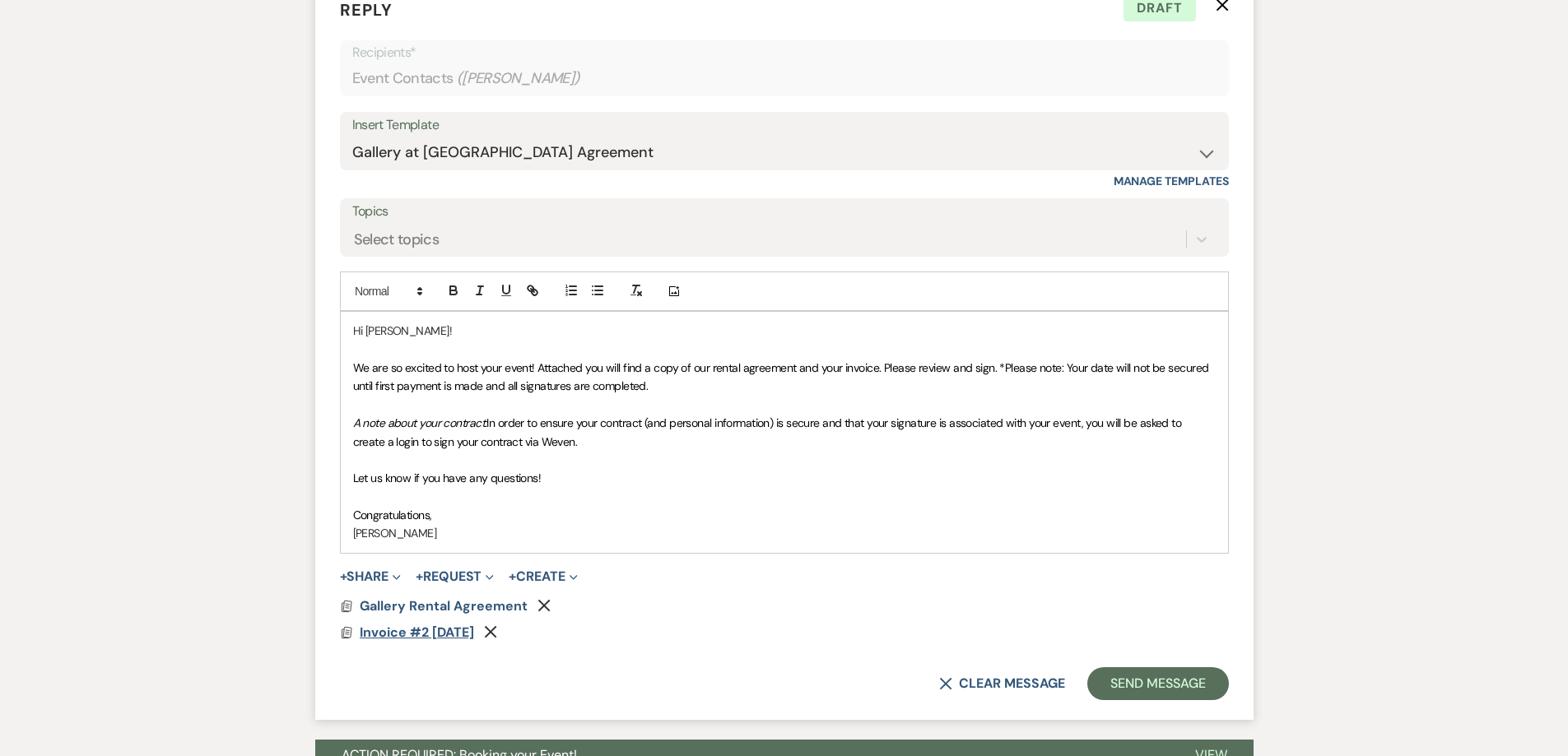
click at [441, 633] on span "Invoice #2 [DATE]" at bounding box center [417, 631] width 115 height 17
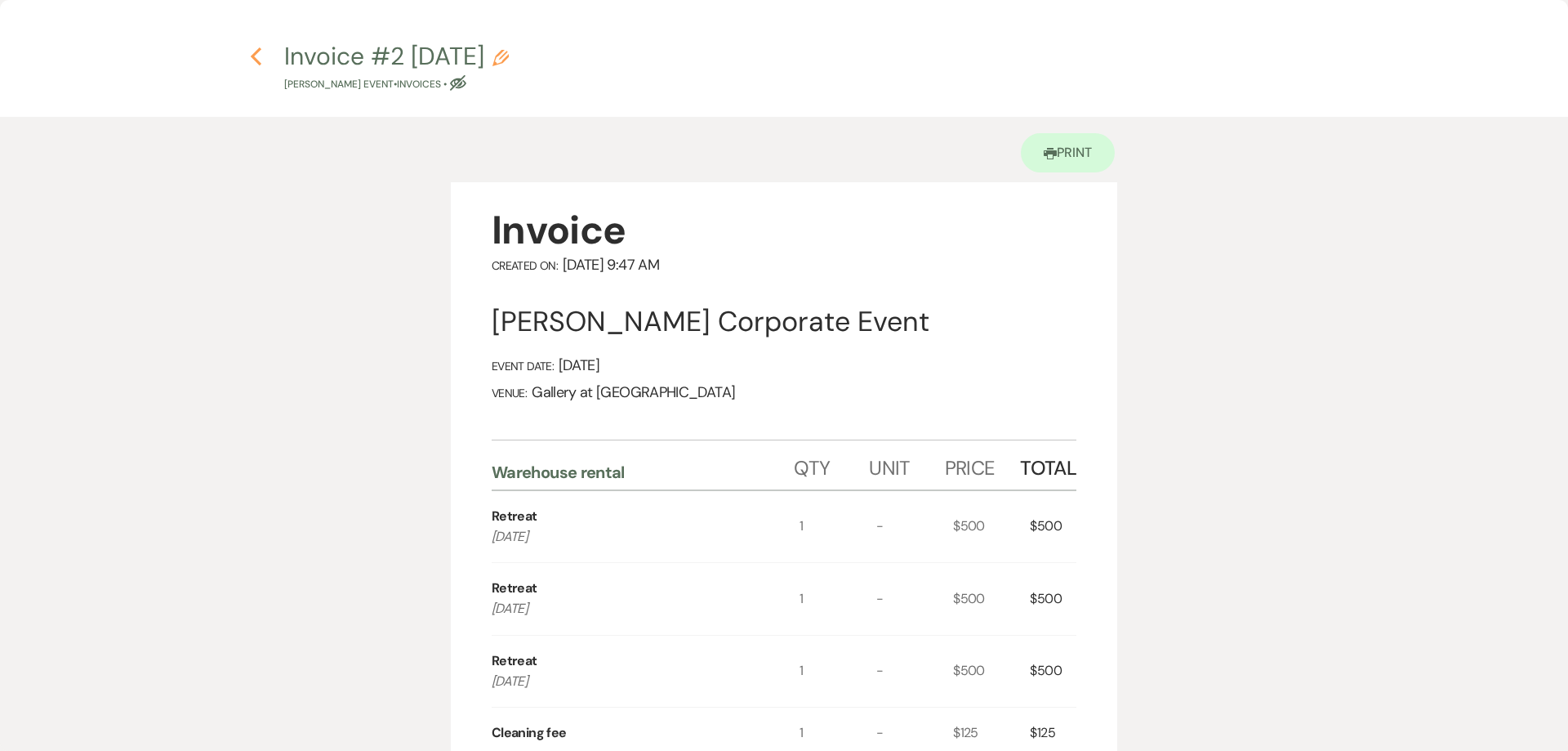
click at [253, 52] on icon "Previous" at bounding box center [255, 56] width 12 height 20
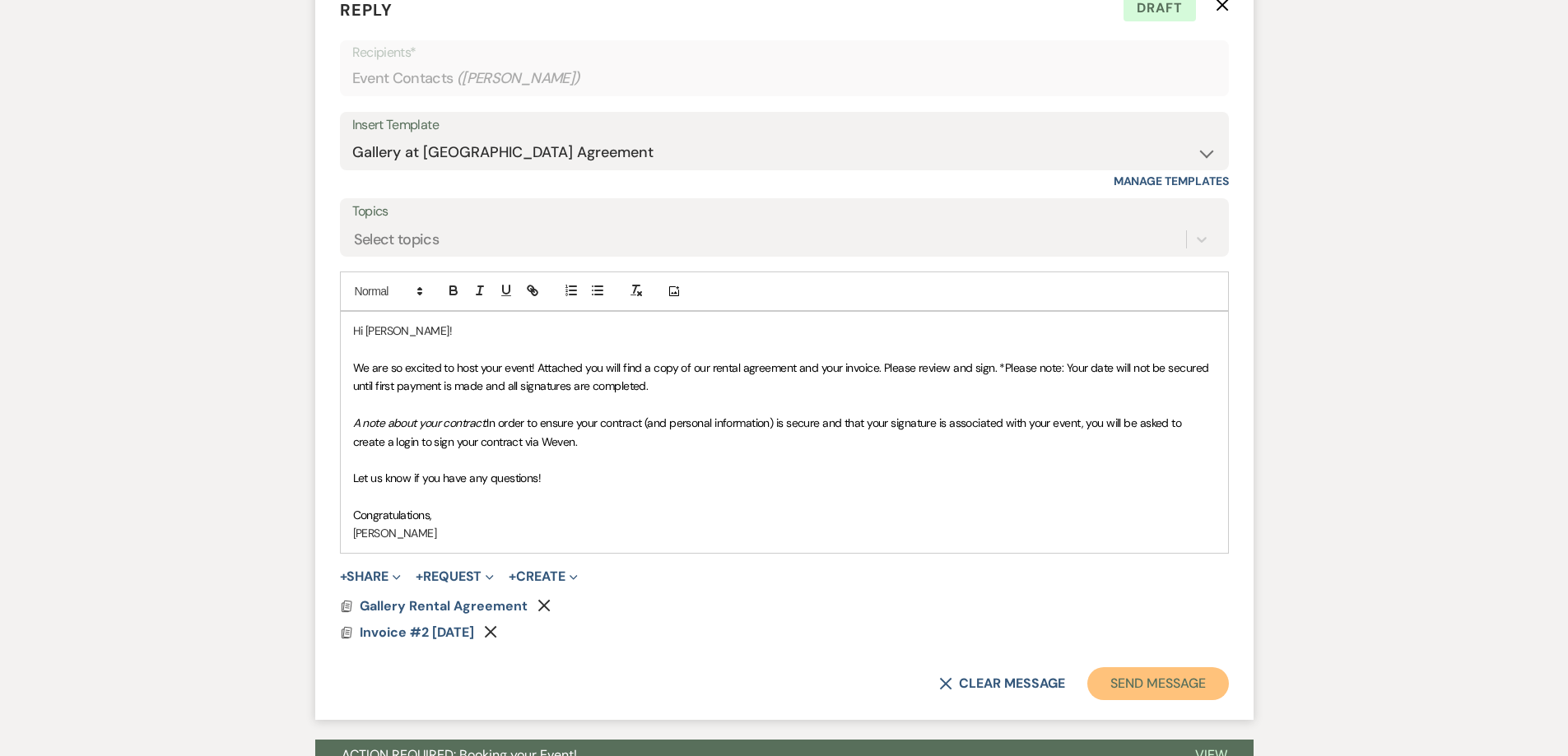
click at [1197, 690] on button "Send Message" at bounding box center [1157, 683] width 141 height 33
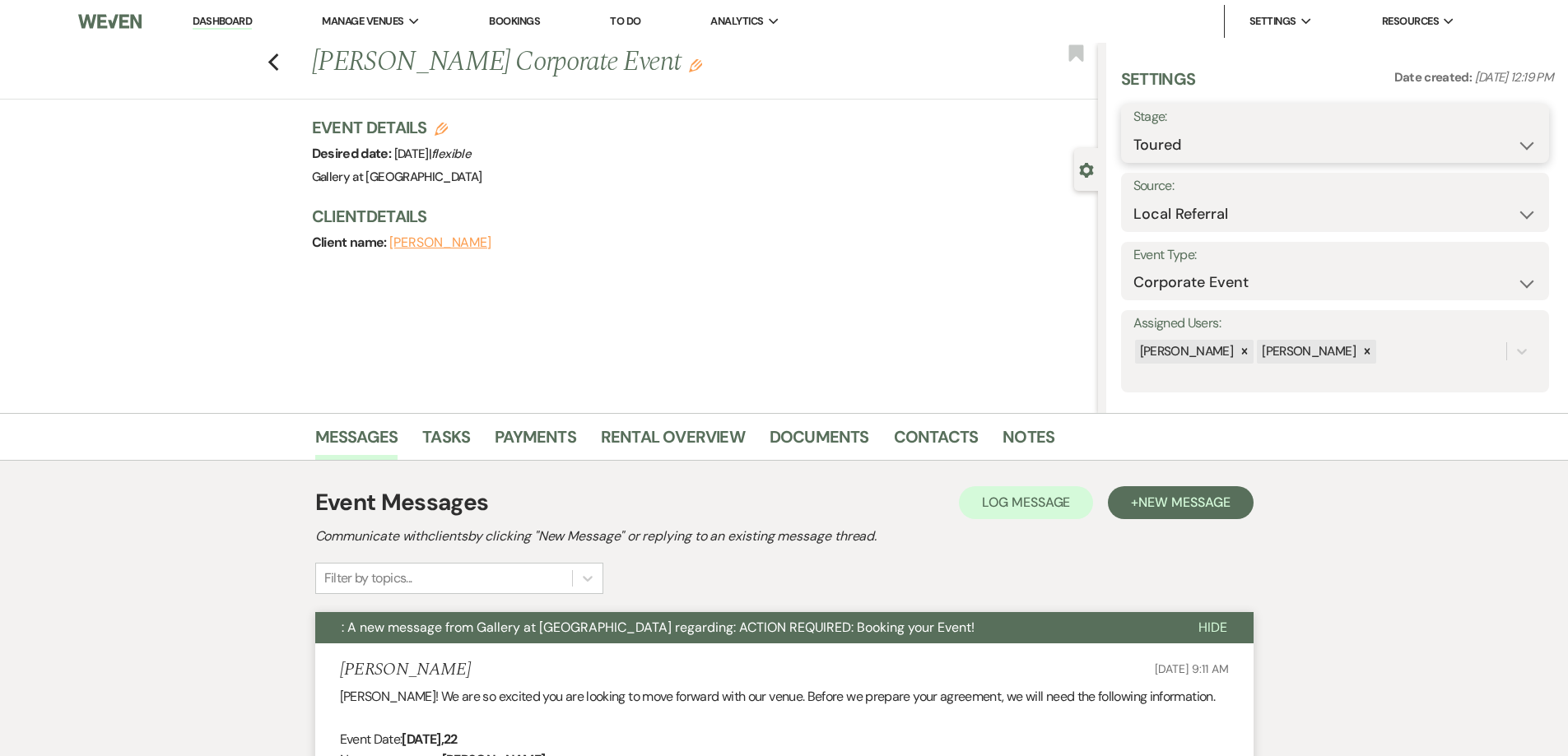
drag, startPoint x: 1146, startPoint y: 139, endPoint x: 1164, endPoint y: 198, distance: 61.7
click at [1146, 139] on select "Inquiry Follow Up Tour Requested Tour Confirmed Toured Proposal Sent Booked Lost" at bounding box center [1334, 145] width 403 height 32
click at [1142, 126] on label "Stage:" at bounding box center [1334, 117] width 403 height 24
click at [1161, 161] on div "Stage: Inquiry Follow Up Tour Requested Tour Confirmed Toured Proposal Sent Boo…" at bounding box center [1334, 134] width 428 height 59
click at [1162, 151] on select "Inquiry Follow Up Tour Requested Tour Confirmed Toured Proposal Sent Booked Lost" at bounding box center [1334, 145] width 403 height 32
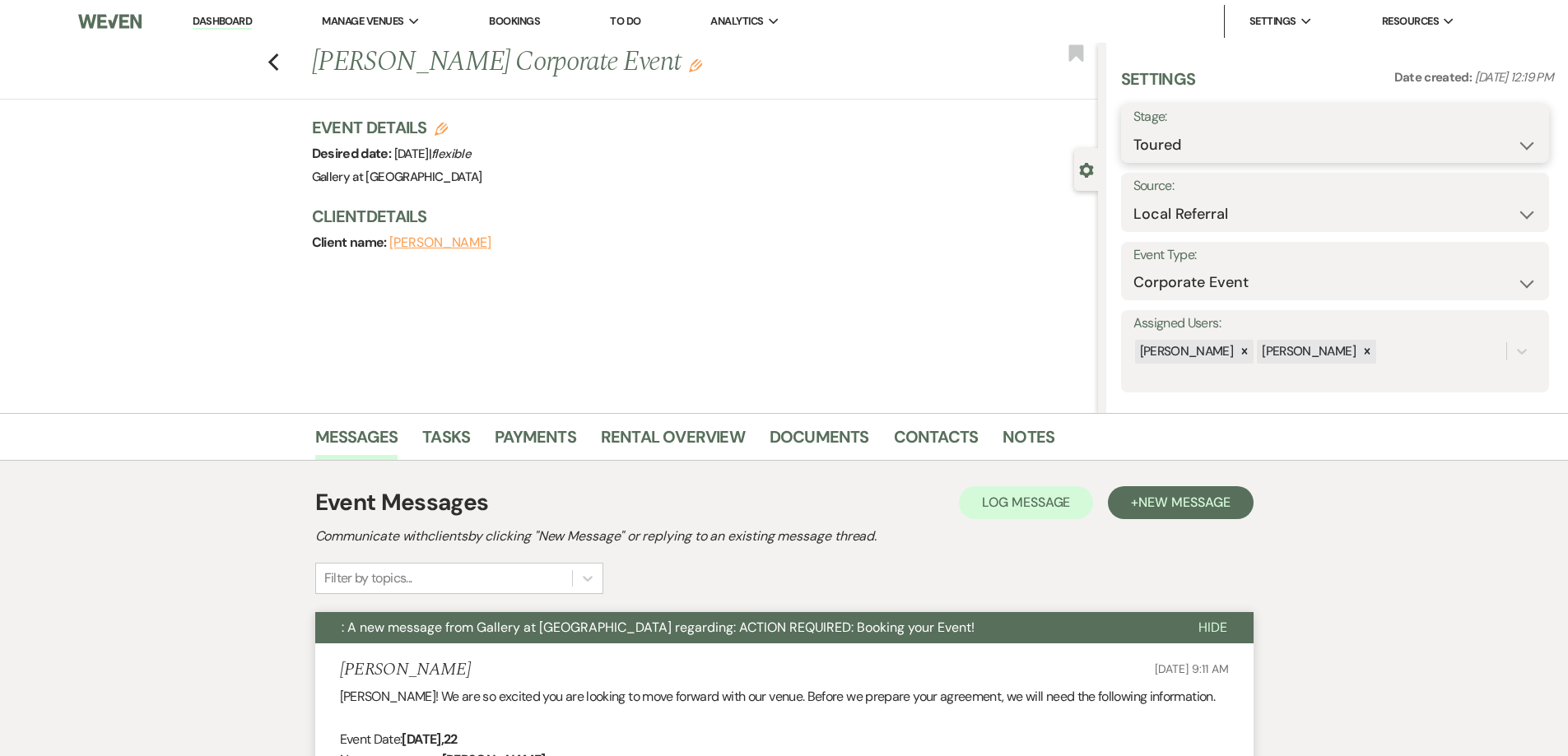
select select "6"
click at [1133, 130] on select "Inquiry Follow Up Tour Requested Tour Confirmed Toured Proposal Sent Booked Lost" at bounding box center [1334, 145] width 403 height 32
click at [1470, 141] on button "Save" at bounding box center [1502, 133] width 93 height 33
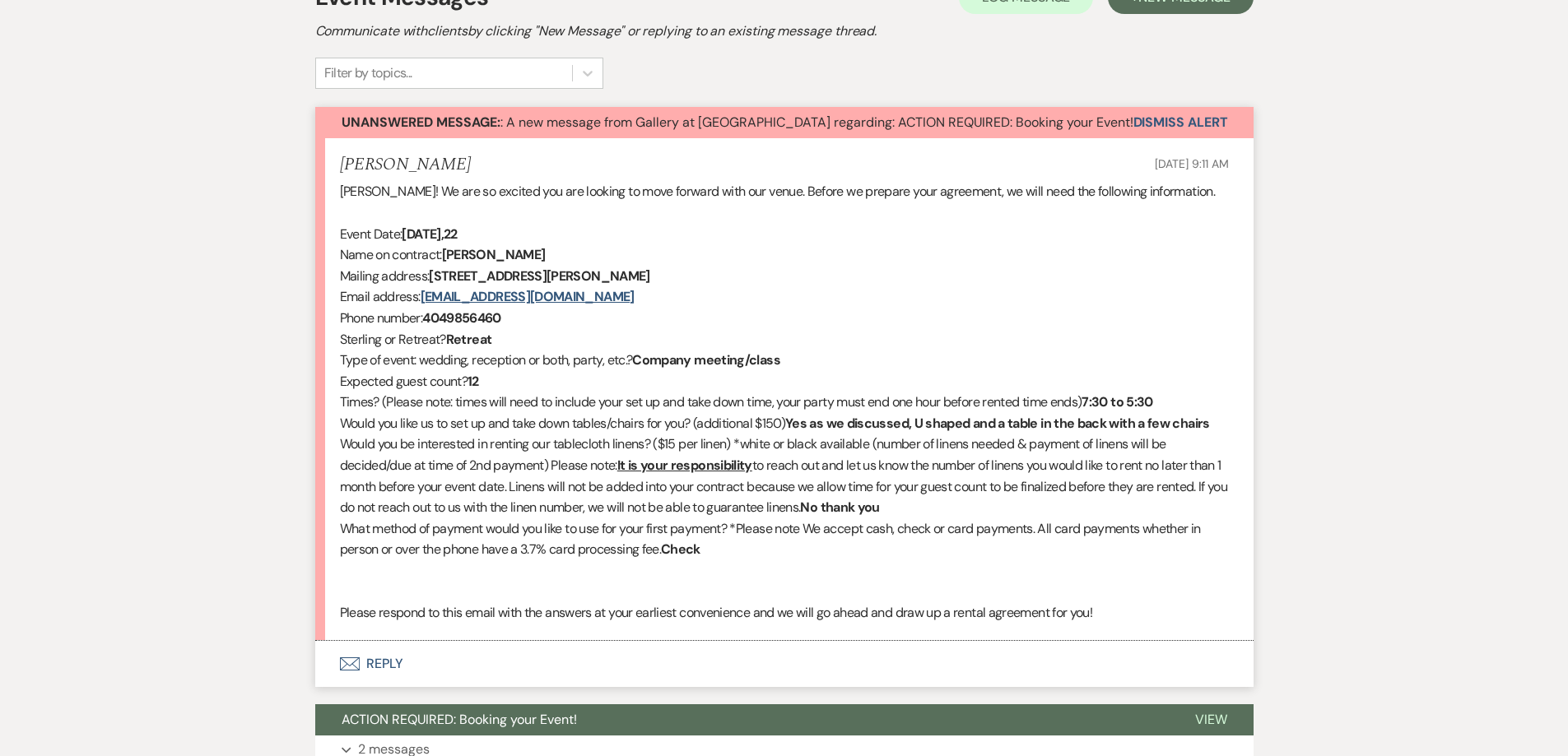
click at [633, 670] on button "Envelope Reply" at bounding box center [784, 664] width 938 height 47
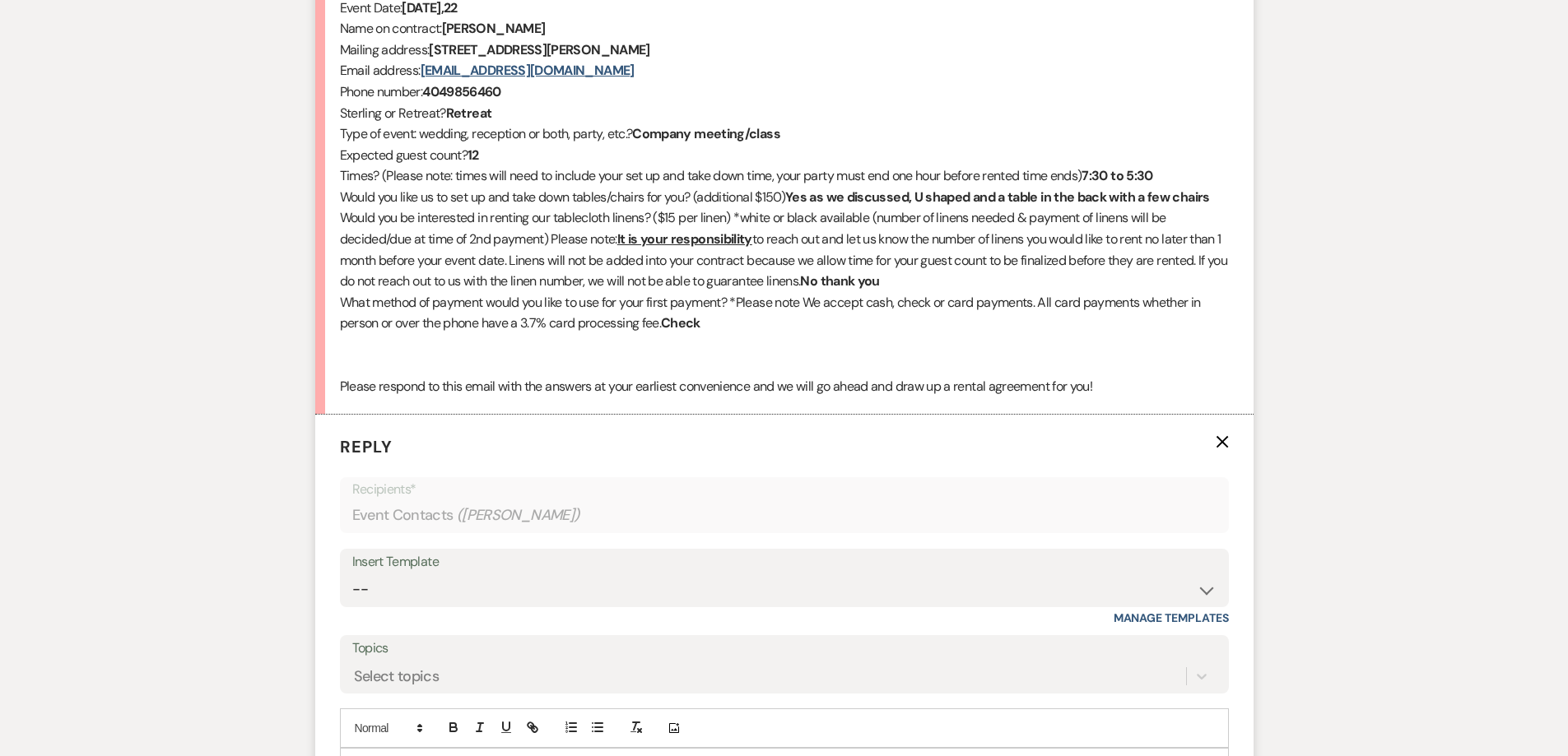
scroll to position [834, 0]
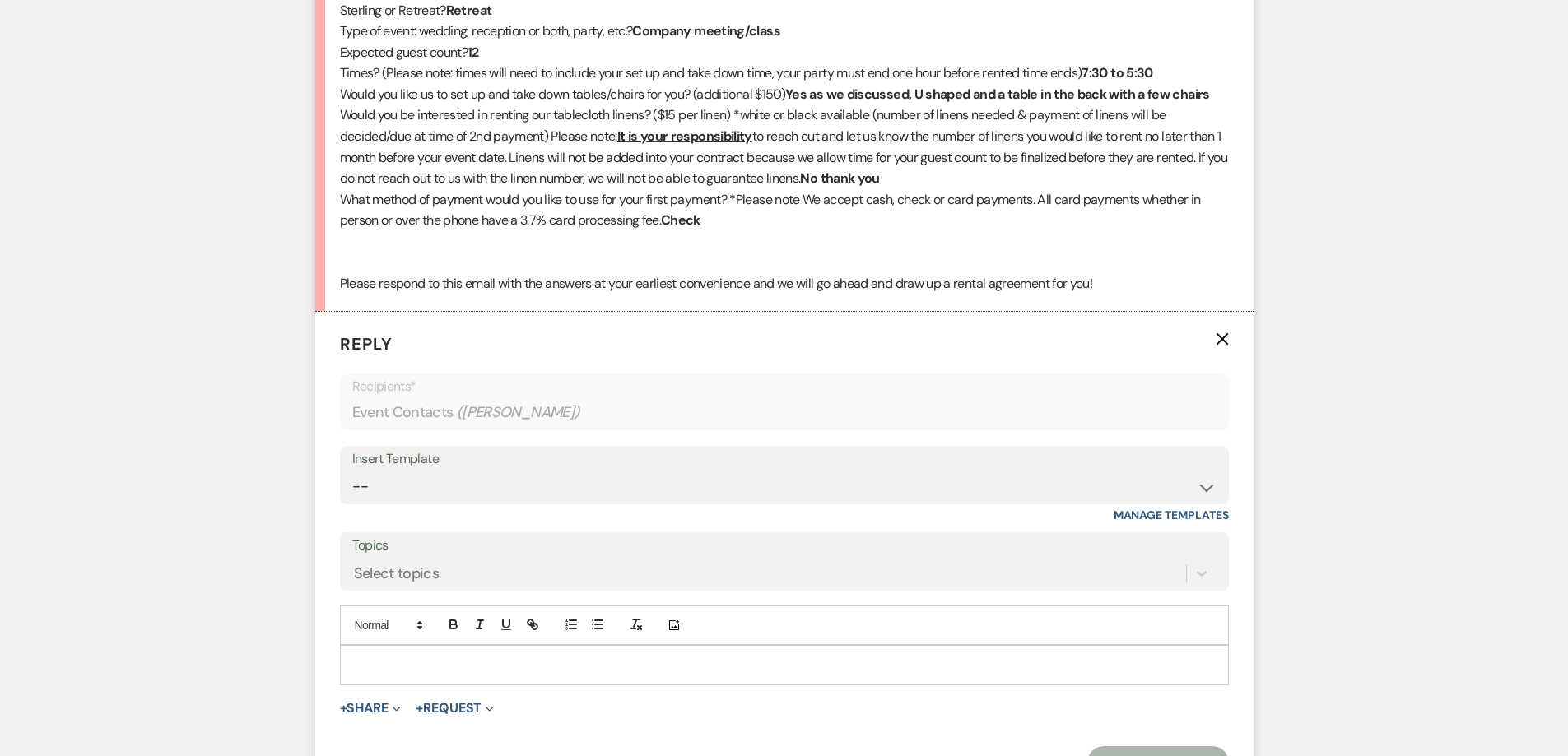
click at [554, 647] on div at bounding box center [784, 665] width 887 height 38
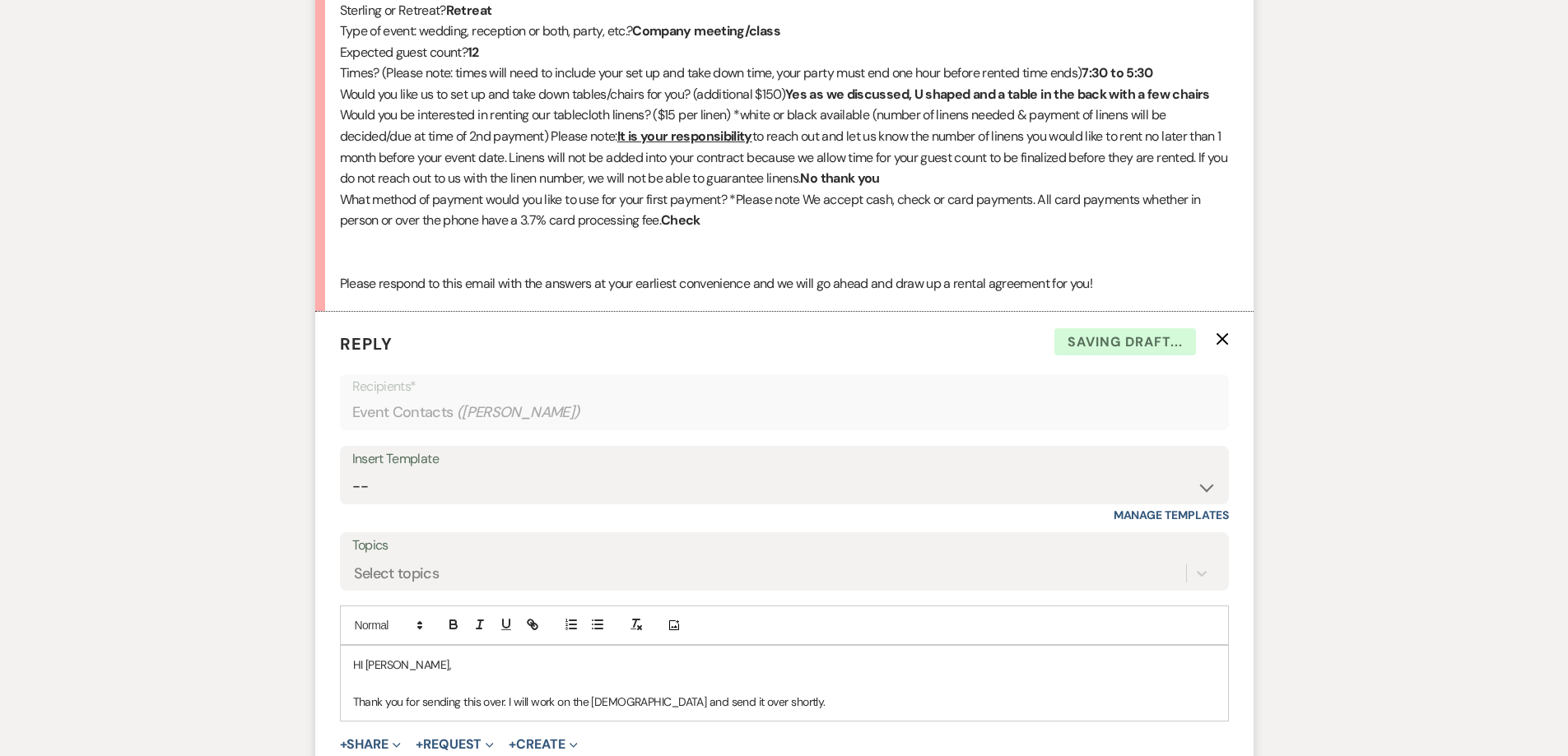
scroll to position [1123, 0]
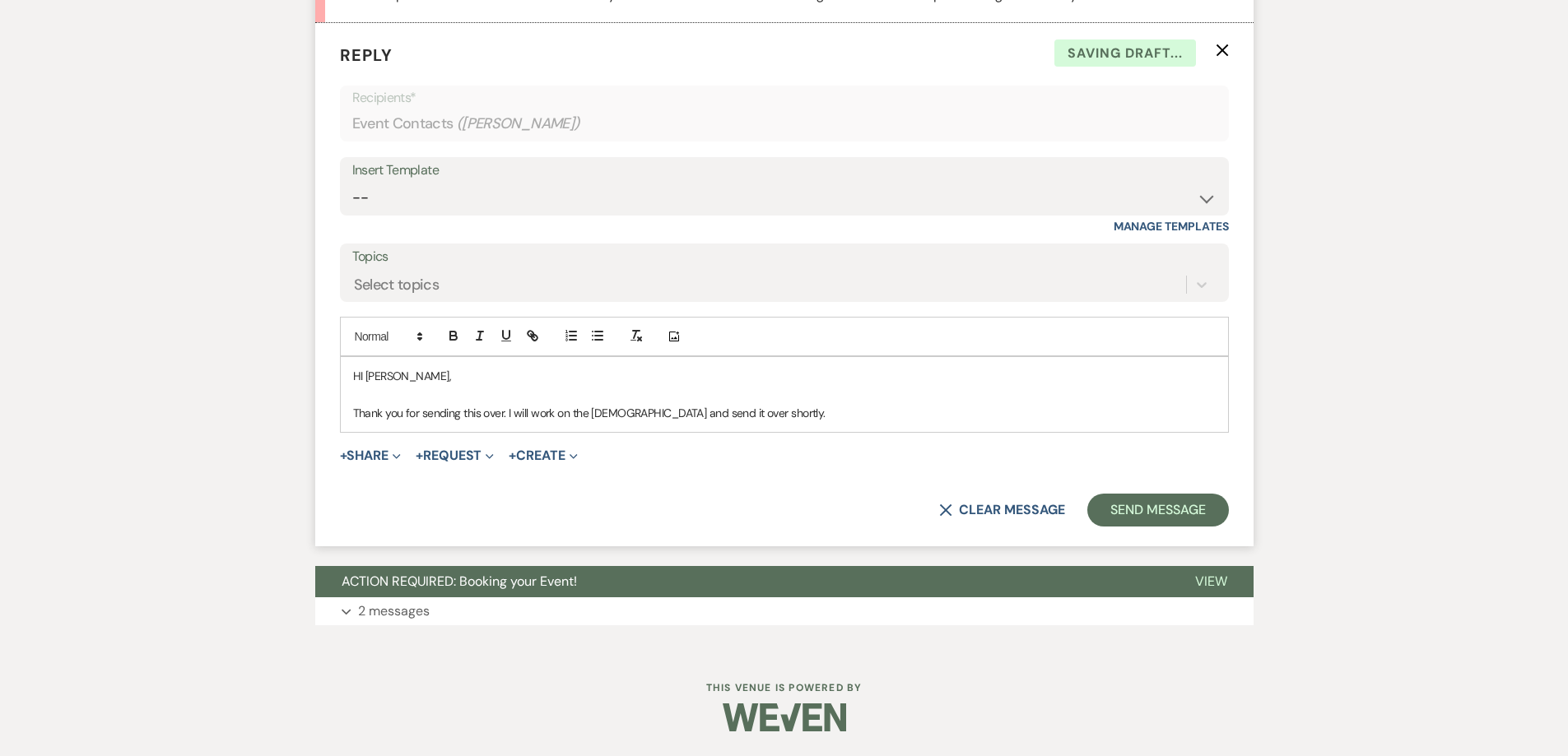
click at [797, 410] on p "Thank you for sending this over. I will work on the [DEMOGRAPHIC_DATA] and send…" at bounding box center [784, 413] width 862 height 18
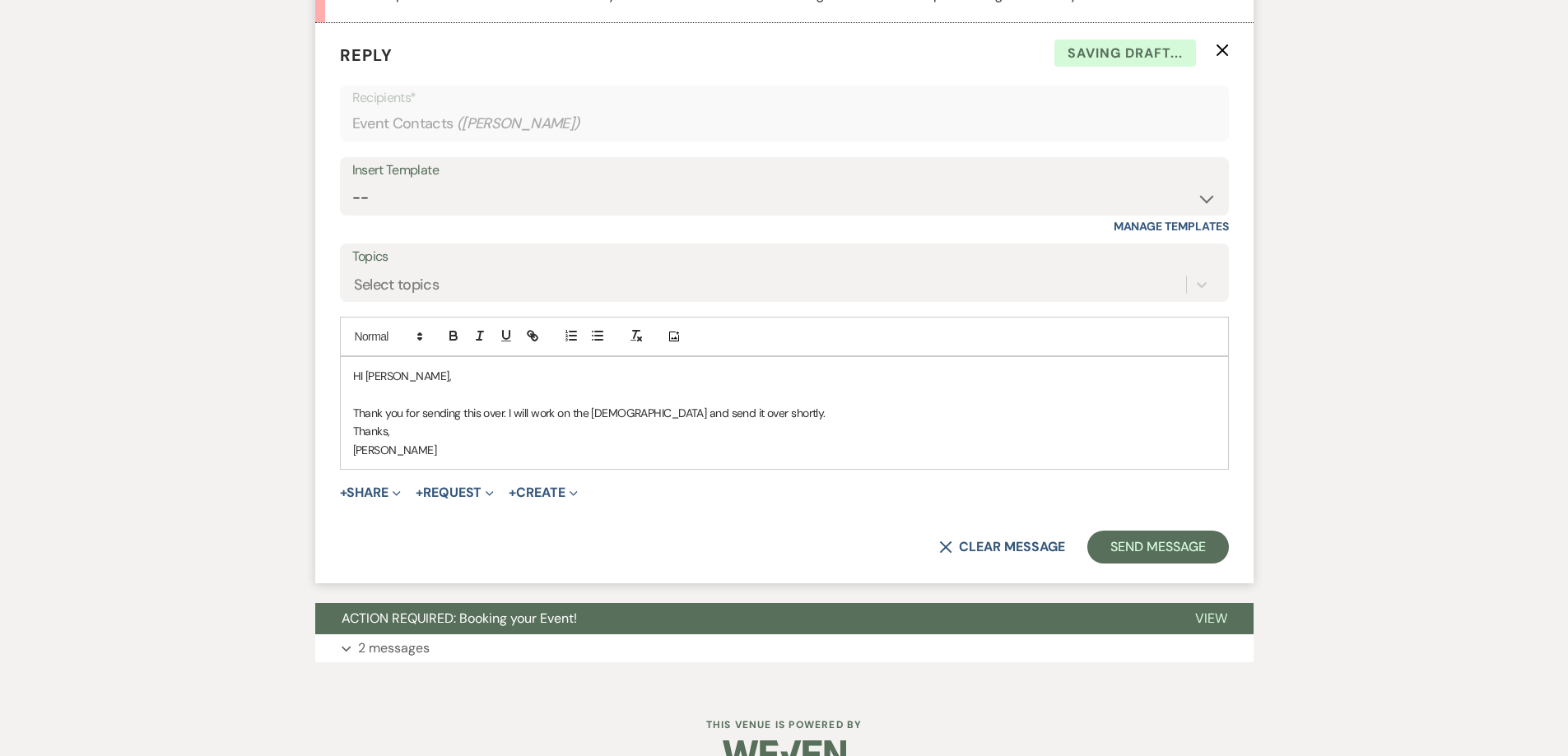
click at [797, 409] on p "Thank you for sending this over. I will work on the [DEMOGRAPHIC_DATA] and send…" at bounding box center [784, 413] width 862 height 18
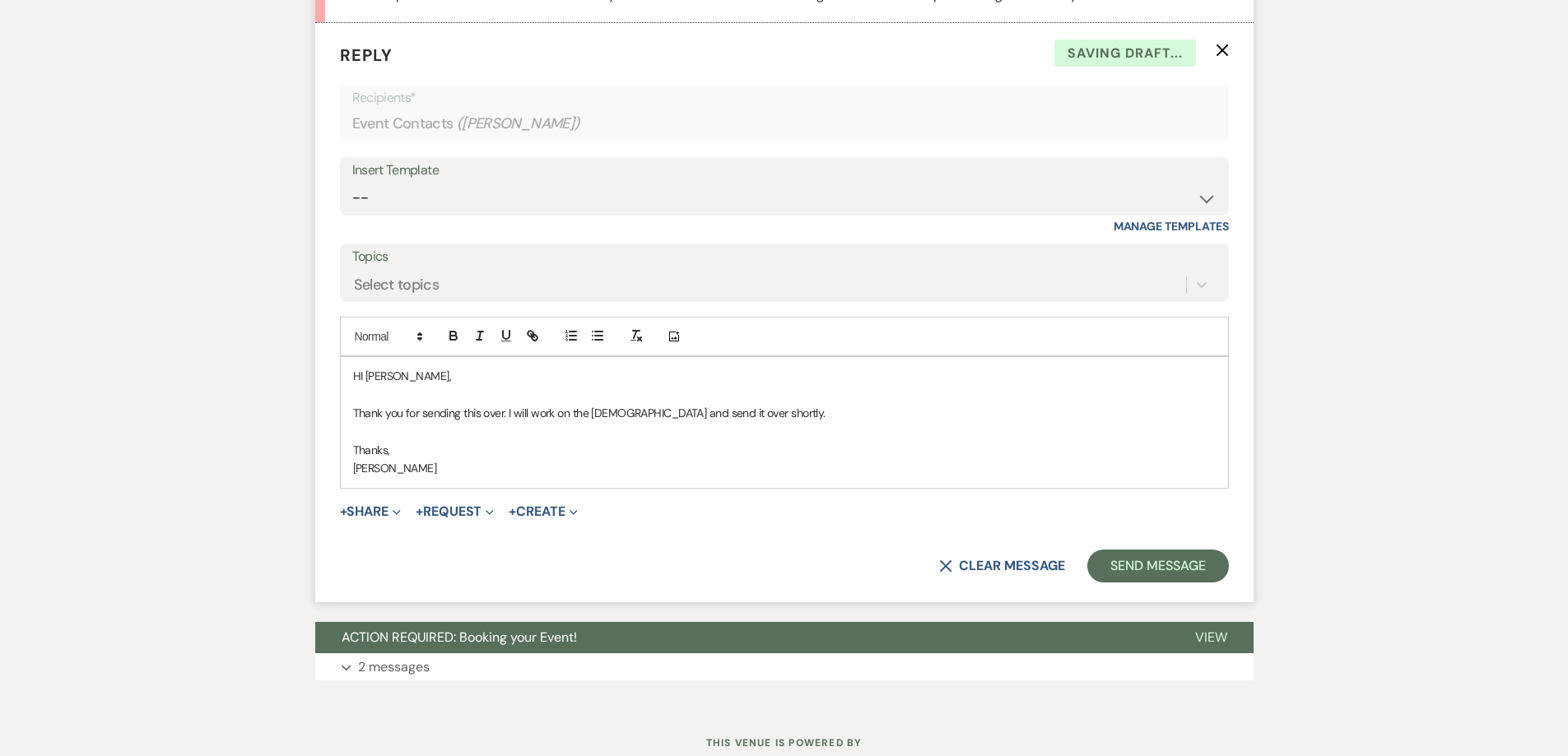
click at [367, 376] on p "HI [PERSON_NAME]," at bounding box center [784, 376] width 862 height 18
click at [361, 378] on p "HI [PERSON_NAME]," at bounding box center [784, 376] width 862 height 18
click at [1121, 567] on button "Send Message" at bounding box center [1157, 565] width 141 height 33
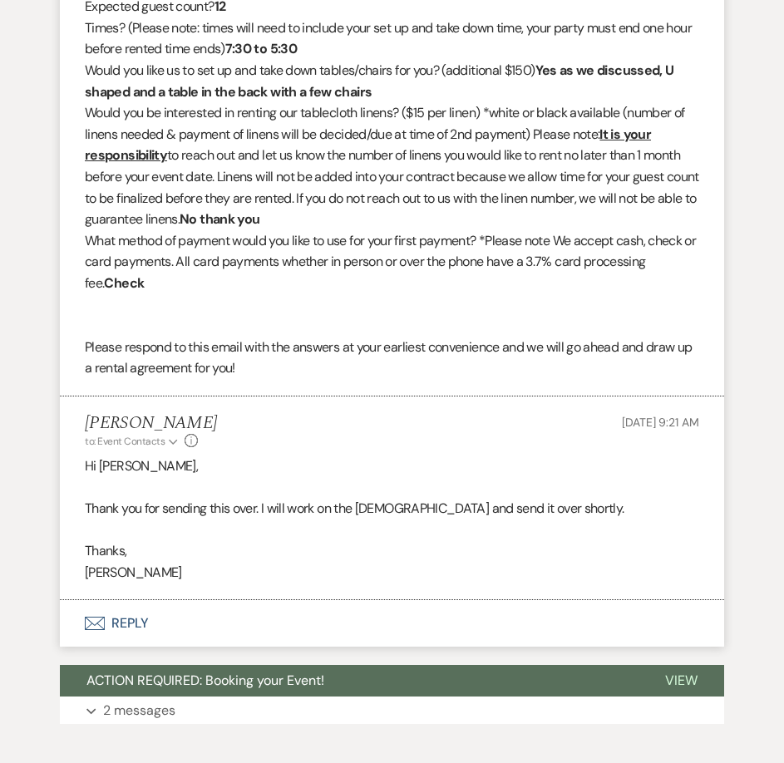
scroll to position [1291, 0]
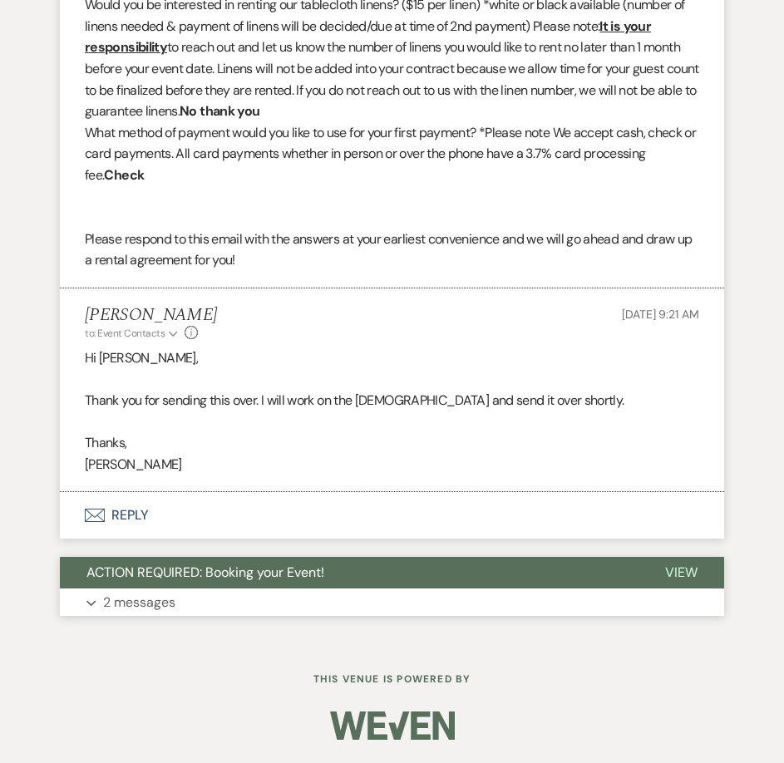
click at [323, 592] on button "Expand 2 messages" at bounding box center [392, 603] width 664 height 28
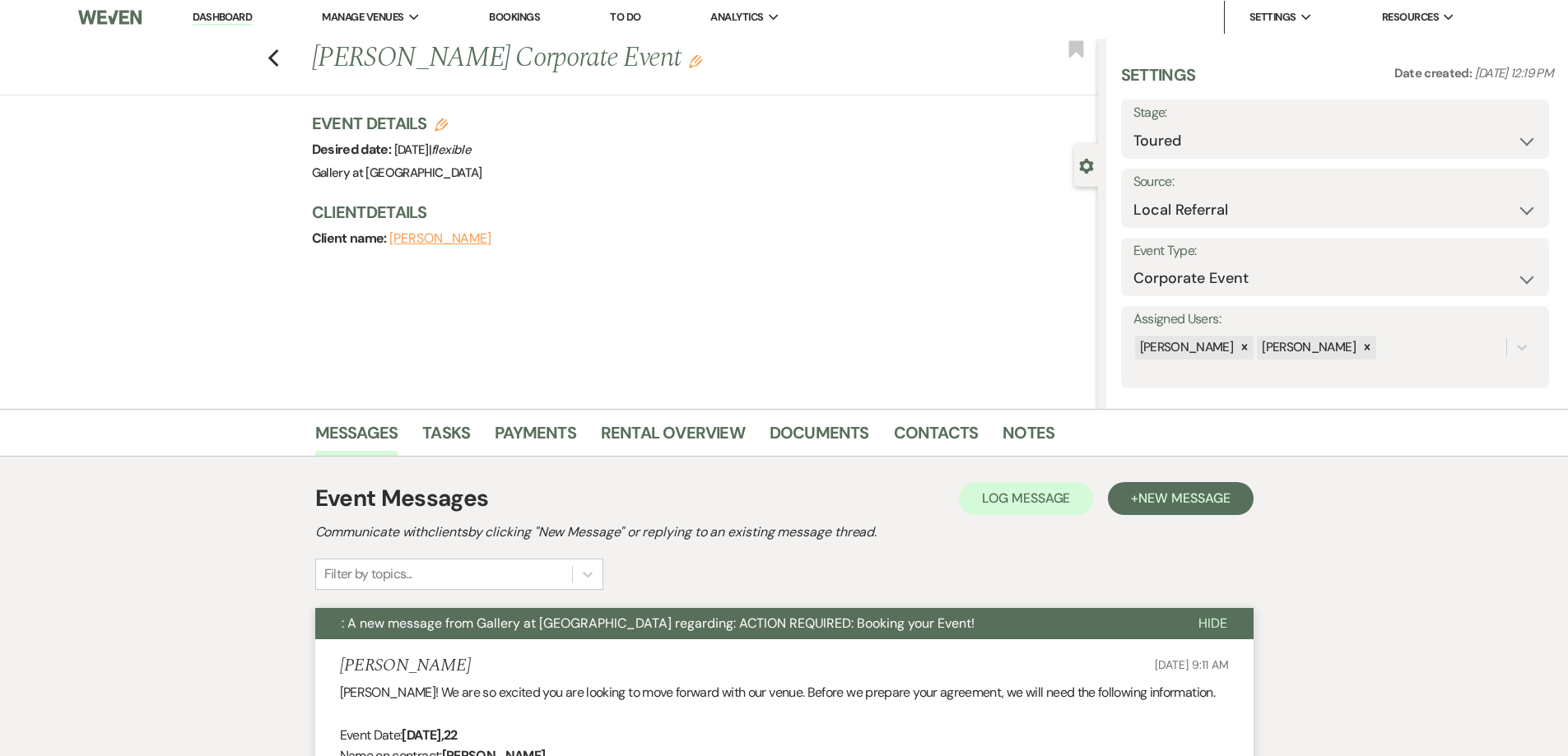
scroll to position [0, 0]
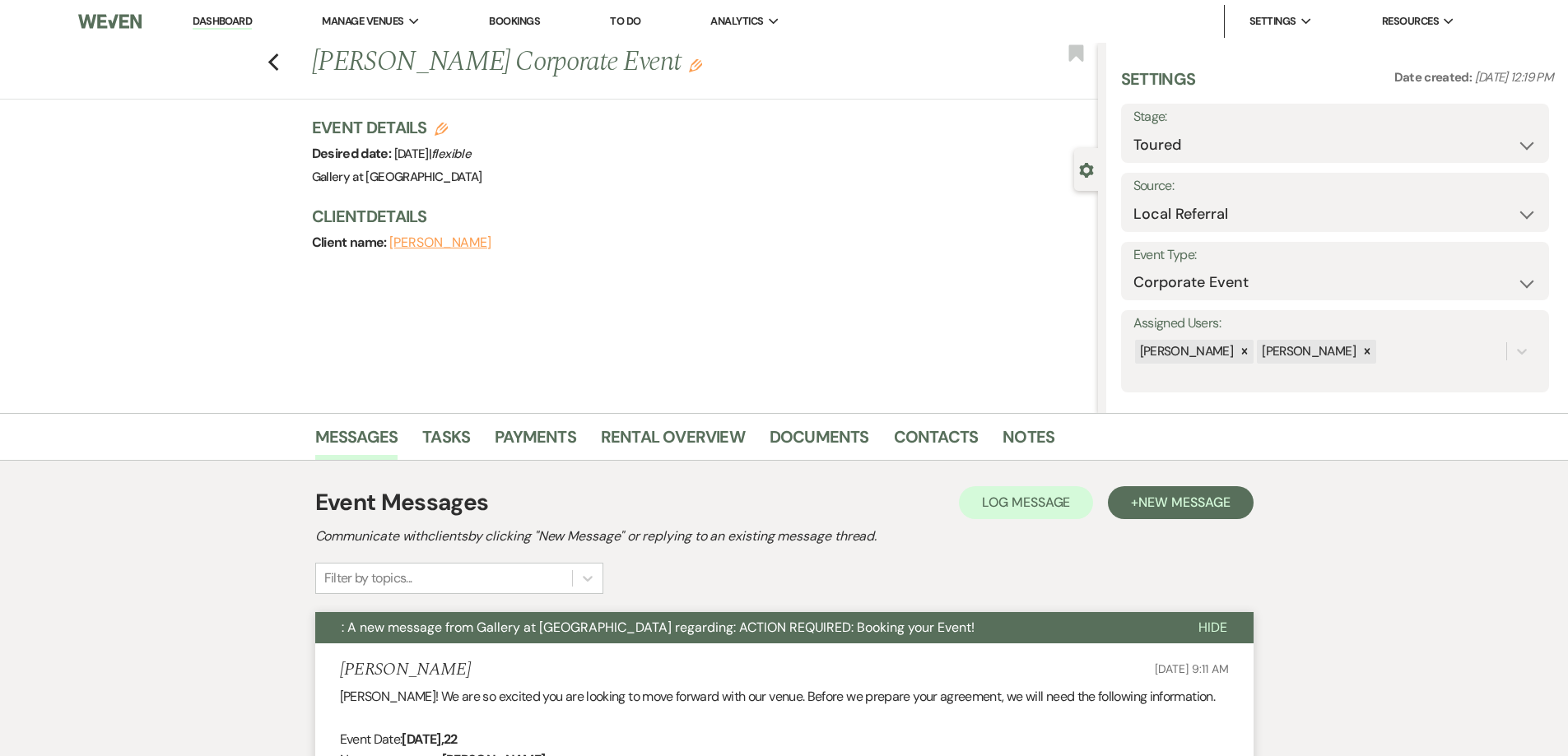
click at [218, 22] on link "Dashboard" at bounding box center [223, 22] width 59 height 16
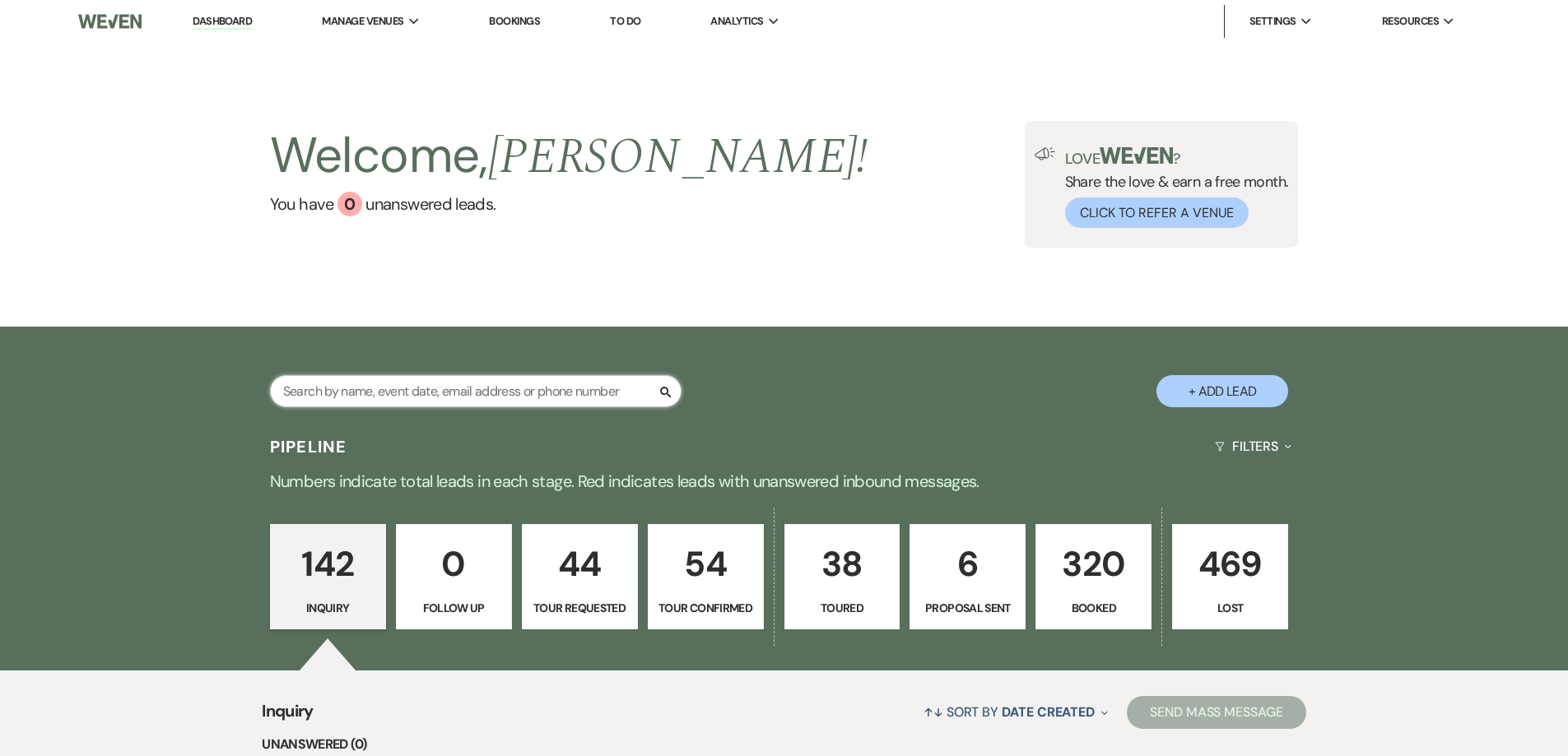
click at [418, 397] on input "text" at bounding box center [476, 391] width 412 height 32
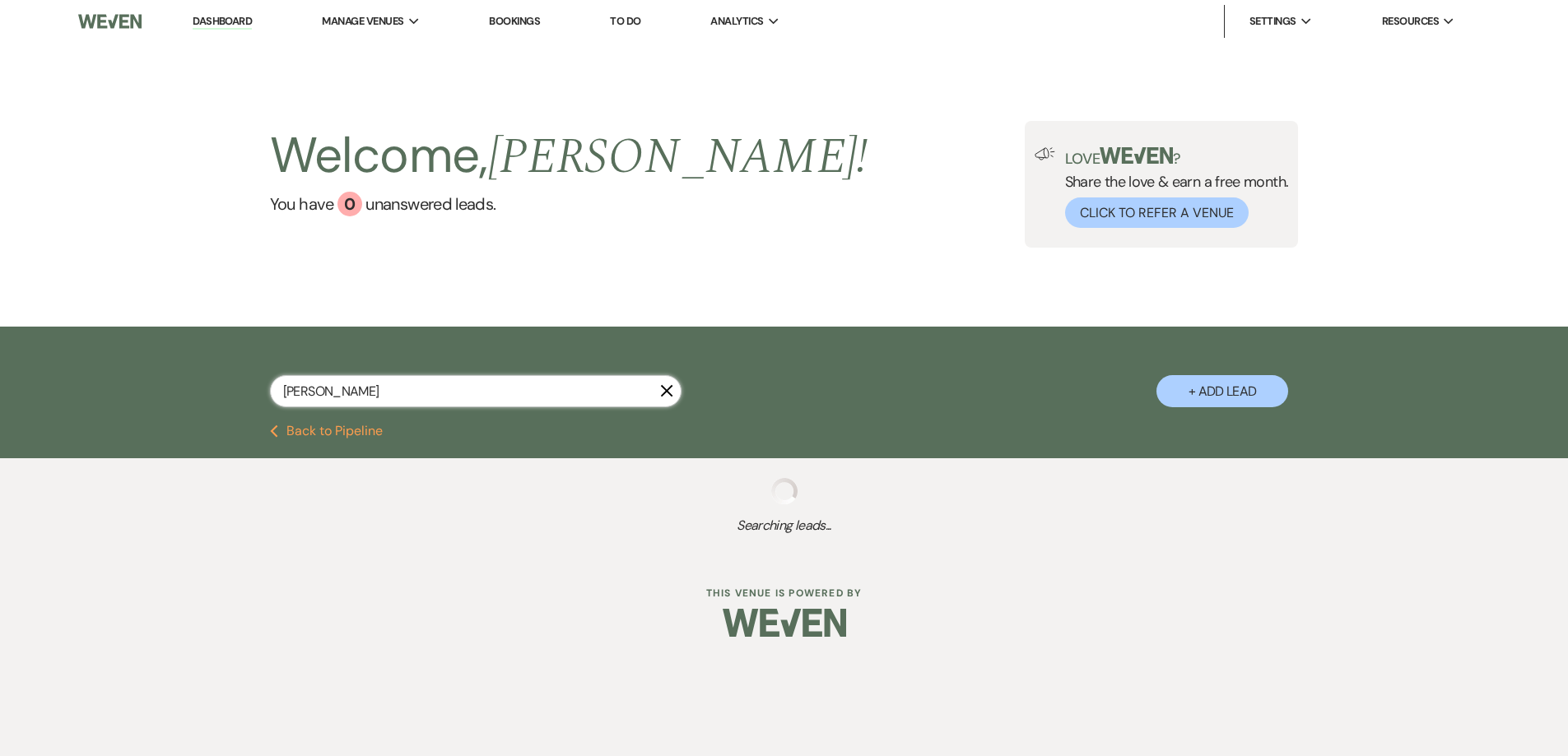
type input "[PERSON_NAME]"
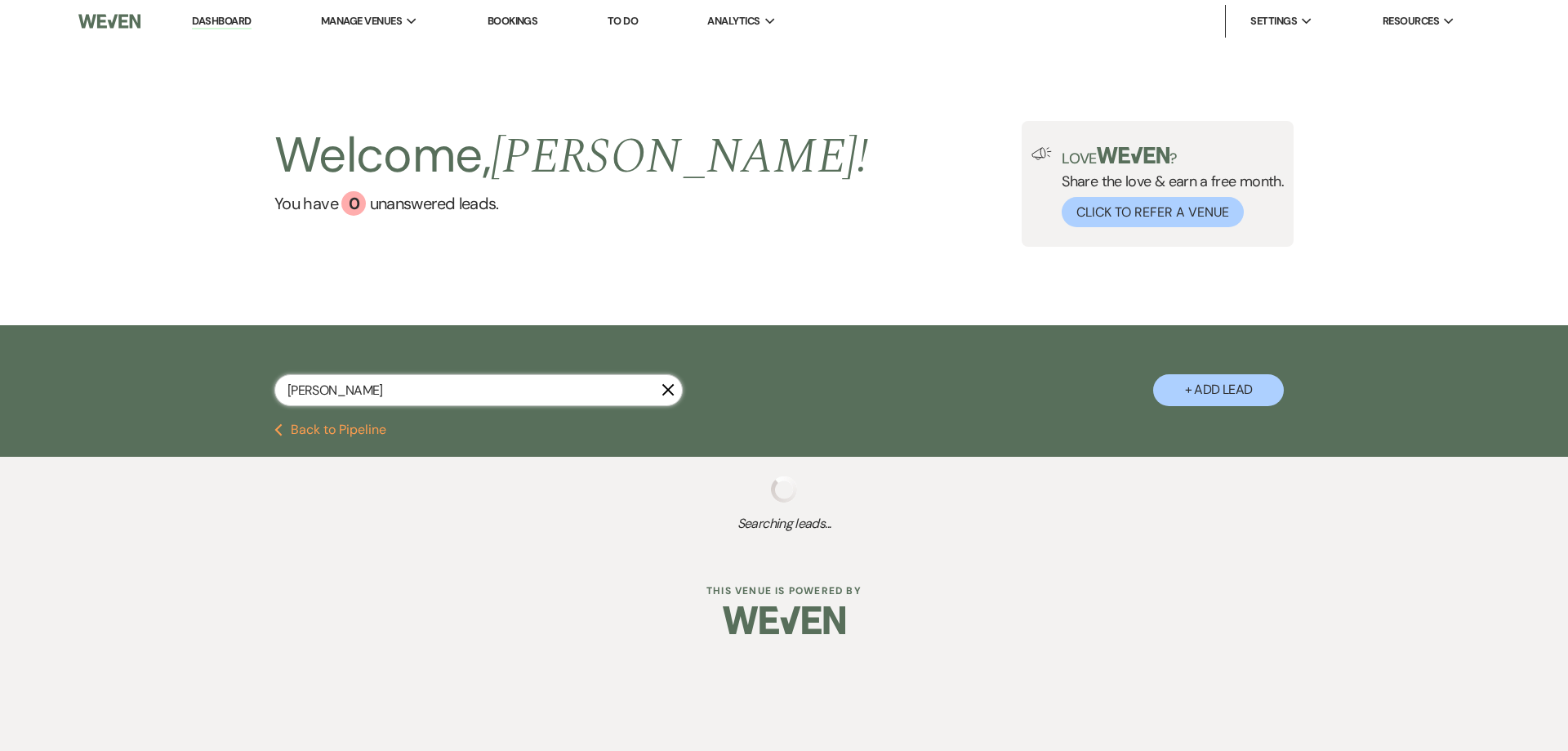
select select "2"
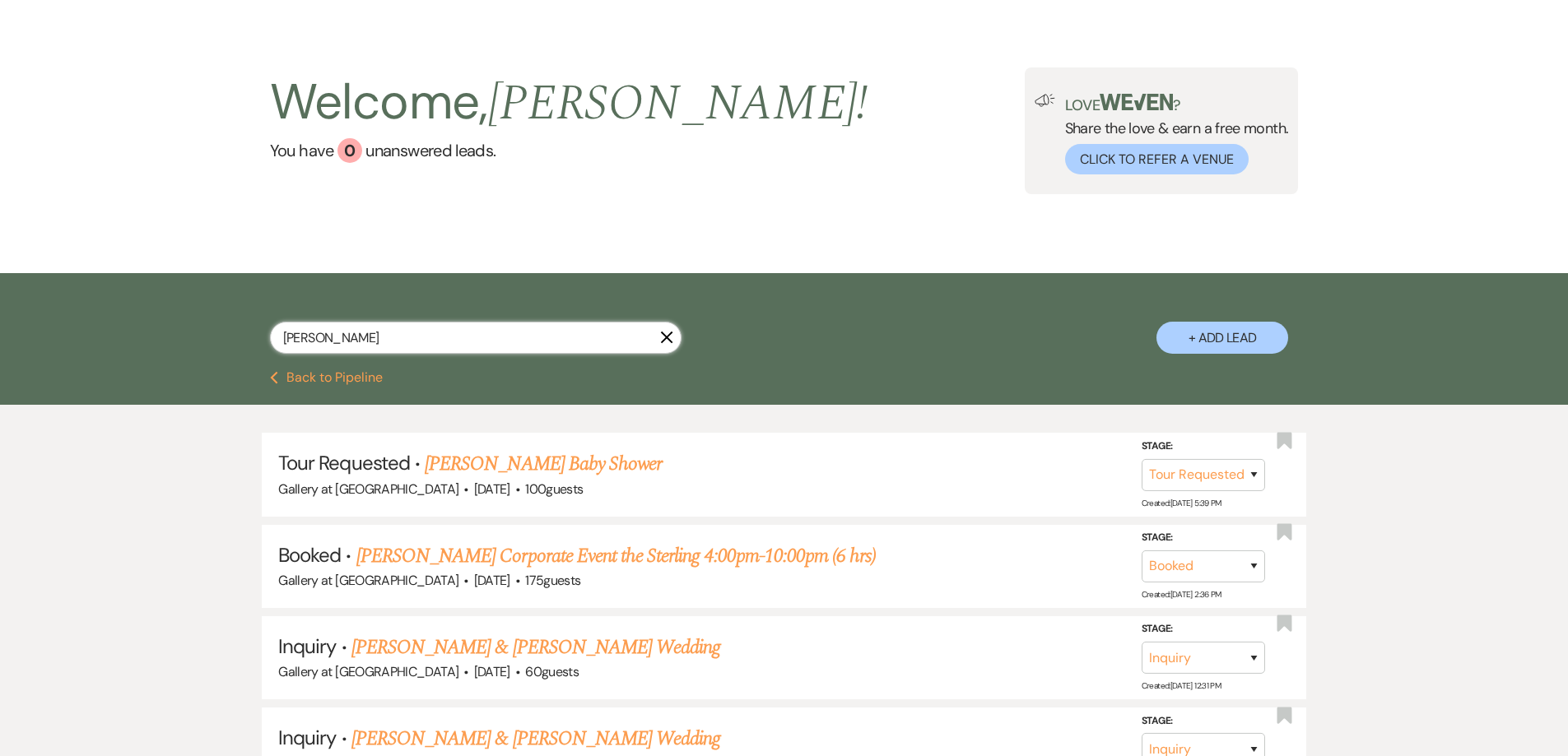
scroll to position [82, 0]
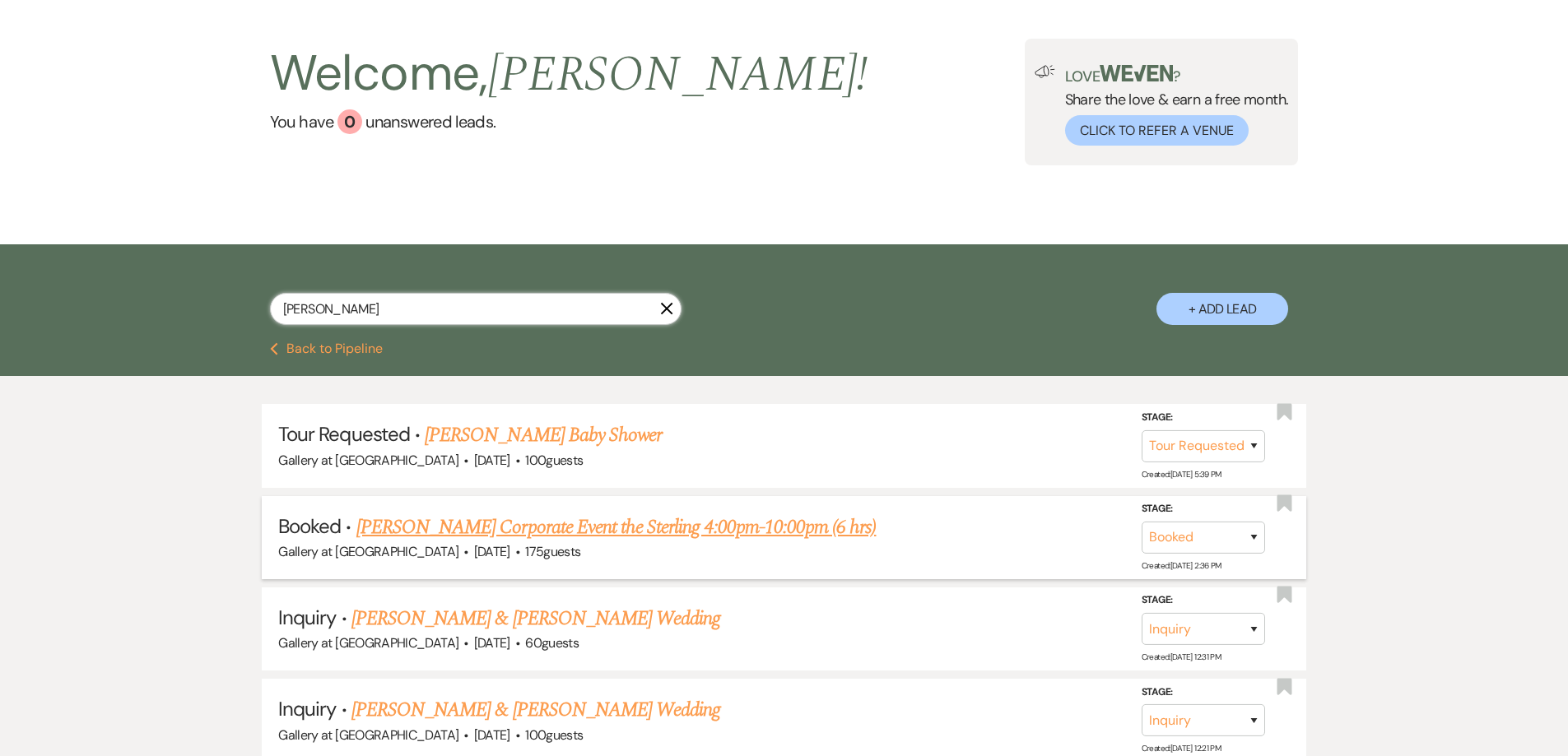
type input "[PERSON_NAME]"
click at [624, 529] on link "[PERSON_NAME] Corporate Event the Sterling 4:00pm-10:00pm (6 hrs)" at bounding box center [616, 527] width 520 height 30
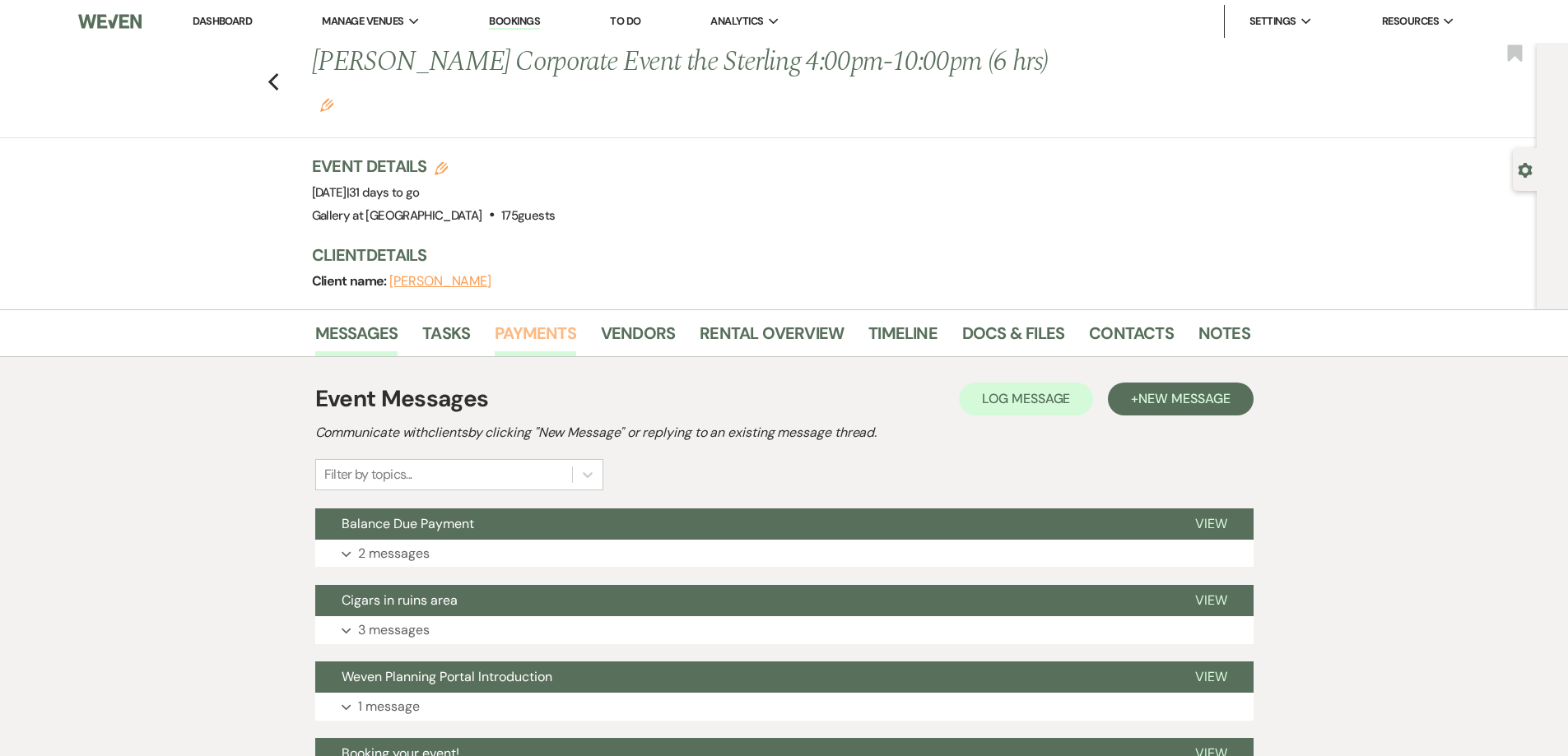
click at [535, 320] on link "Payments" at bounding box center [536, 337] width 81 height 37
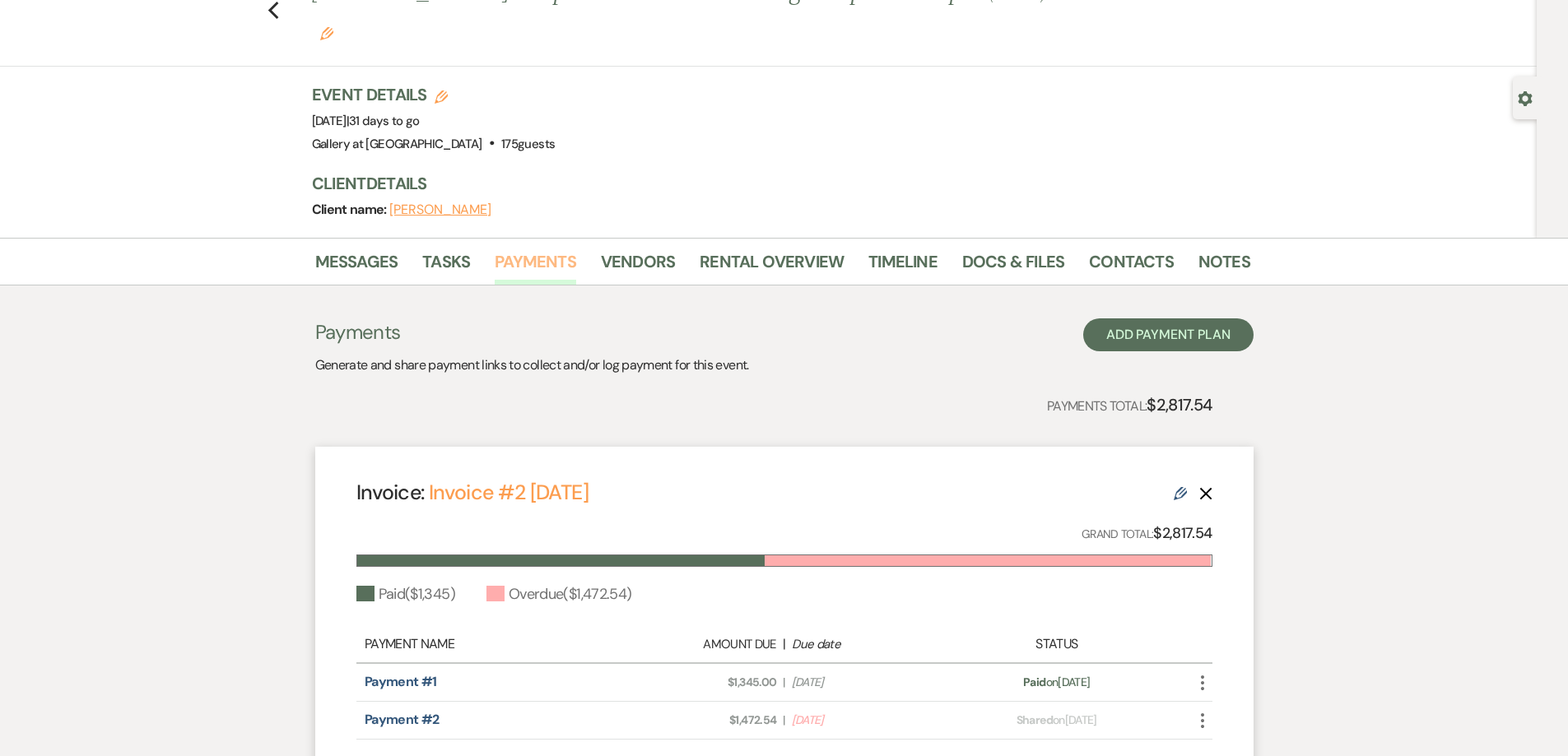
scroll to position [164, 0]
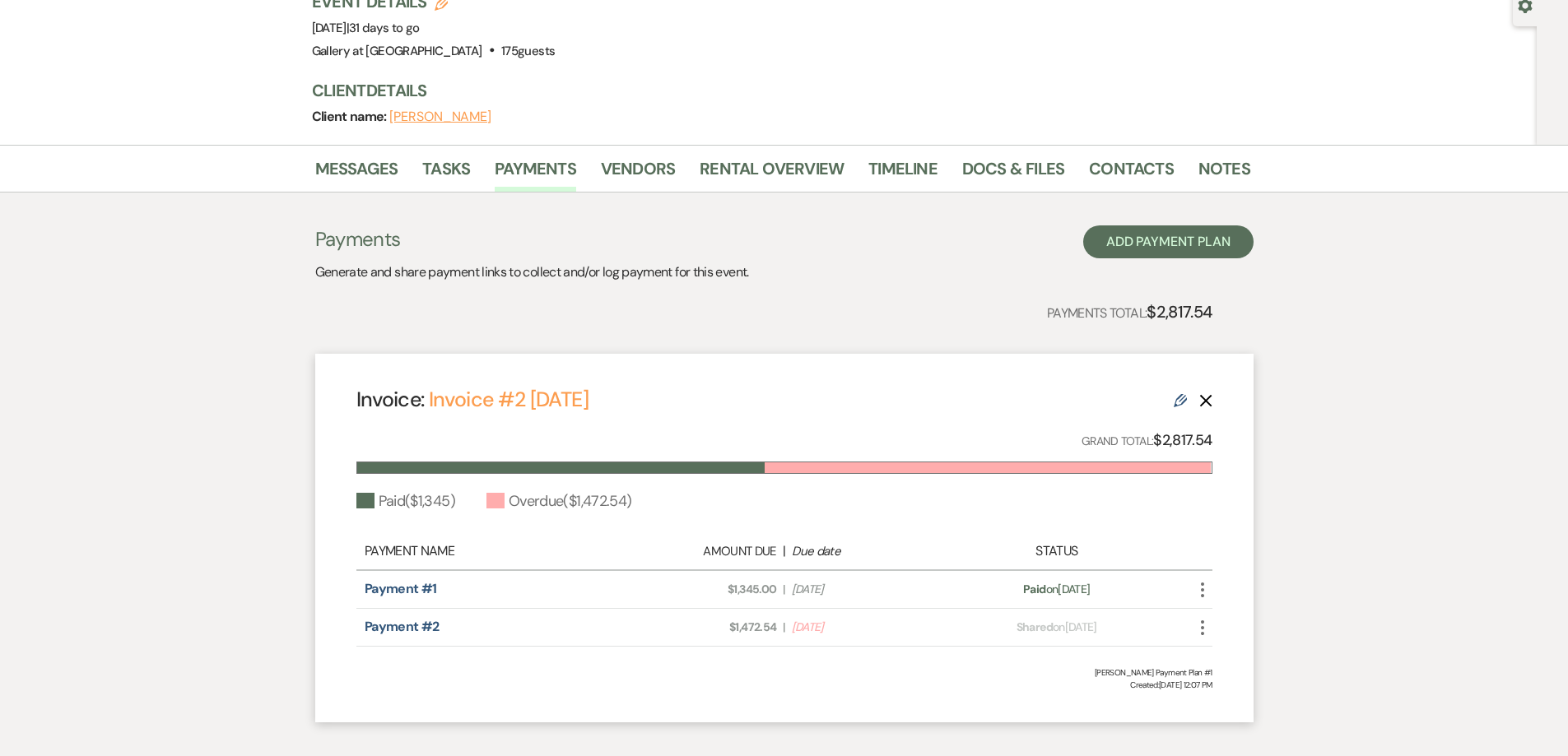
click at [1203, 617] on icon "More" at bounding box center [1202, 627] width 20 height 20
click at [1250, 702] on button "Check [PERSON_NAME] [PERSON_NAME] as Paid" at bounding box center [1275, 715] width 166 height 28
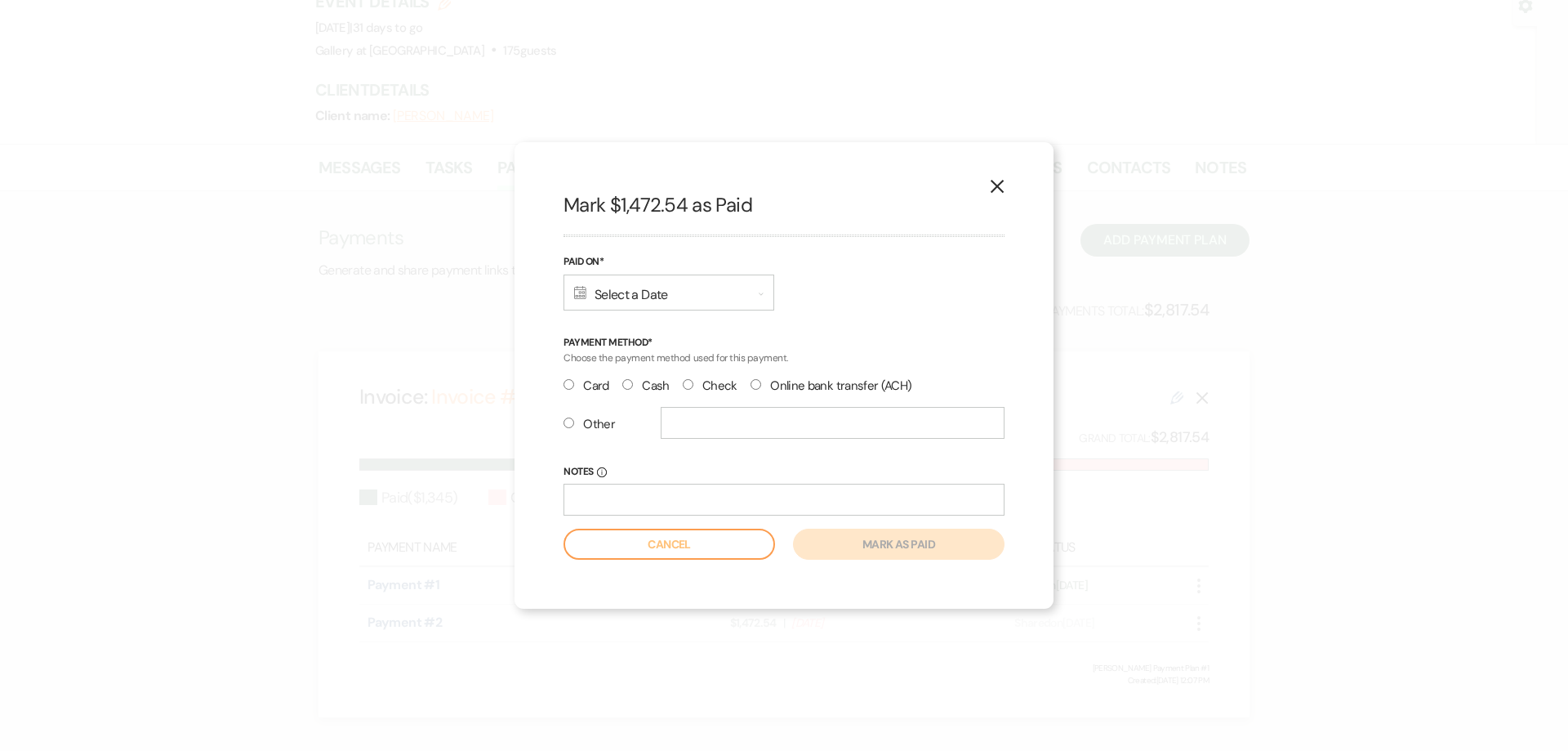
click at [640, 298] on div "Calendar Select a Date Expand" at bounding box center [669, 292] width 210 height 36
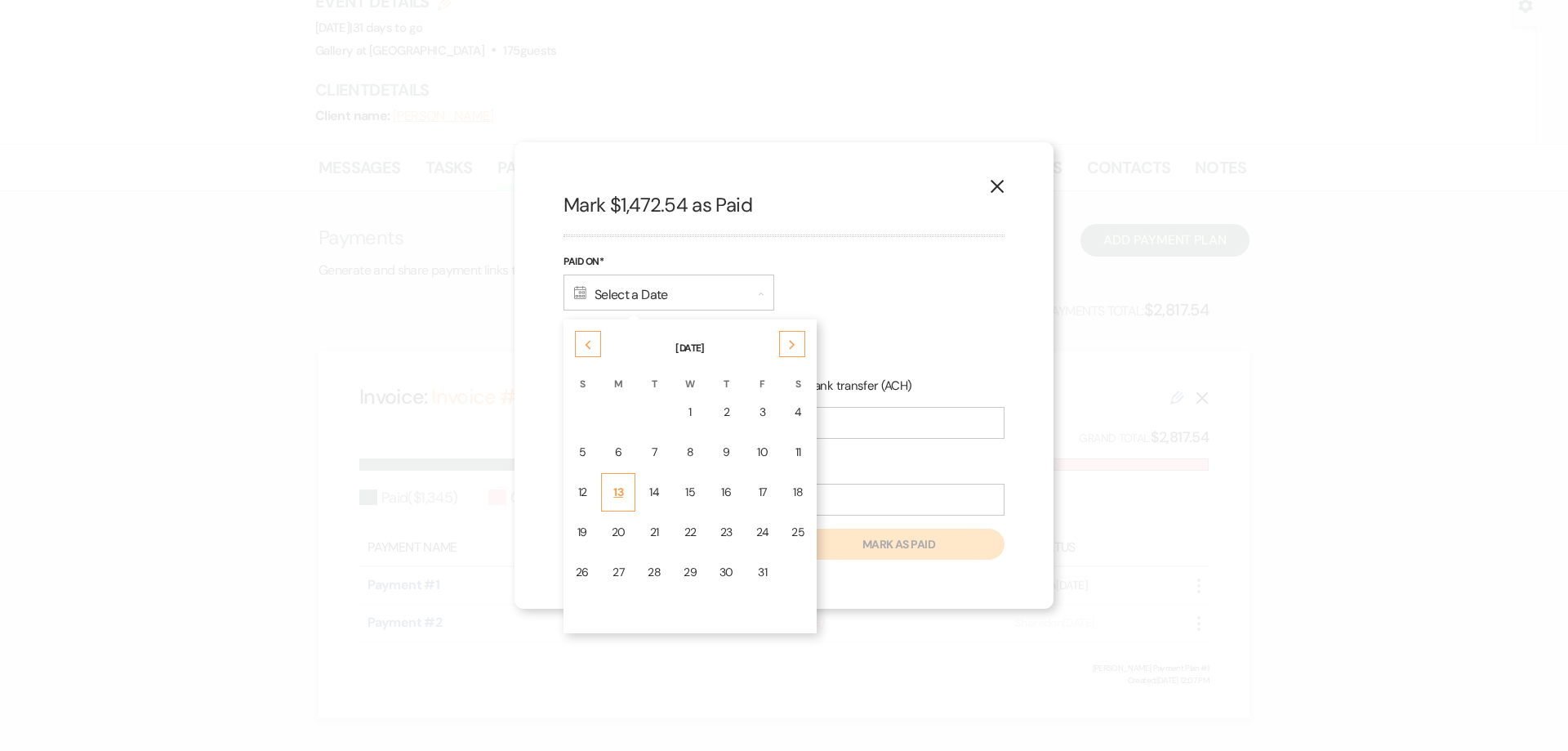
click at [623, 490] on div "13" at bounding box center [619, 491] width 14 height 17
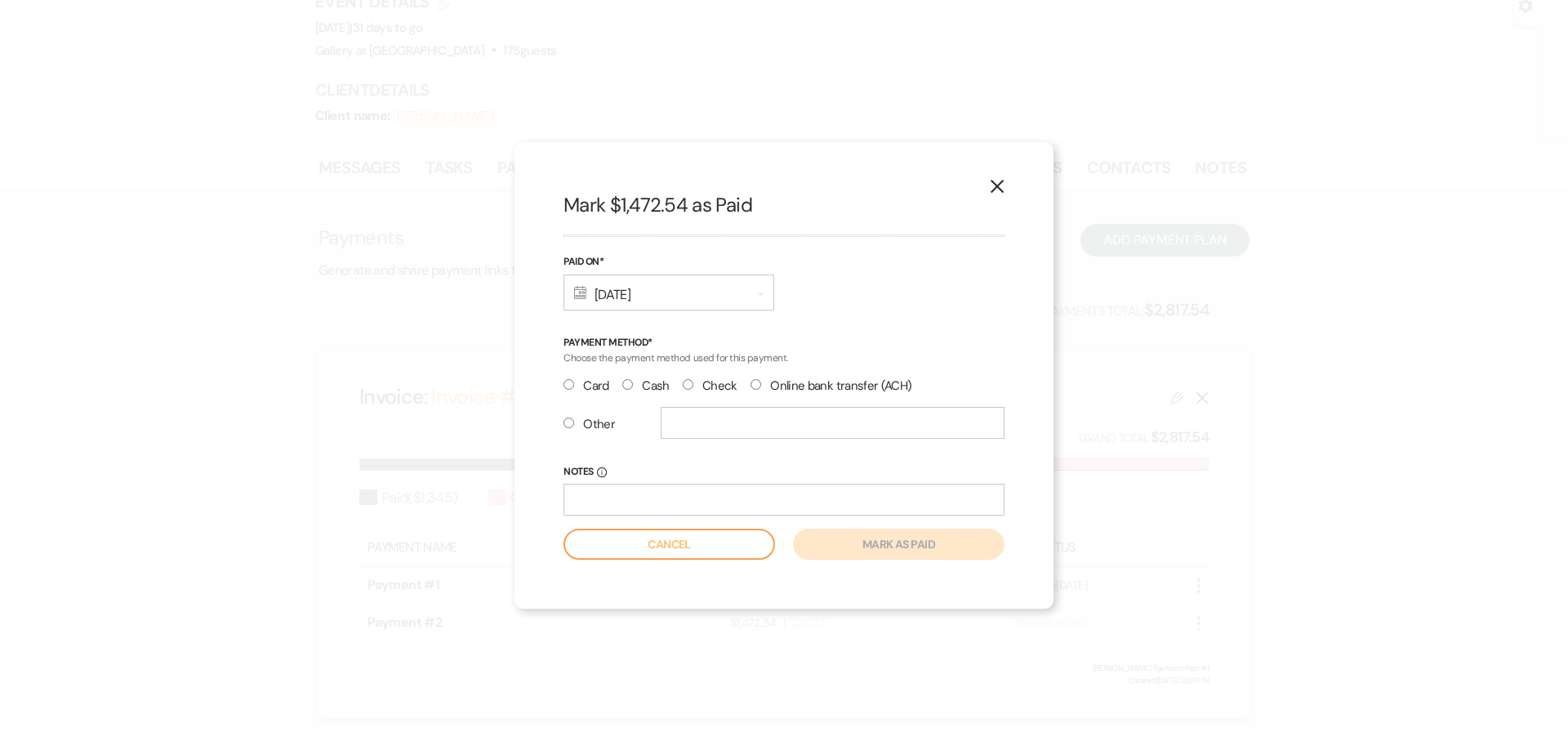
click at [568, 379] on input "Card" at bounding box center [569, 384] width 11 height 11
radio input "true"
click at [853, 547] on button "Mark as paid" at bounding box center [898, 545] width 211 height 31
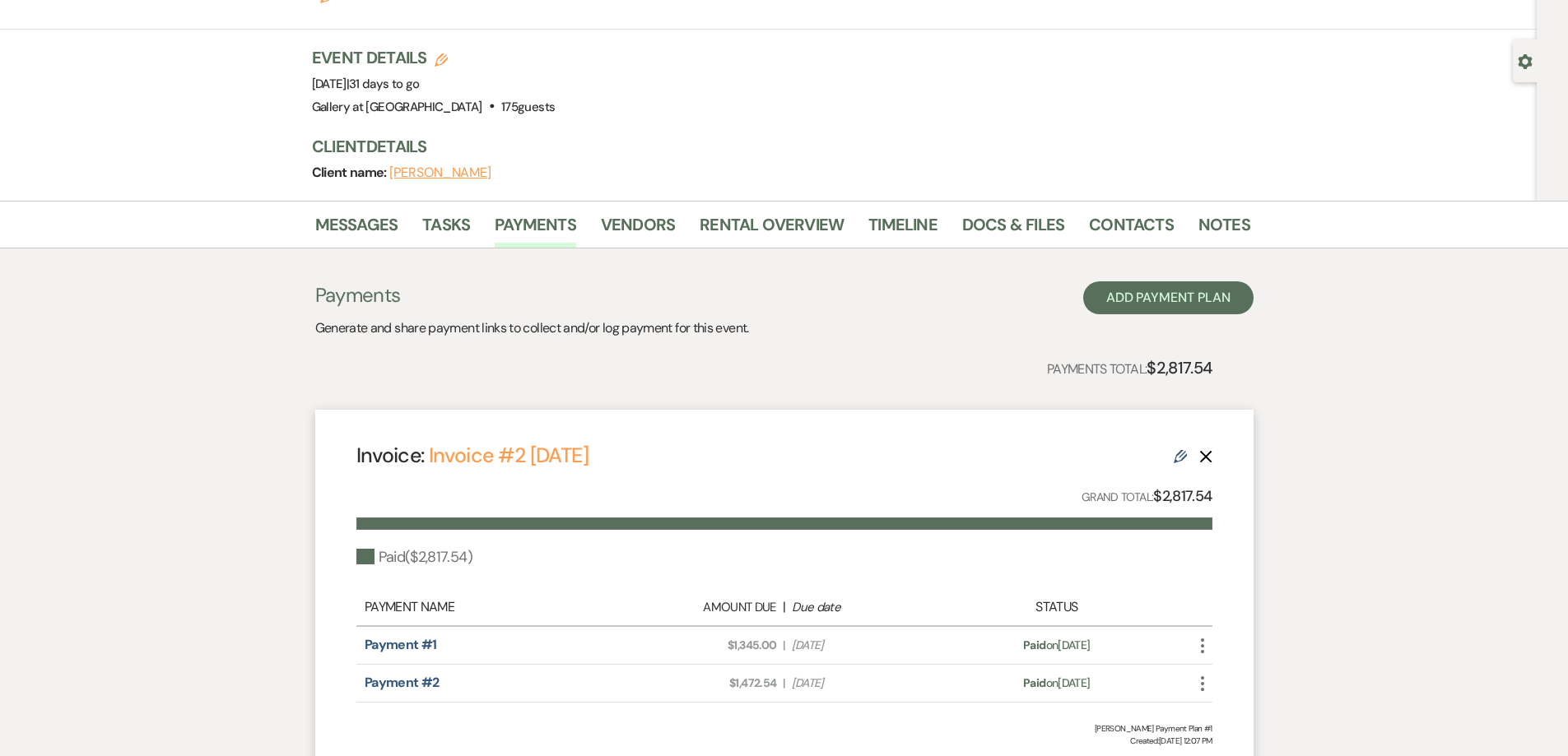
scroll to position [0, 0]
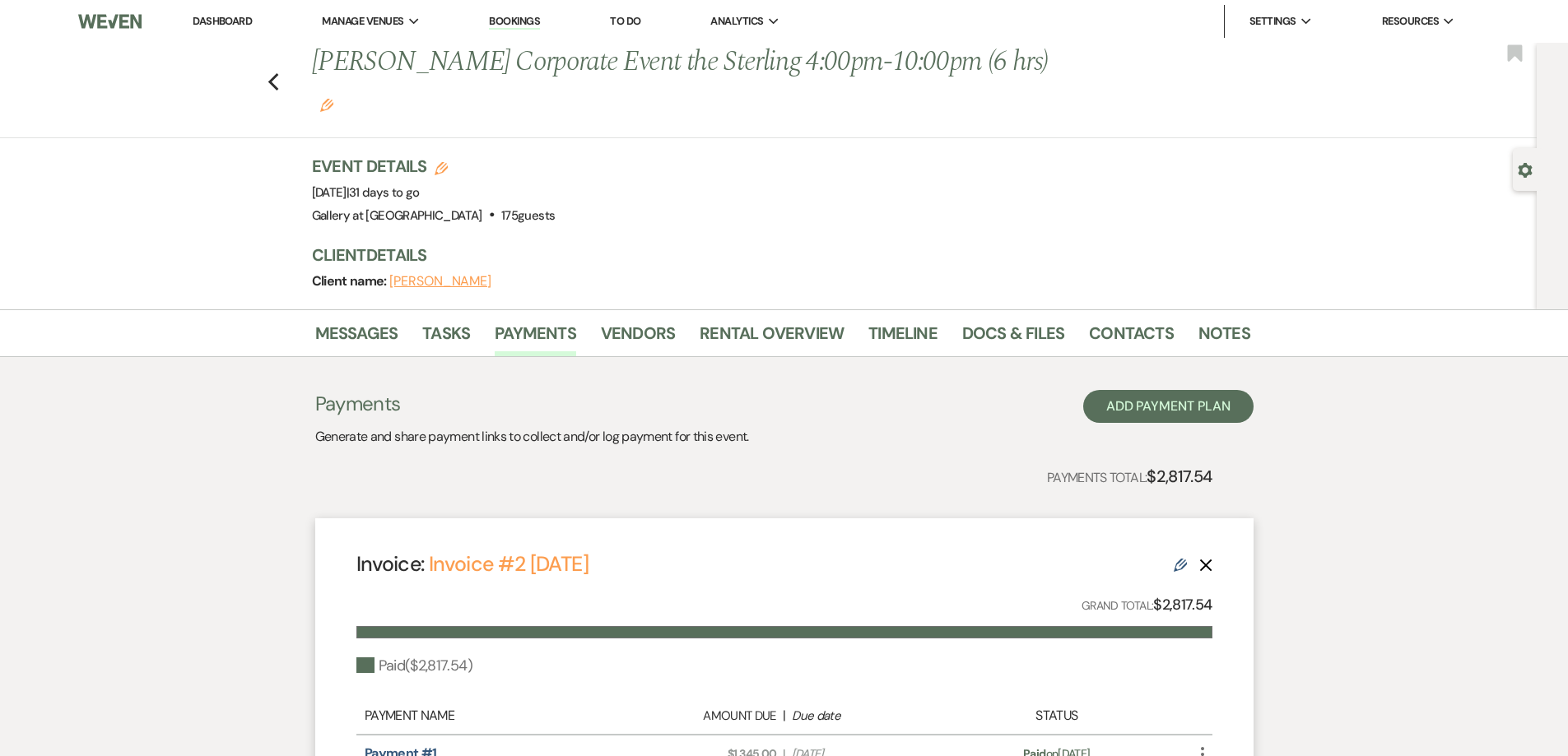
click at [246, 17] on link "Dashboard" at bounding box center [223, 21] width 59 height 14
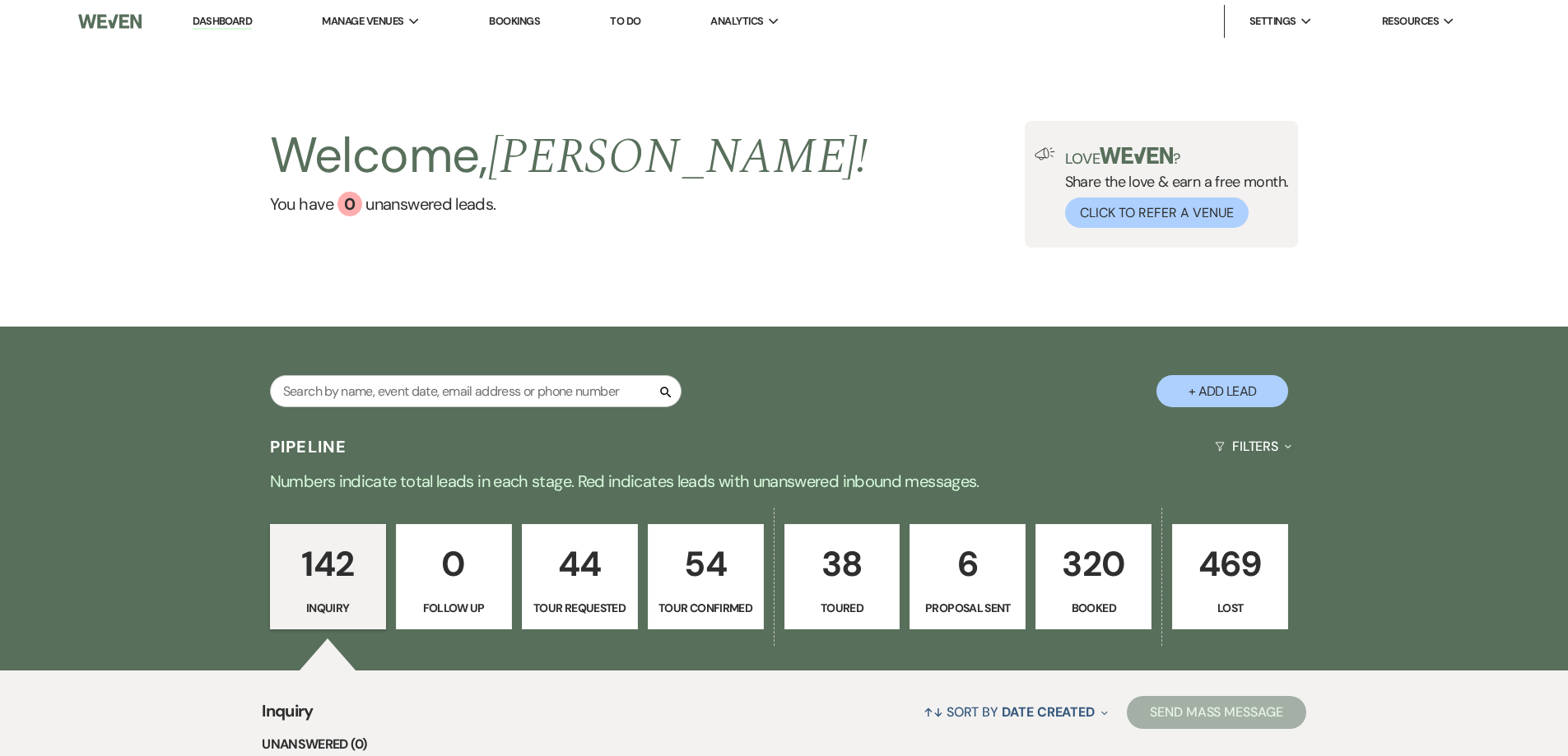
click at [997, 574] on p "6" at bounding box center [967, 564] width 95 height 55
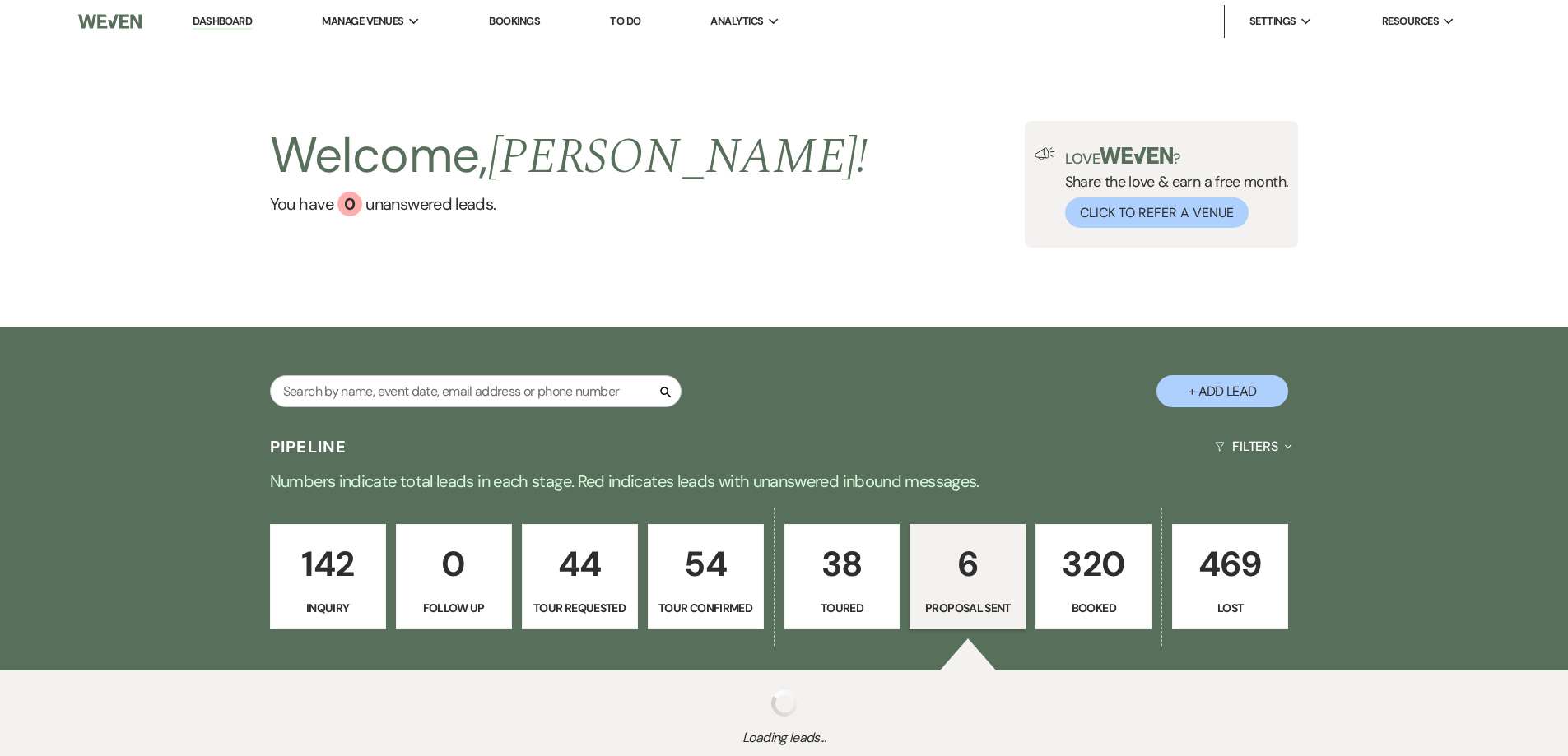
select select "6"
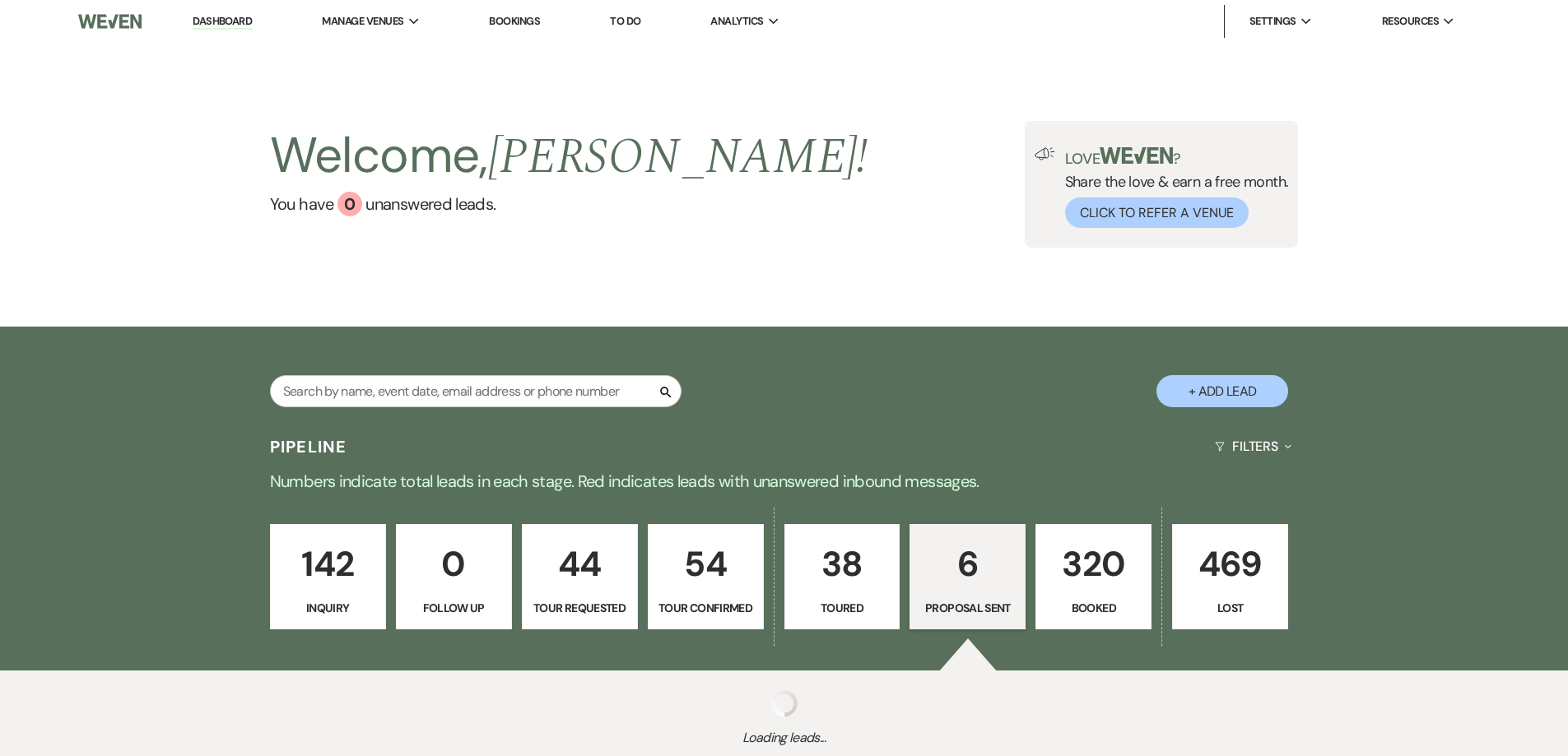
select select "6"
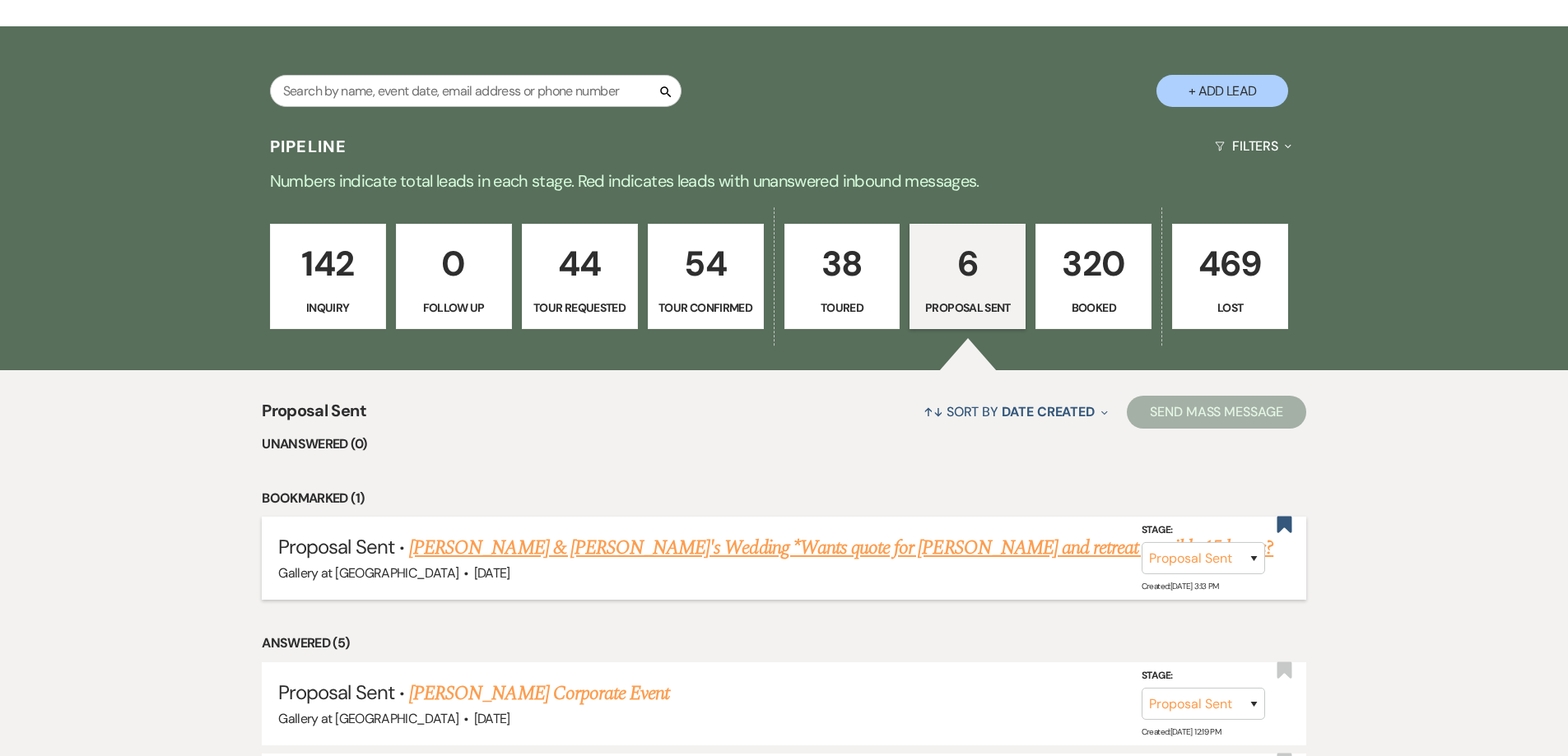
scroll to position [329, 0]
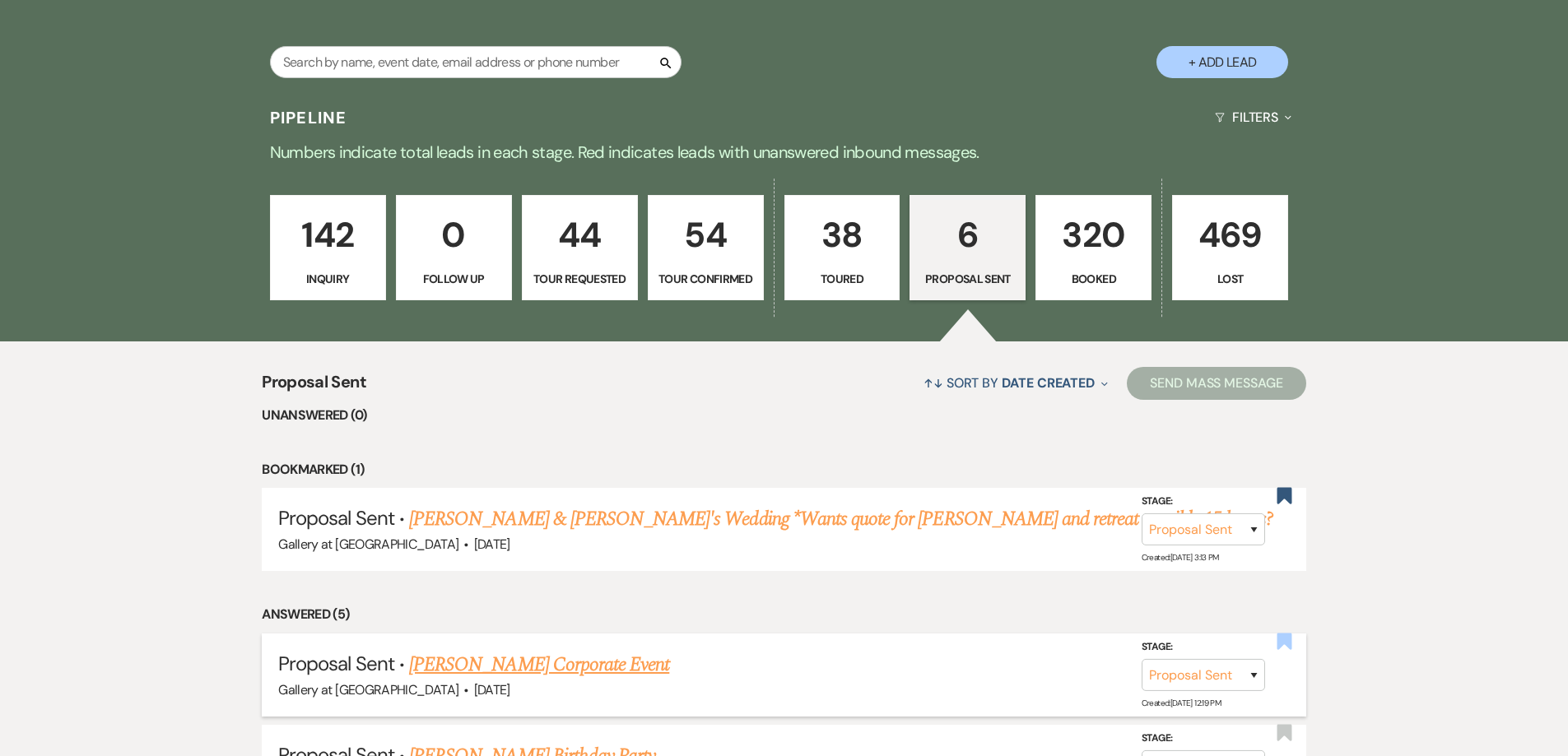
click at [1277, 635] on use "button" at bounding box center [1283, 640] width 15 height 17
select select "6"
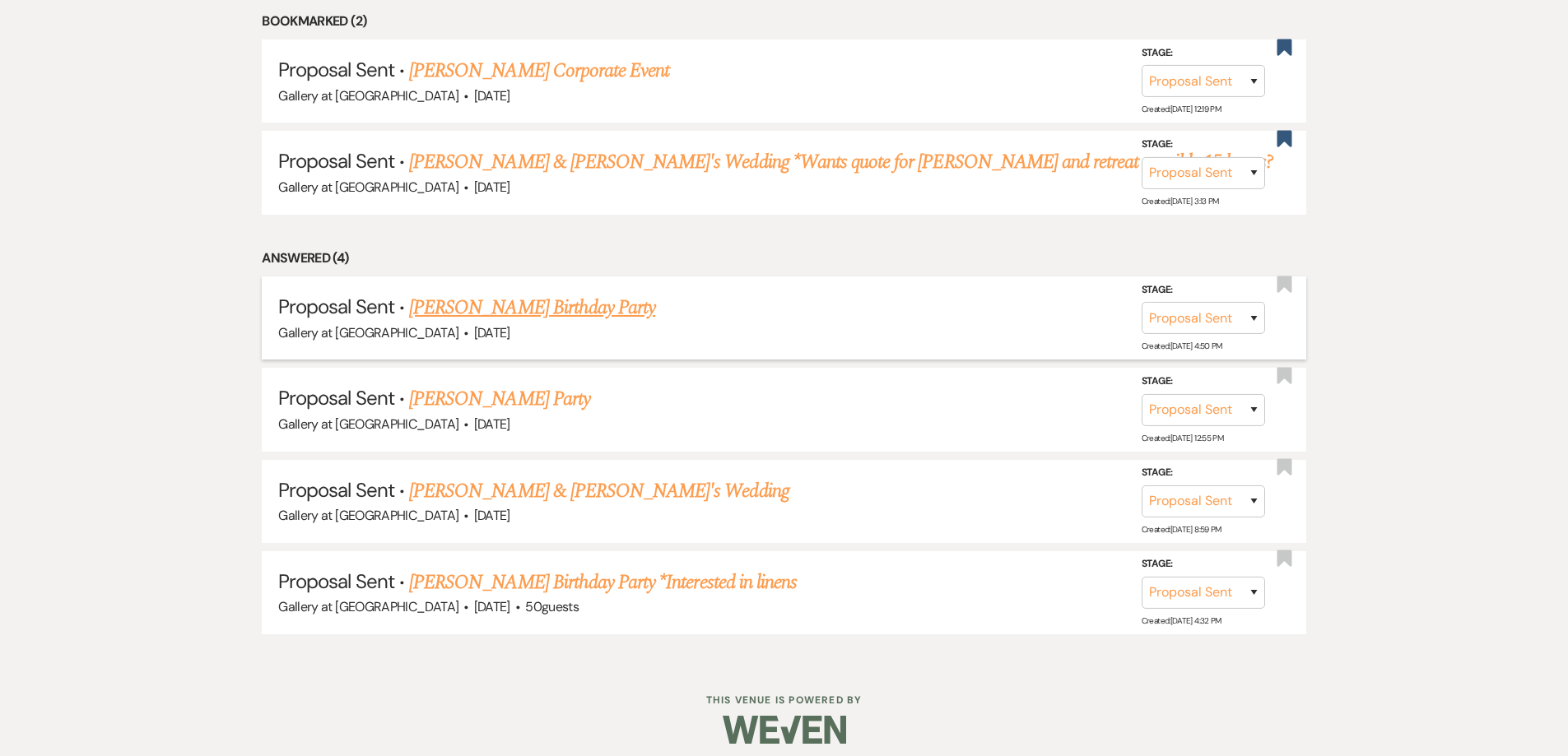
scroll to position [790, 0]
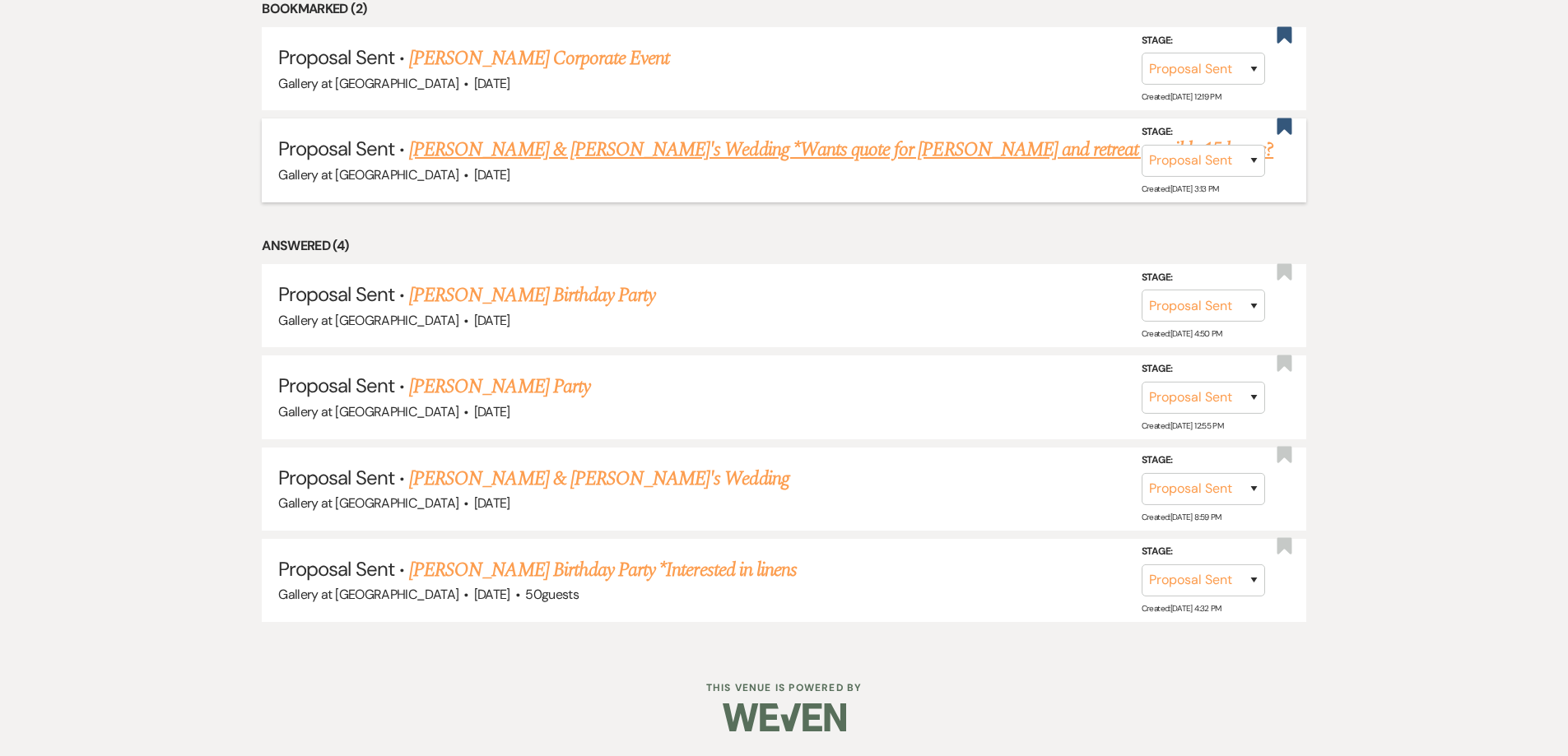
click at [743, 150] on link "[PERSON_NAME] & [PERSON_NAME]'s Wedding *Wants quote for [PERSON_NAME] and retr…" at bounding box center [840, 149] width 864 height 30
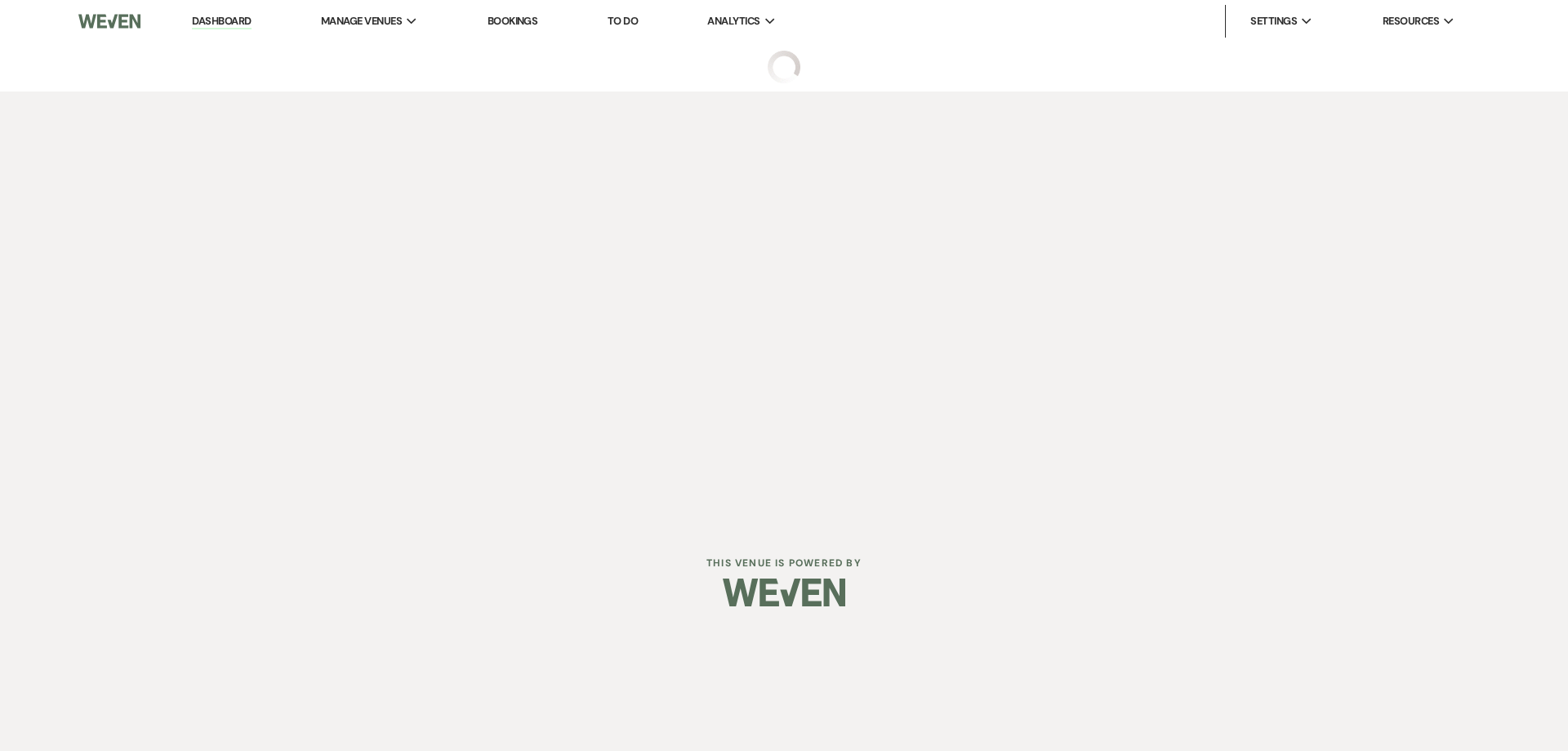
select select "6"
select select "22"
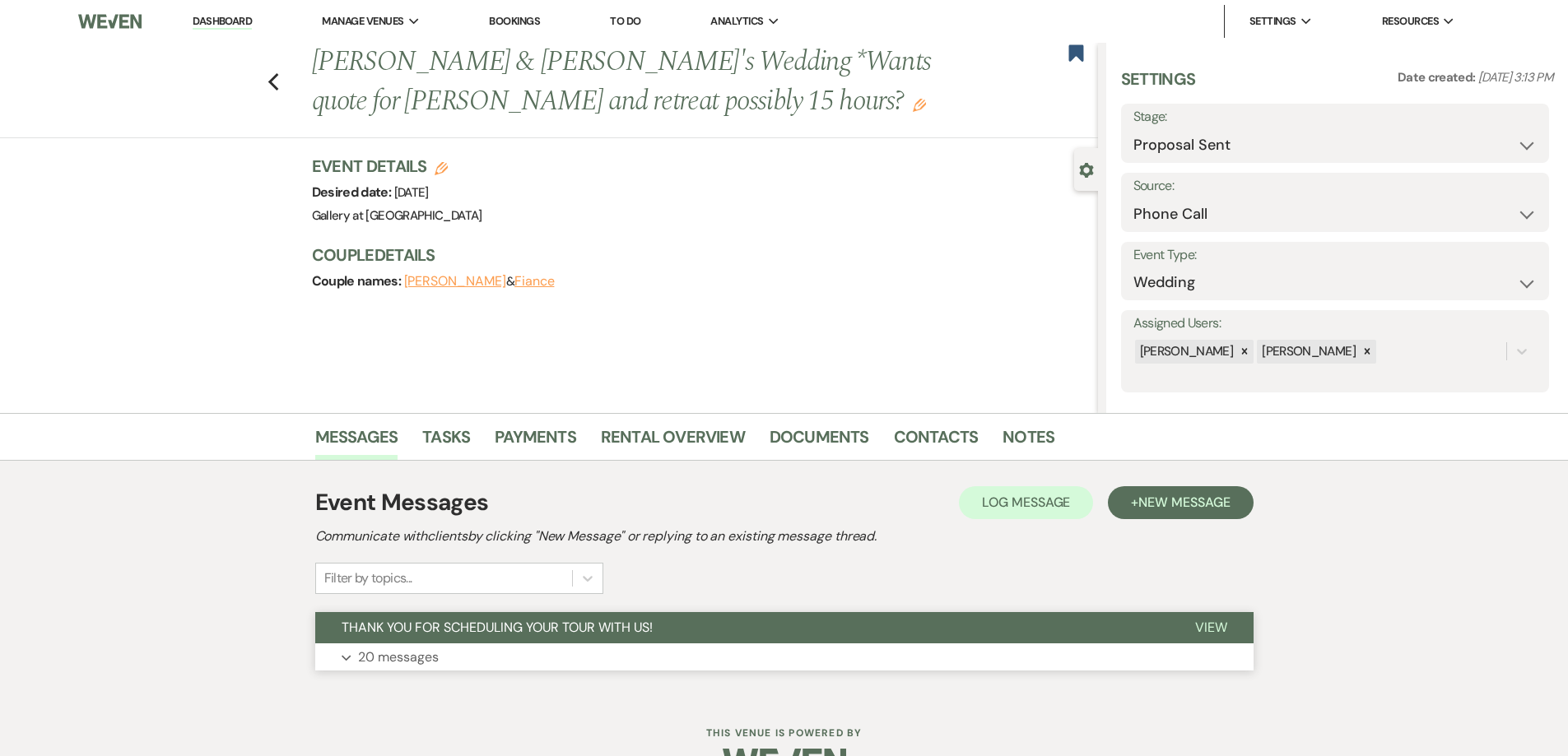
click at [537, 651] on button "Expand 20 messages" at bounding box center [784, 657] width 938 height 28
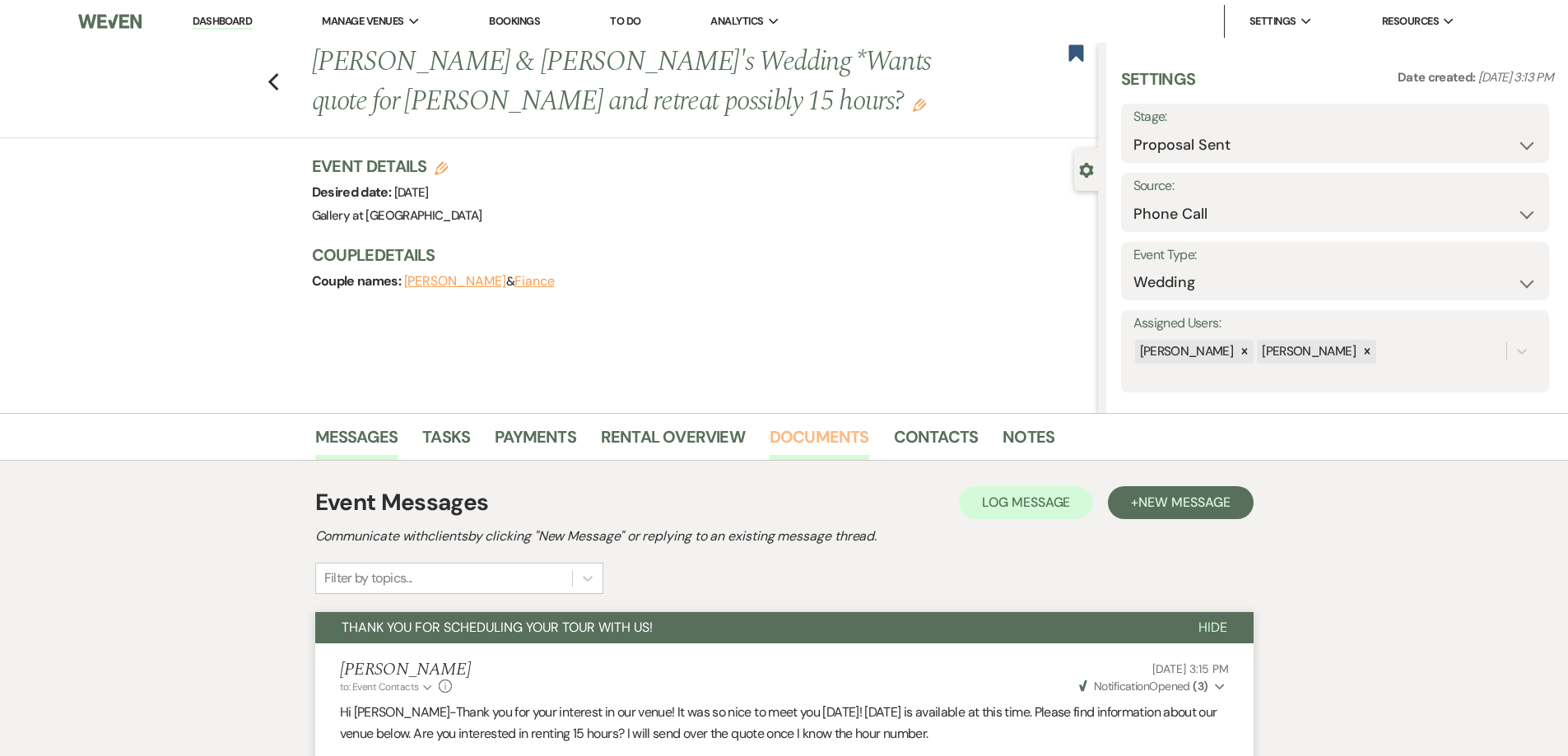
click at [809, 431] on link "Documents" at bounding box center [819, 441] width 100 height 37
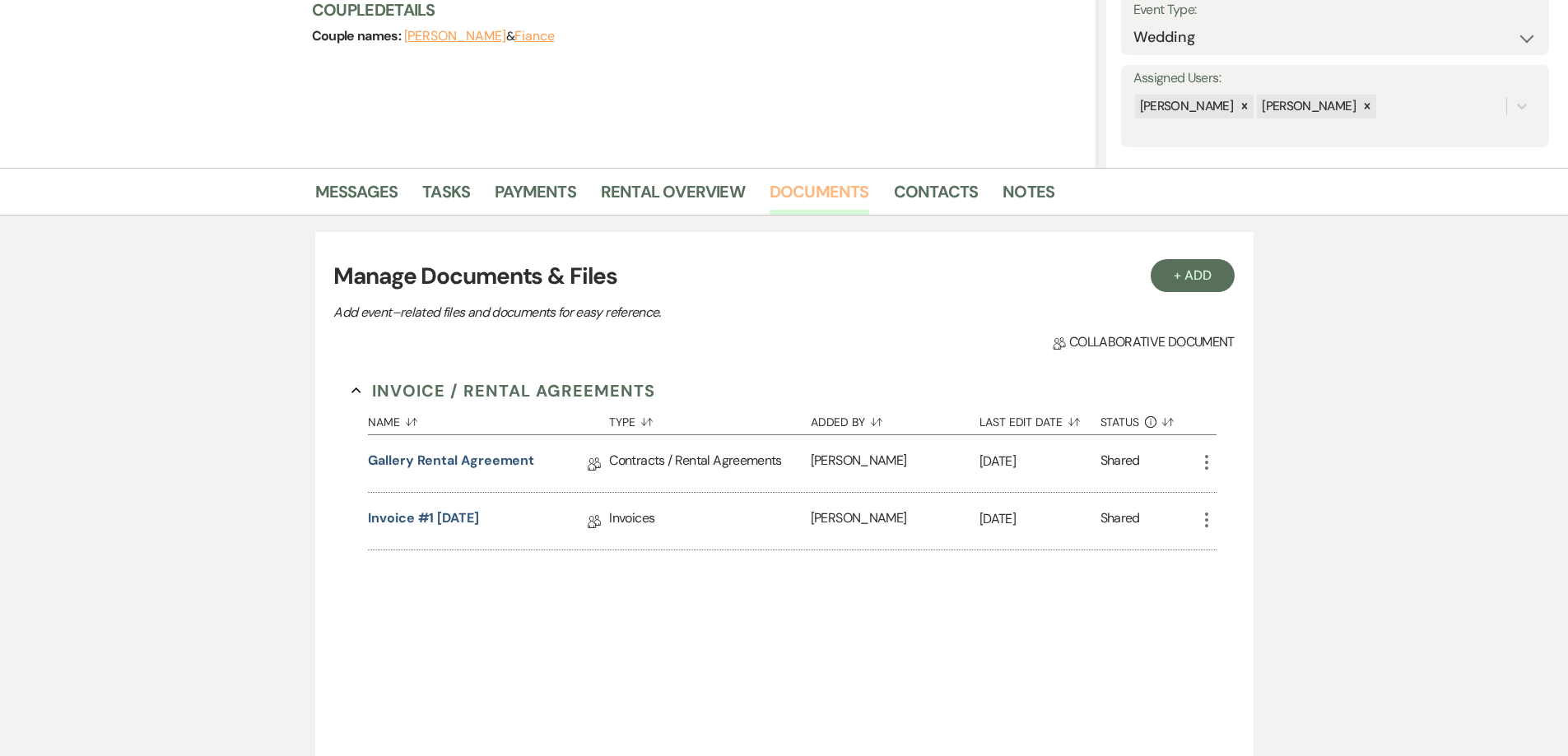
scroll to position [246, 0]
click at [443, 461] on link "Gallery Rental Agreement" at bounding box center [451, 462] width 166 height 26
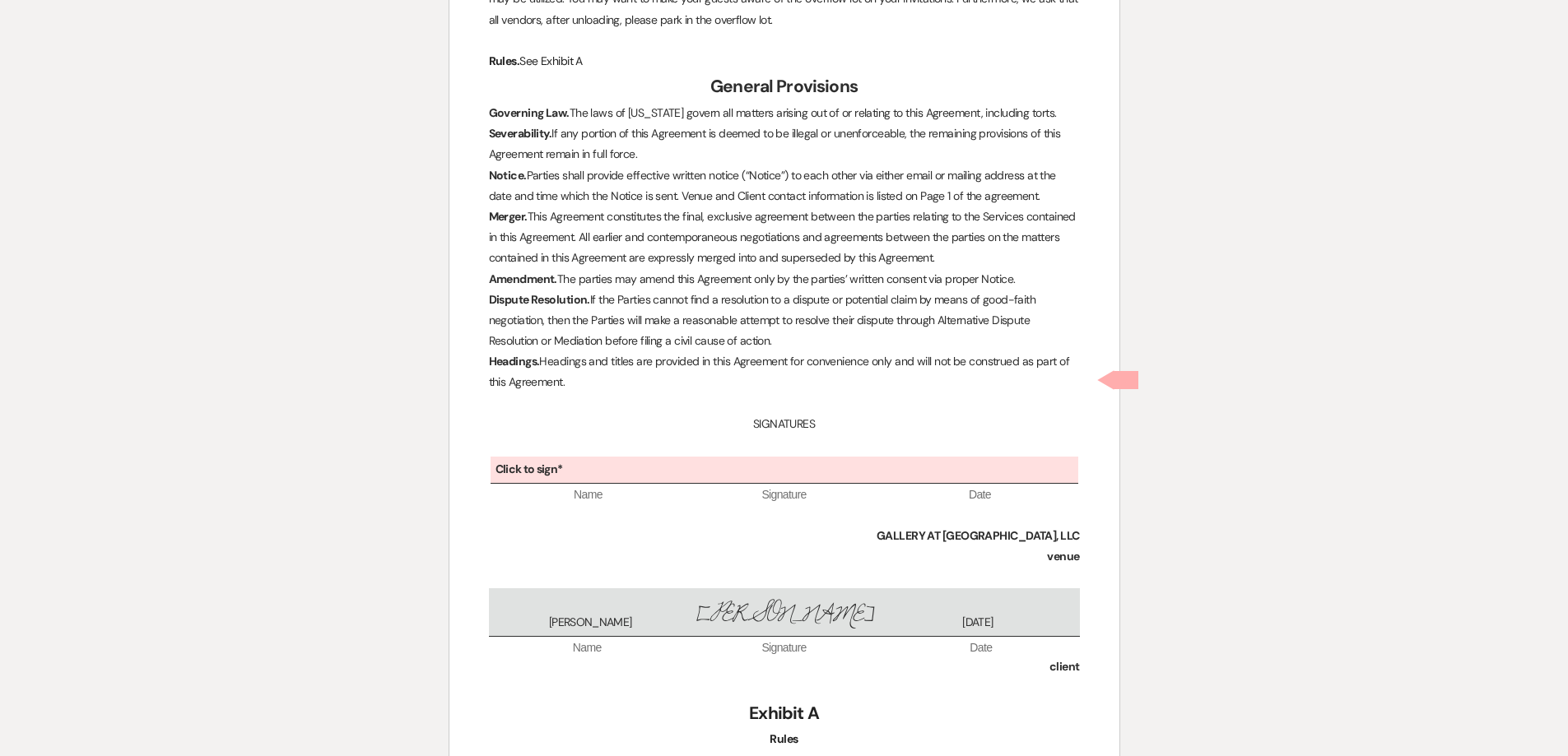
scroll to position [4509, 0]
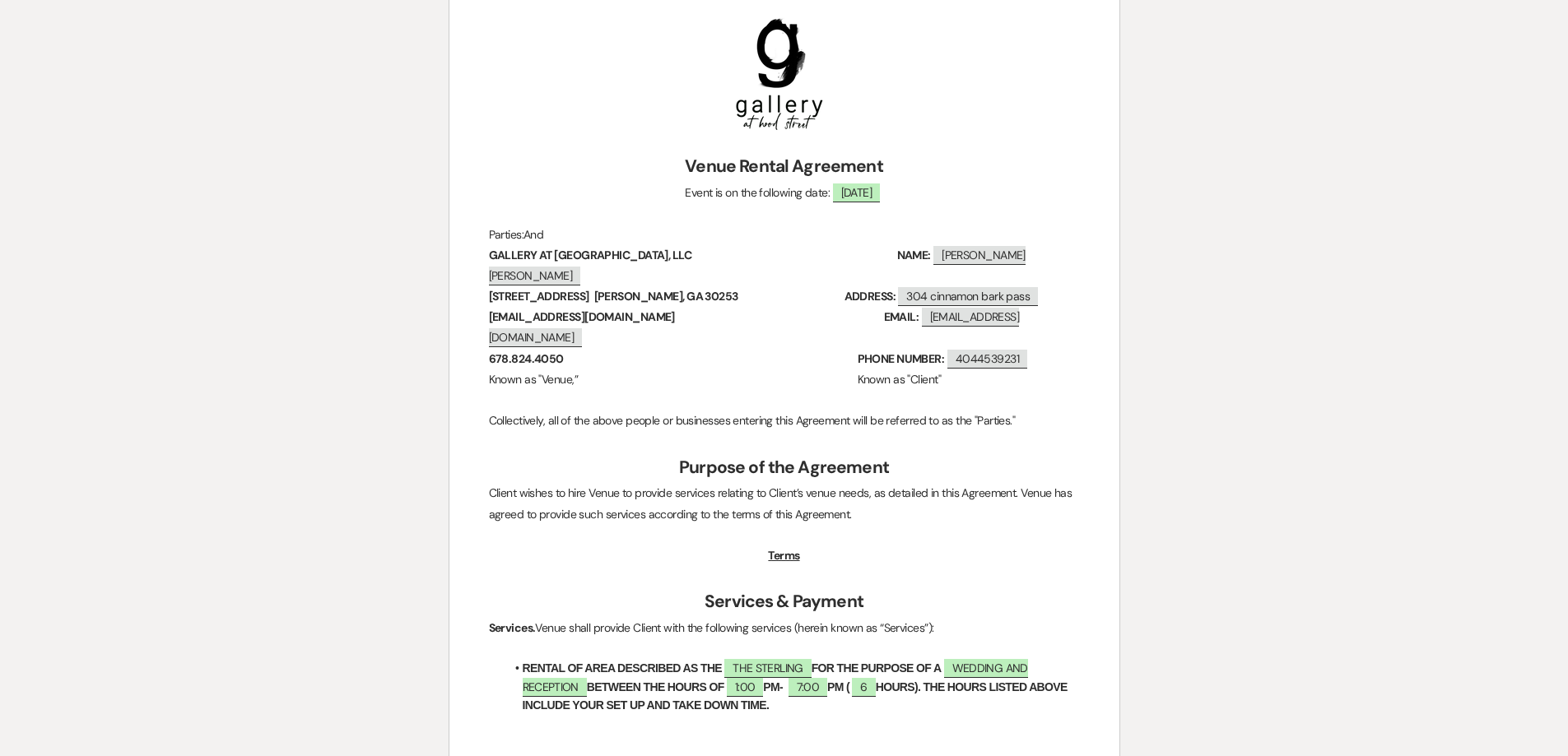
select select "6"
select select "22"
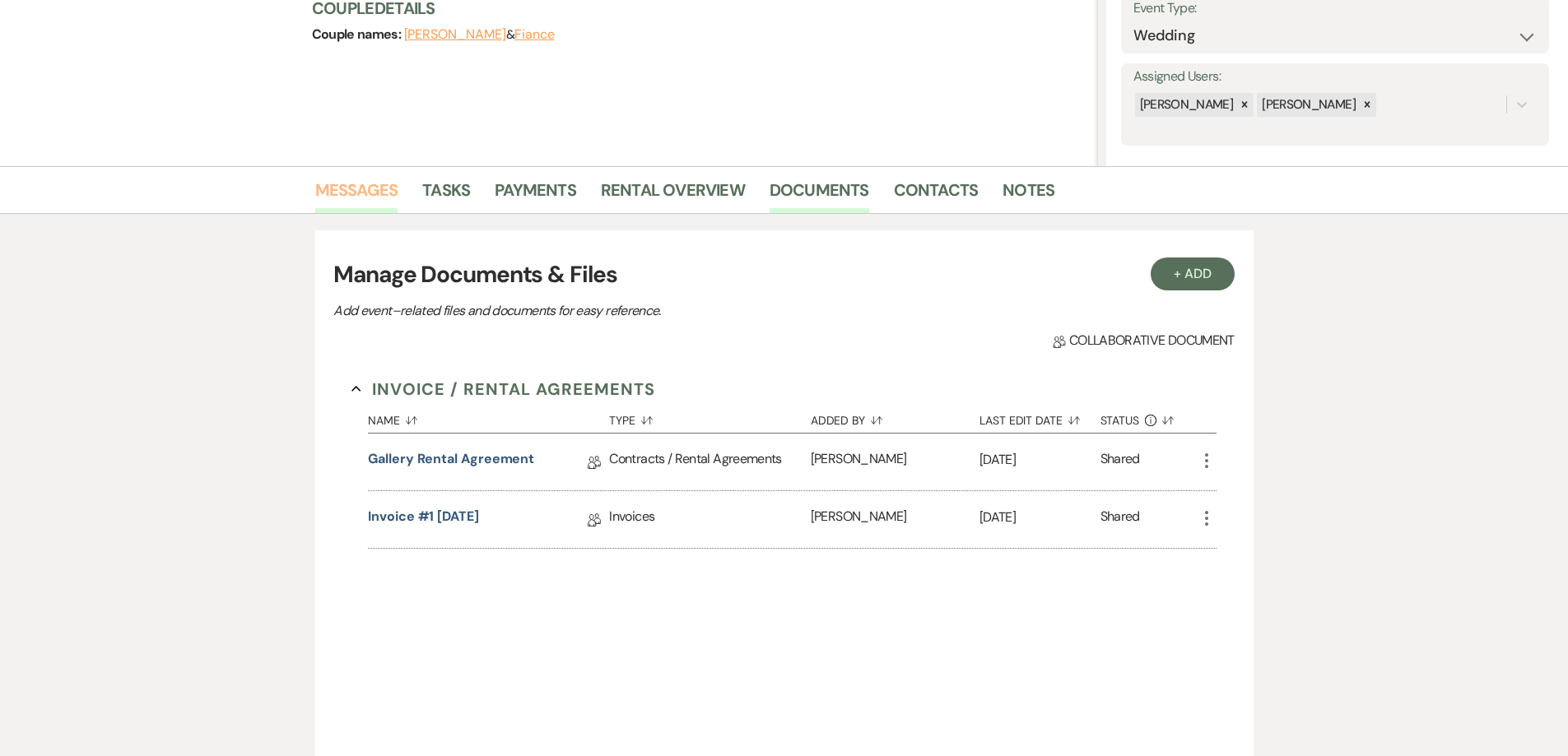
click at [334, 188] on link "Messages" at bounding box center [356, 195] width 83 height 37
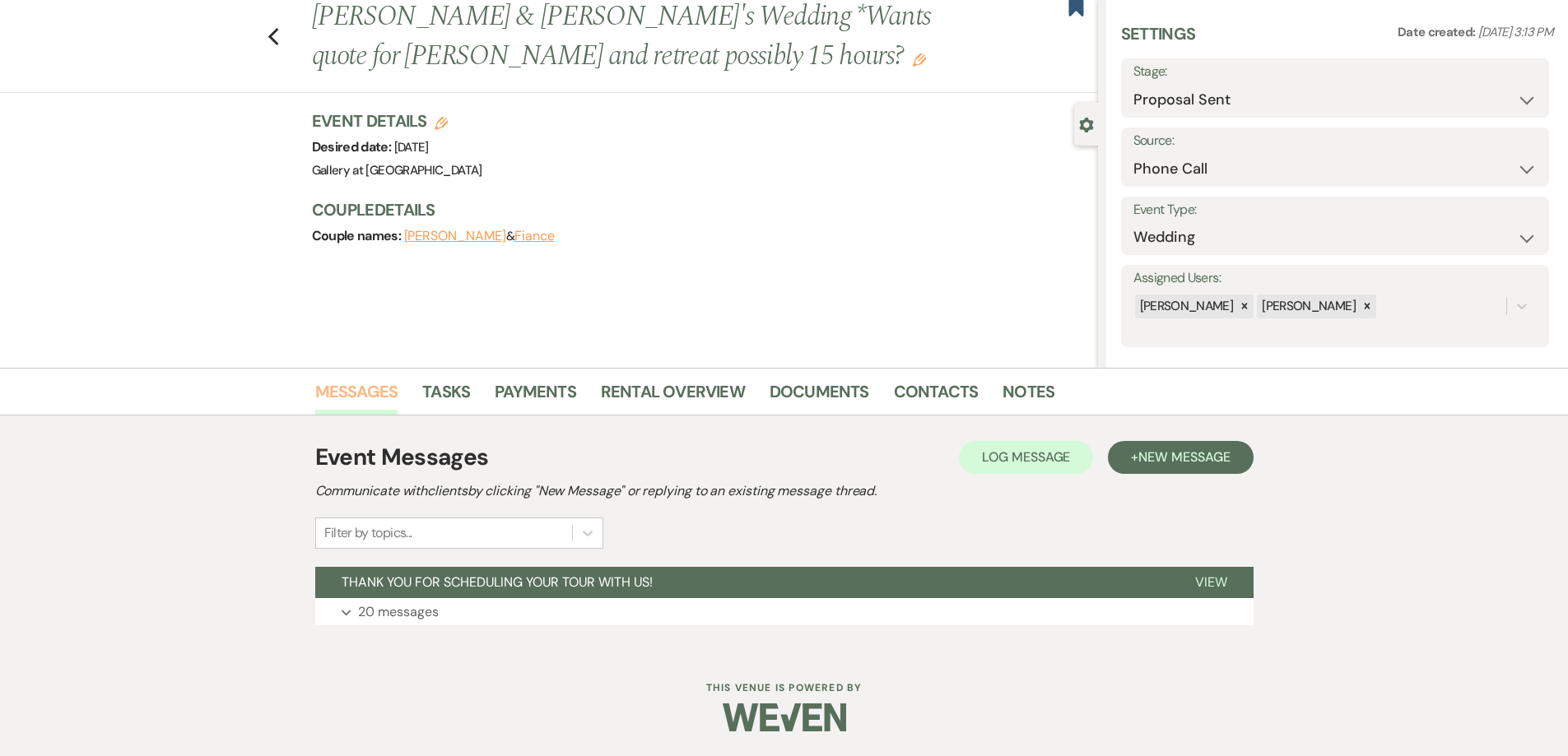
scroll to position [46, 0]
click at [529, 597] on button "THANK YOU FOR SCHEDULING YOUR TOUR WITH US!" at bounding box center [741, 583] width 853 height 32
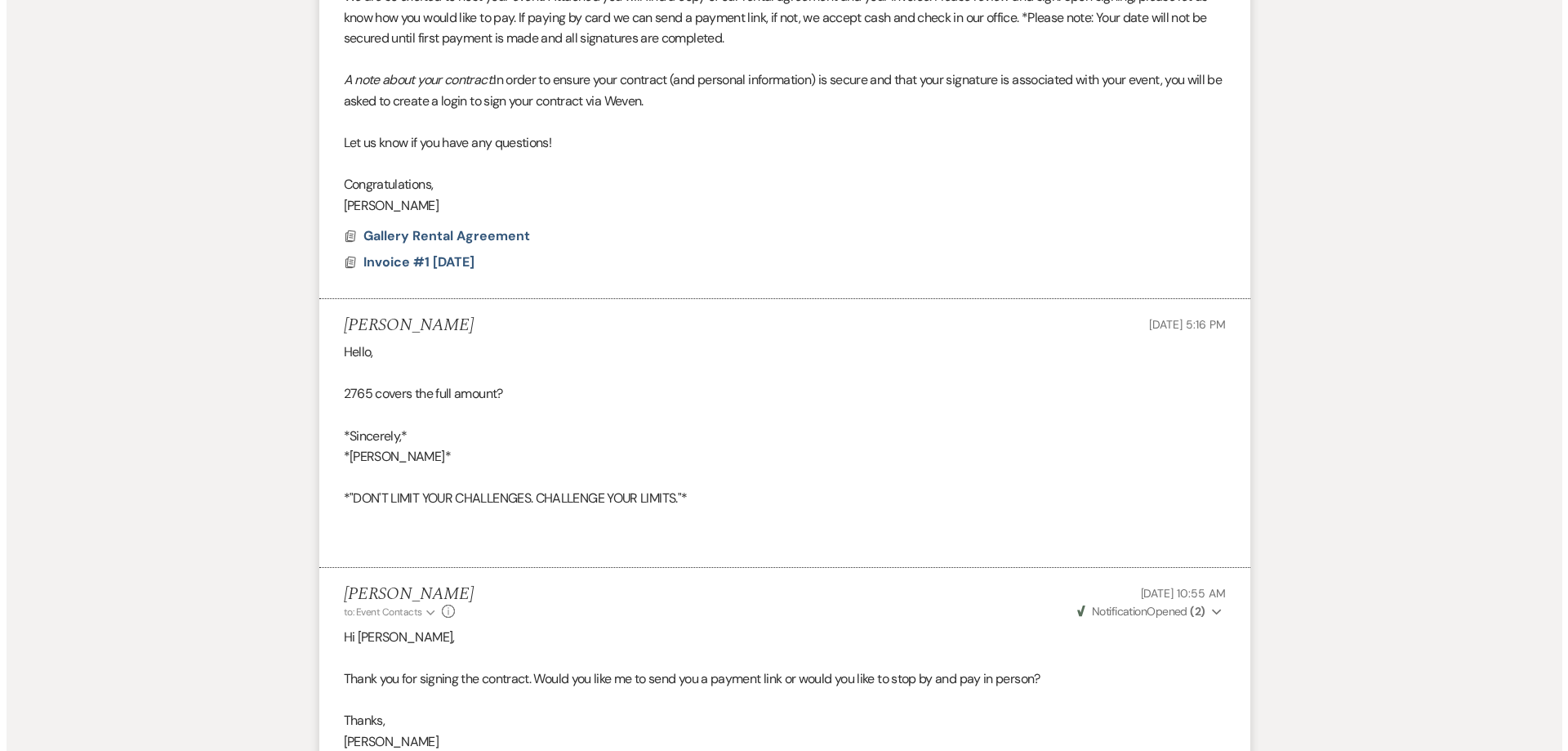
scroll to position [5646, 0]
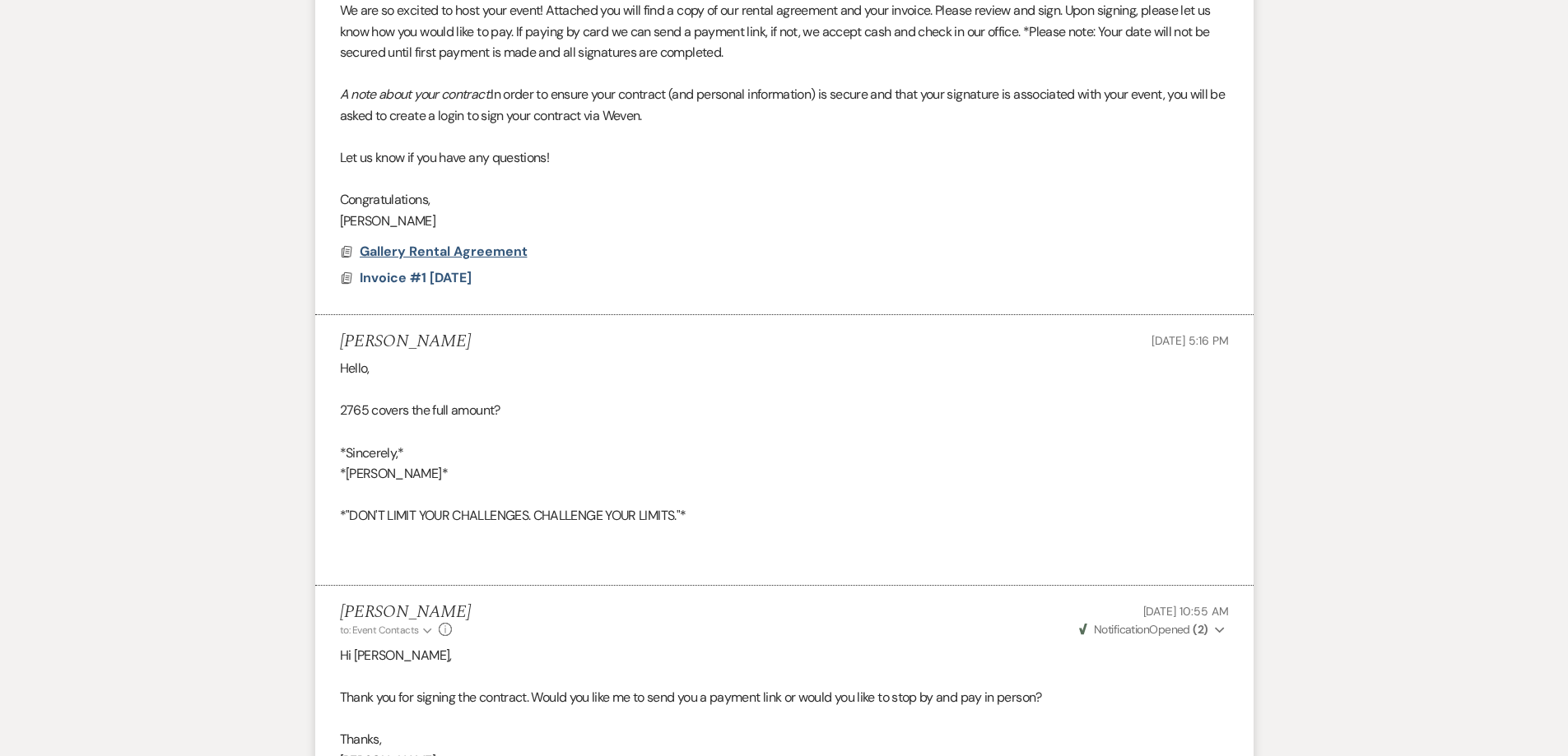
click at [455, 249] on span "Gallery Rental Agreement" at bounding box center [443, 250] width 168 height 17
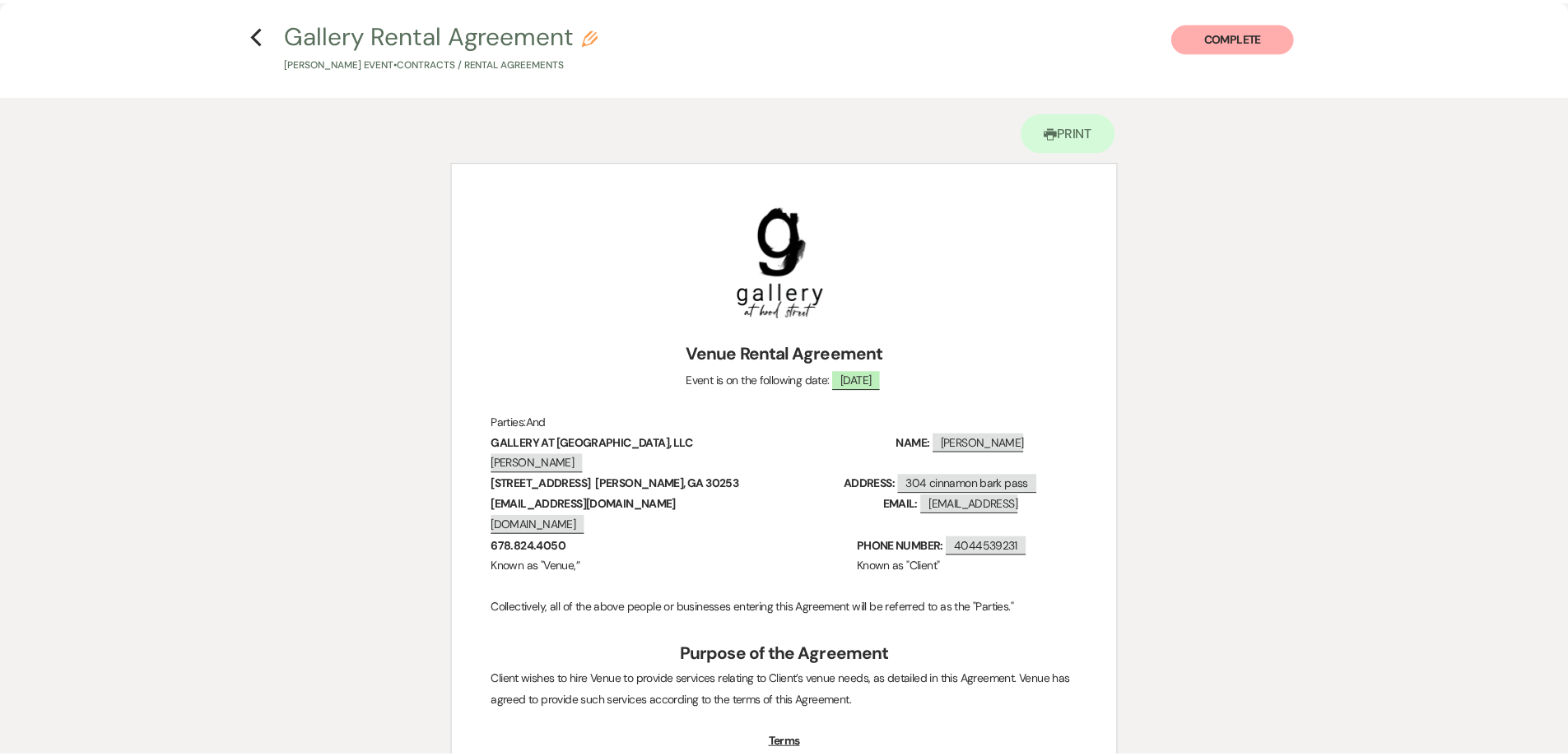
scroll to position [0, 0]
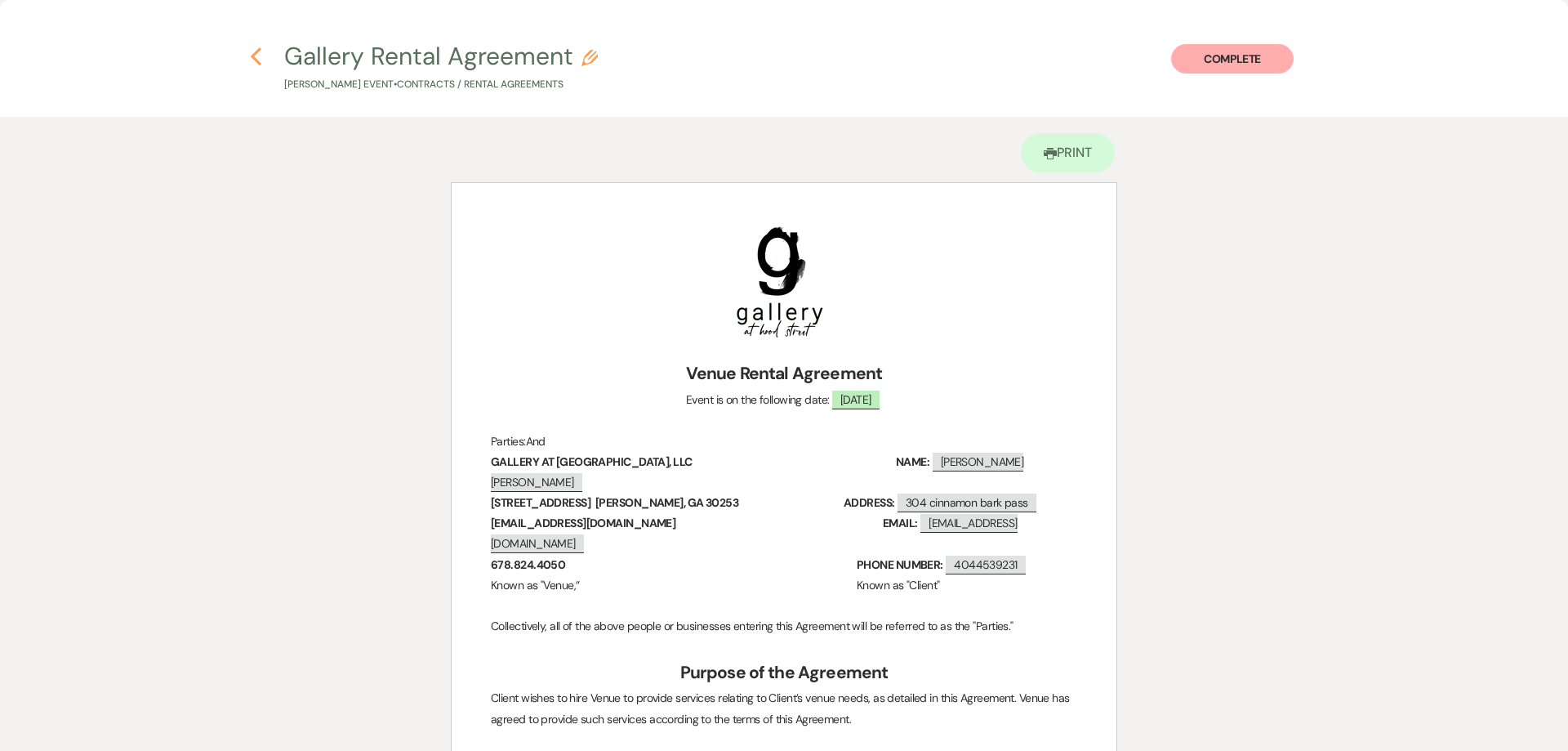
click at [254, 53] on use "button" at bounding box center [255, 56] width 11 height 18
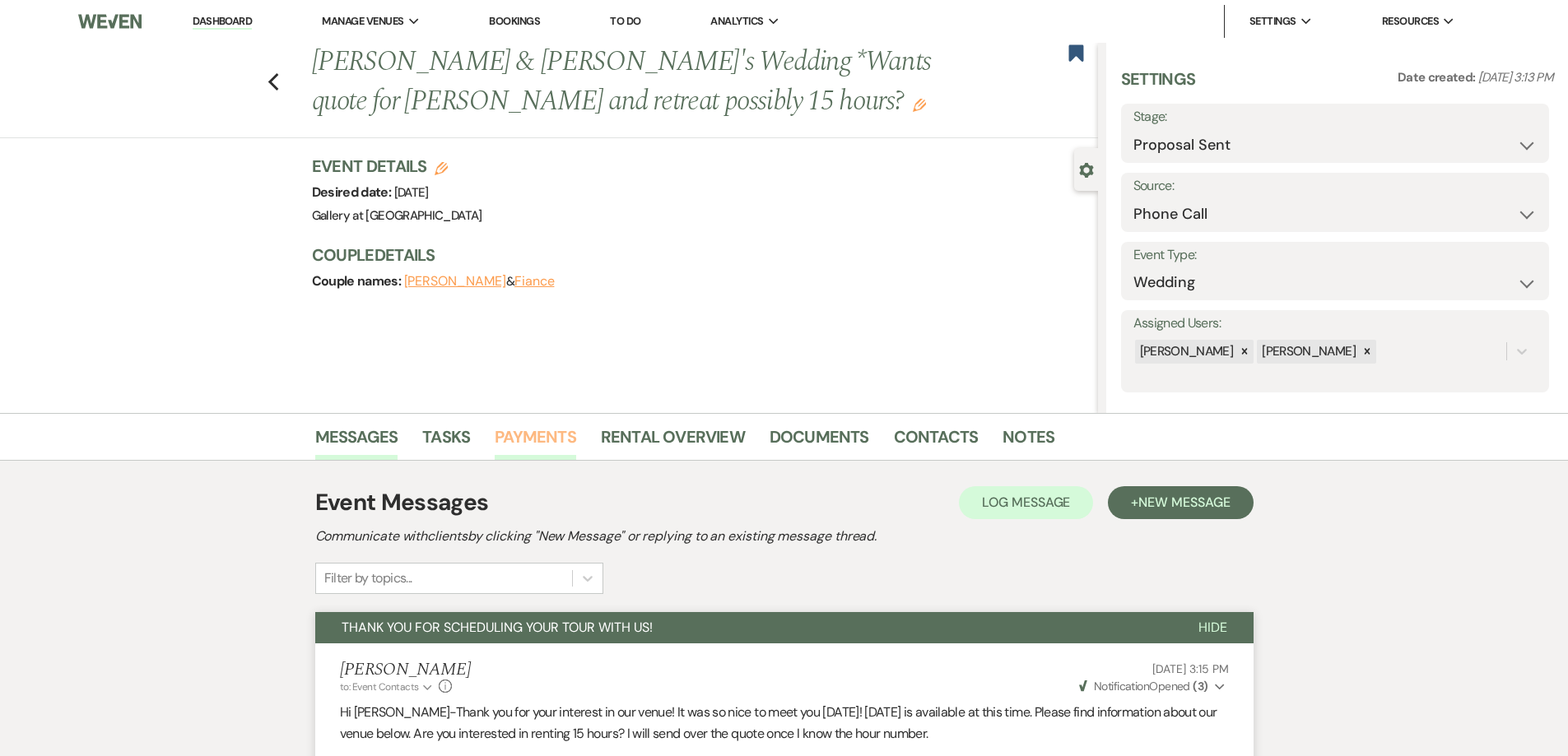
click at [559, 441] on link "Payments" at bounding box center [536, 441] width 81 height 37
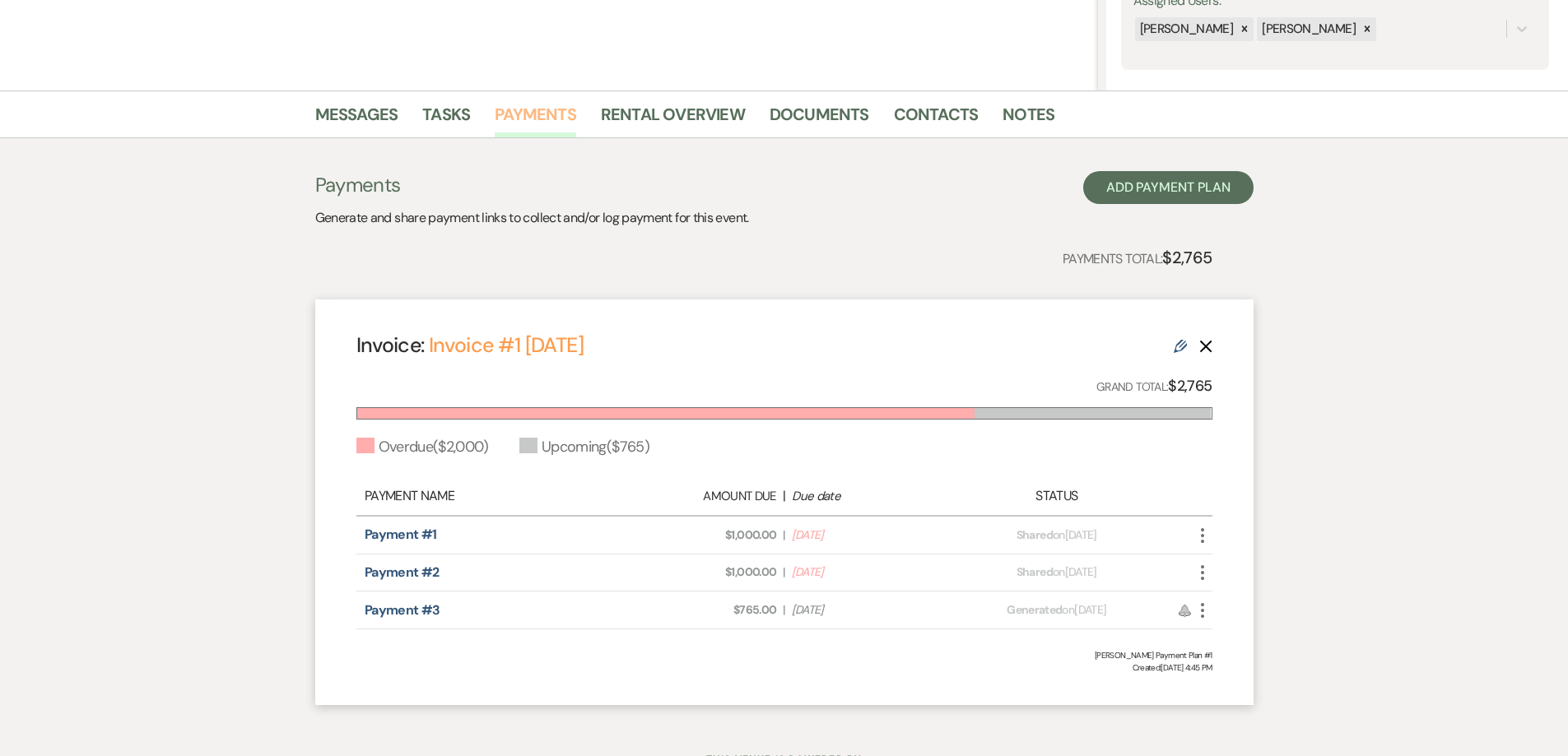
scroll to position [394, 0]
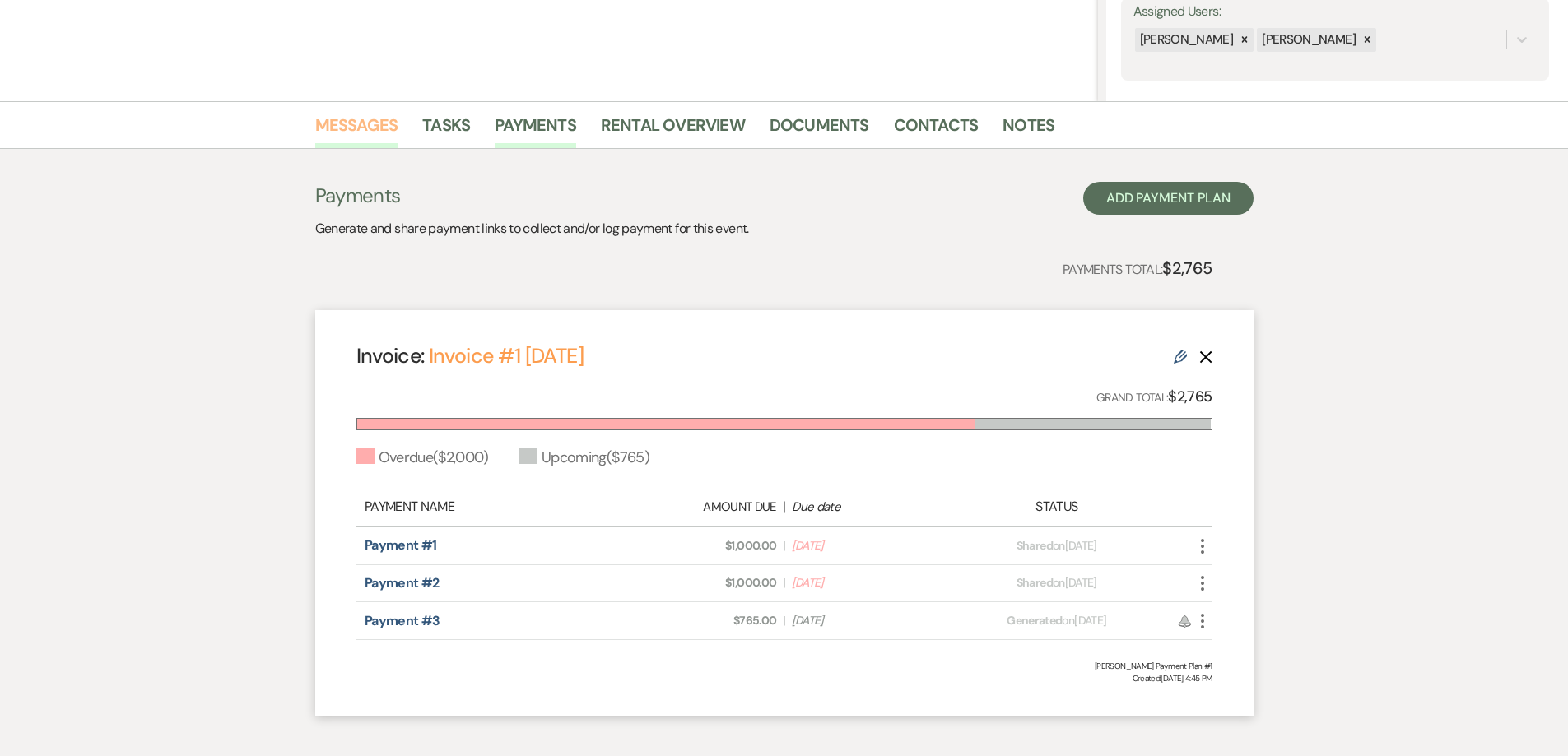
click at [334, 123] on link "Messages" at bounding box center [356, 130] width 83 height 37
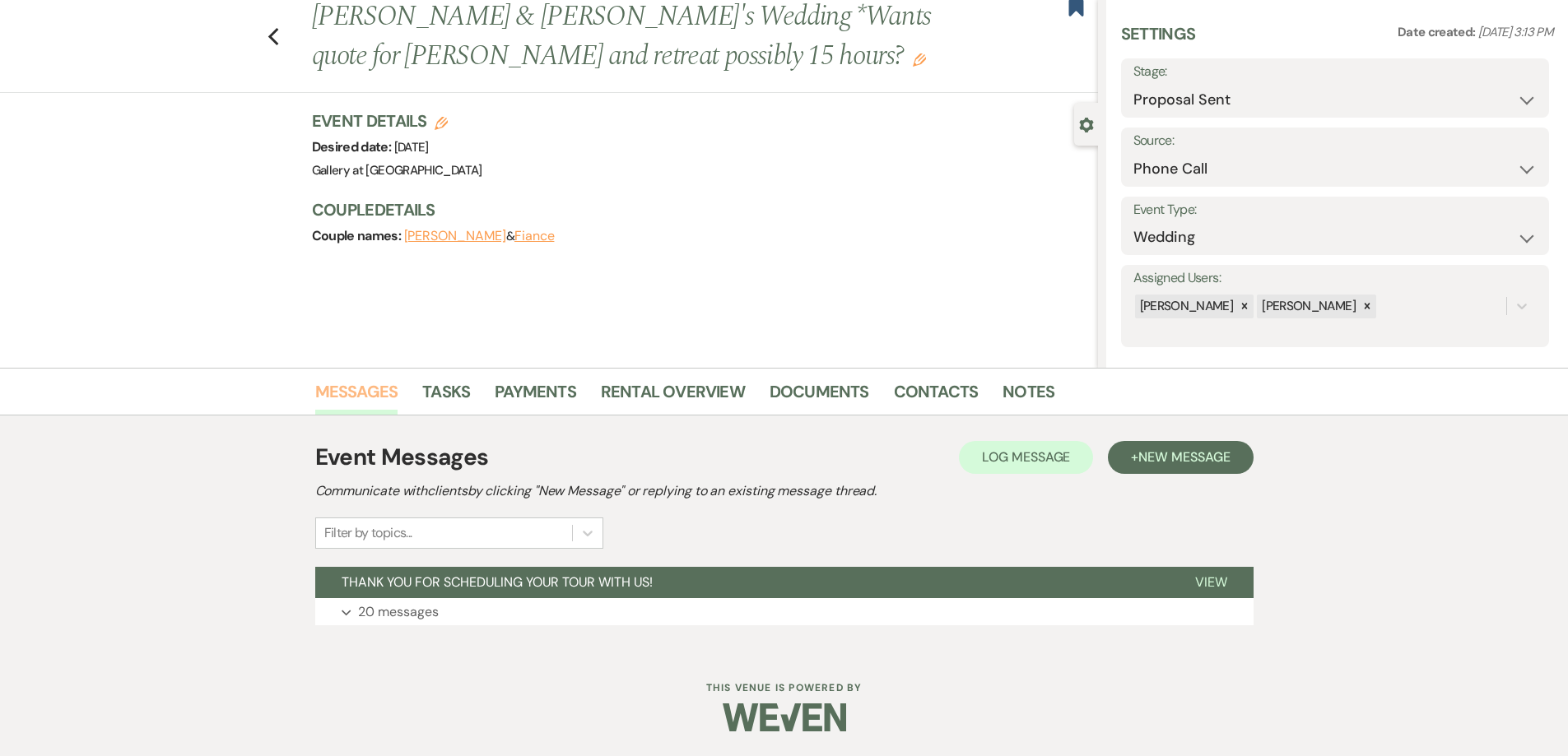
scroll to position [46, 0]
click at [636, 607] on button "Expand 20 messages" at bounding box center [784, 612] width 938 height 28
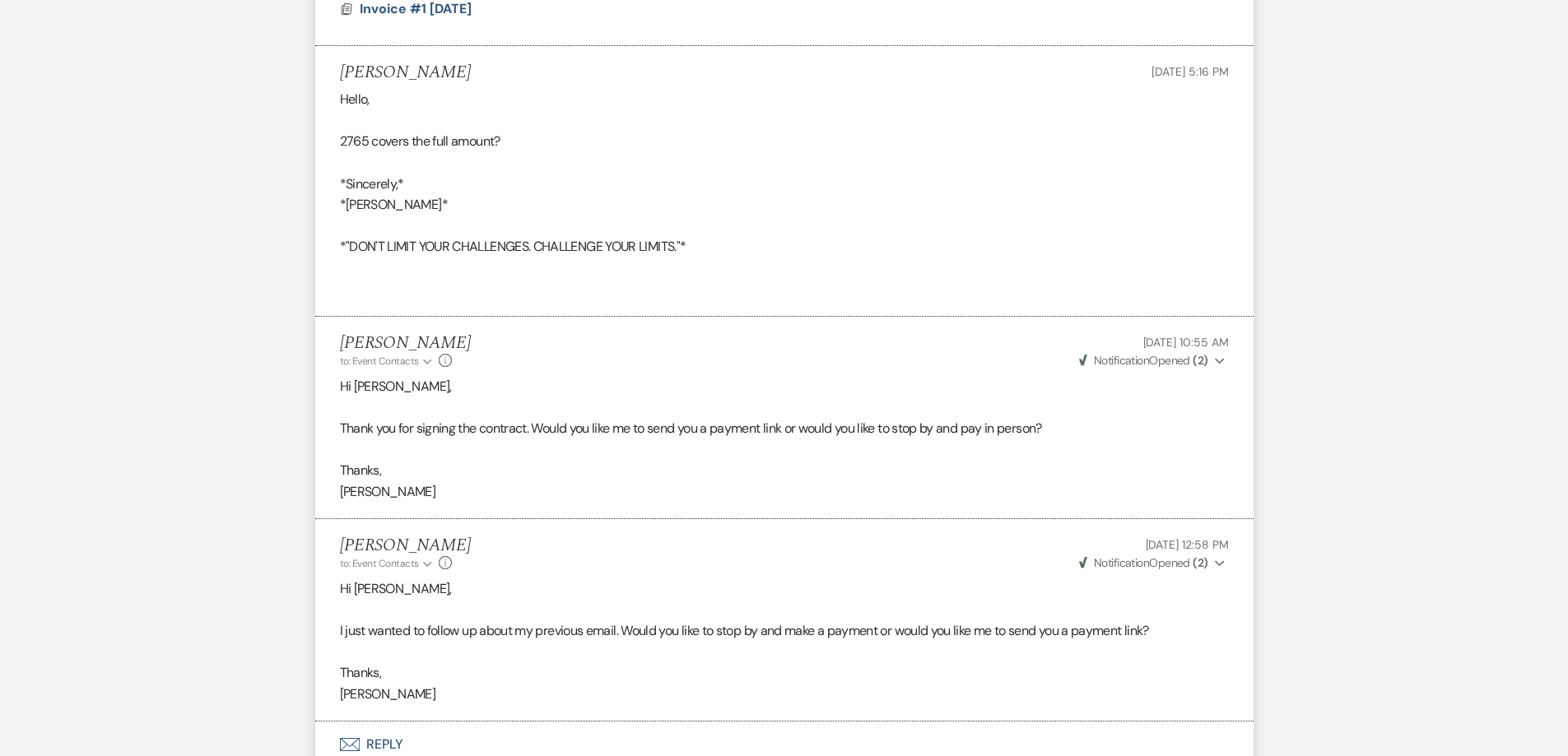
scroll to position [6095, 0]
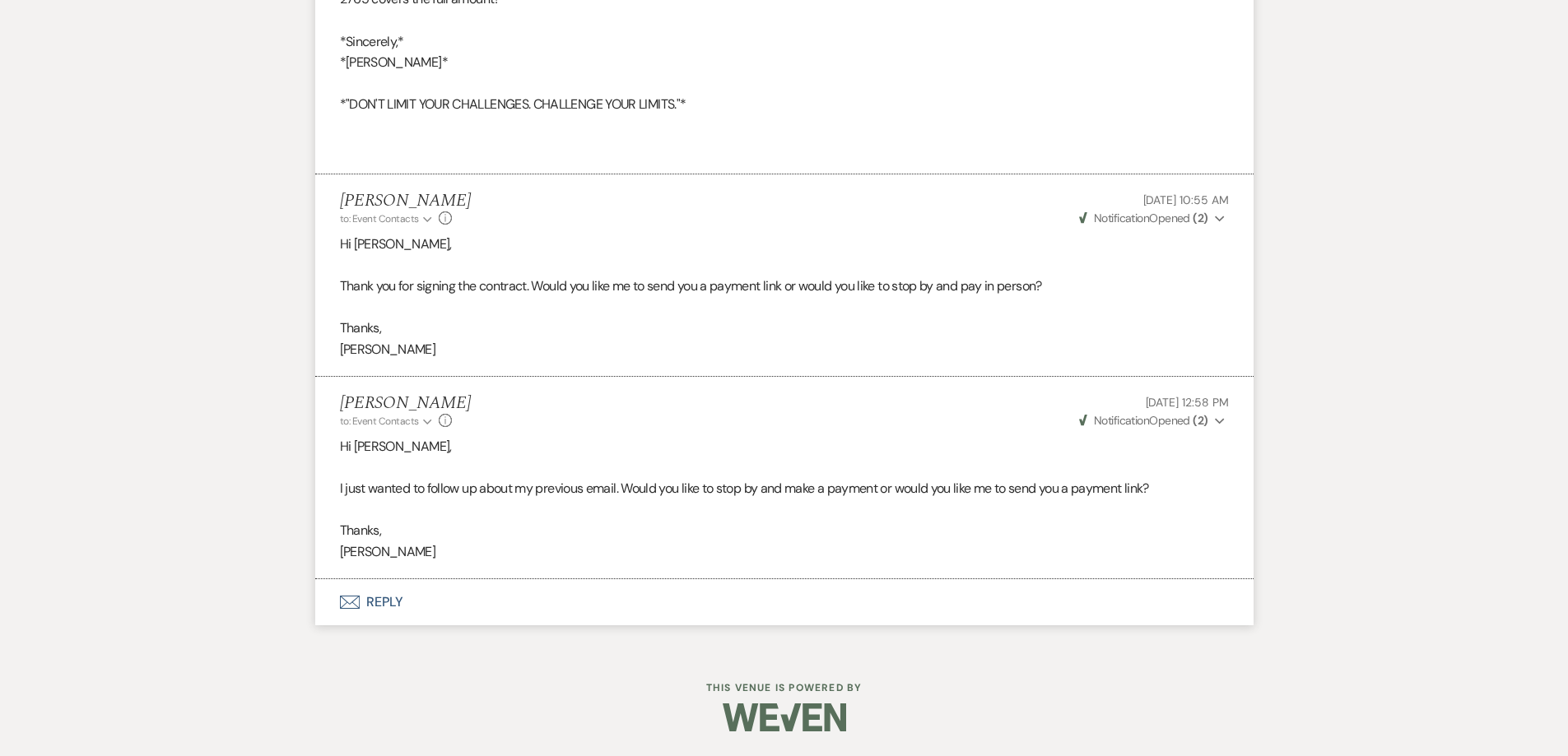
click at [714, 615] on button "Envelope Reply" at bounding box center [784, 602] width 938 height 47
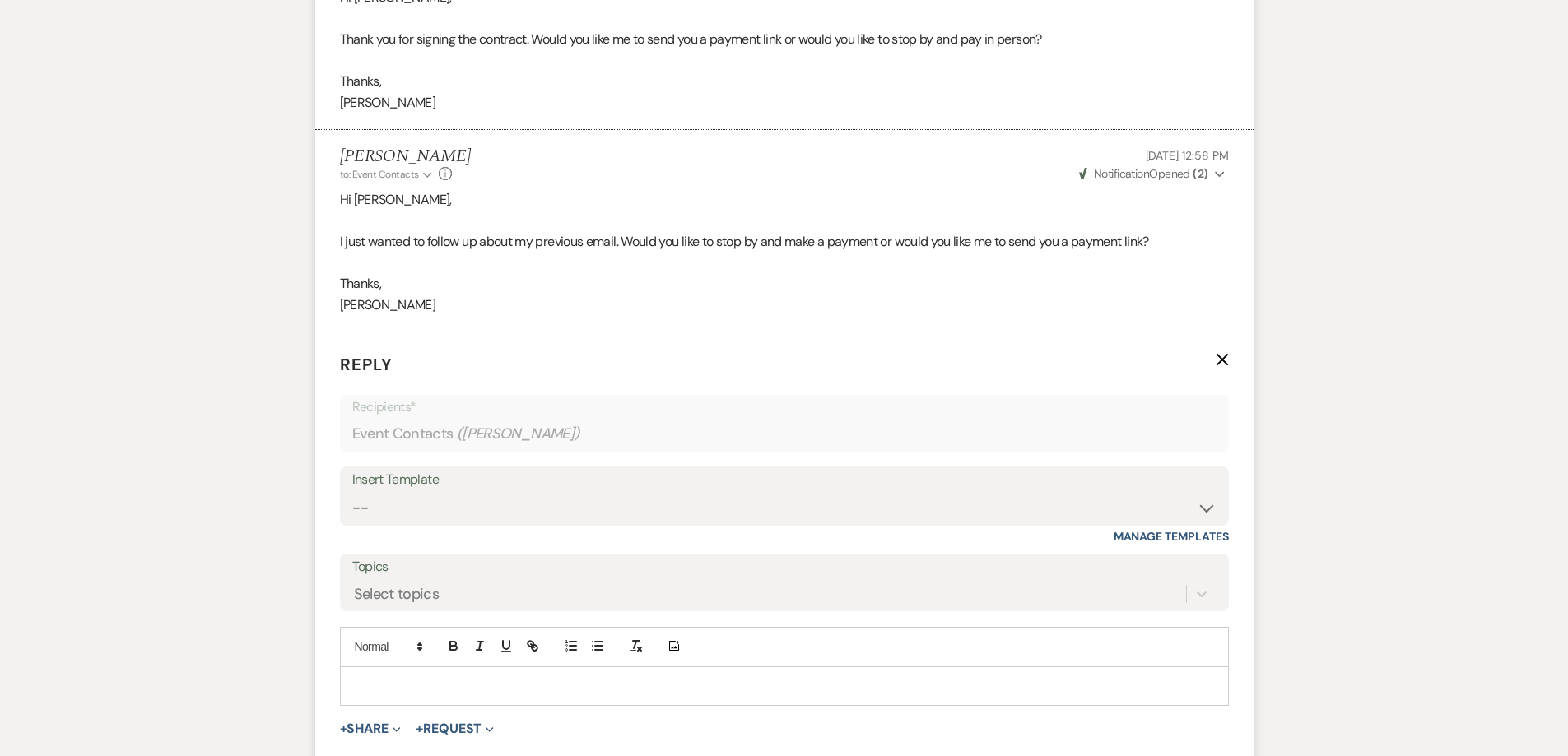
scroll to position [6424, 0]
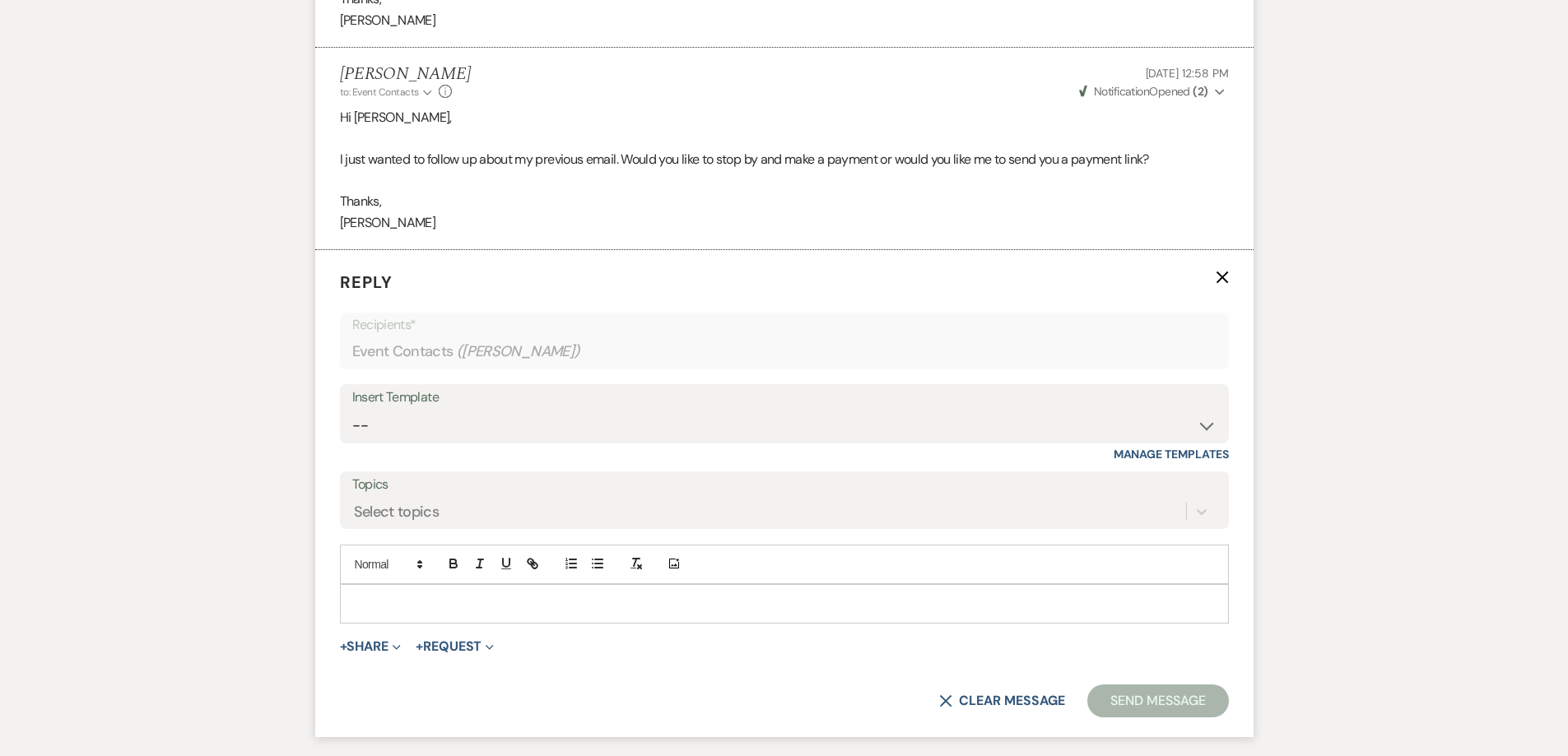
click at [593, 603] on p at bounding box center [784, 604] width 862 height 18
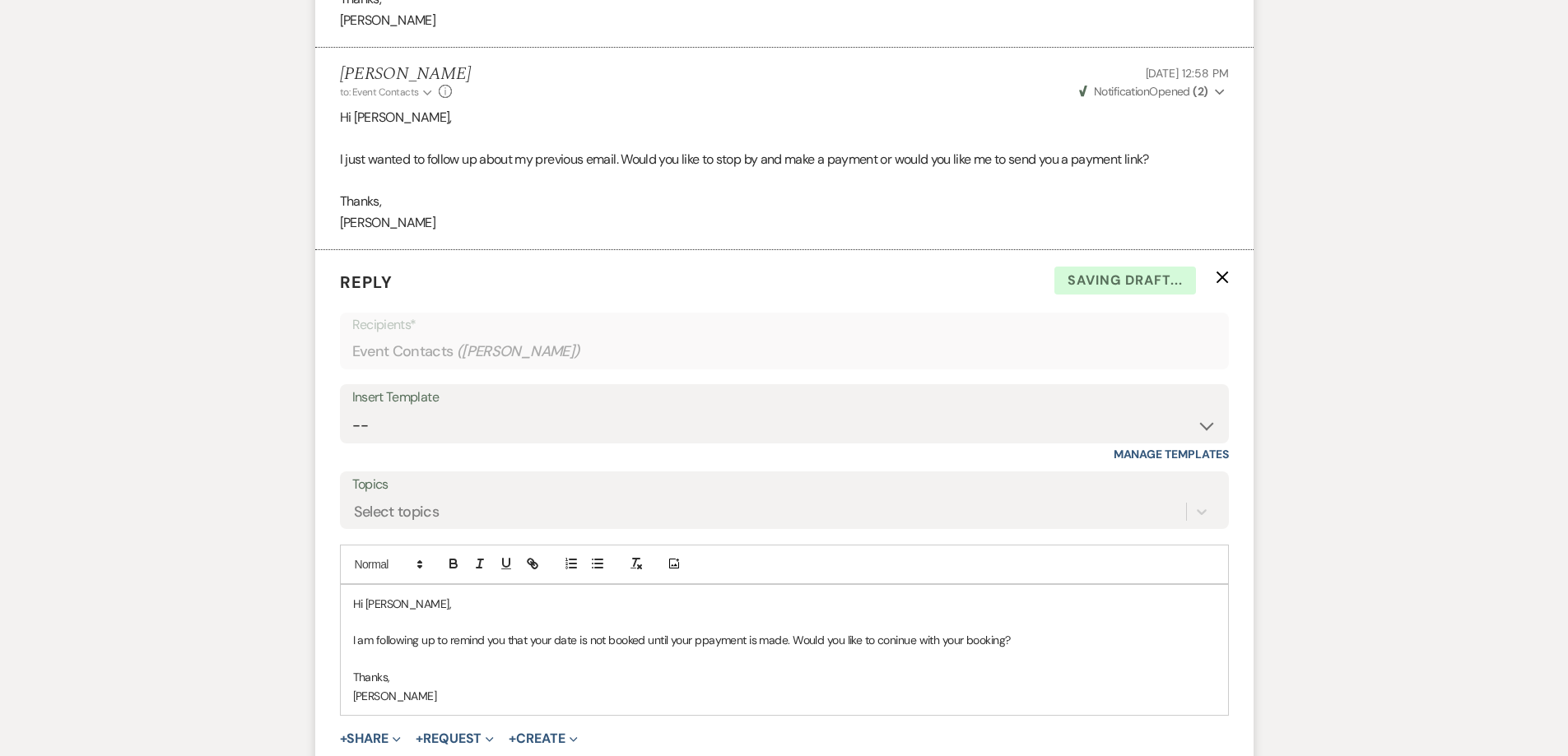
click at [711, 631] on p "I am following up to remind you that your date is not booked until your ppaymen…" at bounding box center [784, 640] width 862 height 18
click at [704, 643] on p "I am following up to remind you that your date is not booked until your ppaymen…" at bounding box center [784, 640] width 862 height 18
click at [896, 643] on p "I am following up to remind you that your date is not booked until your payment…" at bounding box center [784, 640] width 862 height 18
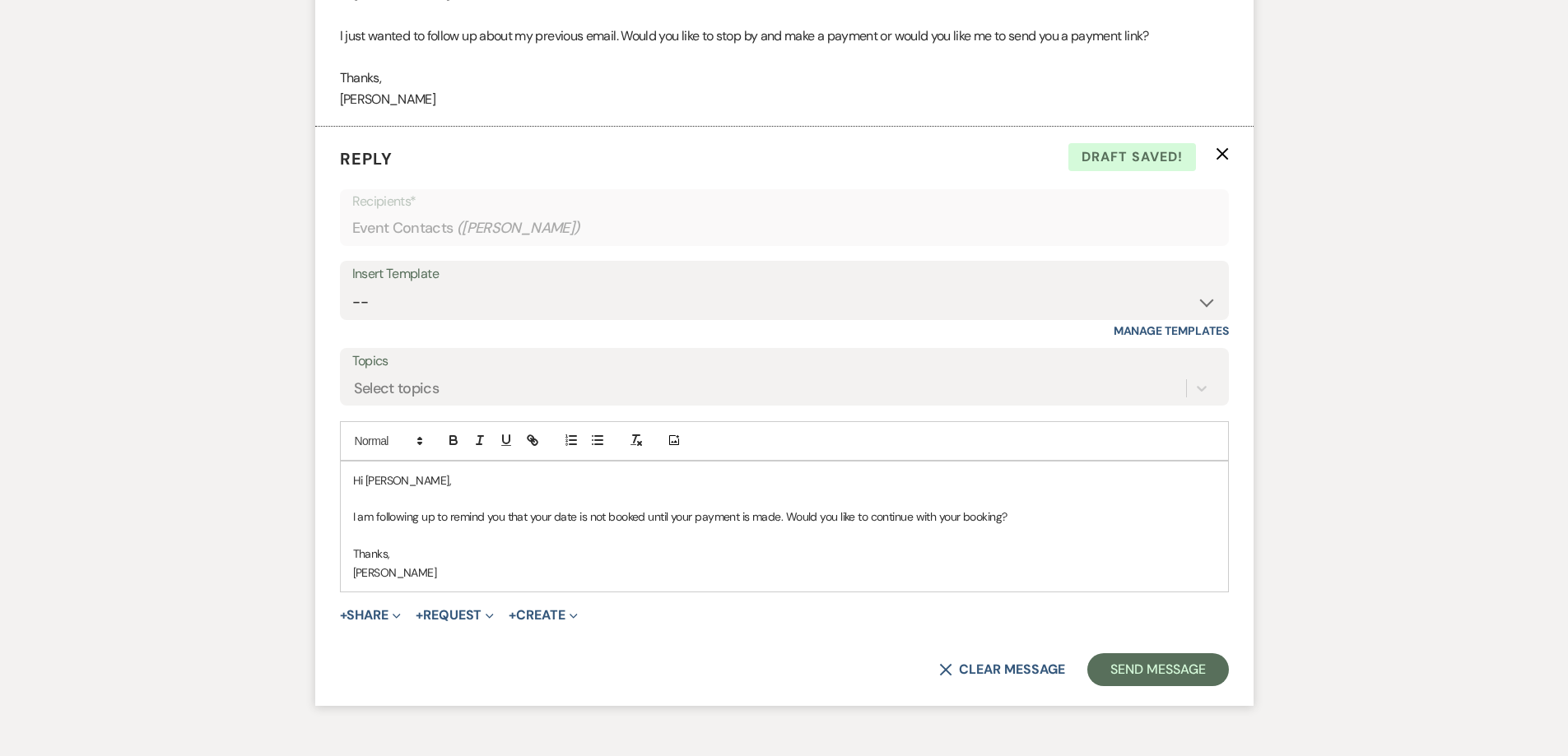
scroll to position [6588, 0]
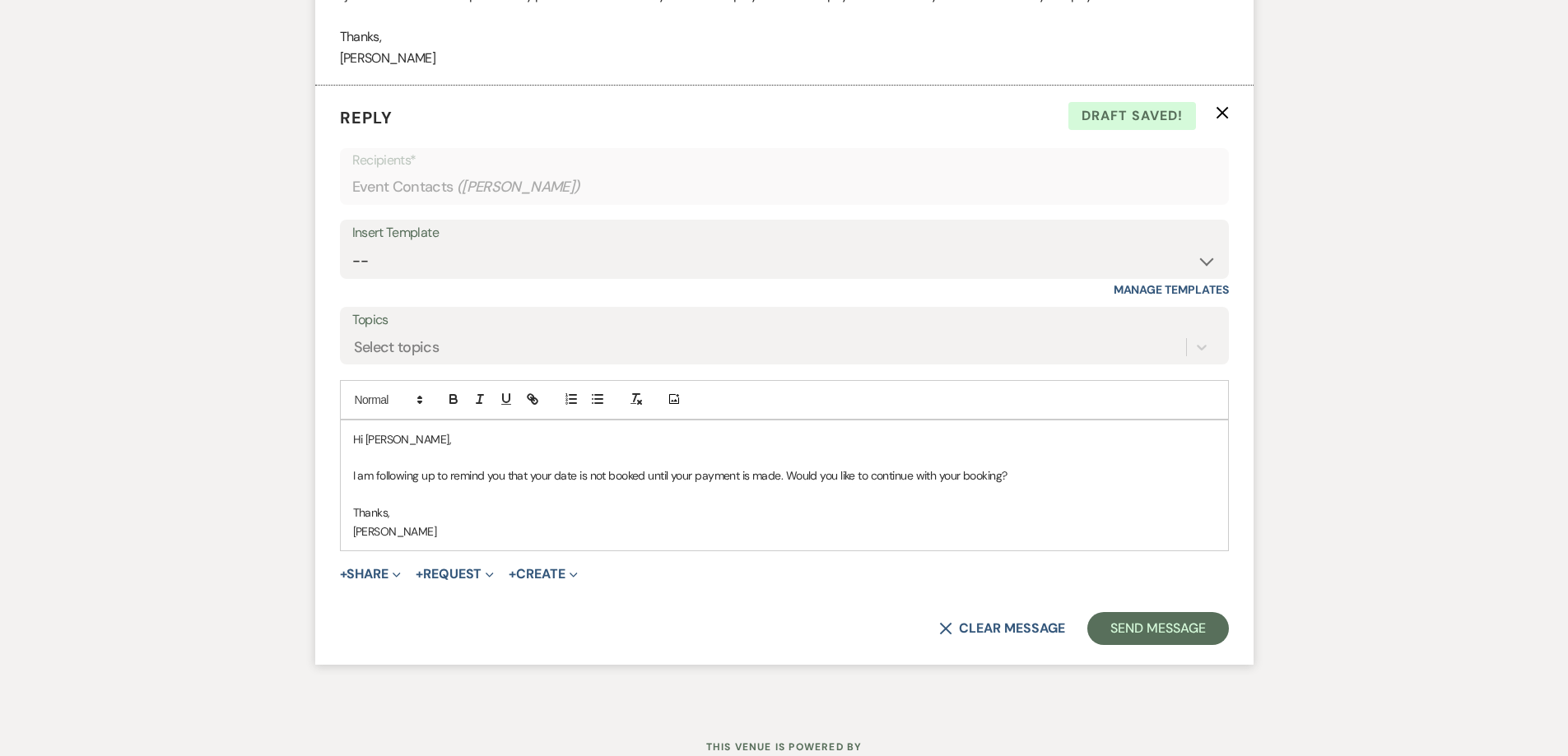
click at [353, 478] on p "I am following up to remind you that your date is not booked until your payment…" at bounding box center [784, 475] width 862 height 18
click at [1153, 634] on button "Send Message" at bounding box center [1157, 627] width 141 height 33
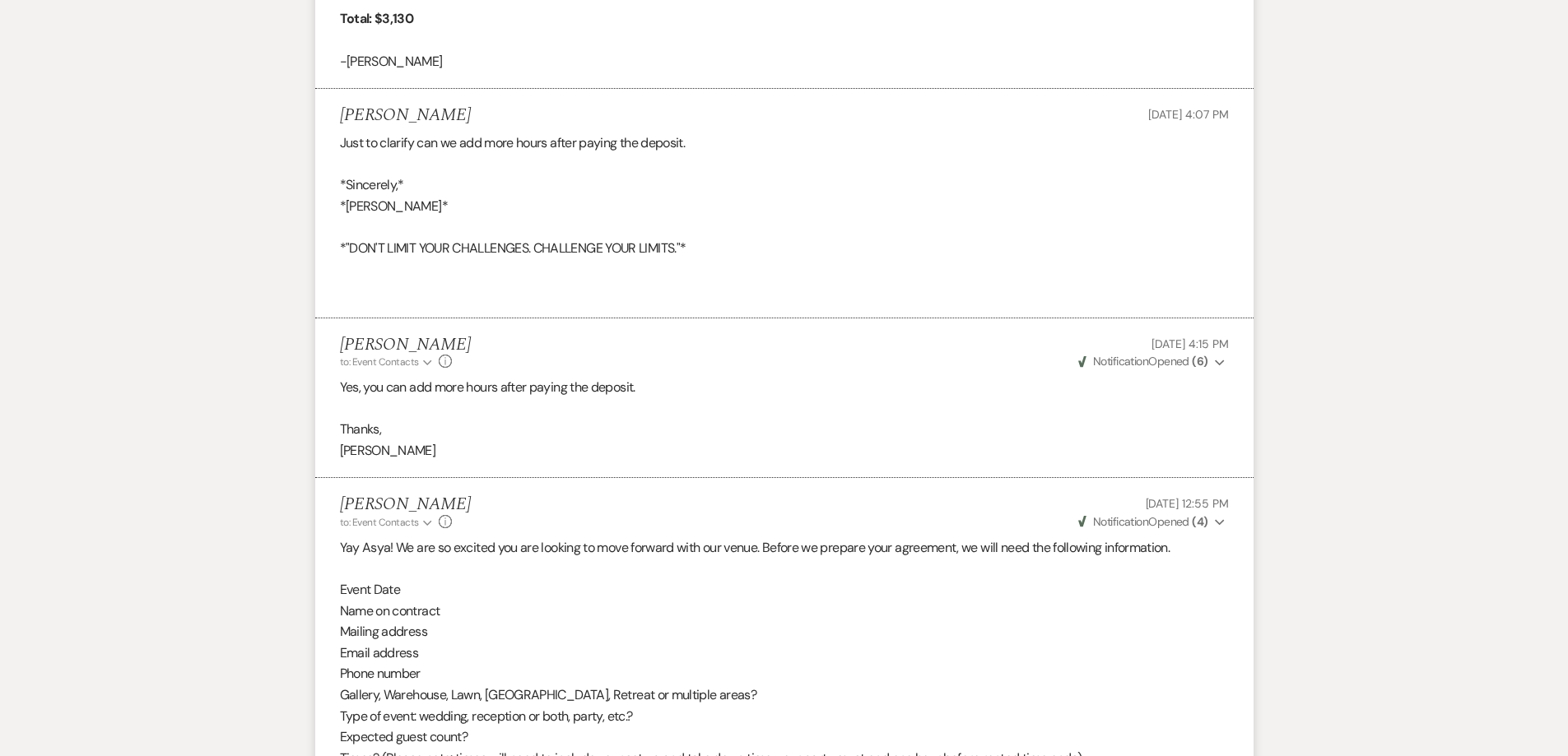
scroll to position [2877, 0]
